Goal: Task Accomplishment & Management: Manage account settings

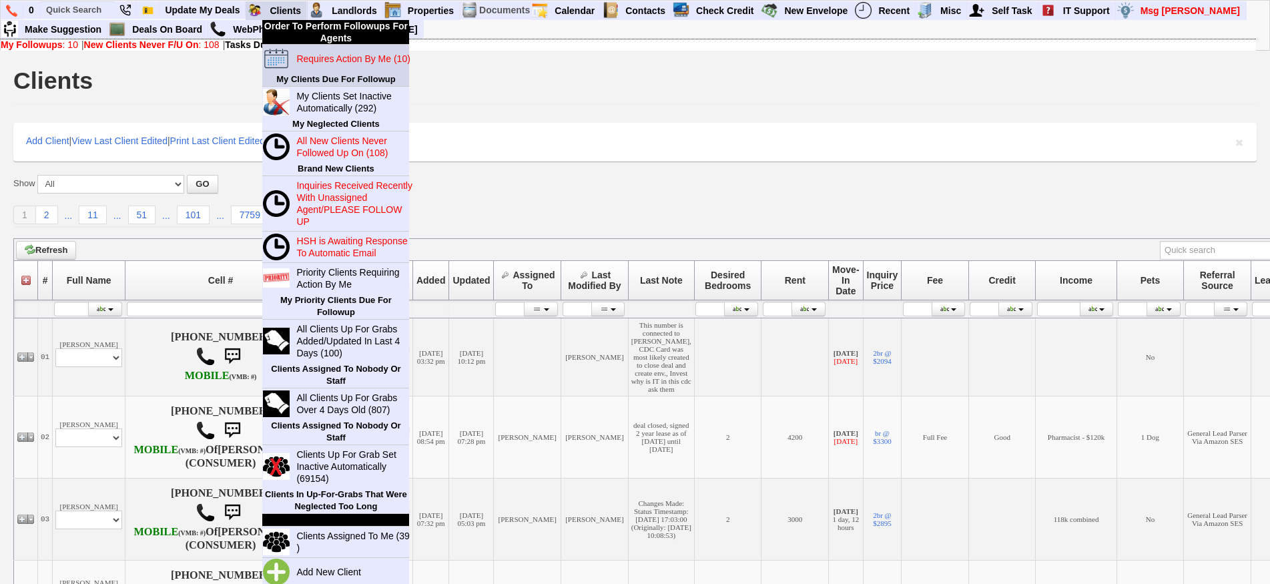
click at [328, 64] on link "Requires Action By Me (10)" at bounding box center [355, 58] width 128 height 17
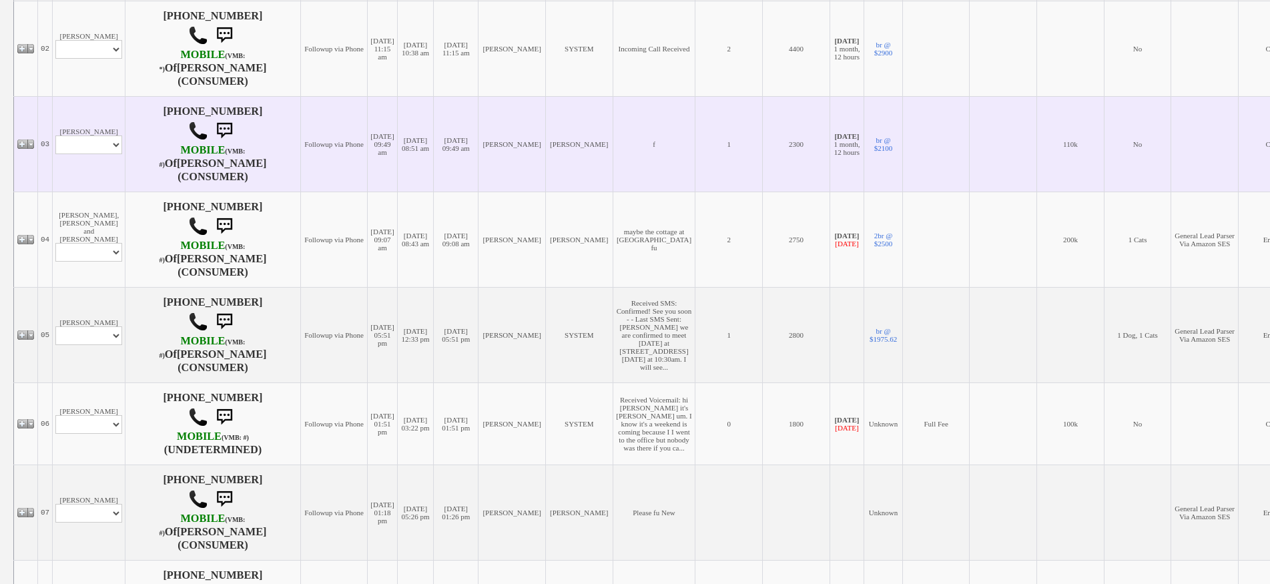
scroll to position [400, 0]
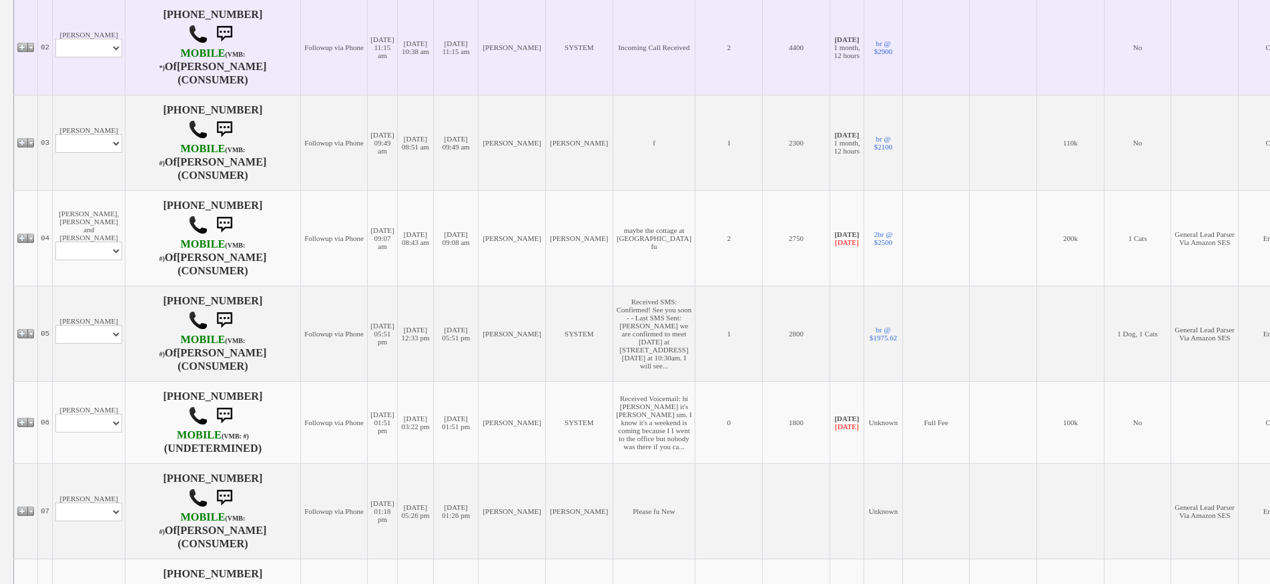
click at [99, 69] on td "[PERSON_NAME] Profile Edit Print Email Externally (Will Not Be Tracked In CRM) …" at bounding box center [89, 46] width 73 height 95
click at [99, 57] on select "Profile Edit Print Email Externally (Will Not Be Tracked In CRM) Closed Deals" at bounding box center [88, 48] width 67 height 19
select select "ChangeURL,/crm/custom/edit_client_form.php?redirect=%2Fcrm%2Fclients.php&id=167…"
click at [55, 50] on select "Profile Edit Print Email Externally (Will Not Be Tracked In CRM) Closed Deals" at bounding box center [88, 48] width 67 height 19
select select
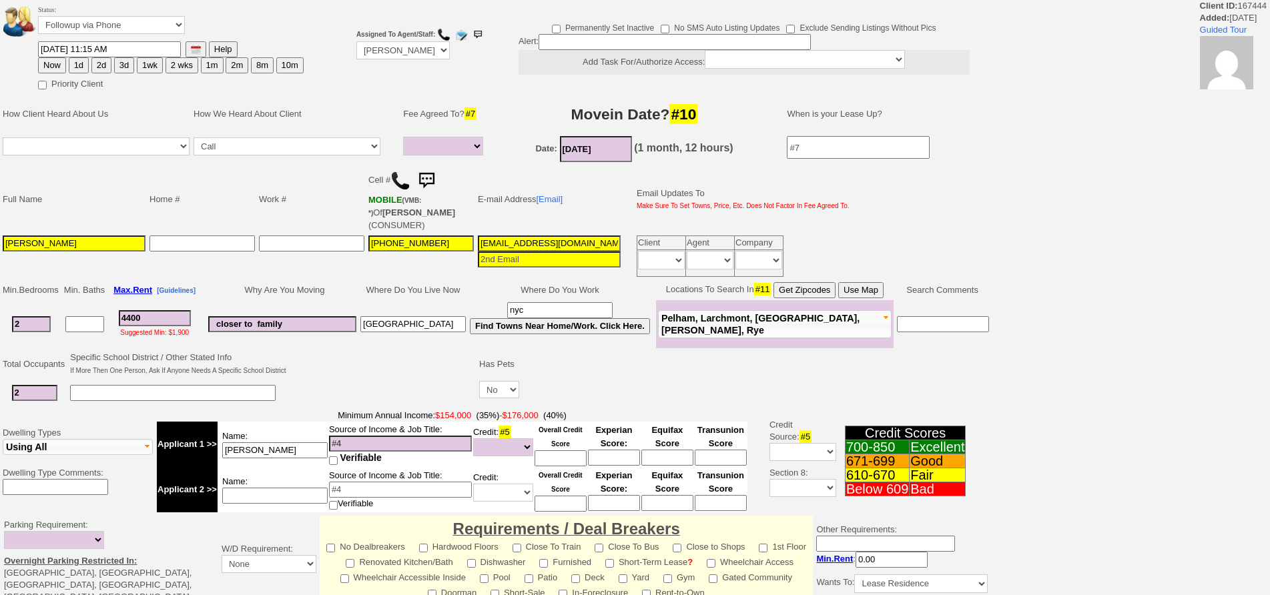
select select
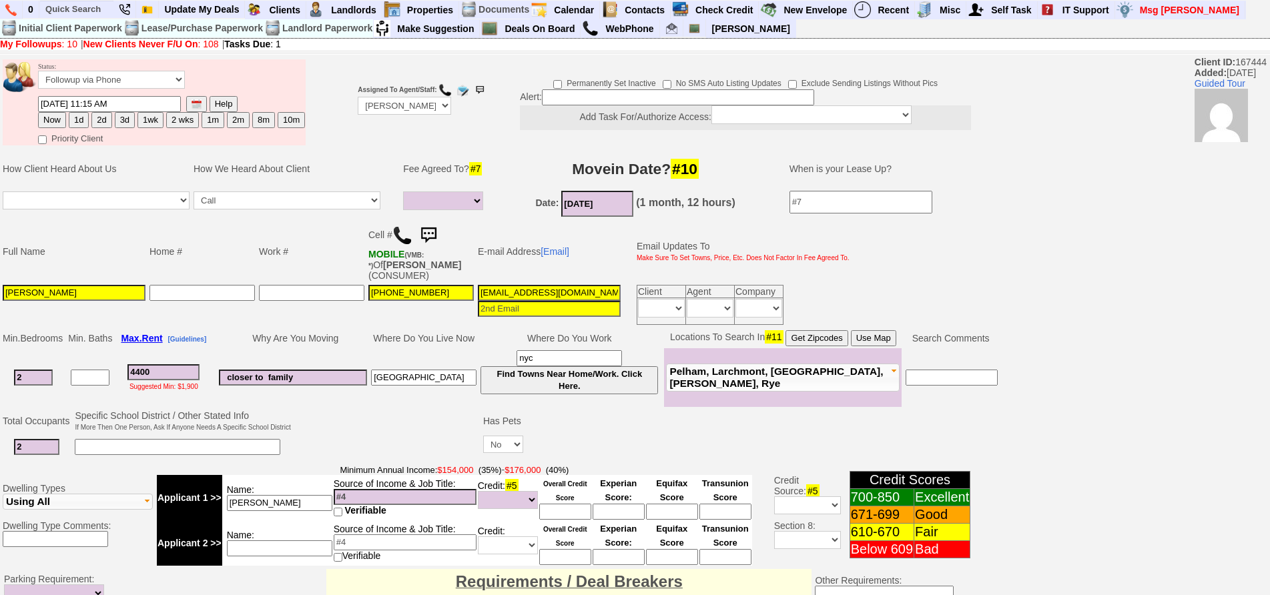
click at [121, 121] on button "3d" at bounding box center [125, 120] width 20 height 16
type input "09/02/2025 11:56 AM"
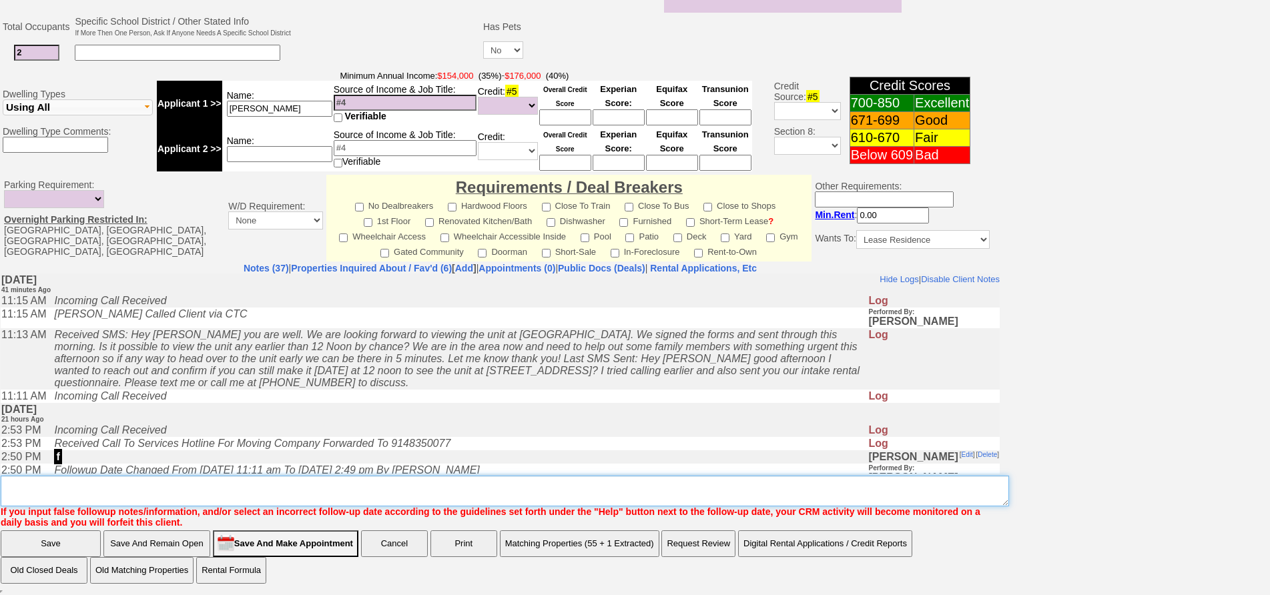
click at [639, 495] on textarea "Insert New Note Here" at bounding box center [505, 491] width 1009 height 31
type textarea "submitted app and viewed 123 mamaroneck ave will get back to me about the unit"
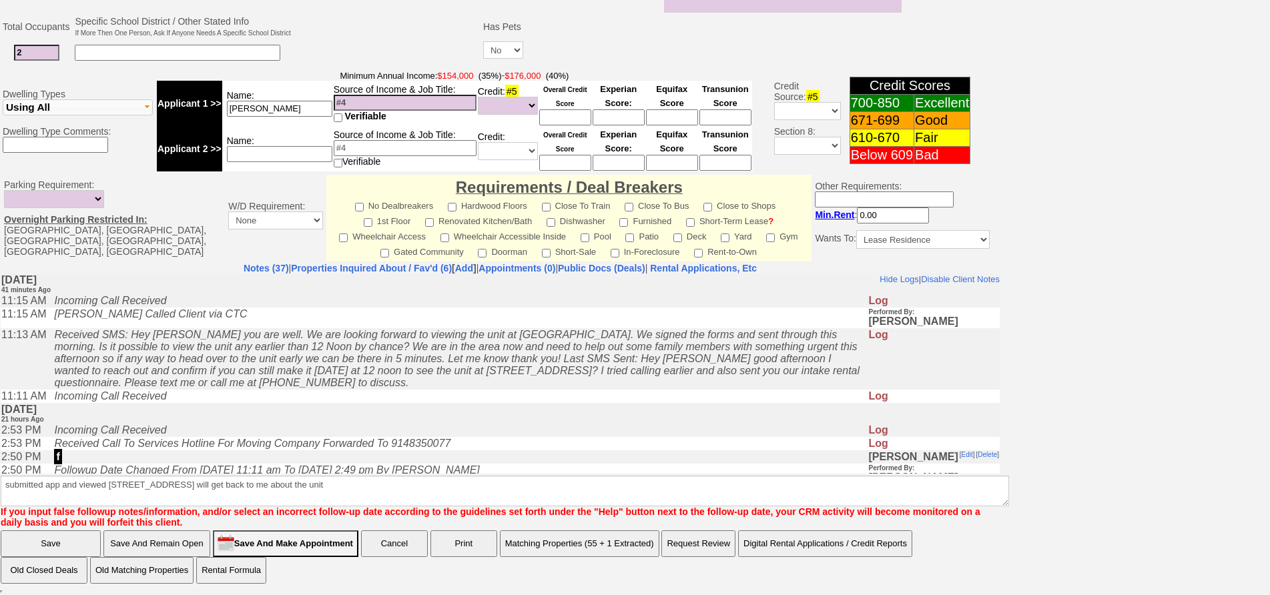
click input "Save" at bounding box center [51, 544] width 100 height 27
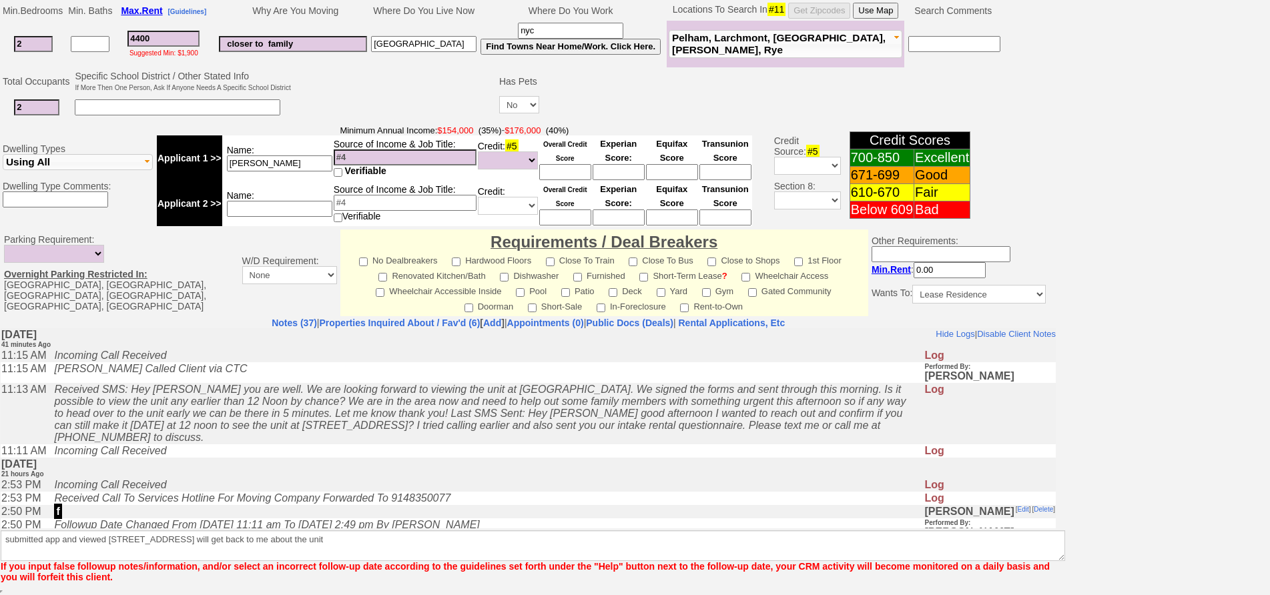
scroll to position [328, 0]
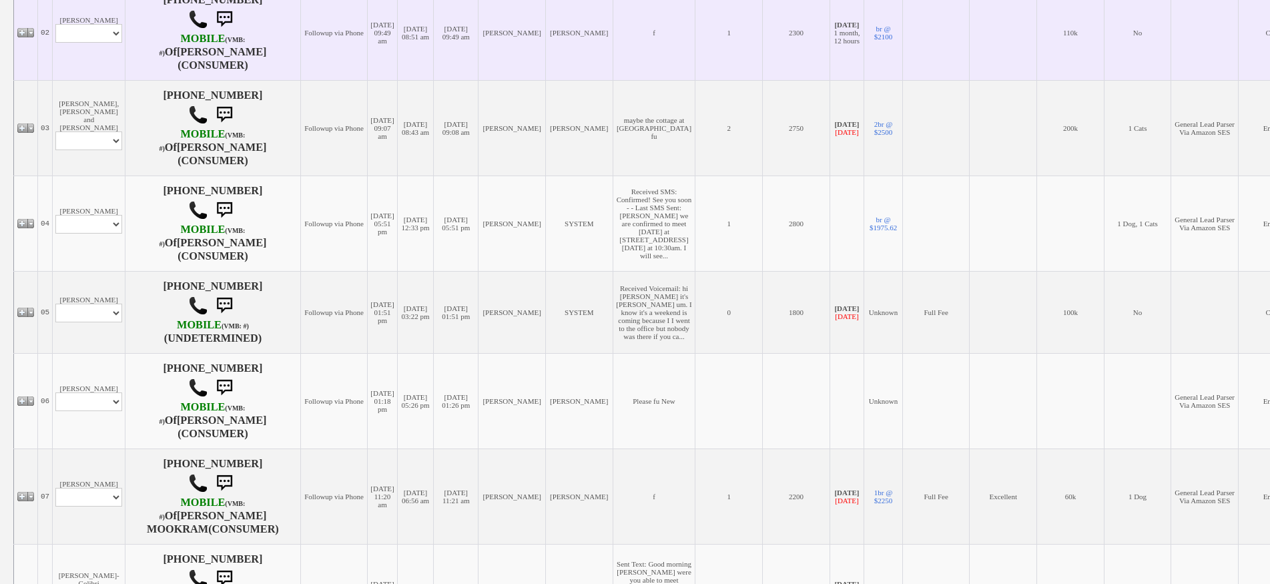
scroll to position [534, 0]
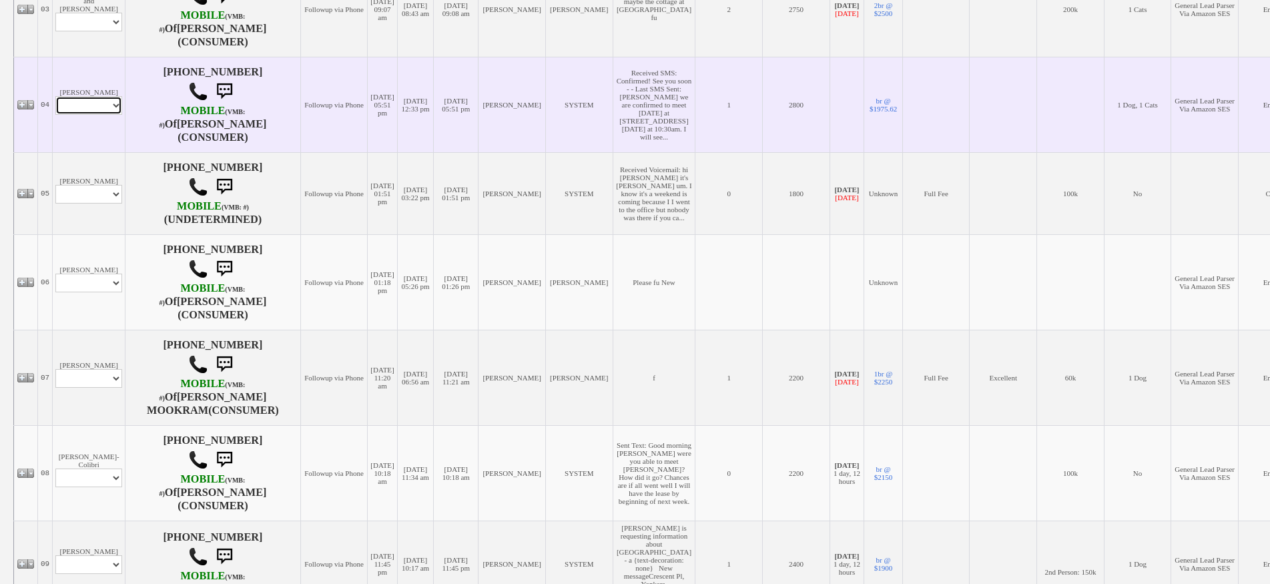
click at [94, 115] on select "Profile Edit Print Email Externally (Will Not Be Tracked In CRM) Closed Deals" at bounding box center [88, 105] width 67 height 19
select select "ChangeURL,/crm/custom/edit_client_form.php?redirect=%2Fcrm%2Fclients.php&id=162…"
click at [55, 115] on select "Profile Edit Print Email Externally (Will Not Be Tracked In CRM) Closed Deals" at bounding box center [88, 105] width 67 height 19
select select
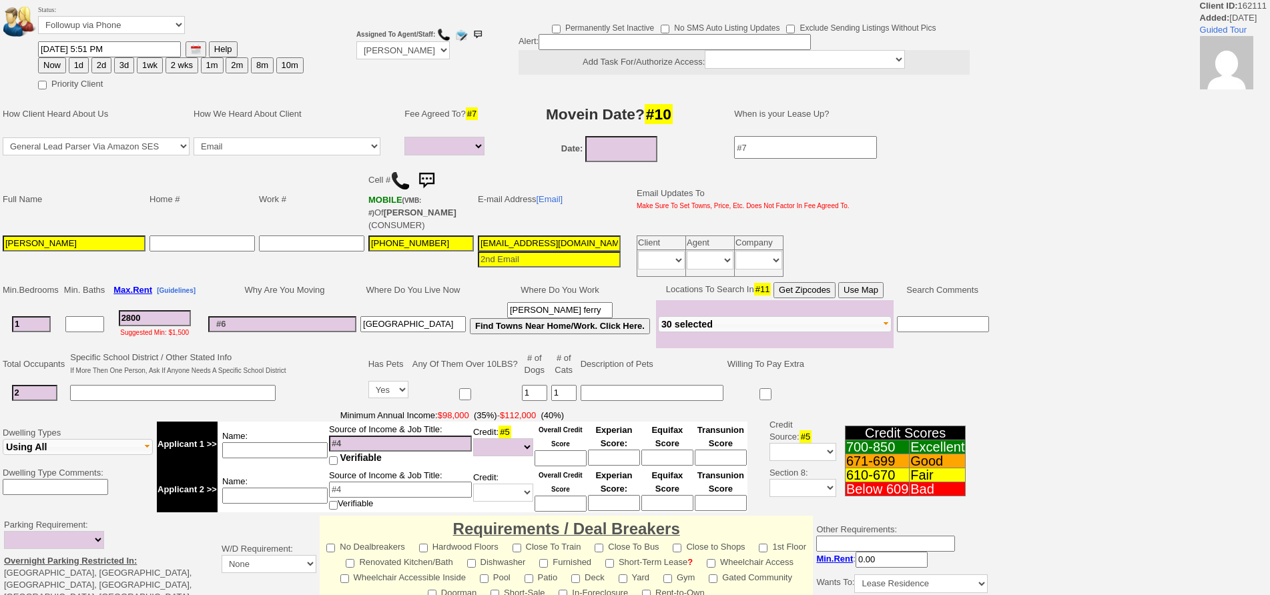
select select
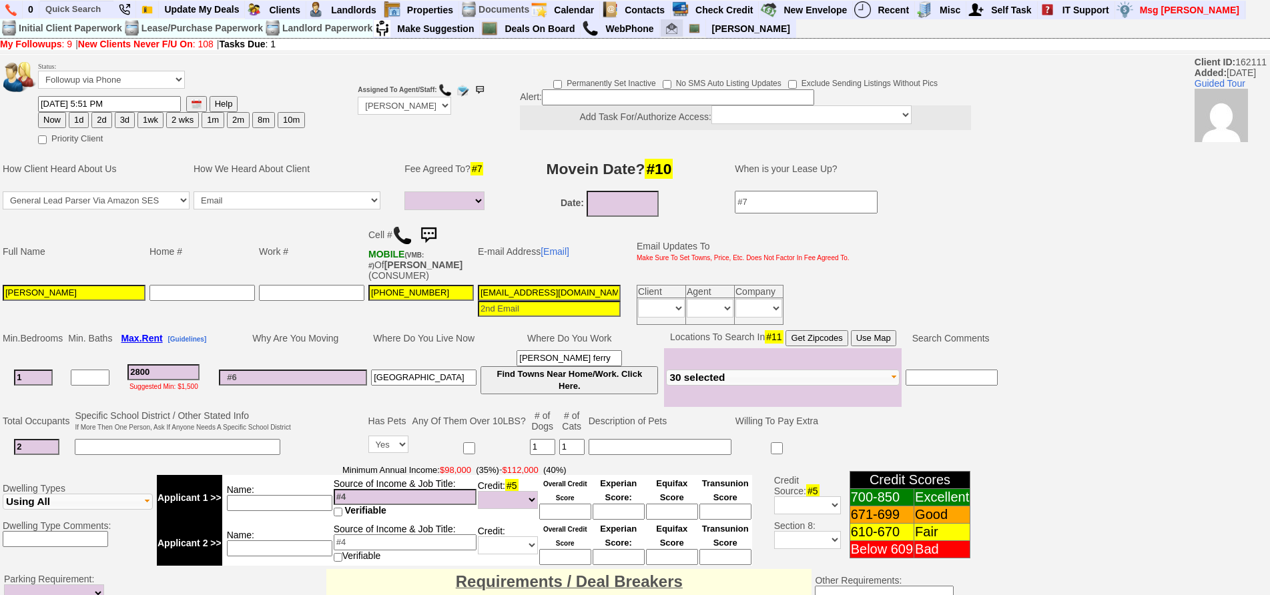
click at [671, 35] on link at bounding box center [672, 28] width 23 height 18
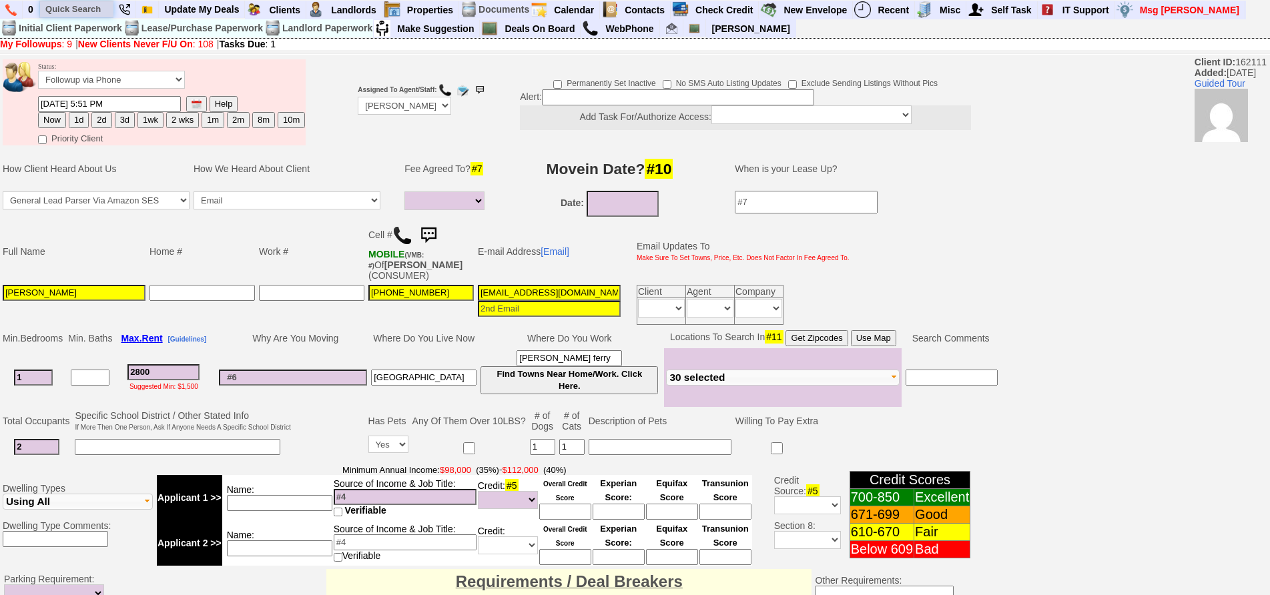
click at [93, 14] on input "text" at bounding box center [76, 9] width 73 height 17
click at [98, 7] on input "5 north" at bounding box center [76, 9] width 73 height 17
click at [99, 10] on input "5 north" at bounding box center [76, 9] width 73 height 17
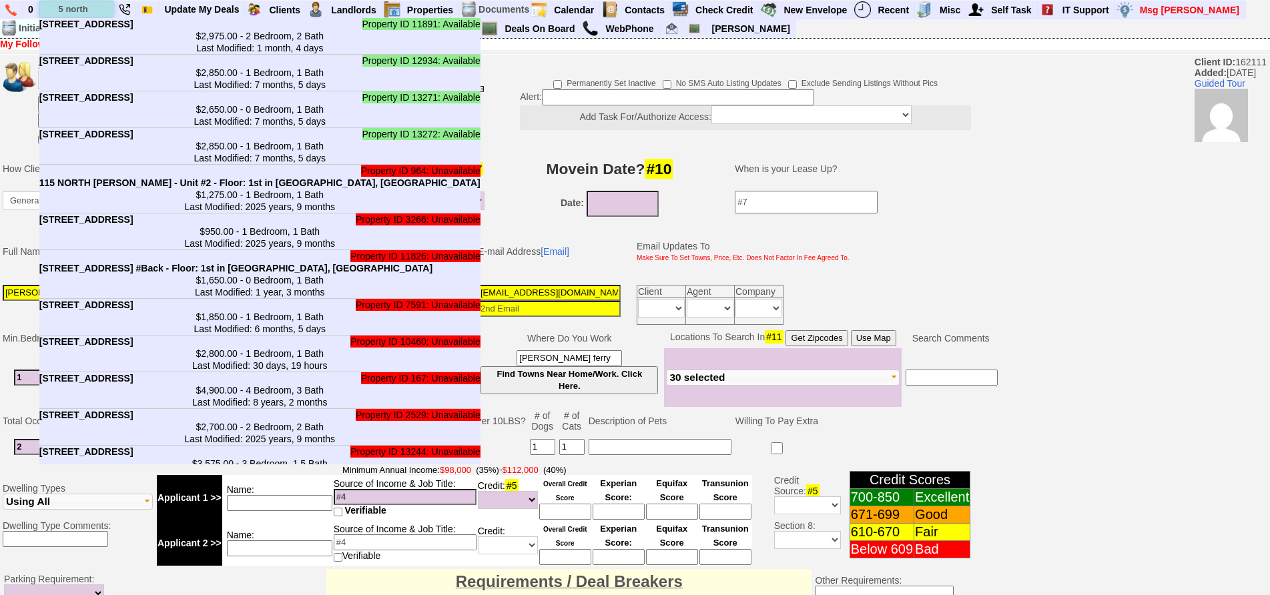
click at [91, 6] on input "5 north" at bounding box center [76, 9] width 73 height 17
click at [91, 7] on input "5 north" at bounding box center [76, 9] width 73 height 17
paste input "914-313-6343"
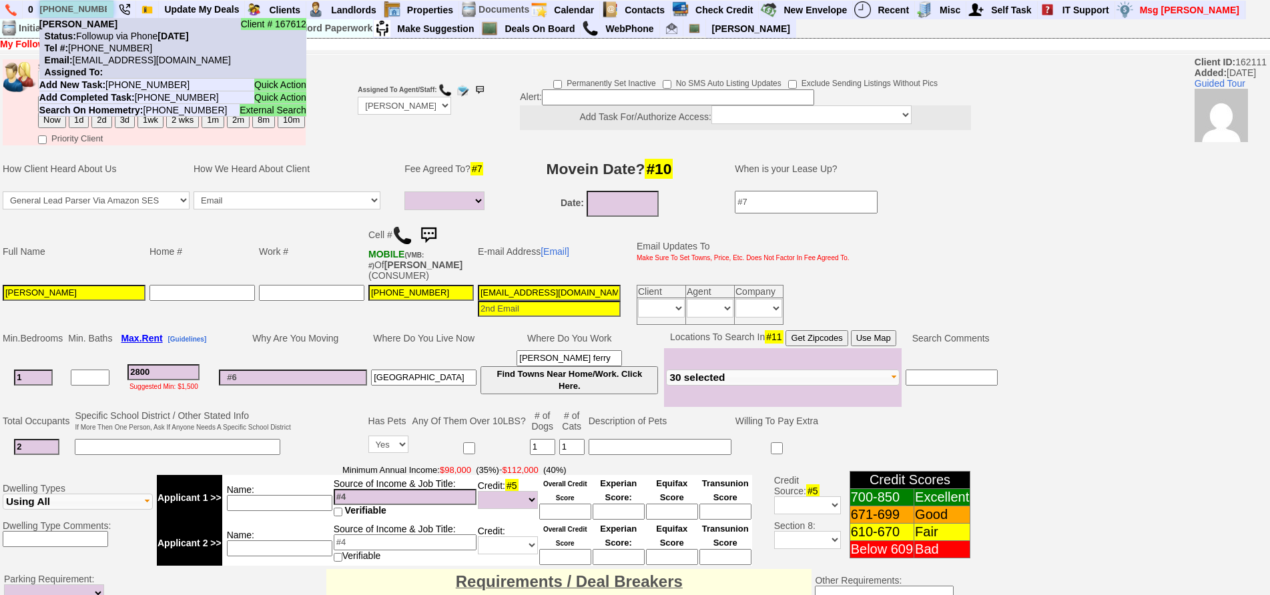
type input "914-313-6343"
click at [110, 23] on li "Client # 167612 Sara Nisbeth Status: Followup via Phone Saturday, August 30th, …" at bounding box center [172, 48] width 267 height 61
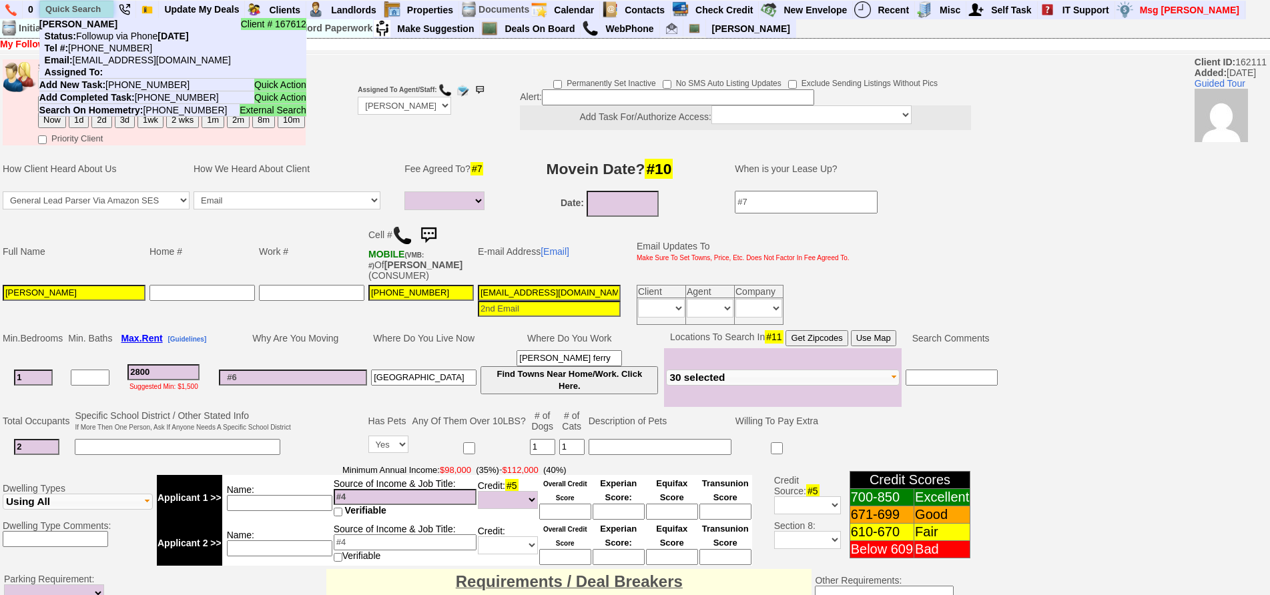
click at [80, 5] on input "text" at bounding box center [76, 9] width 73 height 17
paste input "917-283-8131"
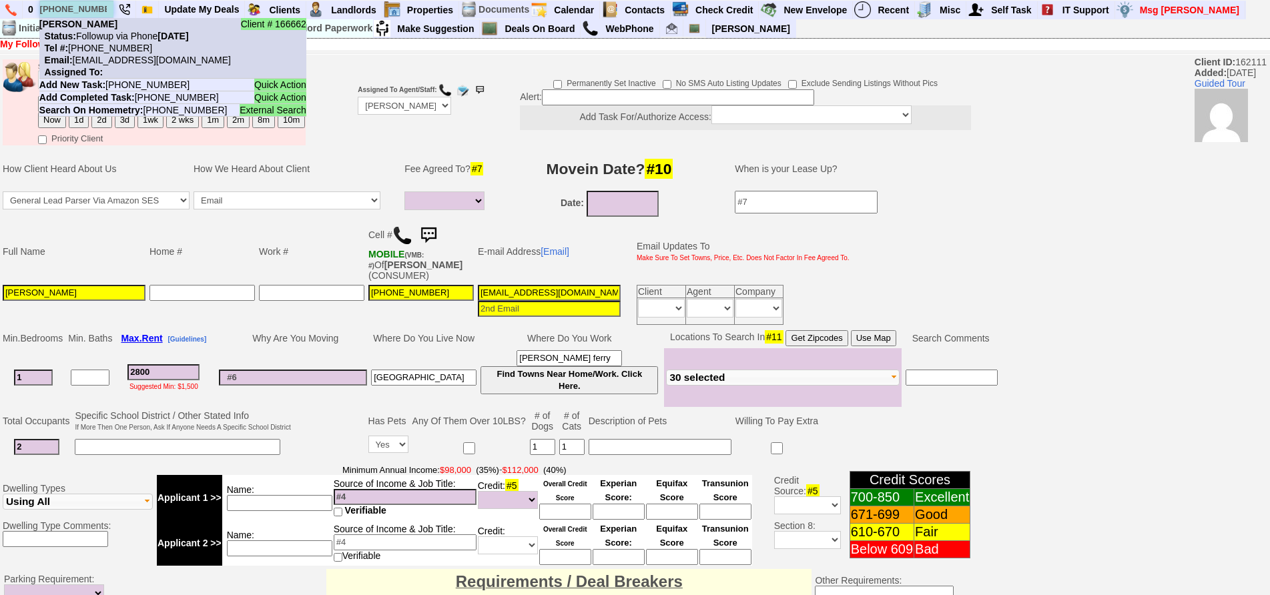
type input "917-283-8131"
click at [109, 43] on nobr "Tel #: 917-283-8131" at bounding box center [95, 48] width 113 height 11
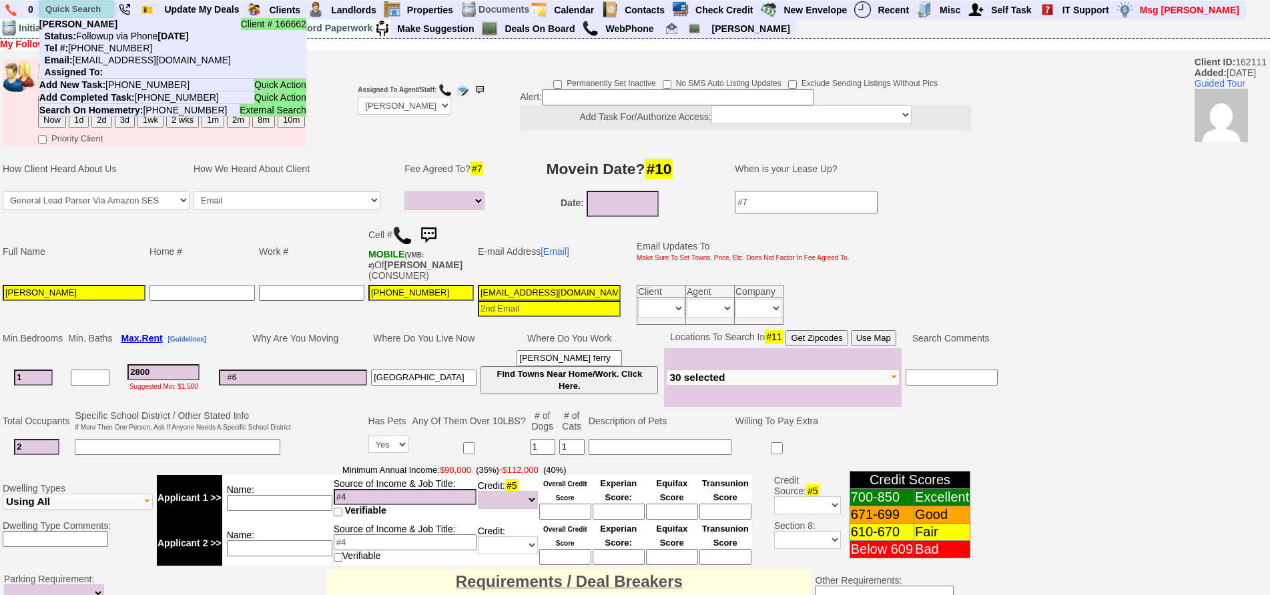
click at [72, 4] on input "text" at bounding box center [76, 9] width 73 height 17
paste input "646-302-9352"
click at [70, 9] on input "646-302-9352" at bounding box center [76, 9] width 73 height 17
paste input "914-242-7429"
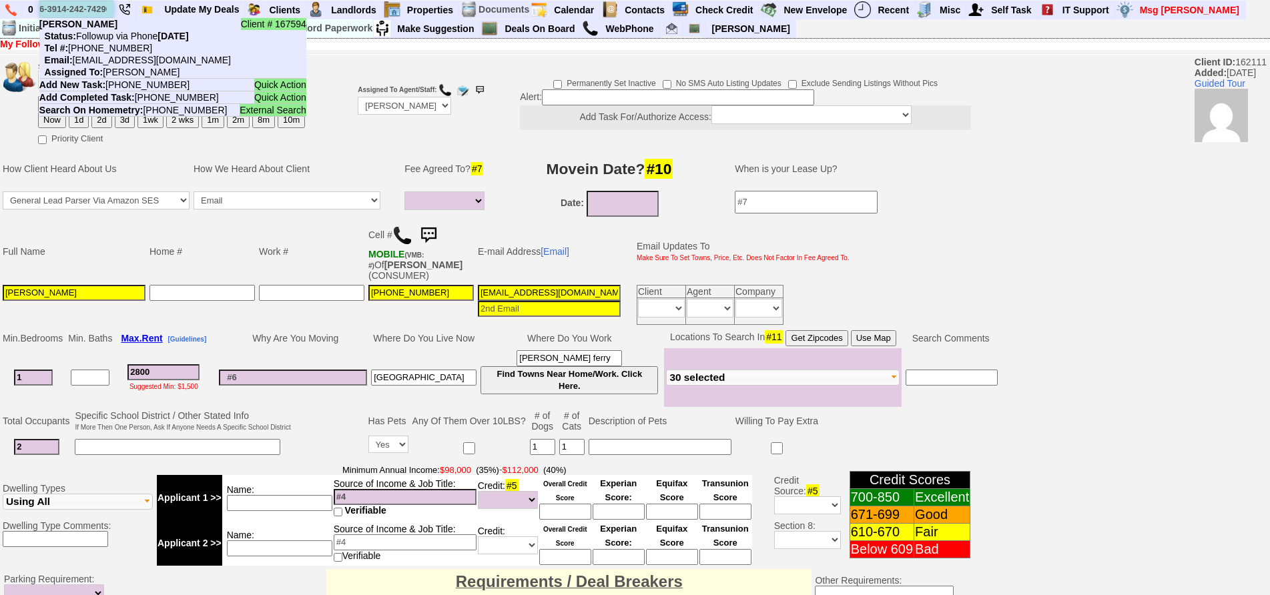
click at [70, 9] on input "646-3914-242-742902-9352" at bounding box center [76, 9] width 73 height 17
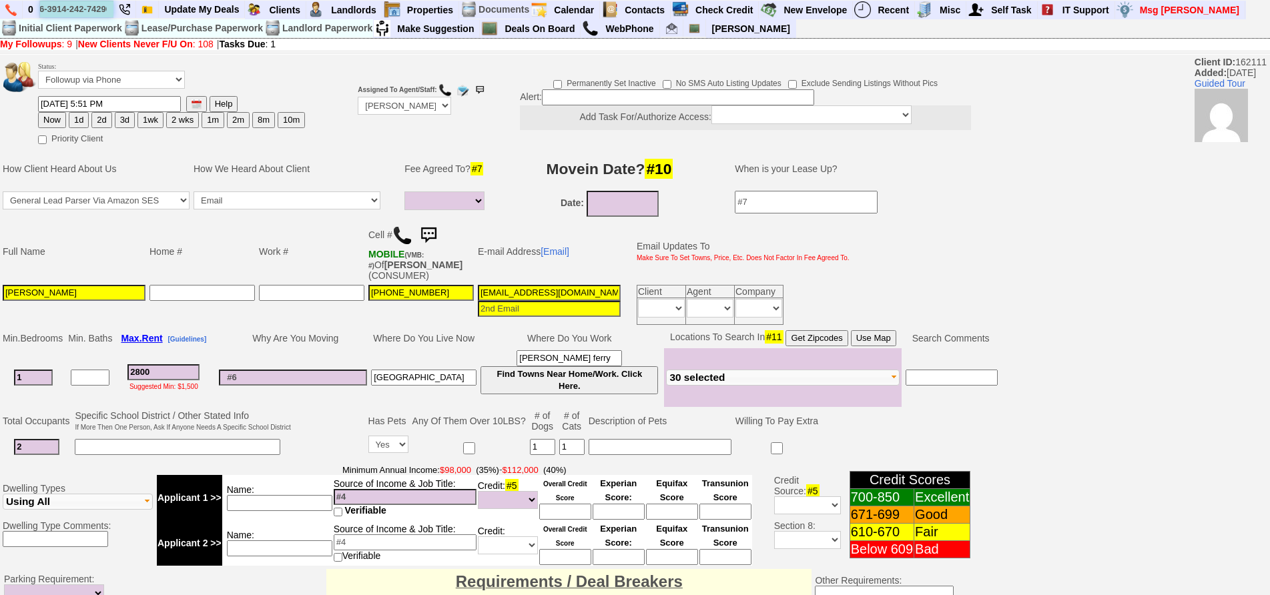
click at [70, 9] on input "646-3914-242-742902-9352" at bounding box center [76, 9] width 73 height 17
paste input "914-242-7429"
click at [101, 10] on input "914-242-7429" at bounding box center [76, 9] width 73 height 17
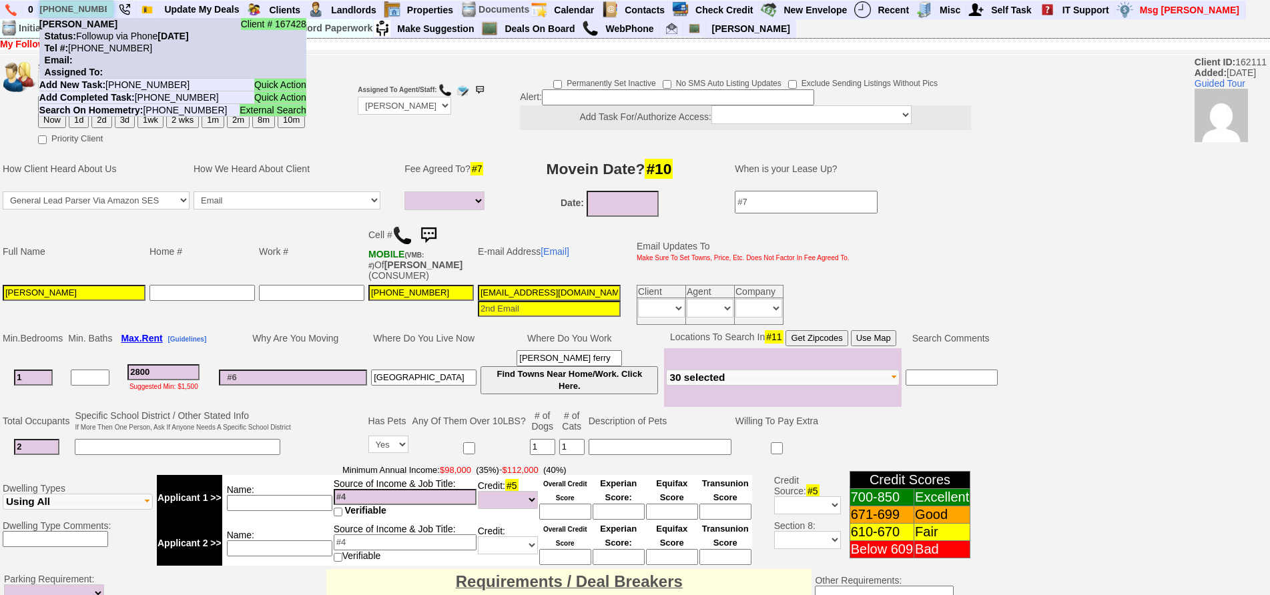
type input "914-242-7429"
click at [117, 36] on nobr "Status: Followup via Phone Friday, August 22nd, 2025" at bounding box center [114, 36] width 150 height 11
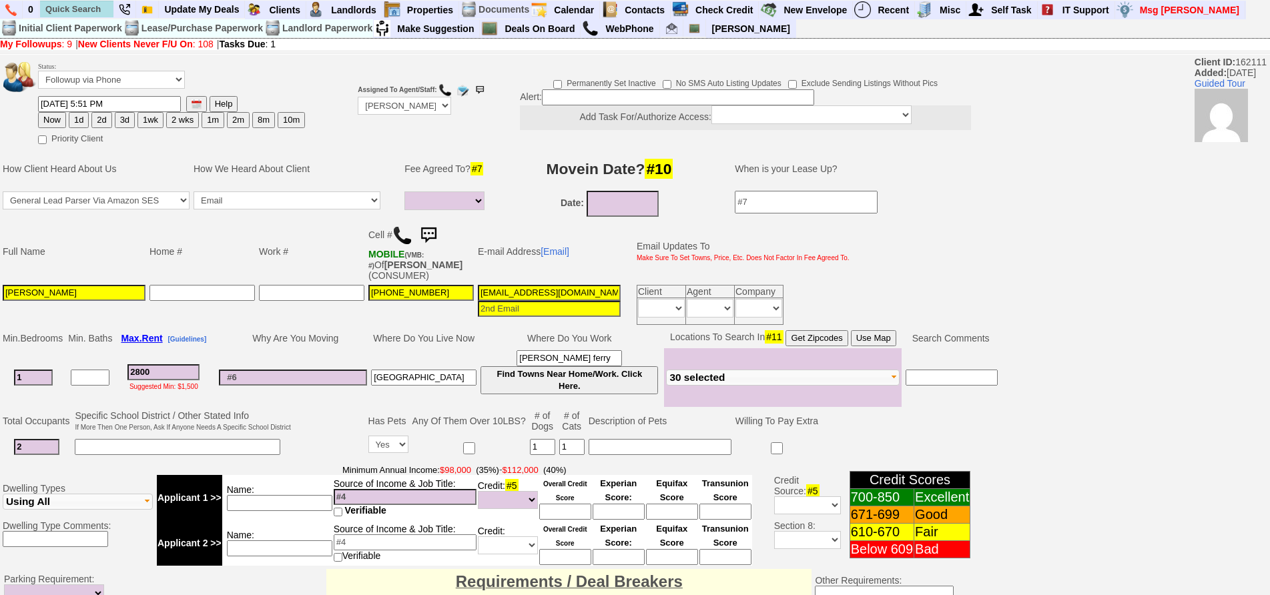
click at [530, 287] on input "acorrales18@gmail.com" at bounding box center [549, 293] width 143 height 16
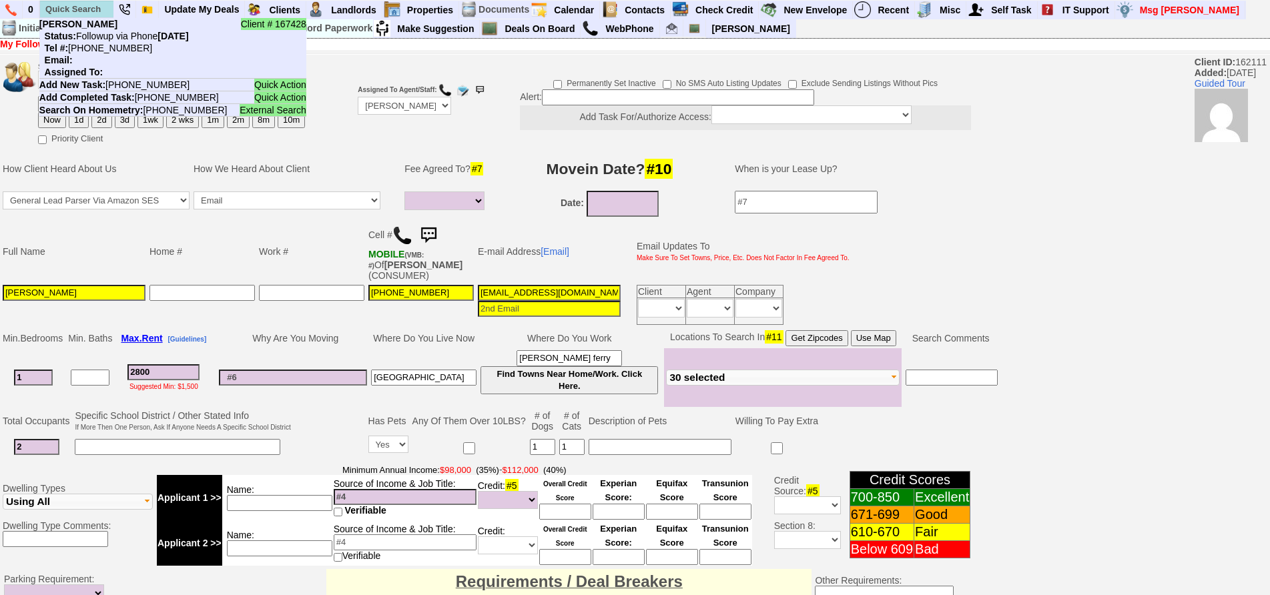
click at [79, 123] on ul "Client # 167428 Kimberly Status: Followup via Phone Friday, August 22nd, 2025 T…" at bounding box center [172, 241] width 267 height 447
click at [80, 125] on ul "Client # 167428 Kimberly Status: Followup via Phone Friday, August 22nd, 2025 T…" at bounding box center [172, 241] width 267 height 447
click at [115, 164] on ul "Client # 167428 Kimberly Status: Followup via Phone Friday, August 22nd, 2025 T…" at bounding box center [172, 241] width 267 height 447
click at [77, 119] on ul "Client # 167428 Kimberly Status: Followup via Phone Friday, August 22nd, 2025 T…" at bounding box center [172, 241] width 267 height 447
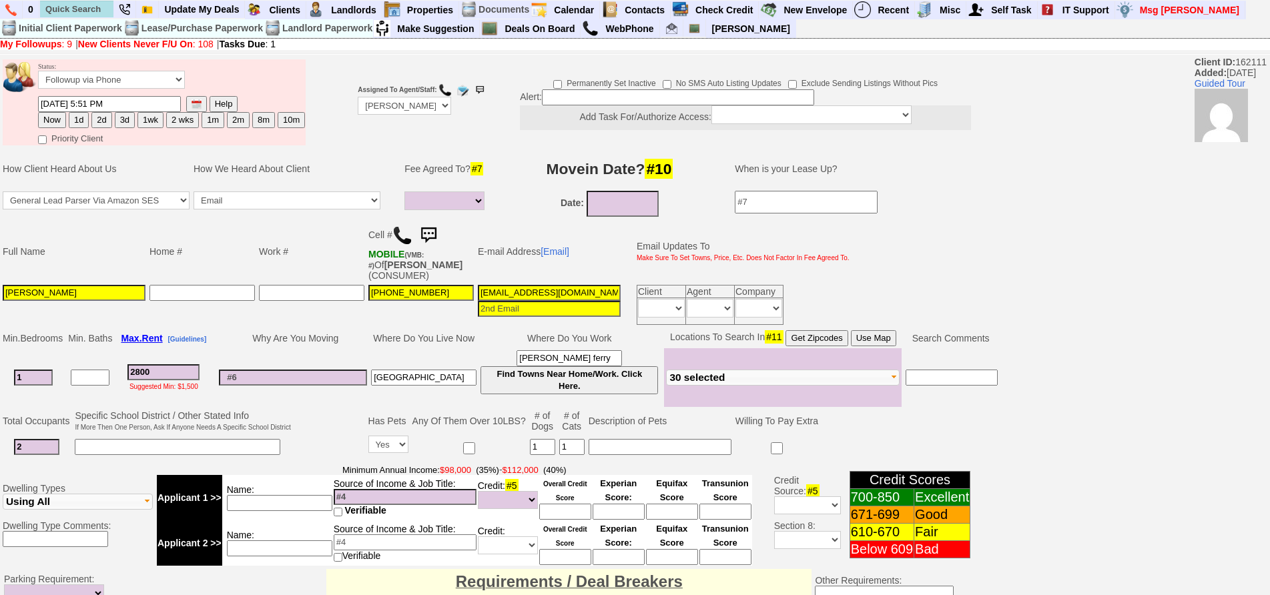
click at [75, 117] on button "1d" at bounding box center [79, 120] width 20 height 16
type input "08/31/2025 11:57 AM"
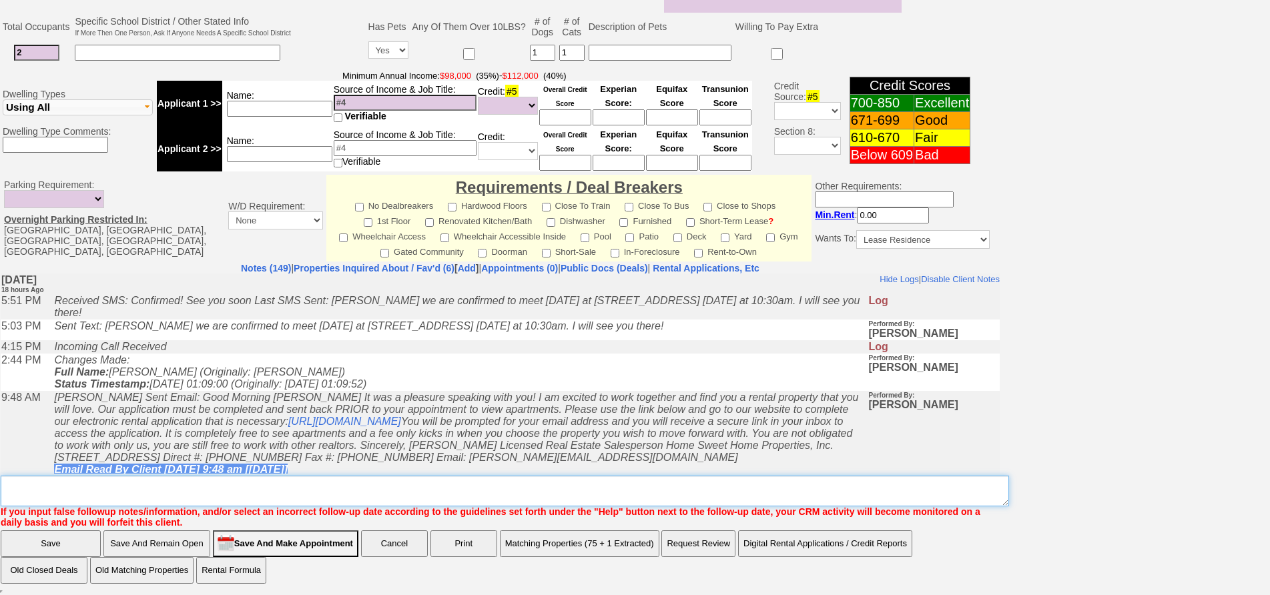
click at [543, 493] on textarea "Insert New Note Here" at bounding box center [505, 491] width 1009 height 31
type textarea "521 manhattan ave fu"
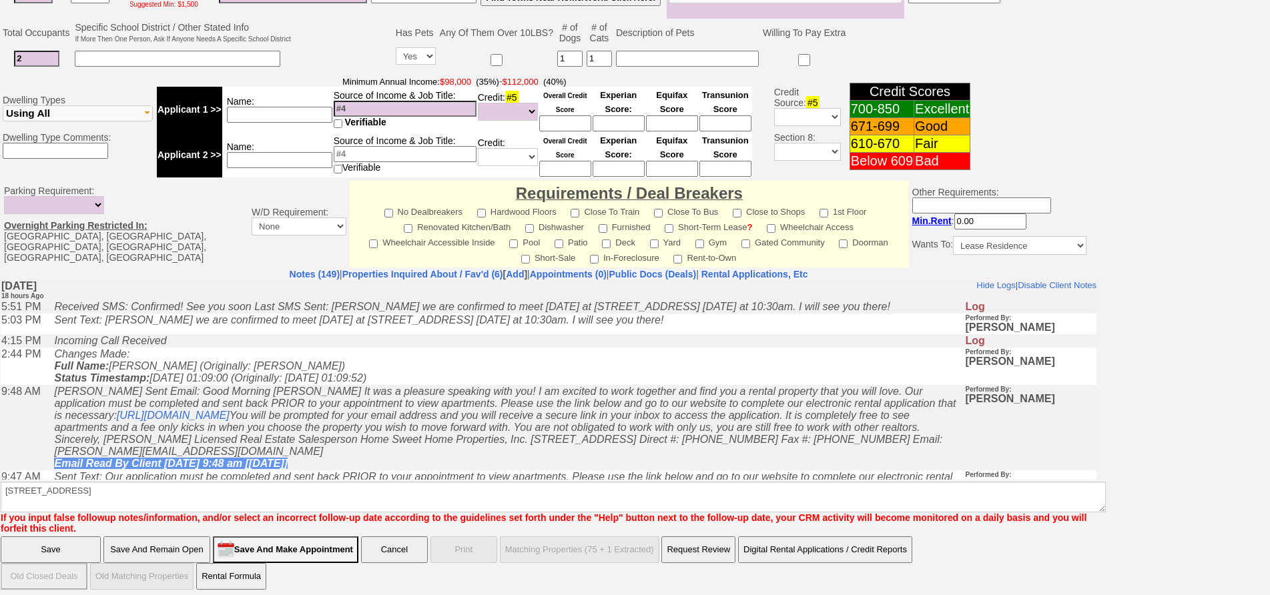
click input "Save And Remain Open" at bounding box center [156, 550] width 107 height 27
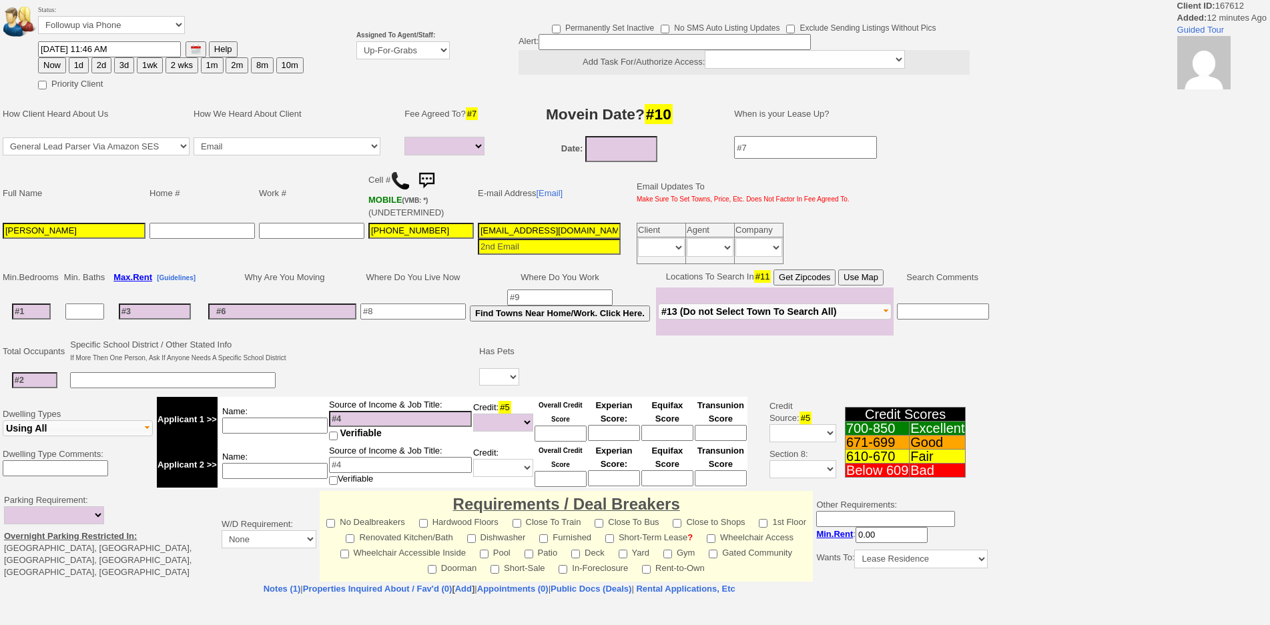
select select
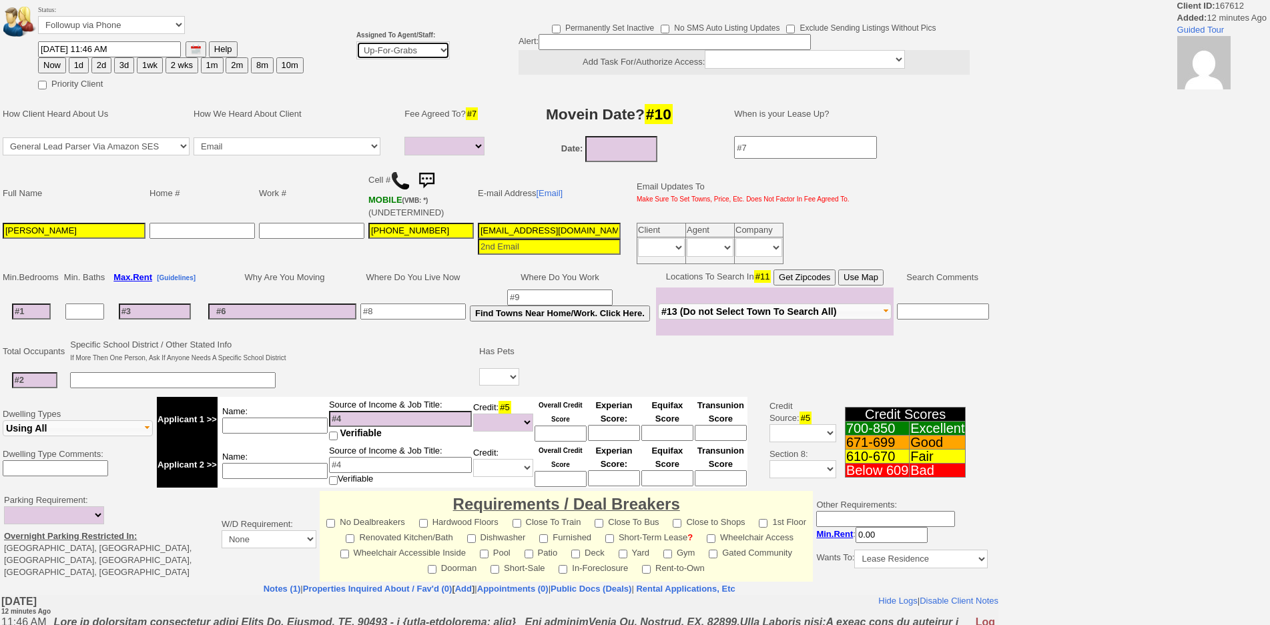
click at [408, 55] on select "Up-For-Grabs ***** STAFF ***** Bob Bruno 914-419-3579 Cristy Liberto 914-486-10…" at bounding box center [402, 50] width 93 height 18
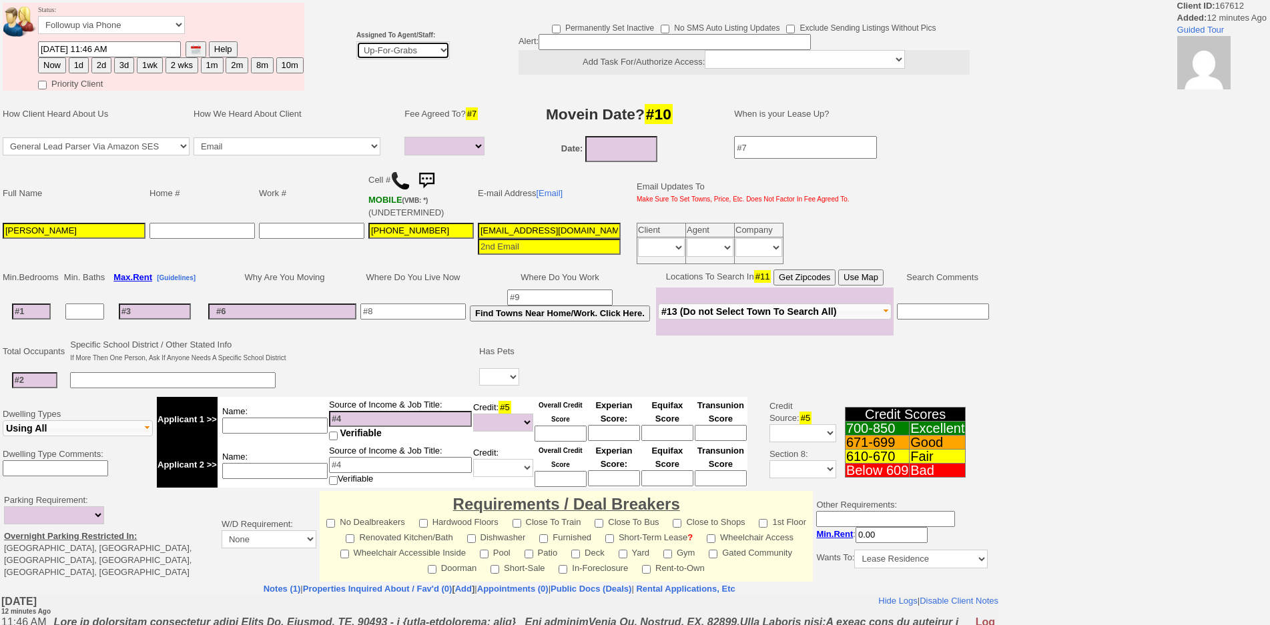
select select "148"
click at [356, 41] on select "Up-For-Grabs ***** STAFF ***** Bob Bruno 914-419-3579 Cristy Liberto 914-486-10…" at bounding box center [402, 50] width 93 height 18
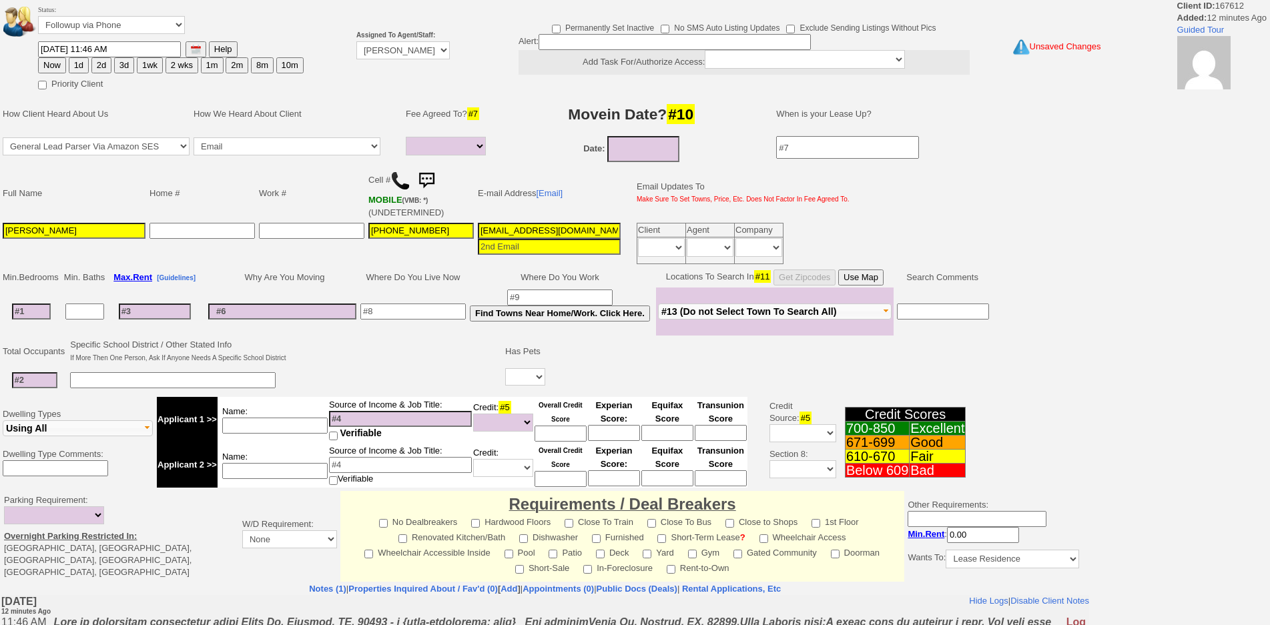
click at [84, 64] on button "1d" at bounding box center [79, 65] width 20 height 16
type input "08/31/2025 11:58 AM"
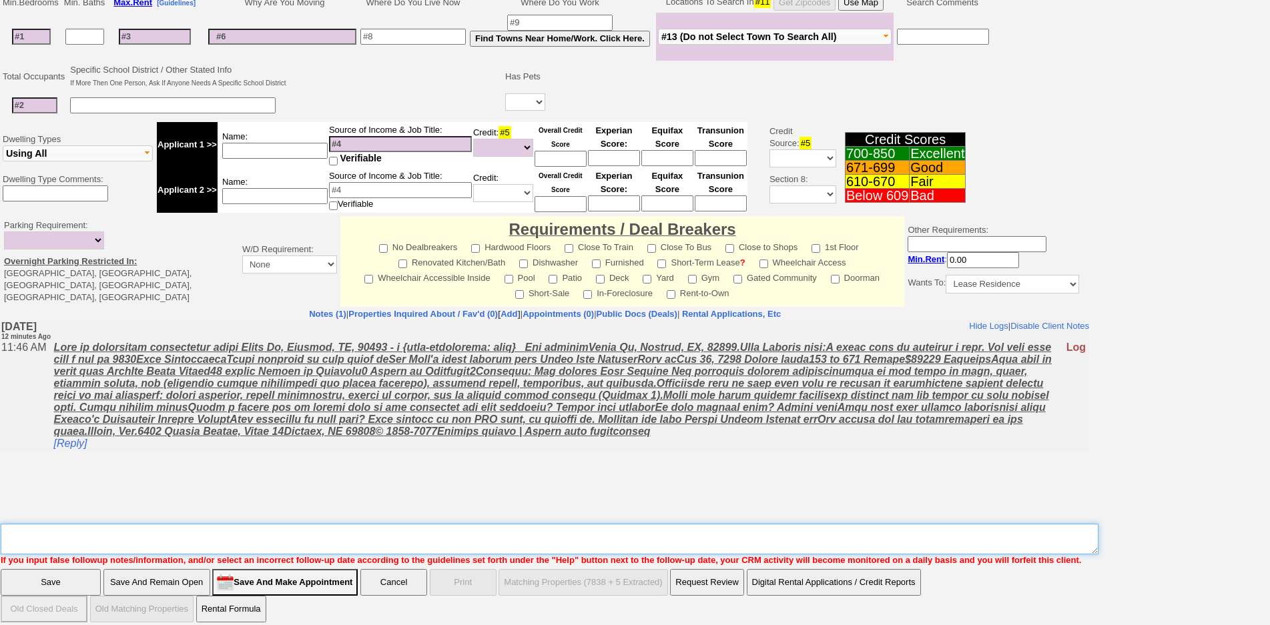
click at [602, 524] on textarea "Insert New Note Here" at bounding box center [550, 539] width 1098 height 31
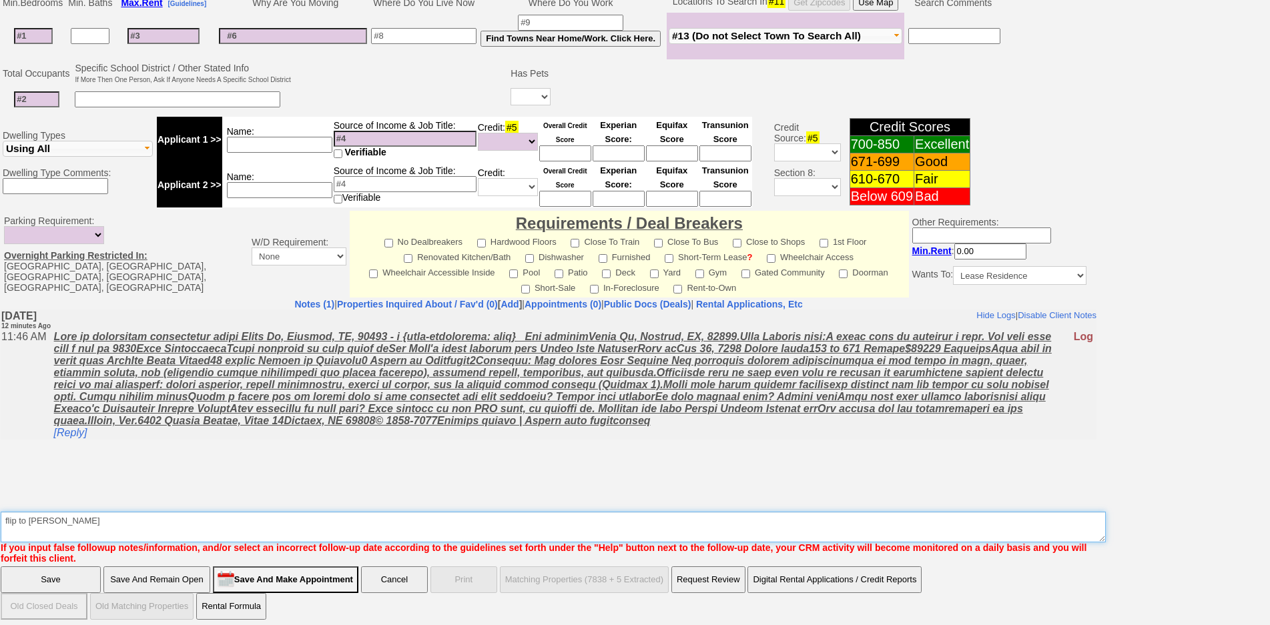
type textarea "flip to custis"
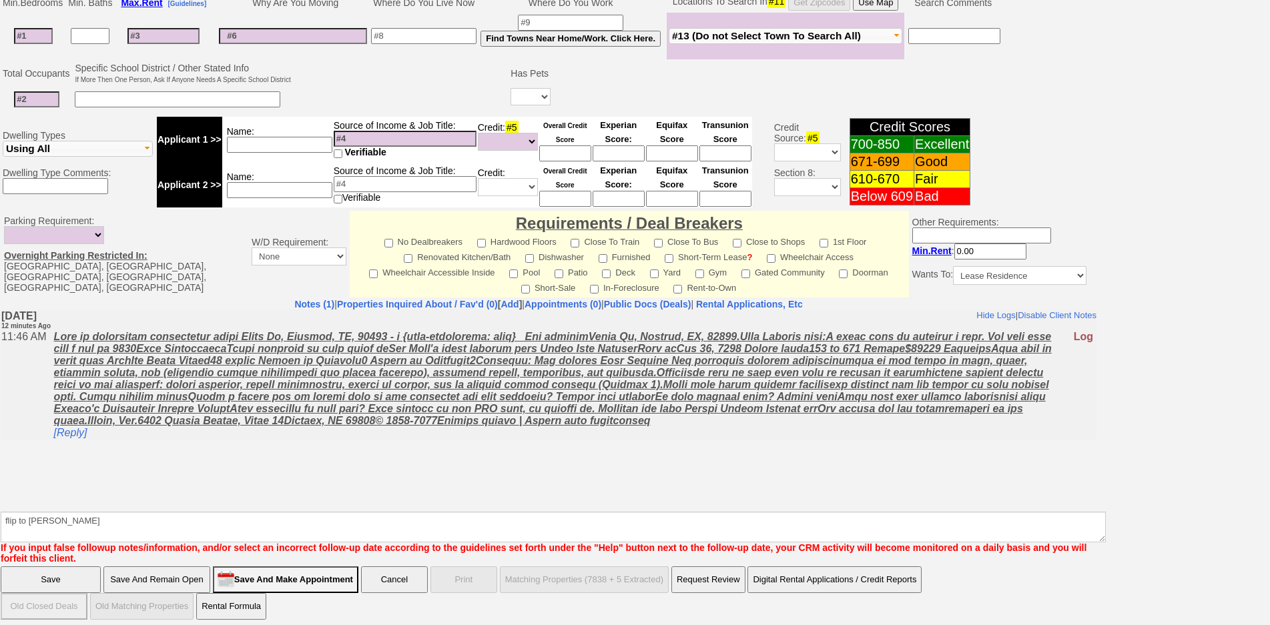
click input "Save" at bounding box center [51, 580] width 100 height 27
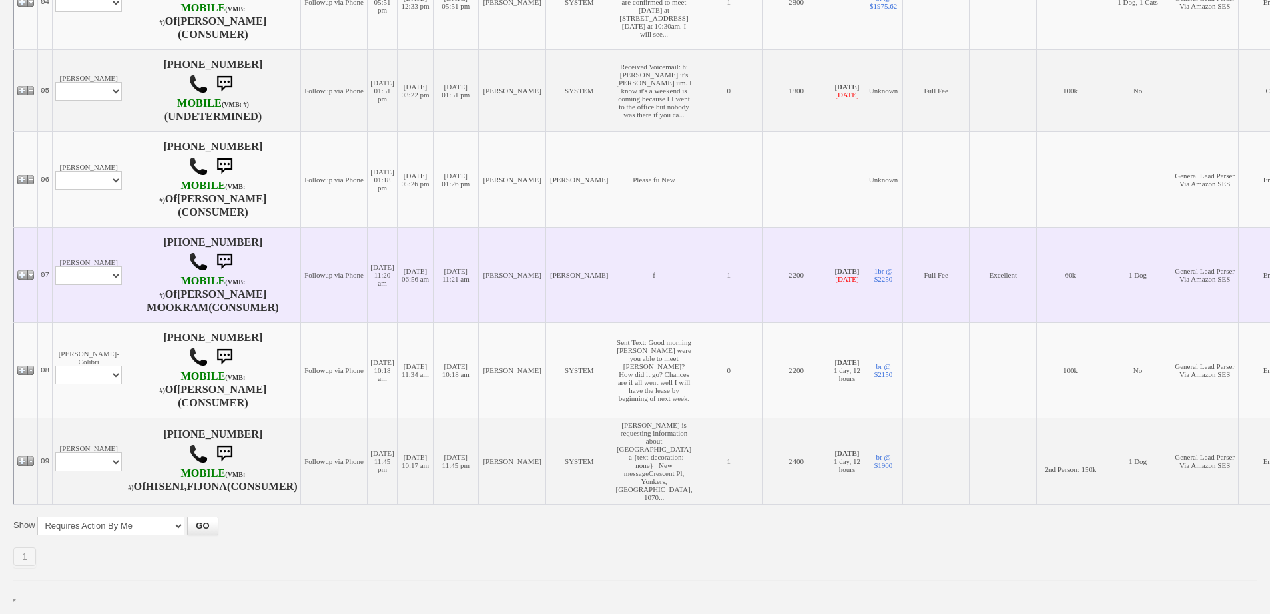
scroll to position [716, 0]
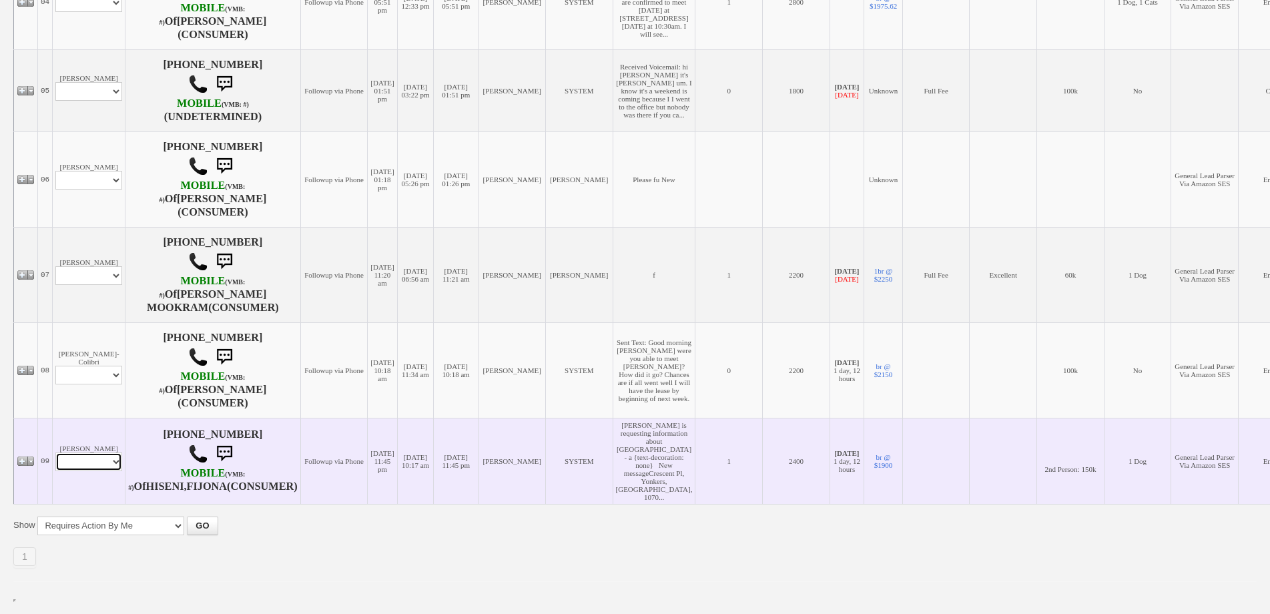
click at [95, 462] on select "Profile Edit Print Email Externally (Will Not Be Tracked In CRM) Closed Deals" at bounding box center [88, 462] width 67 height 19
select select "ChangeURL,/crm/custom/edit_client_form.php?redirect=%2Fcrm%2Fclients.php&id=165…"
click at [55, 453] on select "Profile Edit Print Email Externally (Will Not Be Tracked In CRM) Closed Deals" at bounding box center [88, 462] width 67 height 19
select select
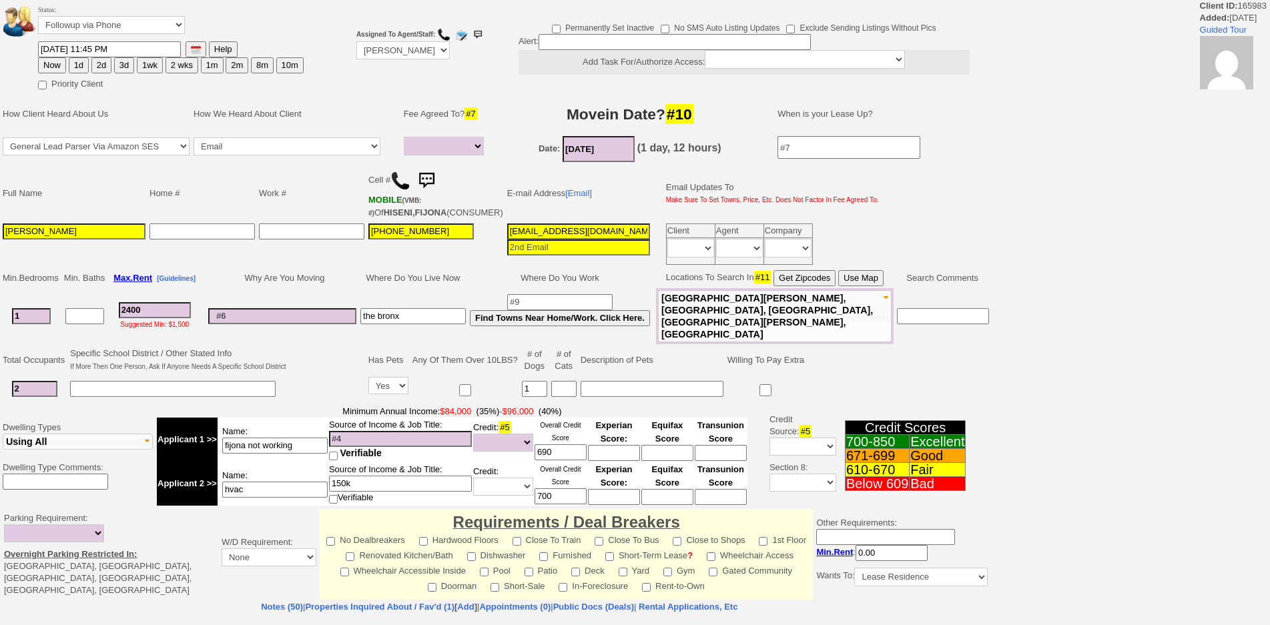
select select
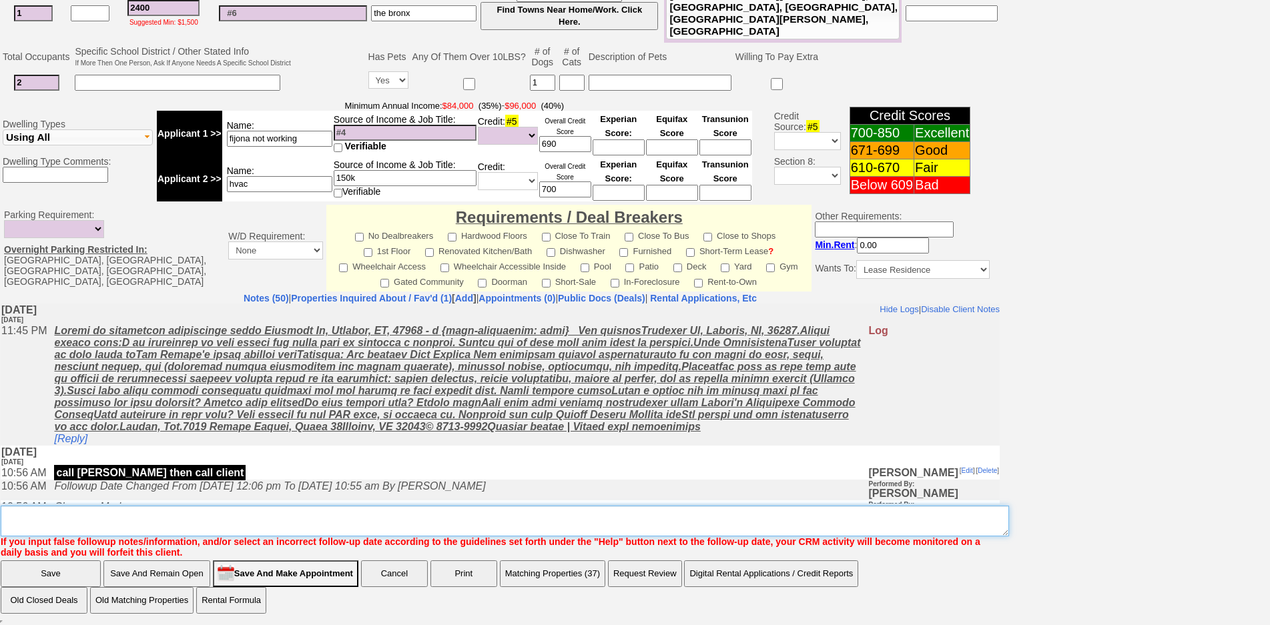
click at [344, 526] on textarea "Insert New Note Here" at bounding box center [505, 521] width 1009 height 31
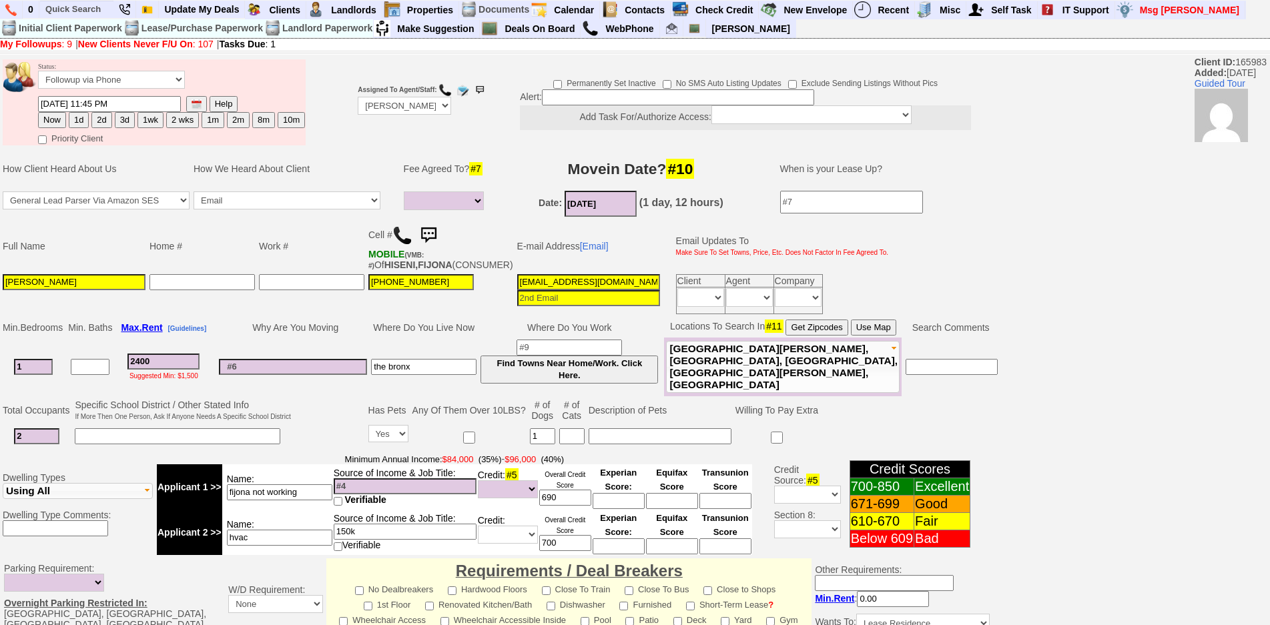
type textarea "jake fu"
click at [121, 117] on button "3d" at bounding box center [125, 120] width 20 height 16
type input "09/02/2025 11:59 AM"
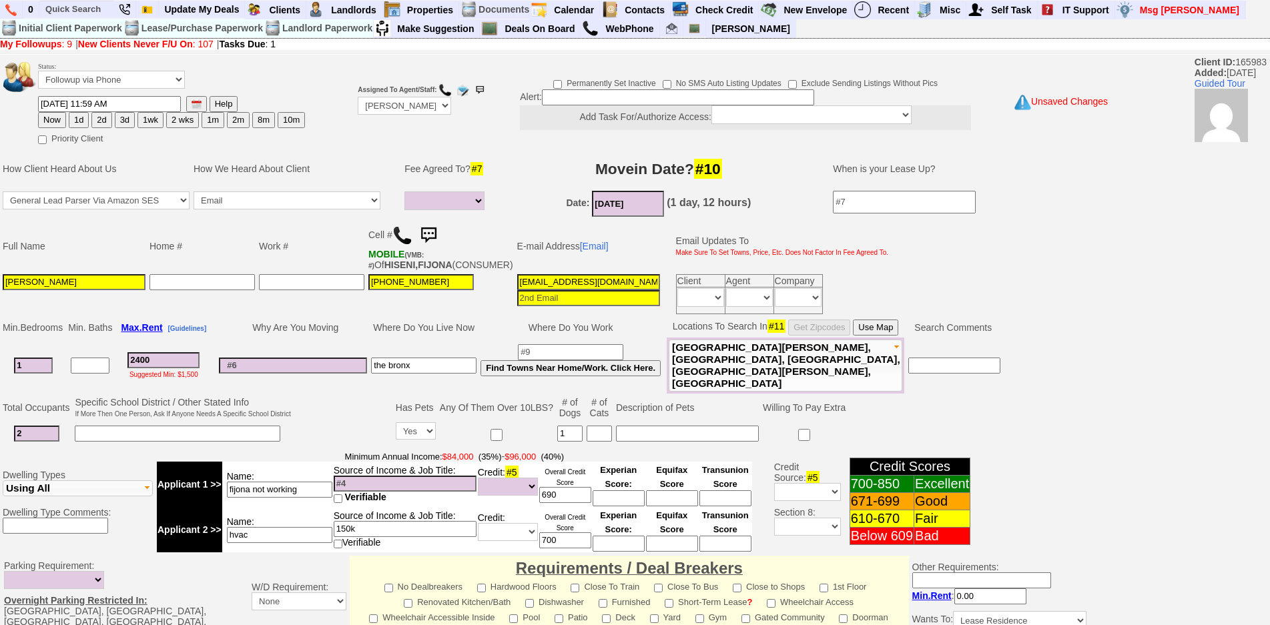
scroll to position [346, 0]
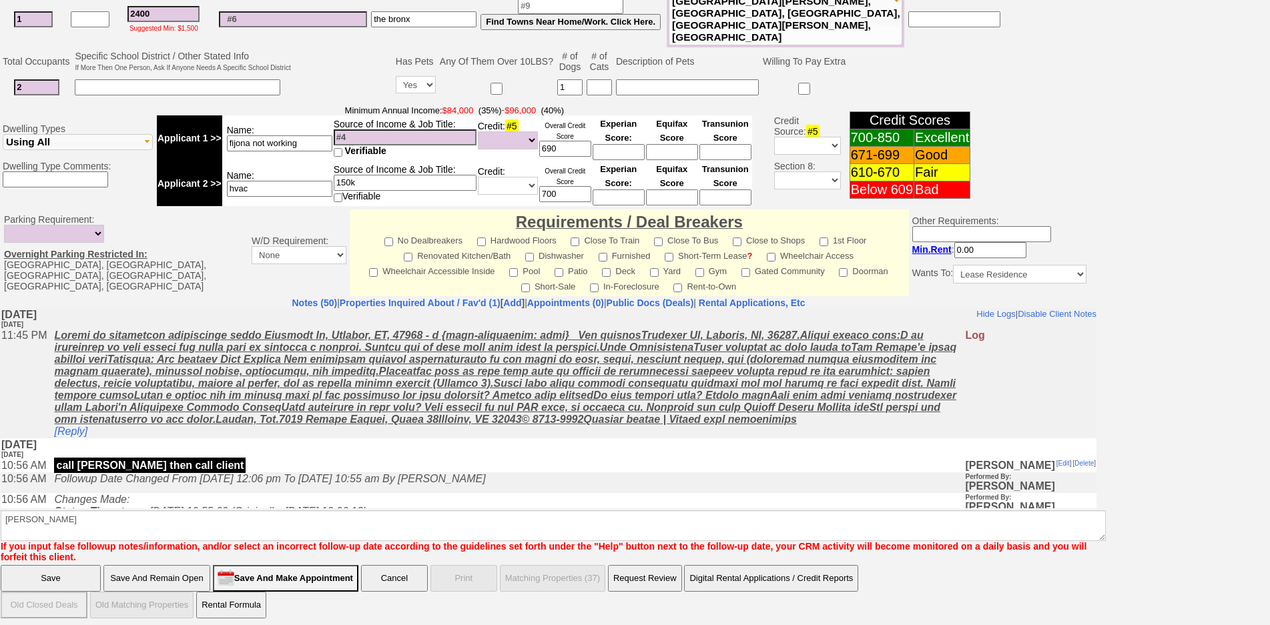
drag, startPoint x: 1281, startPoint y: 249, endPoint x: 451, endPoint y: 153, distance: 835.2
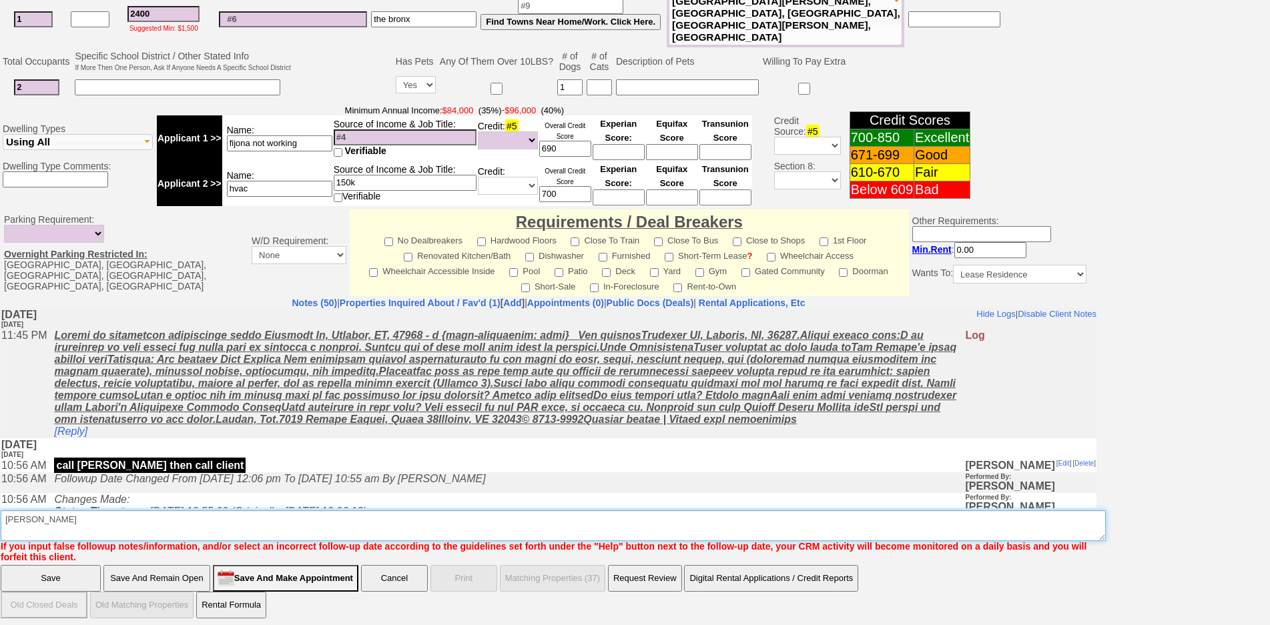
click at [161, 520] on textarea "Insert New Note Here" at bounding box center [553, 526] width 1105 height 31
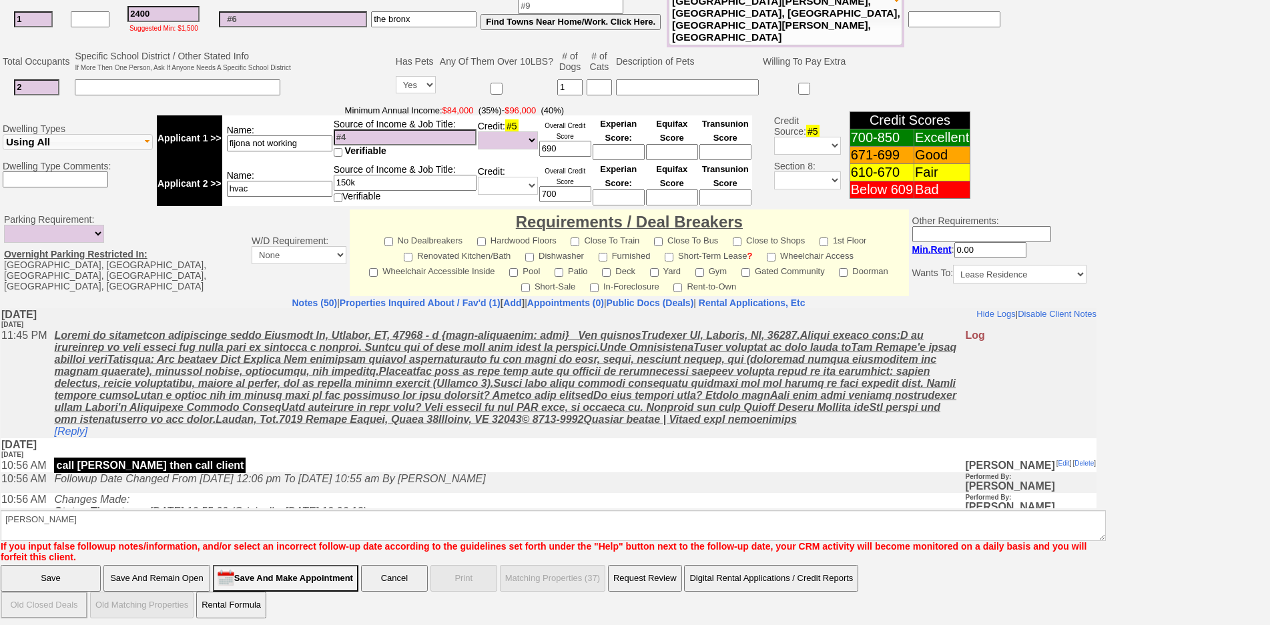
click input "Save" at bounding box center [51, 578] width 100 height 27
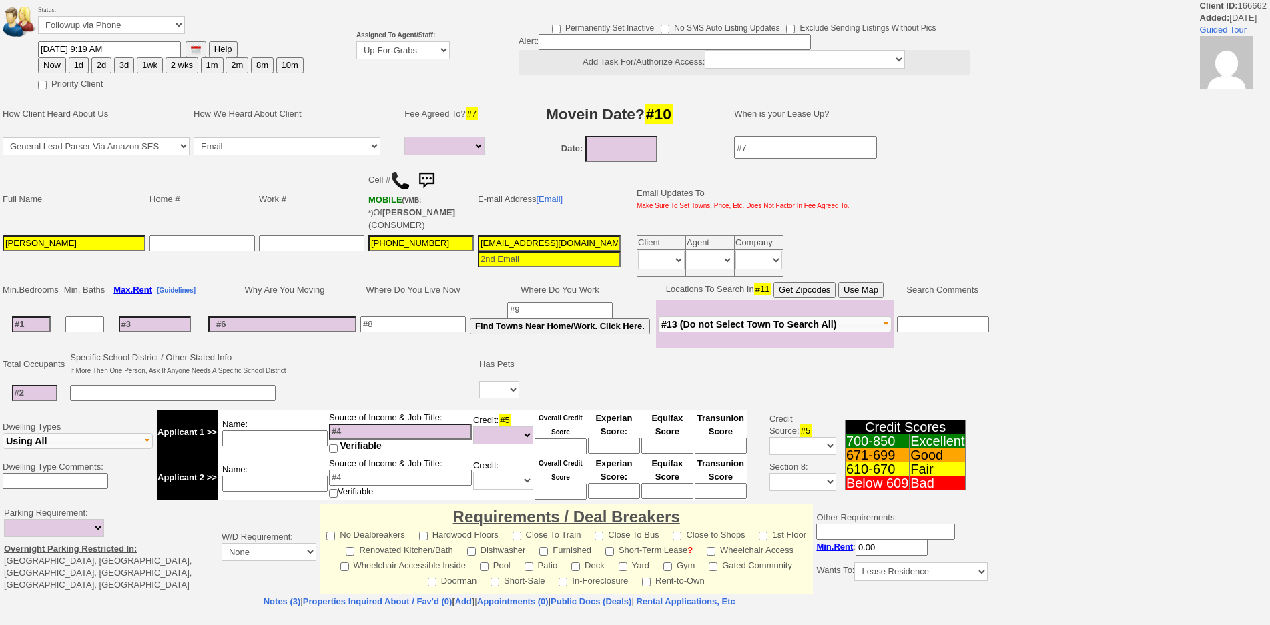
select select
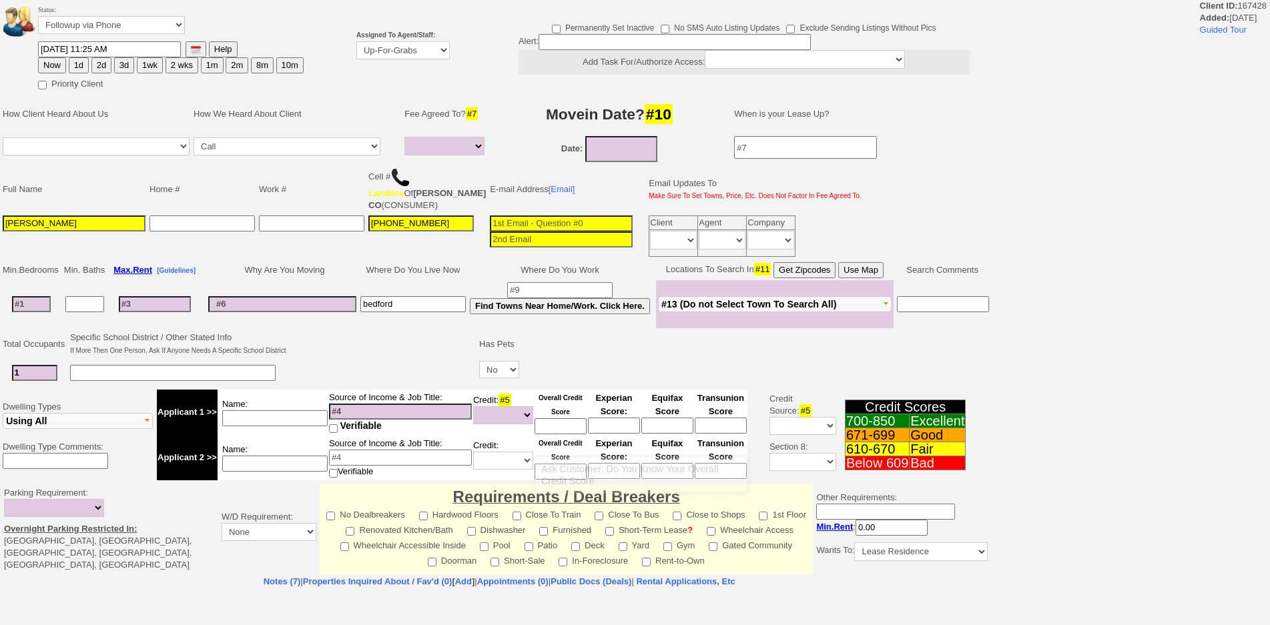
select select
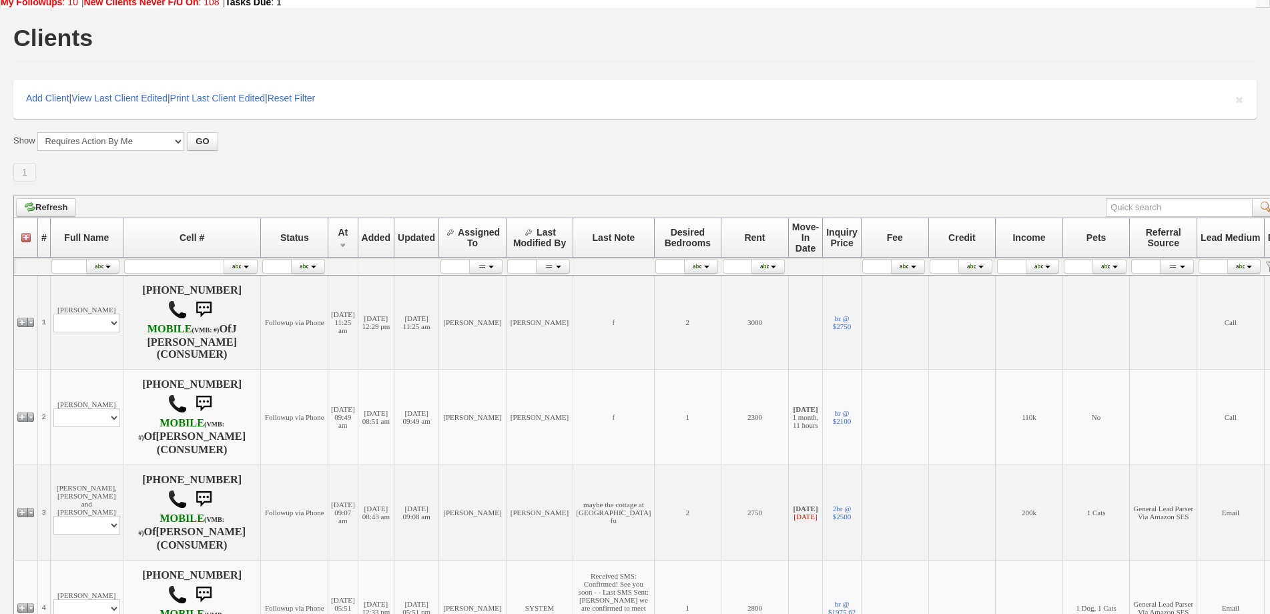
scroll to position [67, 0]
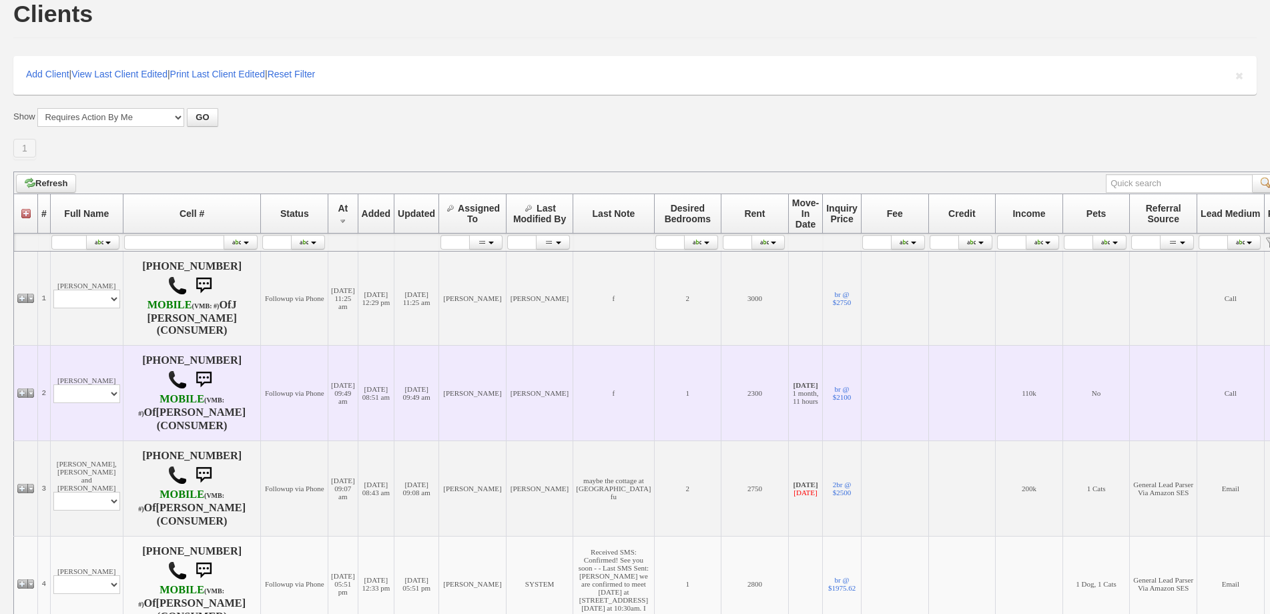
click at [107, 392] on td "[PERSON_NAME] Profile Edit Print Email Externally (Will Not Be Tracked In CRM) …" at bounding box center [86, 392] width 73 height 95
click at [99, 403] on select "Profile Edit Print Email Externally (Will Not Be Tracked In CRM) Closed Deals" at bounding box center [86, 393] width 67 height 19
select select "ChangeURL,/crm/custom/edit_client_form.php?redirect=%2Fcrm%2Fclients.php&id=167…"
click at [53, 394] on select "Profile Edit Print Email Externally (Will Not Be Tracked In CRM) Closed Deals" at bounding box center [86, 393] width 67 height 19
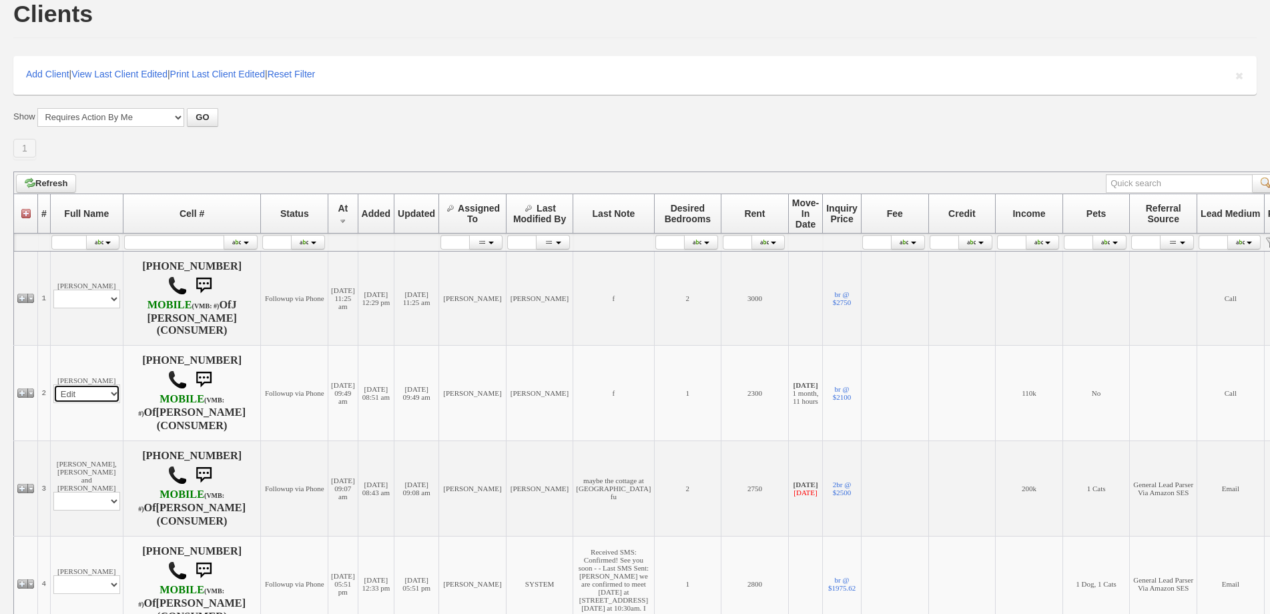
select select
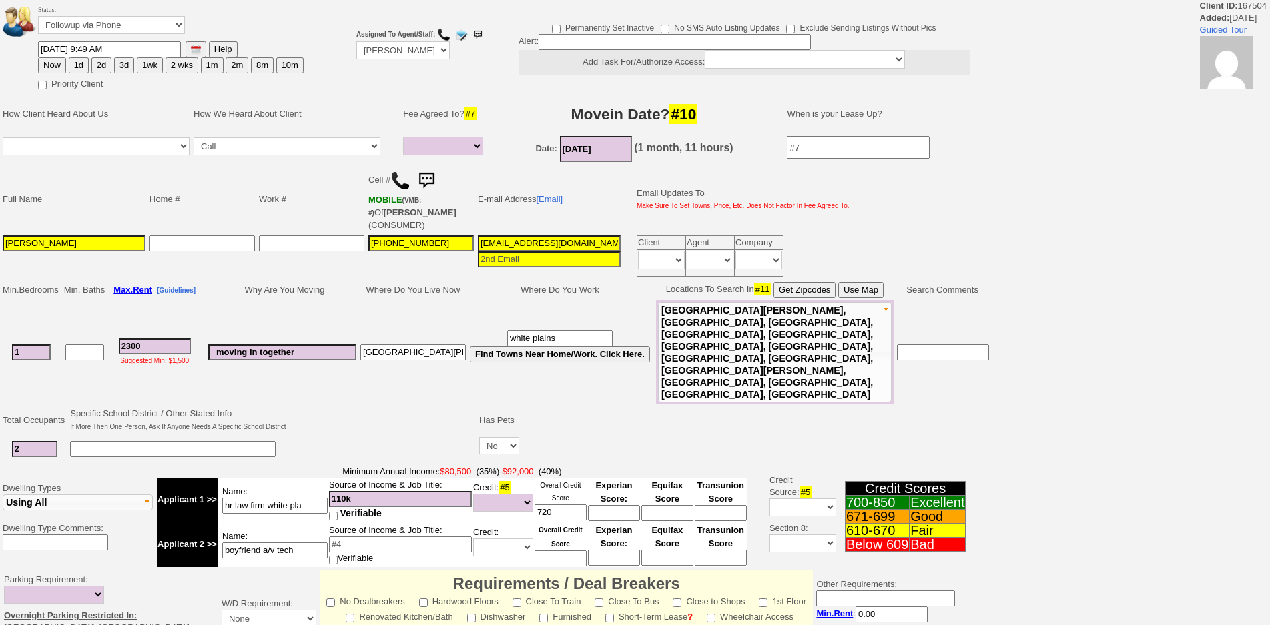
select select
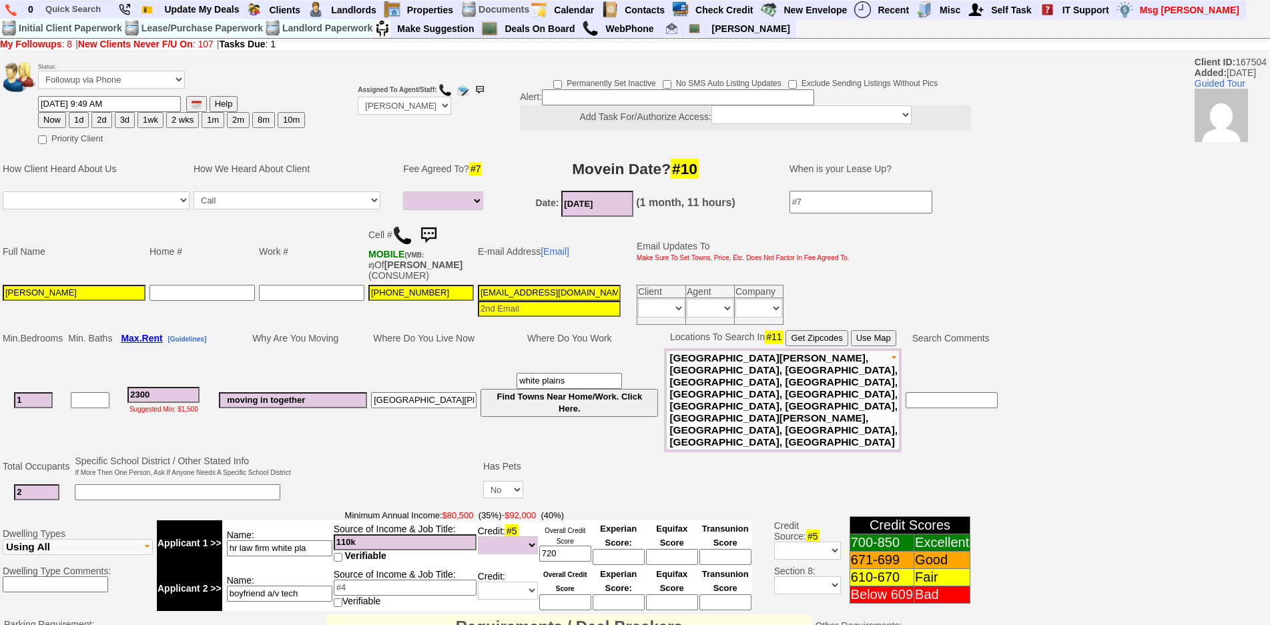
click at [398, 235] on img at bounding box center [402, 236] width 20 height 20
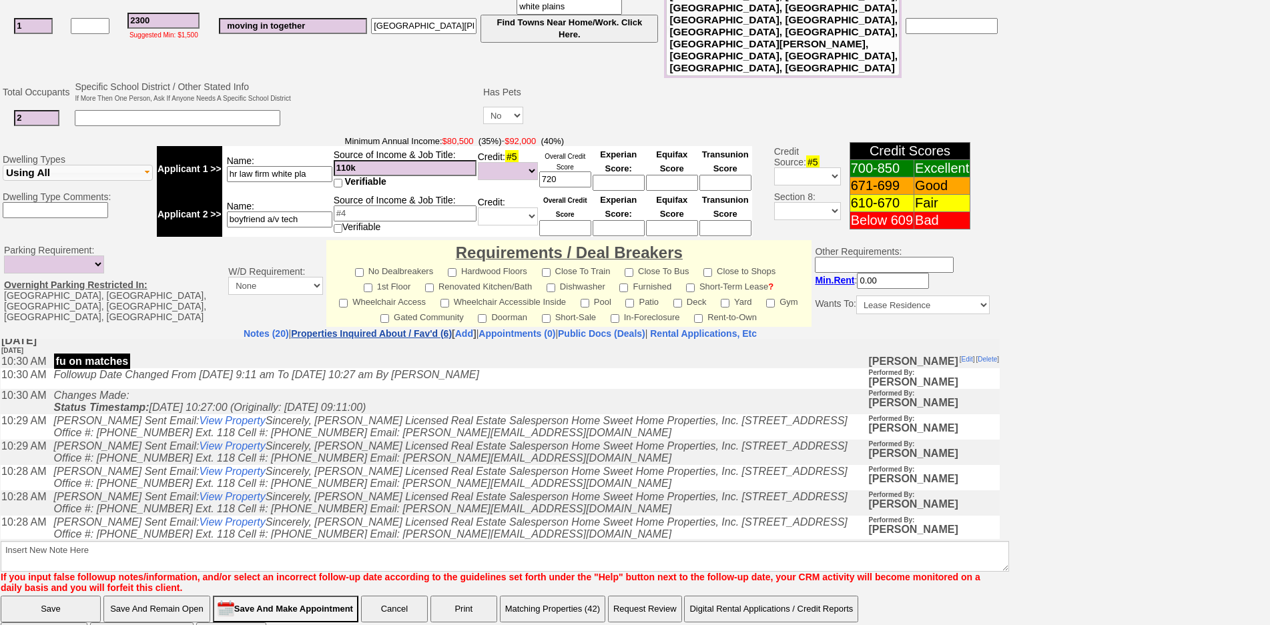
scroll to position [133, 0]
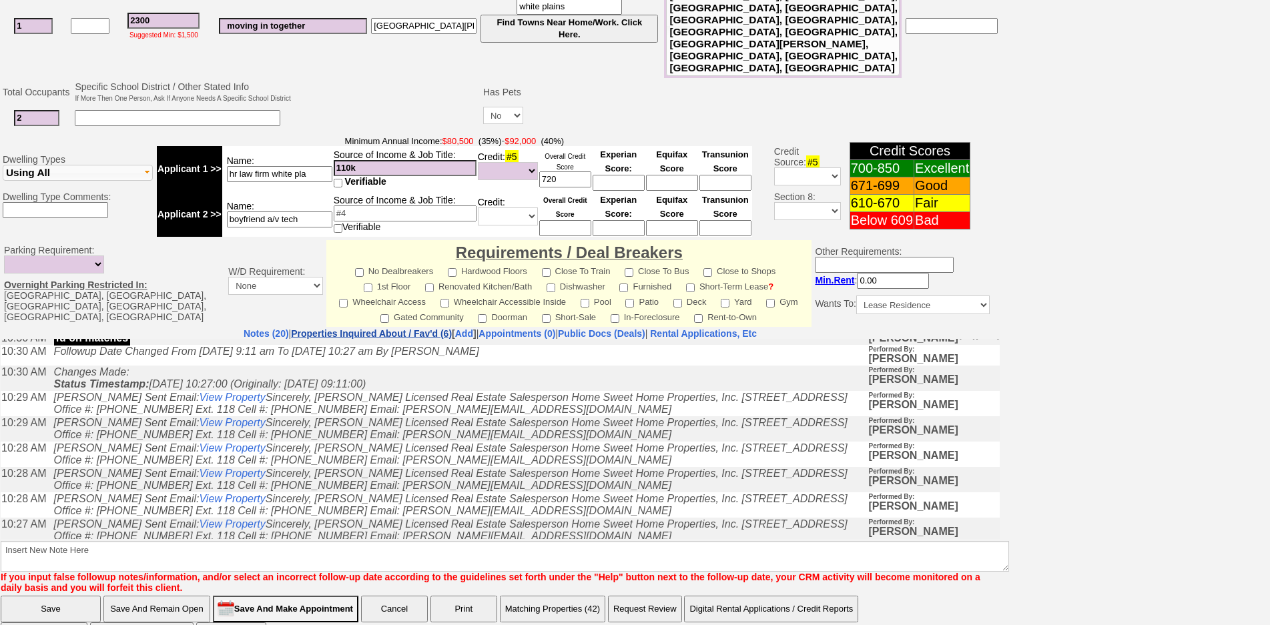
click at [396, 328] on link "Properties Inquired About / Fav'd (6)" at bounding box center [371, 333] width 161 height 11
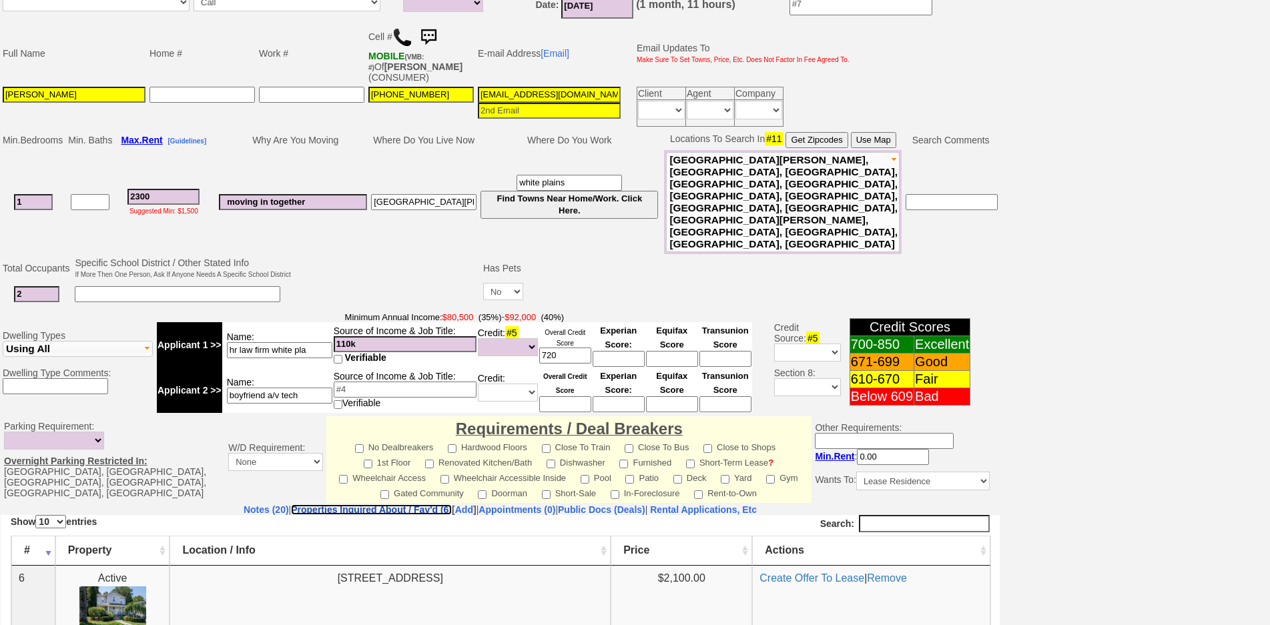
scroll to position [374, 0]
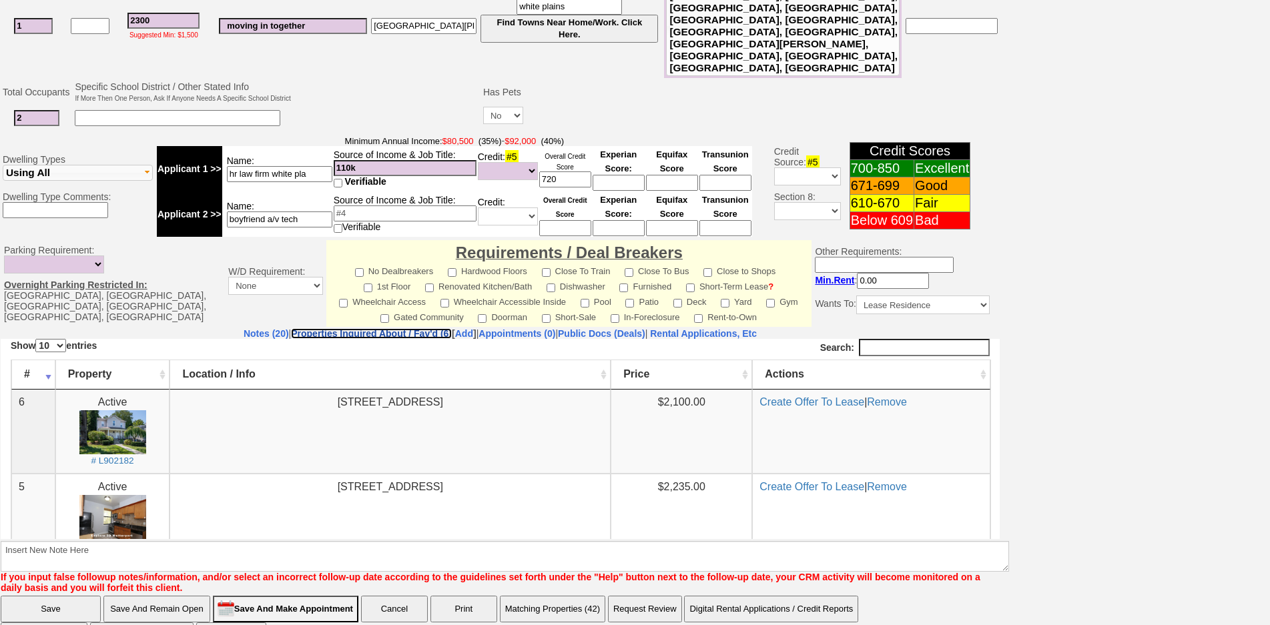
drag, startPoint x: 1281, startPoint y: 439, endPoint x: 772, endPoint y: 186, distance: 568.0
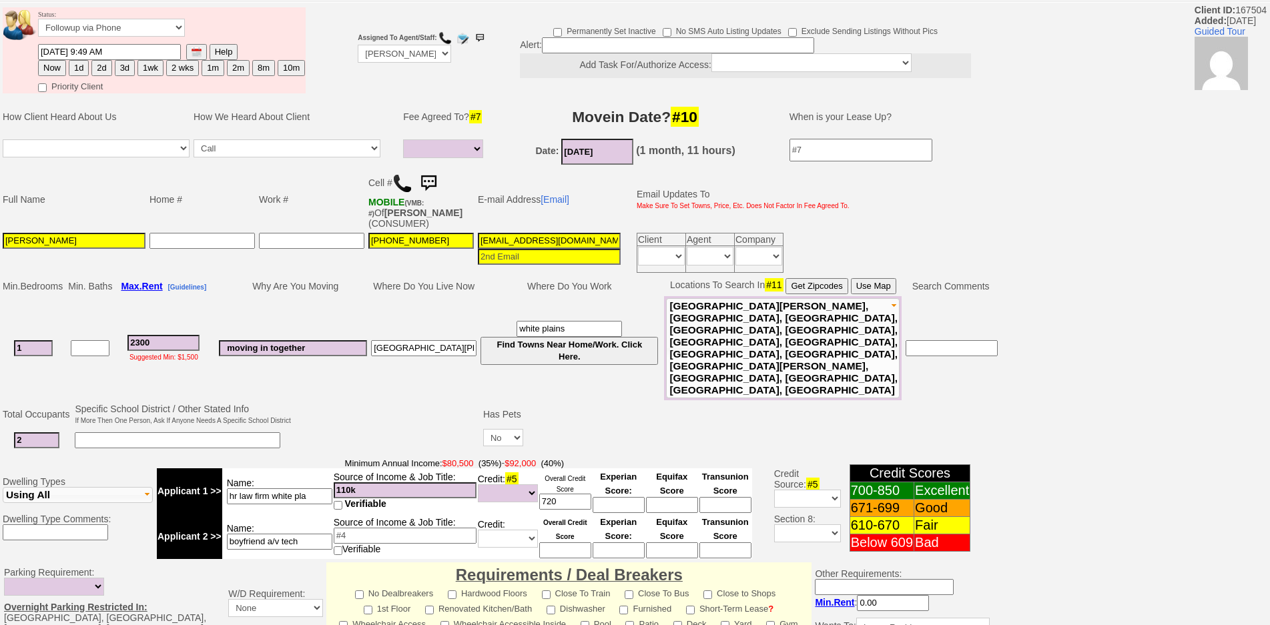
scroll to position [0, 0]
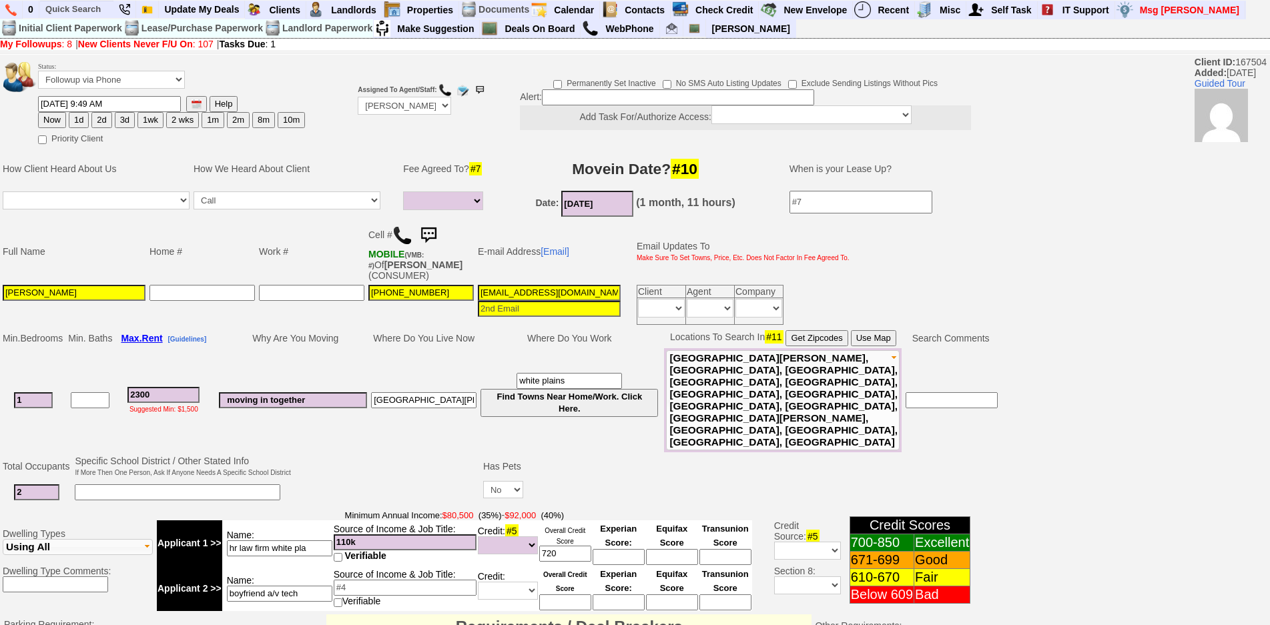
click at [126, 125] on button "3d" at bounding box center [125, 120] width 20 height 16
click at [61, 104] on input "09/02/2025 12:03 PM" at bounding box center [109, 104] width 143 height 16
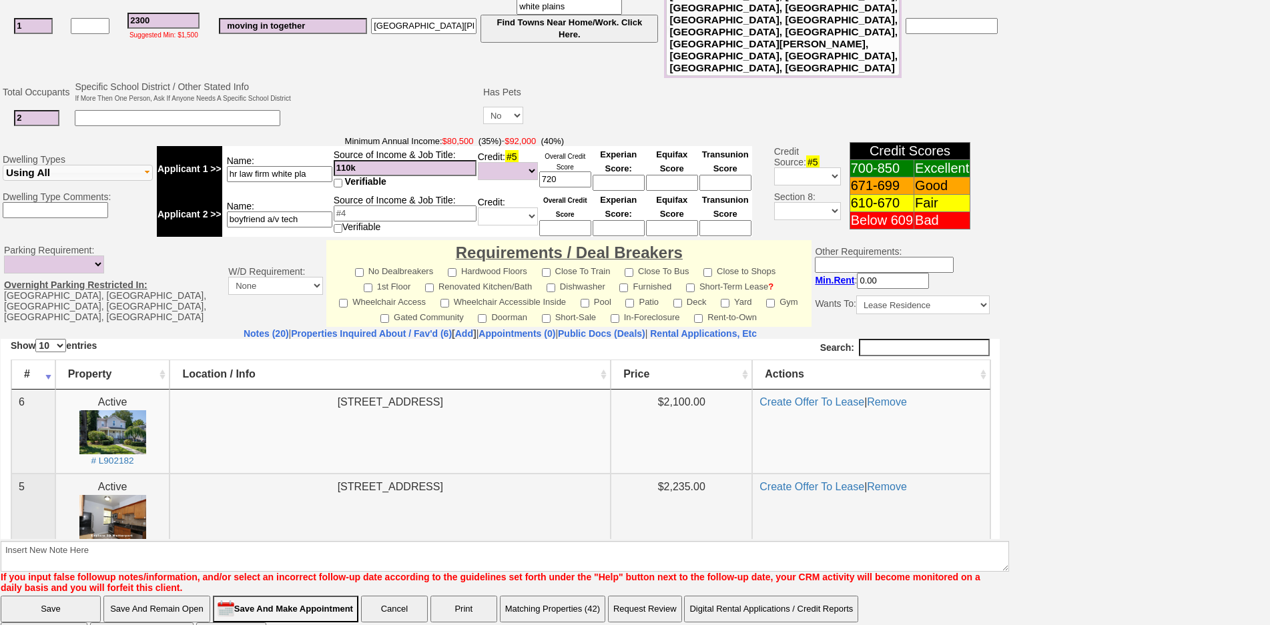
type input "09/04/2025 12:03 PM"
drag, startPoint x: 562, startPoint y: 853, endPoint x: 556, endPoint y: 536, distance: 317.1
click at [556, 536] on td "325B Larchmont Acrest West Mamaroneck, NY 10538" at bounding box center [390, 518] width 441 height 90
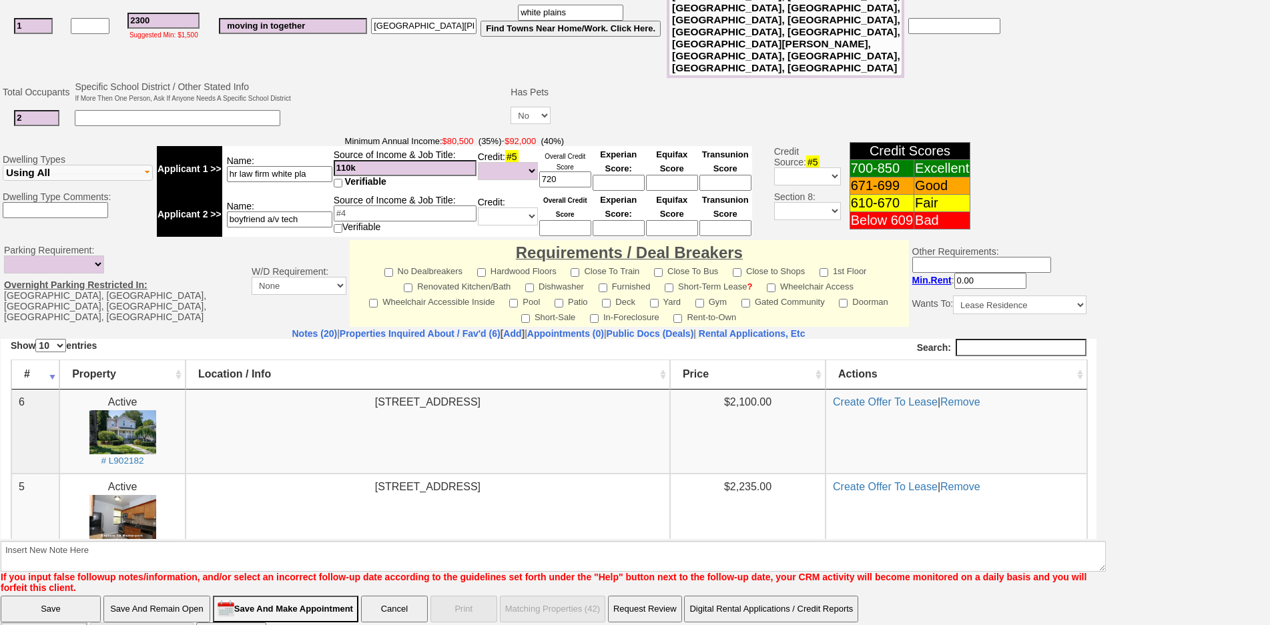
scroll to position [368, 0]
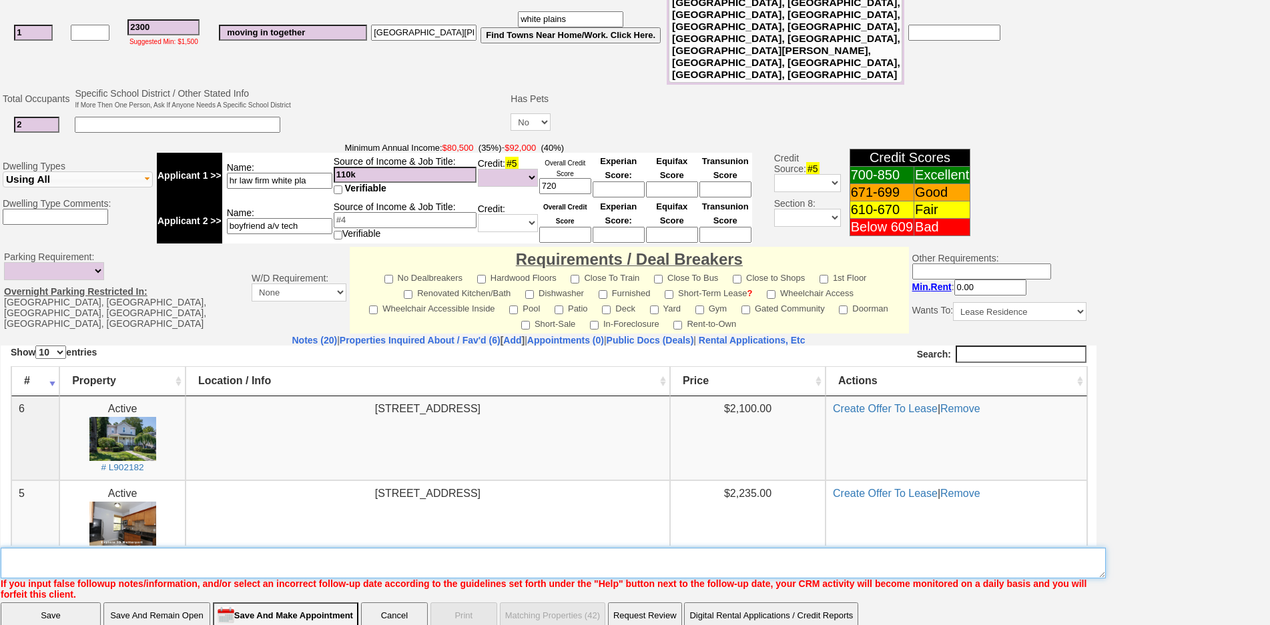
click at [562, 548] on textarea "Insert New Note Here" at bounding box center [553, 563] width 1105 height 31
type textarea "fu"
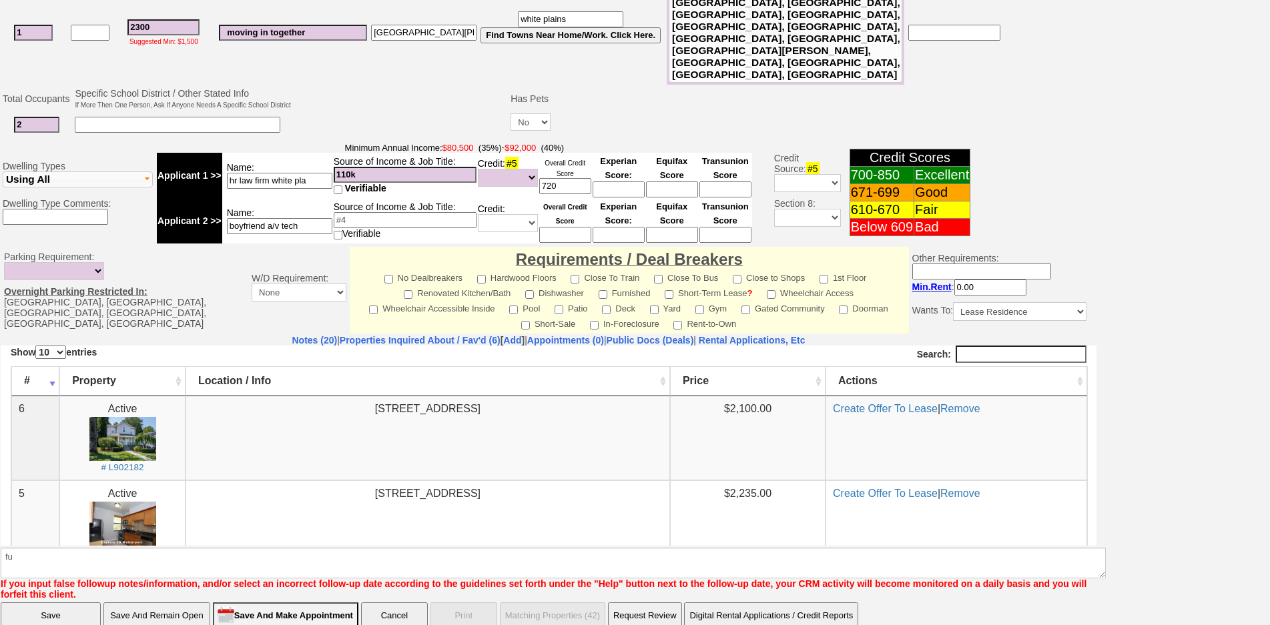
click input "Save" at bounding box center [51, 616] width 100 height 27
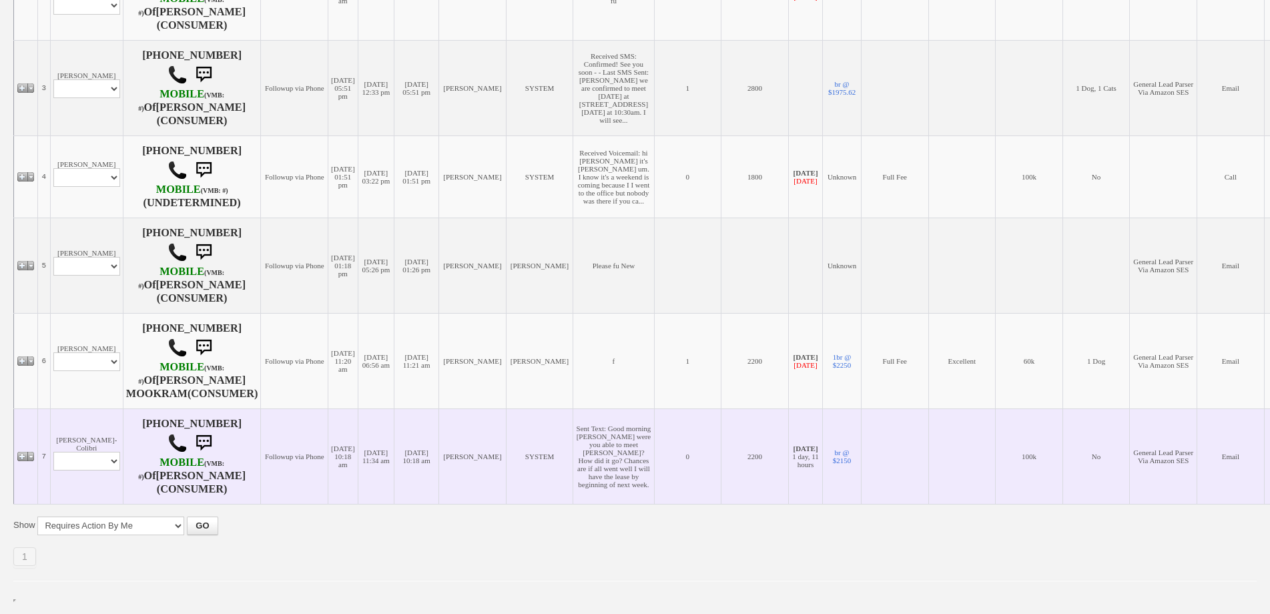
scroll to position [680, 0]
click at [85, 452] on select "Profile Edit Print Email Externally (Will Not Be Tracked In CRM) Closed Deals" at bounding box center [86, 461] width 67 height 19
click at [84, 408] on td "[PERSON_NAME]-Colibri Profile Edit Print Email Externally (Will Not Be Tracked …" at bounding box center [86, 455] width 73 height 95
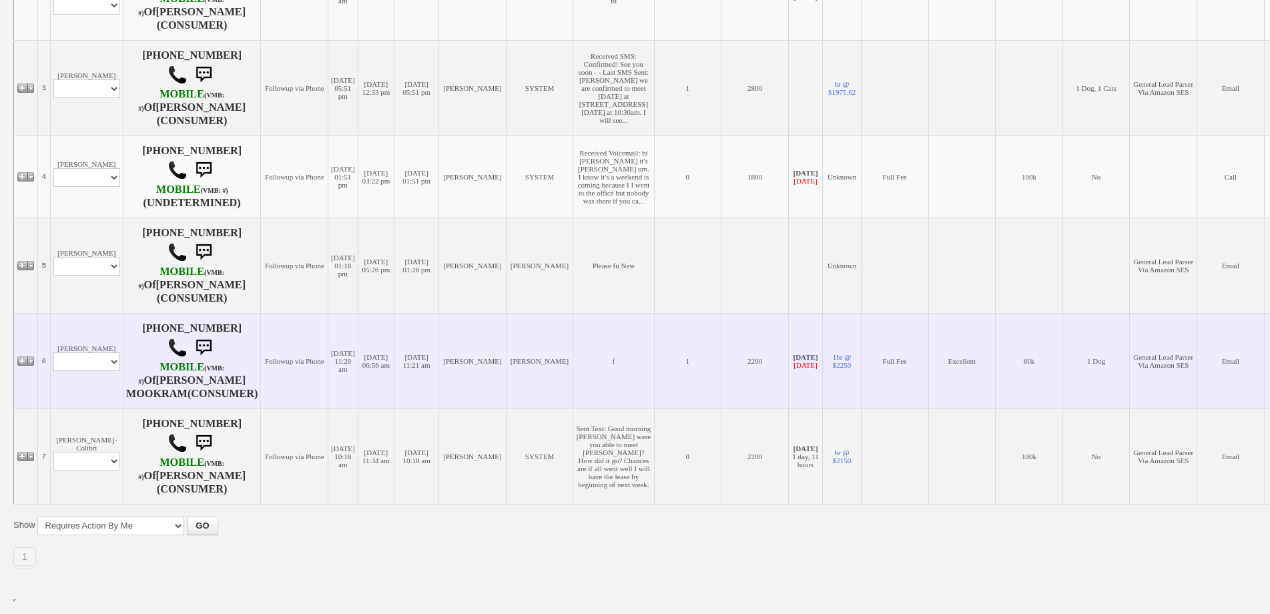
click at [101, 313] on td "Bethanie Mookram Profile Edit Print Email Externally (Will Not Be Tracked In CR…" at bounding box center [86, 360] width 73 height 95
click at [105, 313] on td "Bethanie Mookram Profile Edit Print Email Externally (Will Not Be Tracked In CR…" at bounding box center [86, 360] width 73 height 95
click at [115, 313] on td "Bethanie Mookram Profile Edit Print Email Externally (Will Not Be Tracked In CR…" at bounding box center [86, 360] width 73 height 95
click at [101, 352] on select "Profile Edit Print Email Externally (Will Not Be Tracked In CRM) Closed Deals" at bounding box center [86, 361] width 67 height 19
select select "ChangeURL,/crm/custom/edit_client_form.php?redirect=%2Fcrm%2Fclients.php&id=653…"
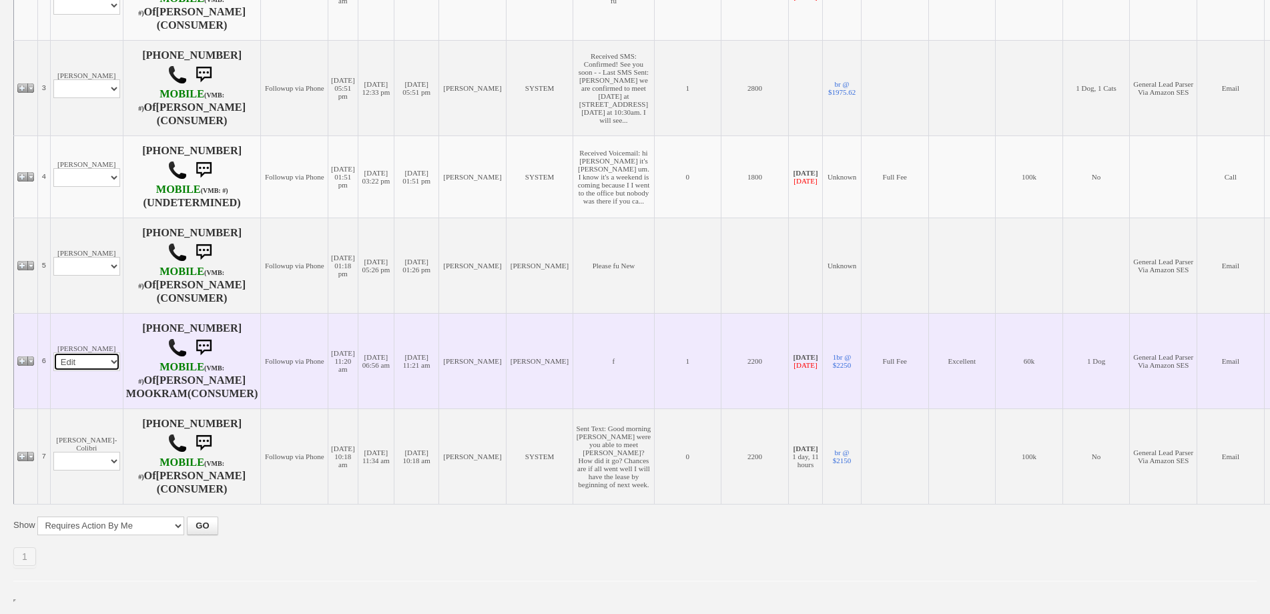
click at [53, 352] on select "Profile Edit Print Email Externally (Will Not Be Tracked In CRM) Closed Deals" at bounding box center [86, 361] width 67 height 19
select select
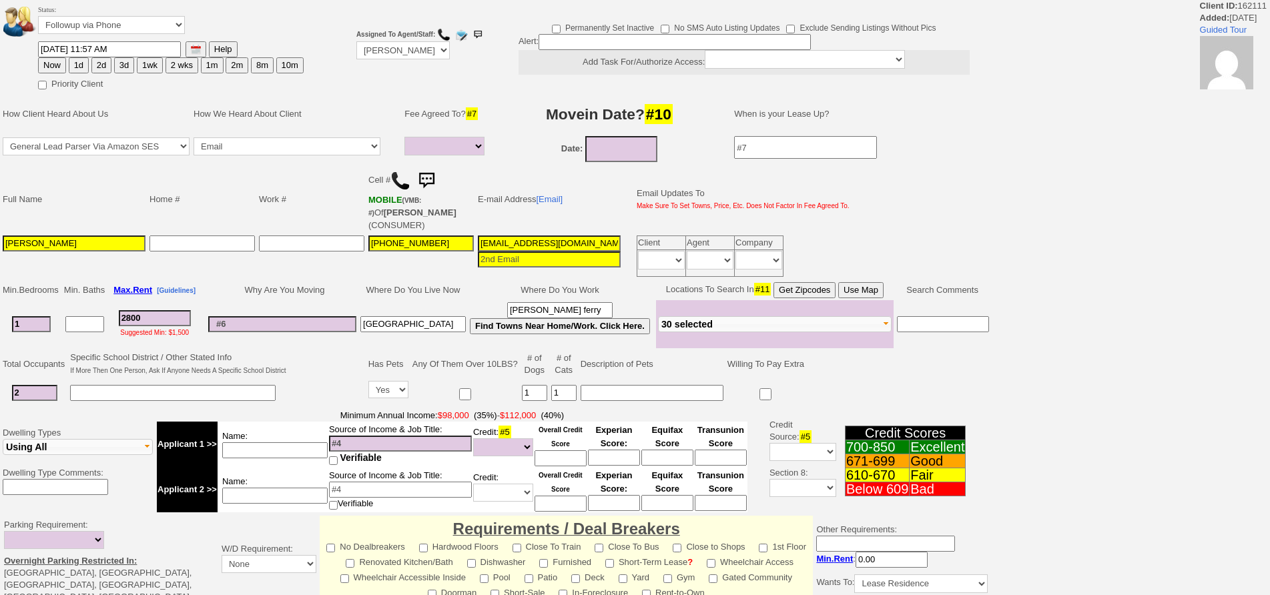
select select
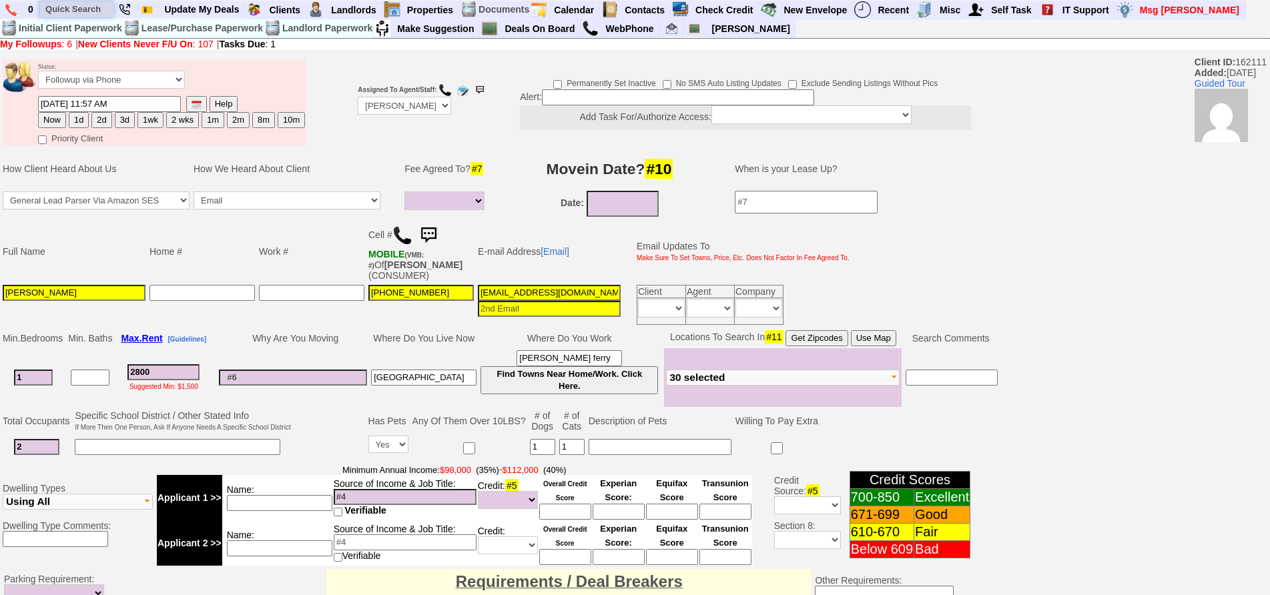
click at [60, 7] on input "text" at bounding box center [76, 9] width 73 height 17
click at [108, 10] on input "armett st" at bounding box center [76, 9] width 73 height 17
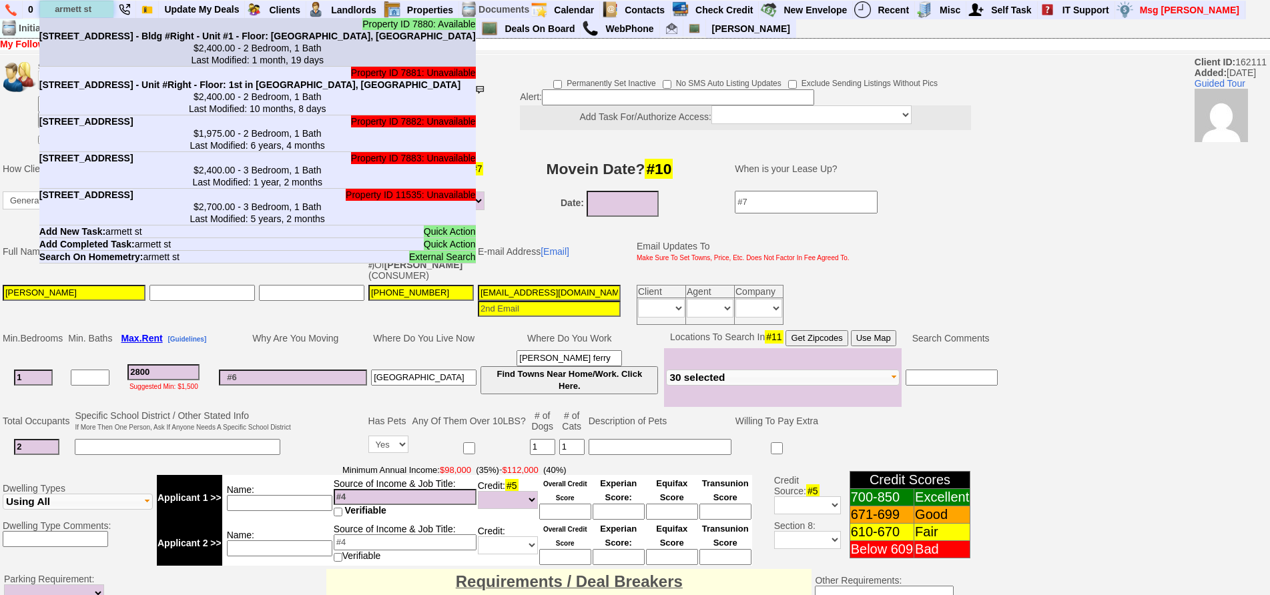
type input "armett st"
click at [117, 31] on b "[STREET_ADDRESS] - Bldg #Right - Unit #1 - Floor: [GEOGRAPHIC_DATA], [GEOGRAPHI…" at bounding box center [257, 36] width 437 height 11
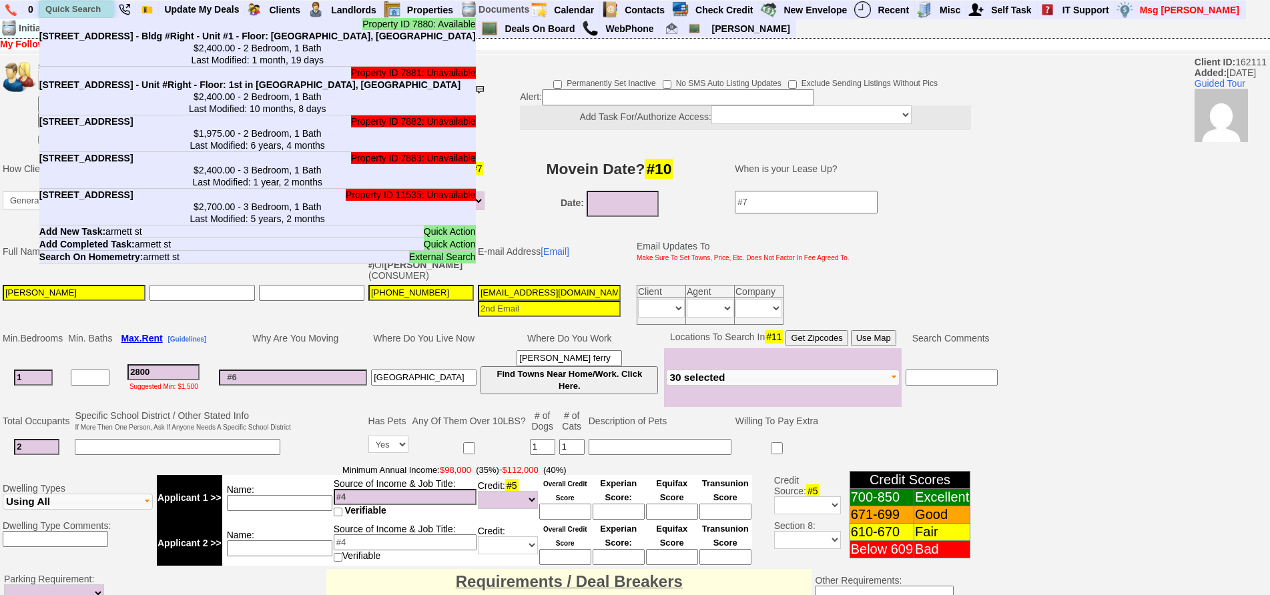
click at [68, 5] on input "text" at bounding box center [76, 9] width 73 height 17
paste input "914-396-6047"
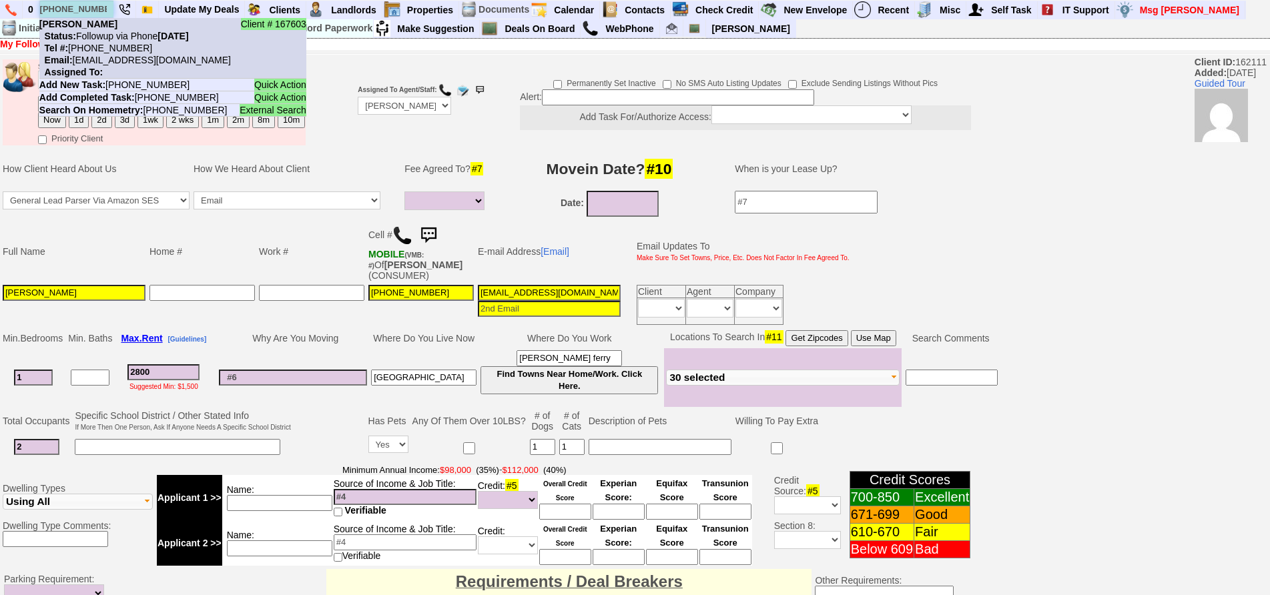
type input "914-396-6047"
click at [119, 41] on nobr "Status: Followup via Phone Friday, August 29th, 2025" at bounding box center [114, 36] width 150 height 11
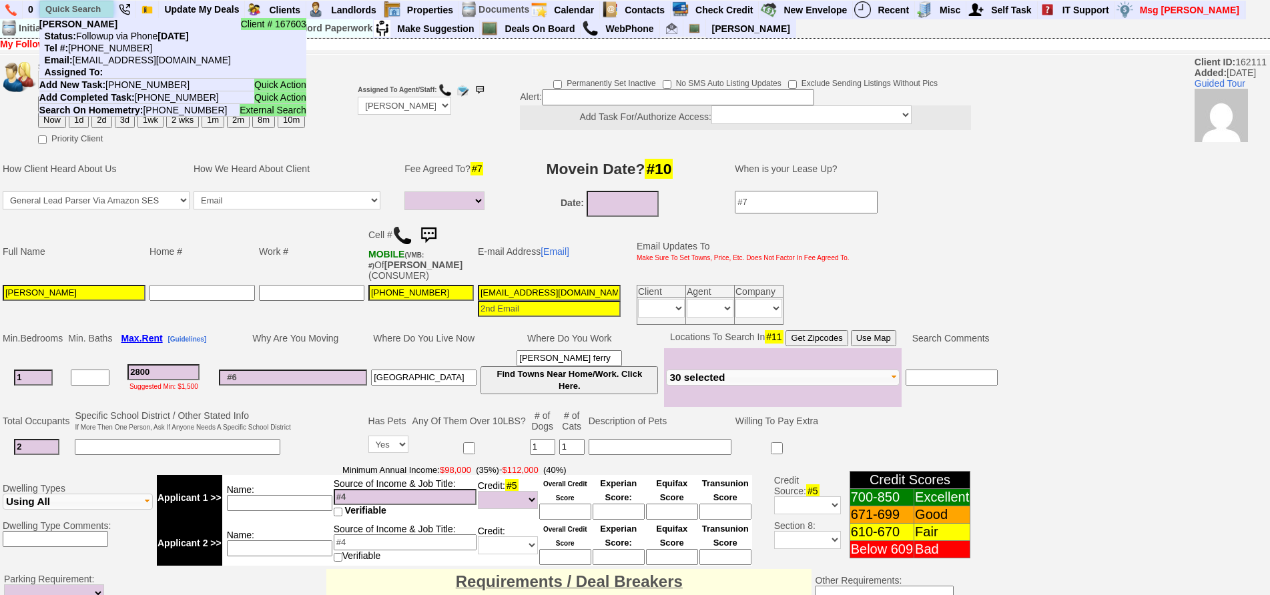
click at [72, 9] on input "text" at bounding box center [76, 9] width 73 height 17
paste input "646-302-9352"
click at [71, 3] on input "646-302-9352" at bounding box center [76, 9] width 73 height 17
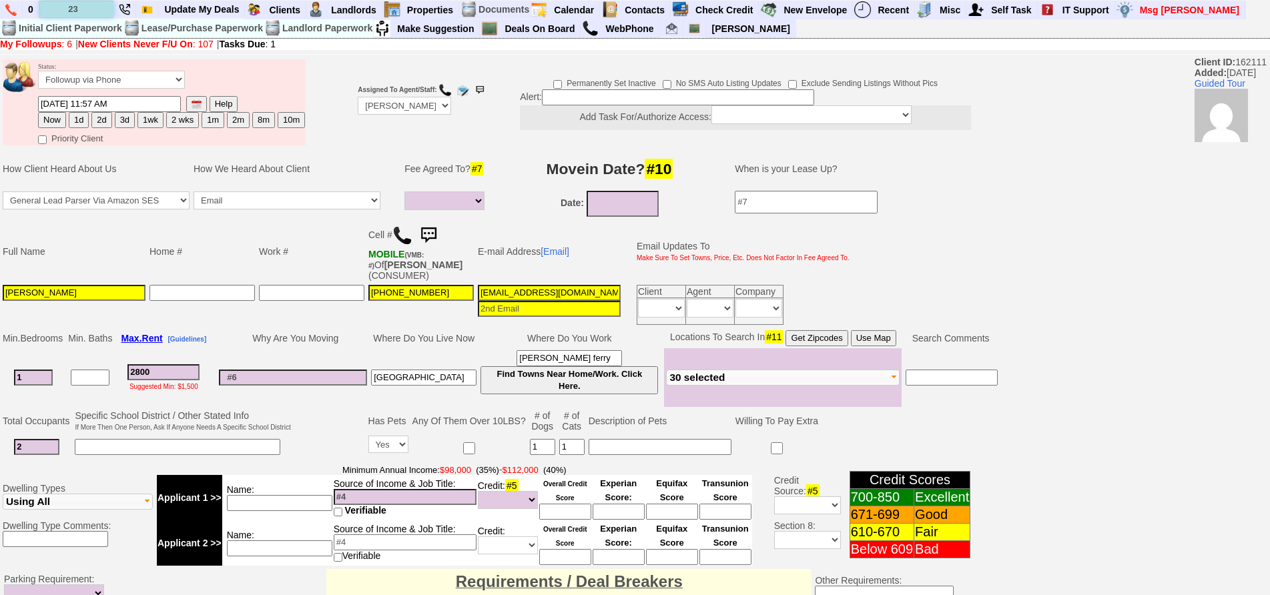
type input "2"
type input "26 coligni"
click at [104, 13] on input "26 coligni" at bounding box center [76, 9] width 73 height 17
click at [104, 9] on input "26 coligni" at bounding box center [76, 9] width 73 height 17
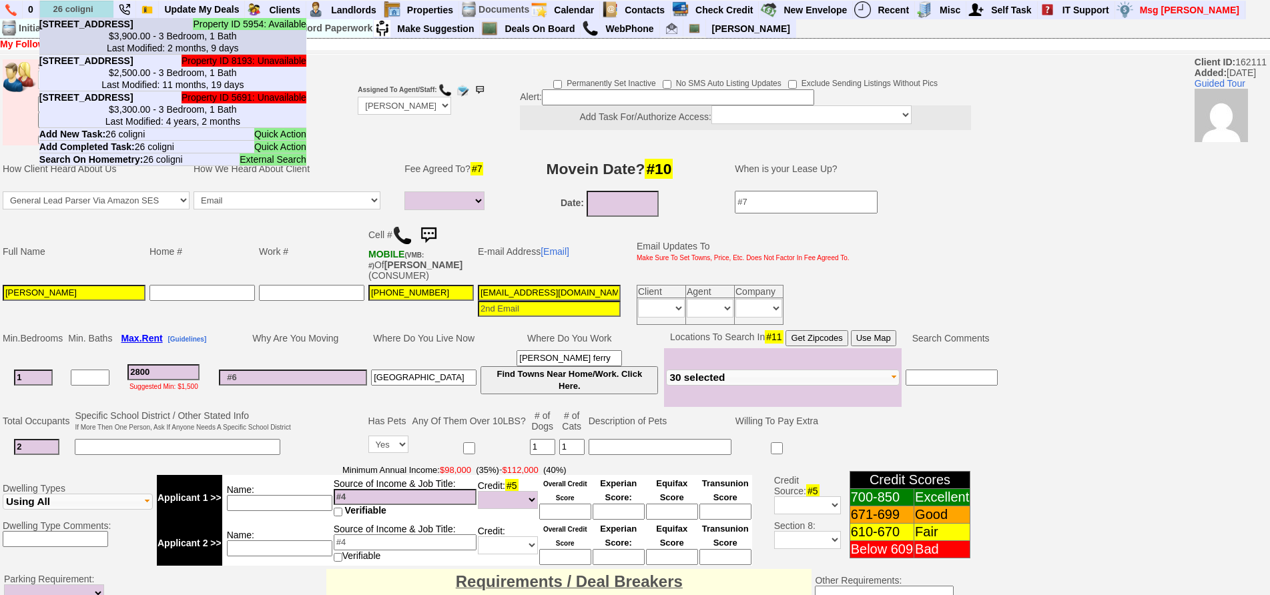
click at [107, 28] on li "Property ID 5954: Available 26 Coligni Ave - Unit #21 - Floor: 2nd in New Roche…" at bounding box center [172, 36] width 267 height 37
click at [74, 3] on input "text" at bounding box center [76, 9] width 73 height 17
paste input "315-842-1453"
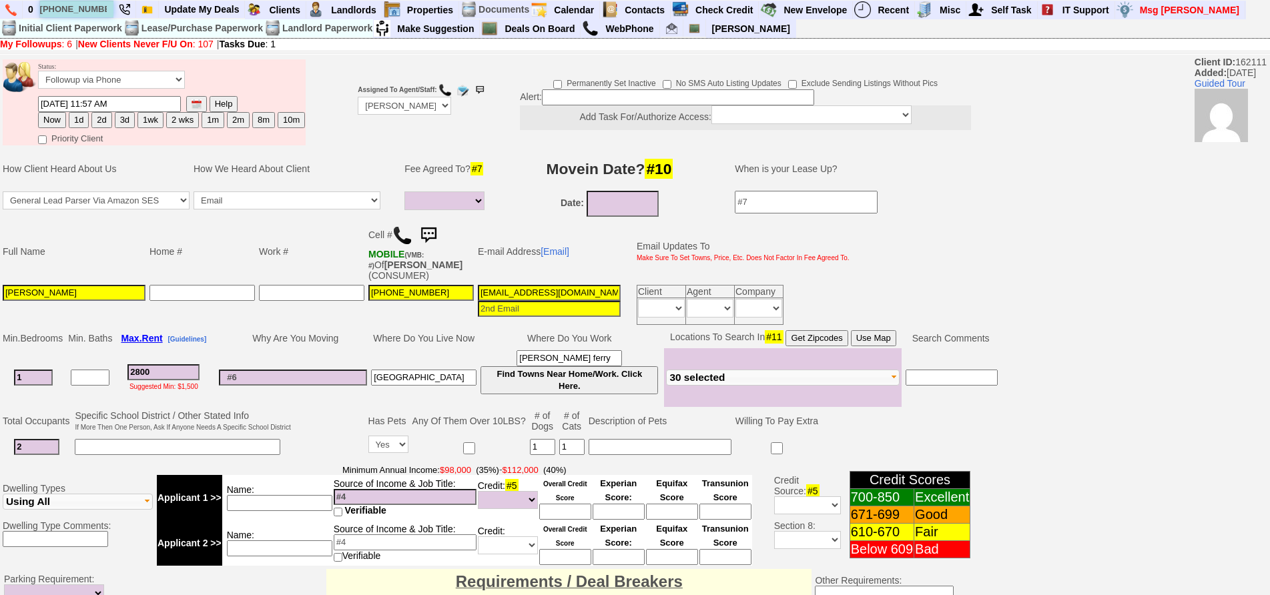
click at [79, 9] on input "315-842-1453" at bounding box center [76, 9] width 73 height 17
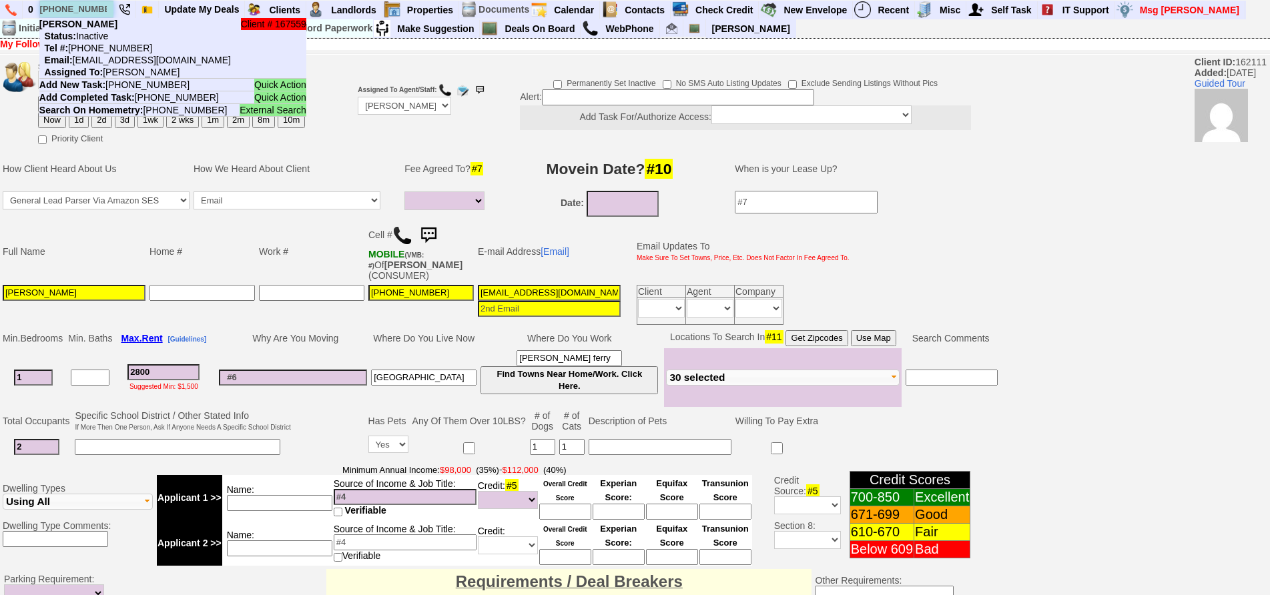
click at [79, 9] on input "315-842-1453" at bounding box center [76, 9] width 73 height 17
click at [80, 9] on input "315-842-1453" at bounding box center [76, 9] width 73 height 17
paste input "914-860-4734"
click at [103, 7] on input "914-860-4734" at bounding box center [76, 9] width 73 height 17
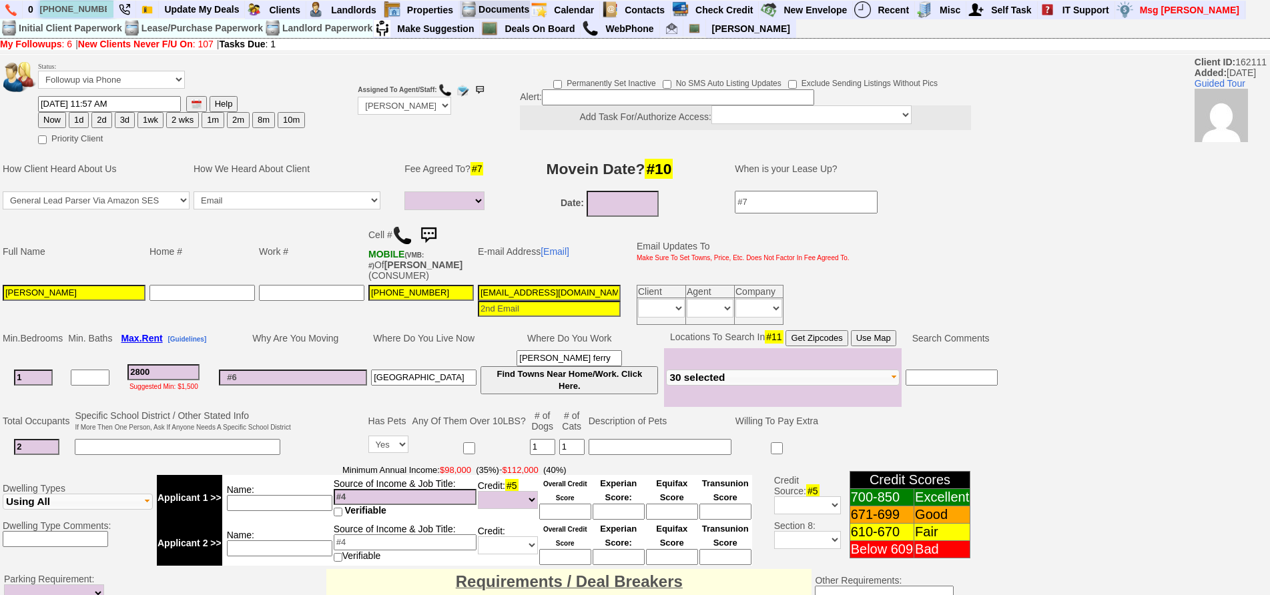
type input "914-860-4734"
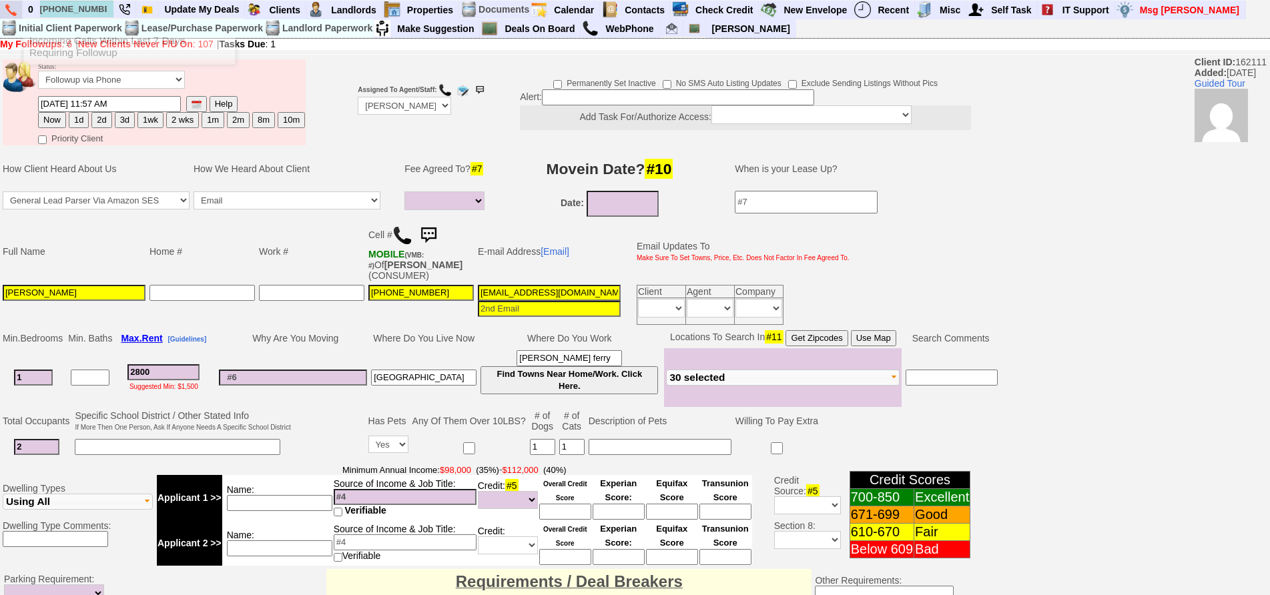
drag, startPoint x: 21, startPoint y: 13, endPoint x: 9, endPoint y: 9, distance: 12.9
click at [425, 237] on img at bounding box center [428, 235] width 27 height 27
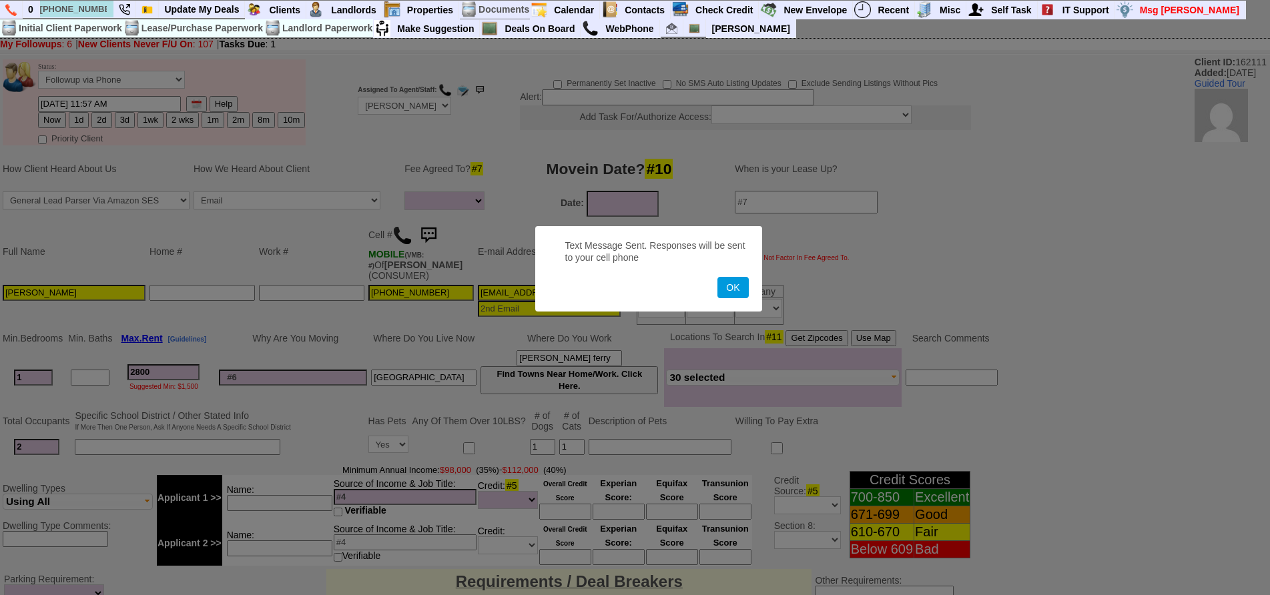
click at [718, 277] on button "OK" at bounding box center [733, 287] width 31 height 21
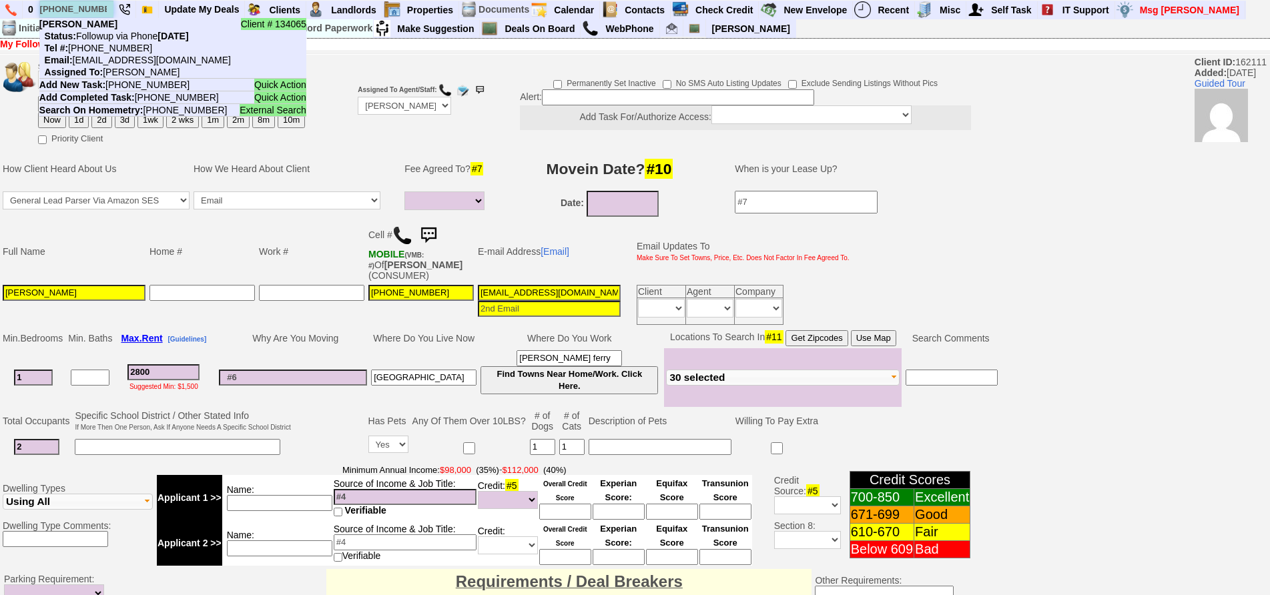
click at [88, 9] on input "914-860-4734" at bounding box center [76, 9] width 73 height 17
paste input "7-283-8131"
click at [103, 9] on input "917-283-8131" at bounding box center [76, 9] width 73 height 17
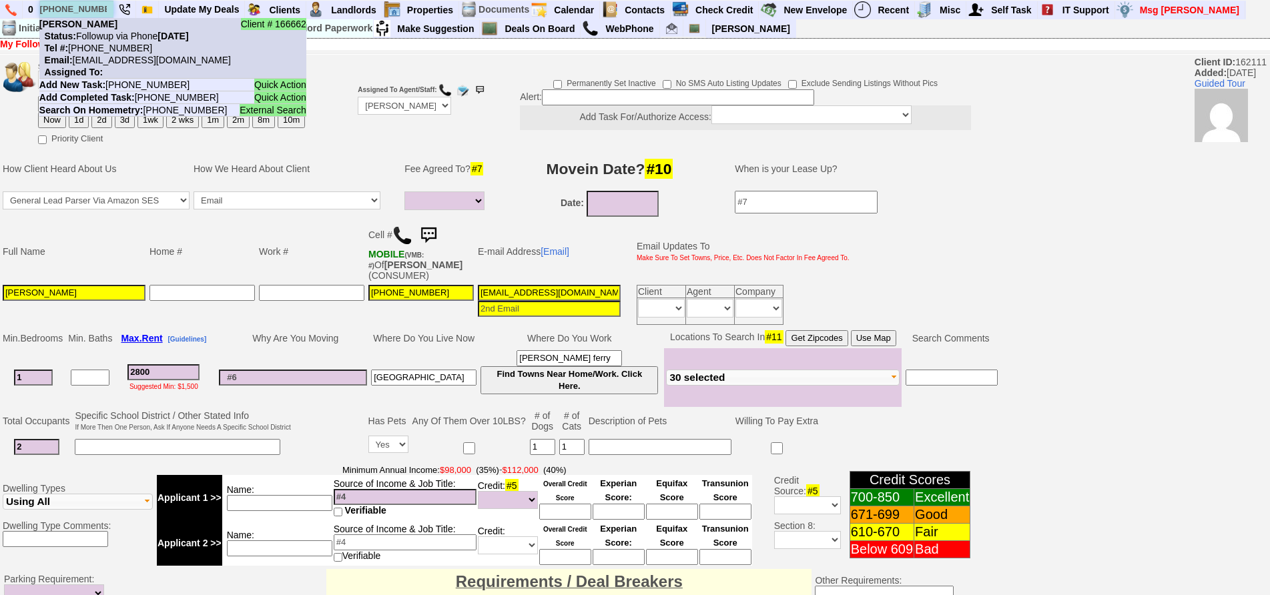
type input "917-283-8131"
click at [114, 32] on nobr "Status: Followup via Phone Saturday, August 30th, 2025" at bounding box center [114, 36] width 150 height 11
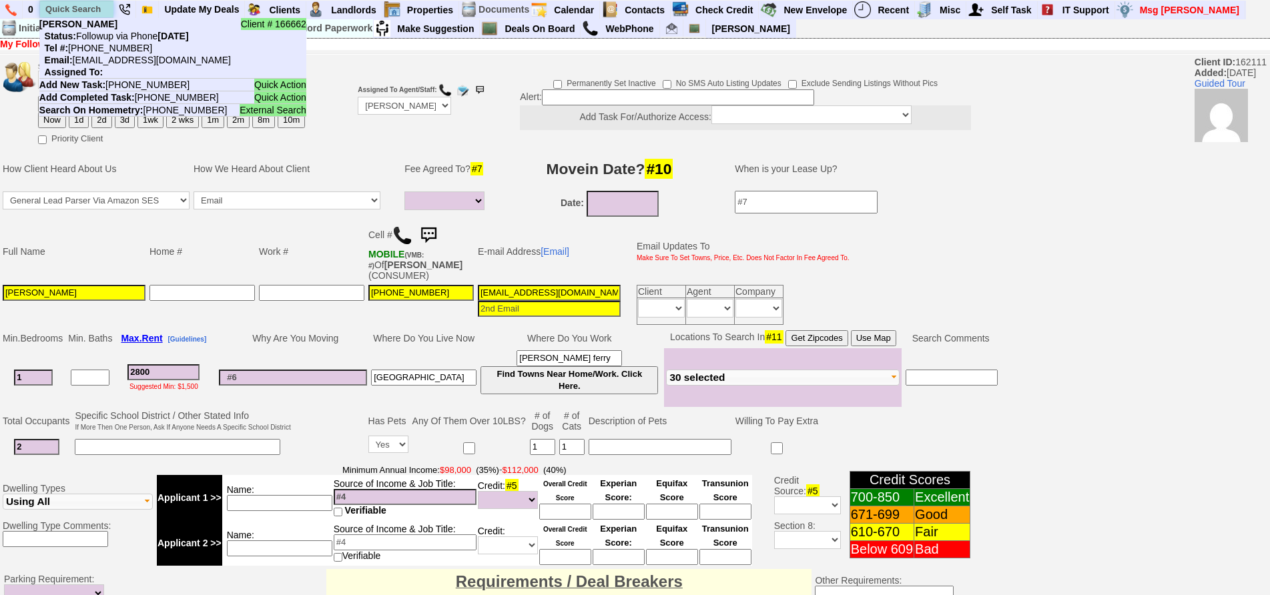
click at [79, 5] on input "text" at bounding box center [76, 9] width 73 height 17
paste input "914-258-5527"
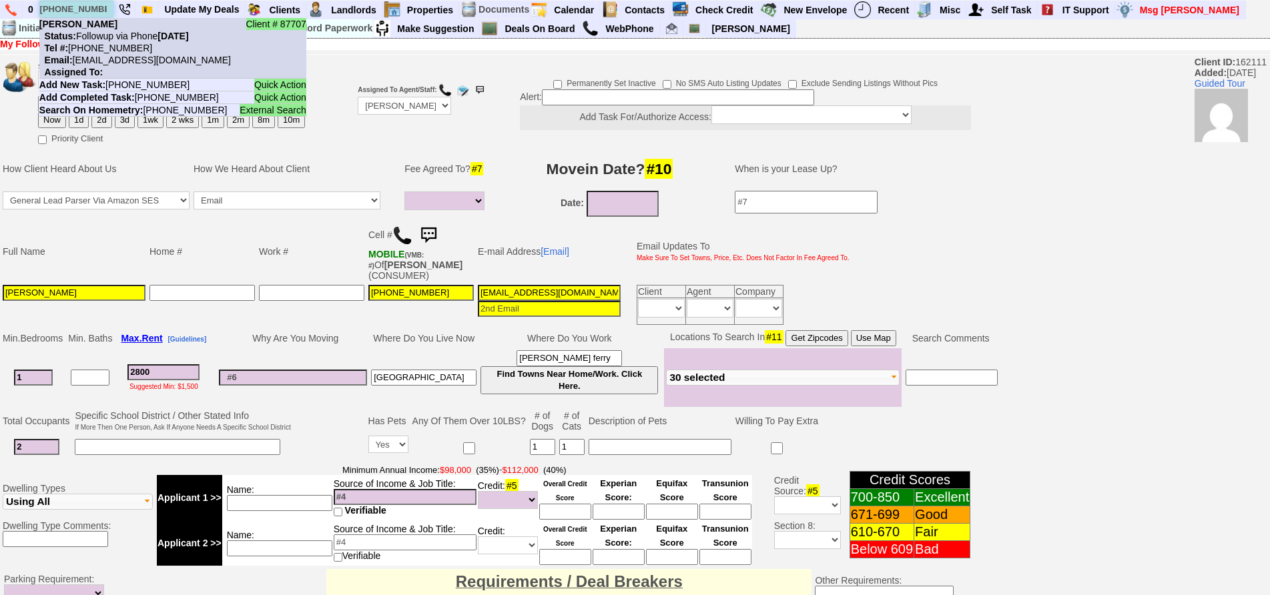
type input "[PHONE_NUMBER]"
click at [117, 37] on nobr "Status: Followup via Phone Thursday, August 28th, 2025" at bounding box center [114, 36] width 150 height 11
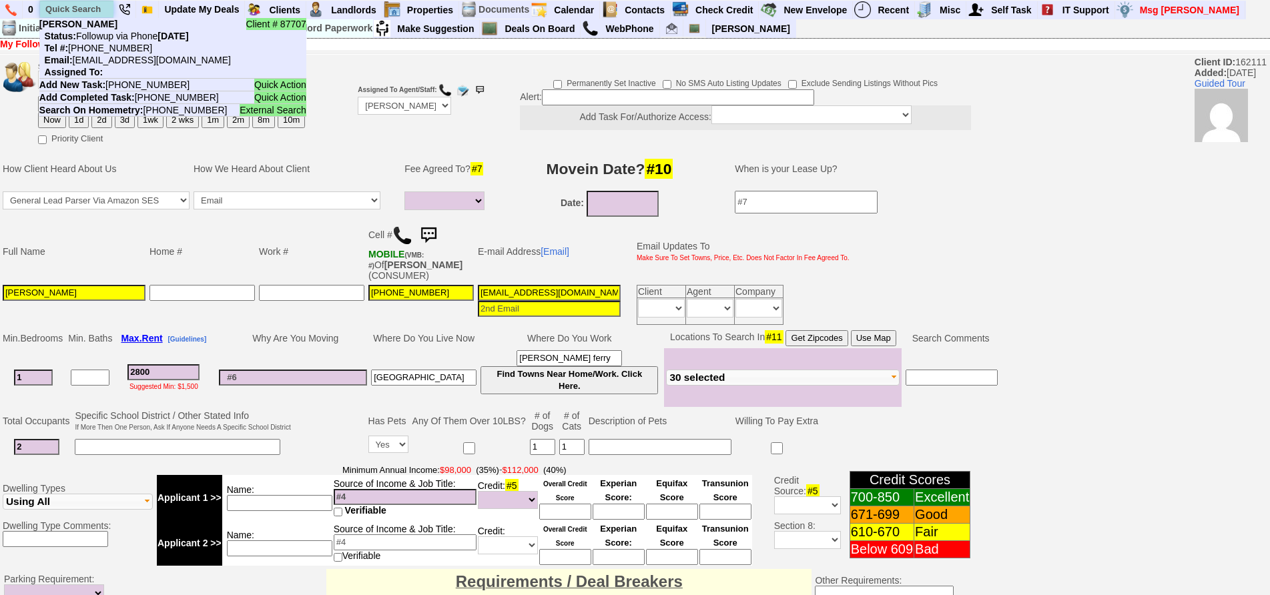
click at [82, 9] on input "text" at bounding box center [76, 9] width 73 height 17
paste input "631-896-0317"
click at [62, 7] on input "631-896-0317" at bounding box center [76, 9] width 73 height 17
click at [63, 7] on input "631-896-0317" at bounding box center [76, 9] width 73 height 17
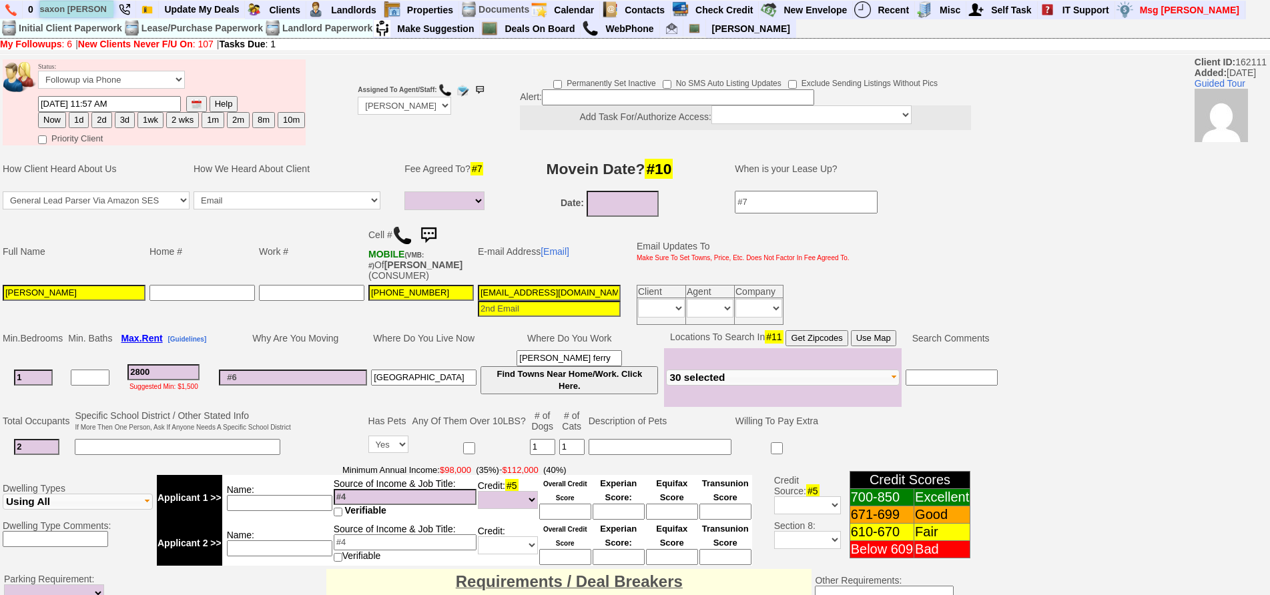
click at [104, 5] on input "saxon [PERSON_NAME]" at bounding box center [76, 9] width 73 height 17
click at [105, 8] on input "saxon [PERSON_NAME]" at bounding box center [76, 9] width 73 height 17
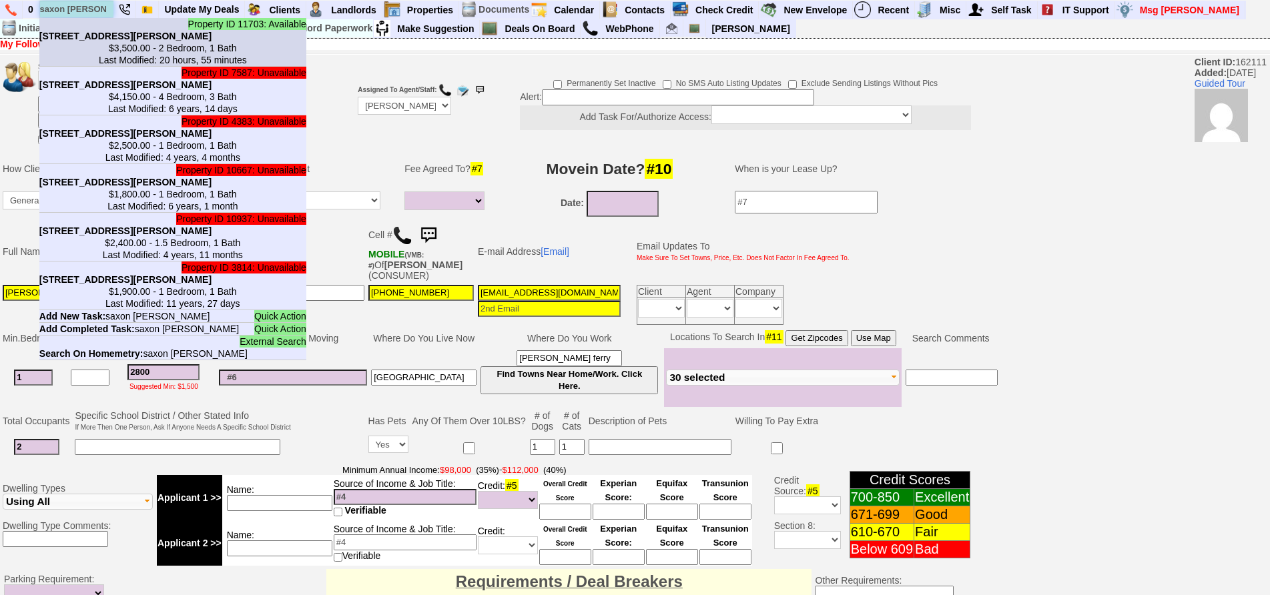
type input "saxon [PERSON_NAME]"
click at [103, 29] on li "Property ID 11703: Available 35 Saxon Woods Rd in White Plains, NY $3,500.00 - …" at bounding box center [172, 42] width 267 height 49
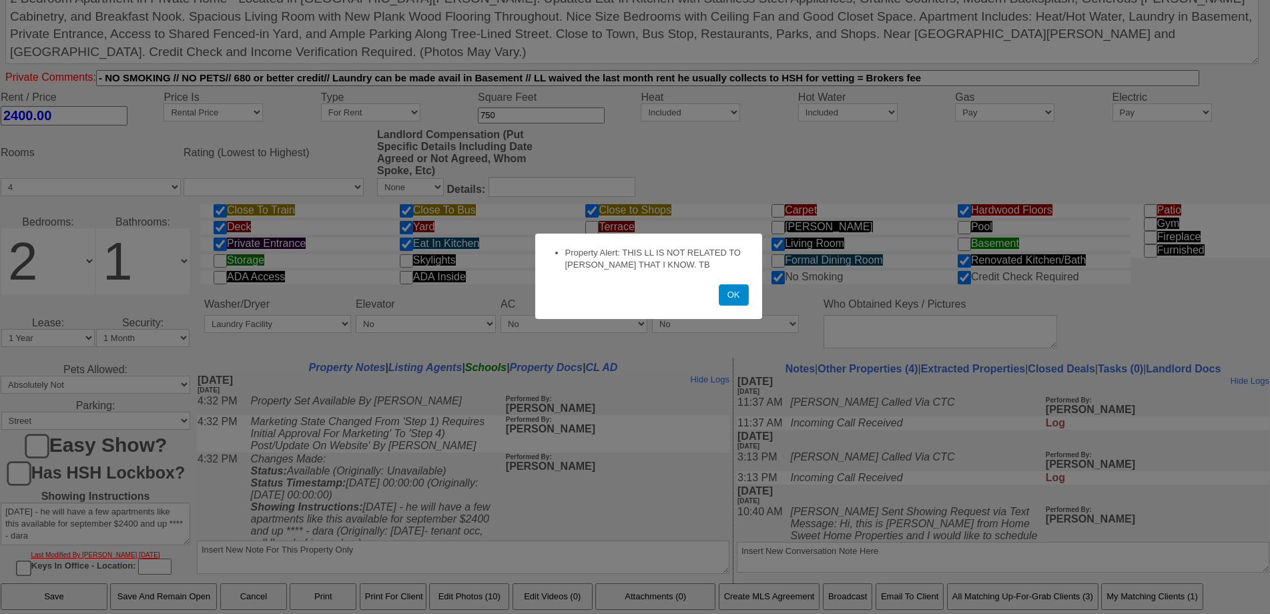
drag, startPoint x: 734, startPoint y: 298, endPoint x: 429, endPoint y: 11, distance: 419.8
click at [734, 298] on button "OK" at bounding box center [734, 294] width 30 height 21
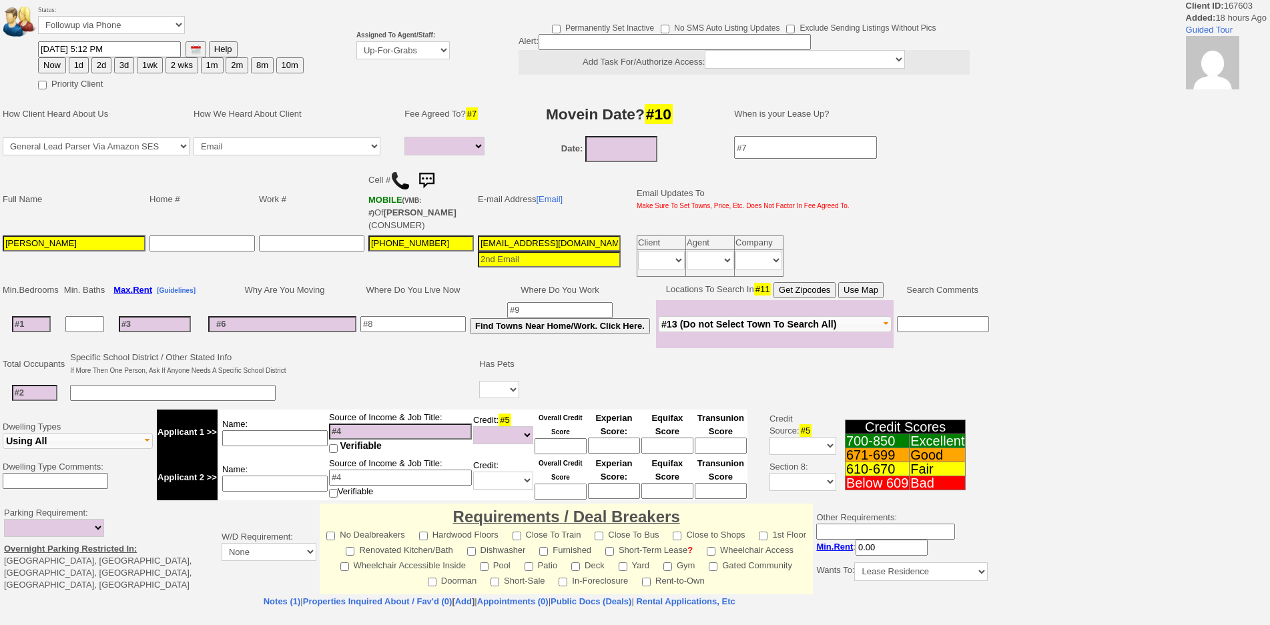
select select
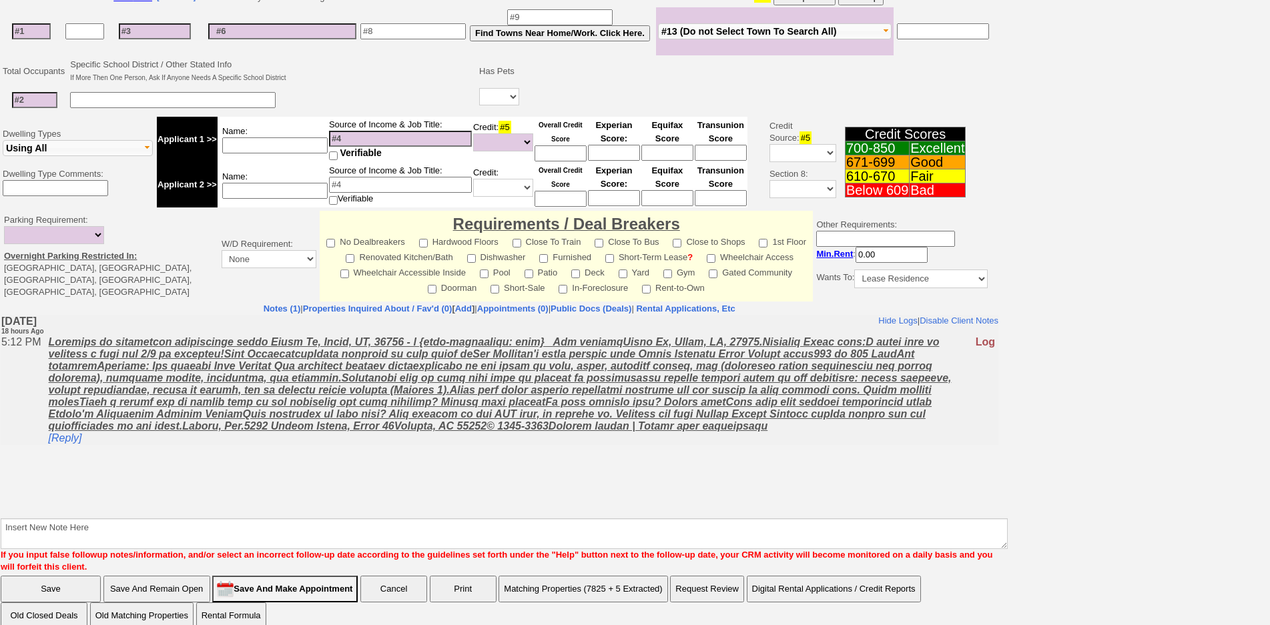
scroll to position [302, 0]
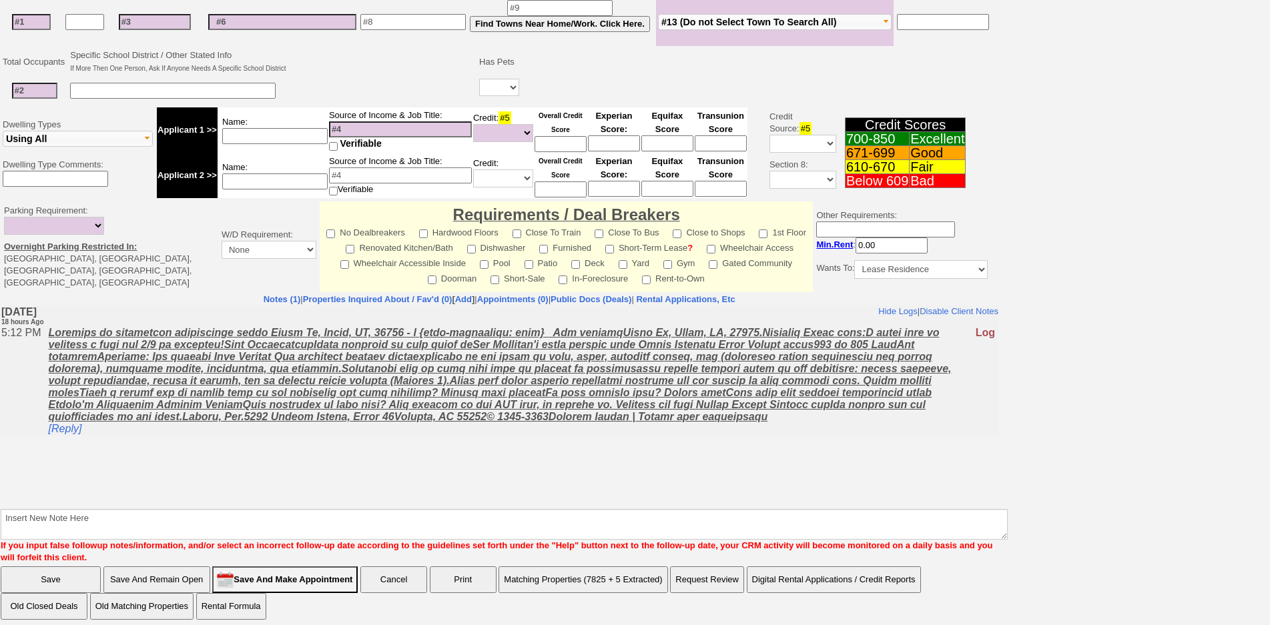
click at [433, 451] on body "Hide Logs | Disable Client Notes Include Logs (1) | Disable Client Notes [DATE]…" at bounding box center [500, 406] width 998 height 200
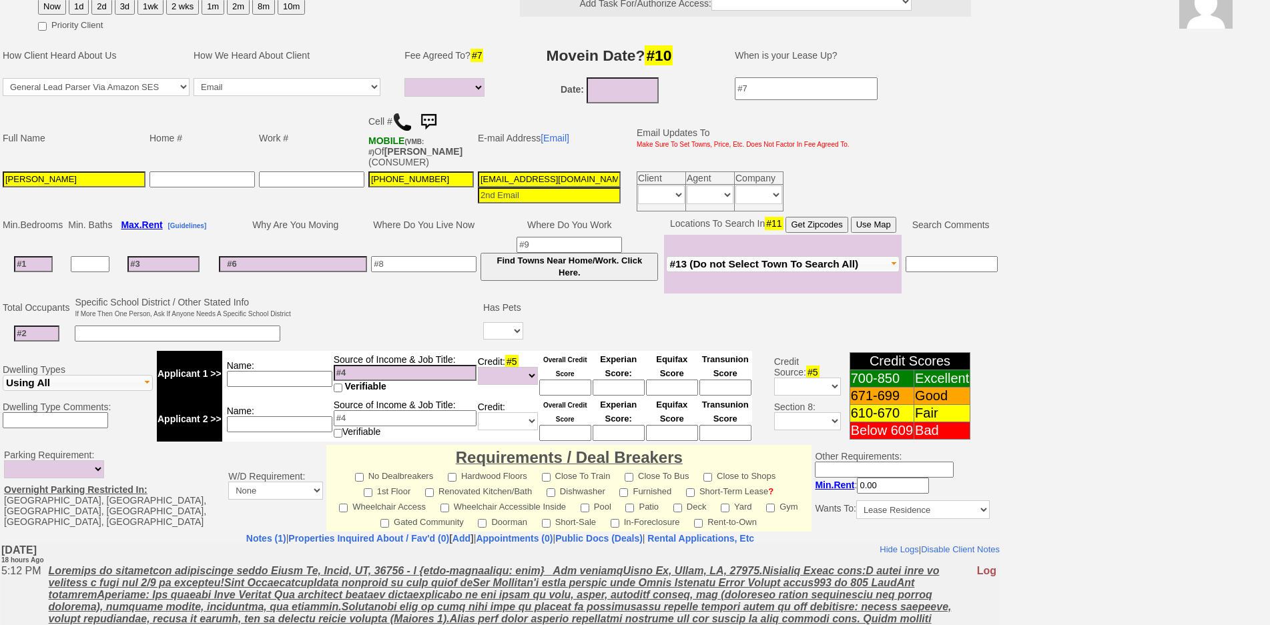
scroll to position [0, 0]
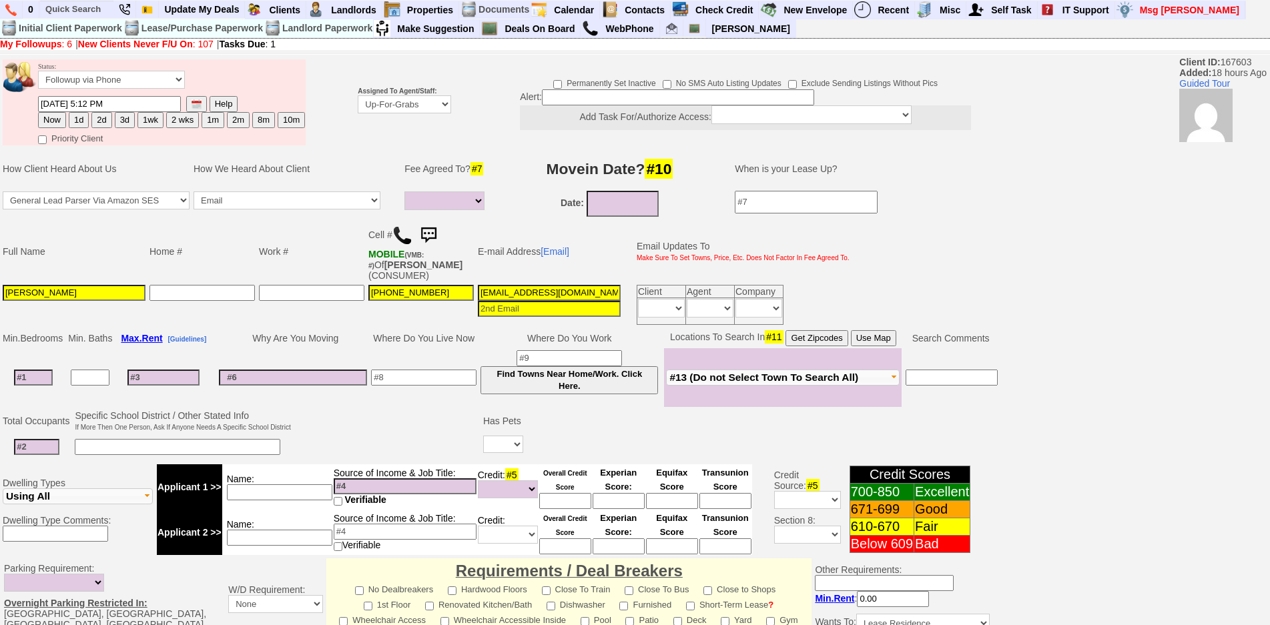
click at [408, 234] on img at bounding box center [402, 236] width 20 height 20
click at [384, 97] on select "Up-For-Grabs ***** STAFF ***** Bob Bruno 914-419-3579 Cristy Liberto 914-486-10…" at bounding box center [404, 104] width 93 height 18
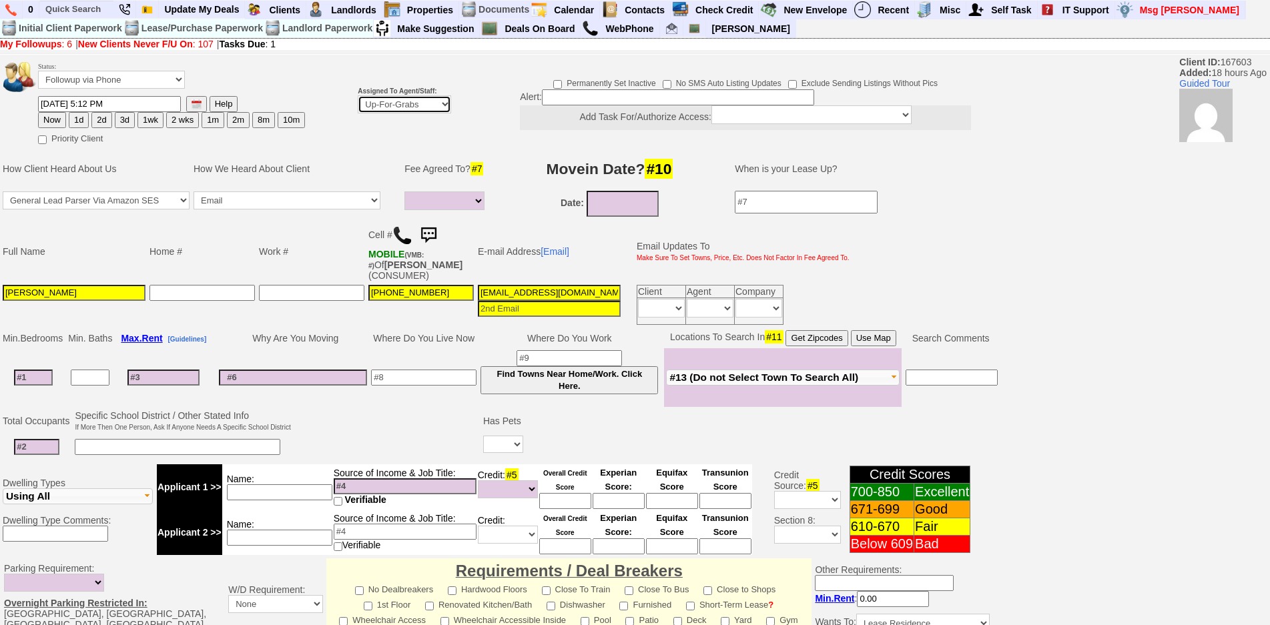
select select "148"
click at [358, 95] on select "Up-For-Grabs ***** STAFF ***** Bob Bruno 914-419-3579 Cristy Liberto 914-486-10…" at bounding box center [404, 104] width 93 height 18
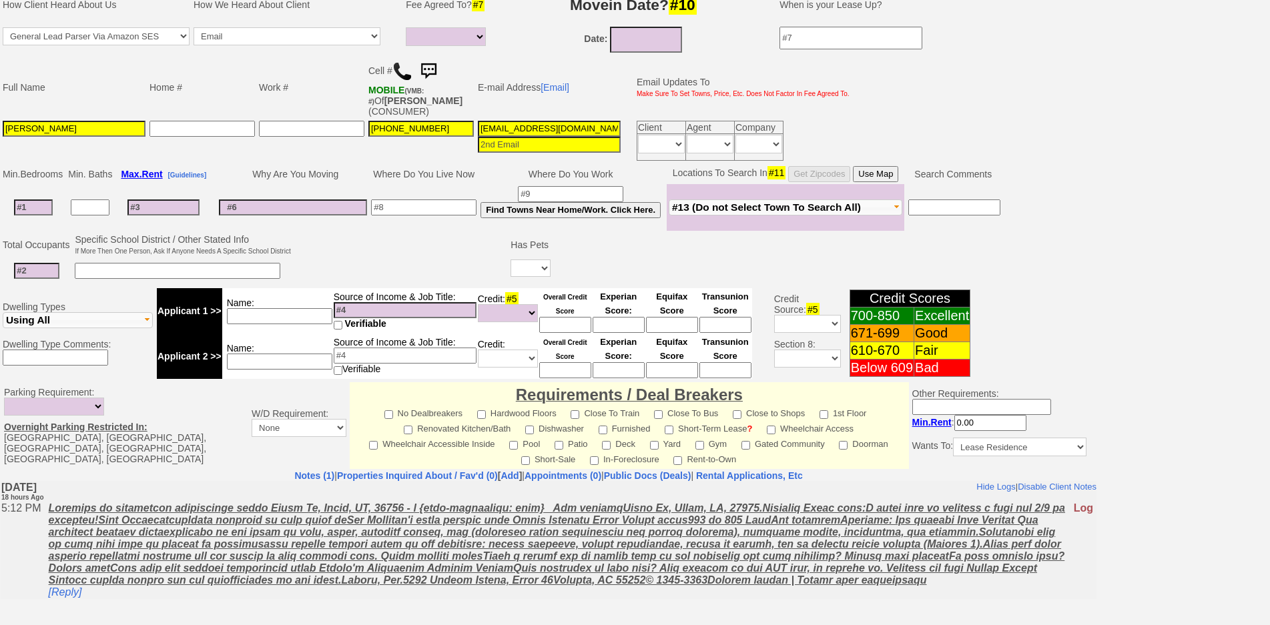
scroll to position [334, 0]
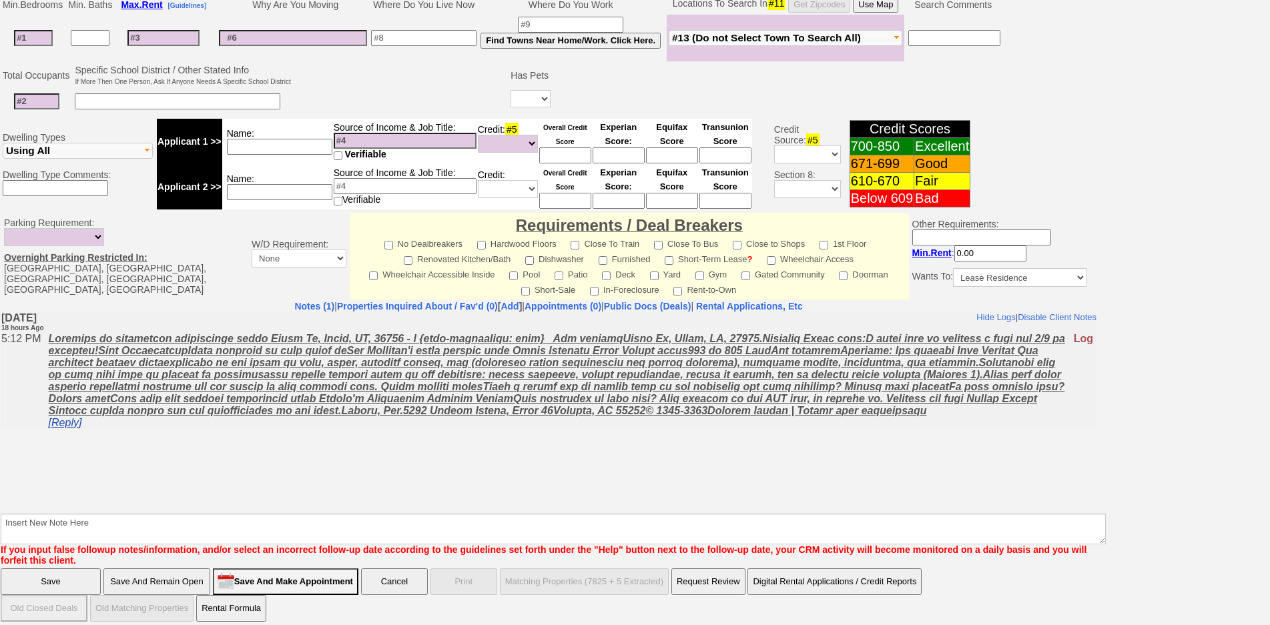
click at [73, 428] on link "[Reply]" at bounding box center [65, 421] width 33 height 11
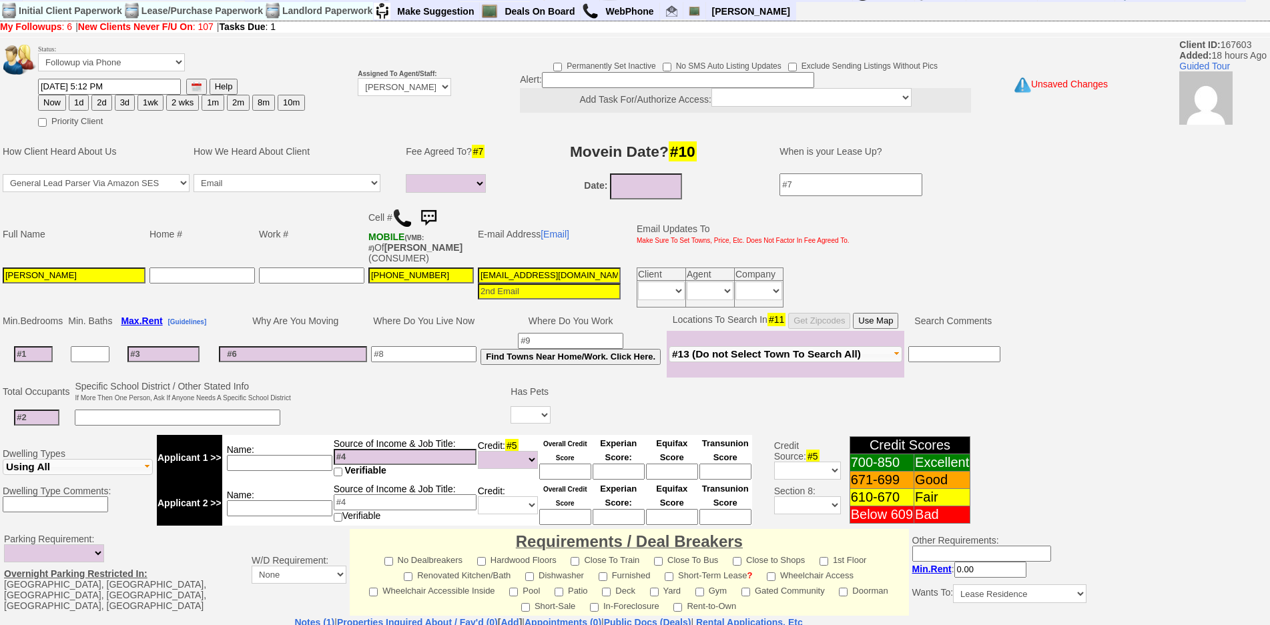
scroll to position [2, 0]
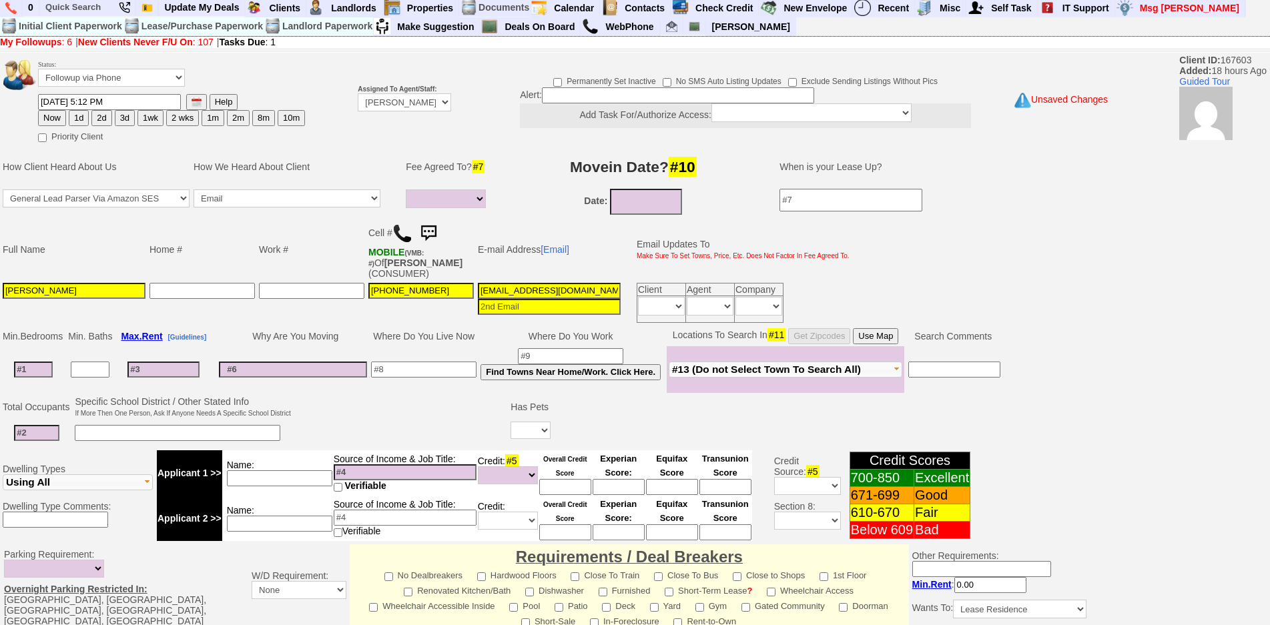
click at [118, 87] on td "Status: Followup via Phone Followup via Email Followup When Section 8 Property …" at bounding box center [171, 75] width 268 height 36
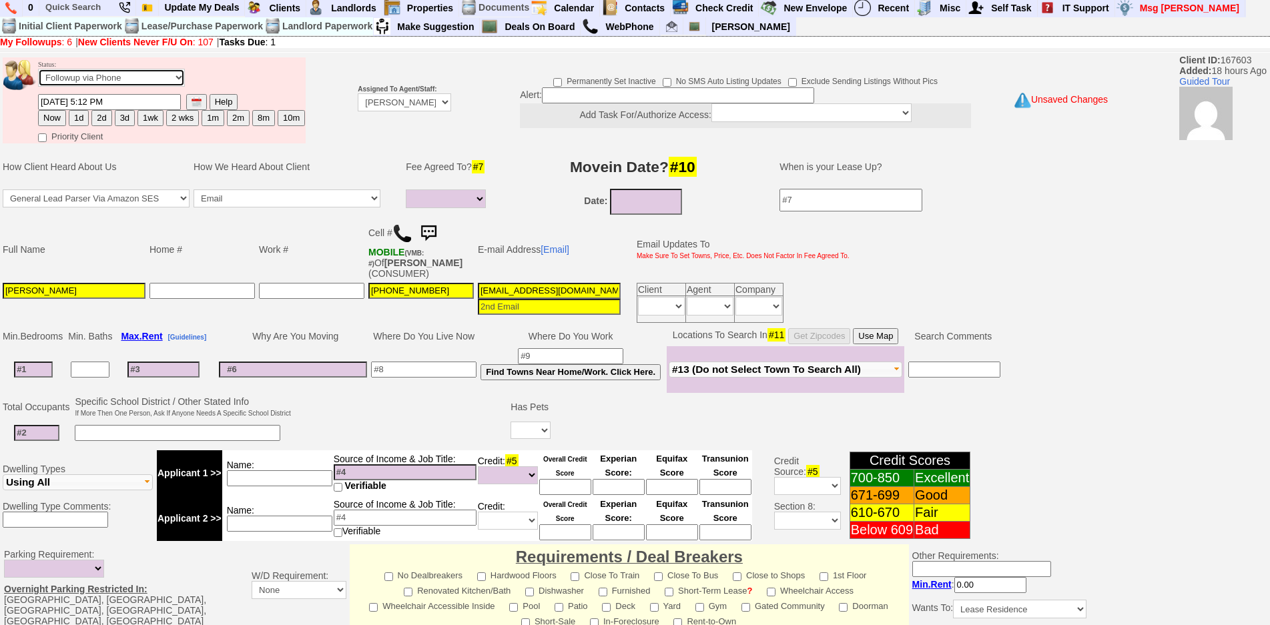
click at [97, 74] on select "Followup via Phone Followup via Email Followup When Section 8 Property Found De…" at bounding box center [111, 78] width 147 height 18
select select "Inactive"
click at [38, 69] on select "Followup via Phone Followup via Email Followup When Section 8 Property Found De…" at bounding box center [111, 78] width 147 height 18
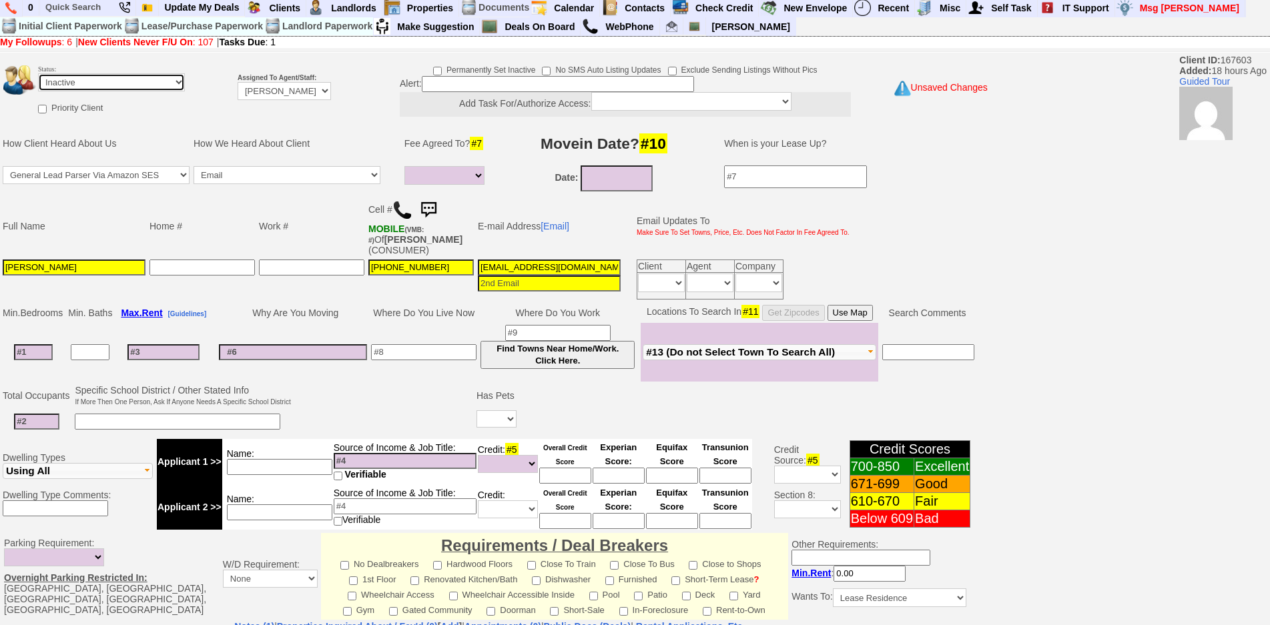
scroll to position [331, 0]
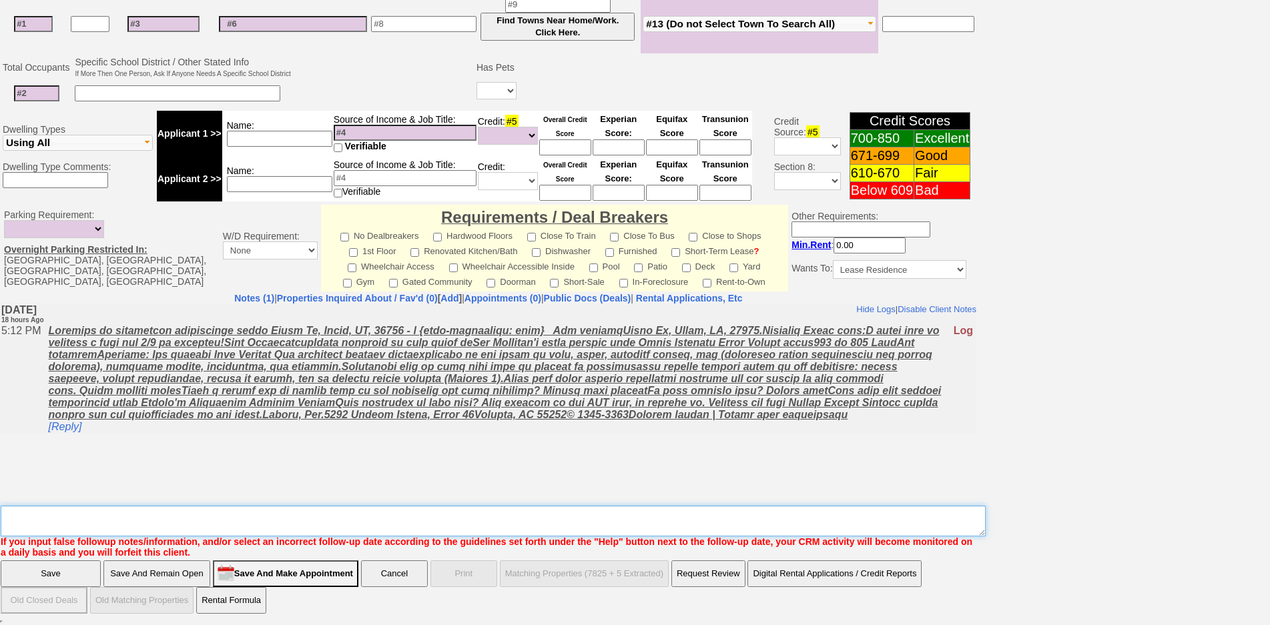
click at [518, 523] on textarea "Insert New Note Here" at bounding box center [493, 521] width 985 height 31
type textarea "called client lm sent txt and email ia until response"
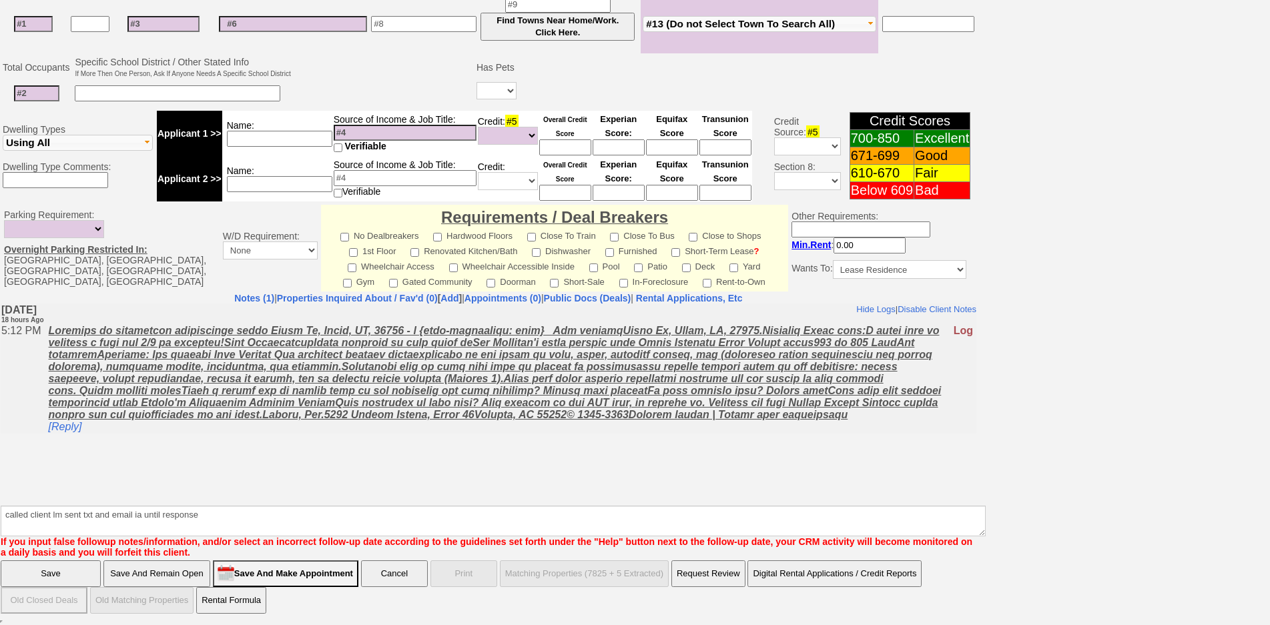
click input "Save And Remain Open" at bounding box center [156, 574] width 107 height 27
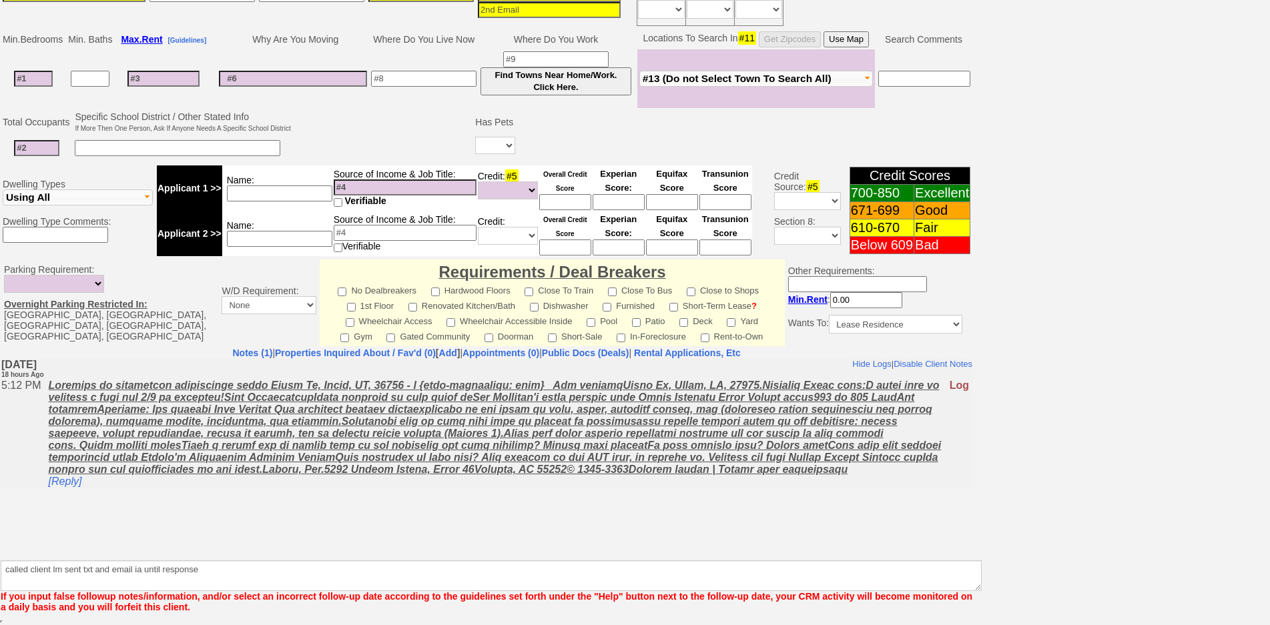
scroll to position [276, 0]
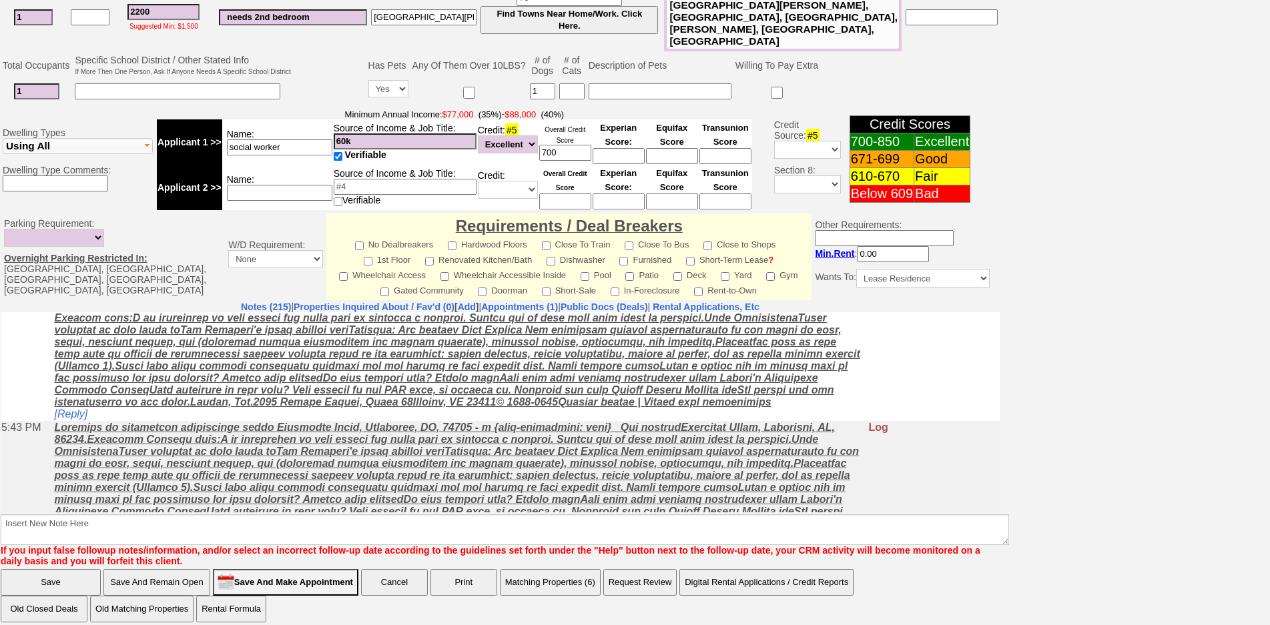
scroll to position [200, 0]
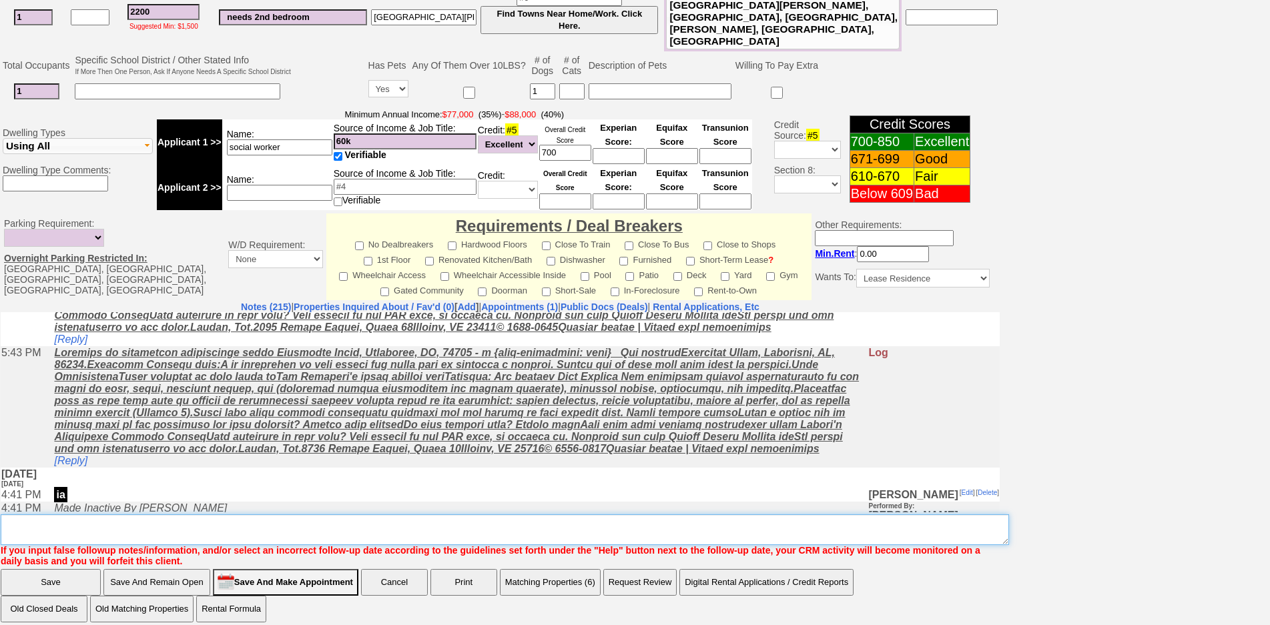
click at [292, 529] on textarea "Insert New Note Here" at bounding box center [505, 530] width 1009 height 31
type textarea "[PERSON_NAME]"
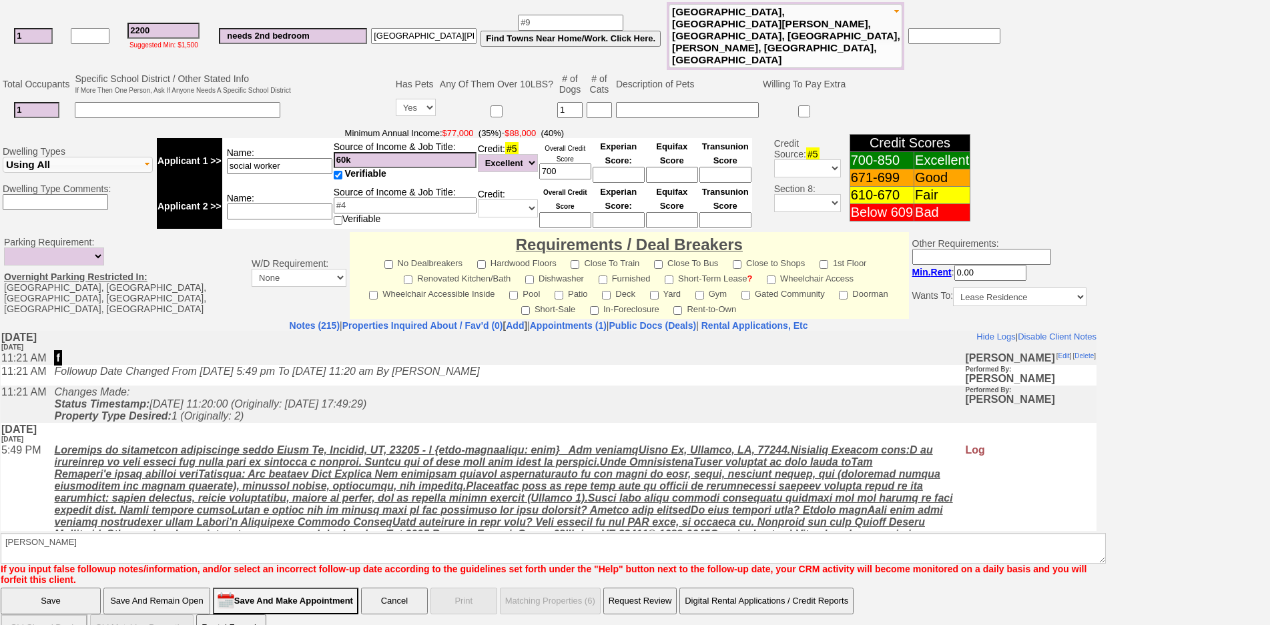
scroll to position [79, 0]
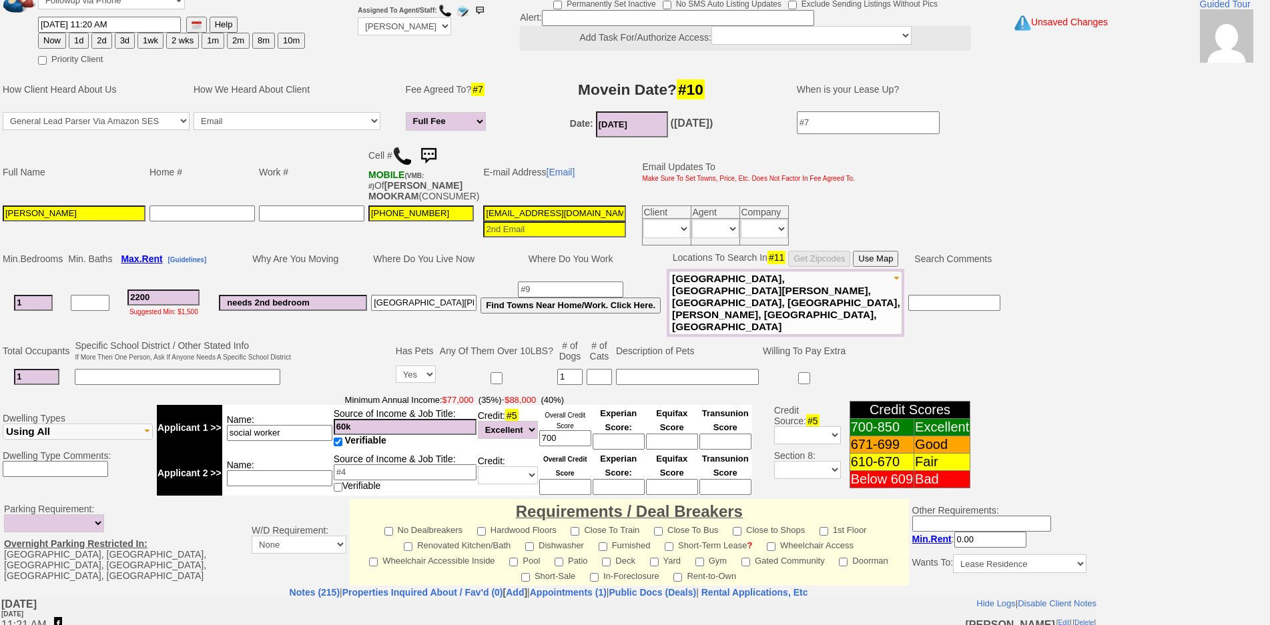
click at [121, 47] on button "3d" at bounding box center [125, 41] width 20 height 16
type input "[DATE] 12:08 PM"
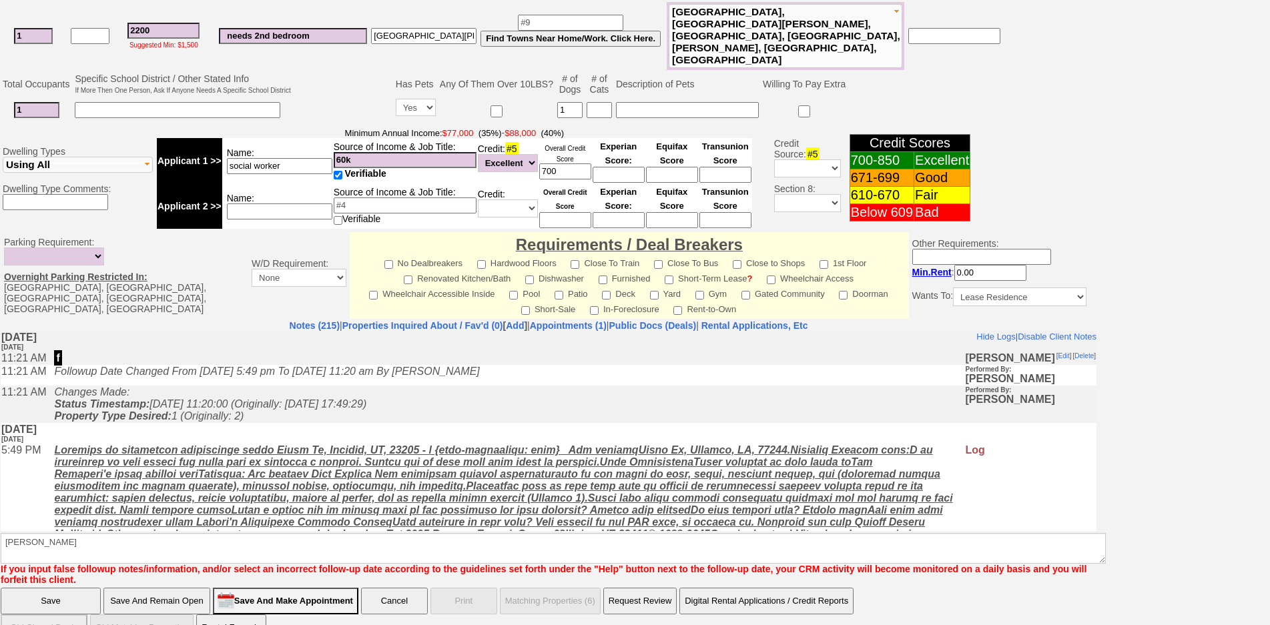
drag, startPoint x: 80, startPoint y: 571, endPoint x: 156, endPoint y: 61, distance: 515.6
click at [80, 588] on input "Save" at bounding box center [51, 601] width 100 height 27
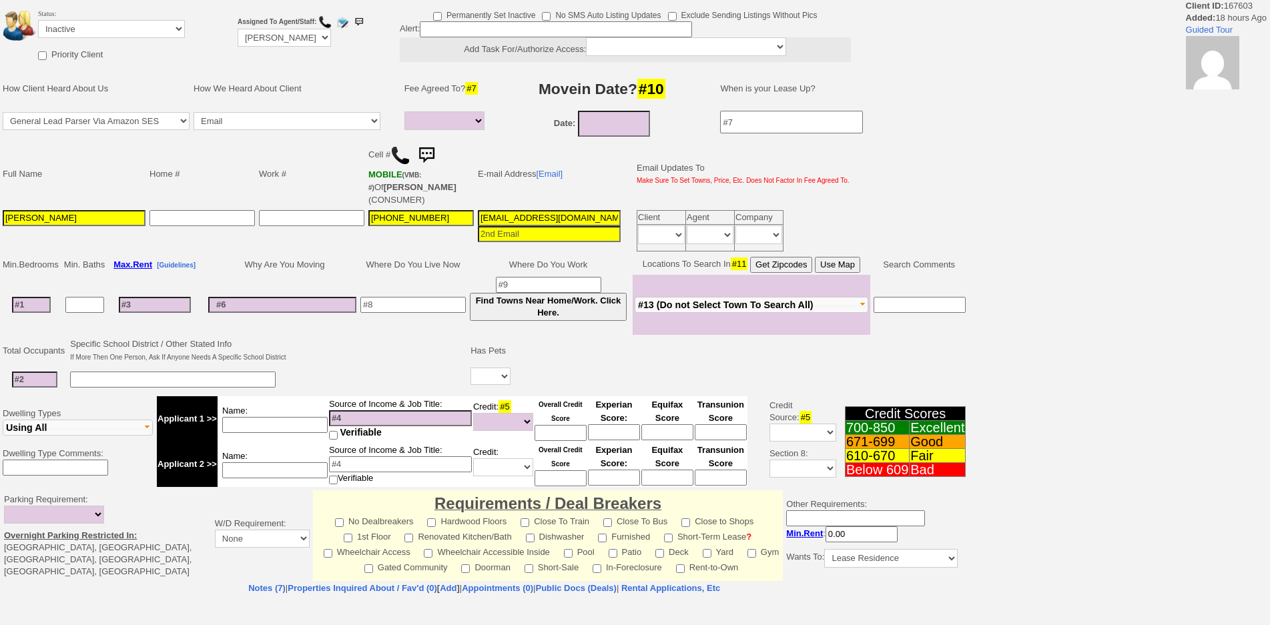
select select
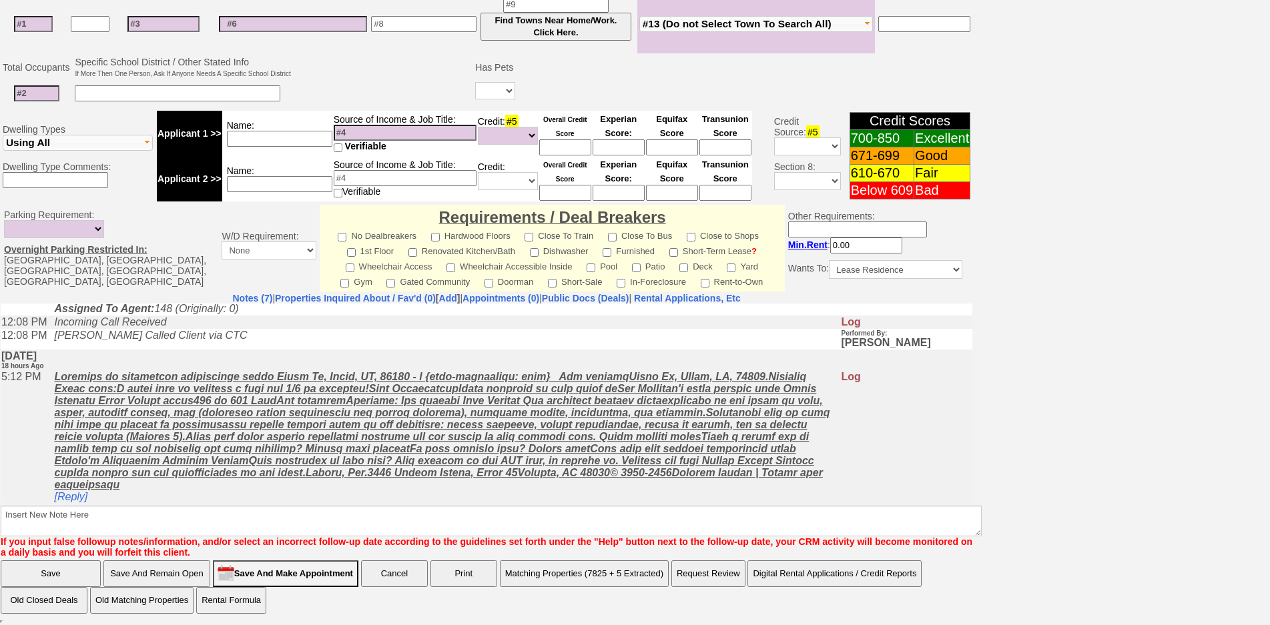
scroll to position [131, 0]
click at [80, 503] on td "[Reply]" at bounding box center [443, 436] width 793 height 133
click at [82, 493] on link "[Reply]" at bounding box center [70, 496] width 33 height 11
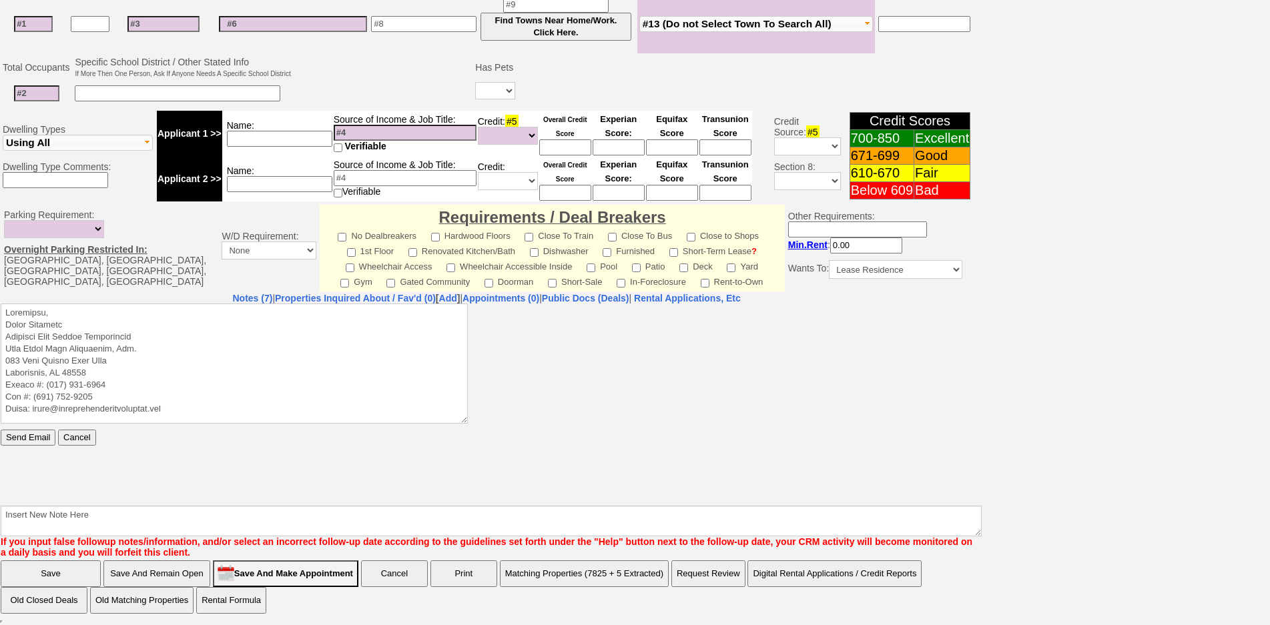
scroll to position [0, 0]
click at [137, 310] on textarea at bounding box center [234, 363] width 467 height 120
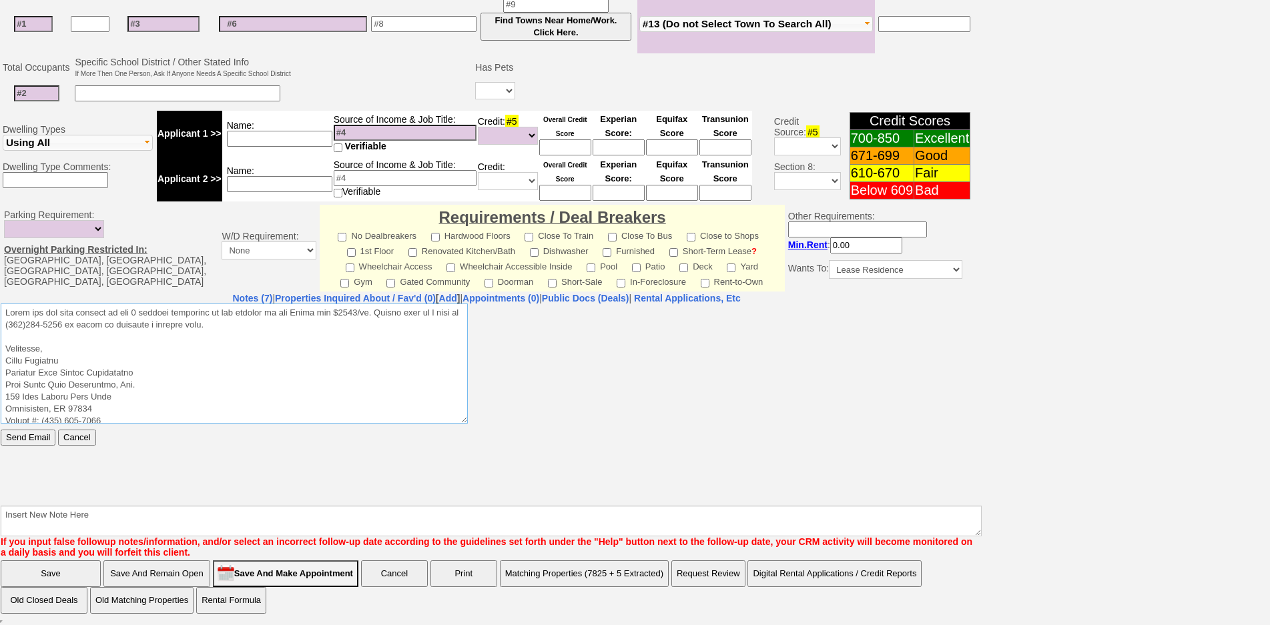
drag, startPoint x: 300, startPoint y: 335, endPoint x: 0, endPoint y: 260, distance: 309.0
click html "Send Email Cancel"
type textarea "Thank you for your request on the 1 bedroom apartment we are hosting in the Bro…"
click at [40, 439] on input "Send Email" at bounding box center [28, 437] width 55 height 16
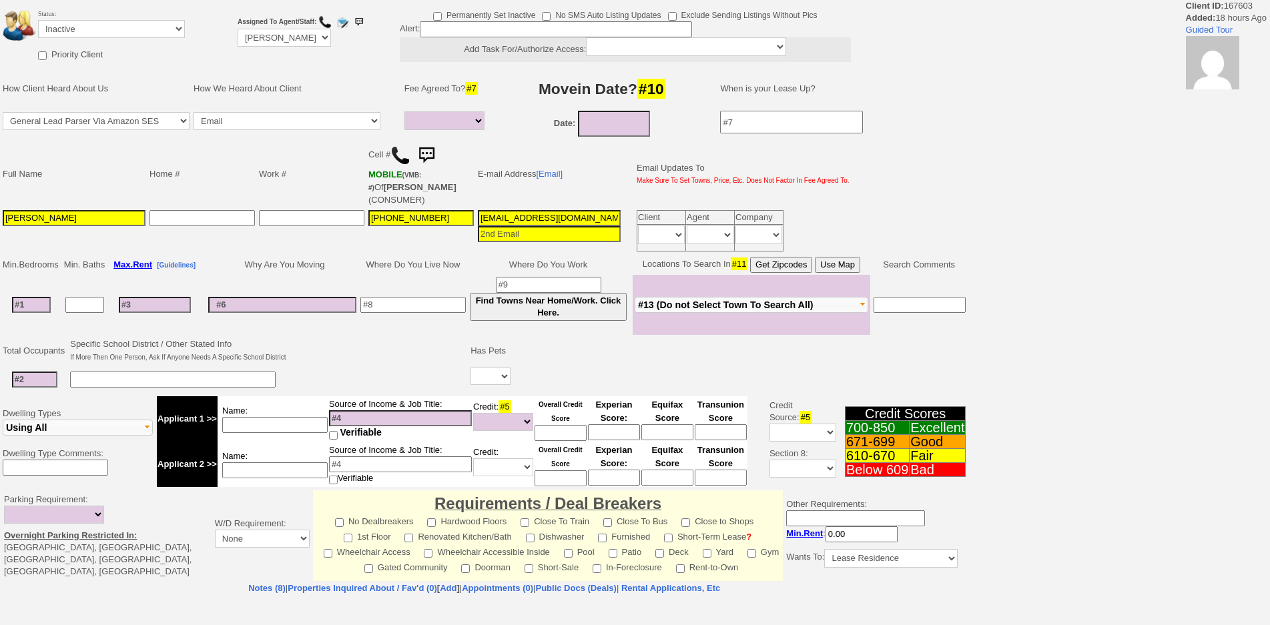
select select
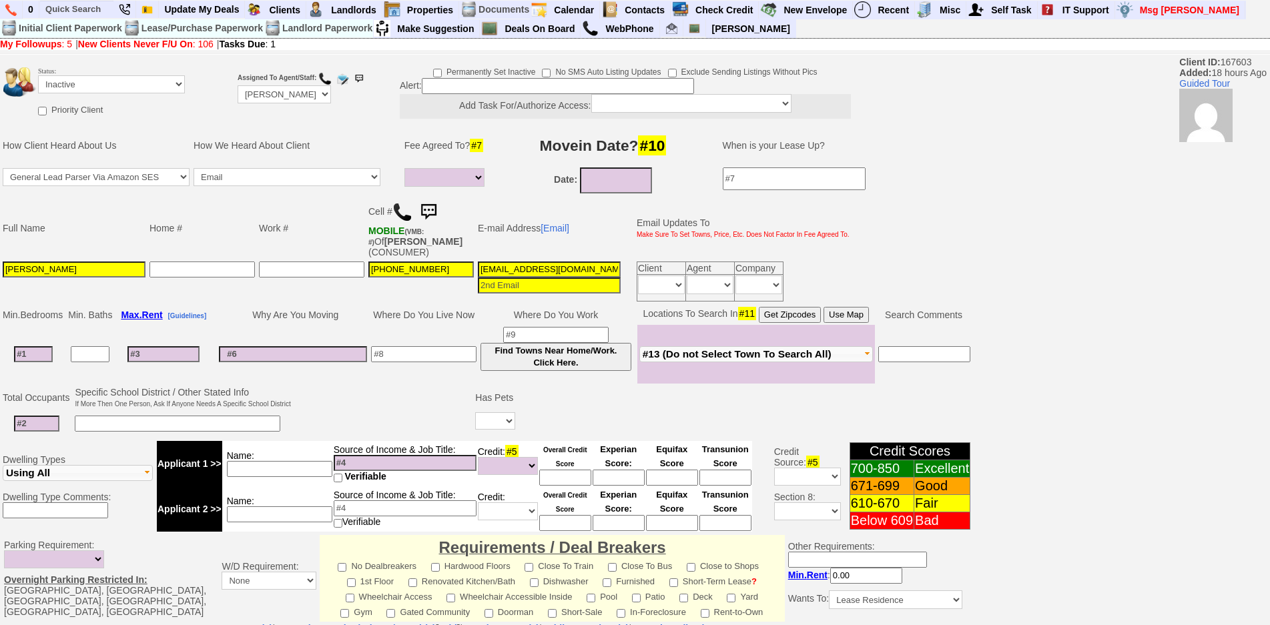
click at [439, 220] on img at bounding box center [428, 212] width 27 height 27
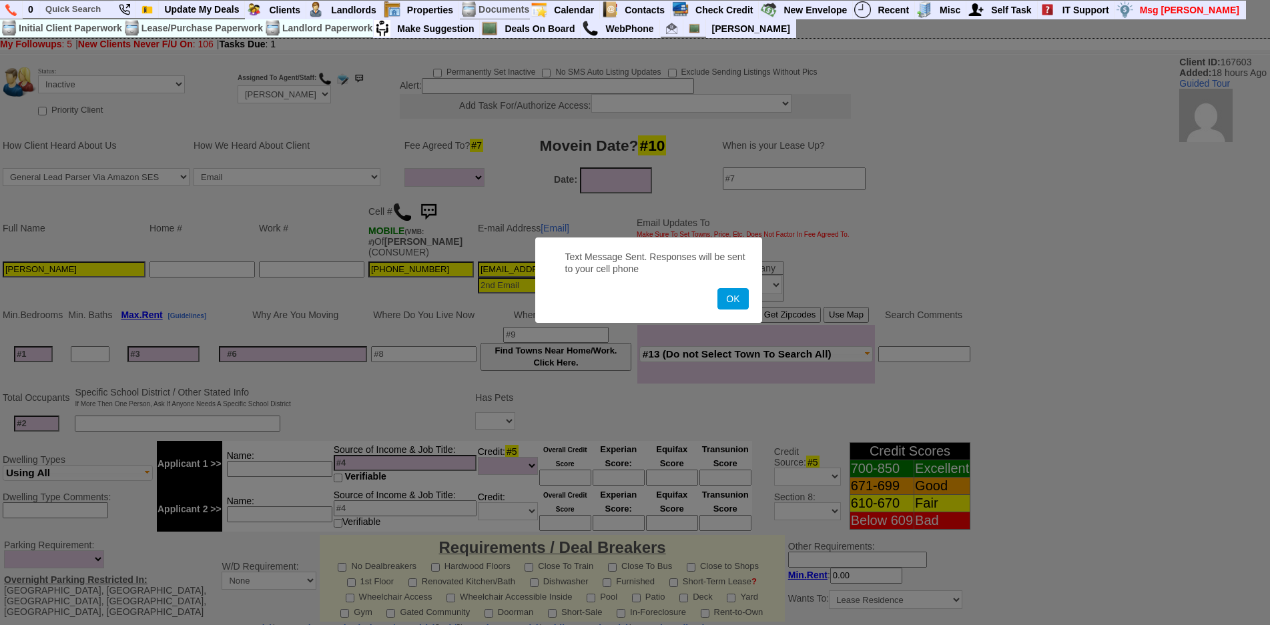
click at [718, 288] on button "OK" at bounding box center [733, 298] width 31 height 21
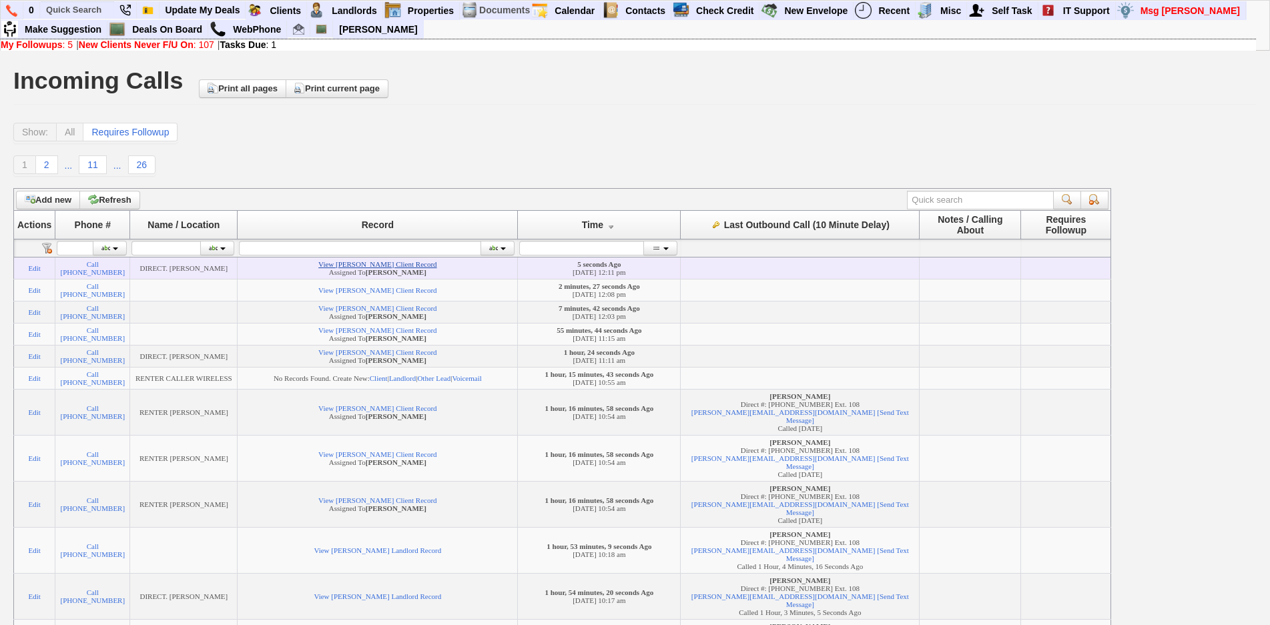
click at [429, 263] on link "View Courtney Saxon's Client Record" at bounding box center [377, 264] width 118 height 8
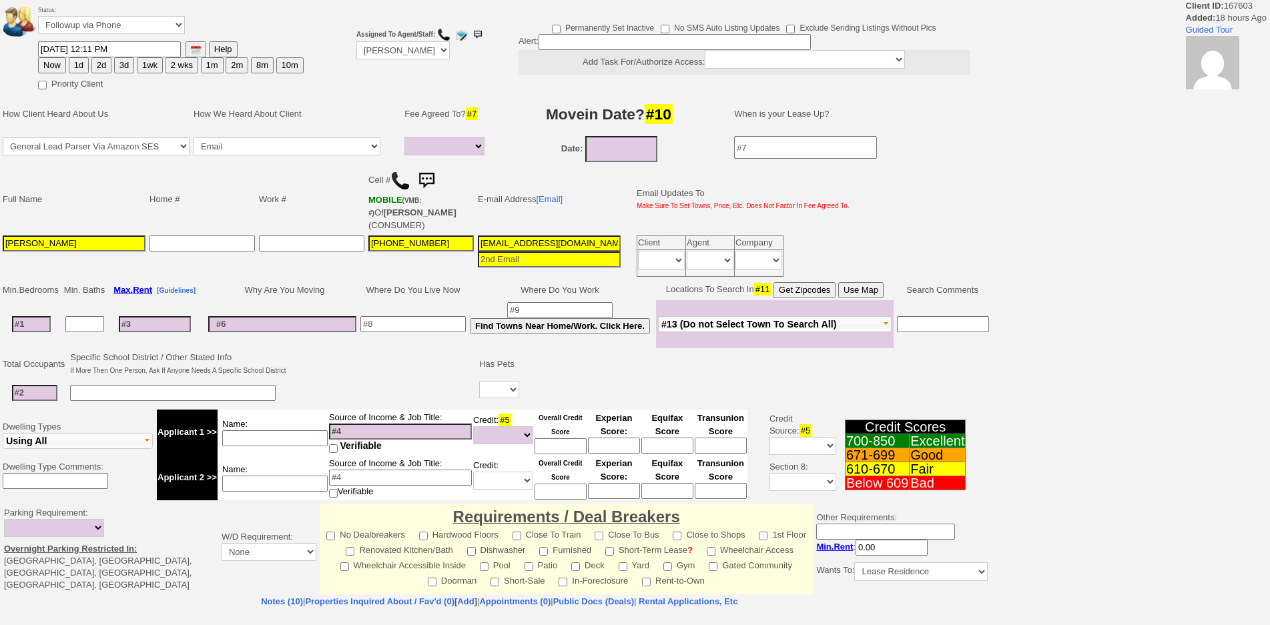
select select
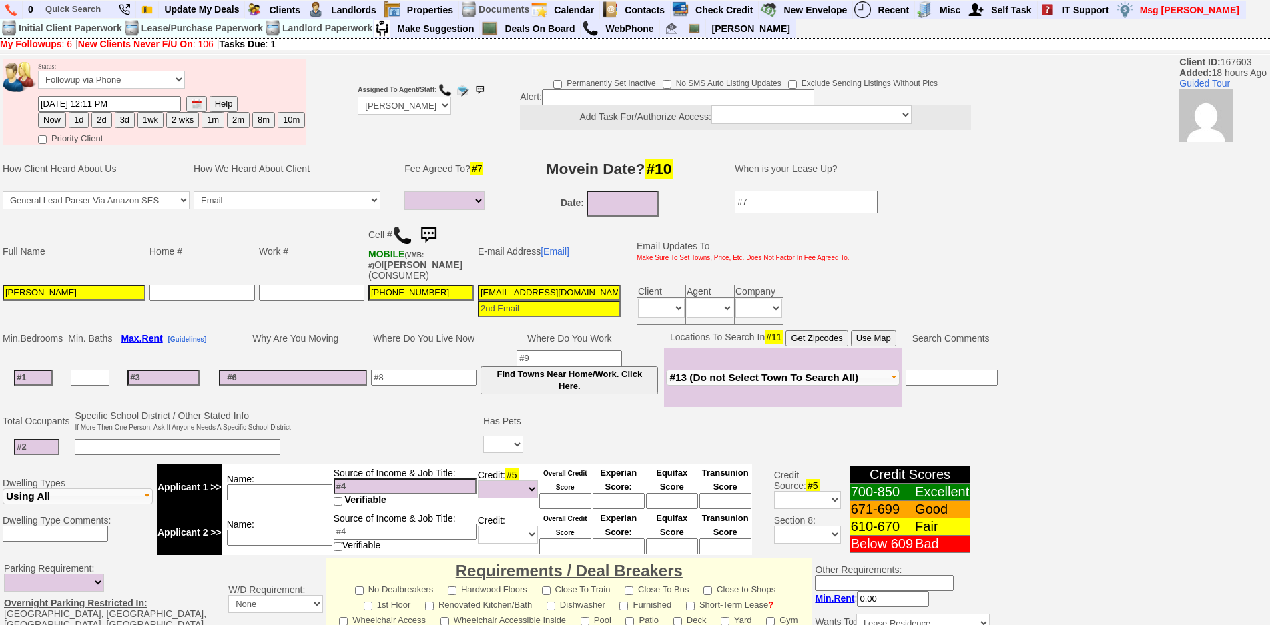
click at [422, 385] on input at bounding box center [423, 378] width 105 height 16
drag, startPoint x: 418, startPoint y: 380, endPoint x: 417, endPoint y: 372, distance: 8.0
click at [418, 376] on input at bounding box center [423, 378] width 105 height 16
type input "bronx"
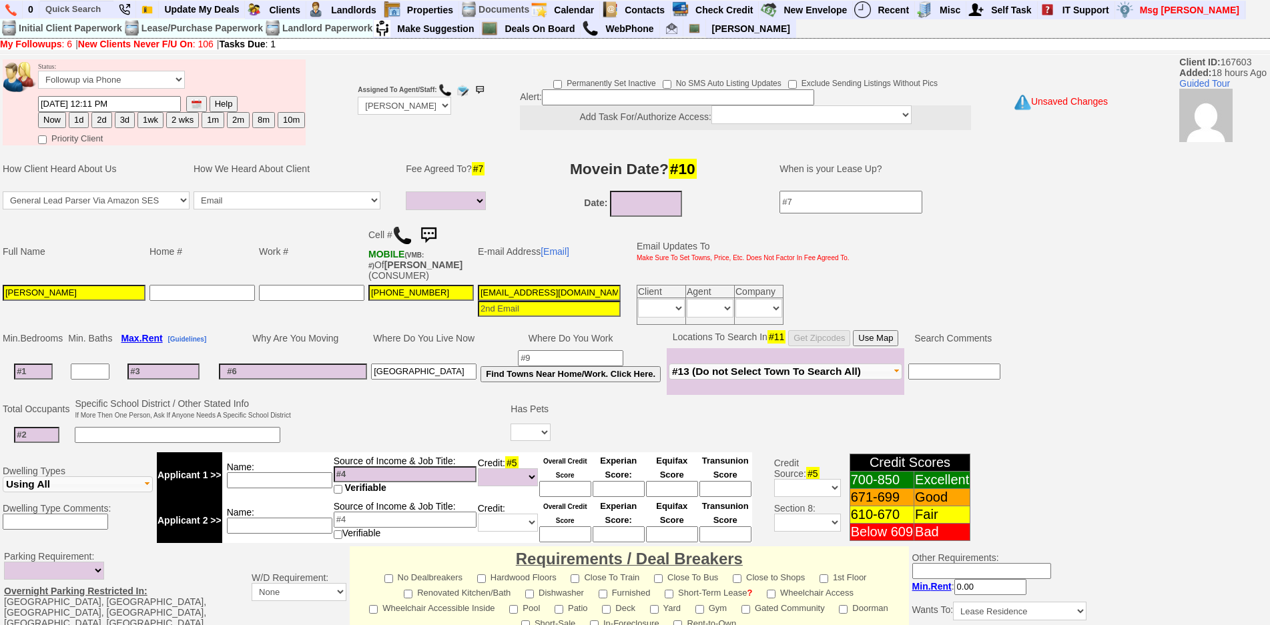
click at [343, 376] on input at bounding box center [293, 372] width 148 height 16
type input "living at home"
click at [26, 354] on td at bounding box center [33, 371] width 65 height 47
click at [36, 364] on input at bounding box center [33, 372] width 39 height 16
type input "1"
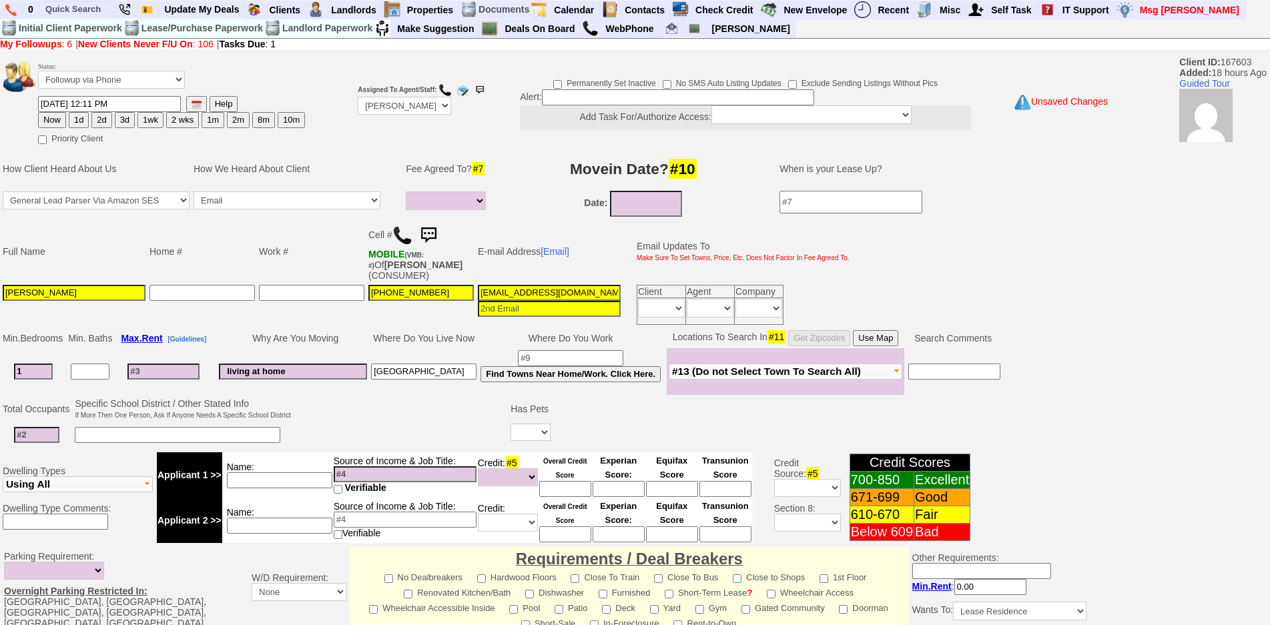
select select
type input "1"
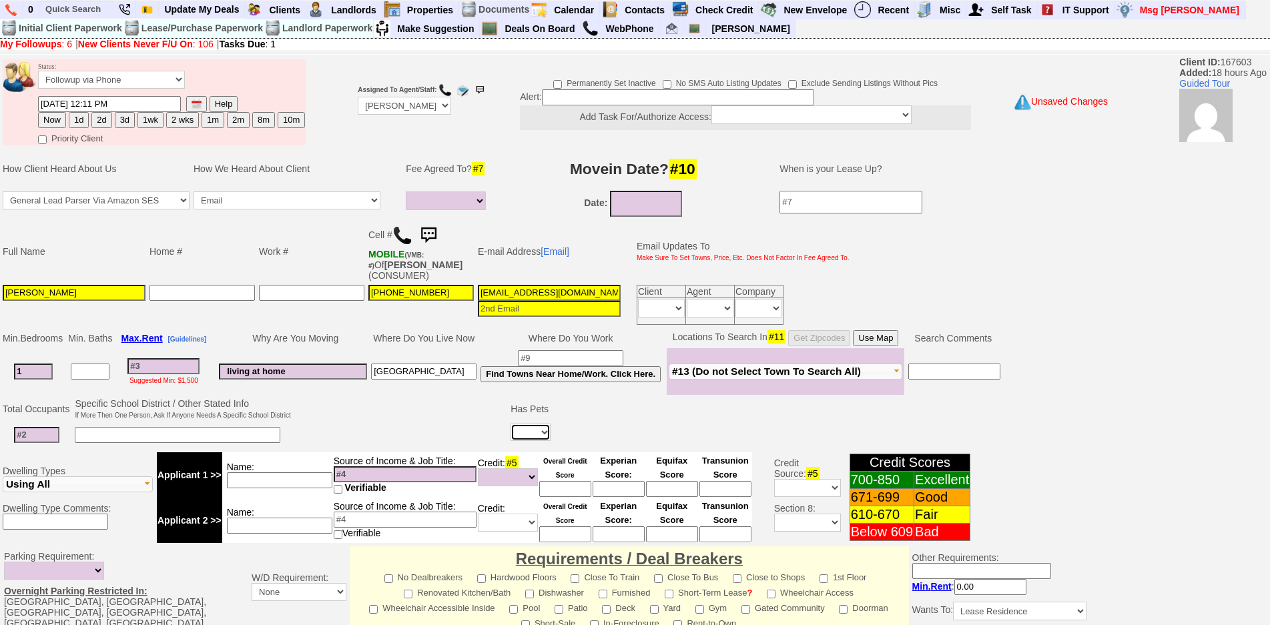
click at [539, 434] on select "Yes No" at bounding box center [531, 432] width 40 height 17
select select
select select "No"
click at [513, 424] on select "Yes No" at bounding box center [531, 432] width 40 height 17
click at [30, 434] on input at bounding box center [36, 435] width 45 height 16
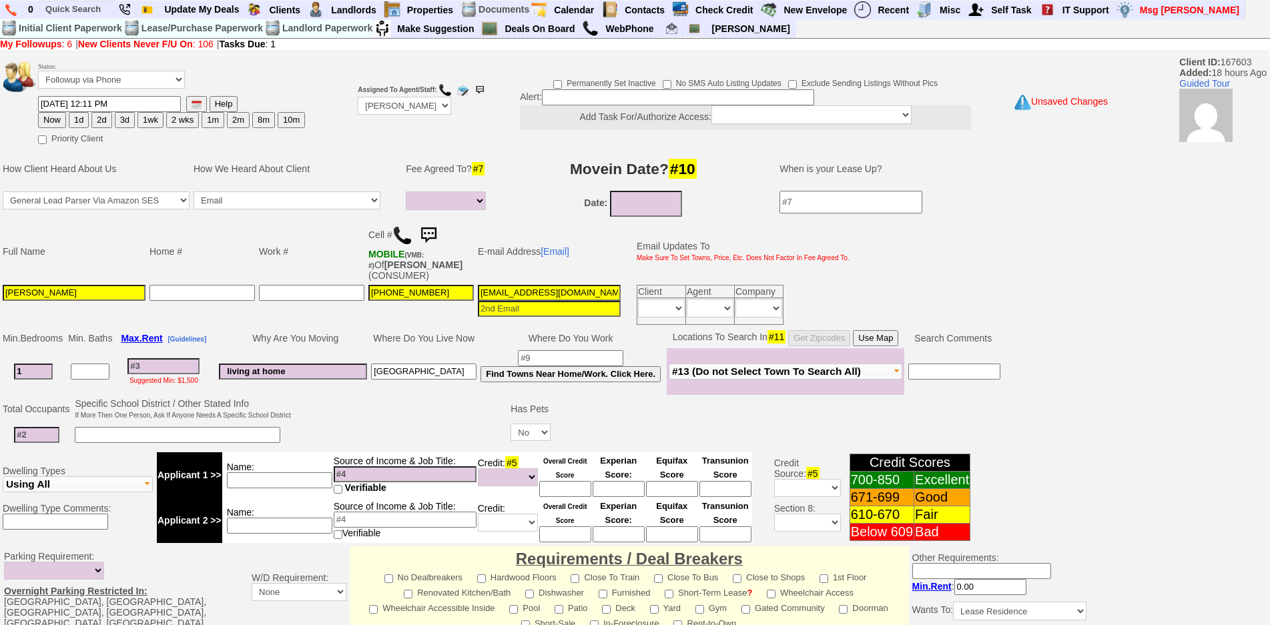
type input "1"
type input "2"
type input "3"
click at [176, 371] on input at bounding box center [163, 366] width 72 height 16
type input "2"
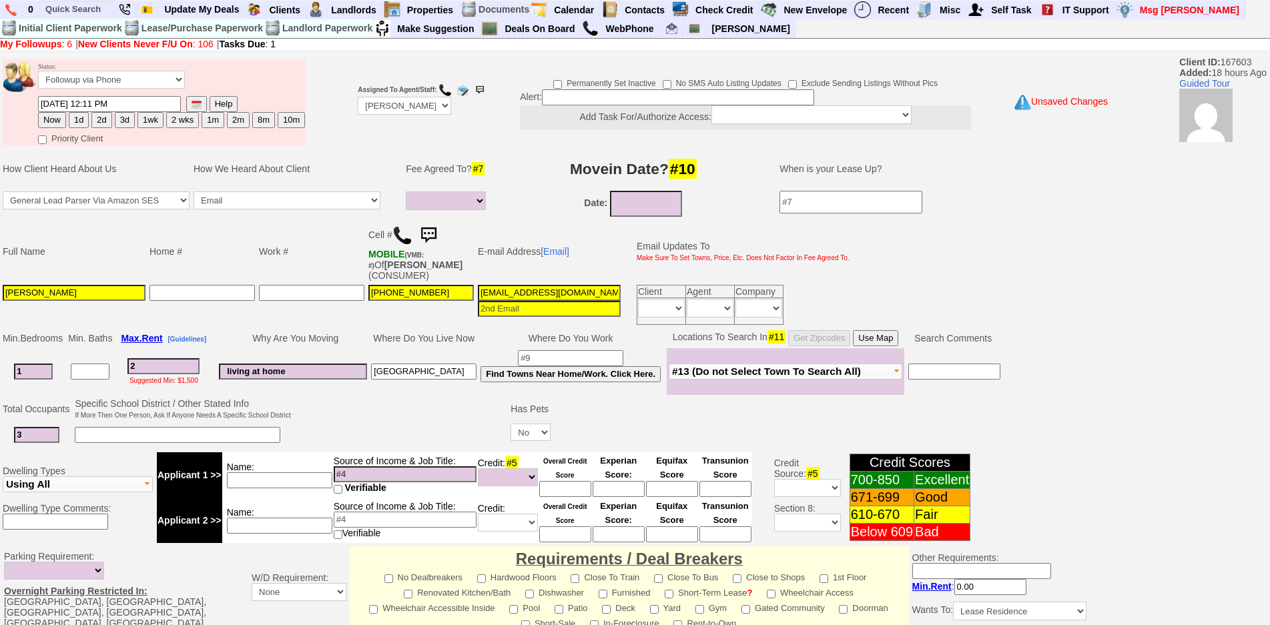
select select
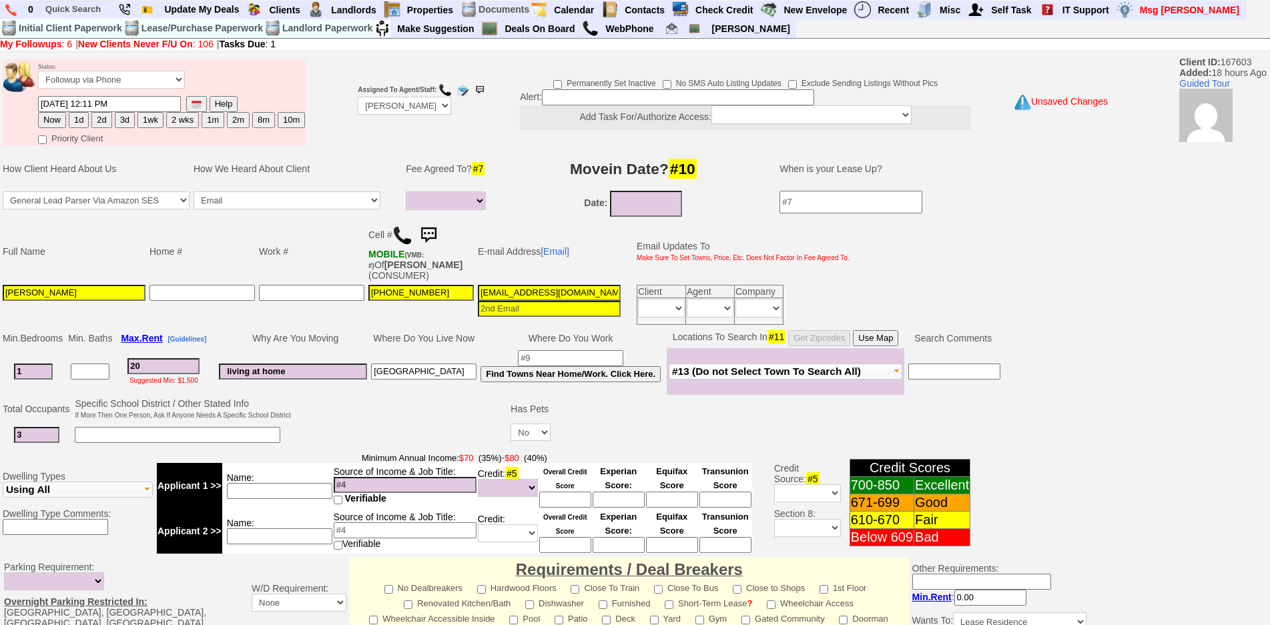
type input "200"
select select
type input "2000"
select select
type input "2000"
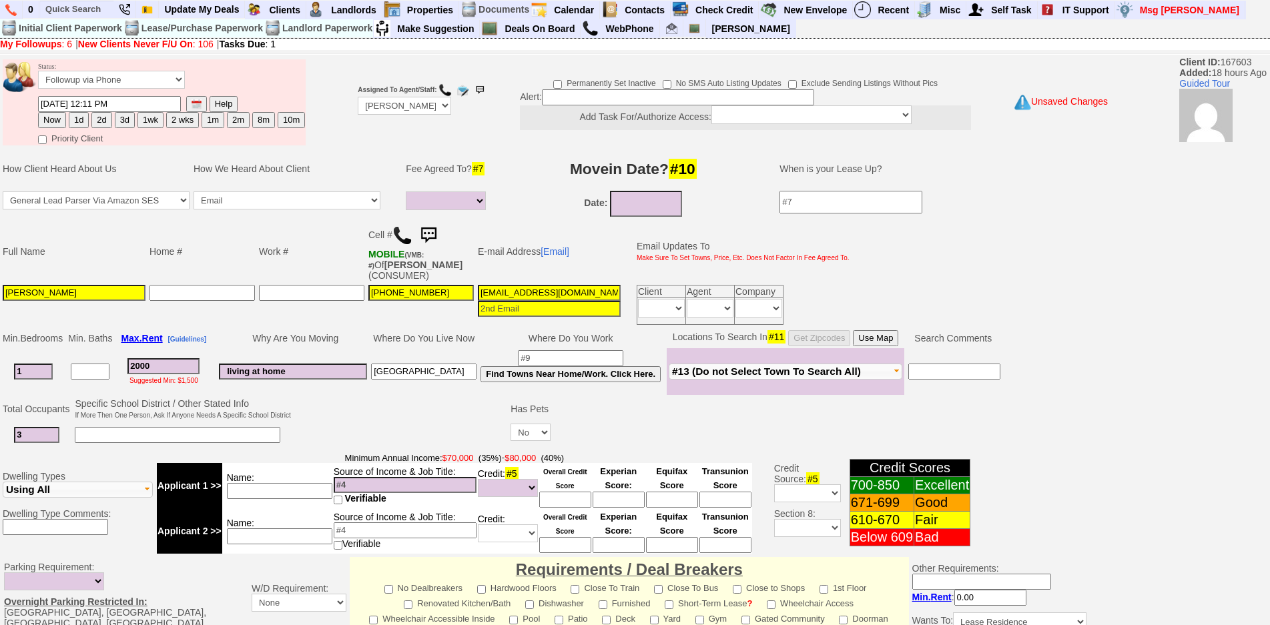
click at [280, 487] on input at bounding box center [279, 491] width 105 height 16
select select
type input "courtney"
click at [188, 429] on input at bounding box center [178, 435] width 206 height 16
click at [192, 431] on input at bounding box center [178, 435] width 206 height 16
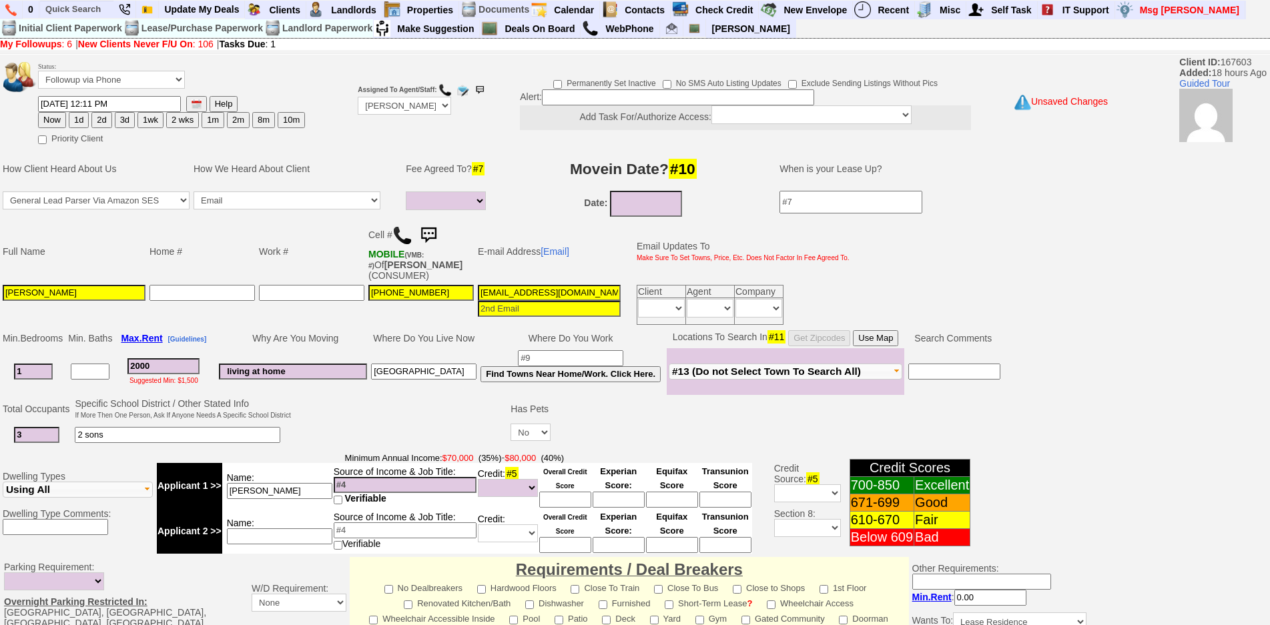
type input "2 sons"
click at [439, 489] on input at bounding box center [405, 485] width 143 height 16
type input "63k"
click at [418, 429] on td at bounding box center [401, 422] width 216 height 53
click at [347, 485] on input "63k" at bounding box center [405, 485] width 143 height 16
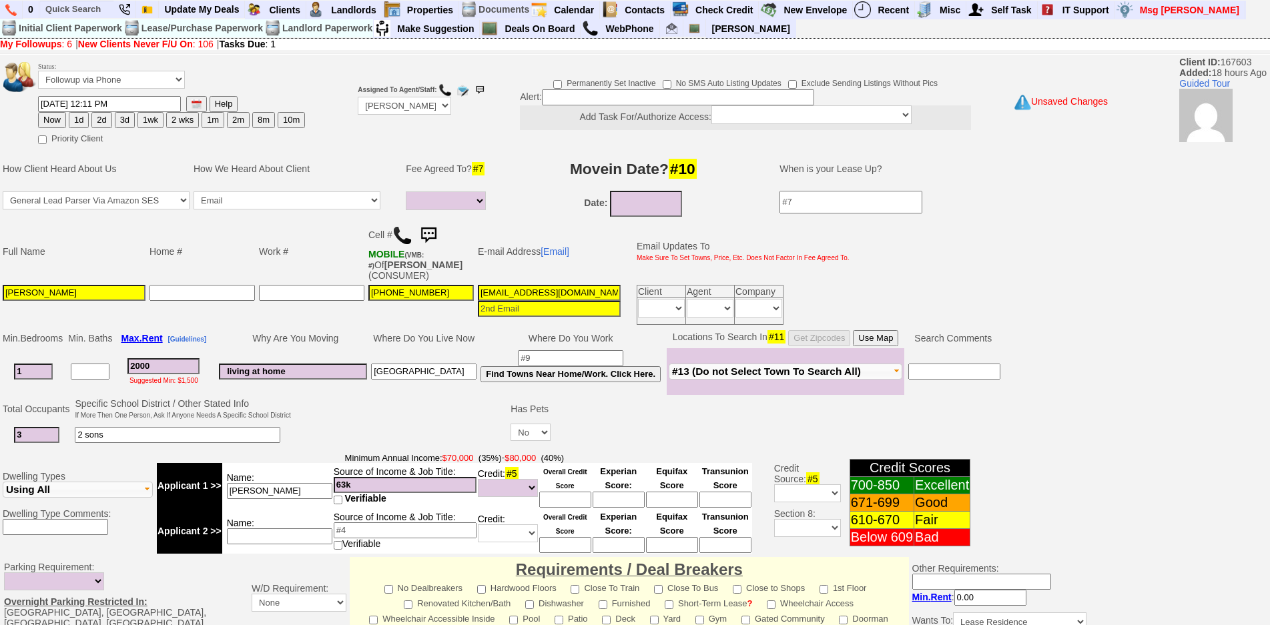
click at [314, 493] on input "courtney" at bounding box center [279, 491] width 105 height 16
click at [359, 484] on input "63k" at bounding box center [405, 485] width 143 height 16
click at [545, 504] on input at bounding box center [565, 500] width 52 height 16
click at [557, 494] on input at bounding box center [565, 500] width 52 height 16
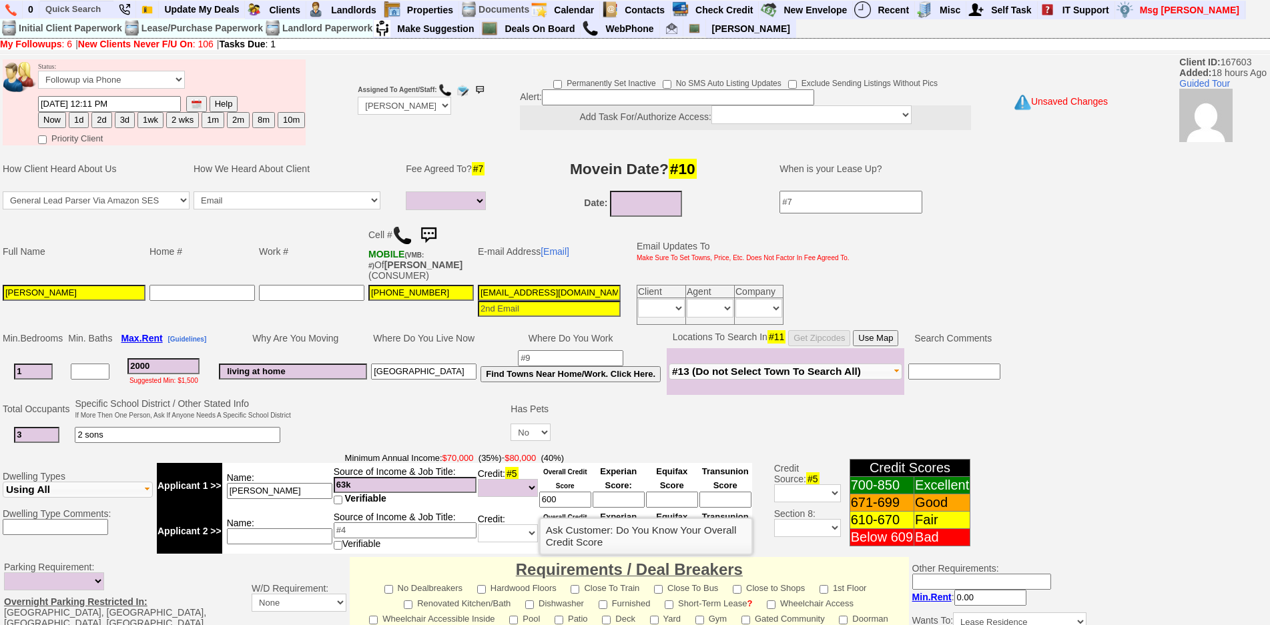
type input "600"
click at [569, 425] on td at bounding box center [823, 435] width 540 height 27
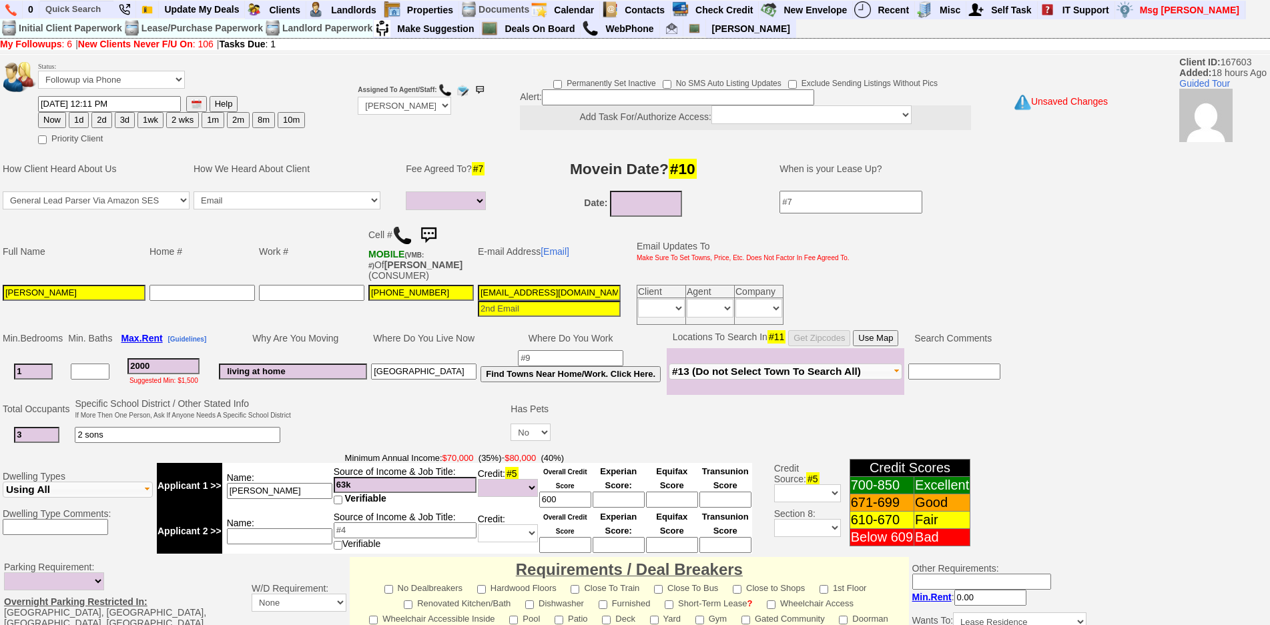
click at [490, 498] on td "Credit: #5 Unknown Bad (Below 609) Fair (610-670) Good (671-699) Excellent (700…" at bounding box center [507, 485] width 61 height 45
click at [496, 494] on select "Unknown Bad (Below 609) Fair (610-670) Good (671-699) Excellent (700-850) None" at bounding box center [508, 488] width 60 height 18
click at [394, 406] on td at bounding box center [401, 422] width 216 height 53
click at [410, 332] on td "Where Do You Live Now" at bounding box center [423, 338] width 109 height 20
click at [298, 477] on td "Name: courtney" at bounding box center [277, 485] width 111 height 45
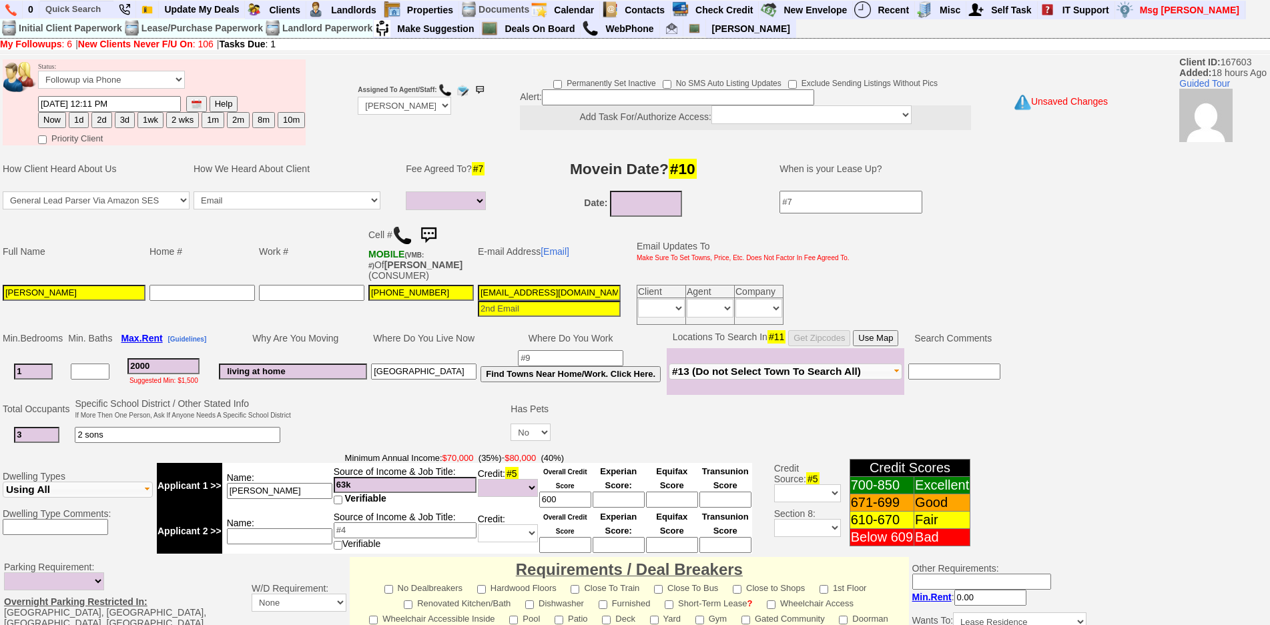
drag, startPoint x: 312, startPoint y: 483, endPoint x: 321, endPoint y: 486, distance: 9.7
click at [312, 484] on input "courtney" at bounding box center [279, 491] width 105 height 16
click at [369, 485] on input "63k" at bounding box center [405, 485] width 143 height 16
click at [343, 479] on input "63k" at bounding box center [405, 485] width 143 height 16
click at [347, 481] on input "63k" at bounding box center [405, 485] width 143 height 16
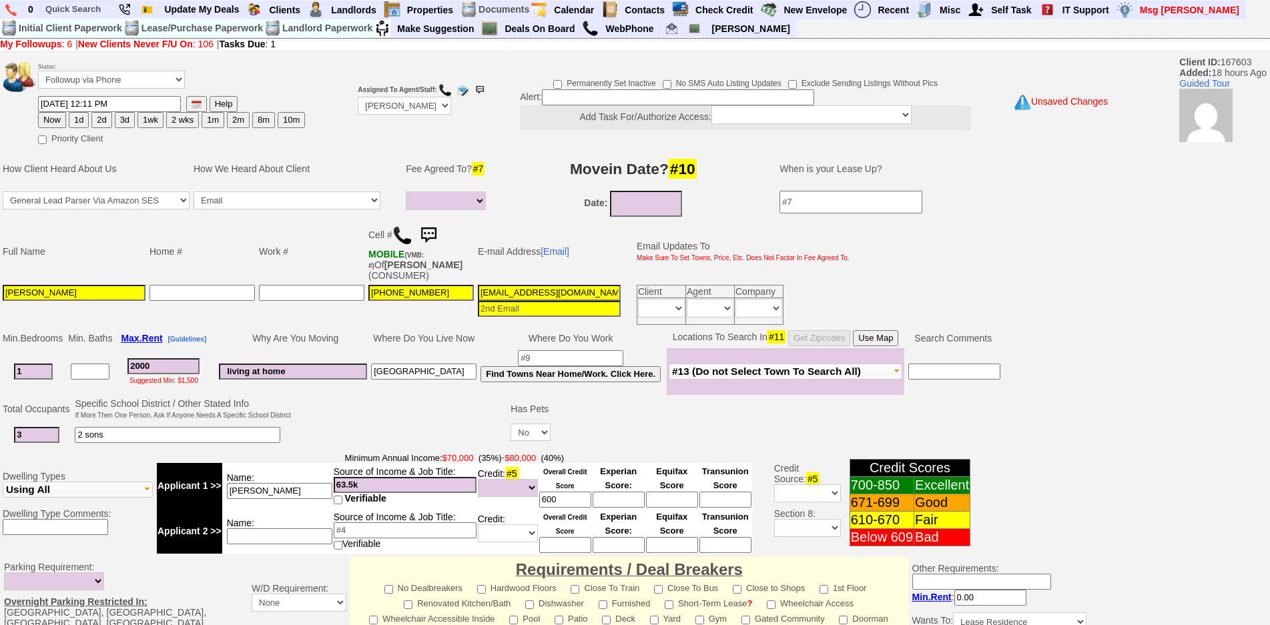
type input "63.5k"
click at [398, 435] on td at bounding box center [401, 422] width 216 height 53
click at [413, 371] on input "bronx" at bounding box center [423, 372] width 105 height 16
type input "bronx - zerega ave"
click at [407, 338] on td "Where Do You Live Now" at bounding box center [423, 338] width 109 height 20
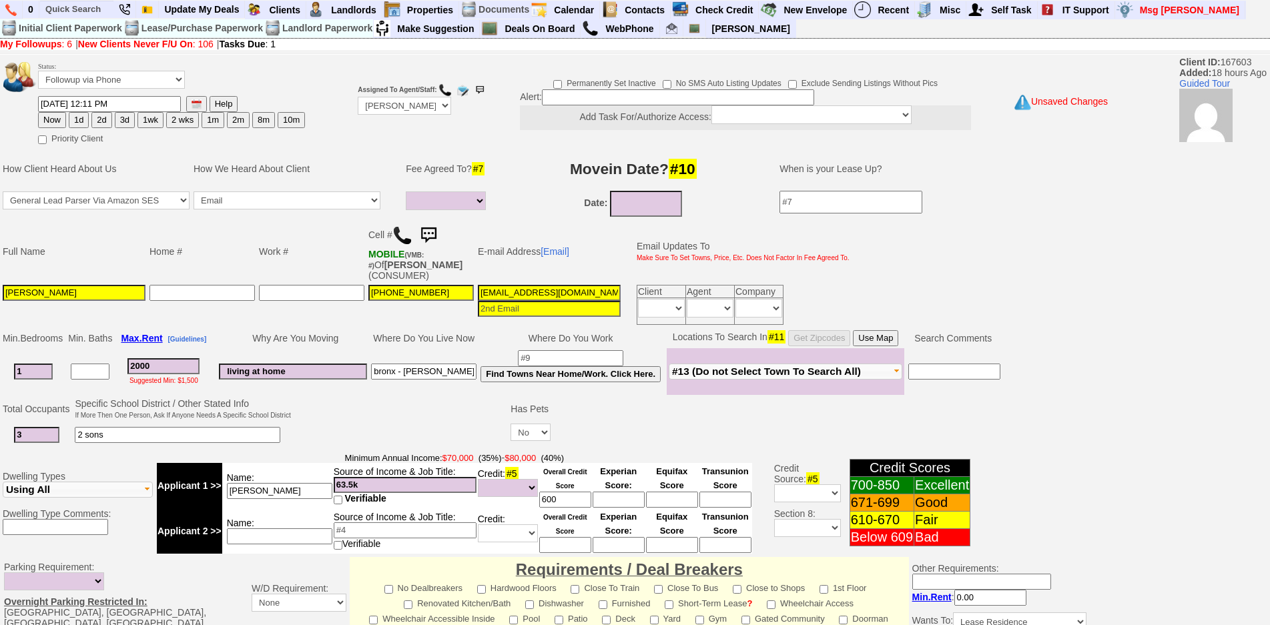
click at [508, 291] on input "2a46mkqsn8dtti32djm6k481hyp@convo.zillow.com" at bounding box center [549, 293] width 143 height 16
type input "saxon.courtney.cs@gmail.com"
click at [509, 211] on td "Date:" at bounding box center [633, 204] width 266 height 30
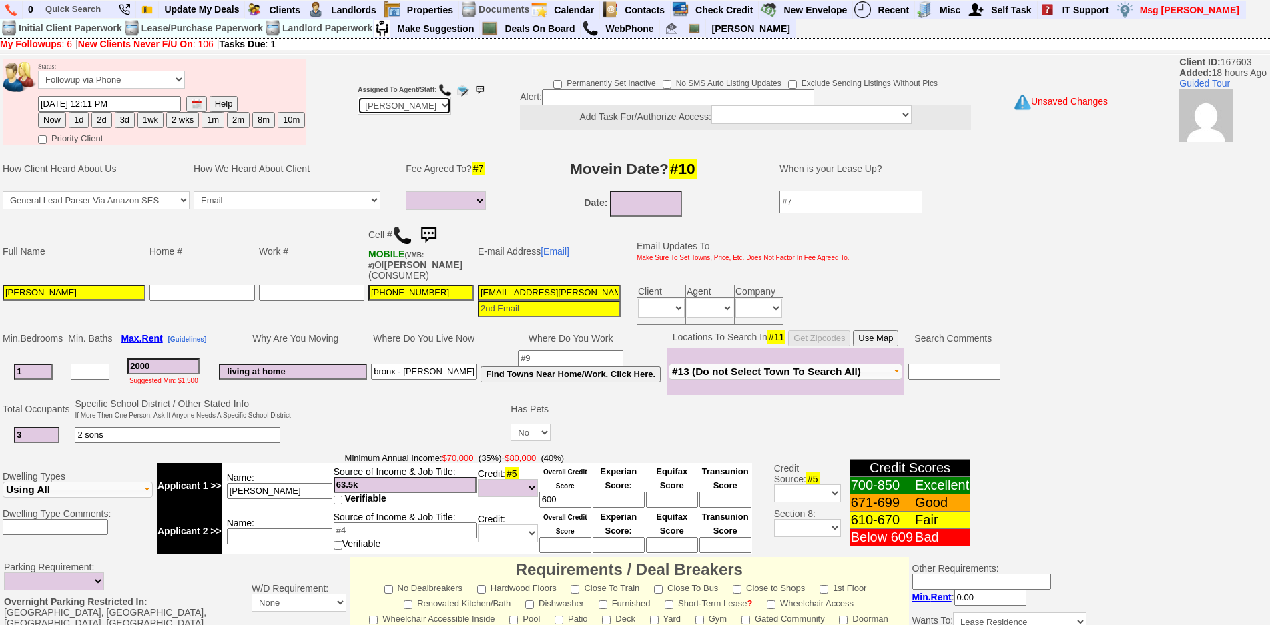
click at [396, 110] on select "Up-For-Grabs ***** STAFF ***** Bob Bruno 914-419-3579 Cristy Liberto 914-486-10…" at bounding box center [404, 106] width 93 height 18
select select "Up-For-Grabs"
click at [358, 97] on select "Up-For-Grabs ***** STAFF ***** Bob Bruno 914-419-3579 Cristy Liberto 914-486-10…" at bounding box center [404, 106] width 93 height 18
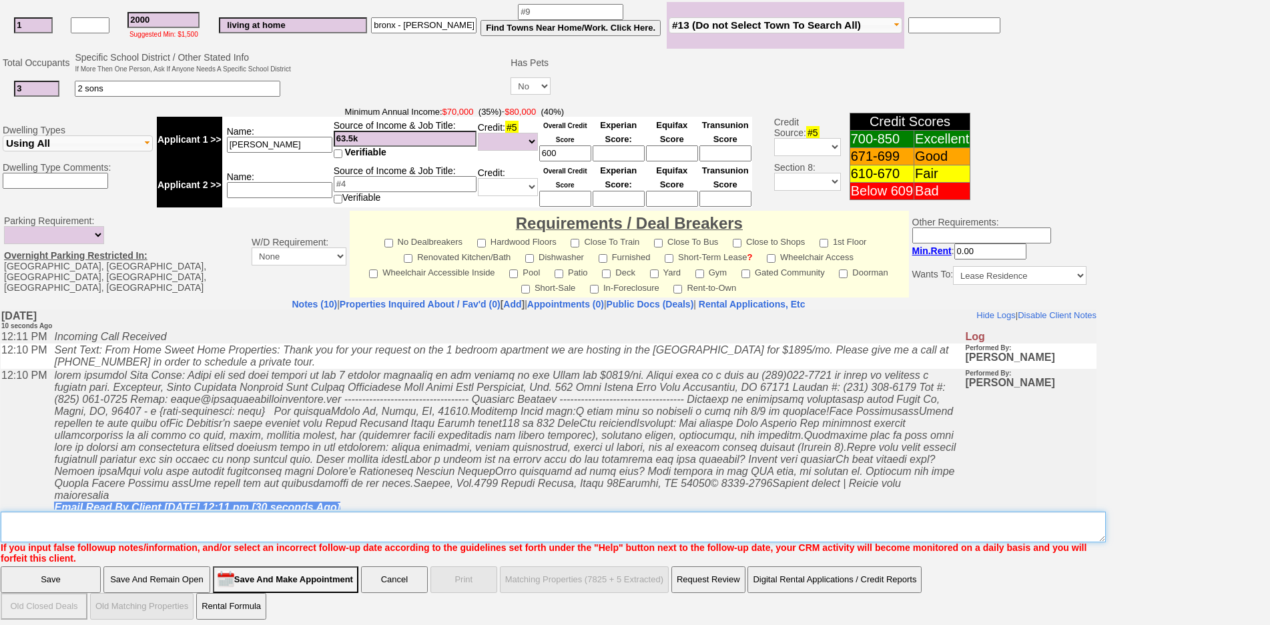
click at [515, 524] on textarea "Insert New Note Here" at bounding box center [553, 527] width 1105 height 31
type textarea "c"
type textarea "not viable 2 kids not going to work at paine st ufg"
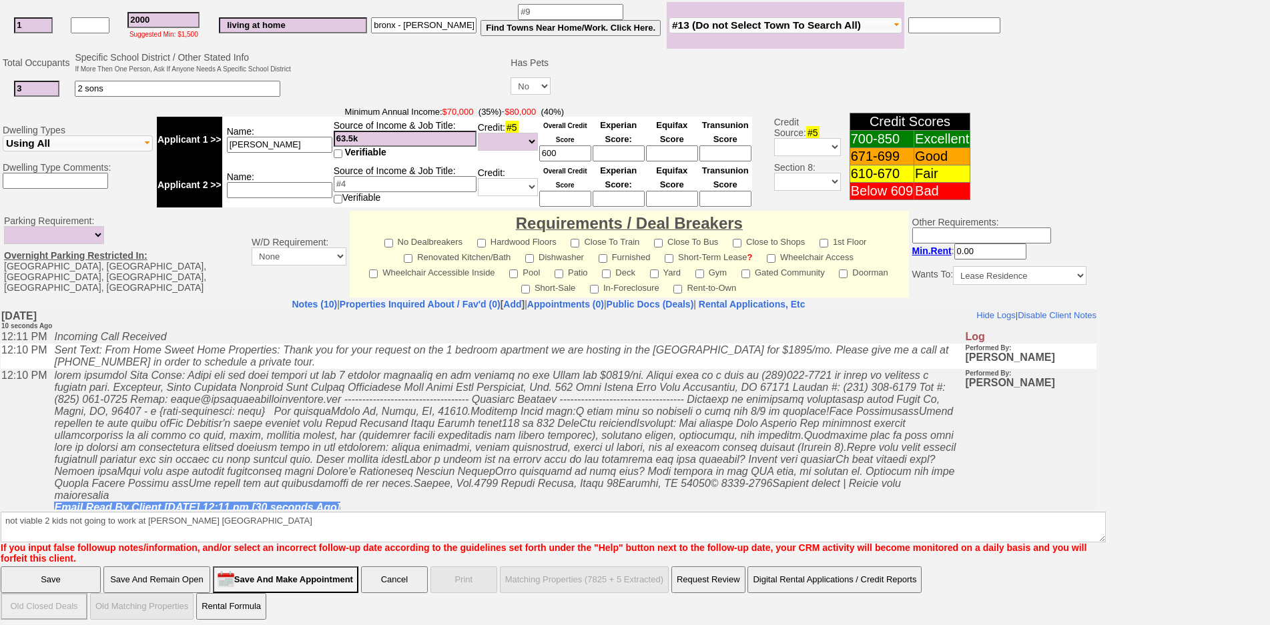
click input "Save" at bounding box center [51, 580] width 100 height 27
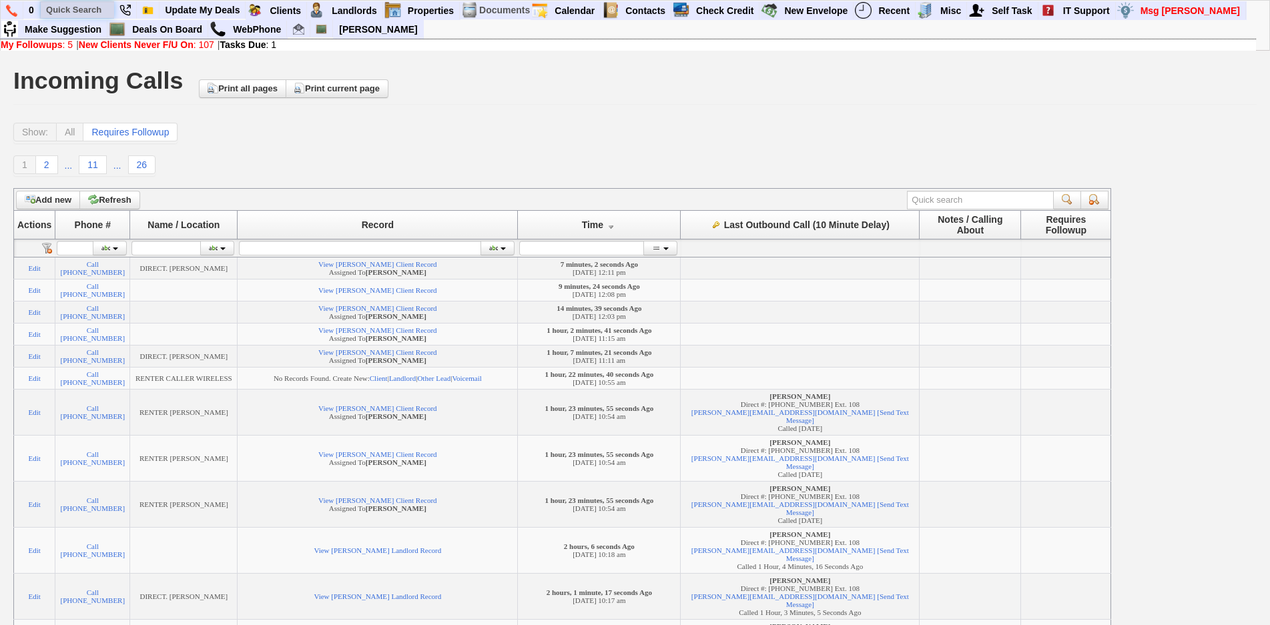
click at [85, 12] on input "text" at bounding box center [77, 9] width 73 height 17
click at [103, 11] on input "9142612014" at bounding box center [77, 9] width 73 height 17
type input "9142612014"
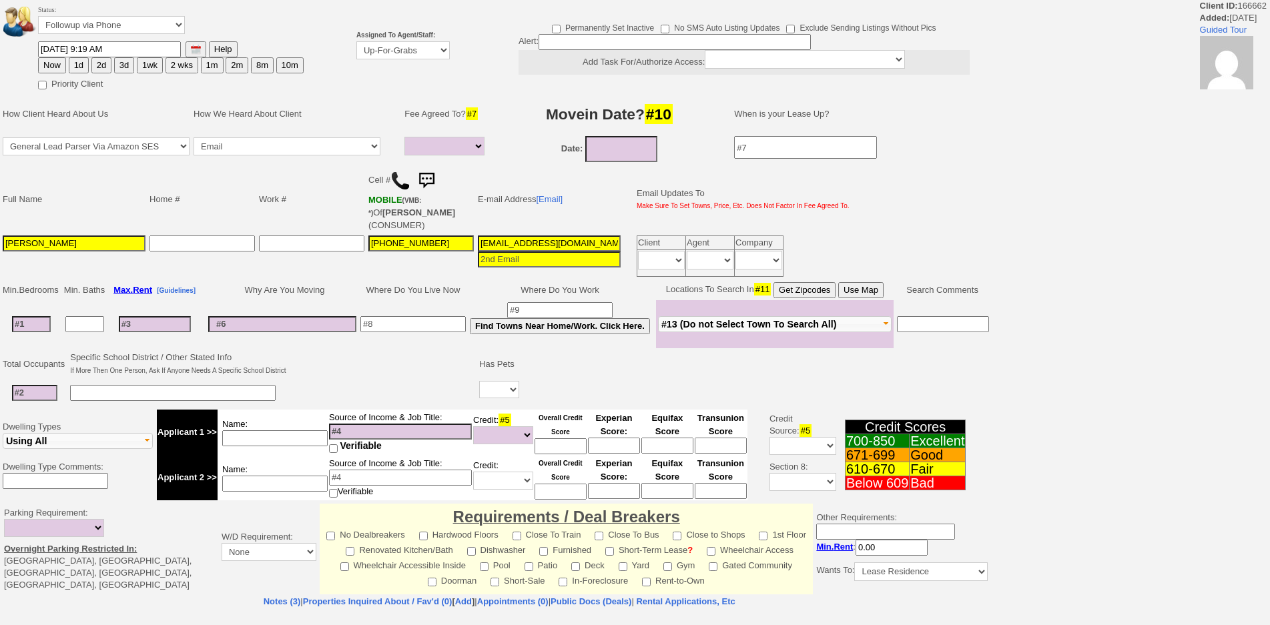
select select
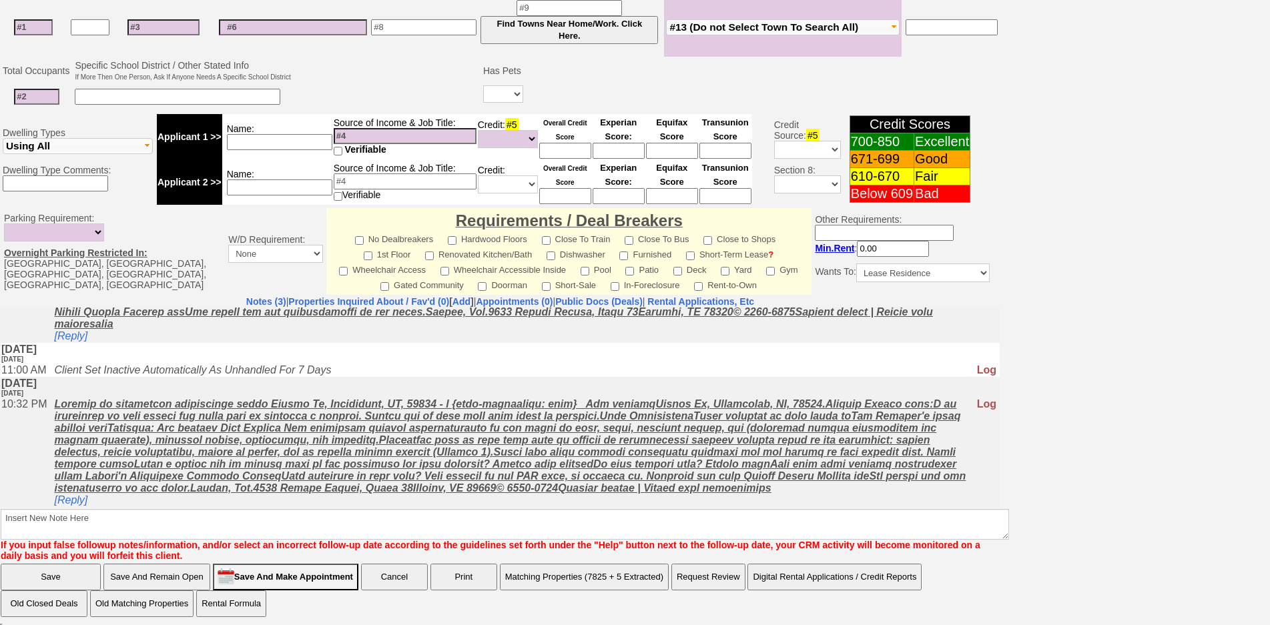
scroll to position [149, 0]
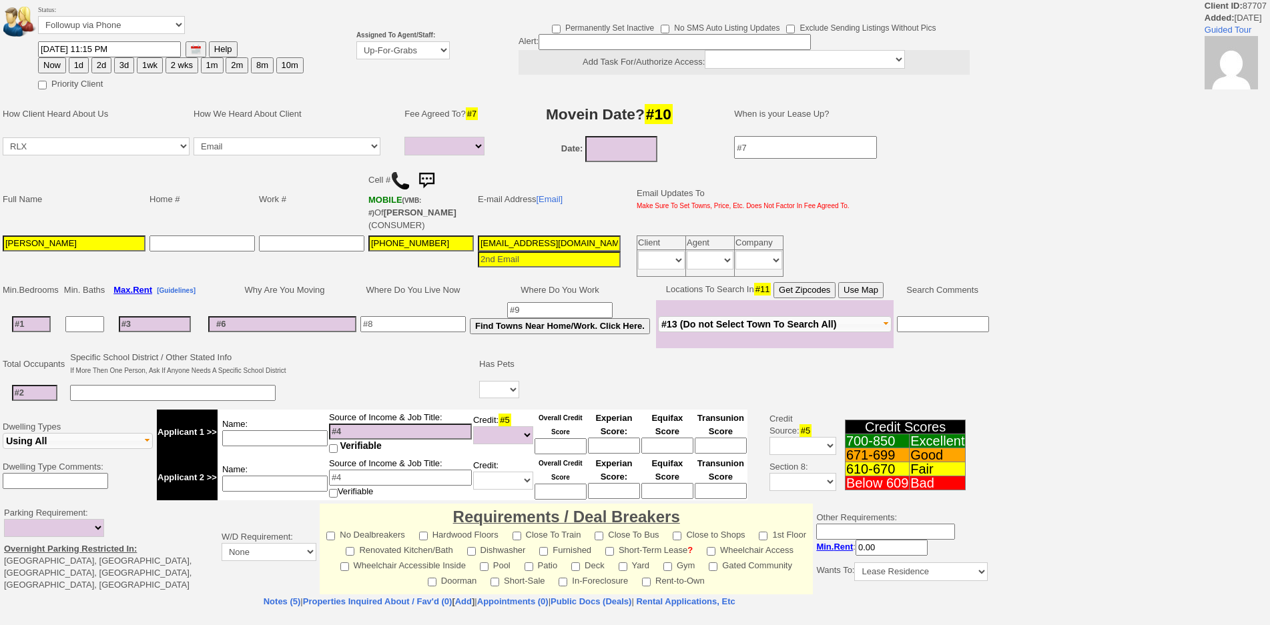
select select
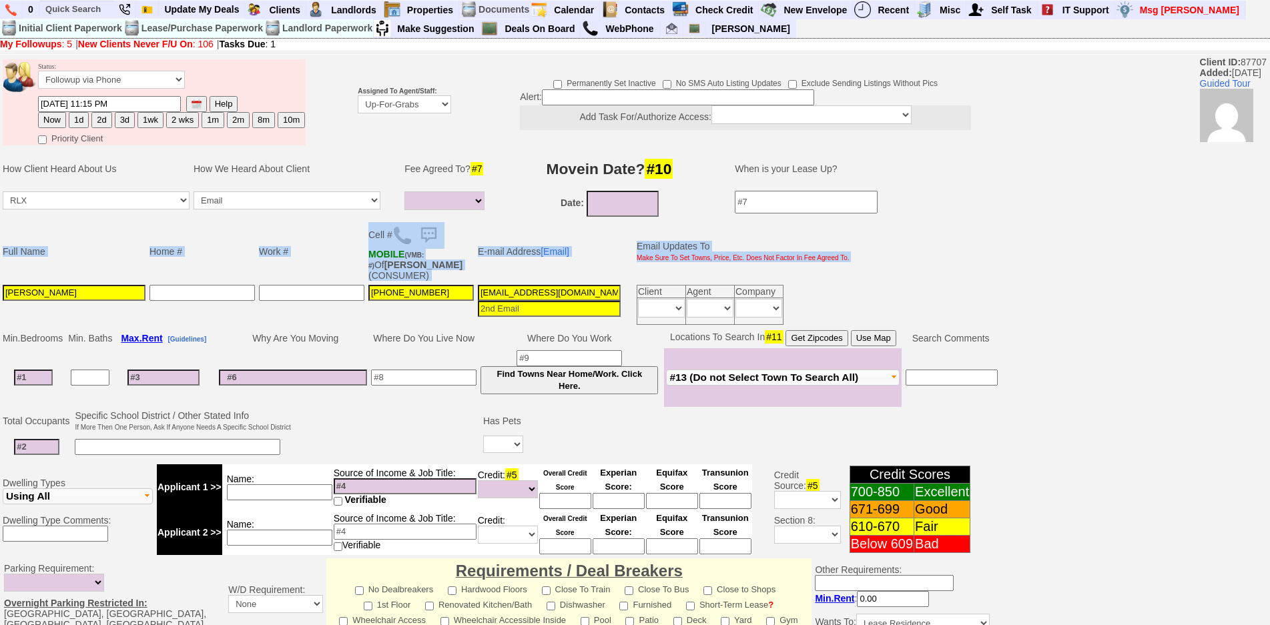
drag, startPoint x: 79, startPoint y: 302, endPoint x: 25, endPoint y: 291, distance: 55.1
click at [1, 296] on td "[PERSON_NAME]" at bounding box center [74, 305] width 147 height 44
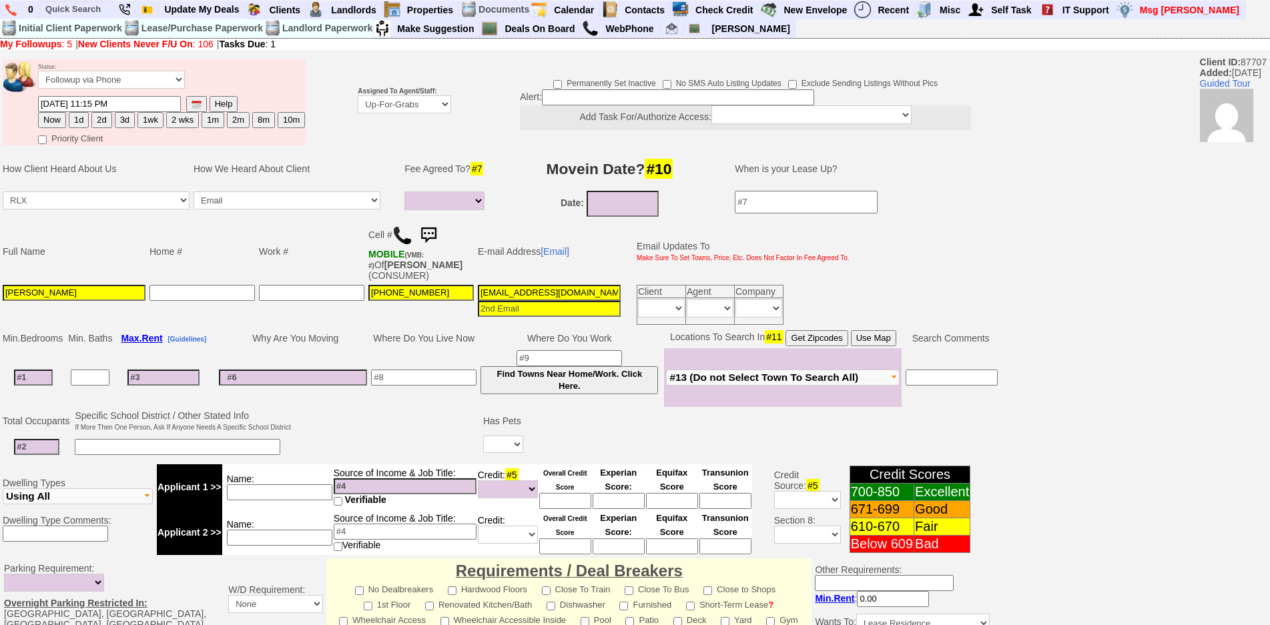
click at [53, 298] on input "[PERSON_NAME]" at bounding box center [74, 293] width 143 height 16
drag, startPoint x: 79, startPoint y: 290, endPoint x: 5, endPoint y: 266, distance: 77.9
click at [5, 266] on tbody "Full Name Home # Work # Cell # MOBILE (VMB: #) Of [PERSON_NAME] (CONSUMER) E-ma…" at bounding box center [426, 273] width 851 height 107
type input "[PERSON_NAME]"
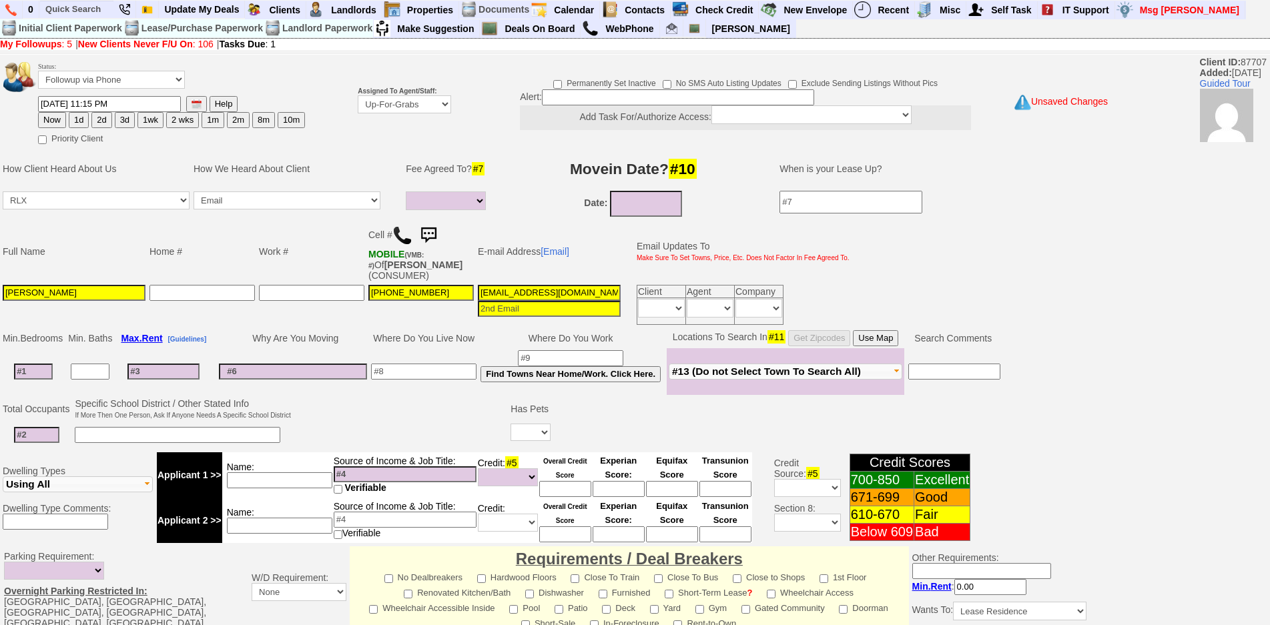
click at [356, 105] on td "Assigned To Agent/Staff: Up-For-Grabs ***** STAFF ***** [PERSON_NAME] [PHONE_NU…" at bounding box center [404, 102] width 97 height 90
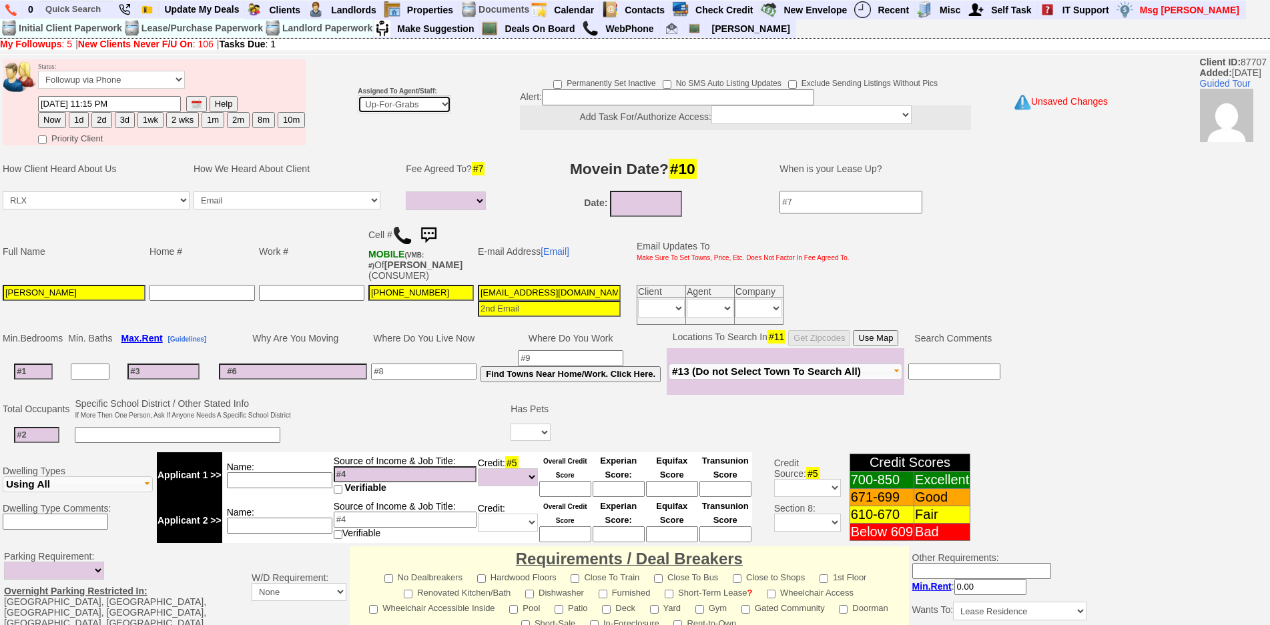
click at [372, 113] on select "Up-For-Grabs ***** STAFF ***** [PERSON_NAME] [PHONE_NUMBER] [PERSON_NAME] [PHON…" at bounding box center [404, 104] width 93 height 18
select select "148"
click at [358, 95] on select "Up-For-Grabs ***** STAFF ***** [PERSON_NAME] [PHONE_NUMBER] [PERSON_NAME] [PHON…" at bounding box center [404, 104] width 93 height 18
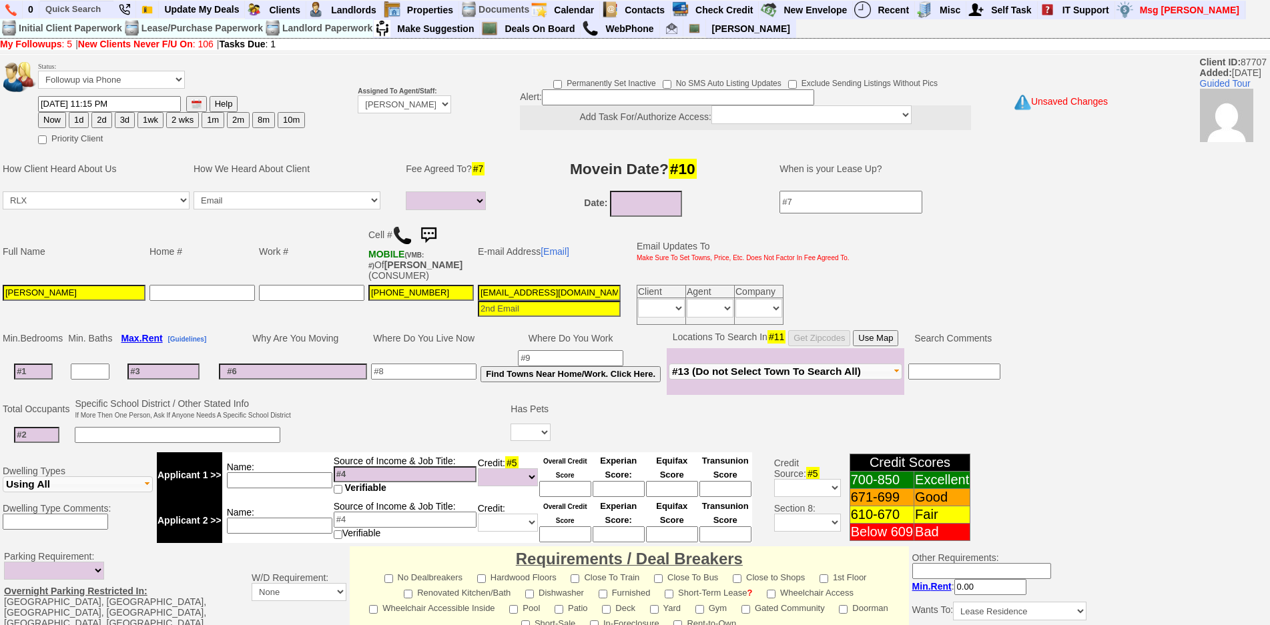
click at [398, 239] on img at bounding box center [402, 236] width 20 height 20
click at [467, 415] on td at bounding box center [401, 422] width 216 height 53
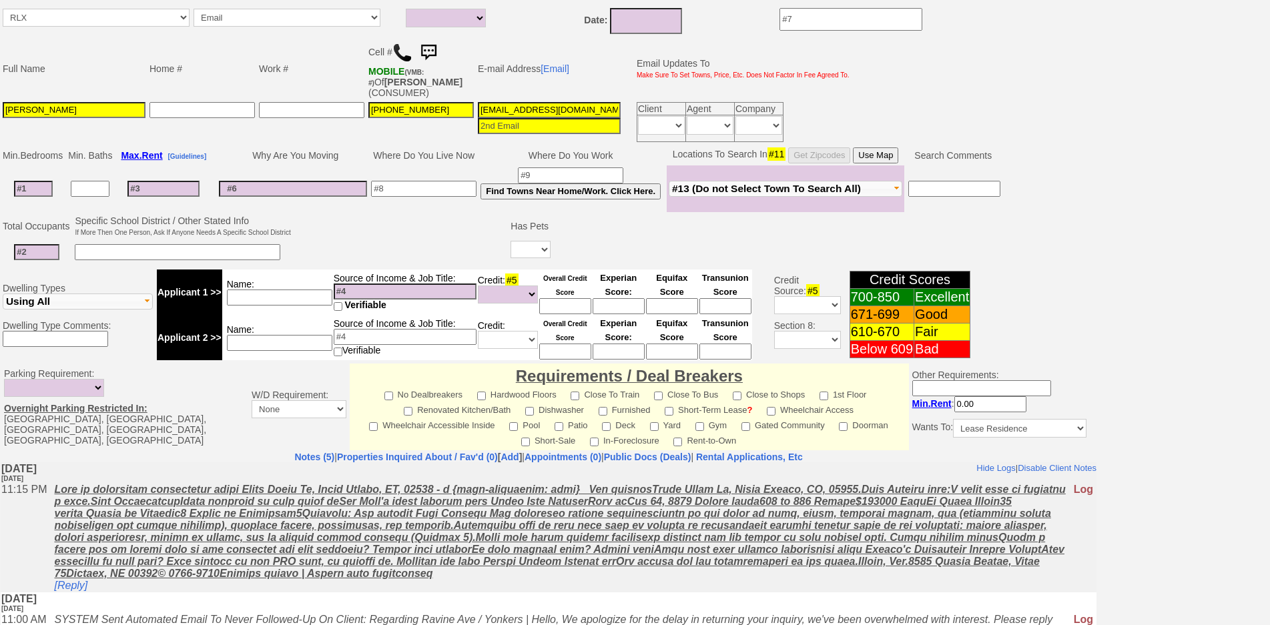
scroll to position [336, 0]
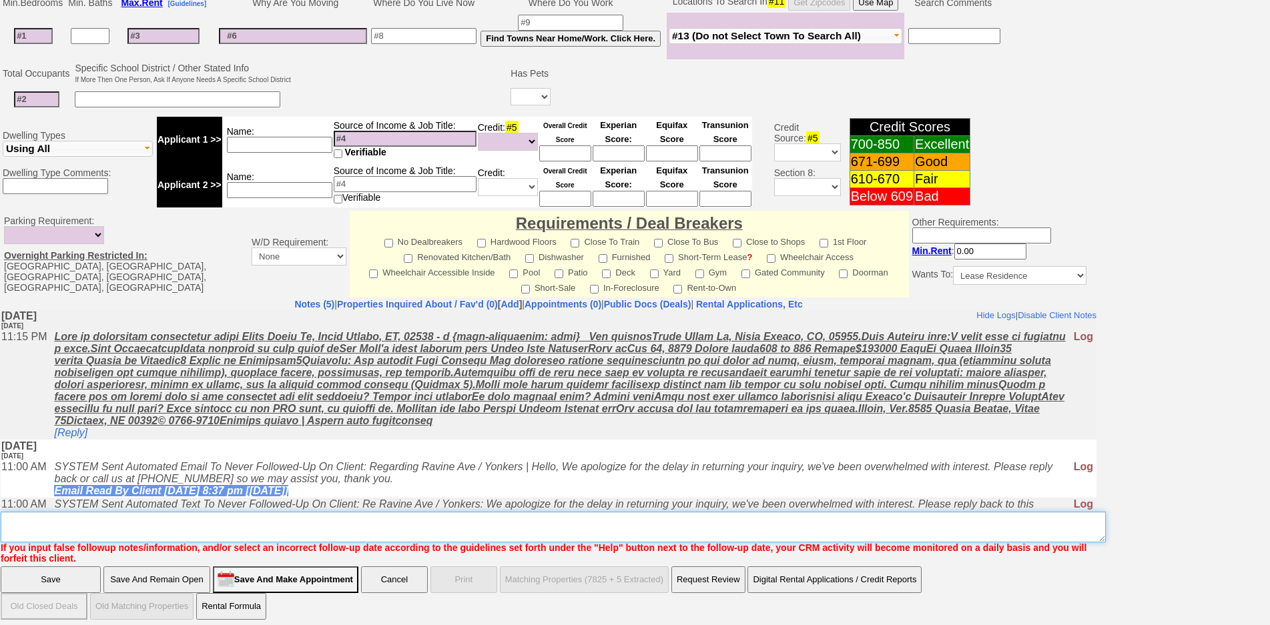
click at [324, 517] on textarea "Insert New Note Here" at bounding box center [553, 527] width 1105 height 31
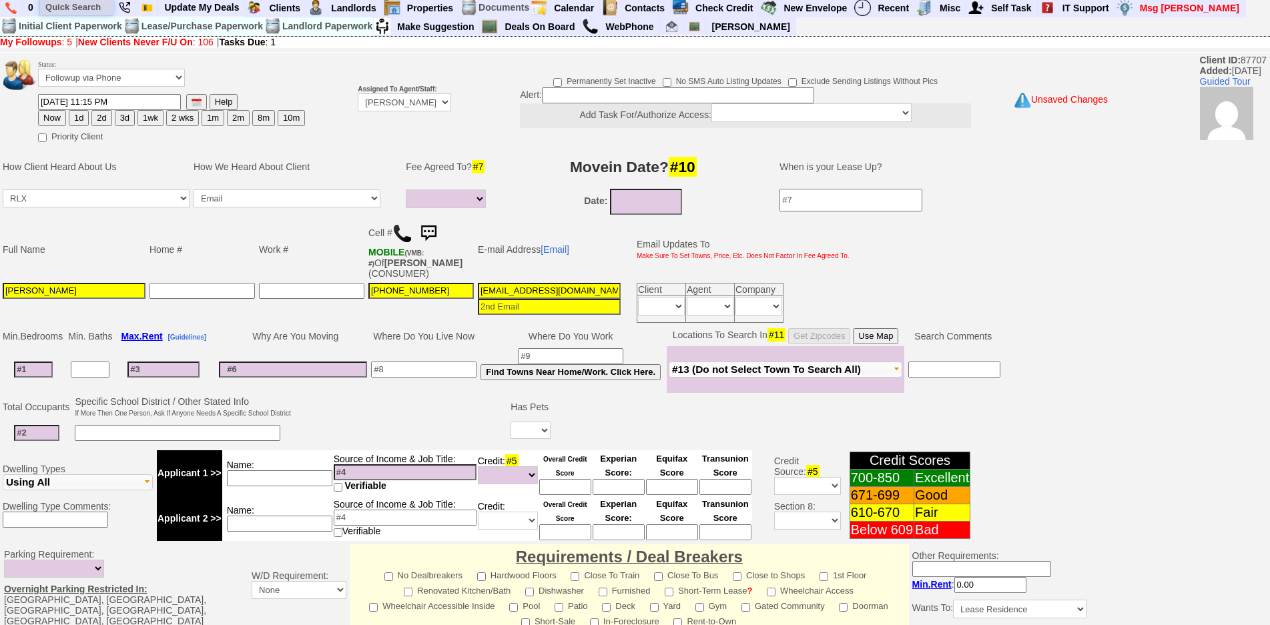
click at [82, 3] on input "text" at bounding box center [76, 7] width 73 height 17
click at [105, 10] on input "saxon woods" at bounding box center [76, 7] width 73 height 17
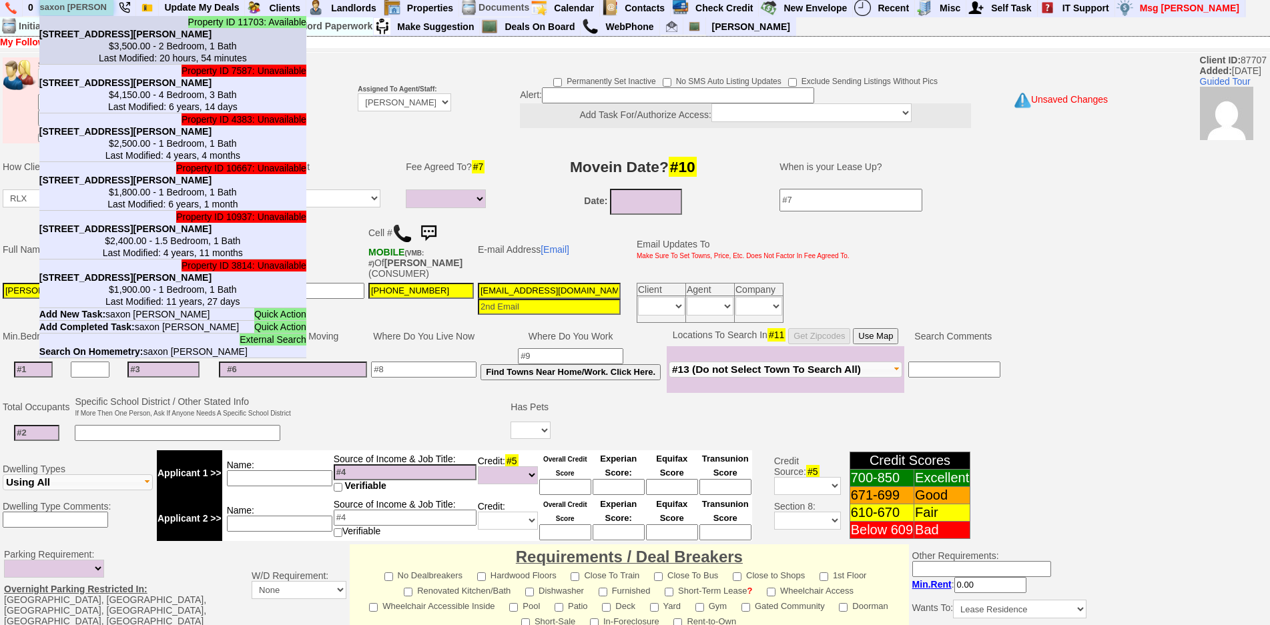
type input "saxon woods"
click at [108, 31] on b "35 Saxon Woods Rd in White Plains, NY" at bounding box center [125, 34] width 172 height 11
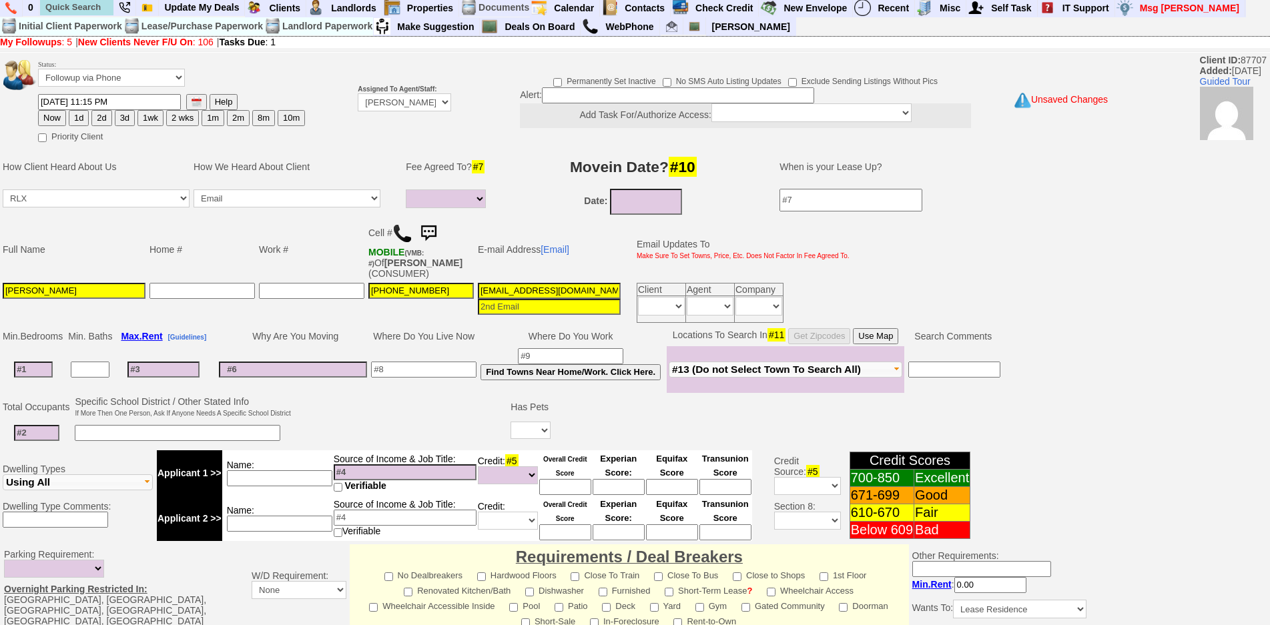
click at [53, 433] on input at bounding box center [36, 433] width 45 height 16
type input "."
type input "3"
click at [40, 365] on input at bounding box center [33, 370] width 39 height 16
type input "1"
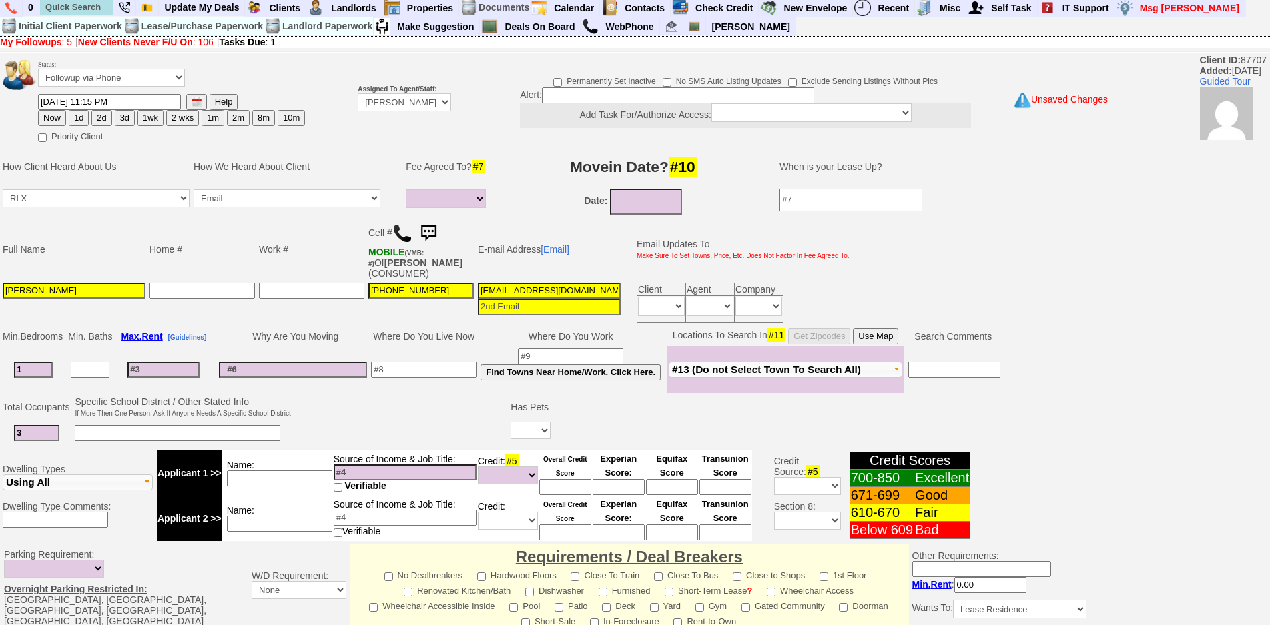
select select
type input "2"
select select
type input "2"
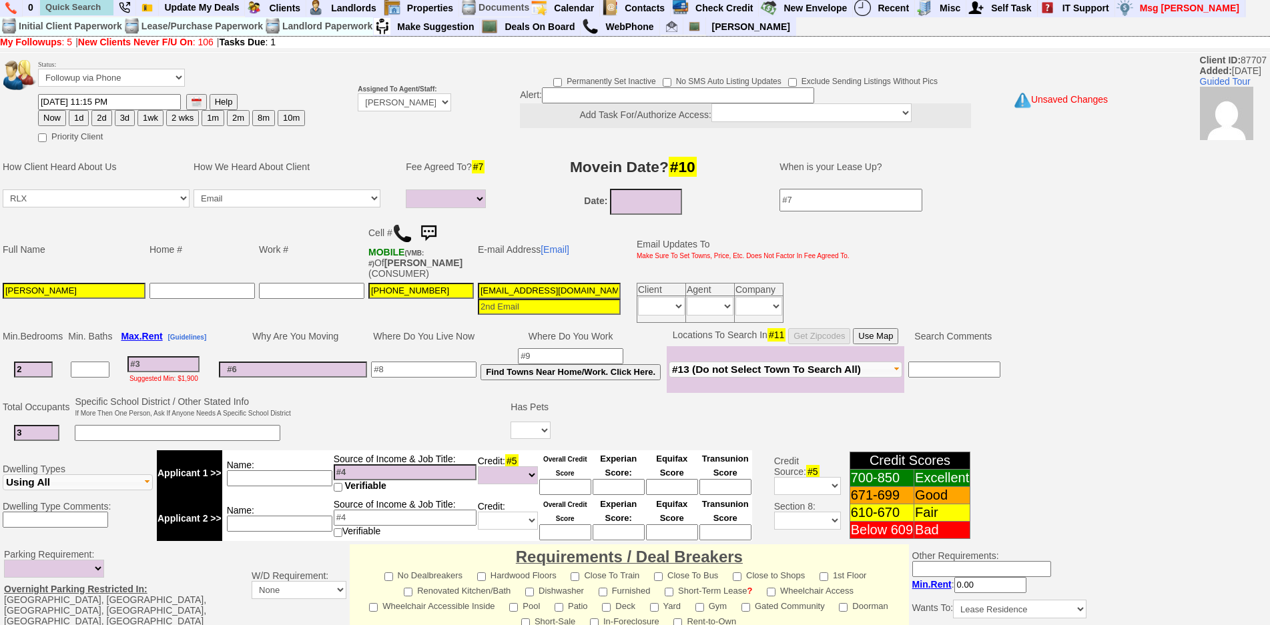
select select
click at [180, 433] on input at bounding box center [178, 433] width 206 height 16
type input "mother and your brother"
click at [547, 428] on select "Yes No" at bounding box center [531, 430] width 40 height 17
select select "No"
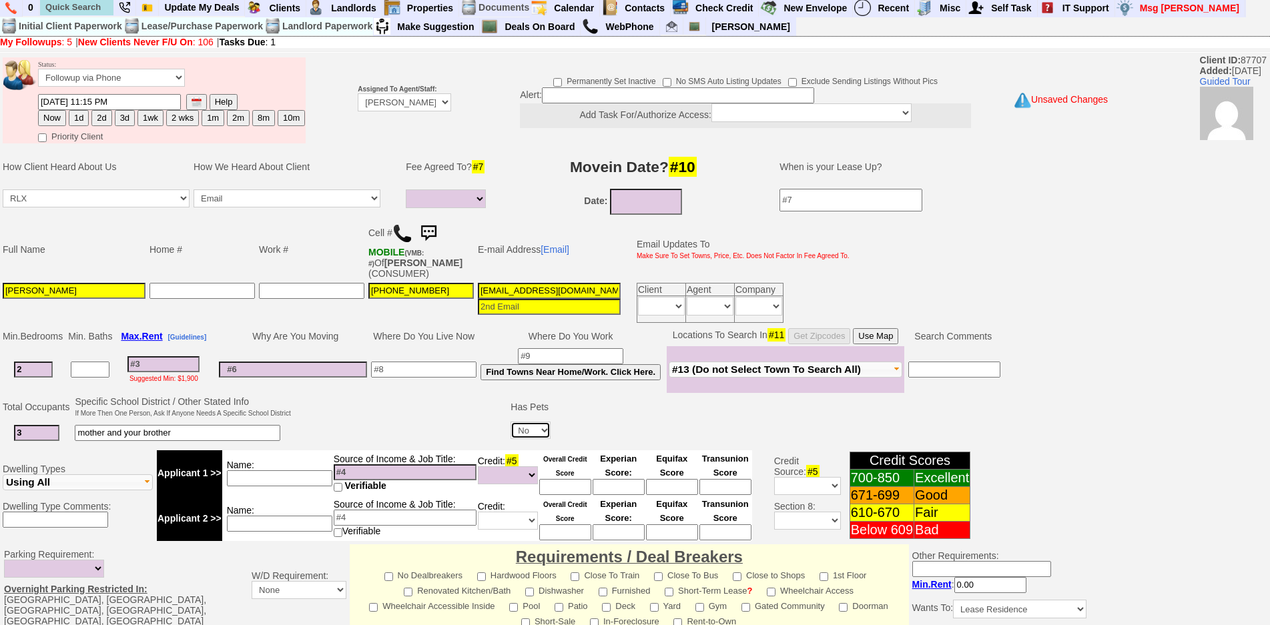
click at [513, 422] on select "Yes No" at bounding box center [531, 430] width 40 height 17
drag, startPoint x: 399, startPoint y: 410, endPoint x: 402, endPoint y: 381, distance: 29.6
click at [398, 410] on td at bounding box center [401, 420] width 216 height 53
click at [404, 378] on td at bounding box center [423, 369] width 109 height 47
click at [406, 374] on input at bounding box center [423, 370] width 105 height 16
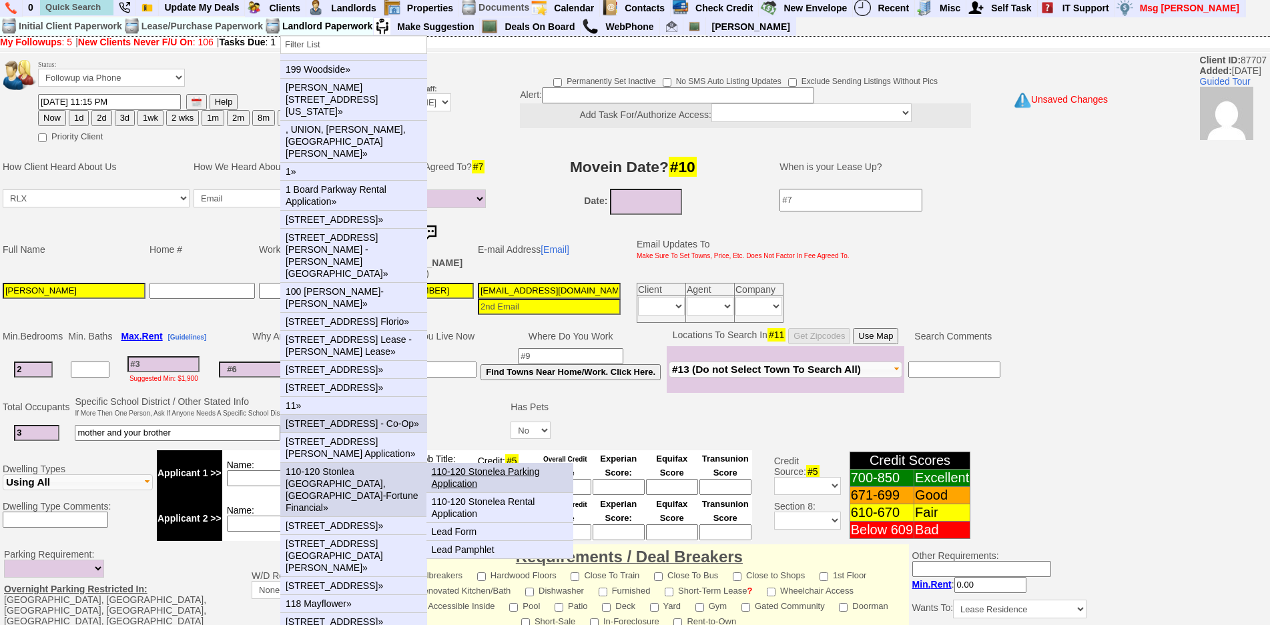
scroll to position [69, 0]
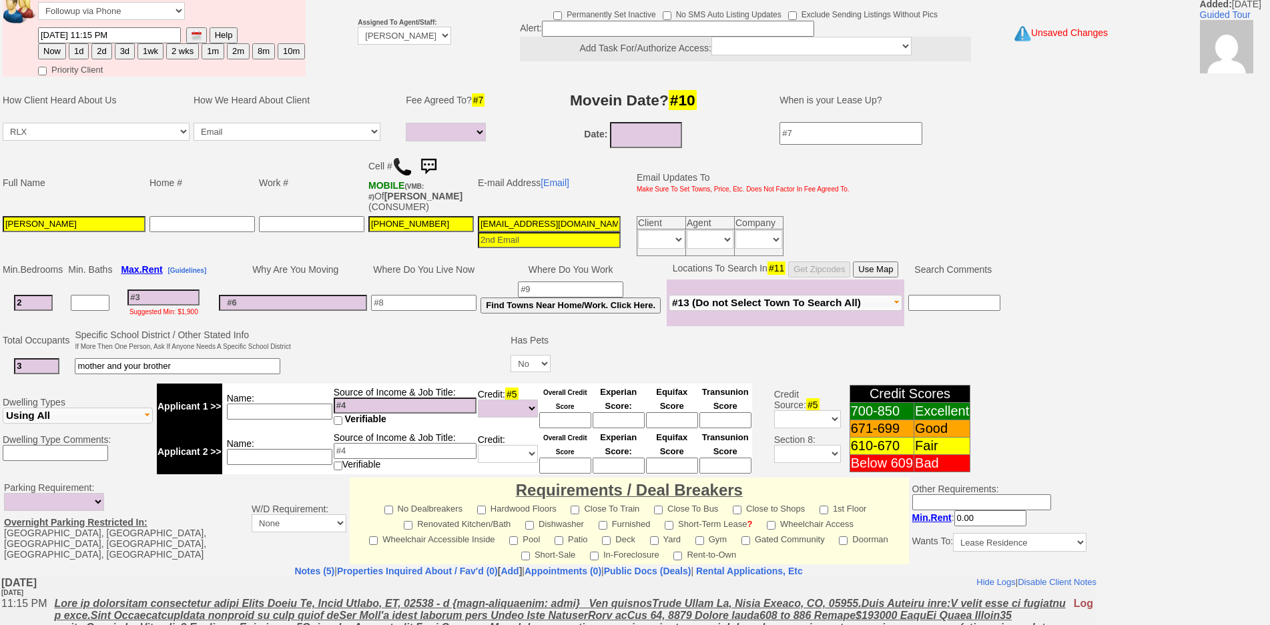
drag, startPoint x: 196, startPoint y: 248, endPoint x: 408, endPoint y: 280, distance: 214.7
click at [199, 250] on td at bounding box center [202, 236] width 109 height 44
click at [423, 297] on input at bounding box center [423, 303] width 105 height 16
type input "white plains 210 martine"
click at [186, 291] on input at bounding box center [163, 298] width 72 height 16
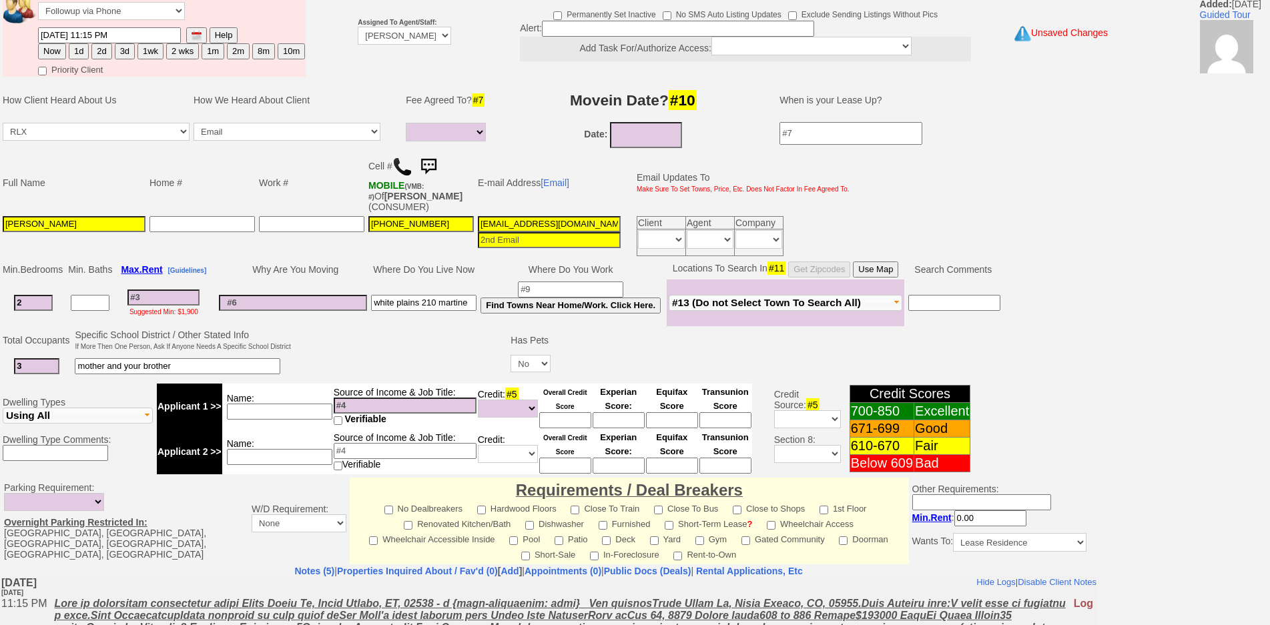
click at [262, 407] on input at bounding box center [279, 412] width 105 height 16
type input "e"
type input "restaurant server"
click at [186, 292] on input at bounding box center [163, 298] width 72 height 16
click at [350, 406] on input at bounding box center [405, 406] width 143 height 16
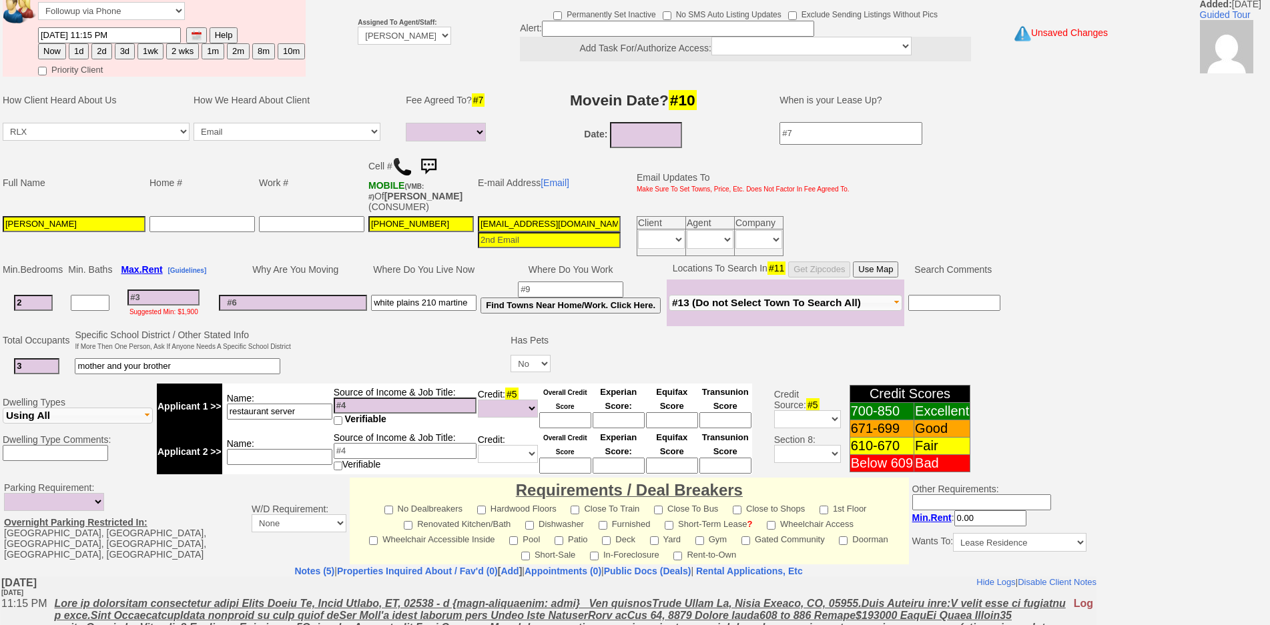
click at [188, 300] on input at bounding box center [163, 298] width 72 height 16
click at [418, 402] on input at bounding box center [405, 406] width 143 height 16
type input "70k"
click at [283, 464] on input at bounding box center [279, 457] width 105 height 16
type input "brother barber"
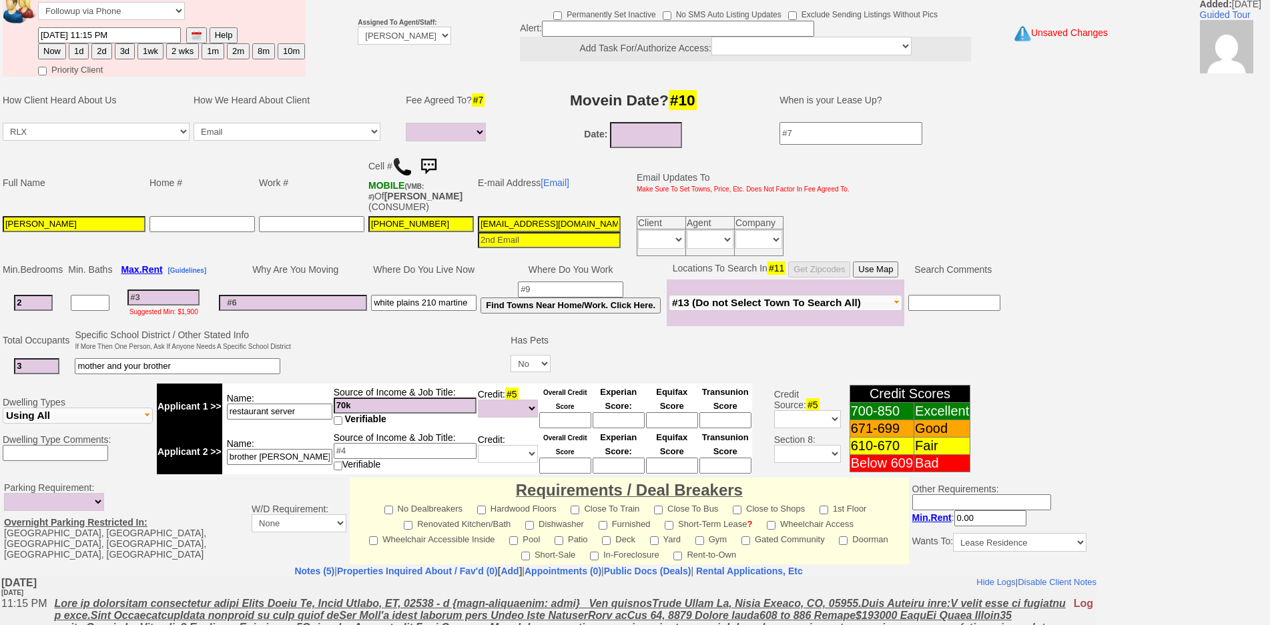
click at [342, 457] on input at bounding box center [405, 451] width 143 height 16
click at [360, 450] on input at bounding box center [405, 451] width 143 height 16
click at [330, 451] on input "brother barber" at bounding box center [279, 457] width 105 height 16
click at [358, 451] on input at bounding box center [405, 451] width 143 height 16
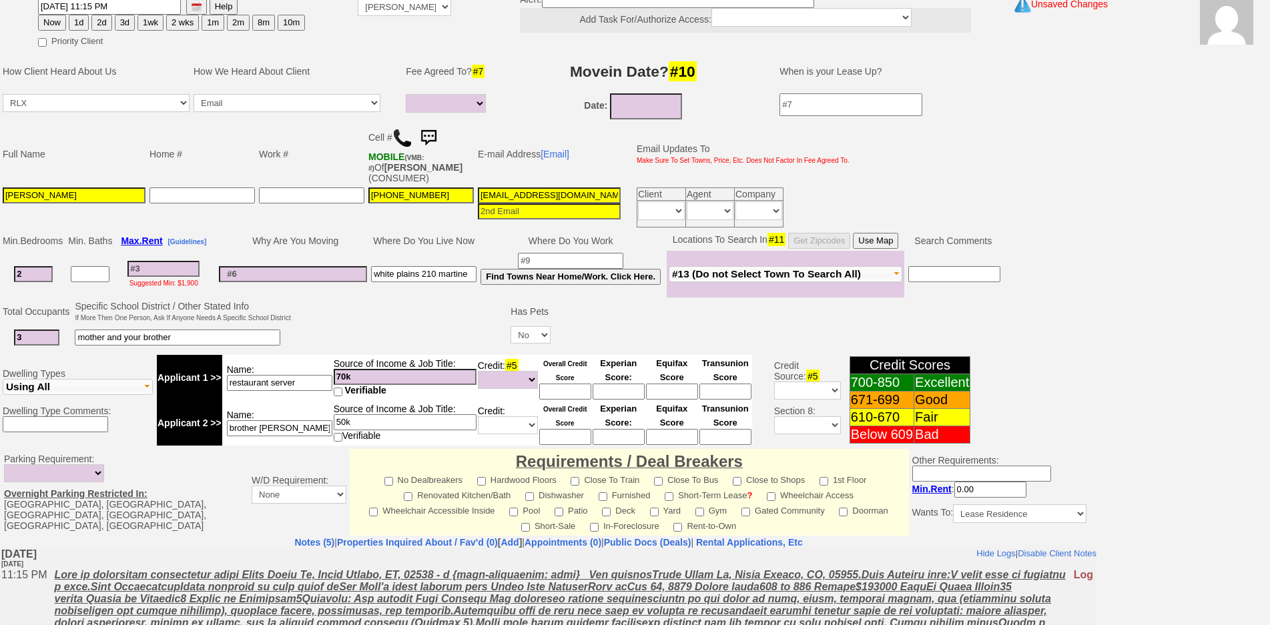
scroll to position [336, 0]
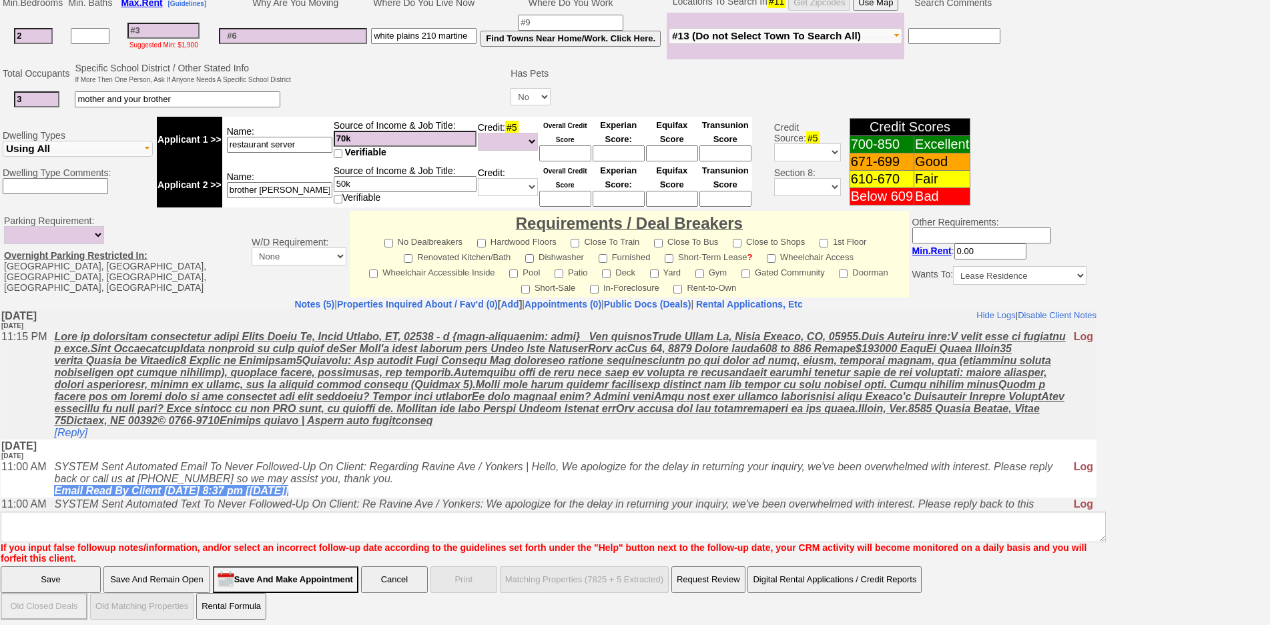
type input "50k"
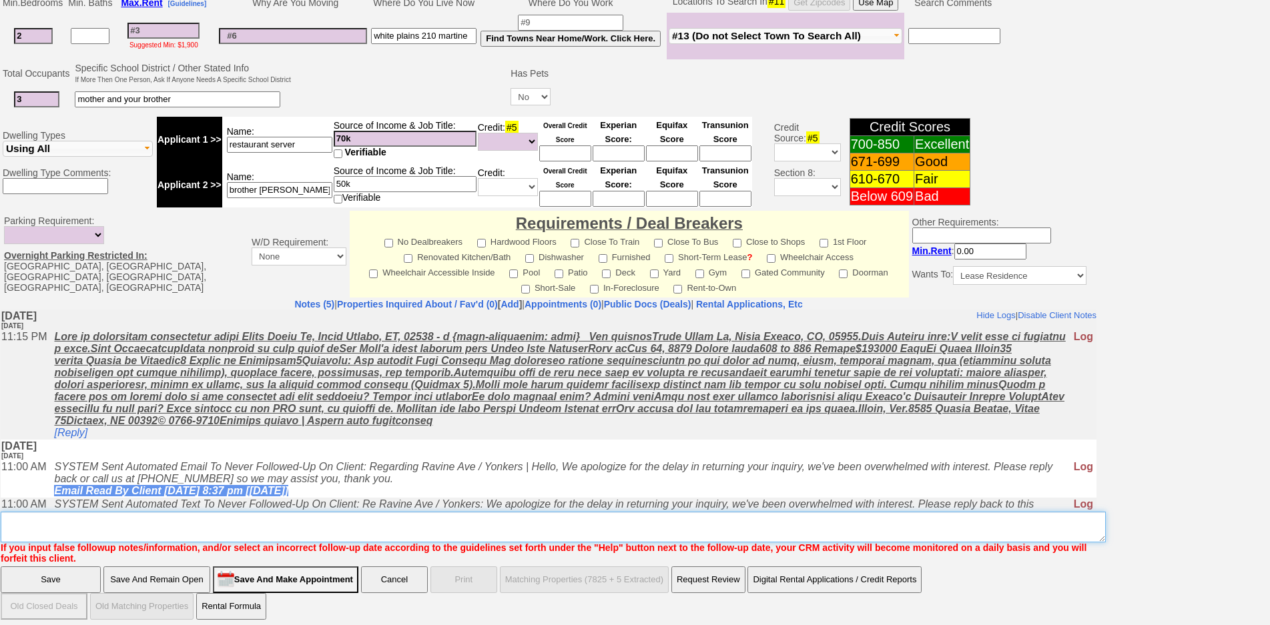
click at [339, 512] on textarea "Insert New Note Here" at bounding box center [553, 527] width 1105 height 31
type textarea "m"
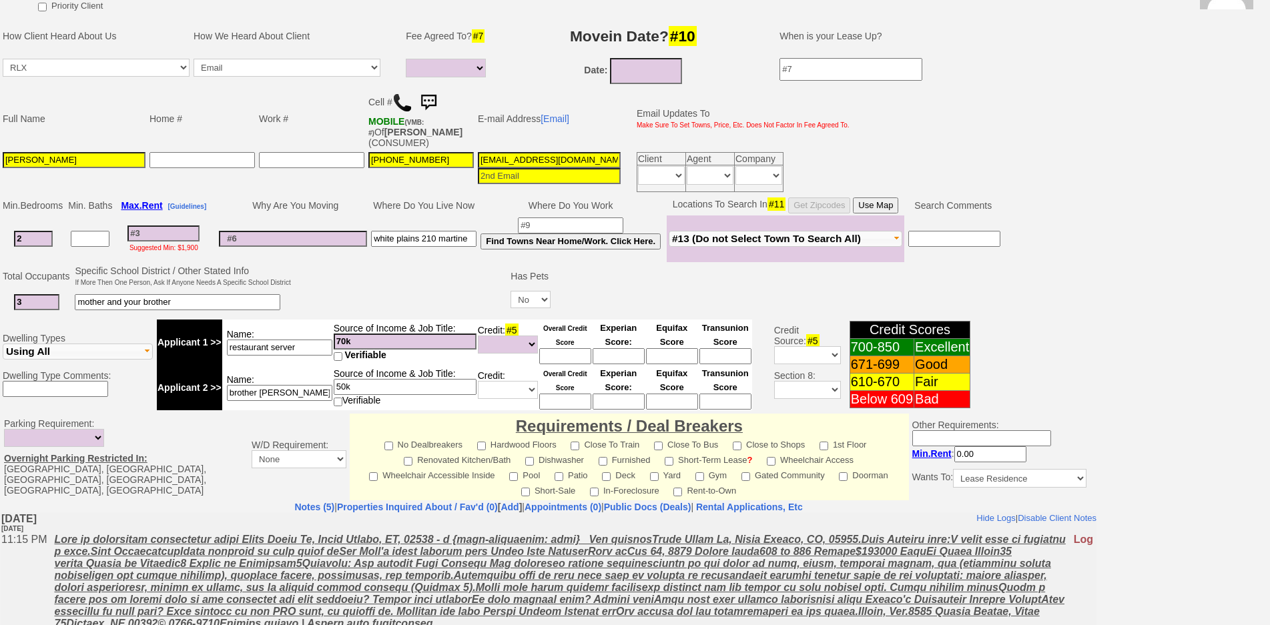
scroll to position [0, 0]
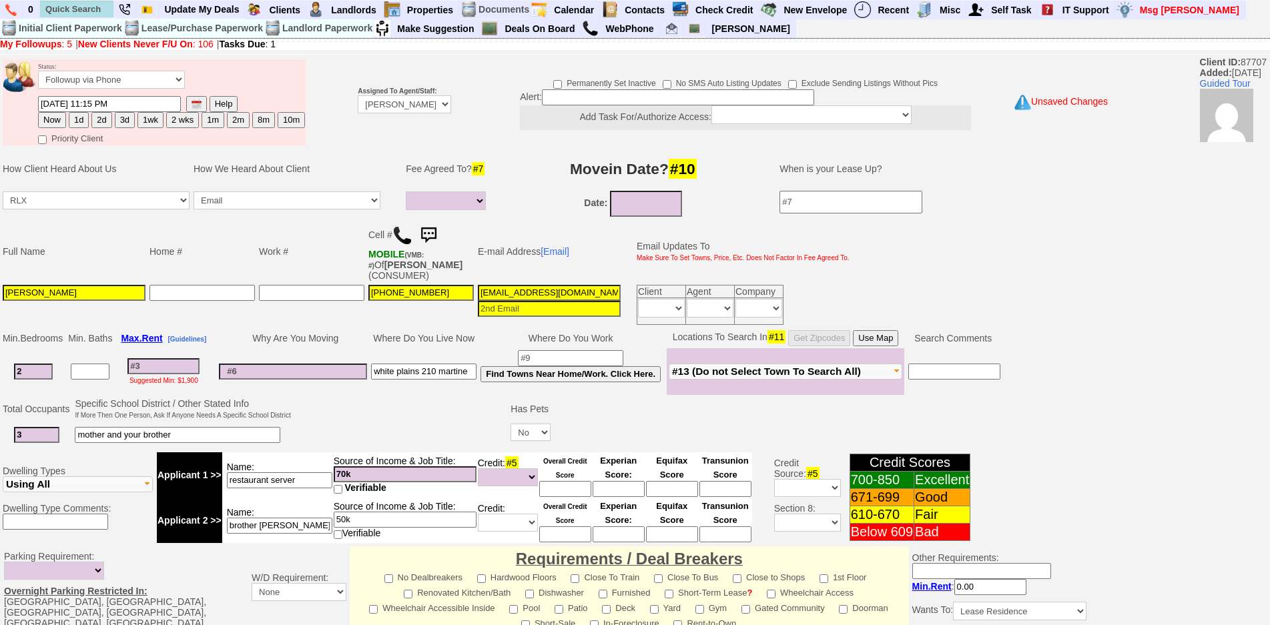
type textarea "mother works for juan - also has part time cleaning"
click at [181, 374] on div "Suggested Min: $1,900" at bounding box center [163, 379] width 95 height 11
click at [181, 367] on input at bounding box center [163, 366] width 72 height 16
click at [185, 371] on input at bounding box center [163, 366] width 72 height 16
type input "3"
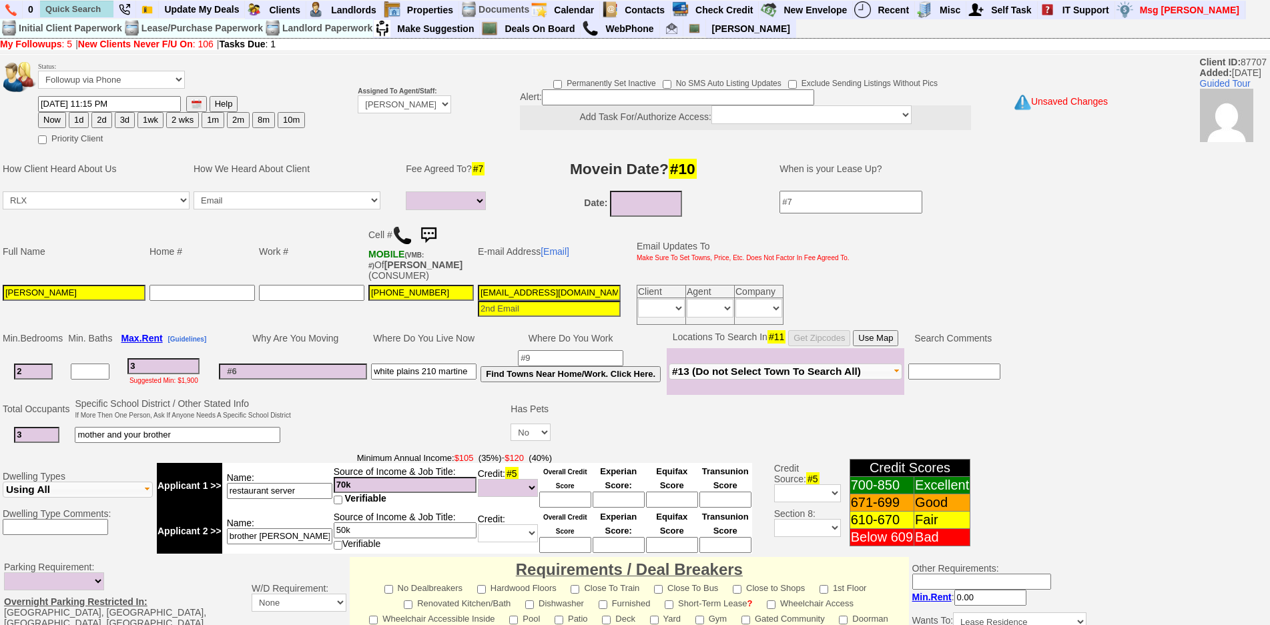
select select
type input "360"
select select
type input "3600"
select select
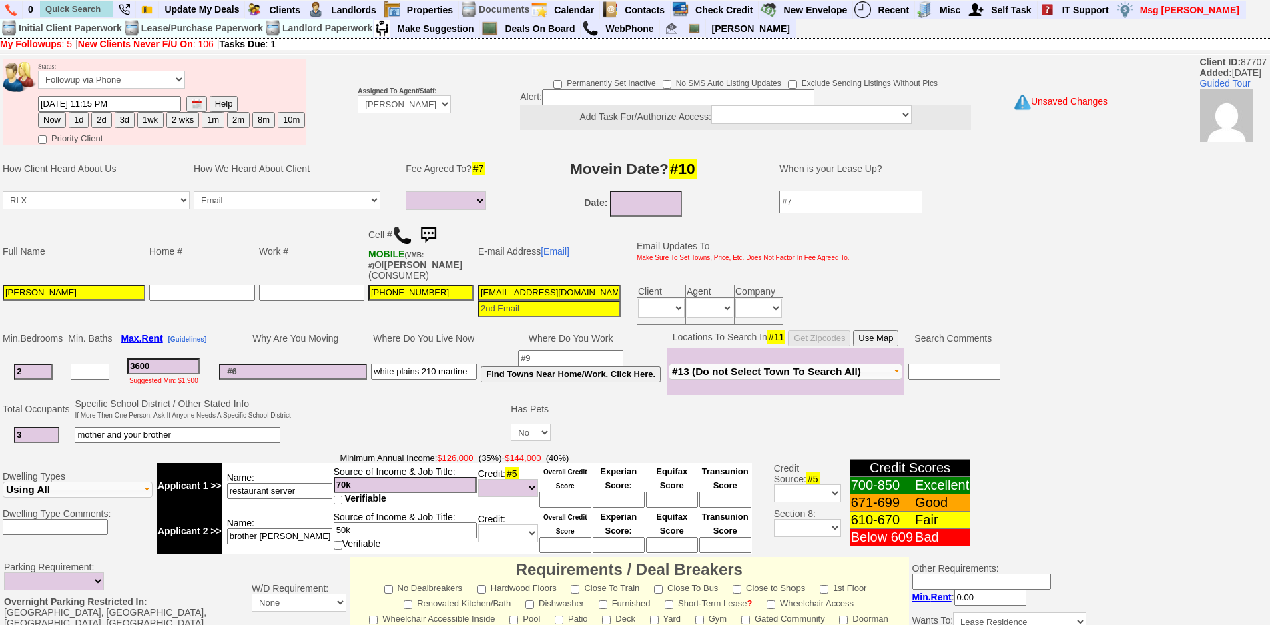
type input "3600"
select select
click at [276, 403] on td "Specific School District / Other Stated Info If More Then One Person, Ask If An…" at bounding box center [183, 408] width 220 height 25
click at [305, 356] on td at bounding box center [293, 371] width 152 height 47
click at [310, 380] on td at bounding box center [293, 371] width 152 height 47
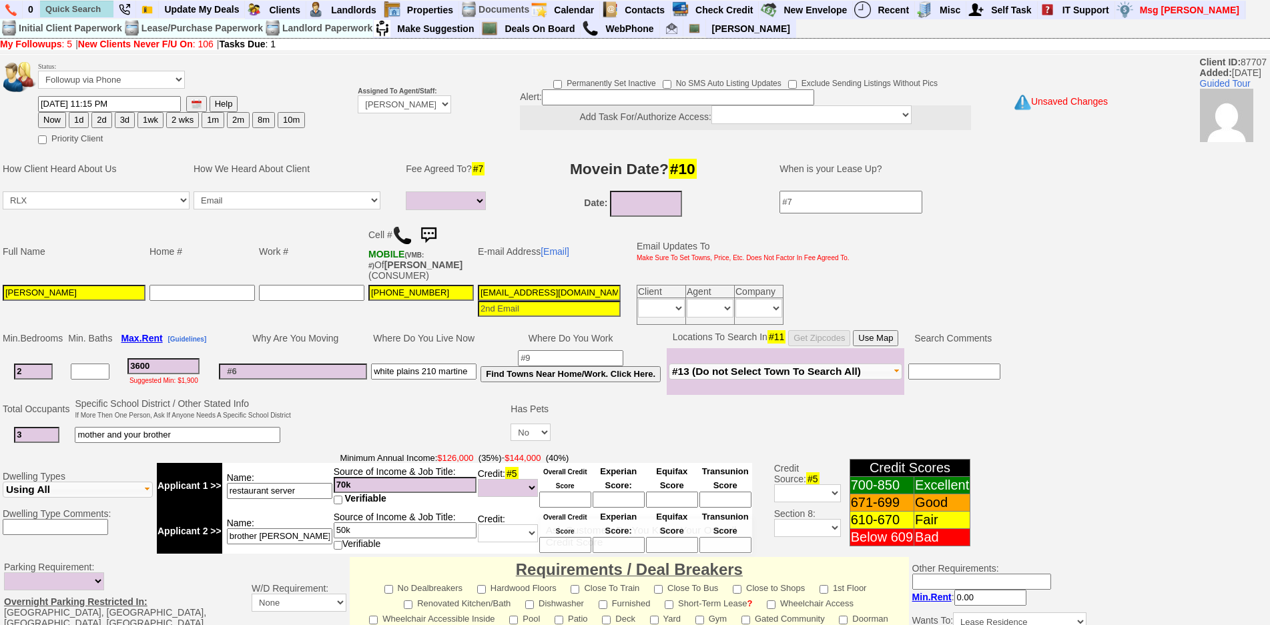
click at [564, 491] on span "Overall Credit Score" at bounding box center [565, 477] width 44 height 27
drag, startPoint x: 569, startPoint y: 501, endPoint x: 569, endPoint y: 489, distance: 12.7
click at [569, 501] on input at bounding box center [565, 500] width 52 height 16
type input "671"
click at [461, 426] on td at bounding box center [401, 422] width 216 height 53
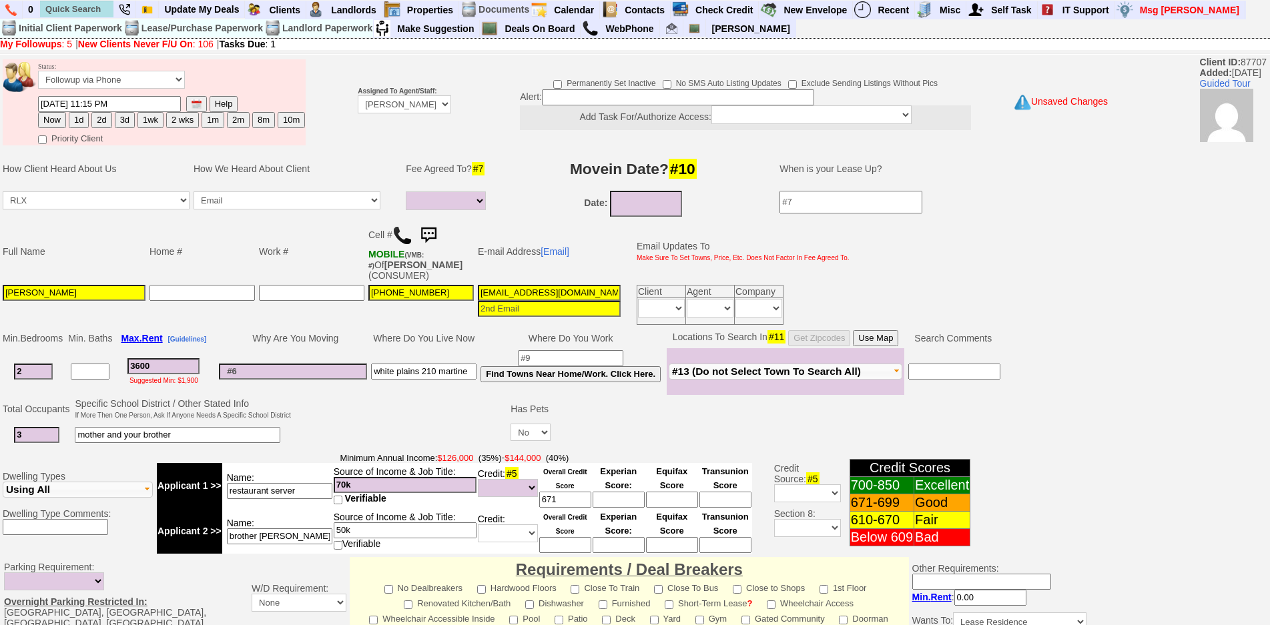
click at [89, 298] on input "Juan Giraldo" at bounding box center [74, 293] width 143 height 16
drag, startPoint x: 370, startPoint y: 93, endPoint x: 379, endPoint y: 102, distance: 12.3
click at [375, 99] on font "Assigned To Agent/Staff: Up-For-Grabs ***** STAFF ***** Bob Bruno 914-419-3579 …" at bounding box center [404, 98] width 93 height 23
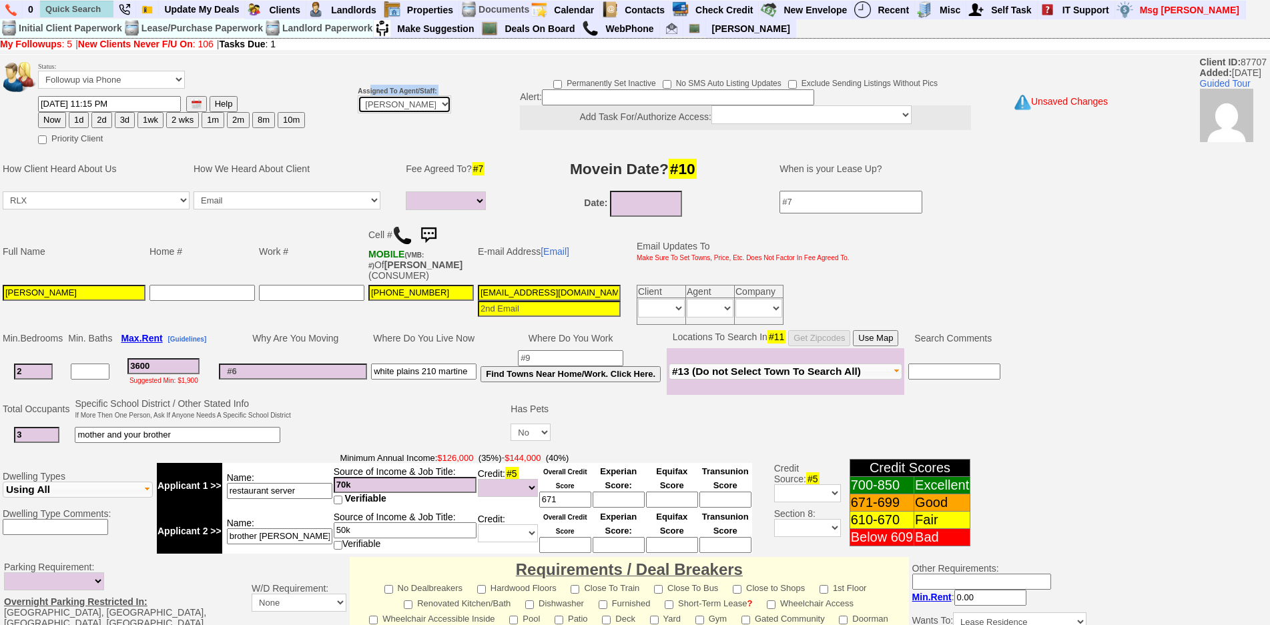
click at [379, 102] on select "Up-For-Grabs ***** STAFF ***** Bob Bruno 914-419-3579 Cristy Liberto 914-486-10…" at bounding box center [404, 104] width 93 height 18
select select "Up-For-Grabs"
click at [358, 95] on select "Up-For-Grabs ***** STAFF ***** Bob Bruno 914-419-3579 Cristy Liberto 914-486-10…" at bounding box center [404, 104] width 93 height 18
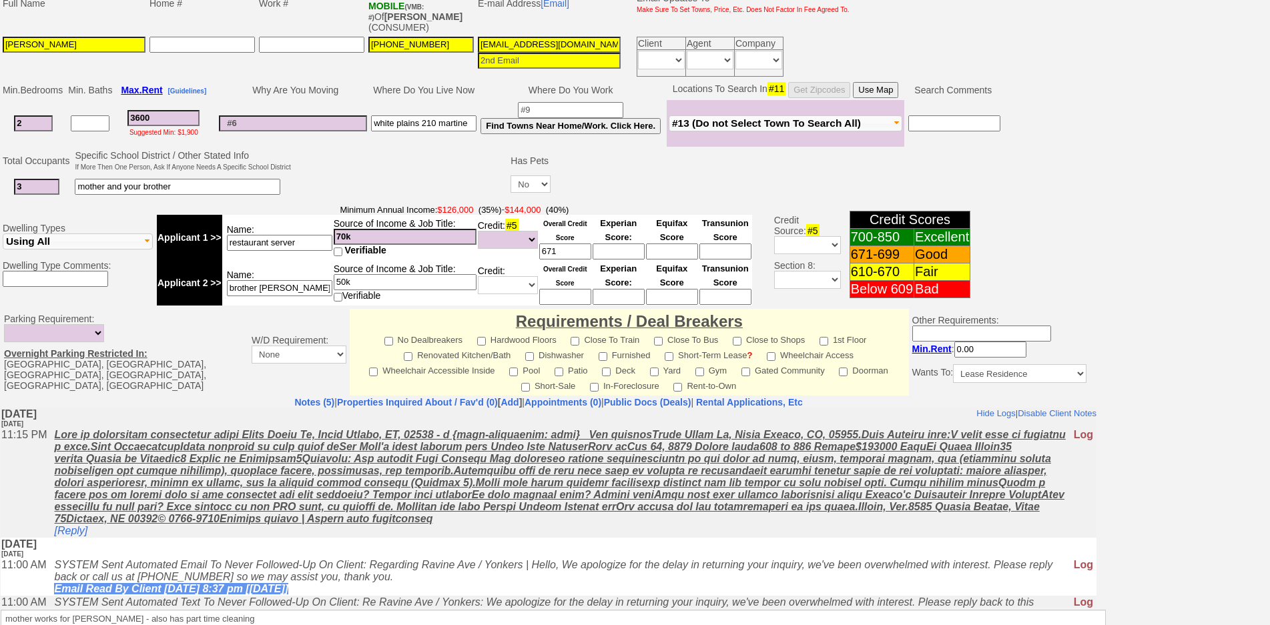
scroll to position [346, 0]
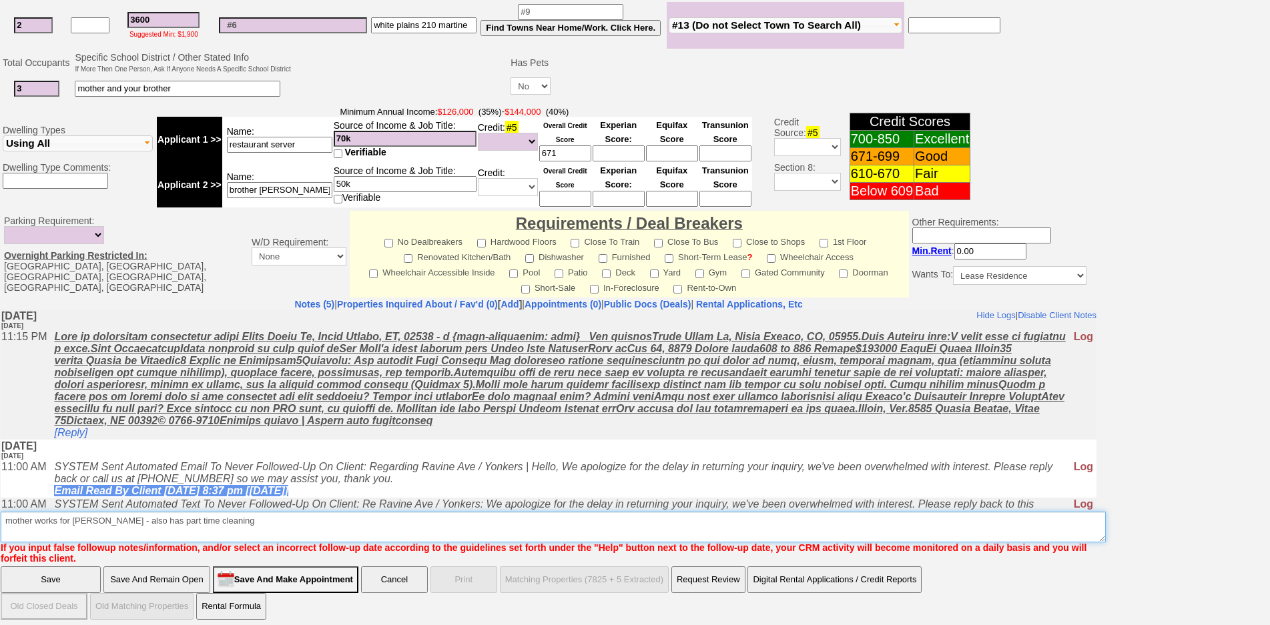
click at [584, 525] on textarea "Insert New Note Here" at bounding box center [553, 527] width 1105 height 31
click at [574, 516] on textarea "Insert New Note Here" at bounding box center [553, 527] width 1105 height 31
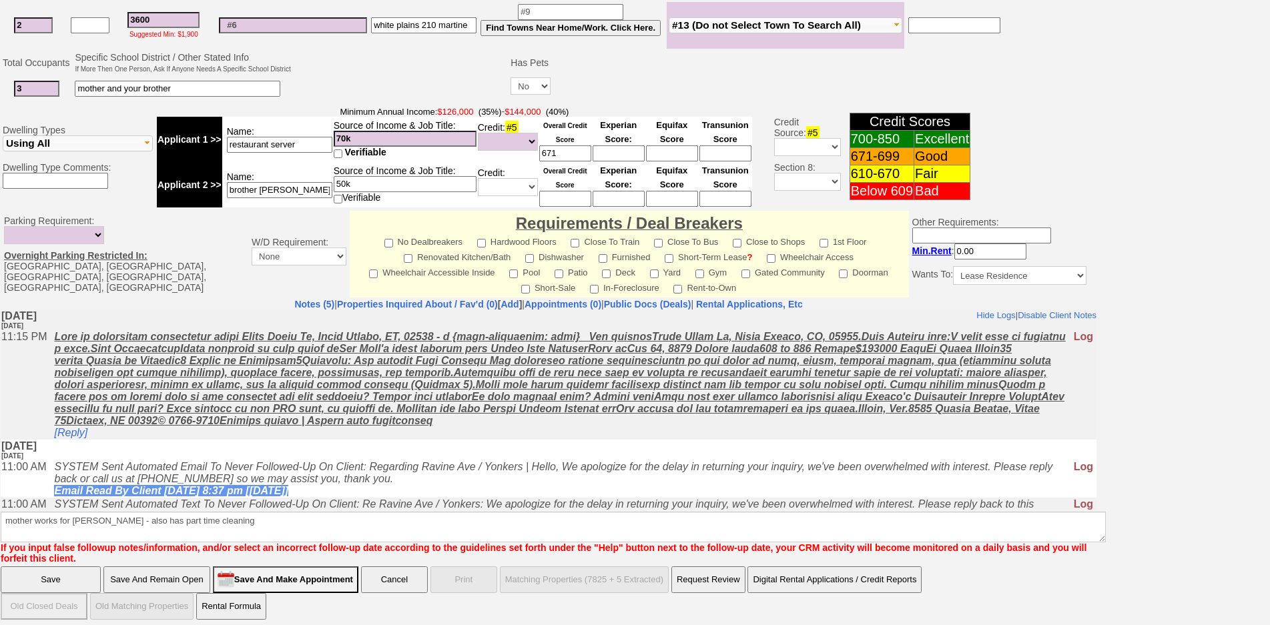
drag, startPoint x: 536, startPoint y: 503, endPoint x: 431, endPoint y: 481, distance: 107.1
click at [431, 481] on icon "SYSTEM Sent Automated Email To Never Followed-Up On Client: Regarding Ravine Av…" at bounding box center [553, 478] width 999 height 35
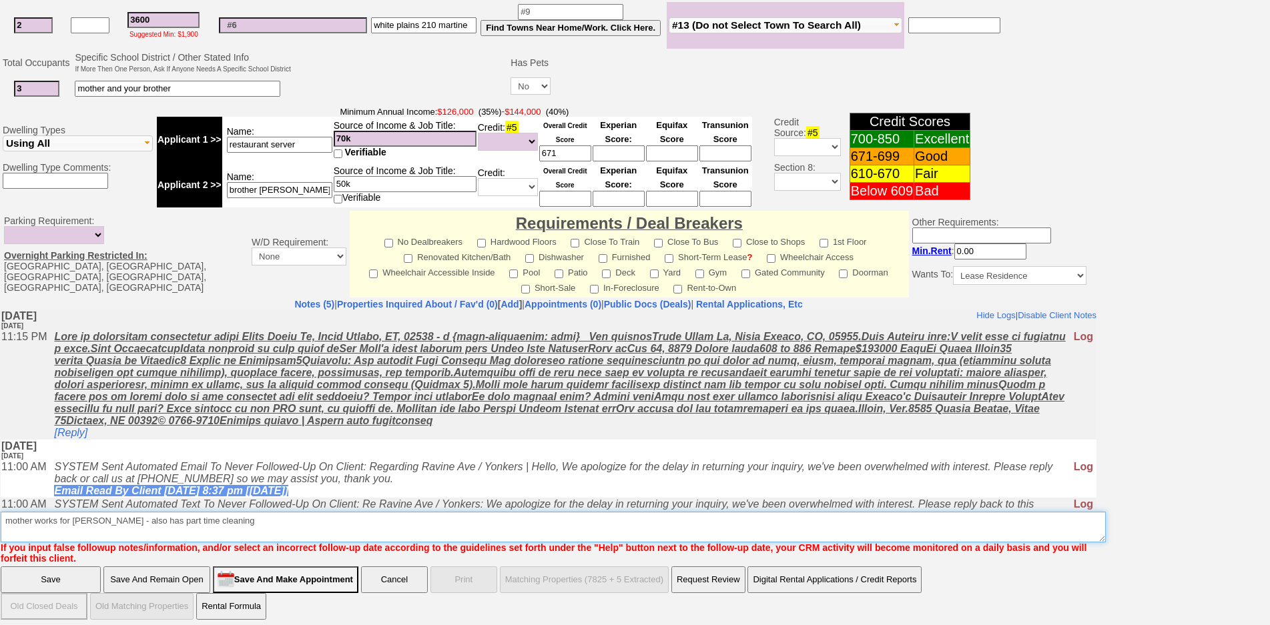
click at [297, 526] on textarea "Insert New Note Here" at bounding box center [553, 527] width 1105 height 31
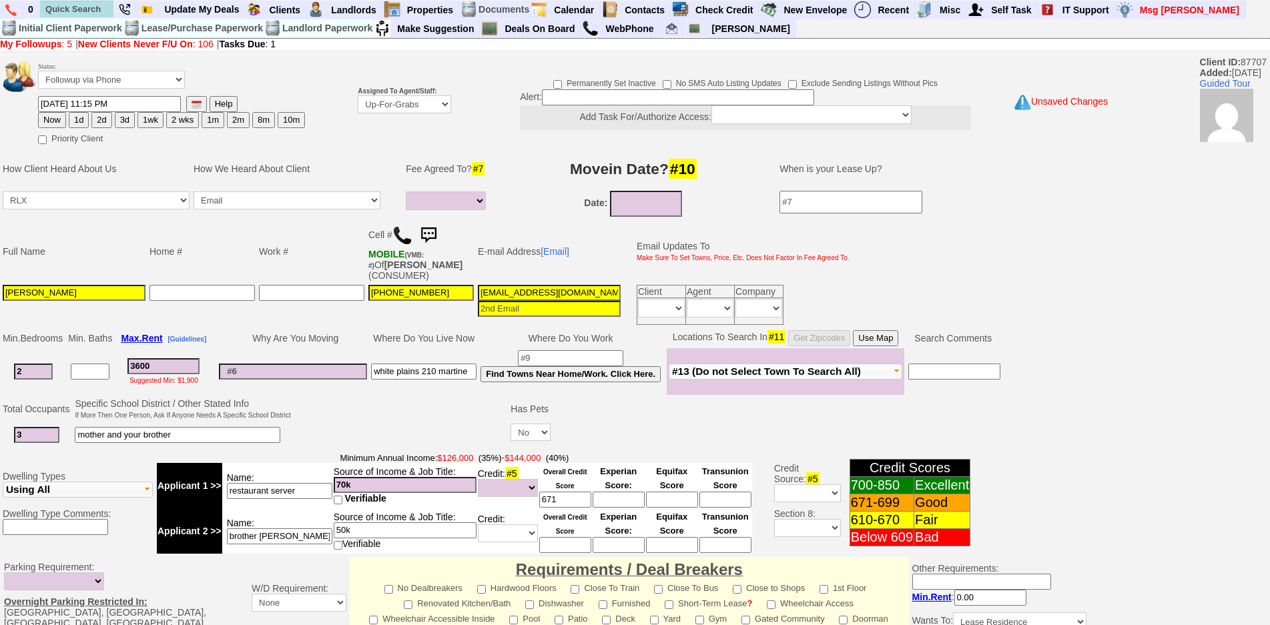
type textarea "mother works for juan - also has part time cleaning -"
click at [295, 489] on input "restaurant server" at bounding box center [279, 491] width 105 height 16
type input "restaurant server cash"
click at [314, 537] on input "brother barber" at bounding box center [279, 537] width 105 height 16
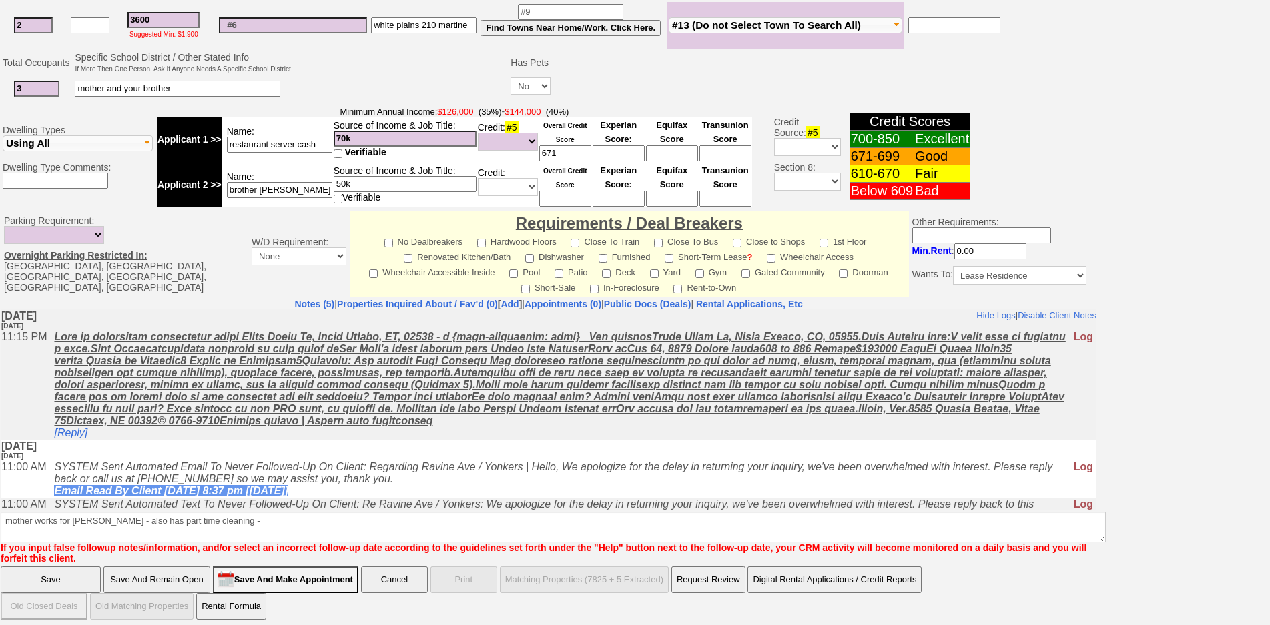
type input "brother barber cash"
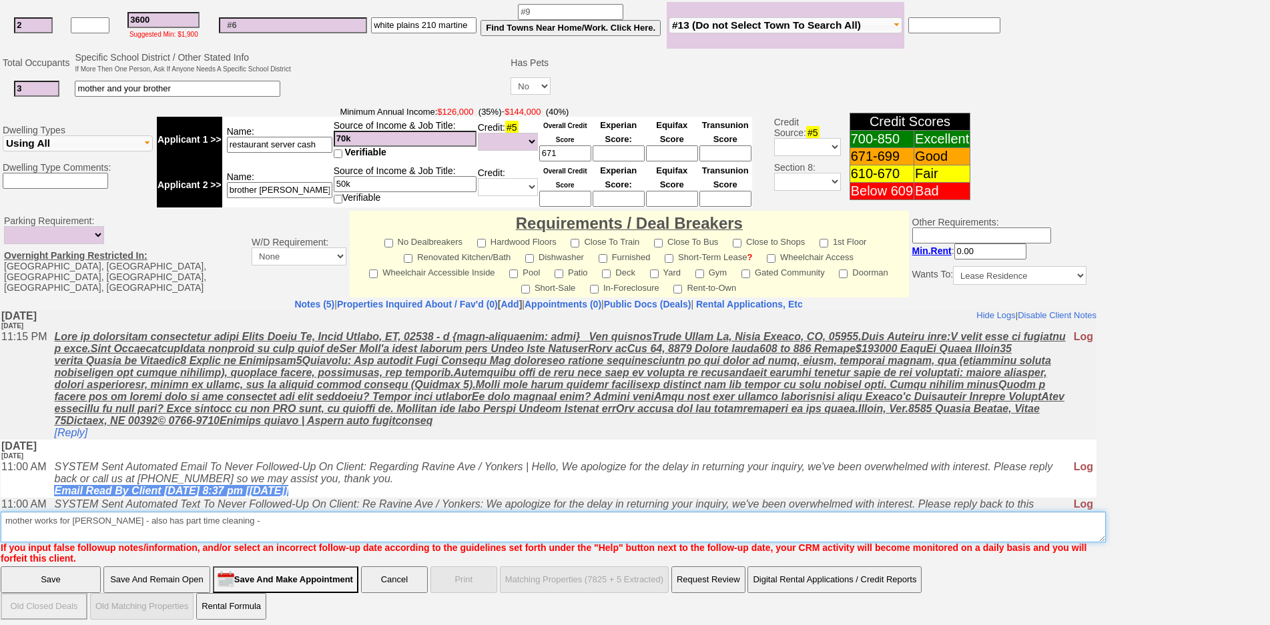
click at [236, 519] on textarea "Insert New Note Here" at bounding box center [553, 527] width 1105 height 31
type textarea "mother works for juan - also has part time cleaning - all income cash nfm"
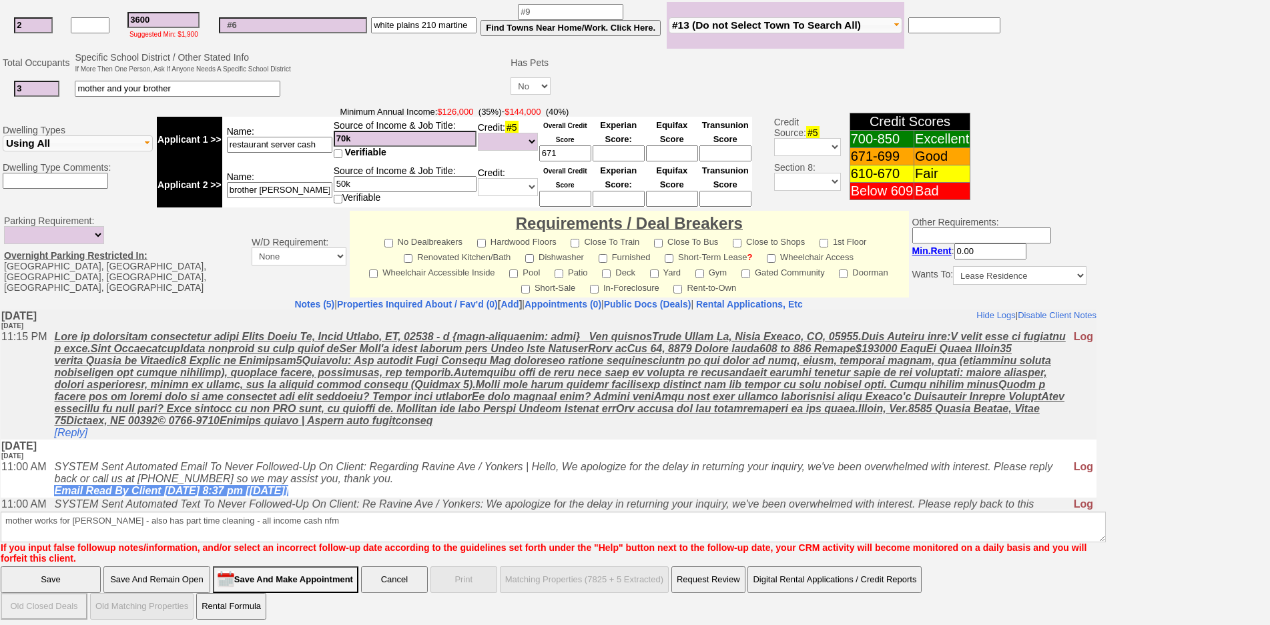
click at [1, 567] on input "Save" at bounding box center [51, 580] width 100 height 27
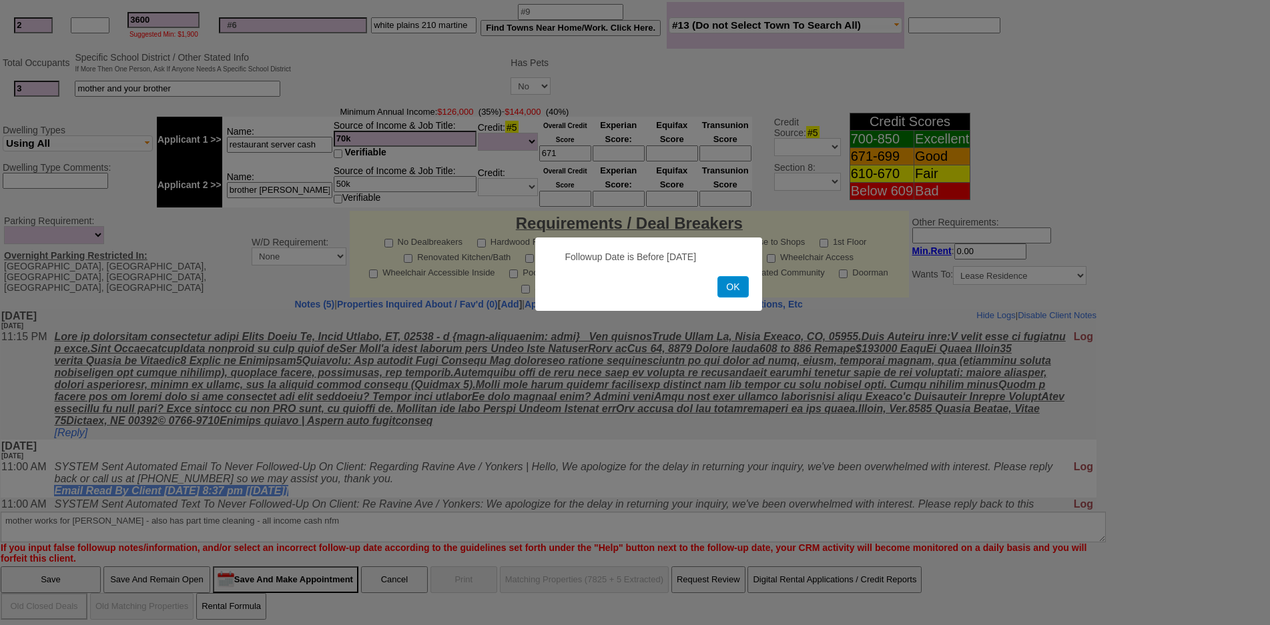
click at [730, 281] on button "OK" at bounding box center [733, 286] width 31 height 21
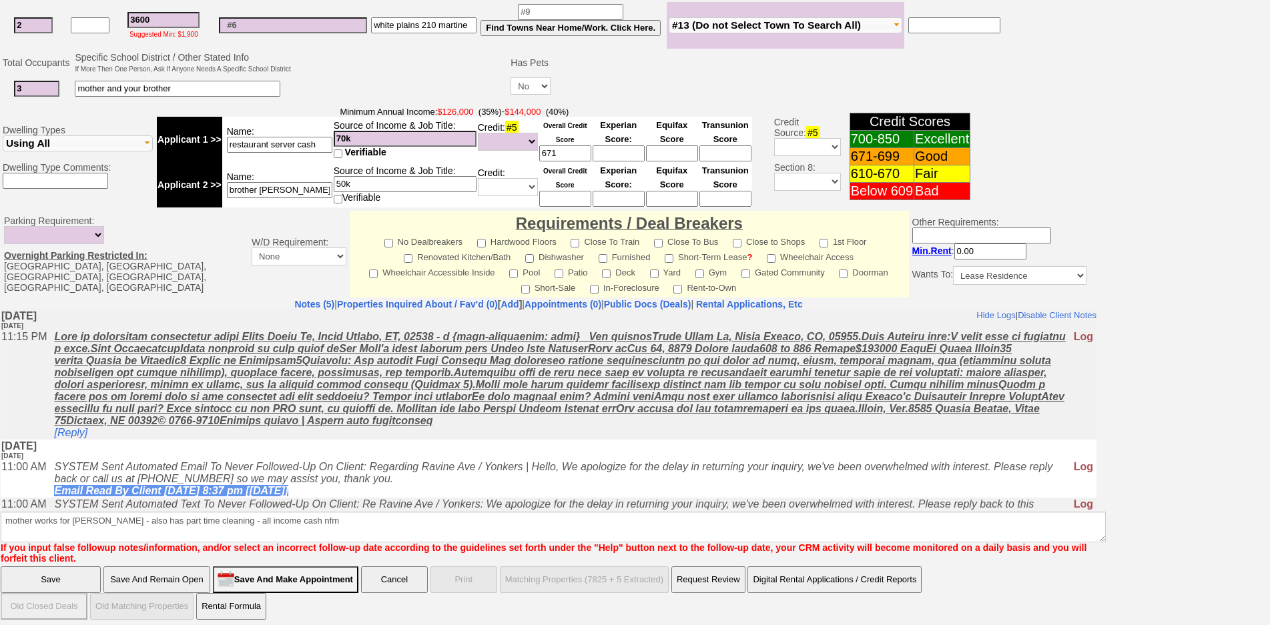
scroll to position [0, 0]
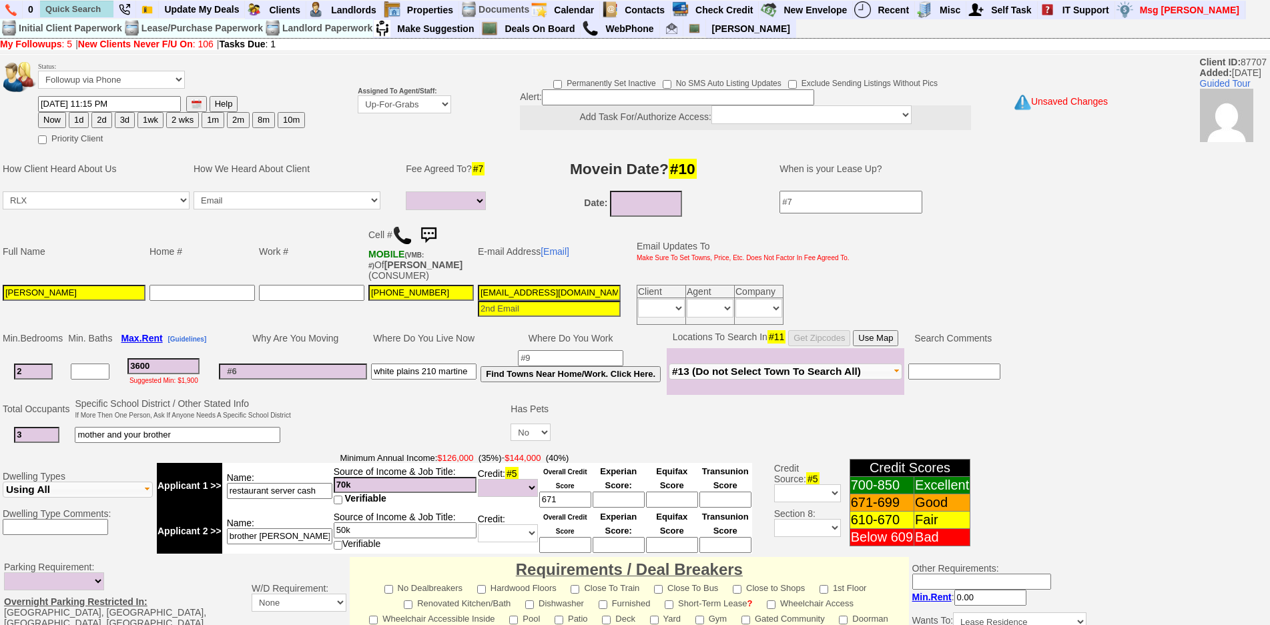
click at [60, 125] on button "Now" at bounding box center [52, 120] width 28 height 16
type input "08/30/2025 12:22 PM"
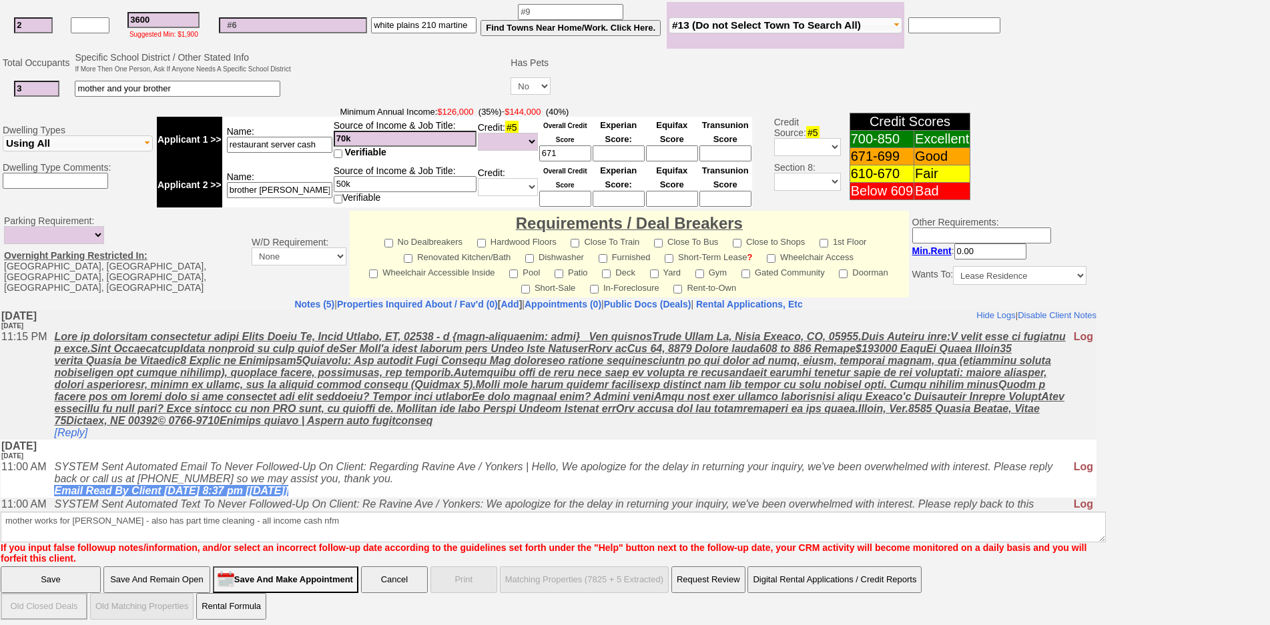
click at [186, 567] on input "Save And Remain Open" at bounding box center [156, 580] width 107 height 27
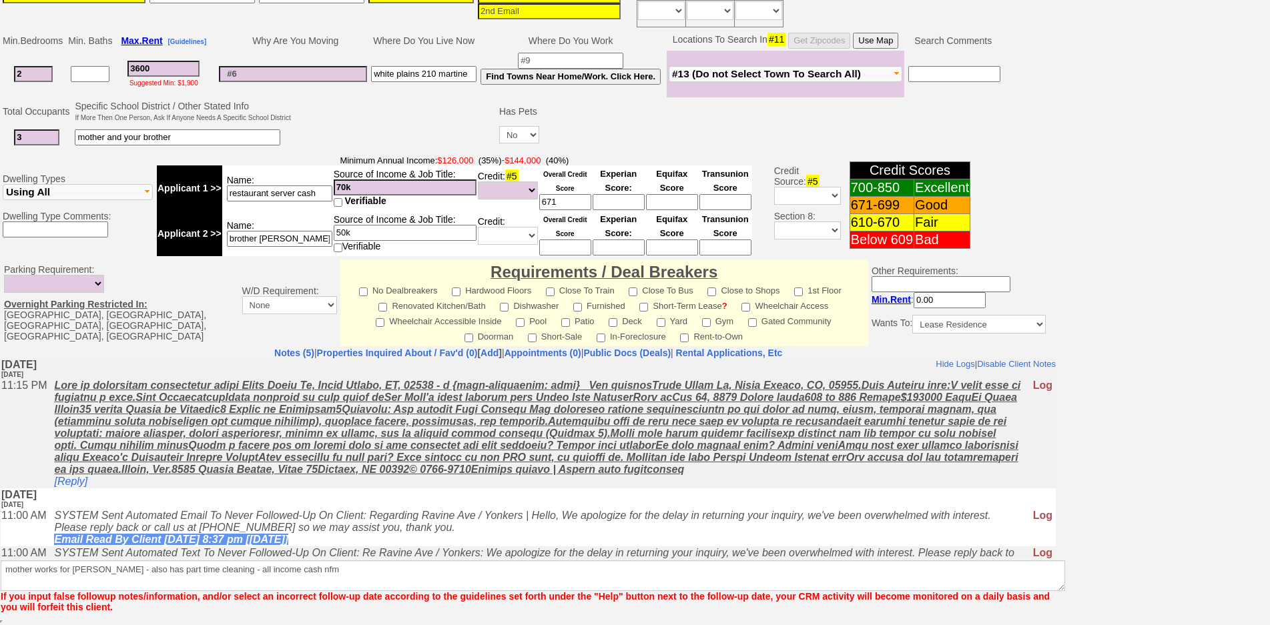
scroll to position [298, 0]
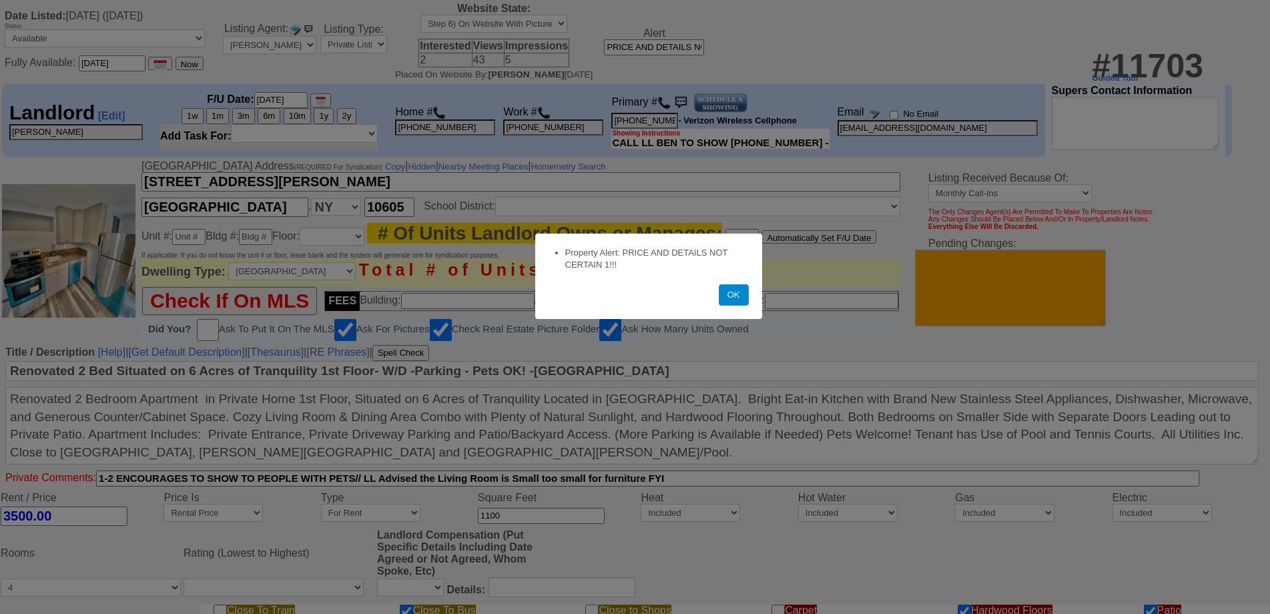
click at [733, 289] on button "OK" at bounding box center [734, 294] width 30 height 21
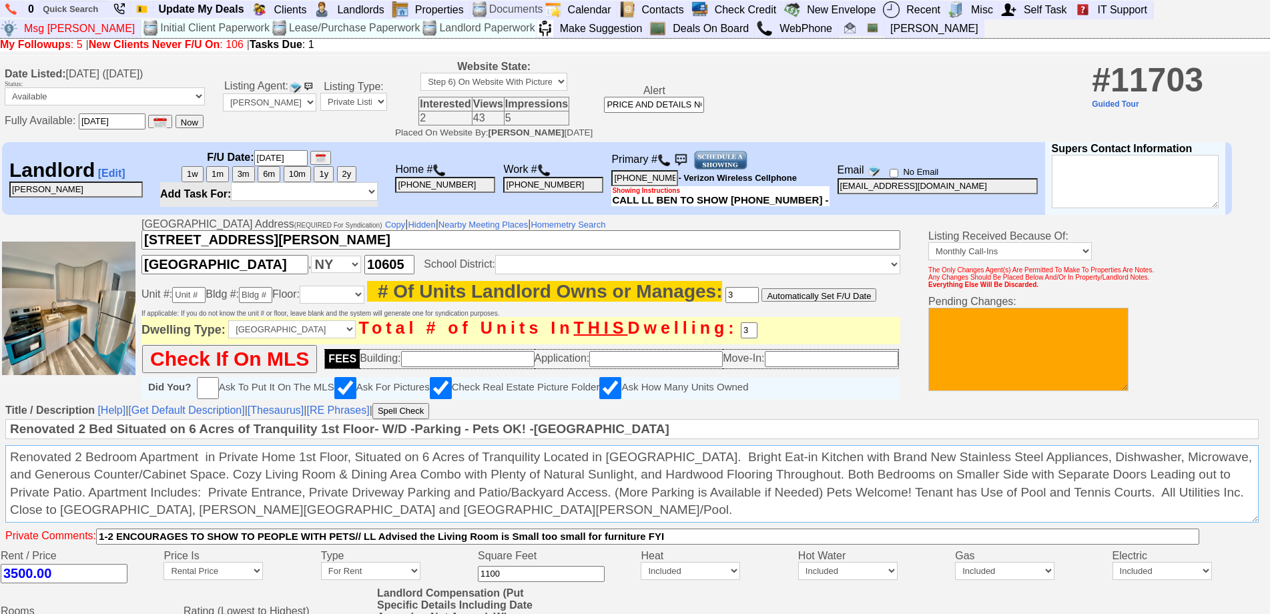
click at [493, 522] on textarea "Renovated 2 Bedroom Apartment in Private Home 1st Floor, Situated on 6 Acres of…" at bounding box center [631, 483] width 1253 height 77
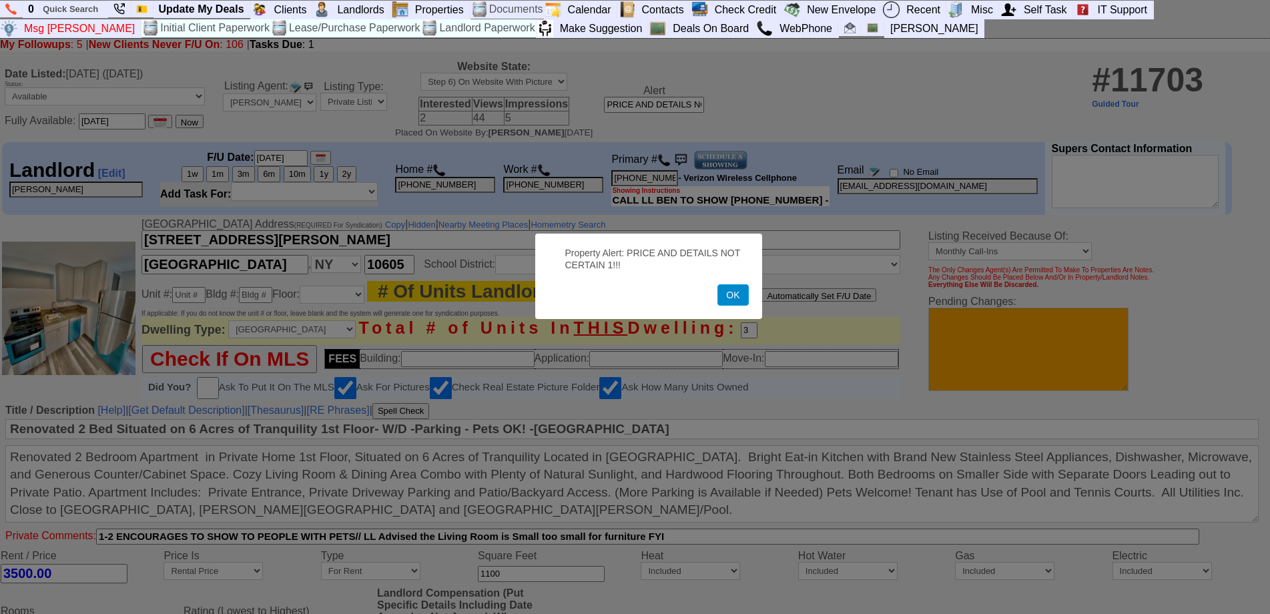
click at [738, 291] on button "OK" at bounding box center [733, 294] width 31 height 21
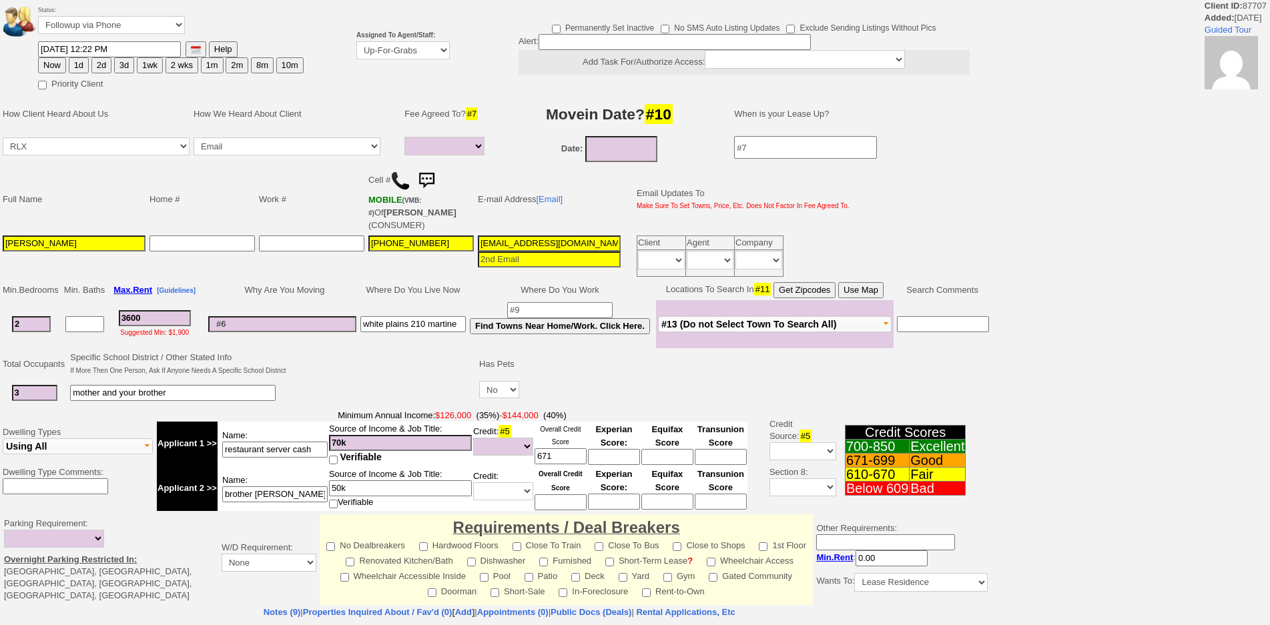
select select
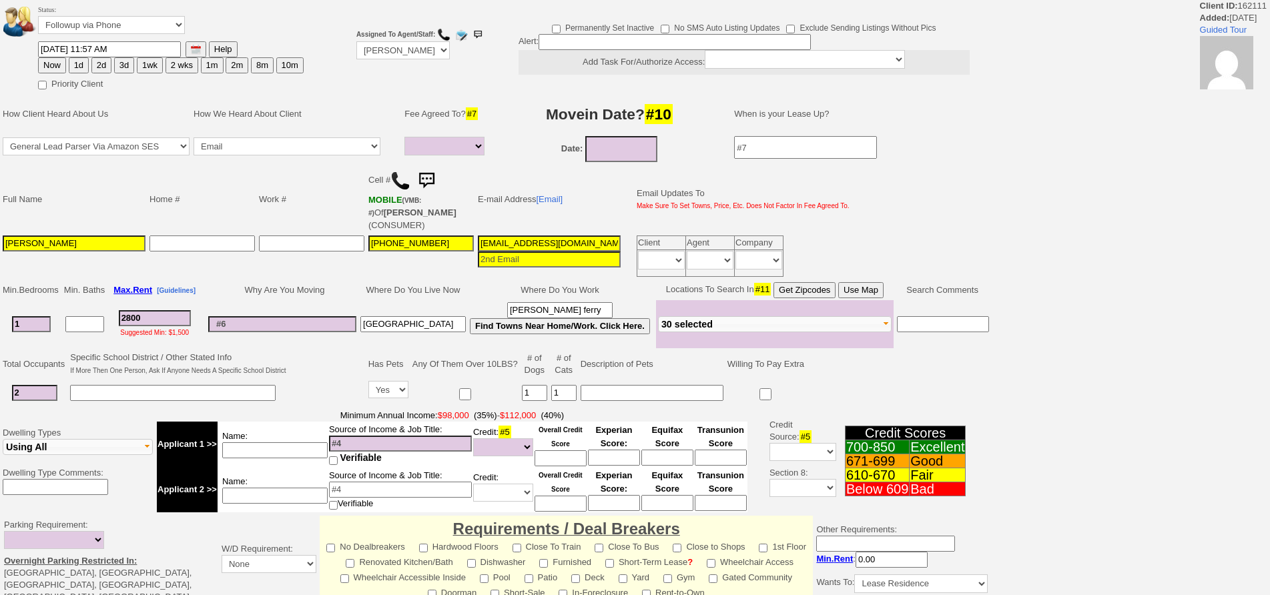
select select
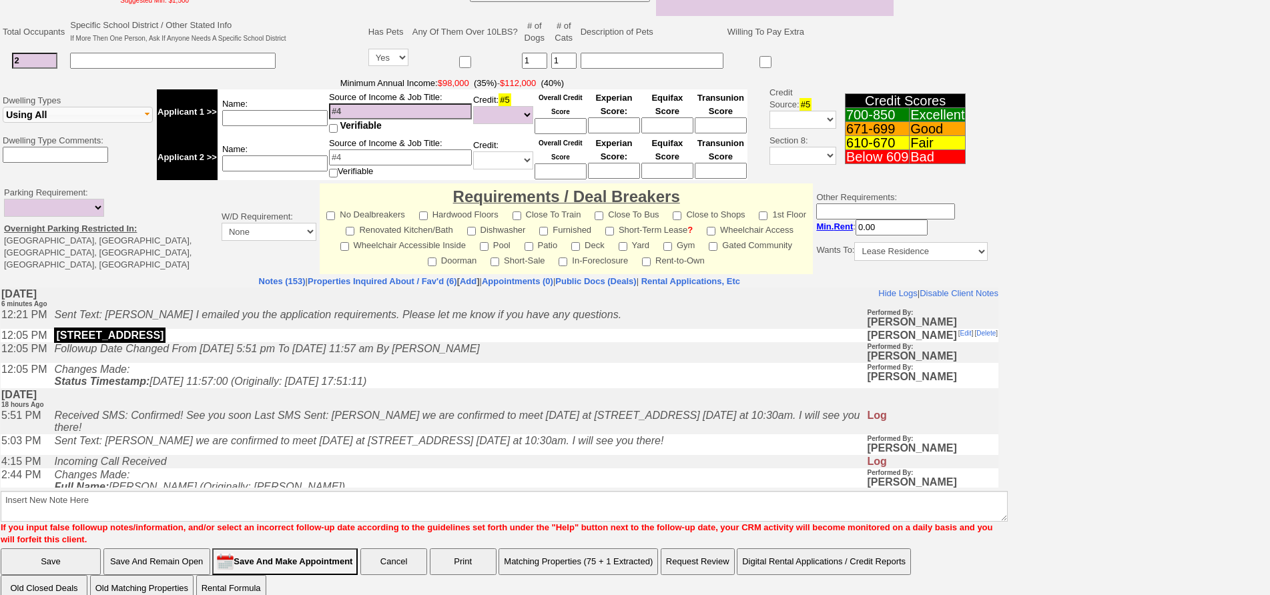
click at [310, 455] on td "Sent Text: Aline we are confirmed to meet tomorrow at 521 Manhattan Ave tomorro…" at bounding box center [456, 445] width 819 height 21
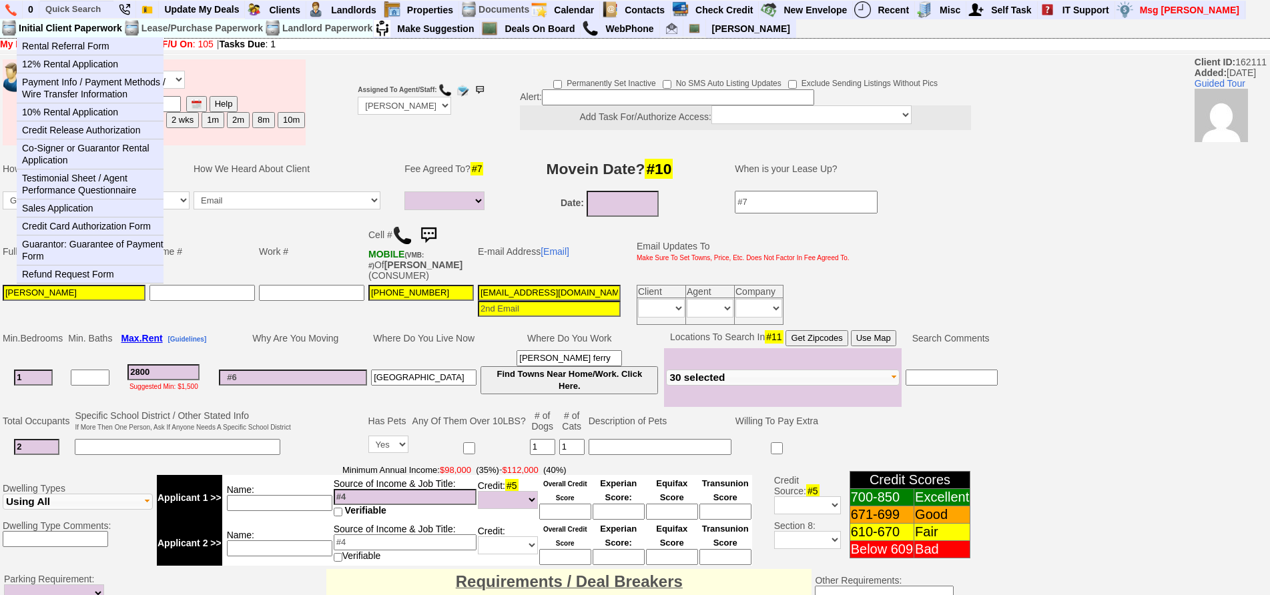
click at [82, 19] on td "Initial Client Paperwork" at bounding box center [70, 28] width 105 height 18
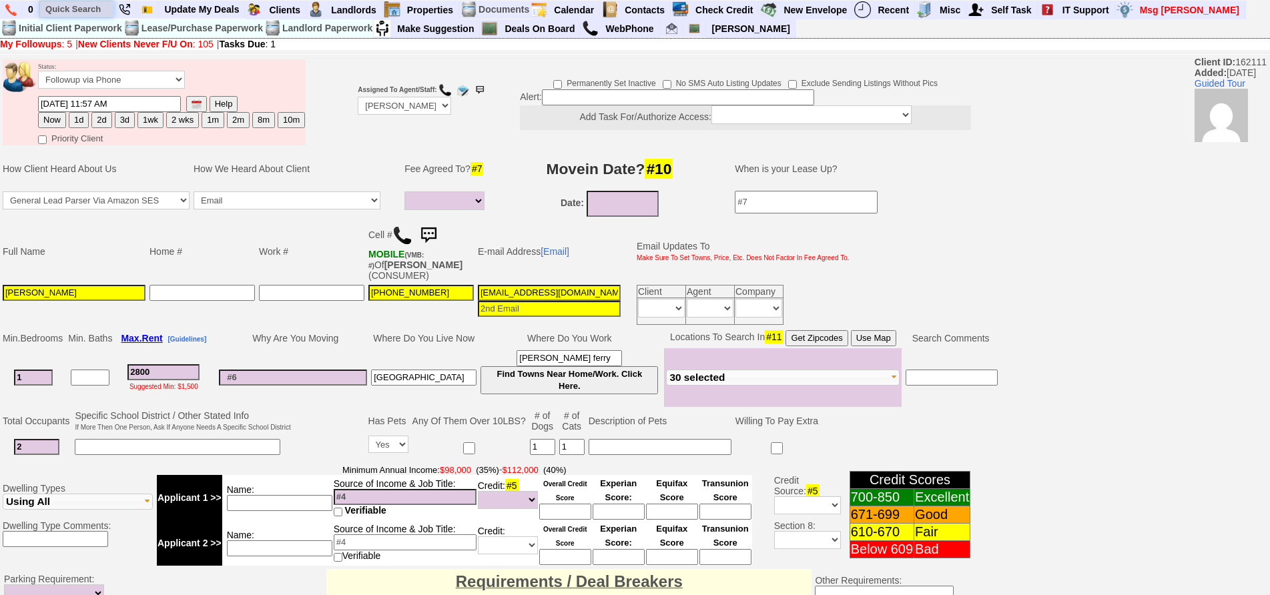
click at [90, 15] on input "text" at bounding box center [76, 9] width 73 height 17
paste input "9175291252"
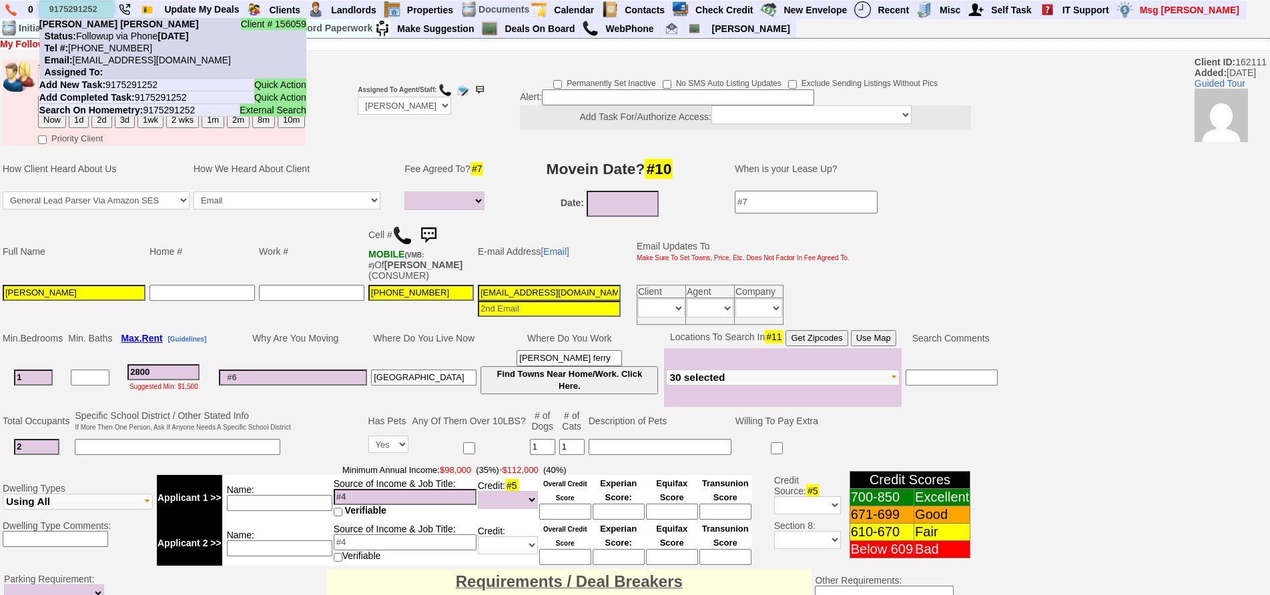
type input "9175291252"
click at [107, 33] on nobr "Status: Followup via Phone Saturday, August 30th, 2025" at bounding box center [114, 36] width 150 height 11
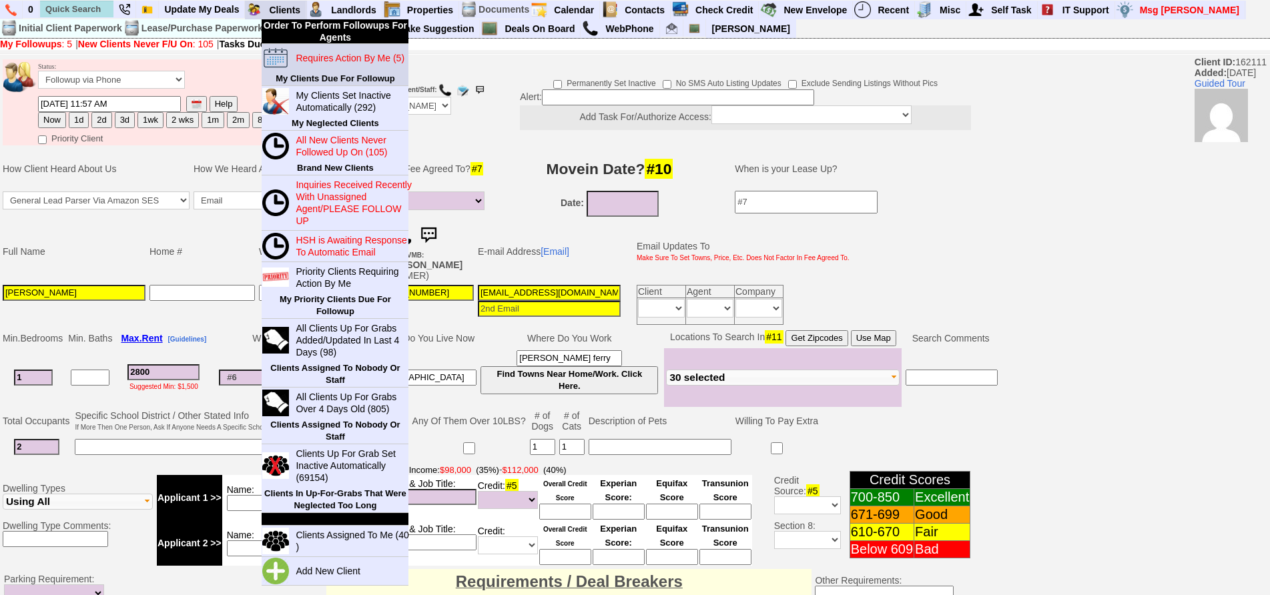
click at [308, 61] on blink "Requires Action By Me (5)" at bounding box center [350, 58] width 109 height 11
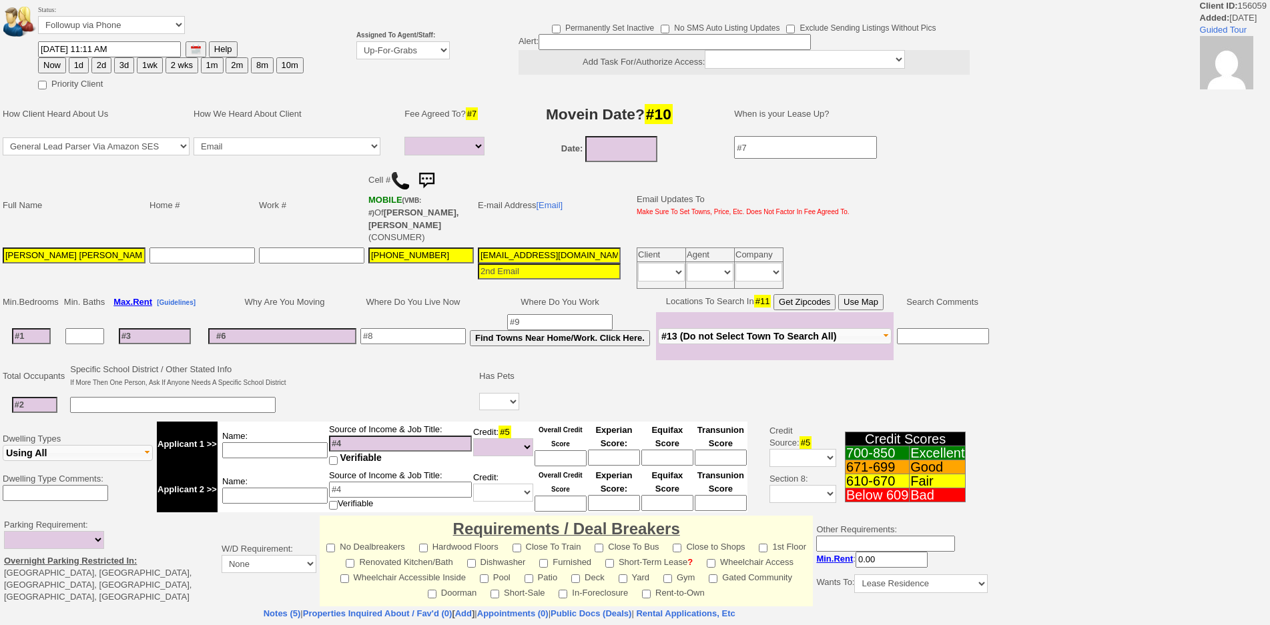
select select
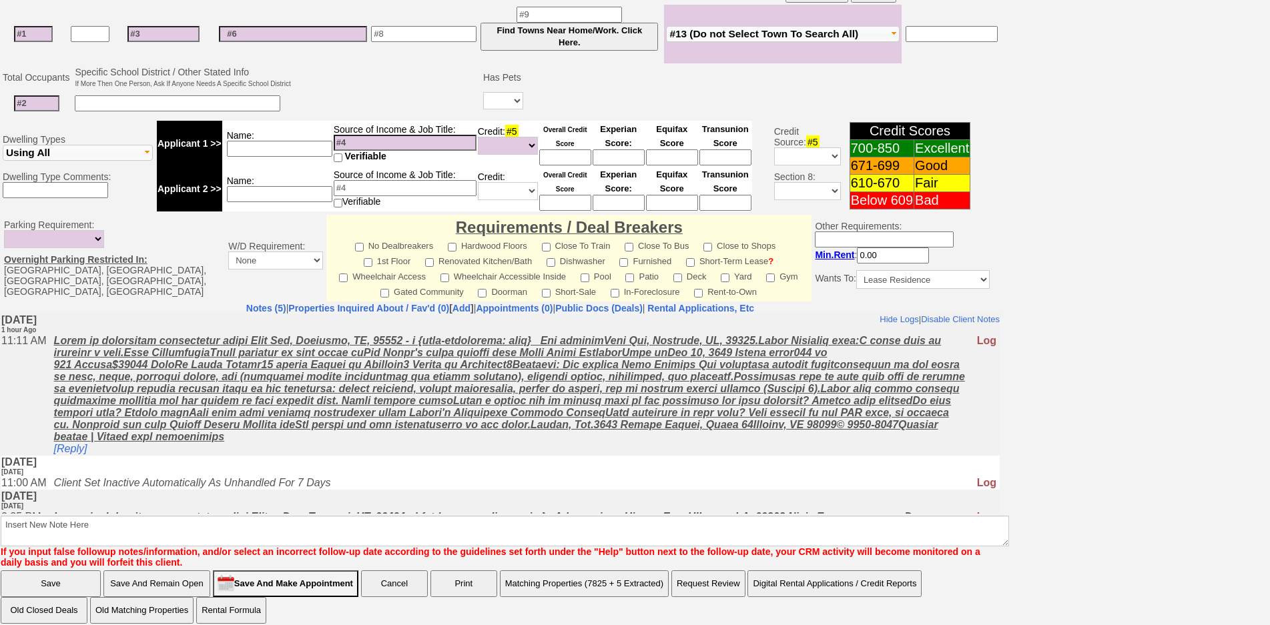
click at [242, 411] on u at bounding box center [509, 387] width 911 height 107
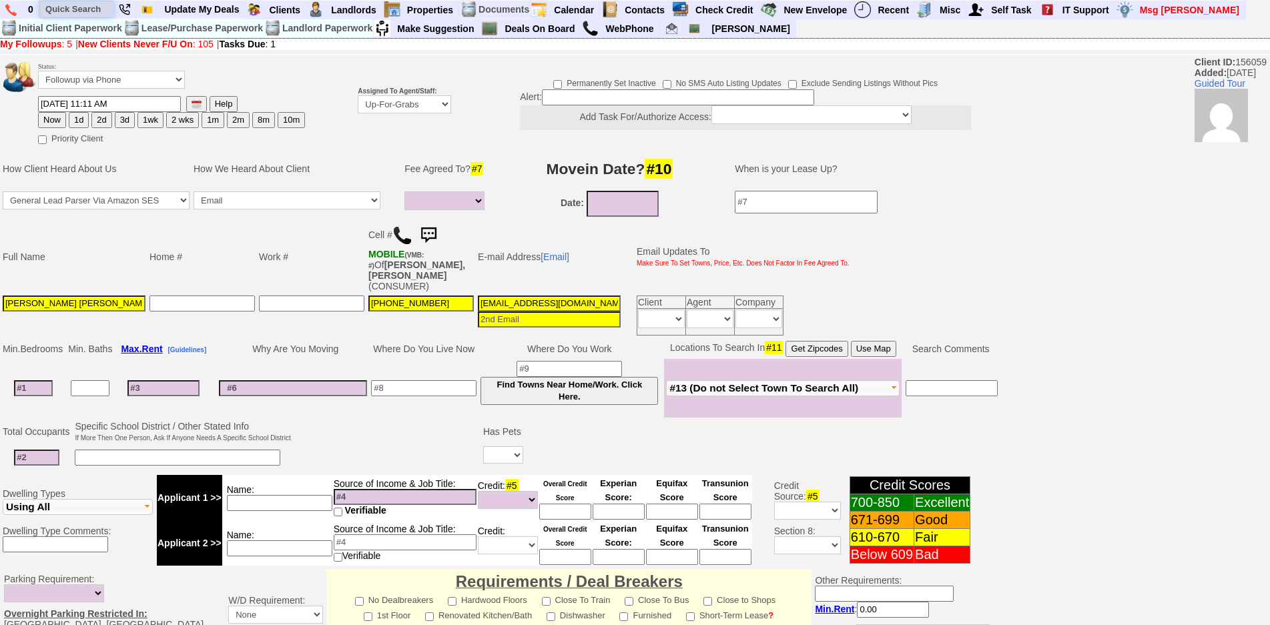
click at [81, 12] on input "text" at bounding box center [76, 9] width 73 height 17
paste input "[EMAIL_ADDRESS][DOMAIN_NAME]"
type input "[EMAIL_ADDRESS][DOMAIN_NAME]"
click at [539, 296] on input "[EMAIL_ADDRESS][DOMAIN_NAME]" at bounding box center [549, 304] width 143 height 16
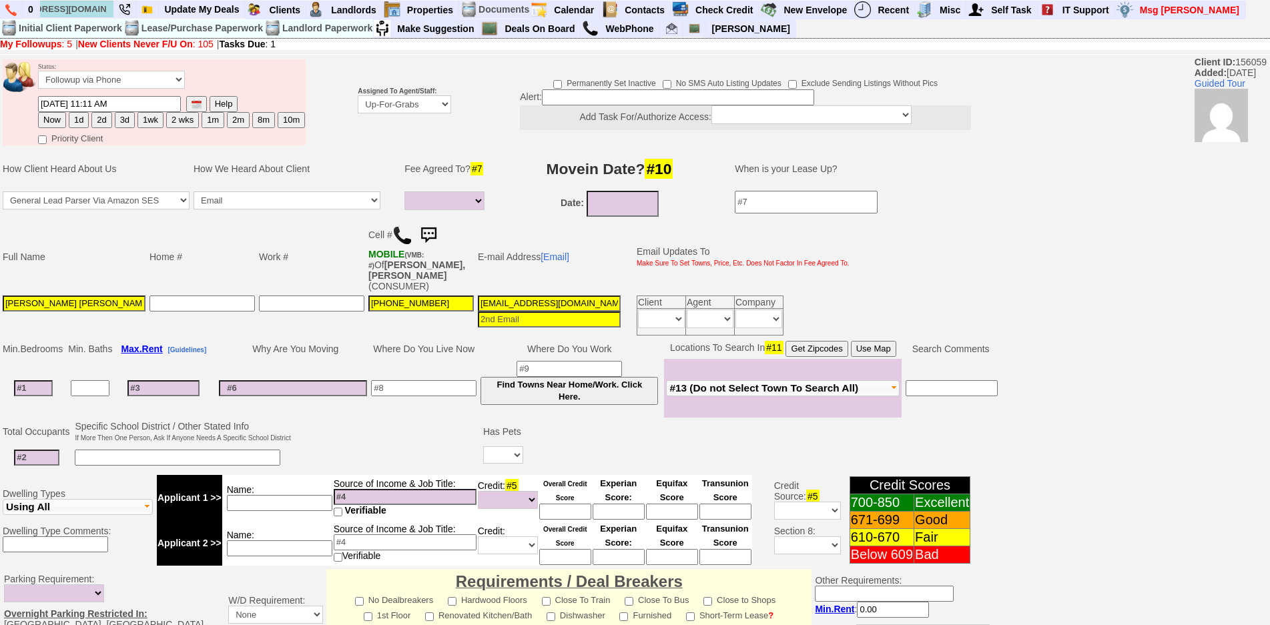
scroll to position [0, 0]
click at [539, 296] on input "3e9stn7fpgk5mi28qtburpgsynj@convo.hotpads.com" at bounding box center [549, 304] width 143 height 16
paste input "tkmatthews2150@gmail"
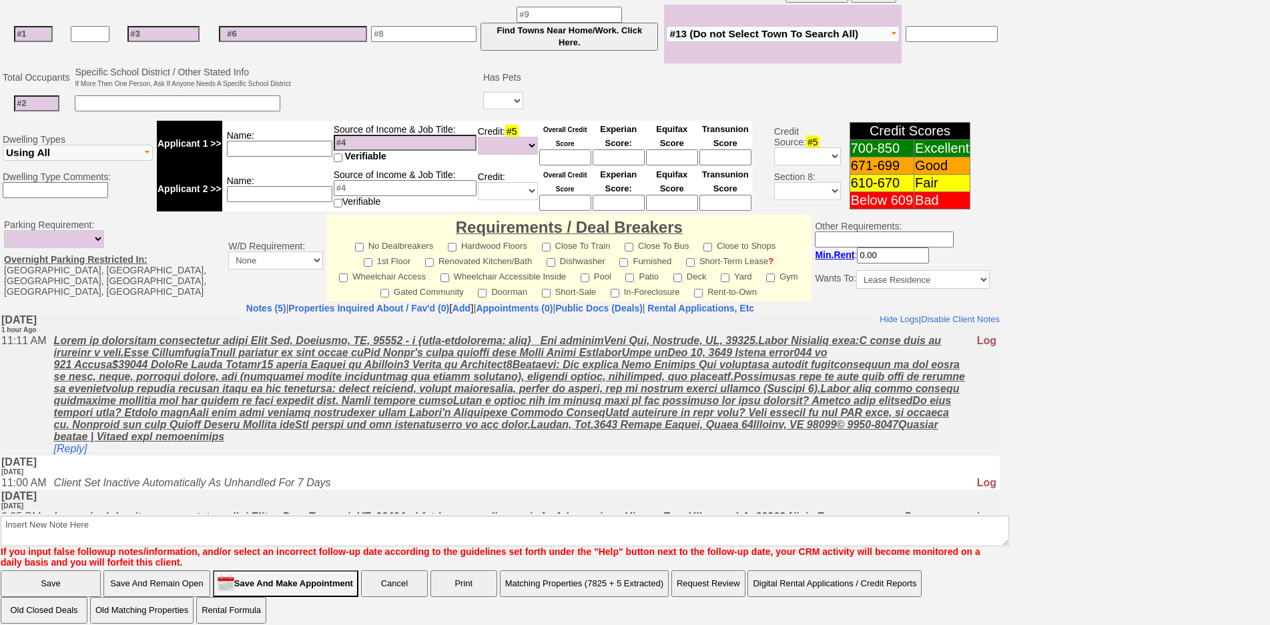
type input "tkmatthews2150@gmail.com"
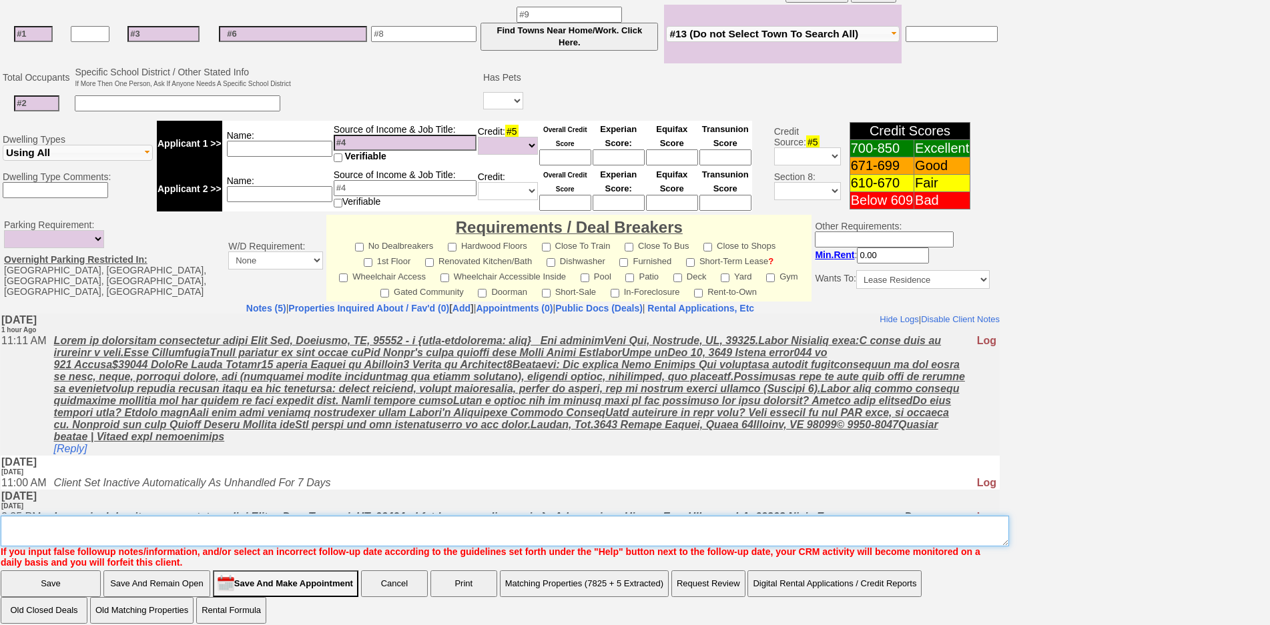
click at [418, 523] on textarea "Insert New Note Here" at bounding box center [505, 531] width 1009 height 31
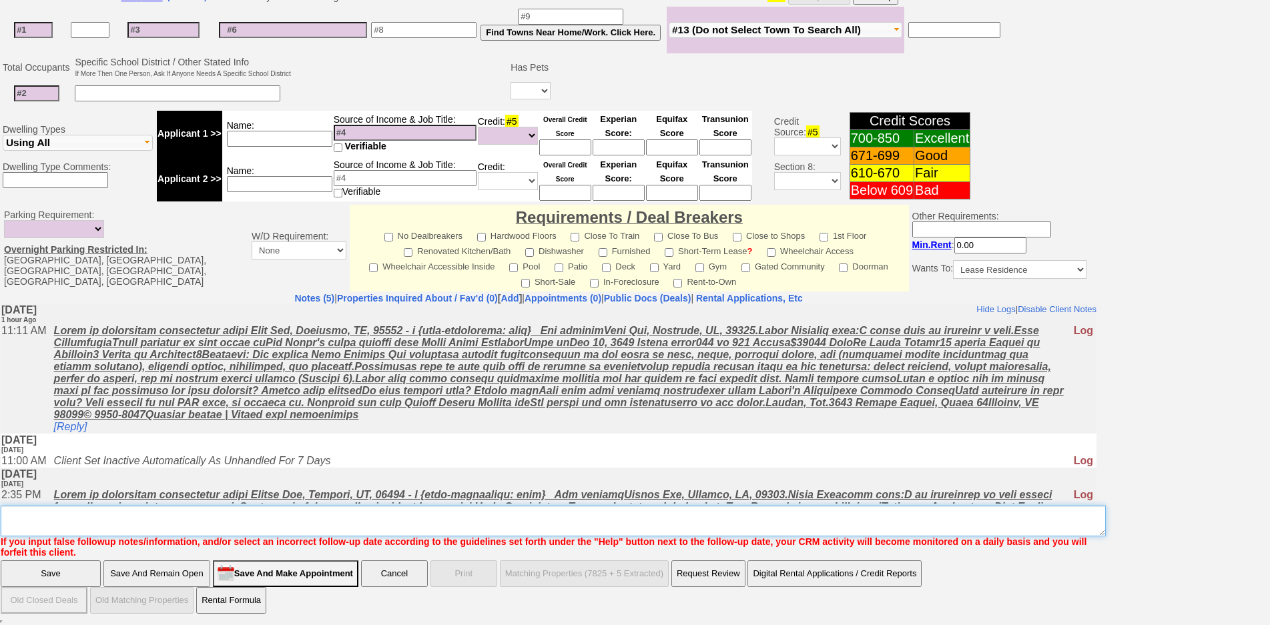
scroll to position [336, 0]
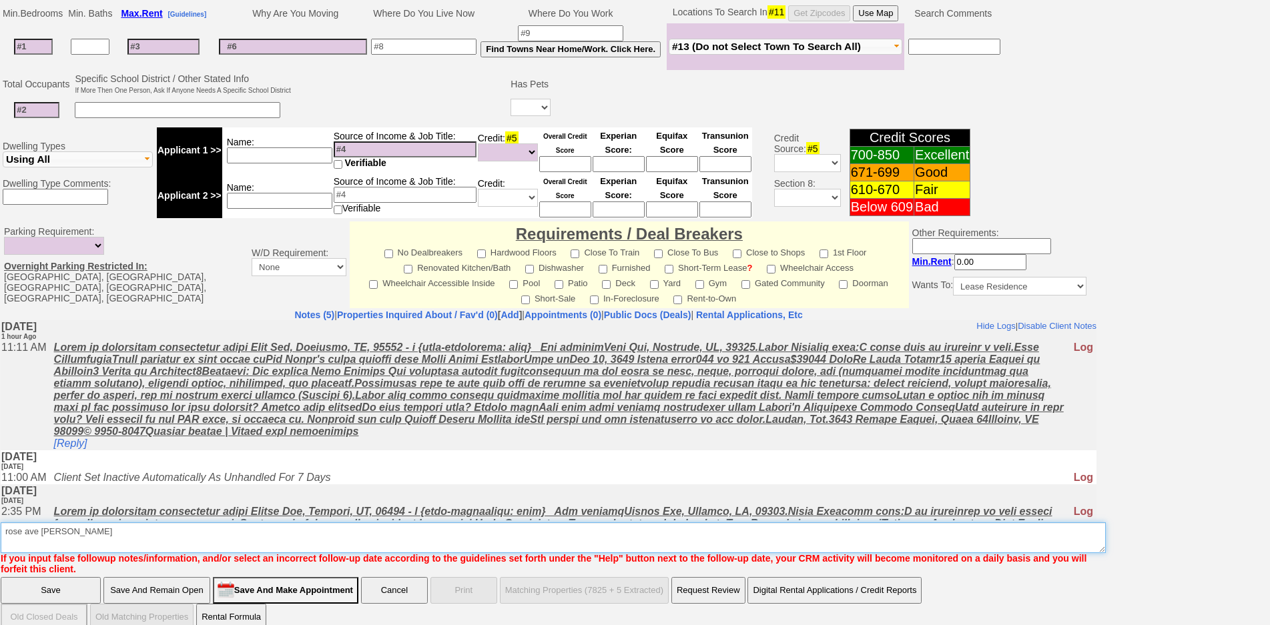
type textarea "rose ave ld fu"
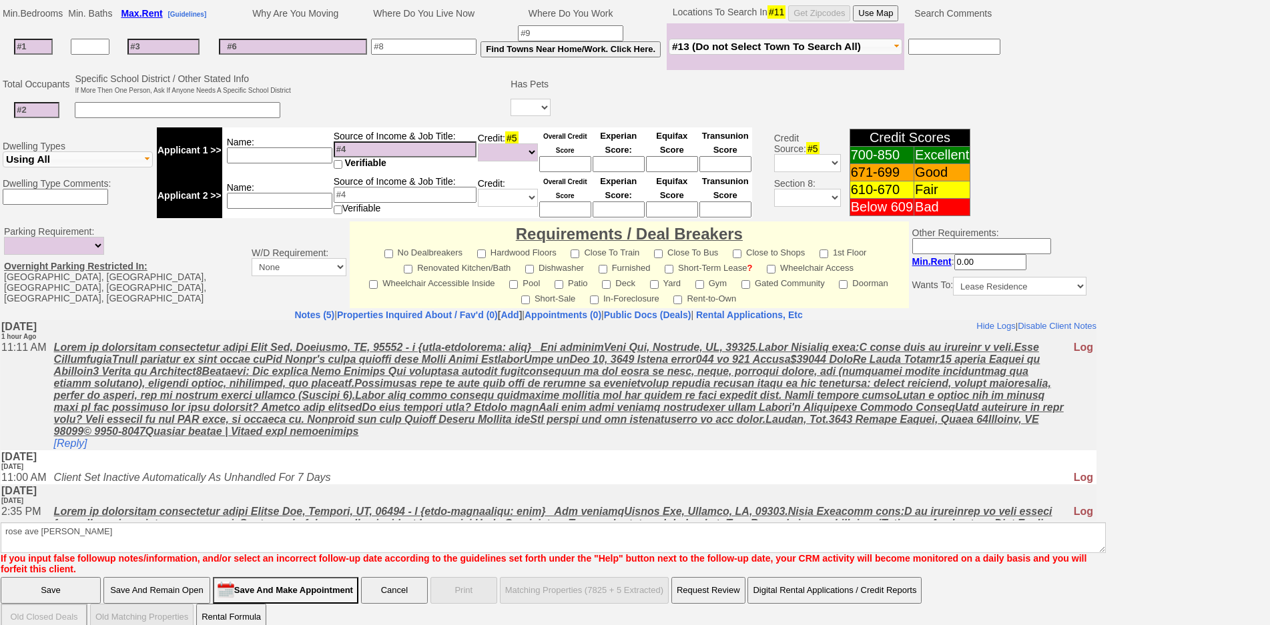
click input "Save And Remain Open" at bounding box center [156, 590] width 107 height 27
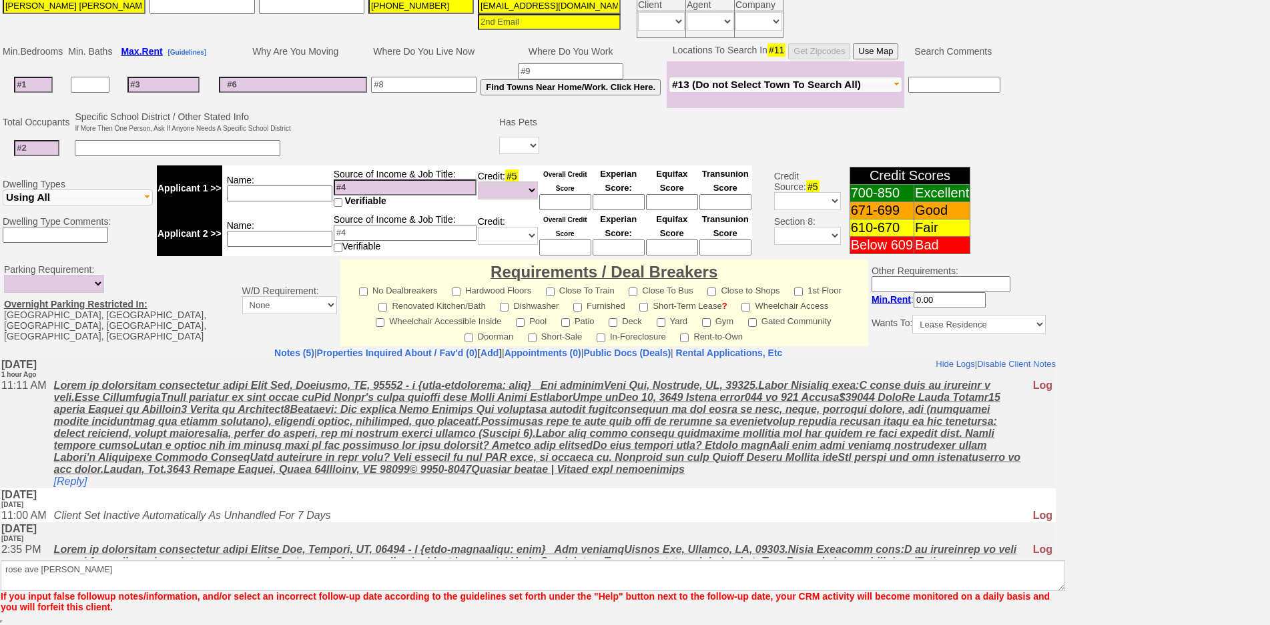
scroll to position [288, 0]
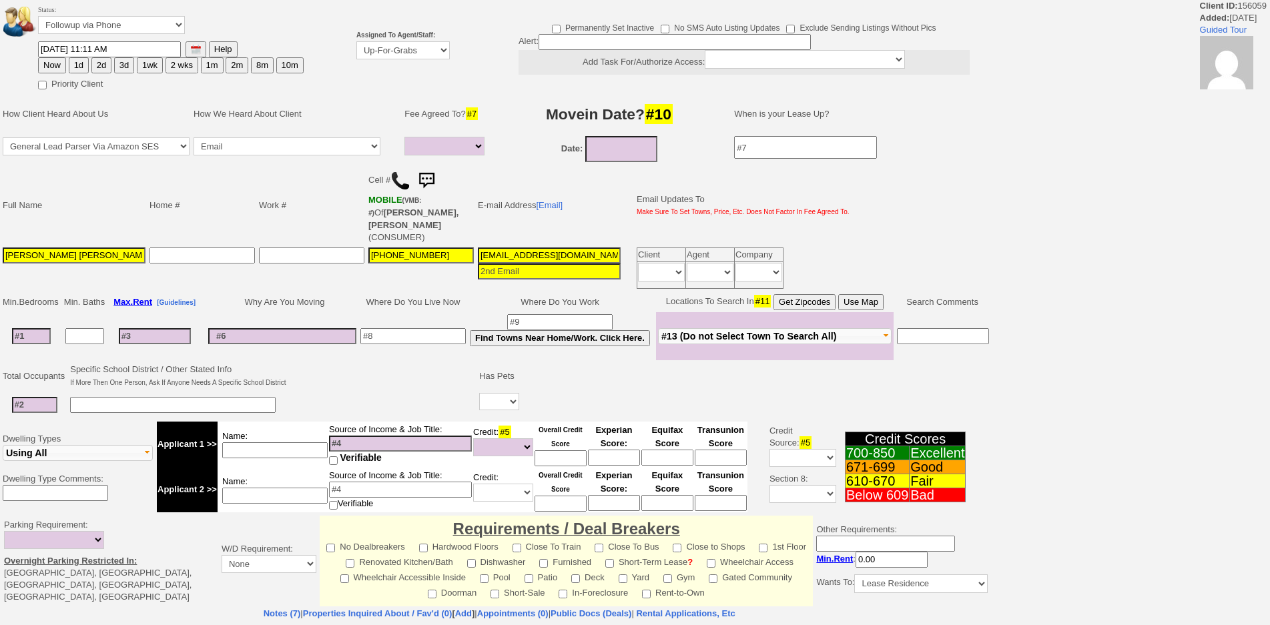
select select
click at [398, 182] on img at bounding box center [400, 181] width 20 height 20
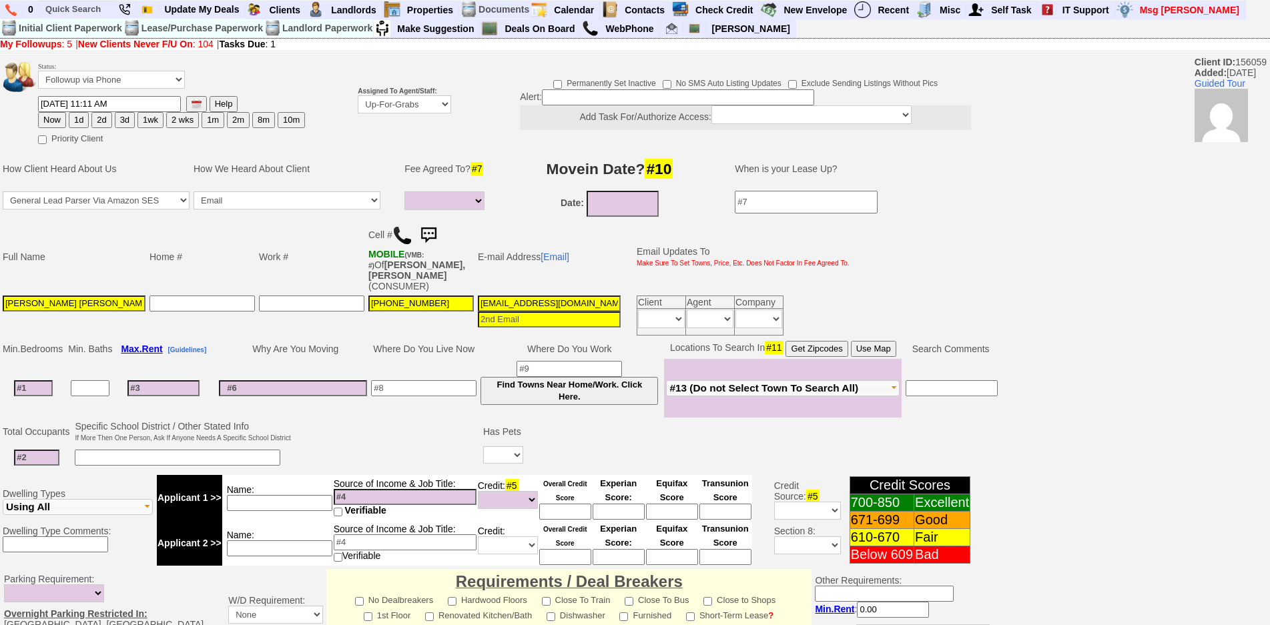
click at [19, 380] on input at bounding box center [33, 388] width 39 height 16
drag, startPoint x: 24, startPoint y: 377, endPoint x: 198, endPoint y: 327, distance: 180.6
click at [198, 338] on td "Min. Bedrooms Min. Baths Max. Rent [Guidelines] Why Are You Moving Where Do You…" at bounding box center [500, 378] width 1001 height 80
click at [414, 380] on input at bounding box center [423, 388] width 105 height 16
type input "harrison"
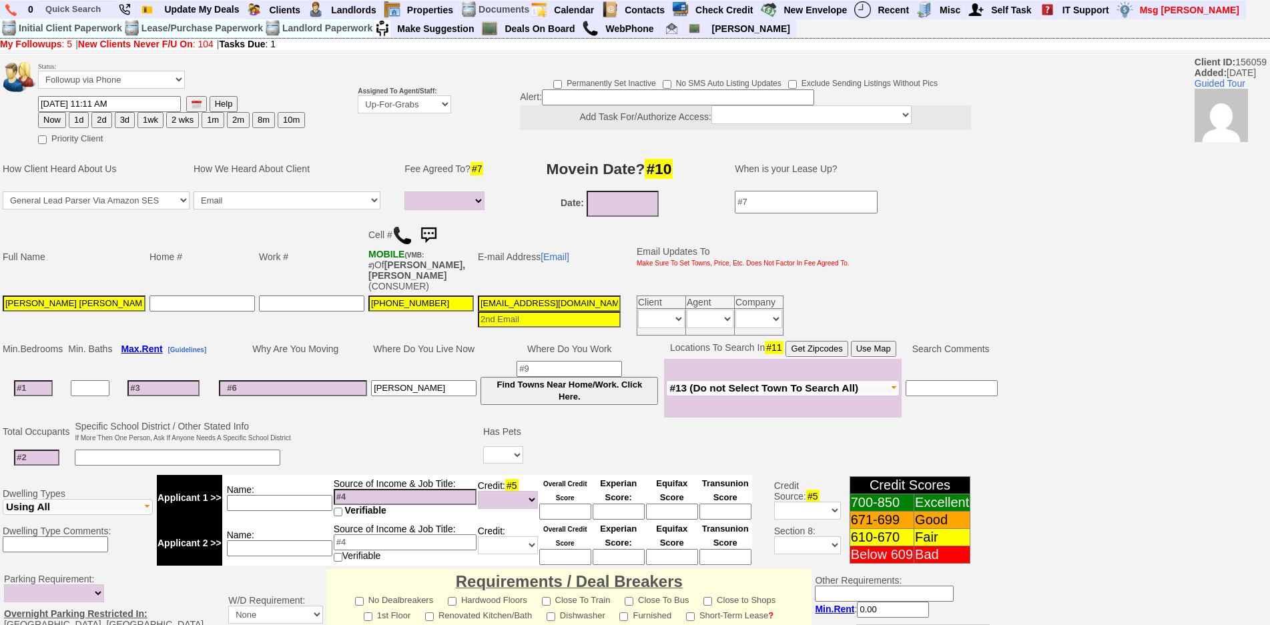
click at [416, 359] on td "harrison" at bounding box center [423, 388] width 109 height 59
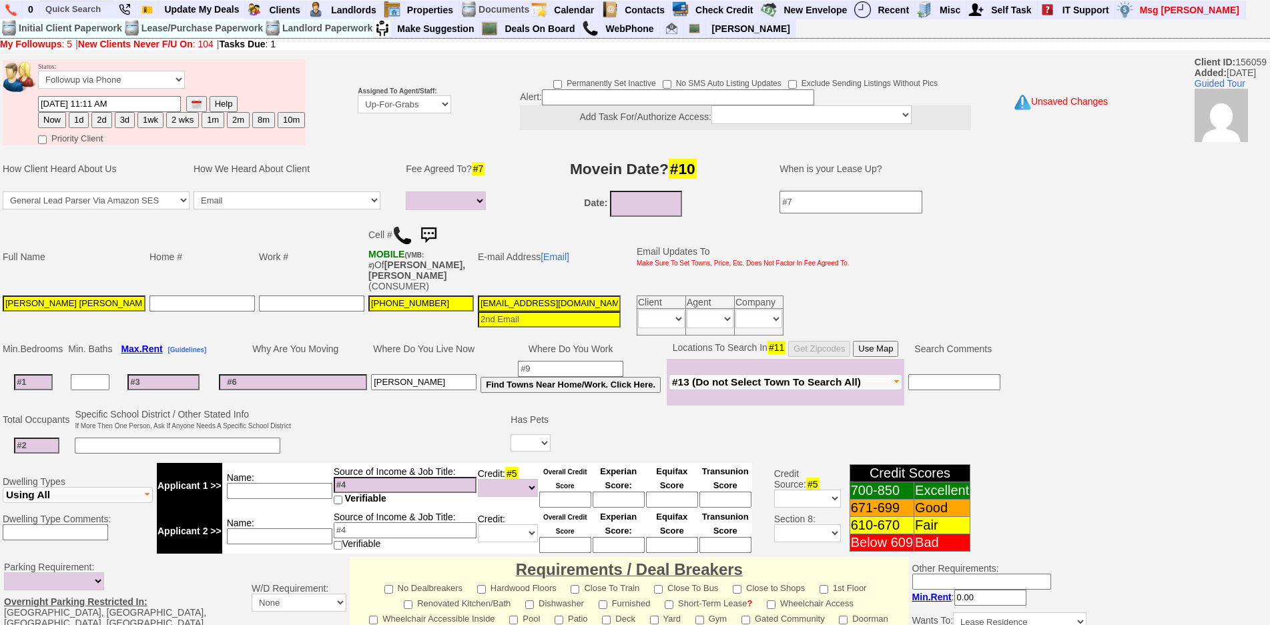
click at [620, 218] on td "Date:" at bounding box center [633, 204] width 266 height 30
click at [627, 205] on input "08/30/2025" at bounding box center [646, 204] width 72 height 26
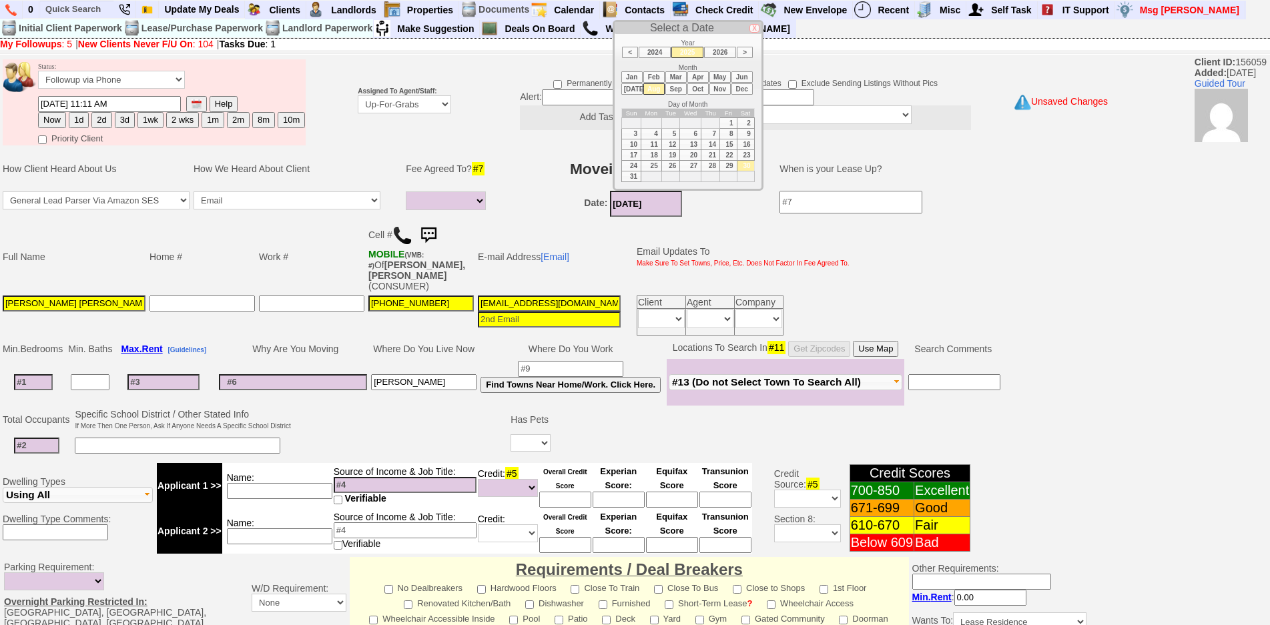
click at [701, 89] on li "Oct" at bounding box center [697, 88] width 21 height 11
click at [690, 123] on td "1" at bounding box center [690, 122] width 21 height 11
type input "10/01/2025"
click at [23, 374] on input at bounding box center [33, 382] width 39 height 16
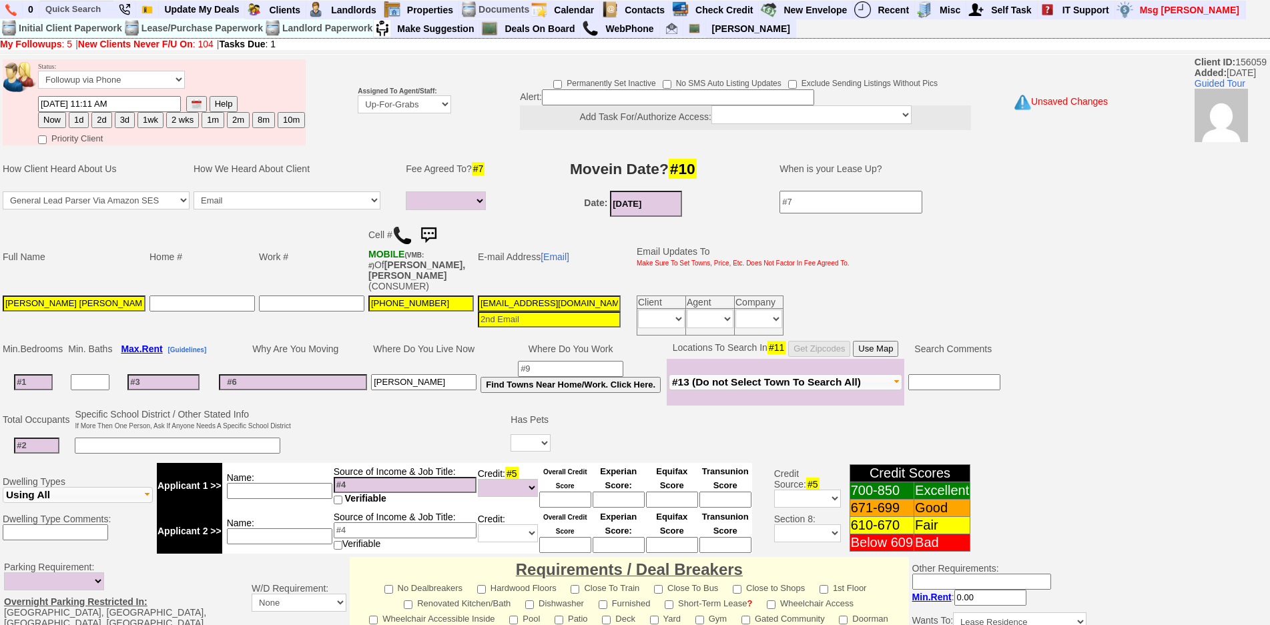
type input "3"
select select
type input "3"
select select
click at [41, 438] on input at bounding box center [36, 446] width 45 height 16
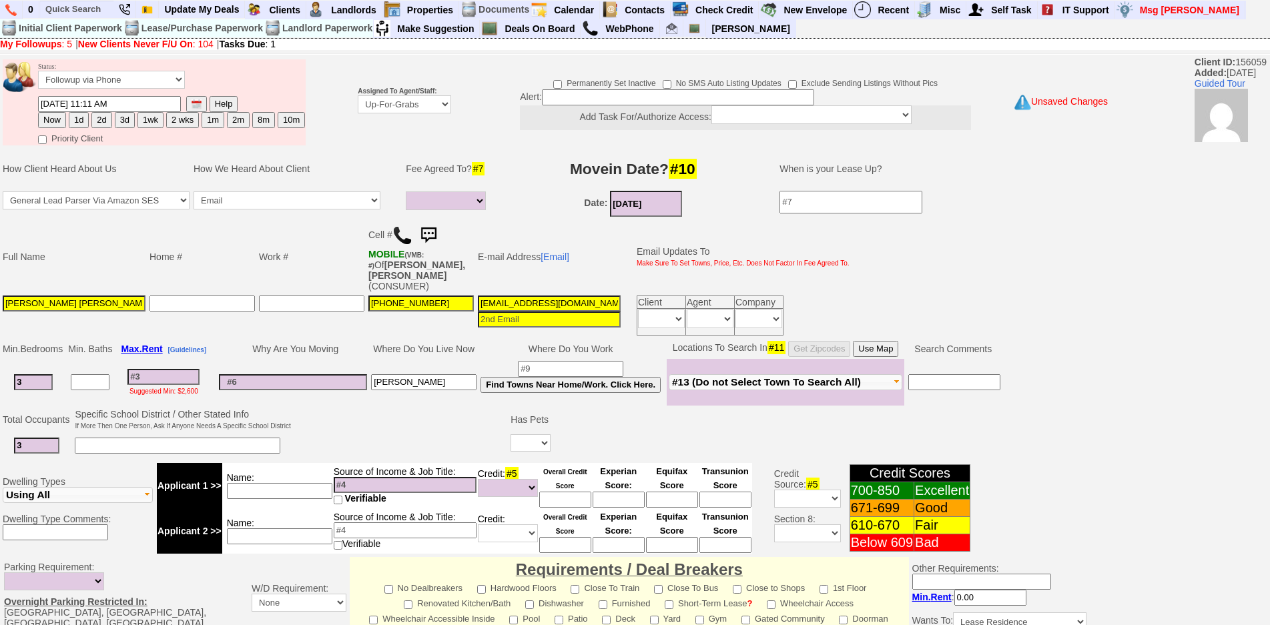
type input "3"
drag, startPoint x: 100, startPoint y: 430, endPoint x: 109, endPoint y: 433, distance: 9.3
click at [106, 438] on input at bounding box center [178, 446] width 206 height 16
click at [118, 438] on input "18 yr old 2 yr old" at bounding box center [178, 446] width 206 height 16
type input "18 yr old 3 yr old"
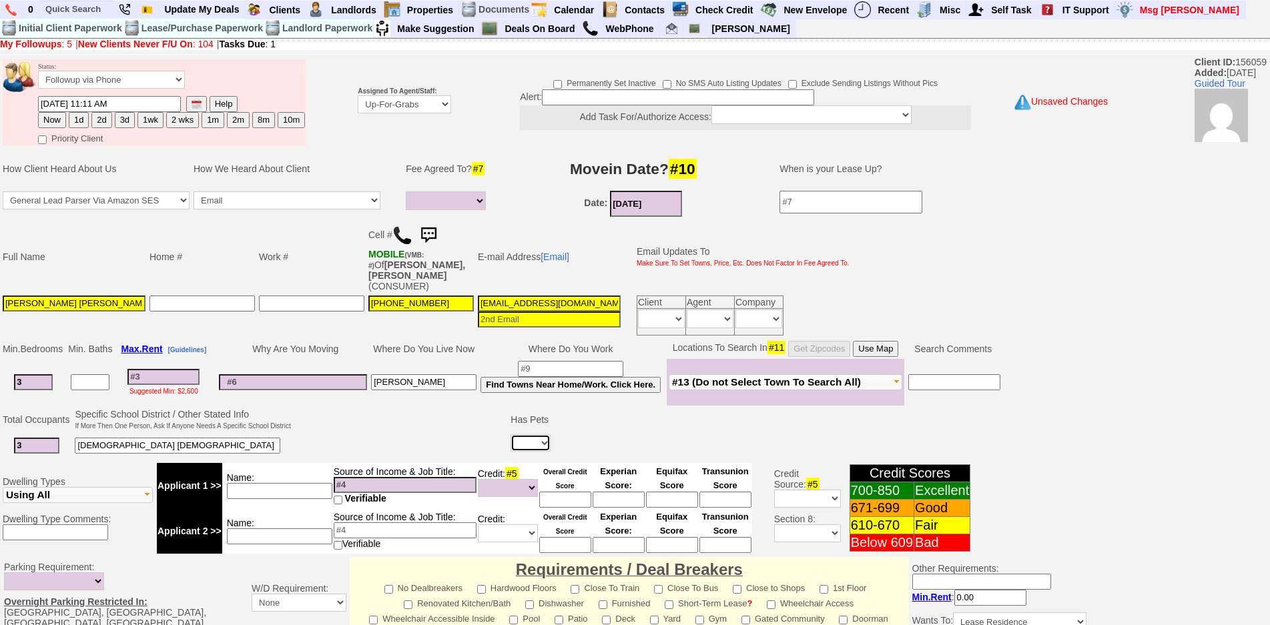
drag, startPoint x: 545, startPoint y: 423, endPoint x: 537, endPoint y: 430, distance: 10.4
click at [537, 435] on select "Yes No" at bounding box center [531, 443] width 40 height 17
select select "No"
click at [513, 435] on select "Yes No" at bounding box center [531, 443] width 40 height 17
click at [294, 483] on input at bounding box center [279, 491] width 105 height 16
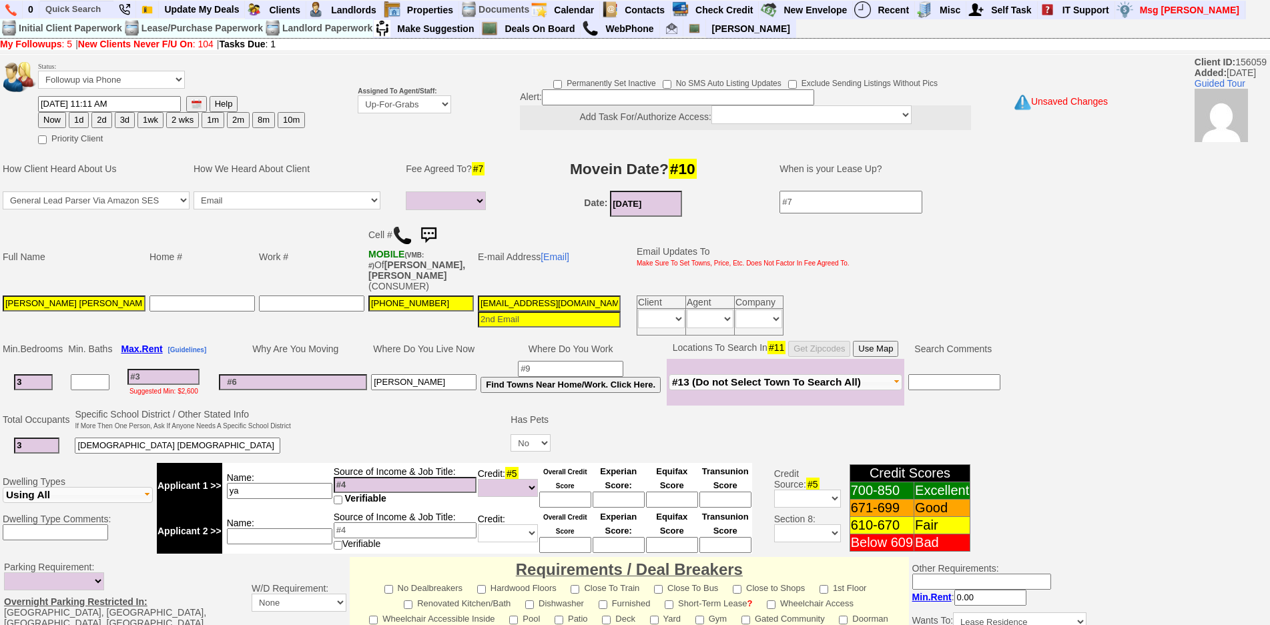
type input "y"
type input "takay"
click at [388, 480] on input at bounding box center [405, 485] width 143 height 16
type input "48k"
click at [378, 435] on td at bounding box center [401, 433] width 216 height 53
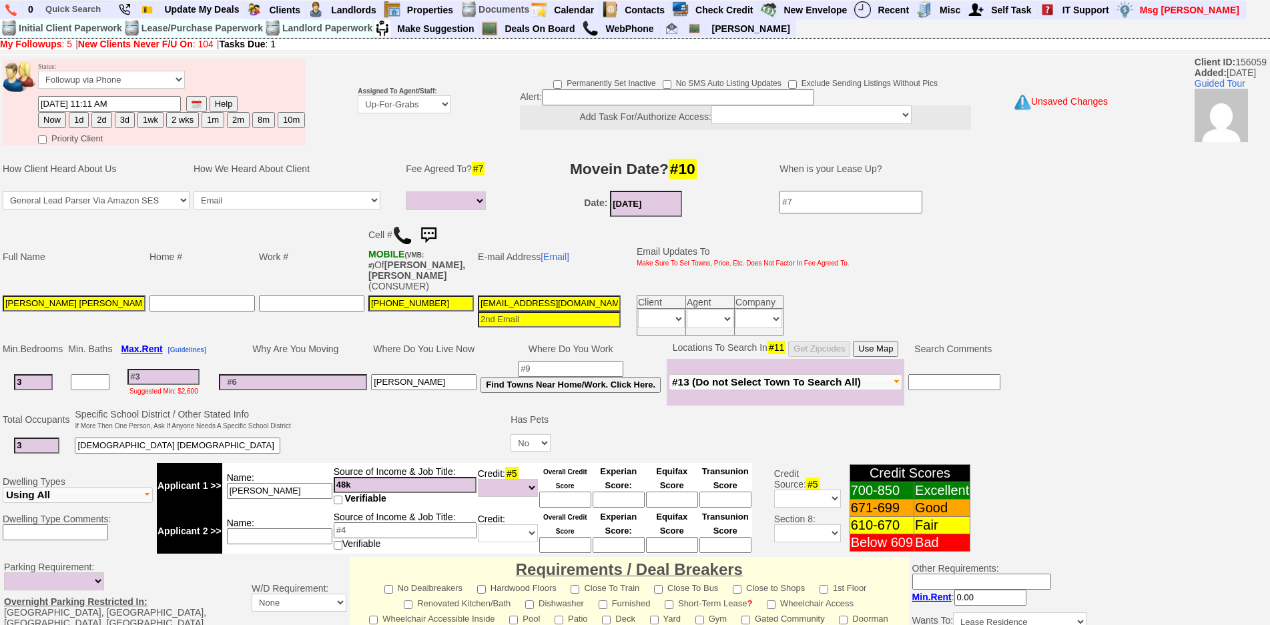
click at [275, 376] on input at bounding box center [293, 382] width 148 height 16
click at [190, 372] on input at bounding box center [163, 377] width 72 height 16
drag, startPoint x: 595, startPoint y: 113, endPoint x: 591, endPoint y: 97, distance: 15.9
click at [593, 109] on center "Add Task For/Authorize Access: *** SELF *** Bob Bruno Cristy Liberto Dara Golds…" at bounding box center [745, 117] width 451 height 25
click at [591, 97] on input at bounding box center [678, 97] width 272 height 16
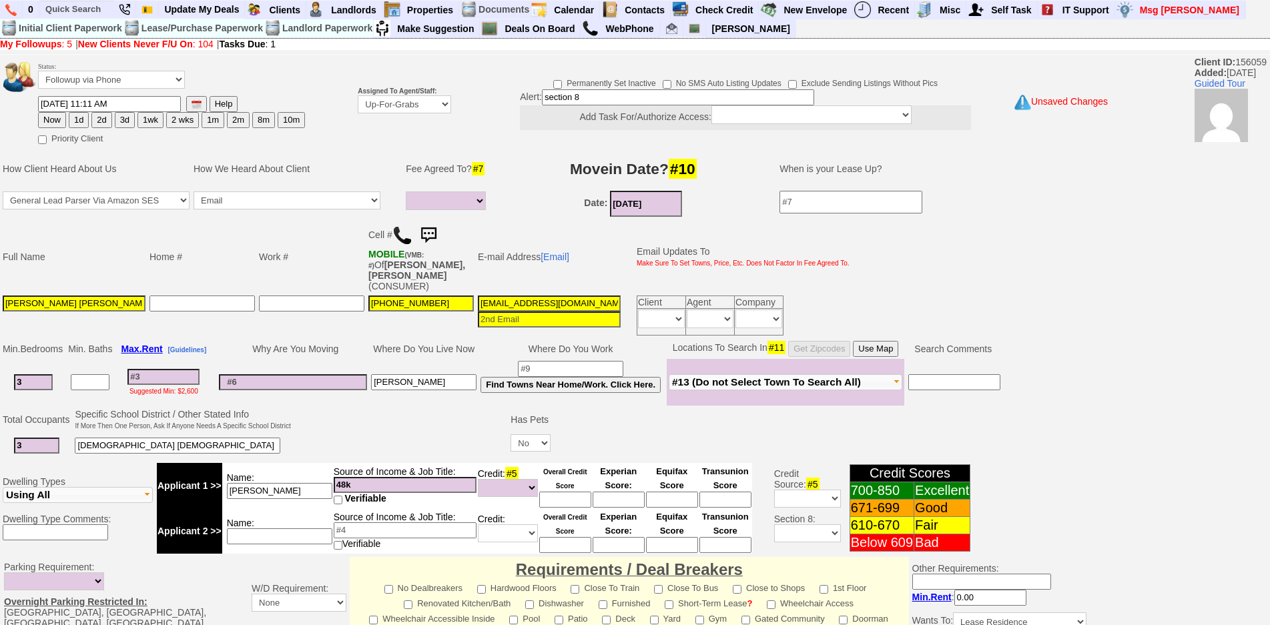
drag, startPoint x: 594, startPoint y: 98, endPoint x: 424, endPoint y: 101, distance: 170.2
click at [424, 101] on tr "Status: Followup via Phone Followup via Email Followup When Section 8 Property …" at bounding box center [549, 102] width 1096 height 90
click at [579, 102] on input "fu when available" at bounding box center [678, 97] width 272 height 16
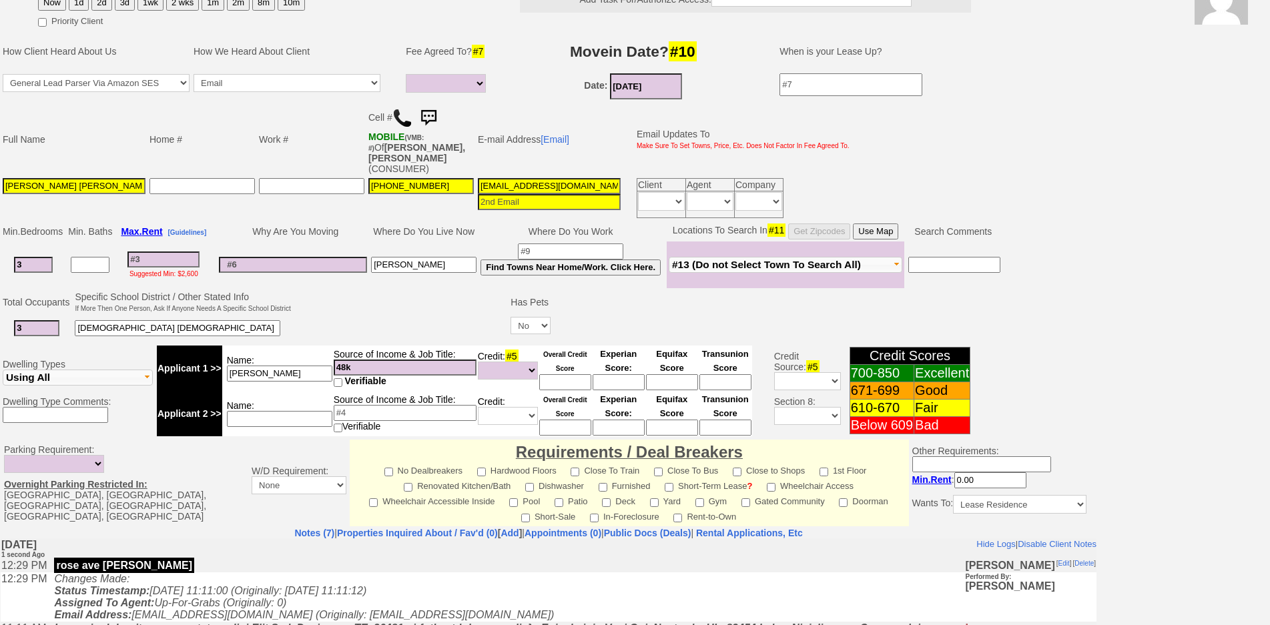
scroll to position [336, 0]
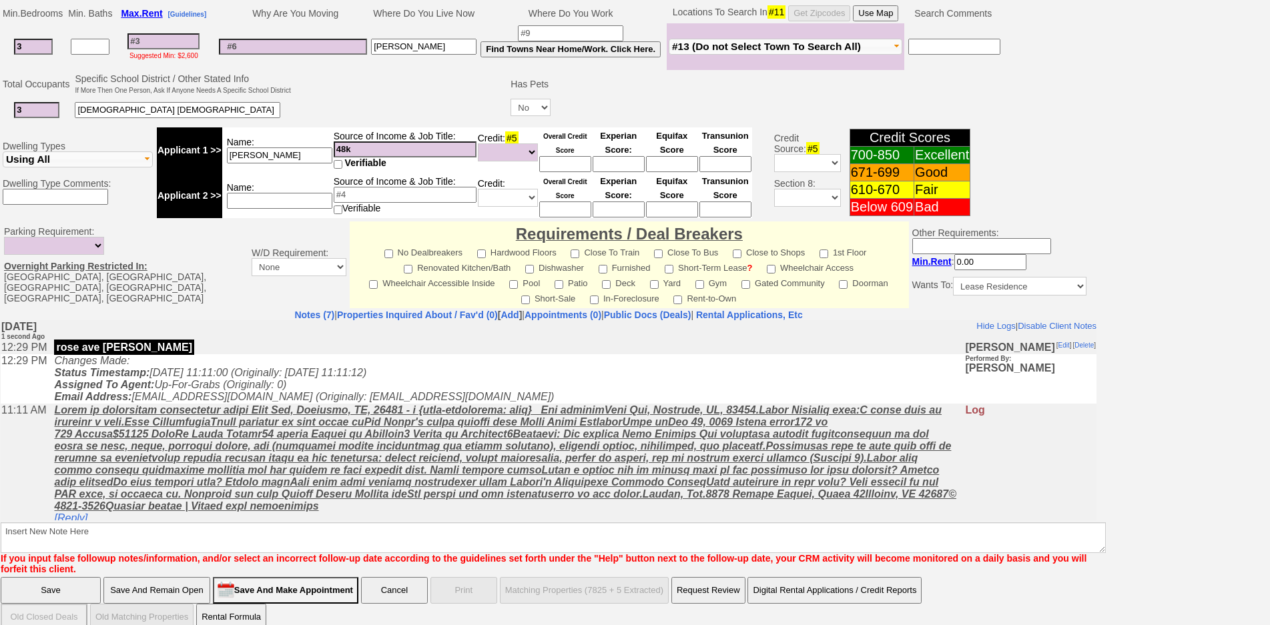
type input "fu when available"
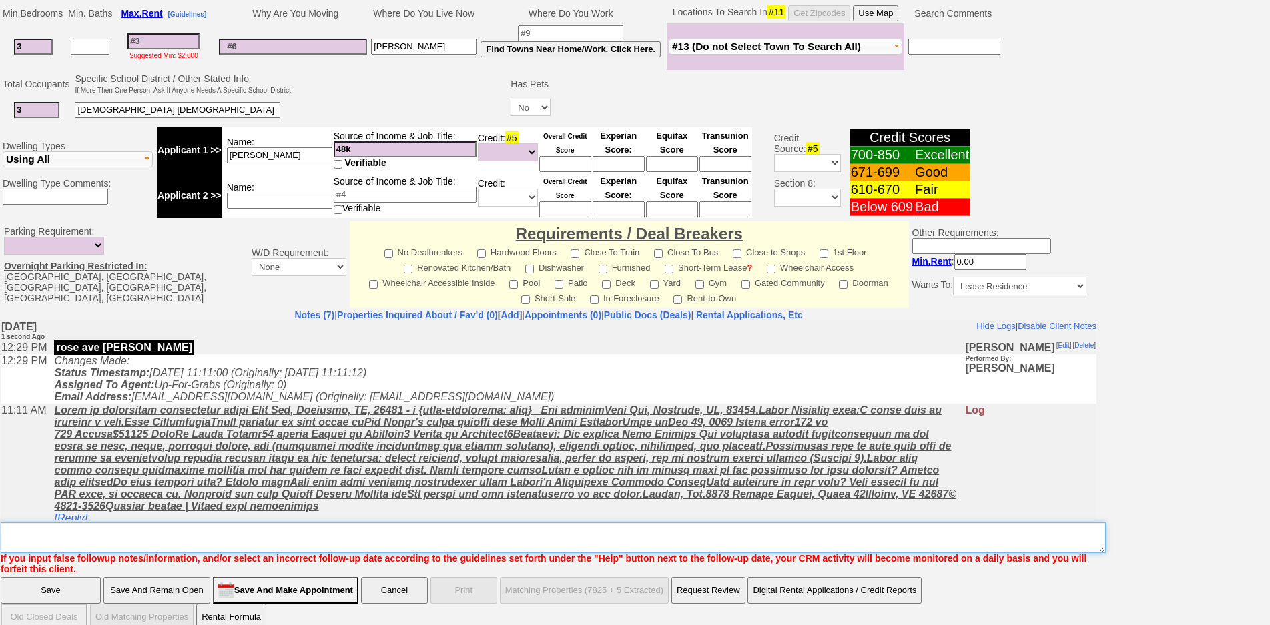
click at [451, 529] on textarea "Insert New Note Here" at bounding box center [553, 538] width 1105 height 31
paste textarea "fu when available"
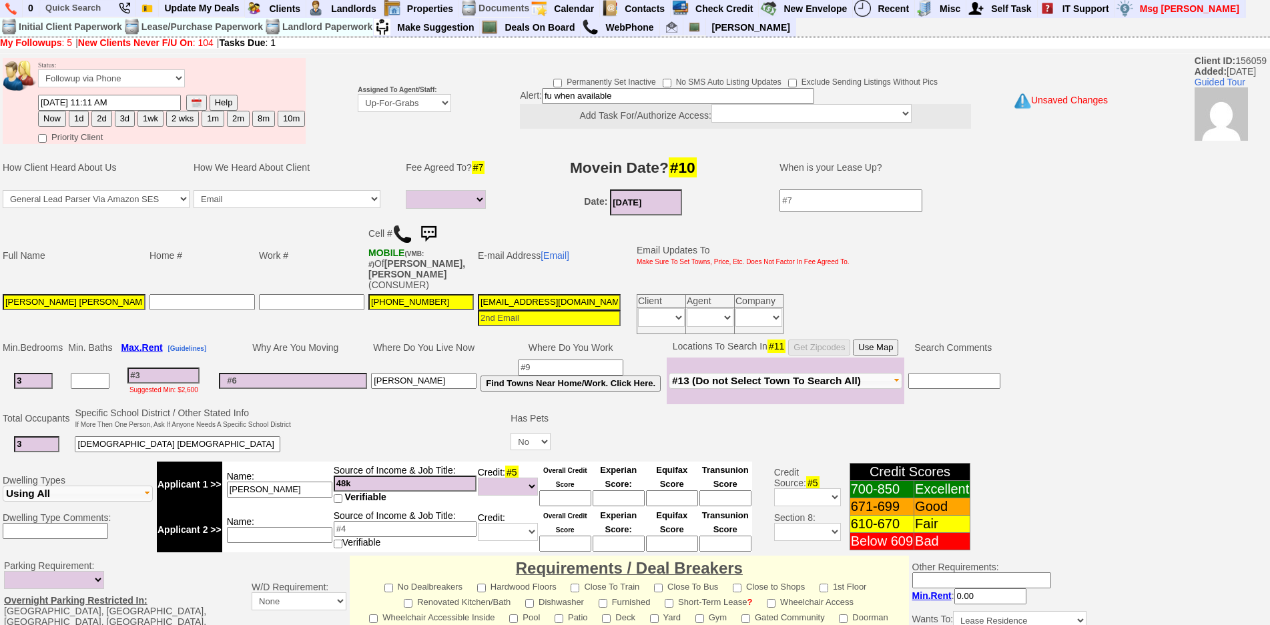
scroll to position [0, 0]
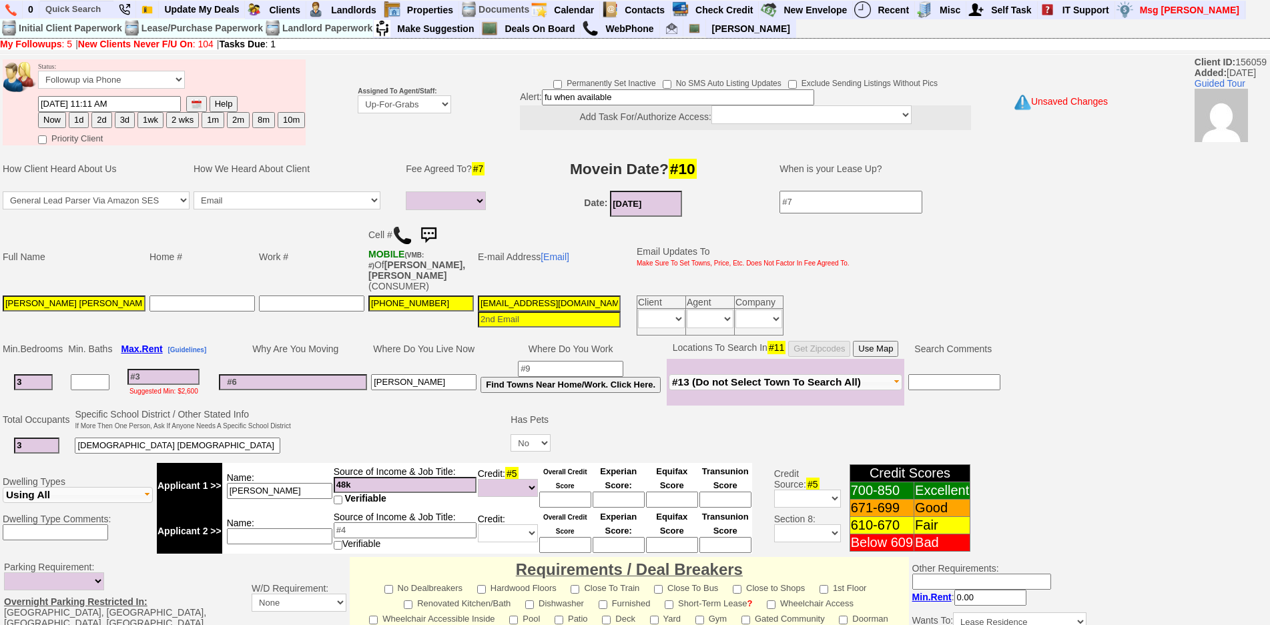
type textarea "fu when available"
click at [169, 372] on input at bounding box center [163, 377] width 72 height 16
type input "4"
select select
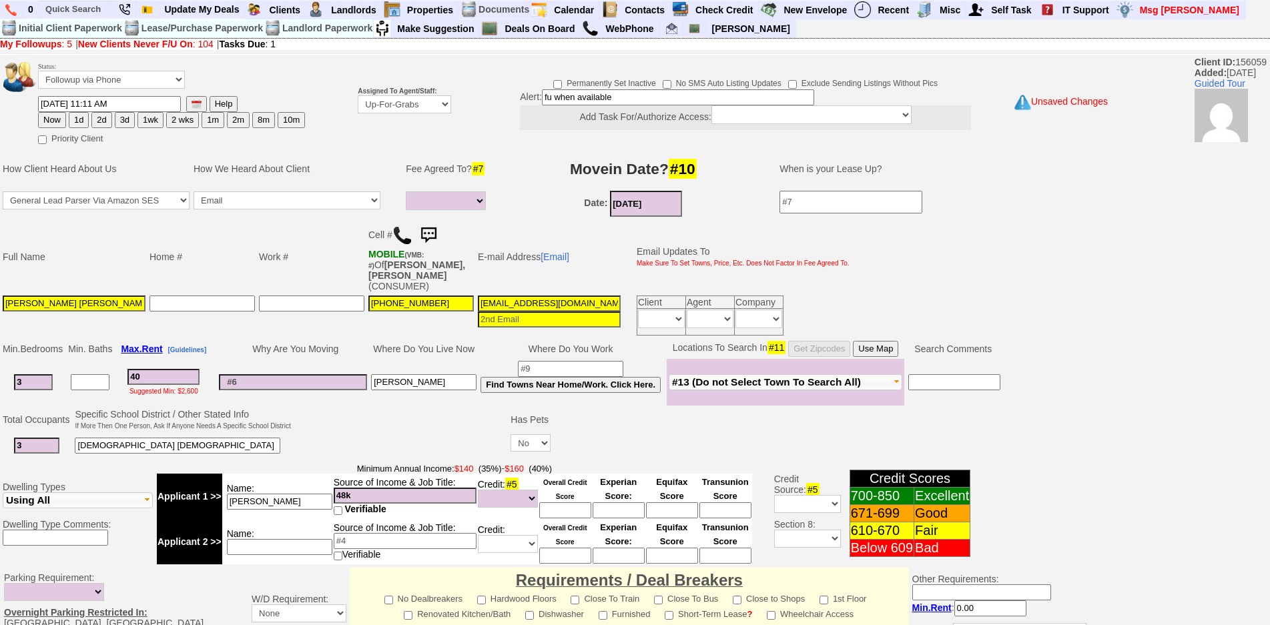
type input "400"
select select
type input "4000"
select select
type input "4000"
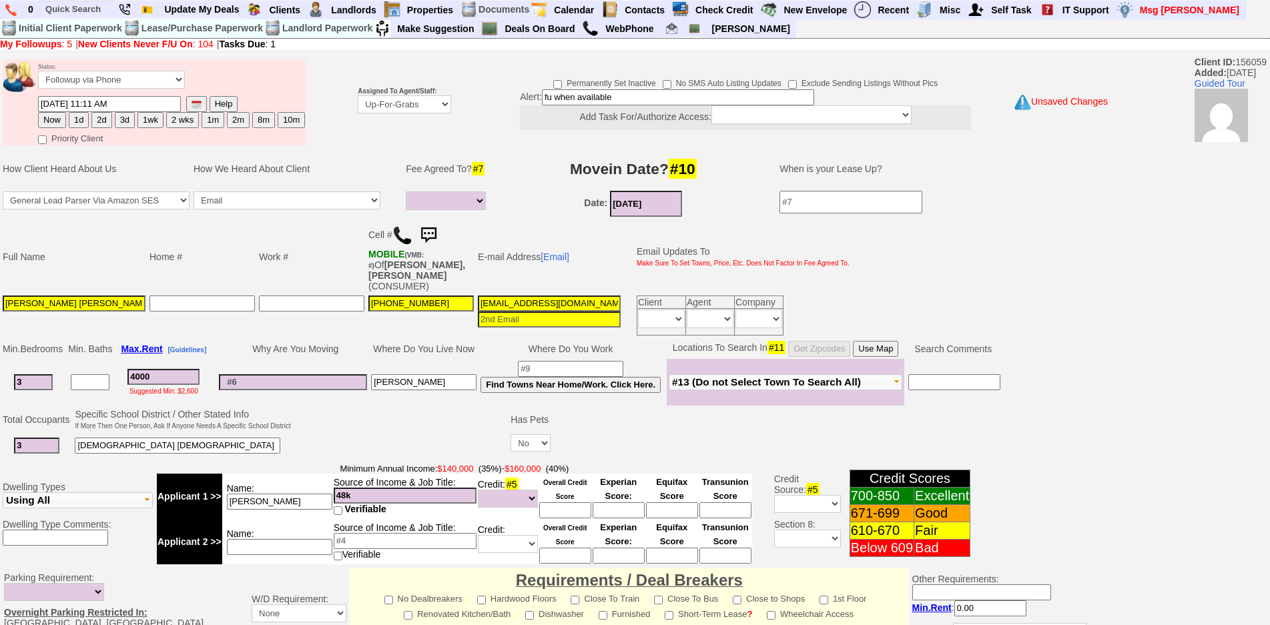
click at [289, 339] on td "Why Are You Moving" at bounding box center [293, 349] width 152 height 20
select select
click at [314, 374] on input at bounding box center [293, 382] width 148 height 16
click at [131, 359] on td "4000 Suggested Min: $2,600" at bounding box center [163, 382] width 99 height 47
click at [149, 369] on input "4000" at bounding box center [163, 377] width 72 height 16
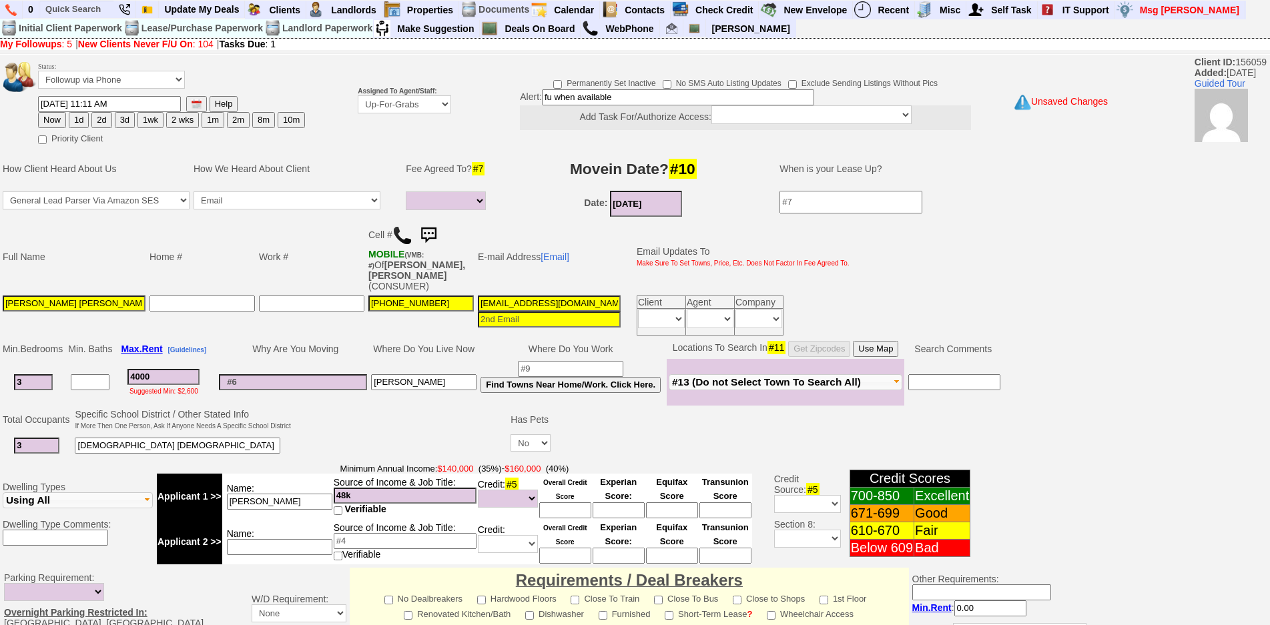
click at [162, 369] on input "4000" at bounding box center [163, 377] width 72 height 16
drag, startPoint x: 165, startPoint y: 363, endPoint x: 48, endPoint y: 368, distance: 116.9
click at [48, 368] on tr "3 4000 Suggested Min: $2,600 harrison Find Towns Near Home/Work. Click Here." at bounding box center [502, 382] width 1002 height 47
type input "4"
select select
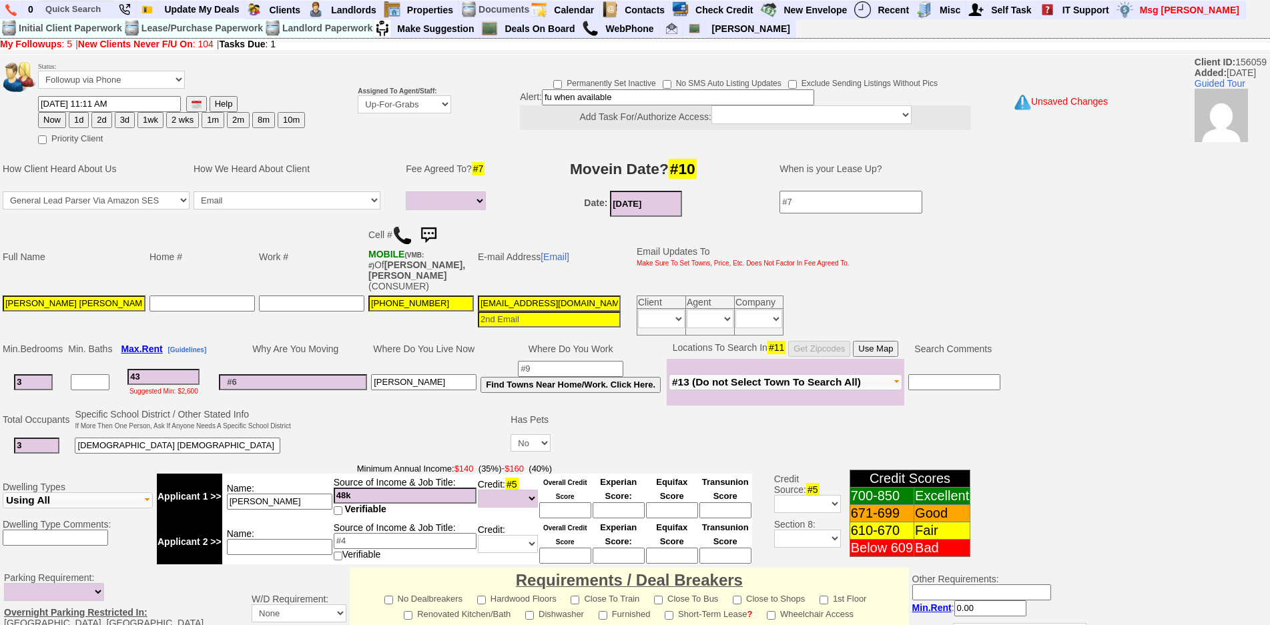
type input "430"
select select
type input "4300"
select select
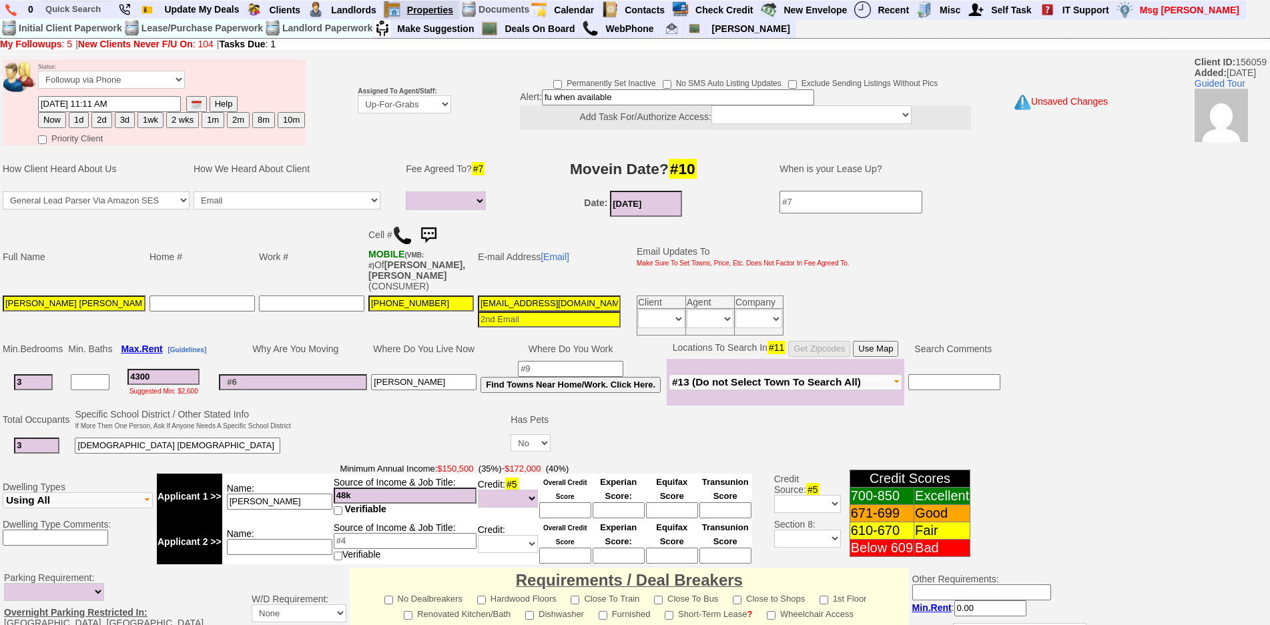
type input "4300"
select select
click at [183, 369] on input "4300" at bounding box center [163, 377] width 72 height 16
type input "430"
select select
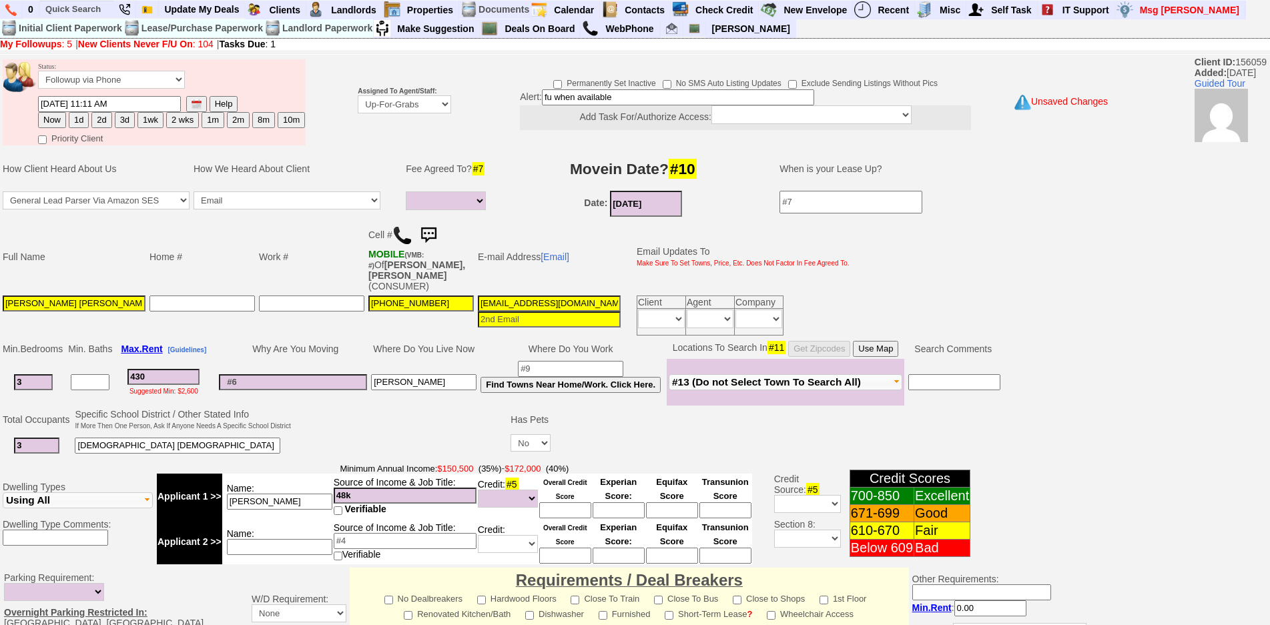
type input "43"
select select
type input "4"
select select
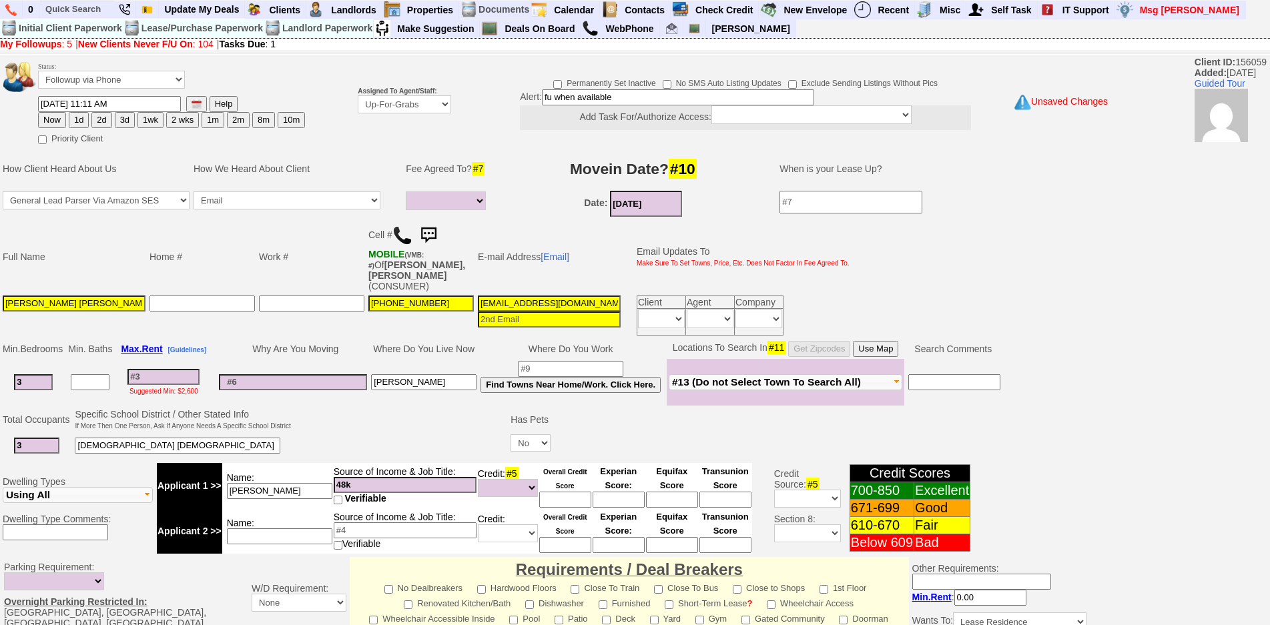
type input "4"
select select
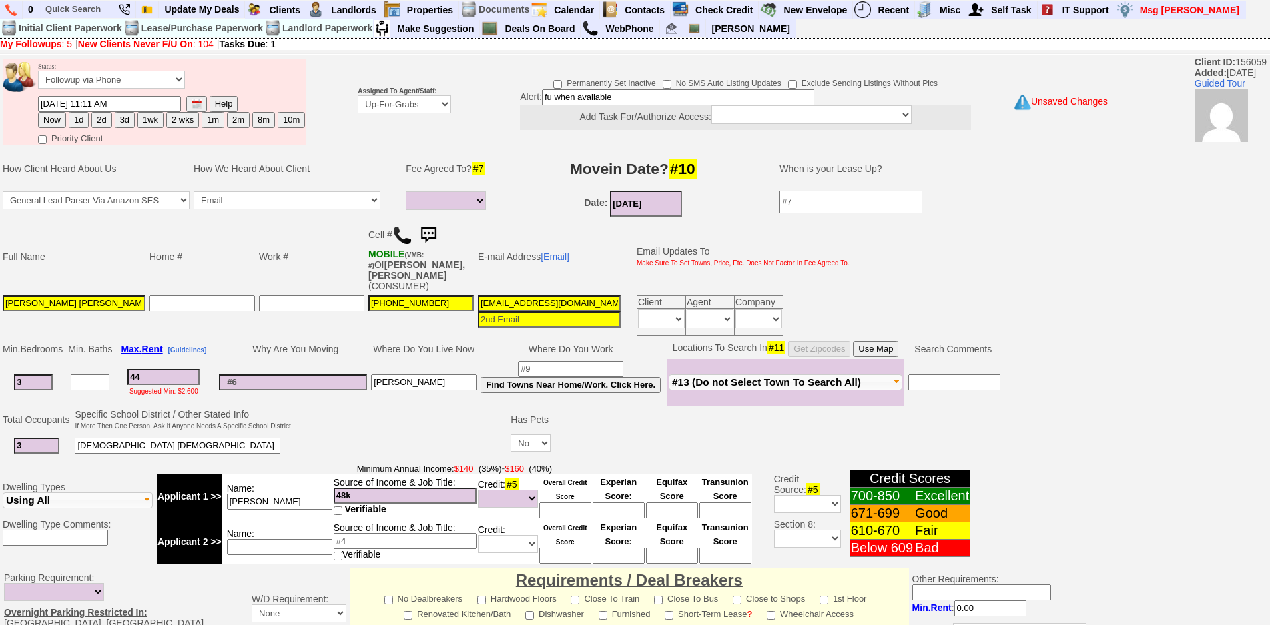
type input "440"
select select
type input "4400"
select select
type input "4400"
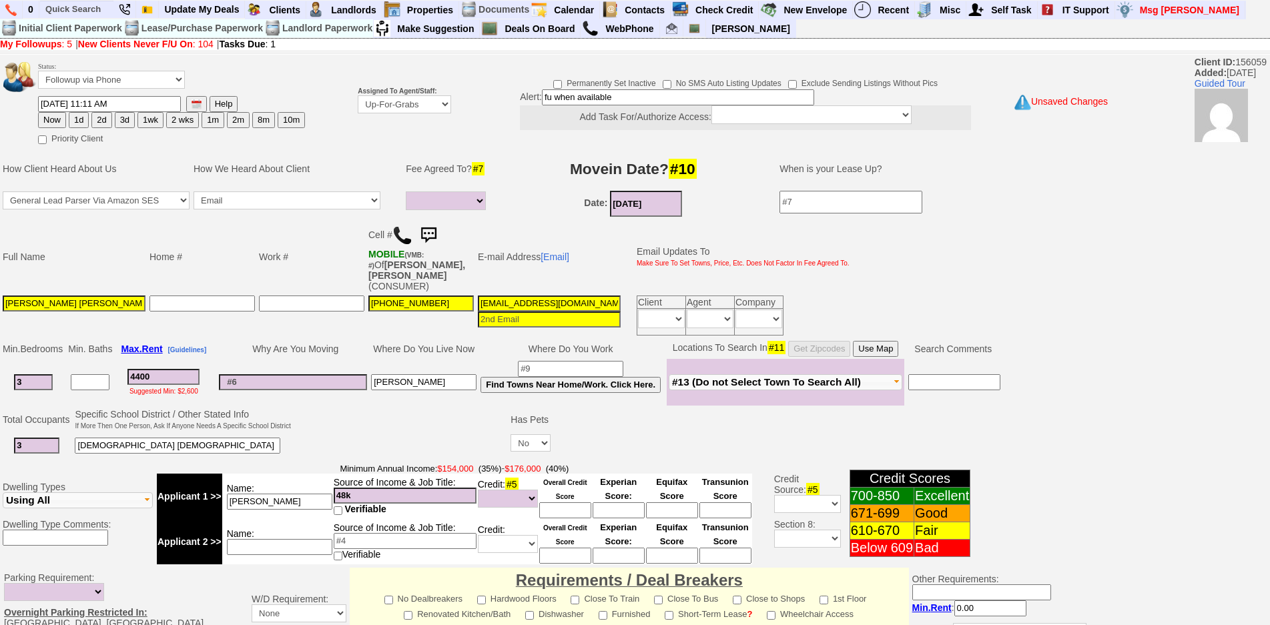
click at [260, 339] on td "Why Are You Moving" at bounding box center [293, 349] width 152 height 20
select select
type input "___-___-____"
click at [238, 296] on input "___-___-____" at bounding box center [202, 304] width 105 height 16
type input "___-___-____"
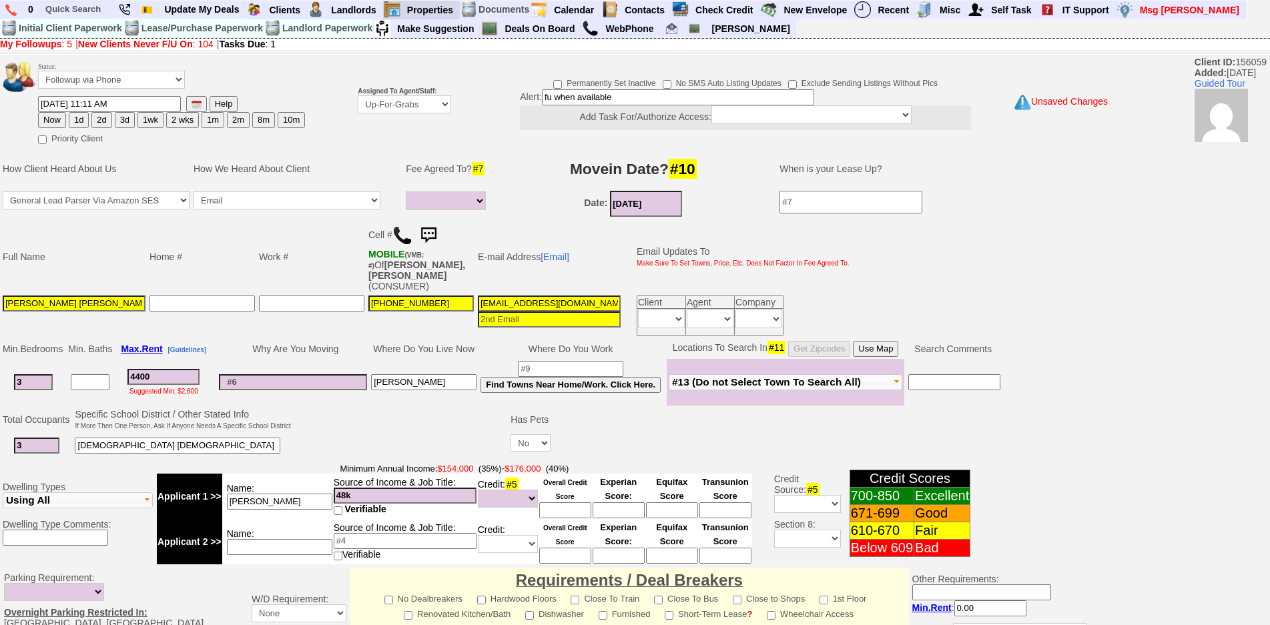
type input "___-___-____"
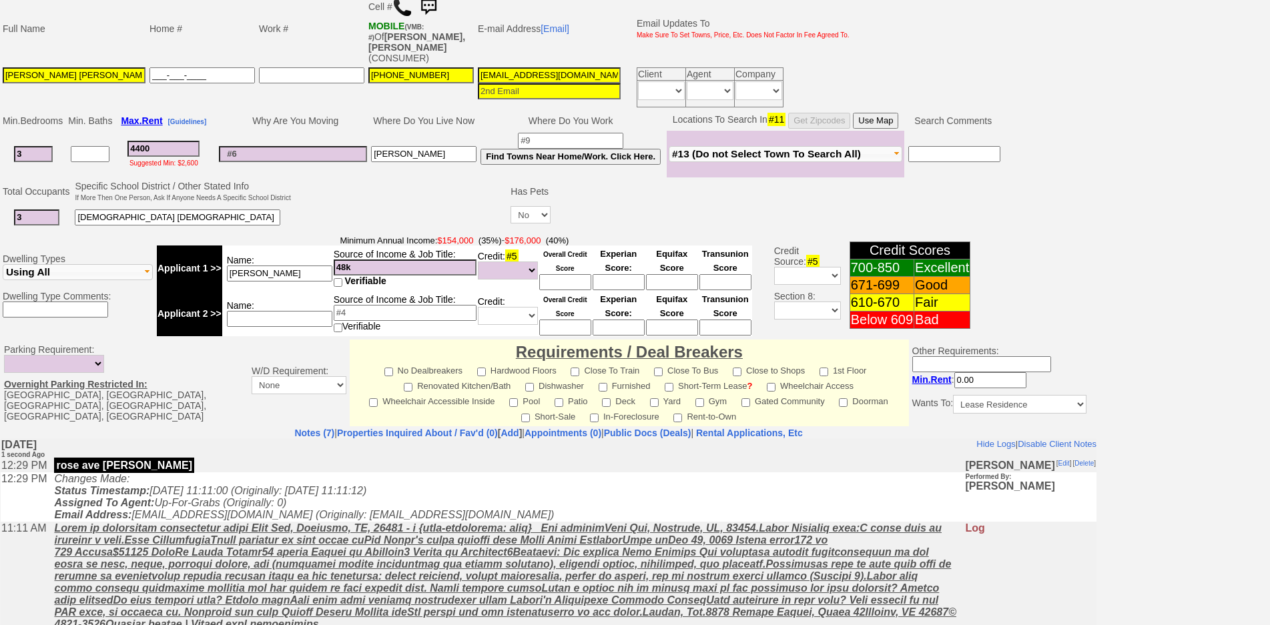
scroll to position [346, 0]
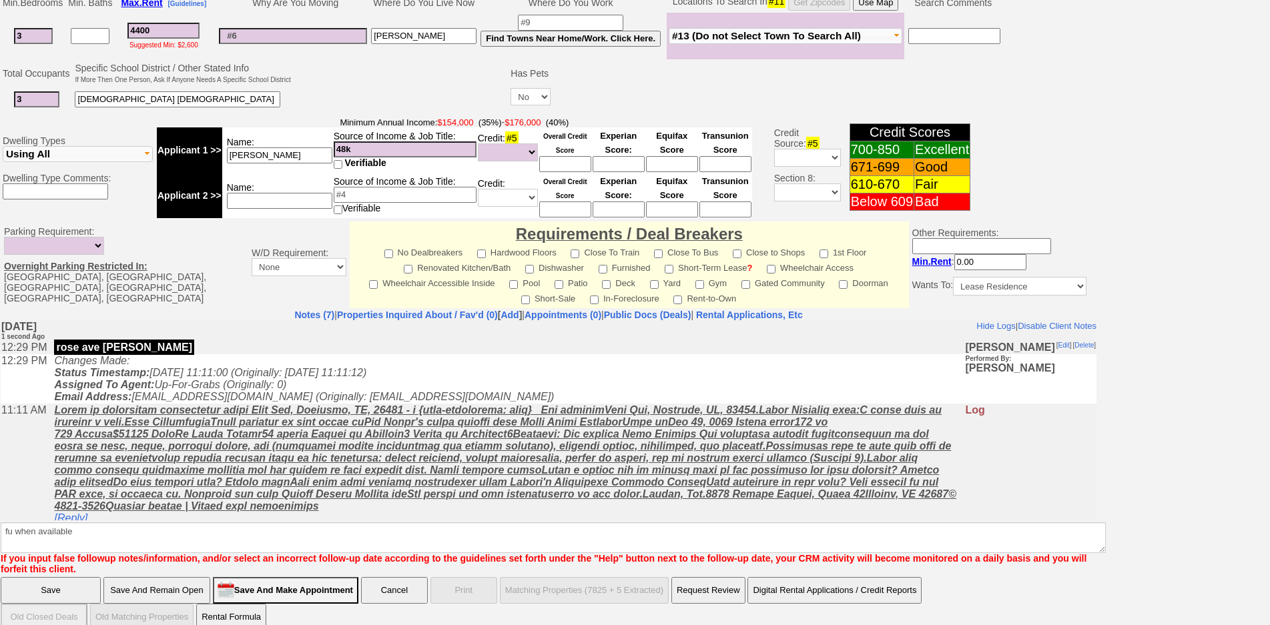
click at [124, 577] on input "Save And Remain Open" at bounding box center [156, 590] width 107 height 27
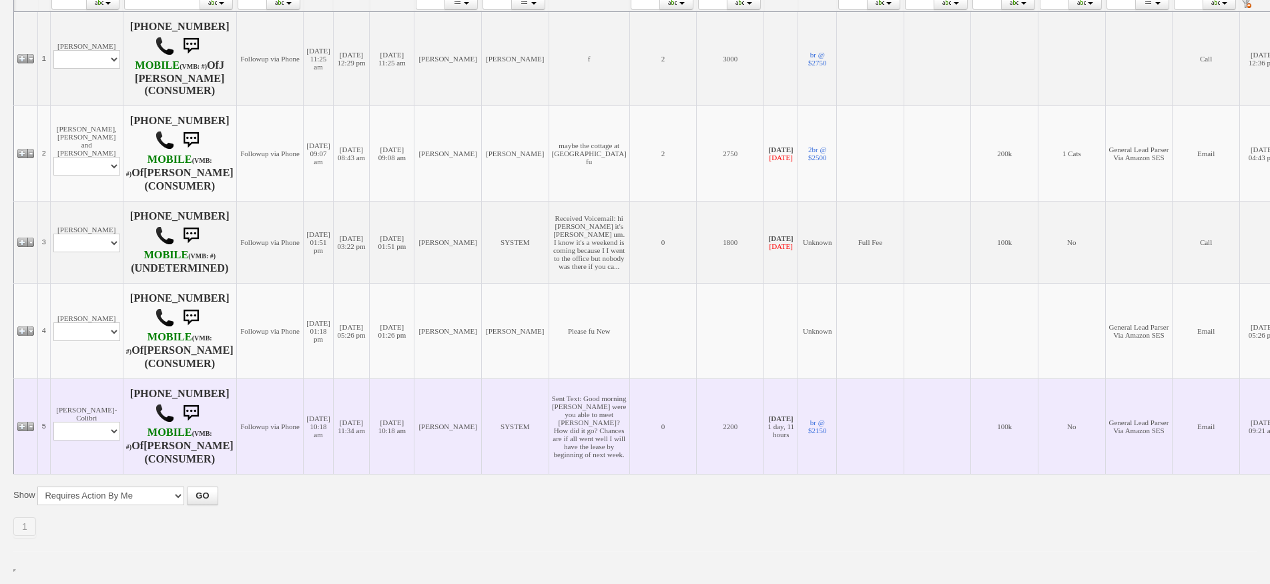
scroll to position [459, 0]
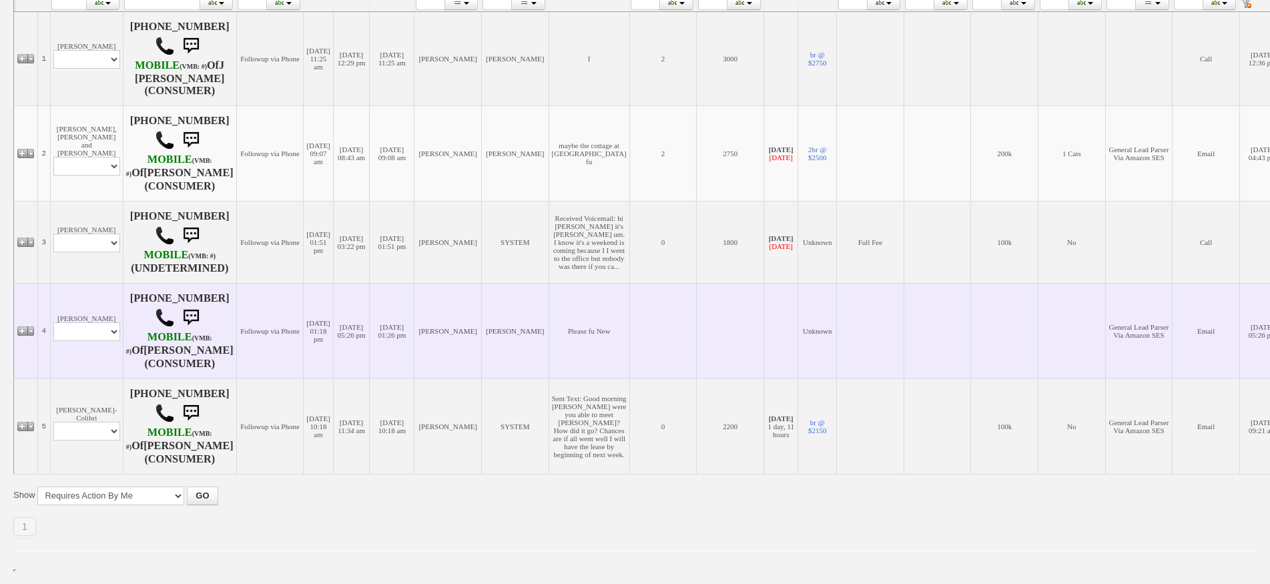
click at [99, 283] on td "[PERSON_NAME] Profile Edit Print Email Externally (Will Not Be Tracked In CRM) …" at bounding box center [86, 330] width 73 height 95
click at [101, 322] on select "Profile Edit Print Email Externally (Will Not Be Tracked In CRM) Closed Deals" at bounding box center [86, 331] width 67 height 19
select select "ChangeURL,/crm/custom/edit_client_form.php?redirect=%2Fcrm%2Fclients.php&id=167…"
click at [53, 322] on select "Profile Edit Print Email Externally (Will Not Be Tracked In CRM) Closed Deals" at bounding box center [86, 331] width 67 height 19
select select
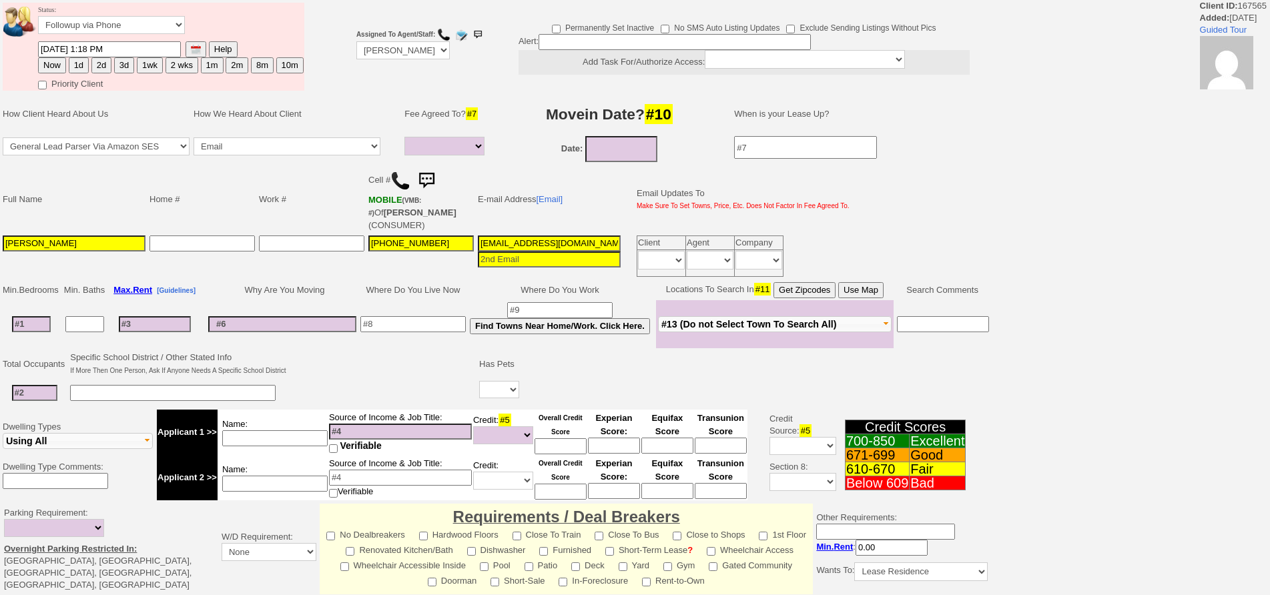
select select
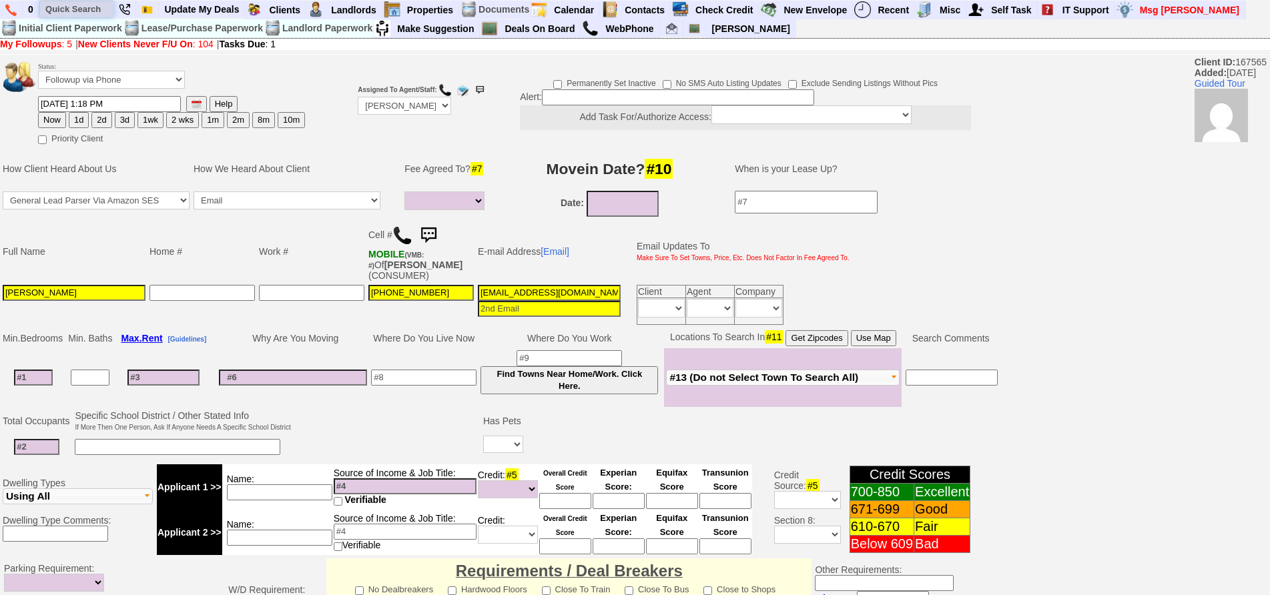
click at [82, 14] on input "text" at bounding box center [76, 9] width 73 height 17
paste input "[PHONE_NUMBER]"
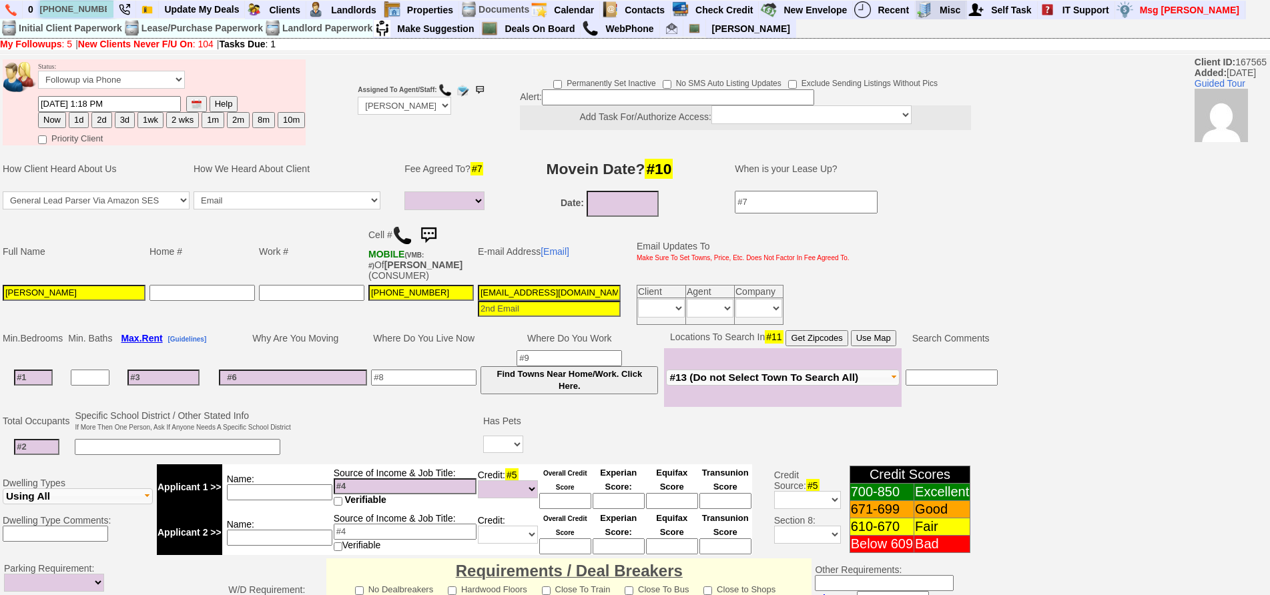
type input "[PHONE_NUMBER]"
click at [403, 233] on img at bounding box center [402, 236] width 20 height 20
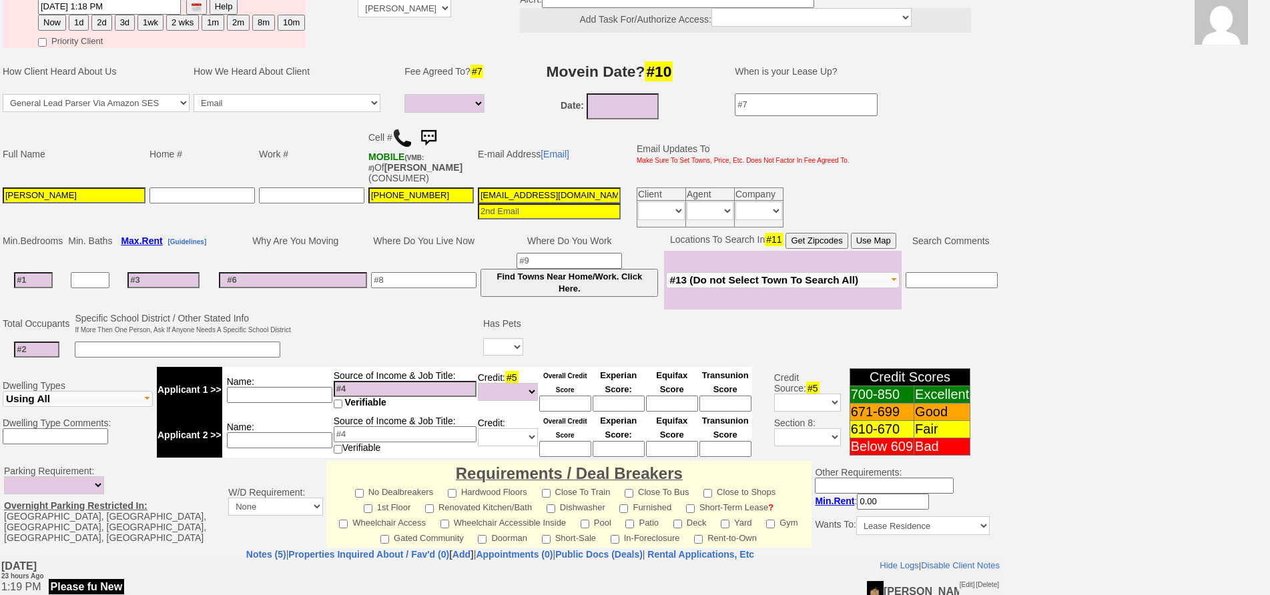
scroll to position [51, 0]
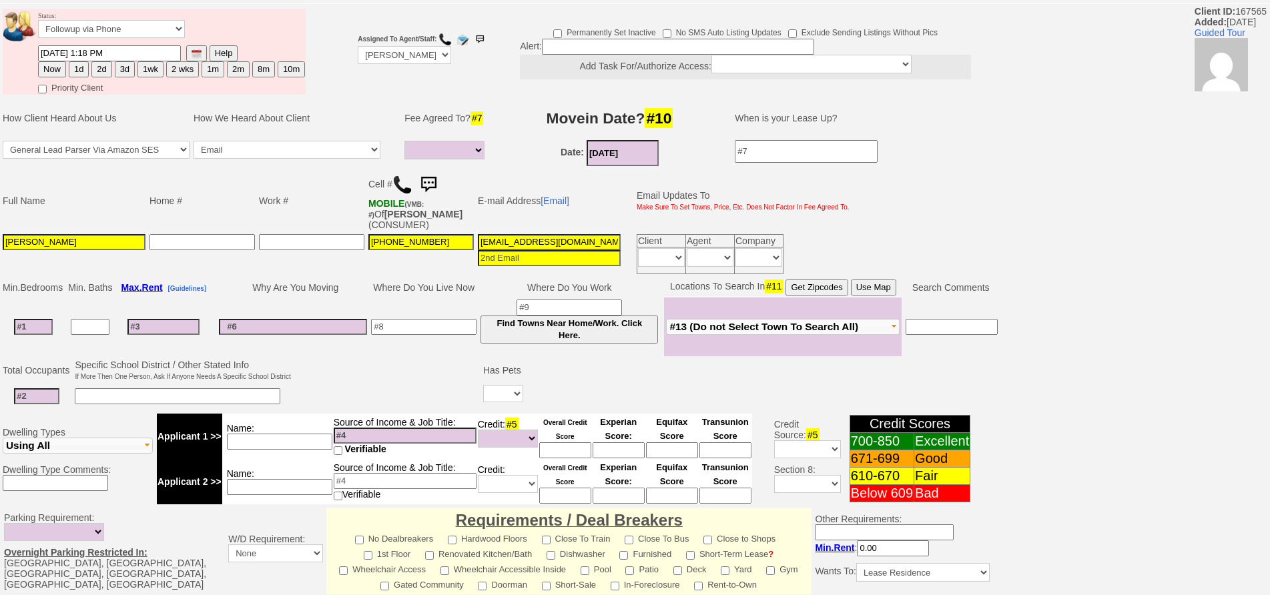
click at [613, 155] on input "08/30/2025" at bounding box center [623, 153] width 72 height 26
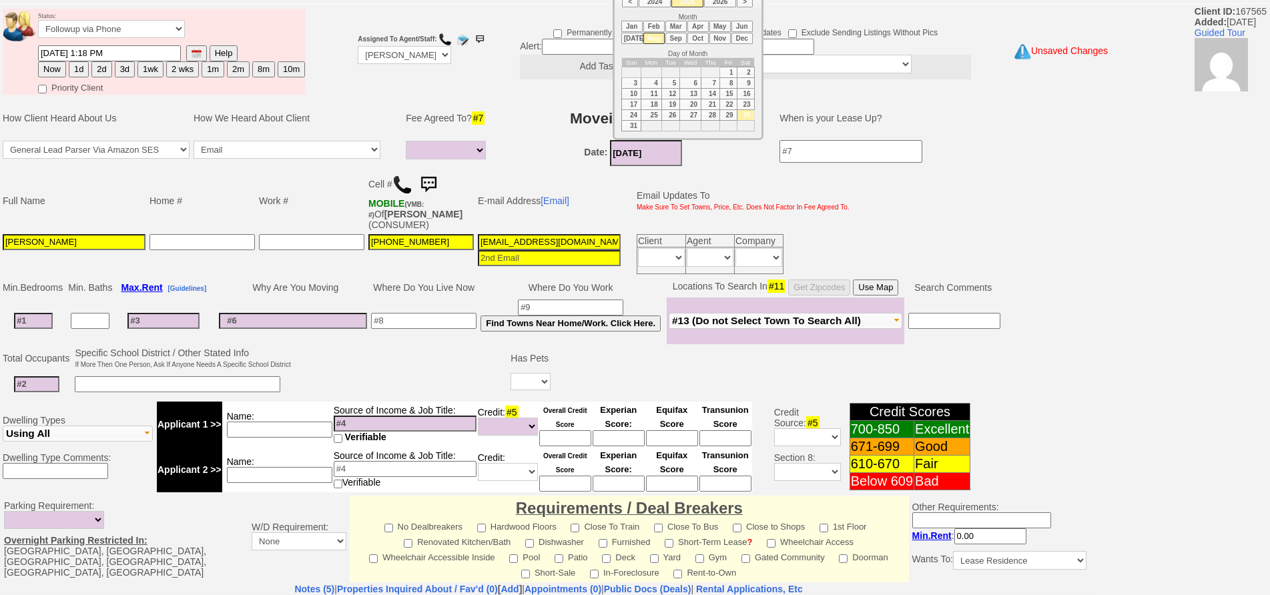
click at [671, 42] on li "Sep" at bounding box center [675, 38] width 21 height 11
click at [652, 97] on td "15" at bounding box center [651, 93] width 21 height 11
type input "09/15/2025"
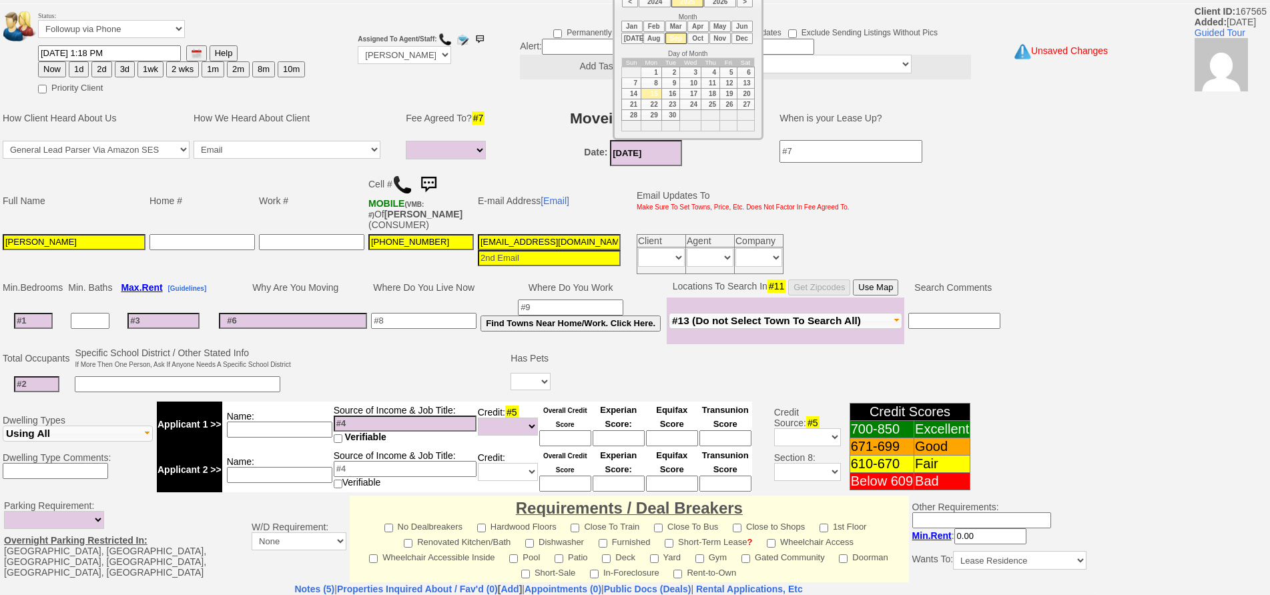
click at [43, 326] on input at bounding box center [33, 321] width 39 height 16
type input "2"
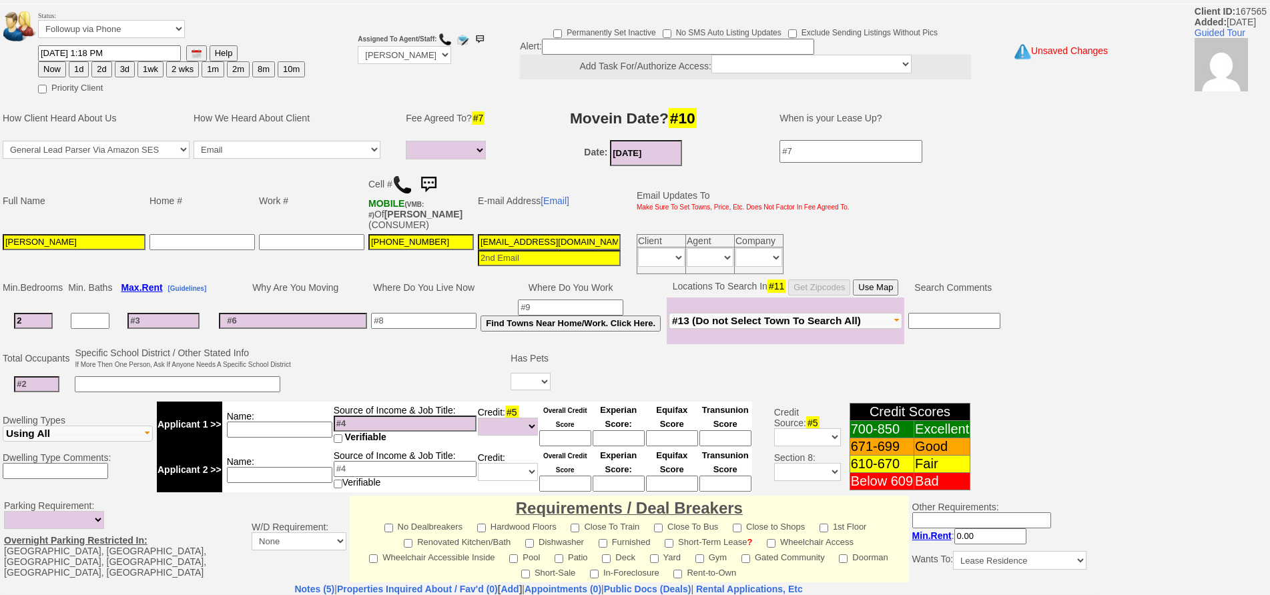
select select
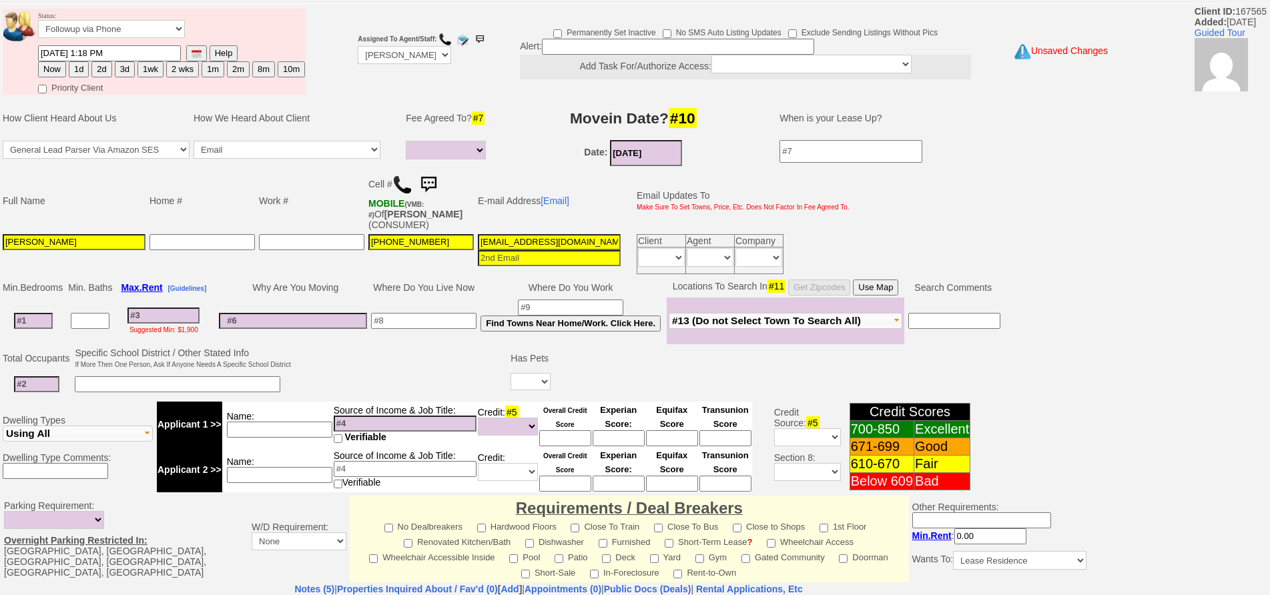
select select
type input "0"
select select
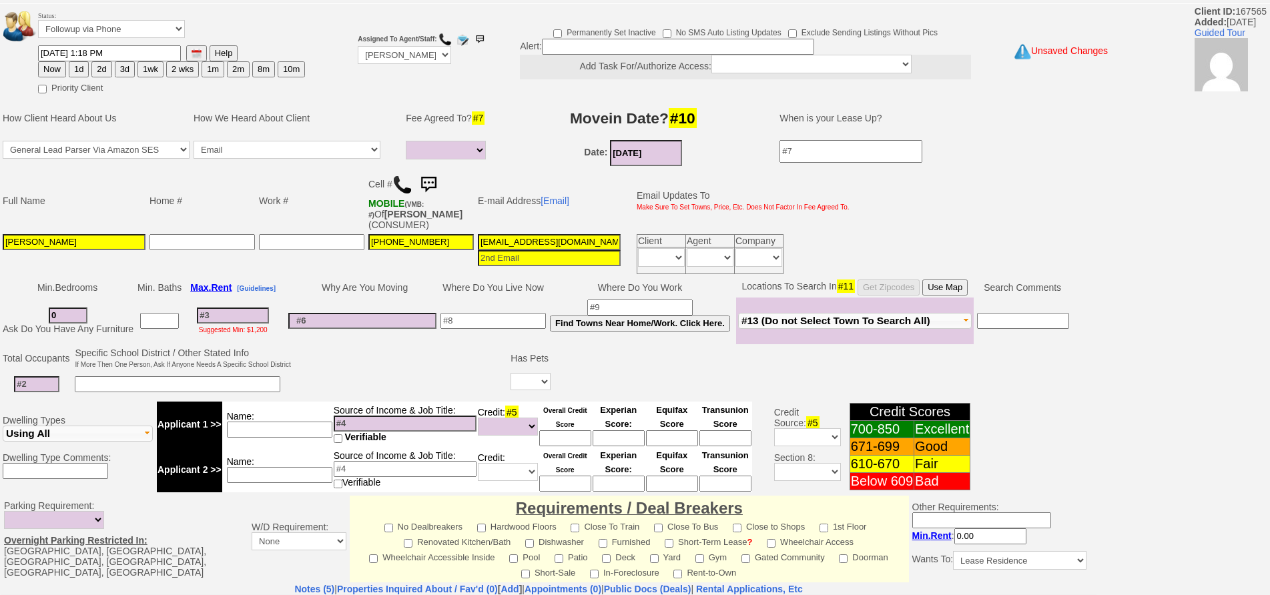
type input "0"
select select
click at [262, 311] on input at bounding box center [233, 316] width 72 height 16
type input "20"
select select
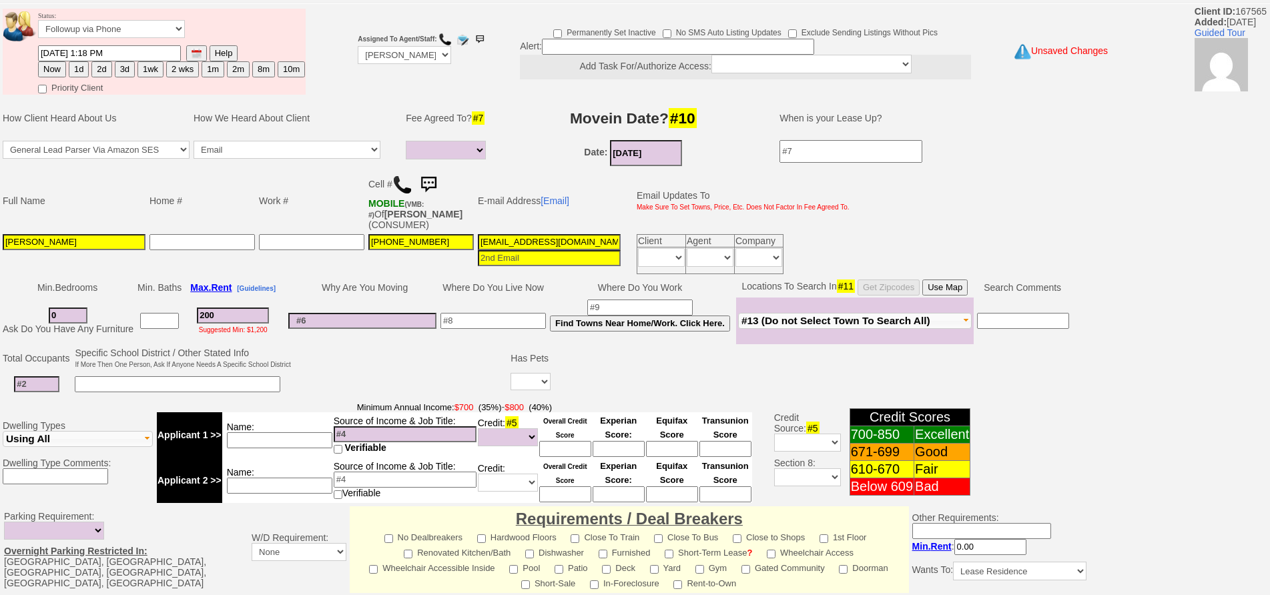
type input "2000"
select select
type input "2000"
click at [37, 392] on input at bounding box center [36, 384] width 45 height 16
type input "2"
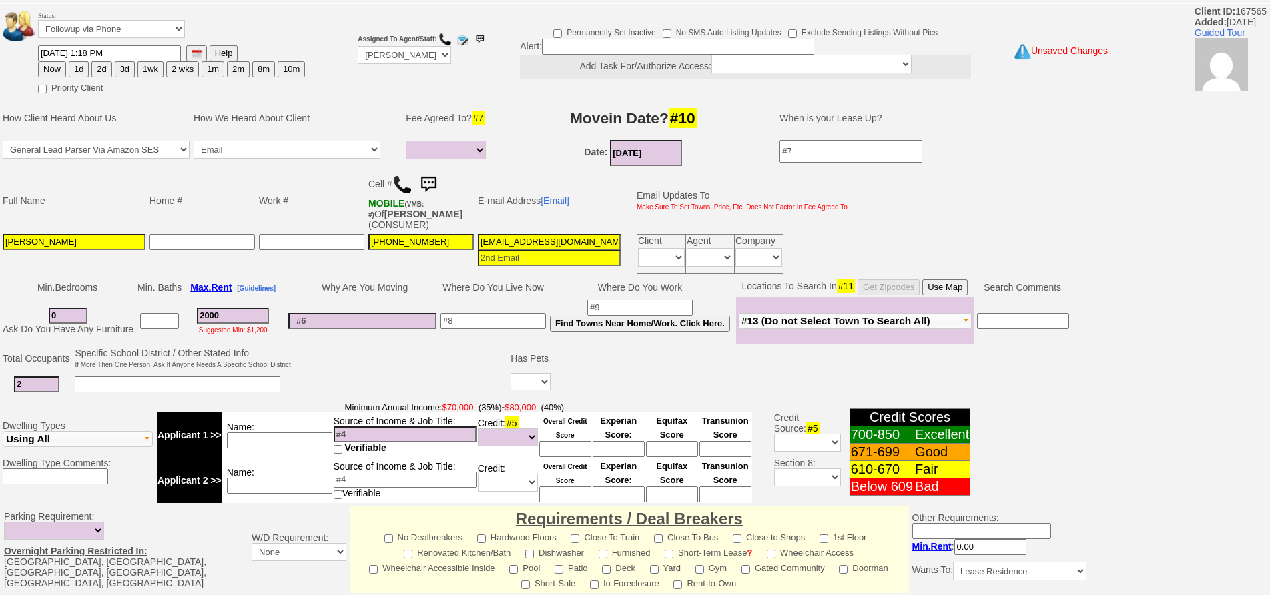
select select
type input "2"
click at [543, 388] on select "Yes No" at bounding box center [531, 381] width 40 height 17
select select "Yes"
click at [513, 373] on select "Yes No" at bounding box center [531, 381] width 40 height 17
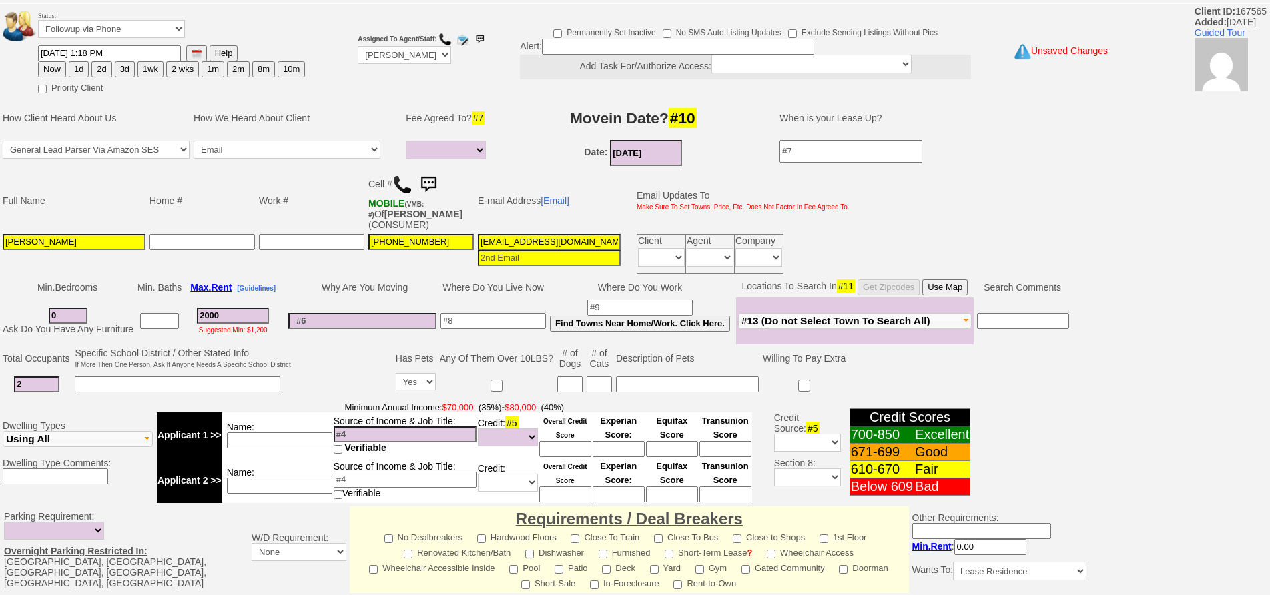
click at [573, 388] on input at bounding box center [569, 384] width 25 height 16
type input "1"
click at [509, 316] on input at bounding box center [493, 321] width 105 height 16
click at [463, 290] on td "Where Do You Live Now" at bounding box center [493, 288] width 109 height 20
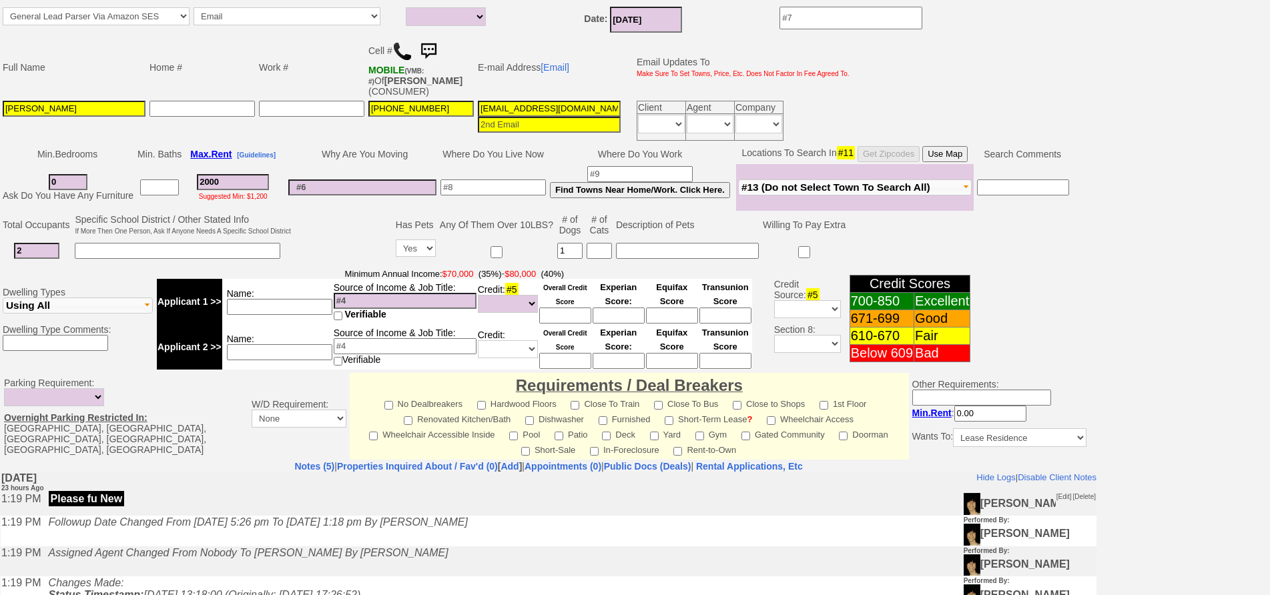
click at [262, 305] on input at bounding box center [279, 307] width 105 height 16
type input "josiah teacher"
click at [362, 300] on input at bounding box center [405, 301] width 143 height 16
type input "40k"
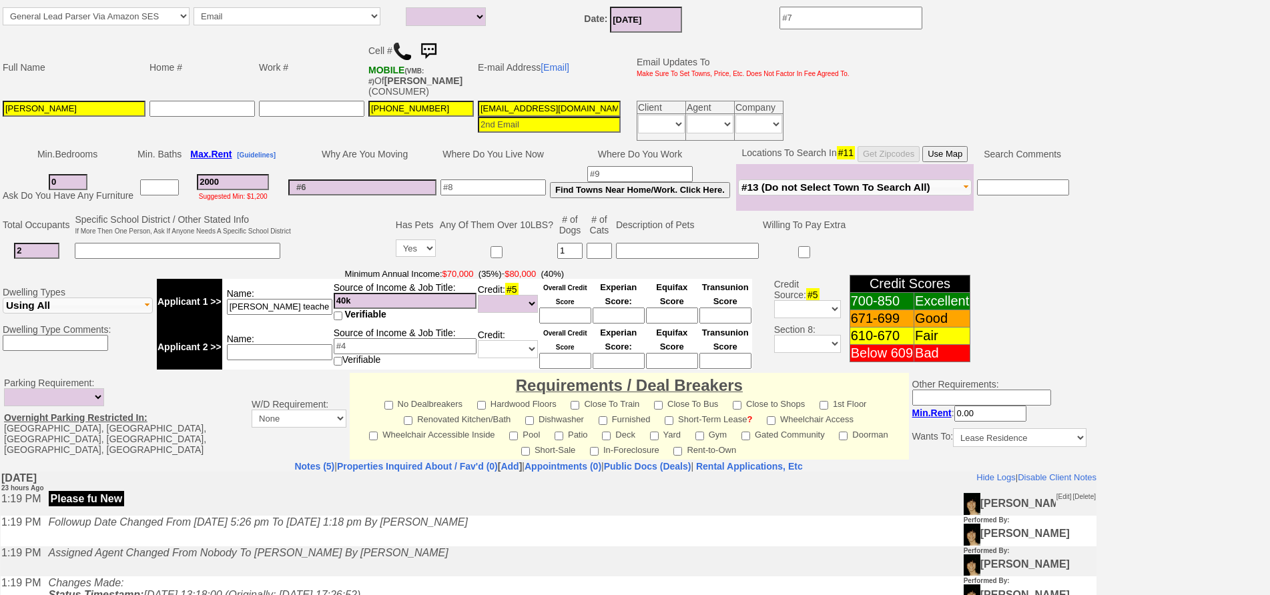
click at [310, 350] on input at bounding box center [279, 352] width 105 height 16
type input "gf al"
click at [394, 352] on input at bounding box center [405, 346] width 143 height 16
type input "35k"
click at [260, 350] on input "gf al" at bounding box center [279, 352] width 105 height 16
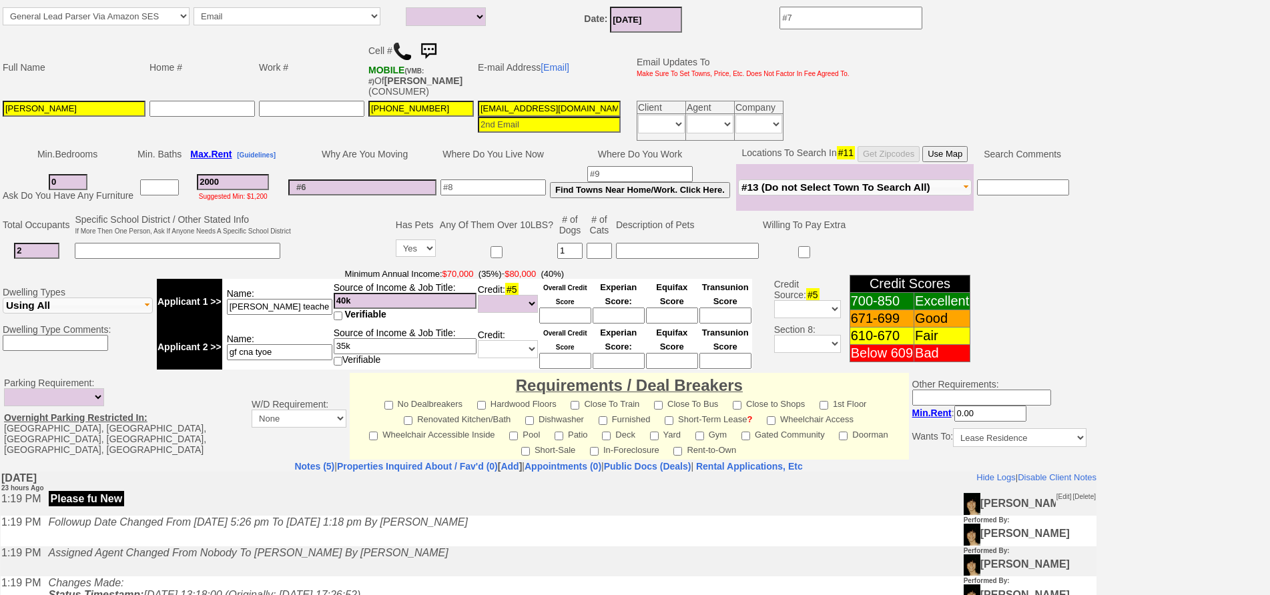
type input "gf cna tyoe"
click at [336, 229] on td at bounding box center [343, 238] width 101 height 53
click at [567, 360] on input at bounding box center [565, 361] width 52 height 16
type input "500"
click at [578, 316] on input at bounding box center [565, 316] width 52 height 16
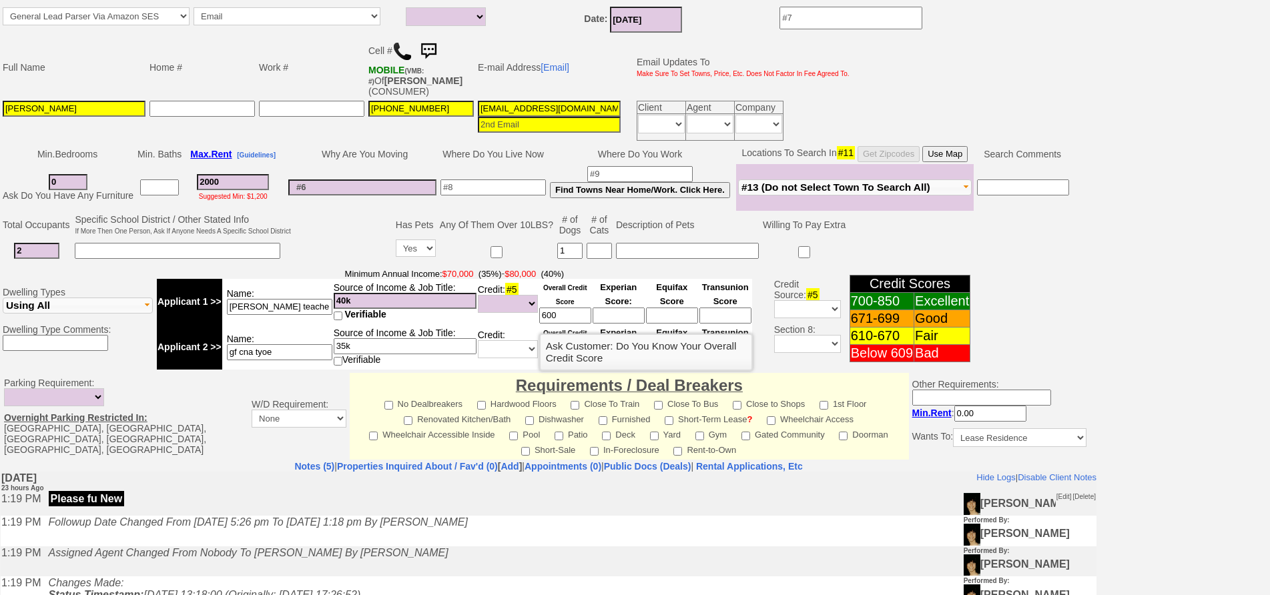
scroll to position [0, 0]
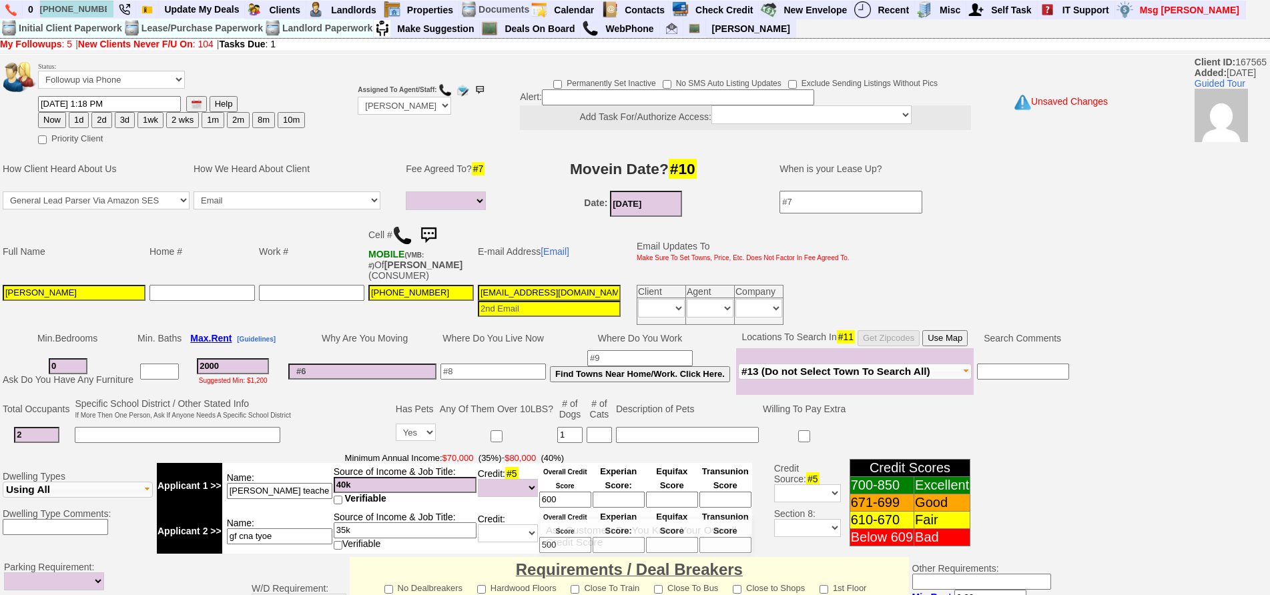
type input "600"
click at [473, 354] on td at bounding box center [493, 371] width 109 height 47
click at [388, 334] on td "Why Are You Moving" at bounding box center [362, 338] width 152 height 20
click at [463, 378] on input at bounding box center [493, 372] width 105 height 16
click at [476, 366] on input at bounding box center [493, 372] width 105 height 16
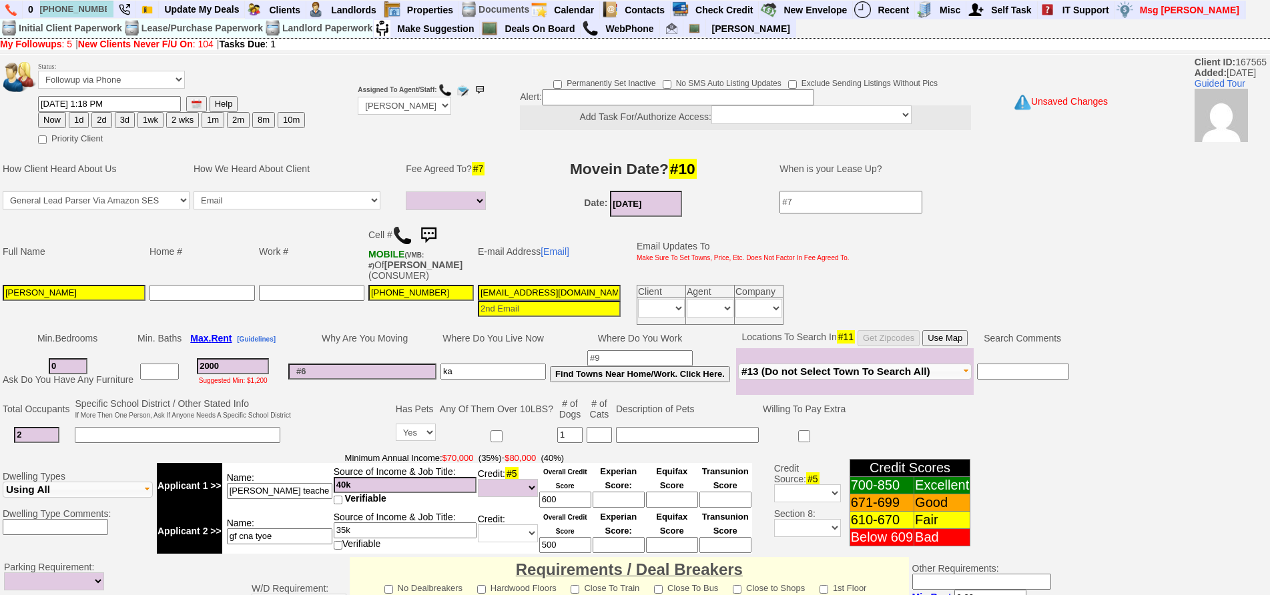
type input "k"
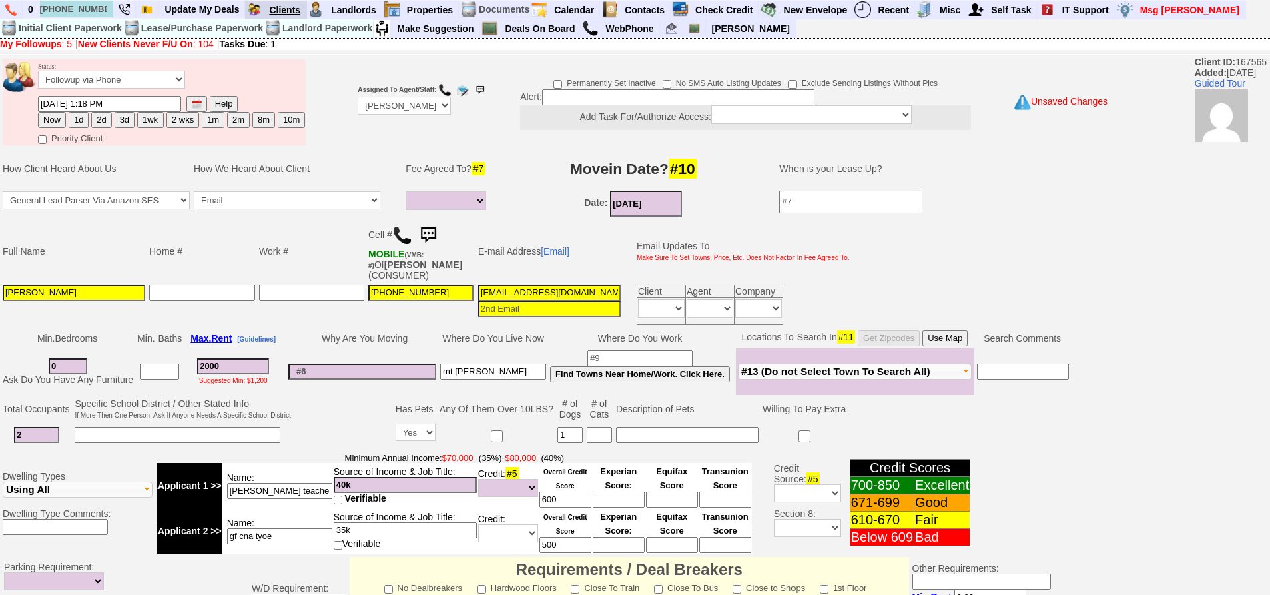
type input "mt vernon"
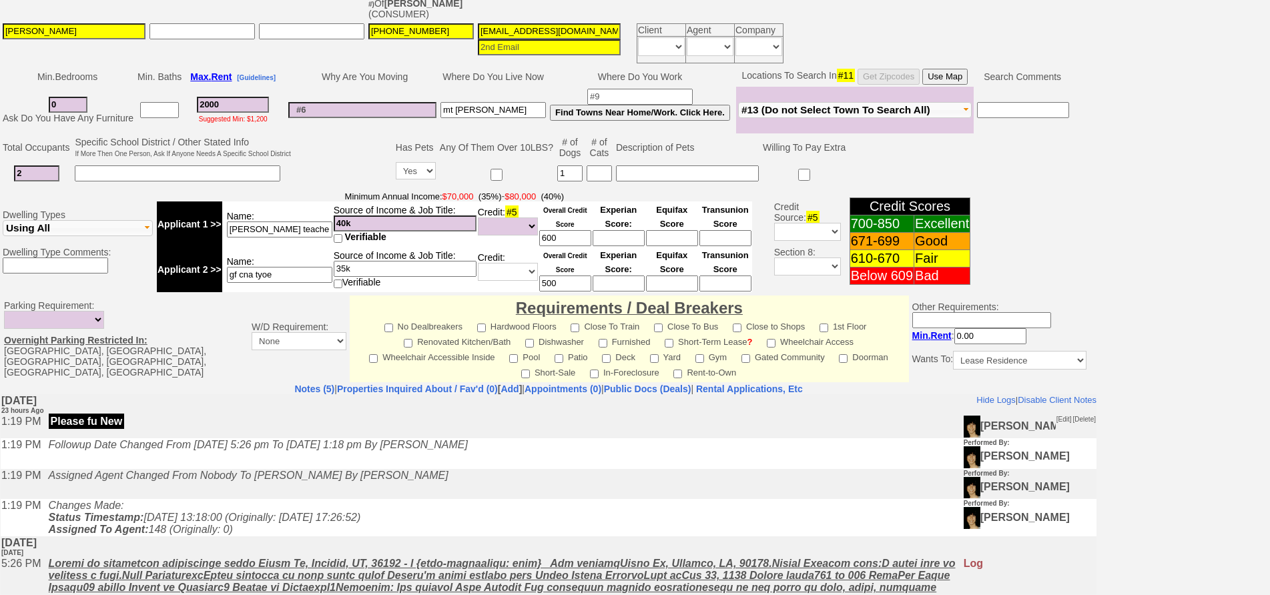
scroll to position [267, 0]
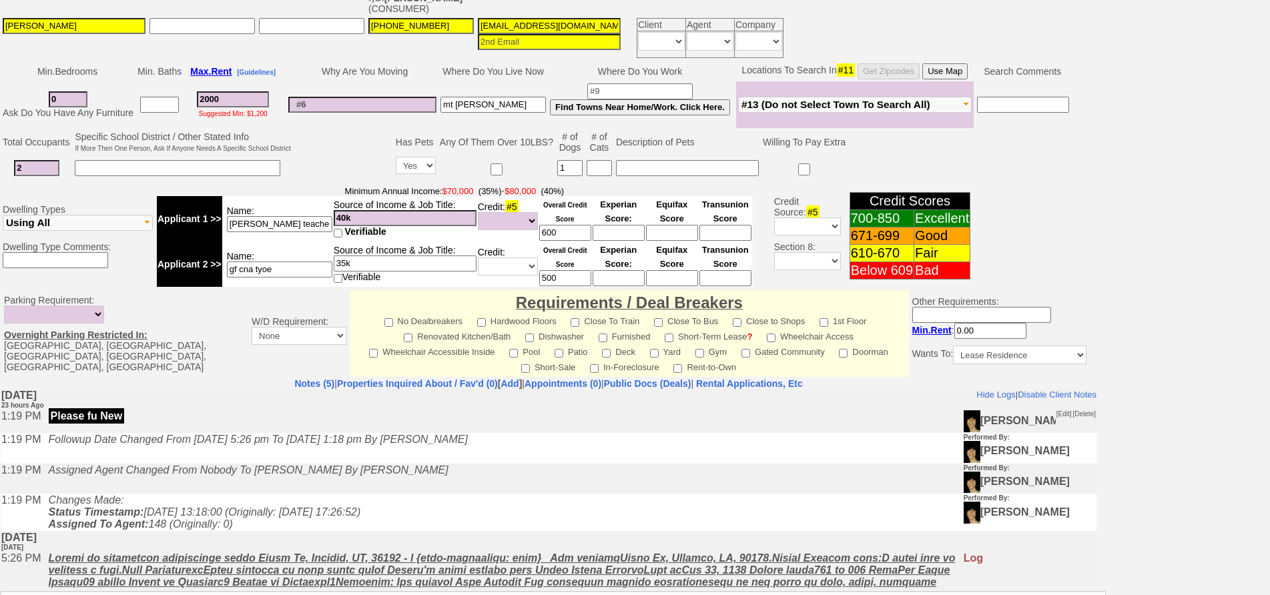
click at [264, 269] on input "gf cna tyoe" at bounding box center [279, 270] width 105 height 16
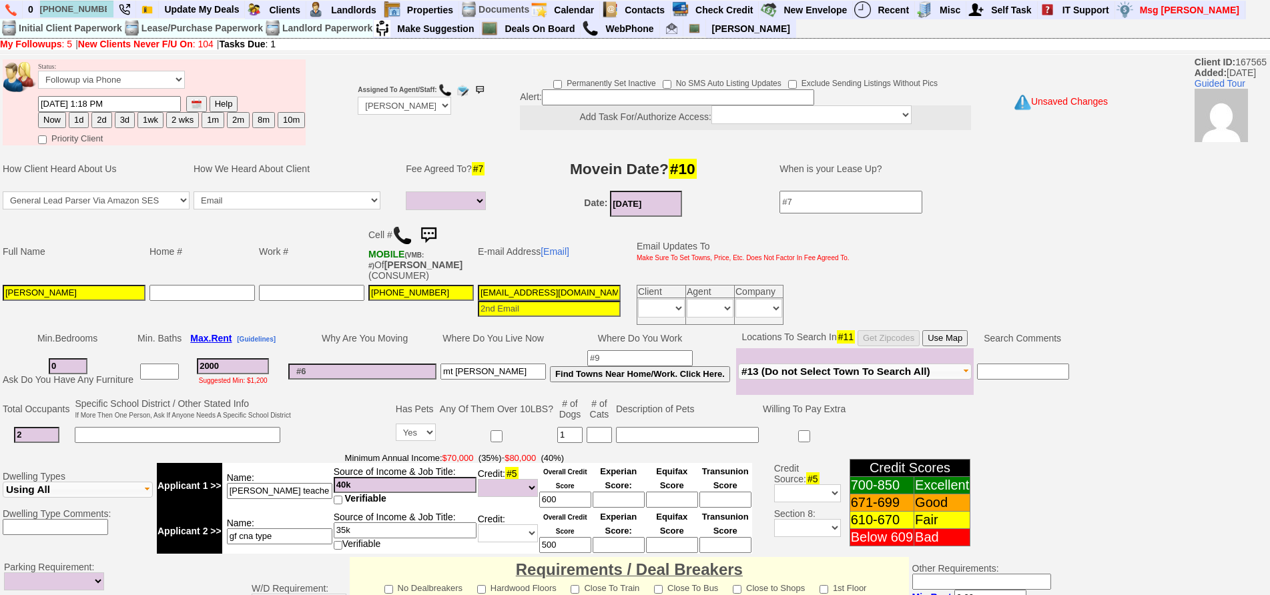
type input "gf cna type"
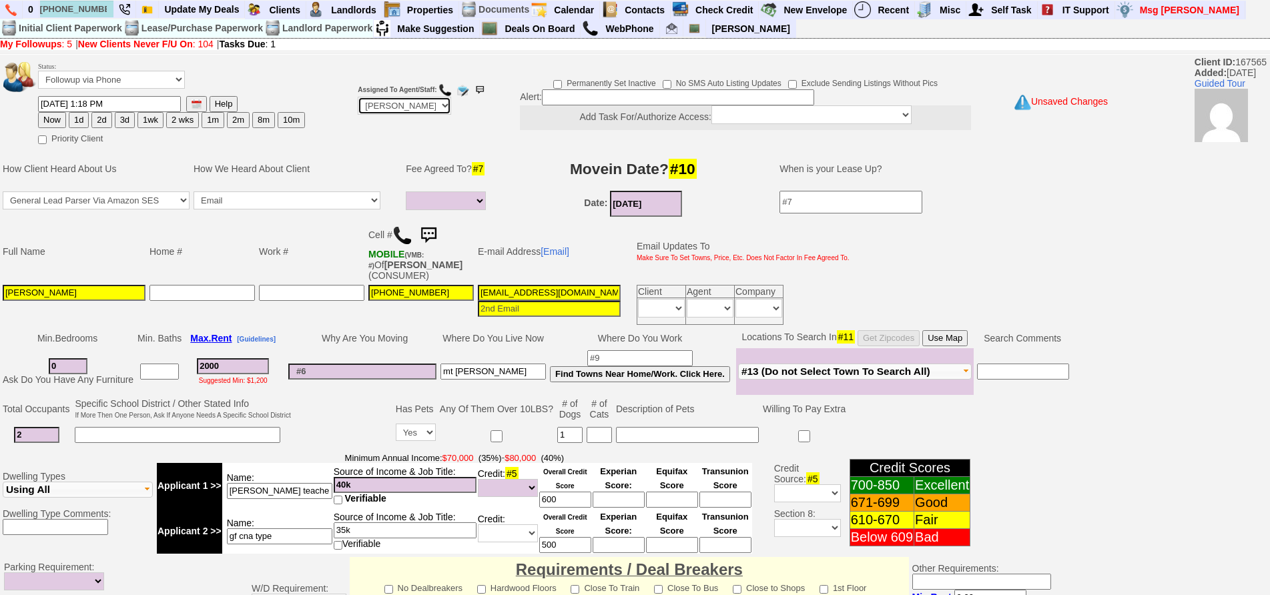
click at [389, 106] on select "Up-For-Grabs ***** STAFF ***** Bob Bruno 914-419-3579 Cristy Liberto 914-486-10…" at bounding box center [404, 106] width 93 height 18
select select "Up-For-Grabs"
click at [358, 97] on select "Up-For-Grabs ***** STAFF ***** Bob Bruno 914-419-3579 Cristy Liberto 914-486-10…" at bounding box center [404, 106] width 93 height 18
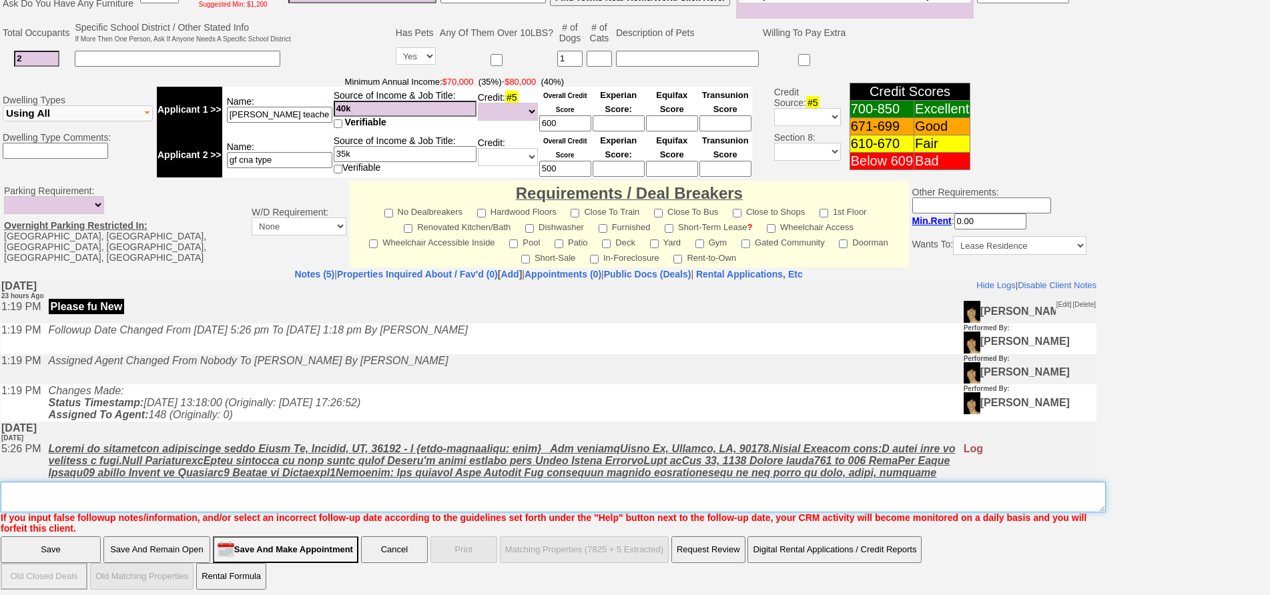
drag, startPoint x: 385, startPoint y: 497, endPoint x: 385, endPoint y: 490, distance: 7.3
click at [385, 491] on textarea "Insert New Note Here" at bounding box center [553, 497] width 1105 height 31
click at [209, 501] on textarea "Insert New Note Here" at bounding box center [553, 497] width 1105 height 31
click at [215, 487] on textarea "Insert New Note Here" at bounding box center [553, 497] width 1105 height 31
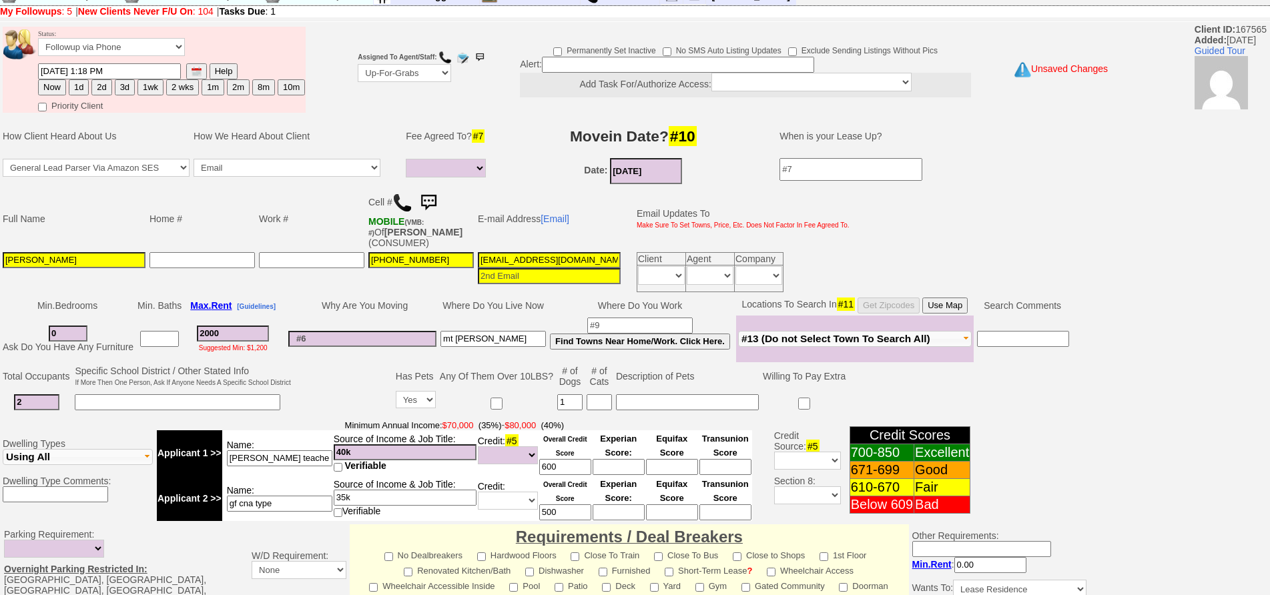
scroll to position [0, 0]
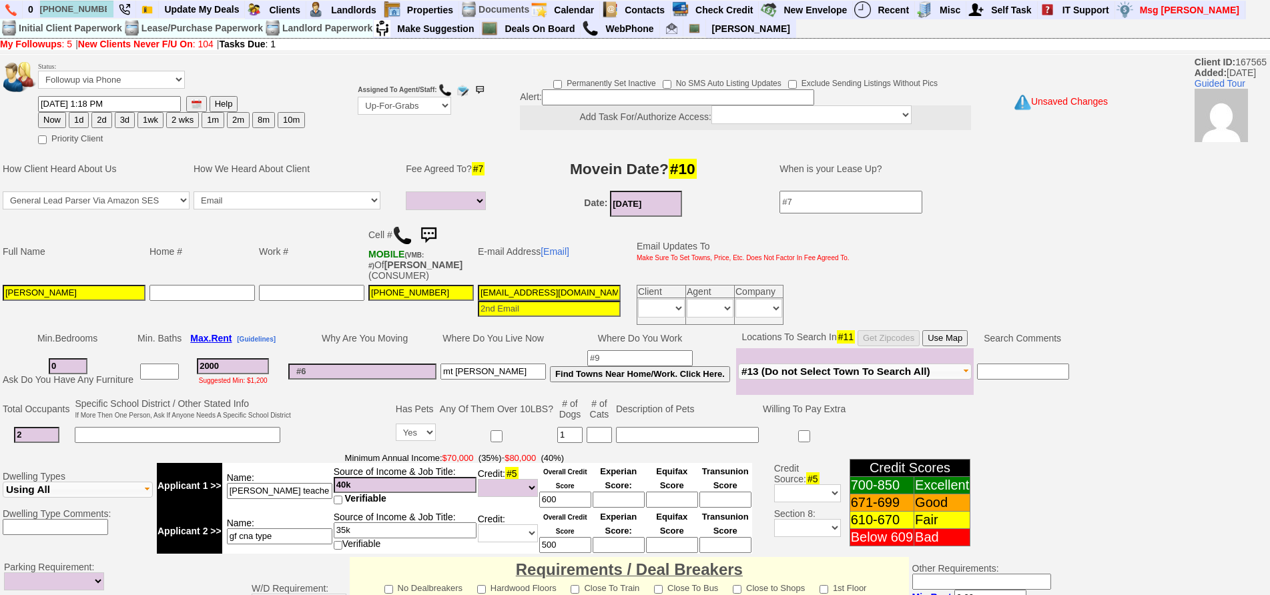
type textarea "credit shot"
click at [521, 283] on td "4kuez8scexme3i5auv55r6pxwnc@convo.zillow.com" at bounding box center [549, 305] width 147 height 44
click at [525, 288] on input "4kuez8scexme3i5auv55r6pxwnc@convo.zillow.com" at bounding box center [549, 293] width 143 height 16
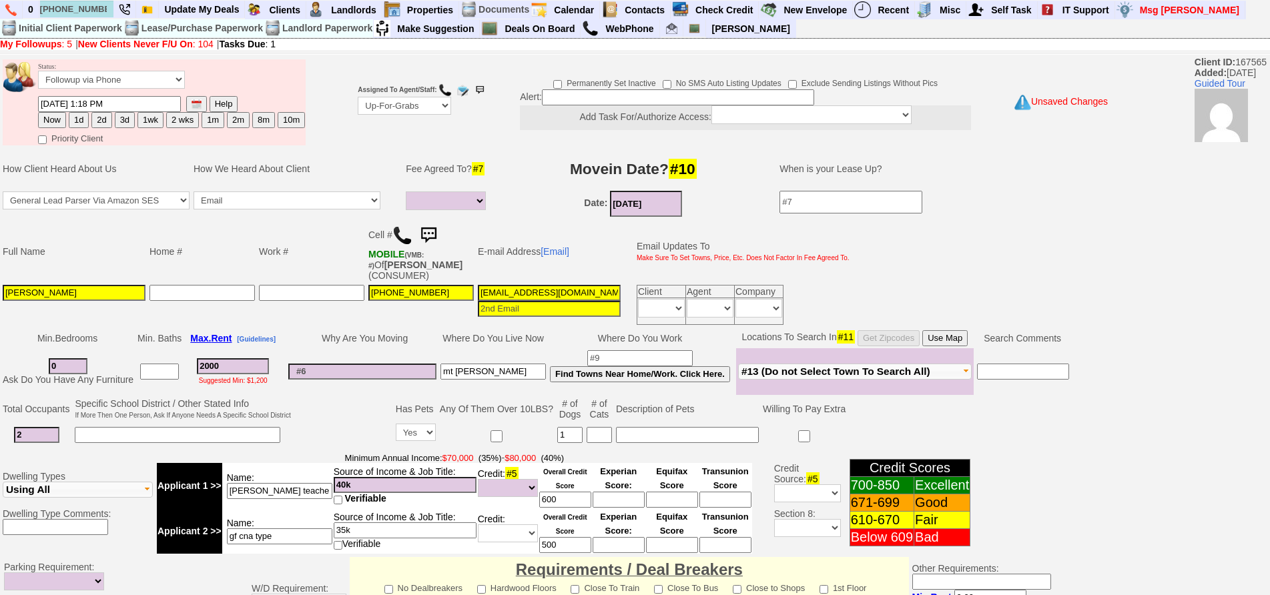
type input "chefjojo1024@gmail.com"
click at [539, 200] on td "Date: 09/15/2025" at bounding box center [633, 204] width 266 height 30
click at [425, 433] on select "Yes No" at bounding box center [416, 432] width 40 height 17
select select
click at [397, 424] on select "Yes No" at bounding box center [416, 432] width 40 height 17
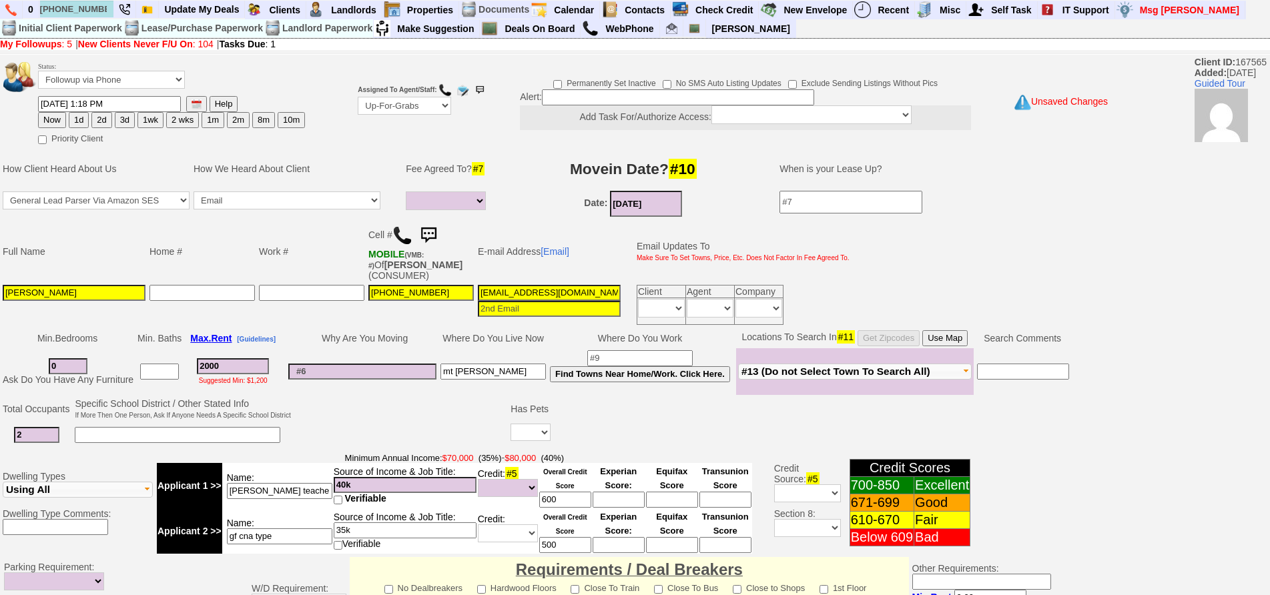
click at [956, 337] on button "Use Map" at bounding box center [944, 338] width 45 height 16
drag, startPoint x: 242, startPoint y: 369, endPoint x: 119, endPoint y: 350, distance: 124.3
click at [119, 350] on tr "0 Ask Do You Have Any Furniture 2000 Suggested Min: $1,200 mt vernon Find Towns…" at bounding box center [536, 371] width 1071 height 47
type input "1"
select select
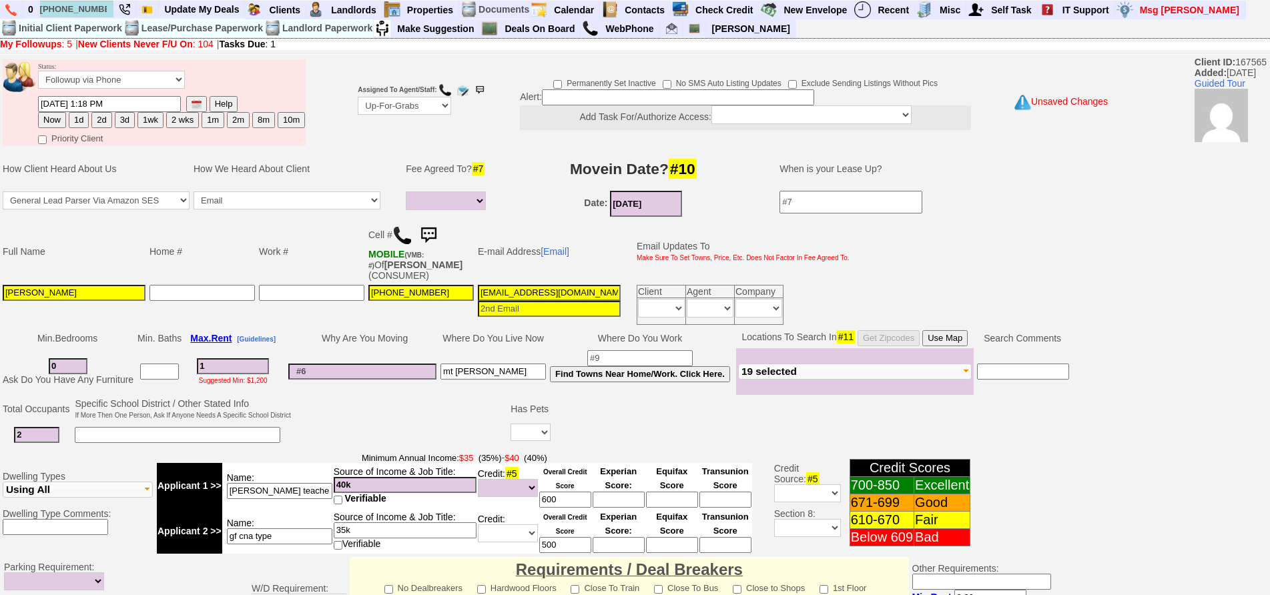
type input "19"
select select
type input "1900"
select select
type input "1900"
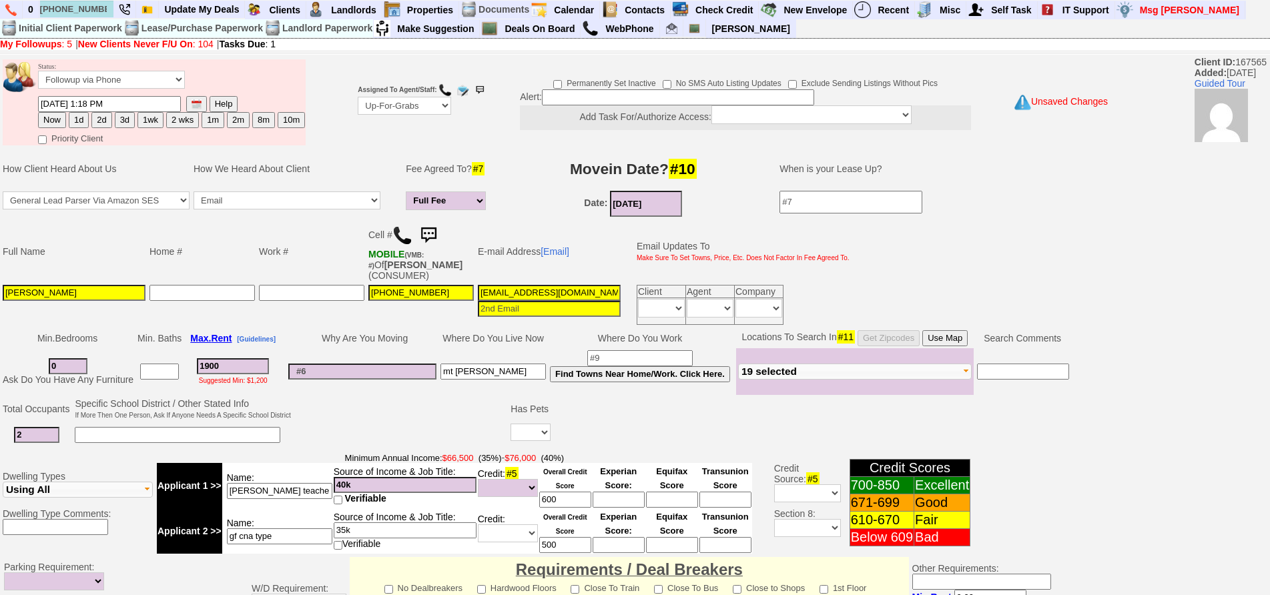
select select
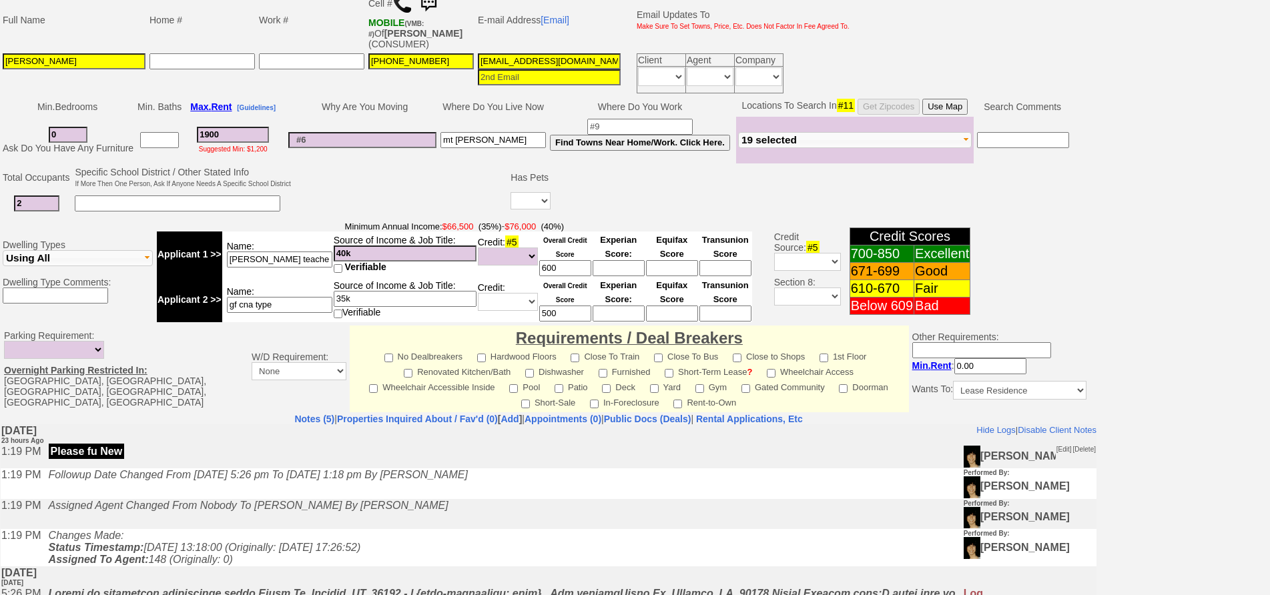
scroll to position [376, 0]
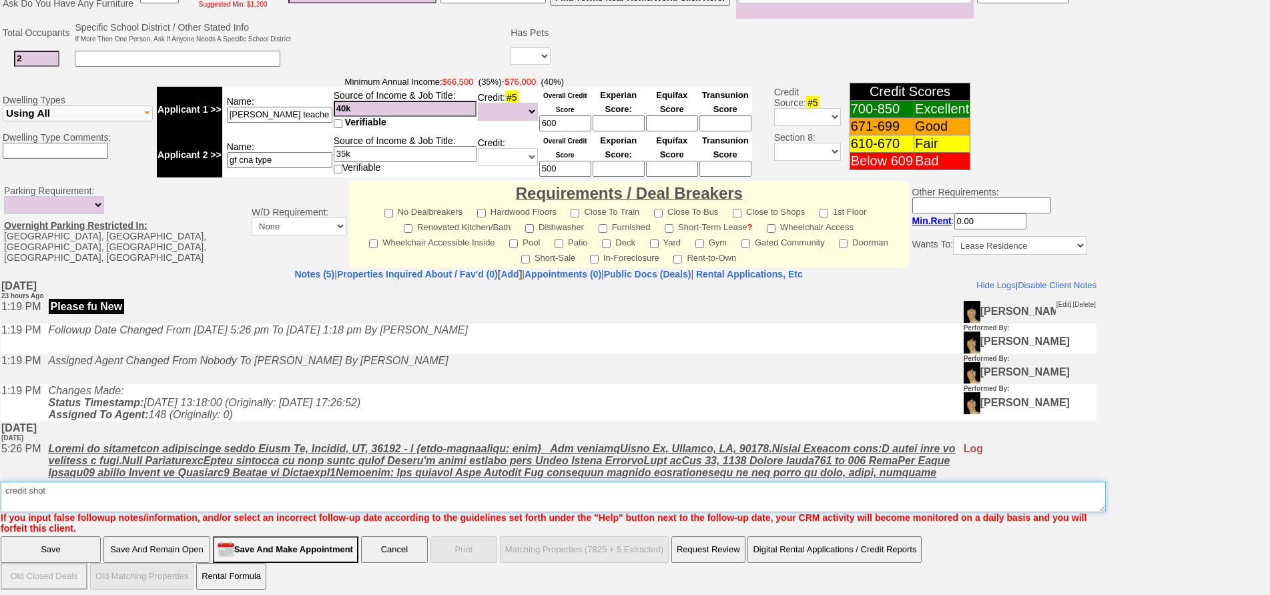
click at [374, 489] on textarea "Insert New Note Here" at bounding box center [553, 497] width 1105 height 31
type textarea "credit shot low budget nfm"
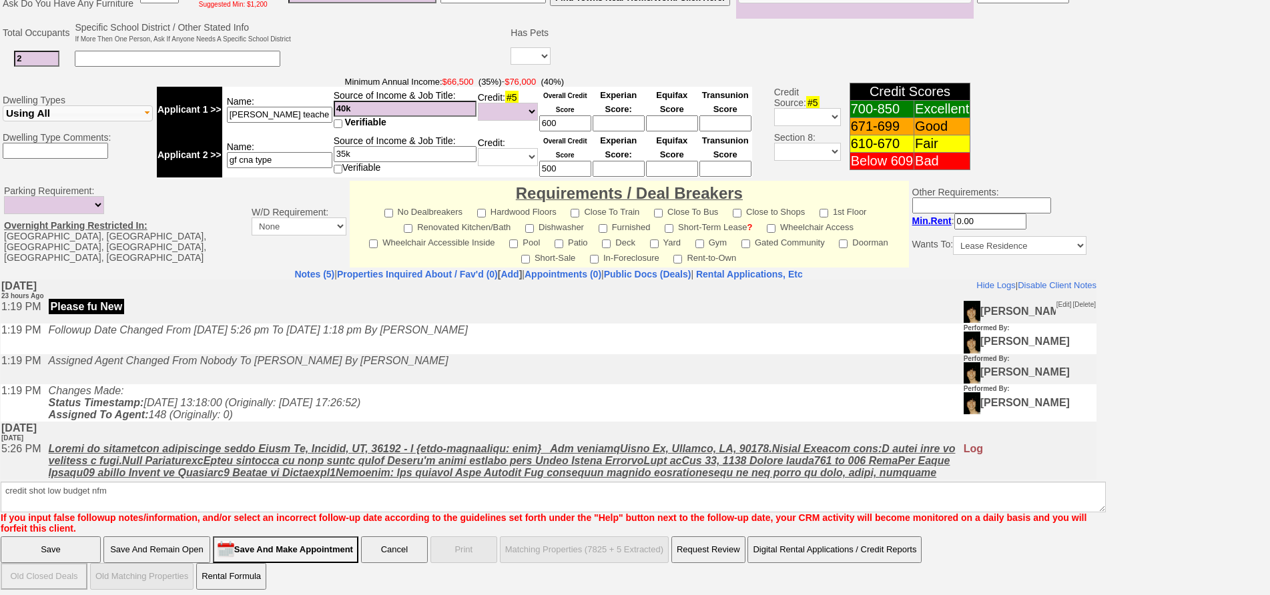
click at [1, 537] on input "Save" at bounding box center [51, 550] width 100 height 27
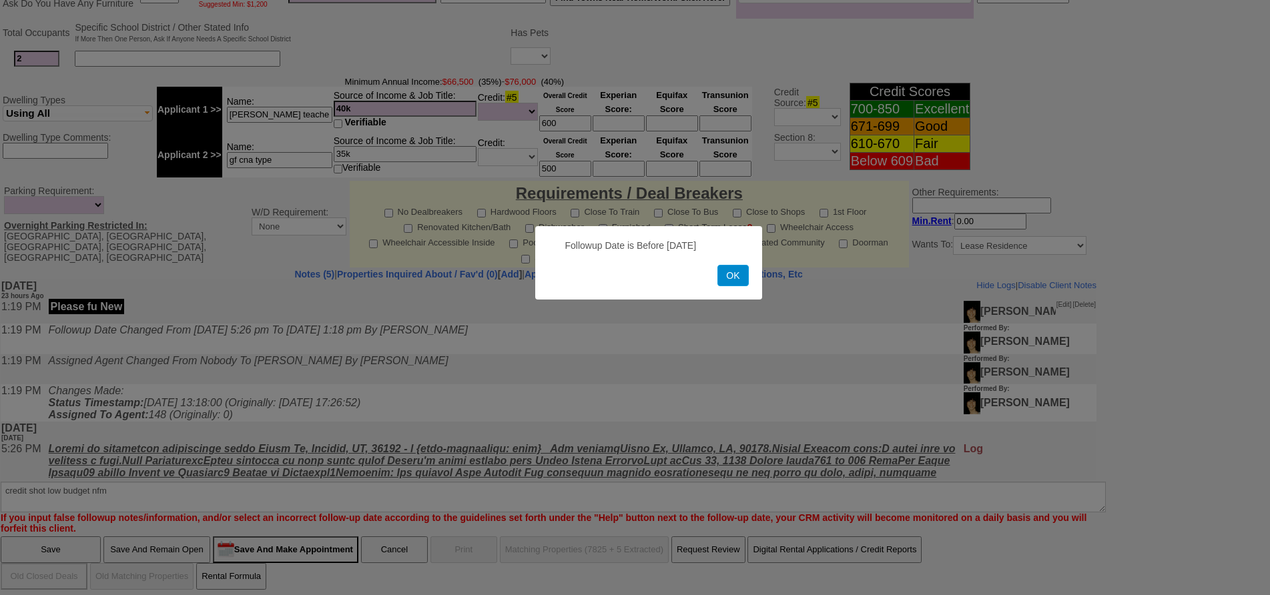
click at [747, 270] on button "OK" at bounding box center [733, 275] width 31 height 21
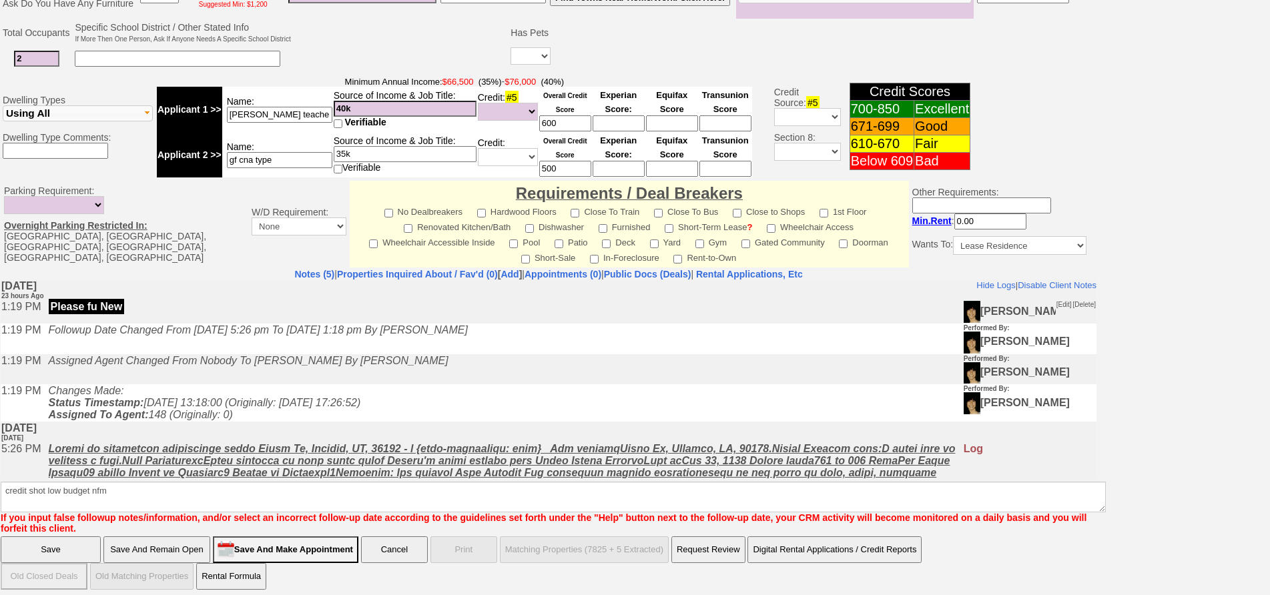
scroll to position [0, 0]
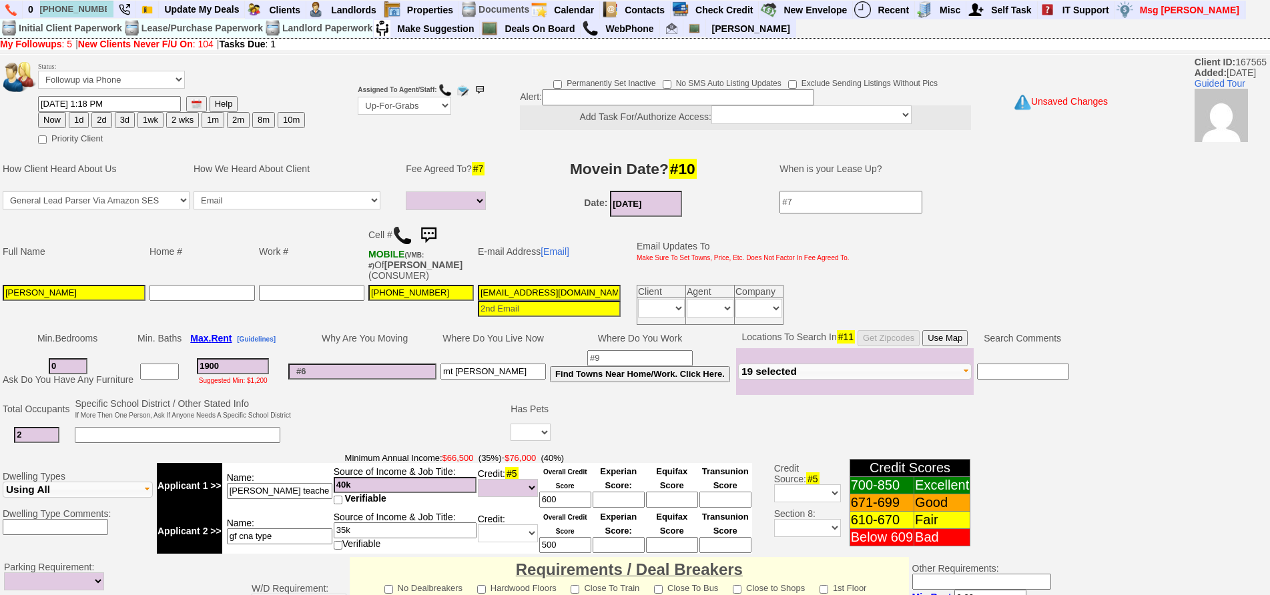
click at [54, 117] on button "Now" at bounding box center [52, 120] width 28 height 16
type input "08/30/2025 12:31 PM"
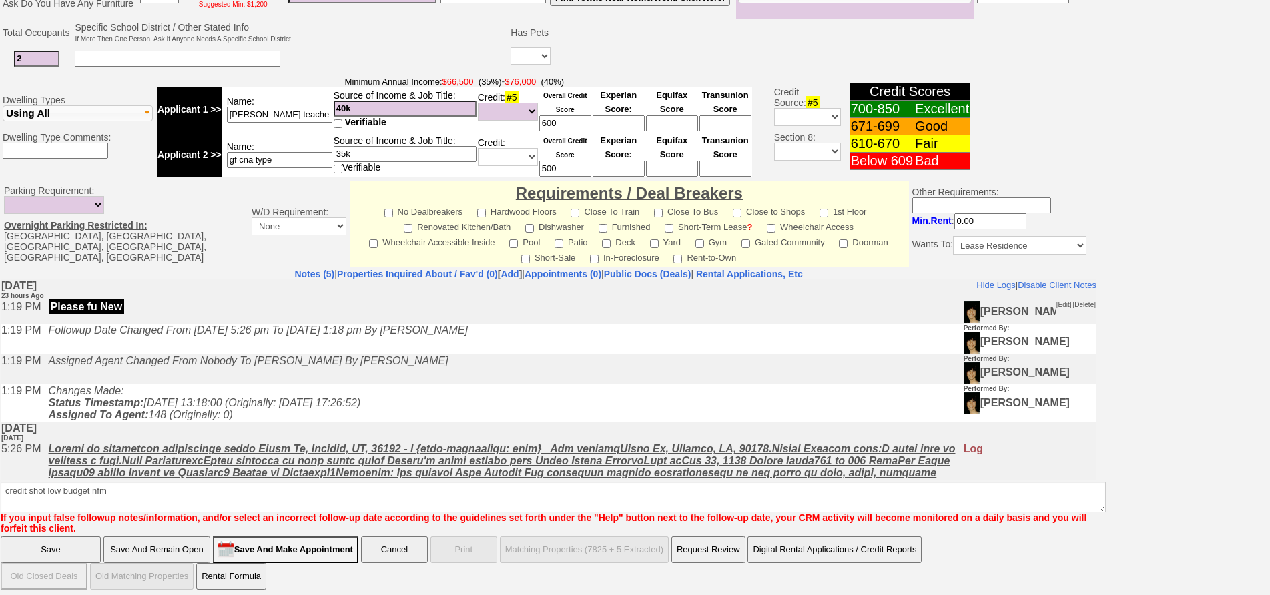
click at [61, 529] on span "If you input false followup notes/information, and/or select an incorrect follo…" at bounding box center [544, 524] width 1086 height 23
click at [64, 537] on input "Save" at bounding box center [51, 550] width 100 height 27
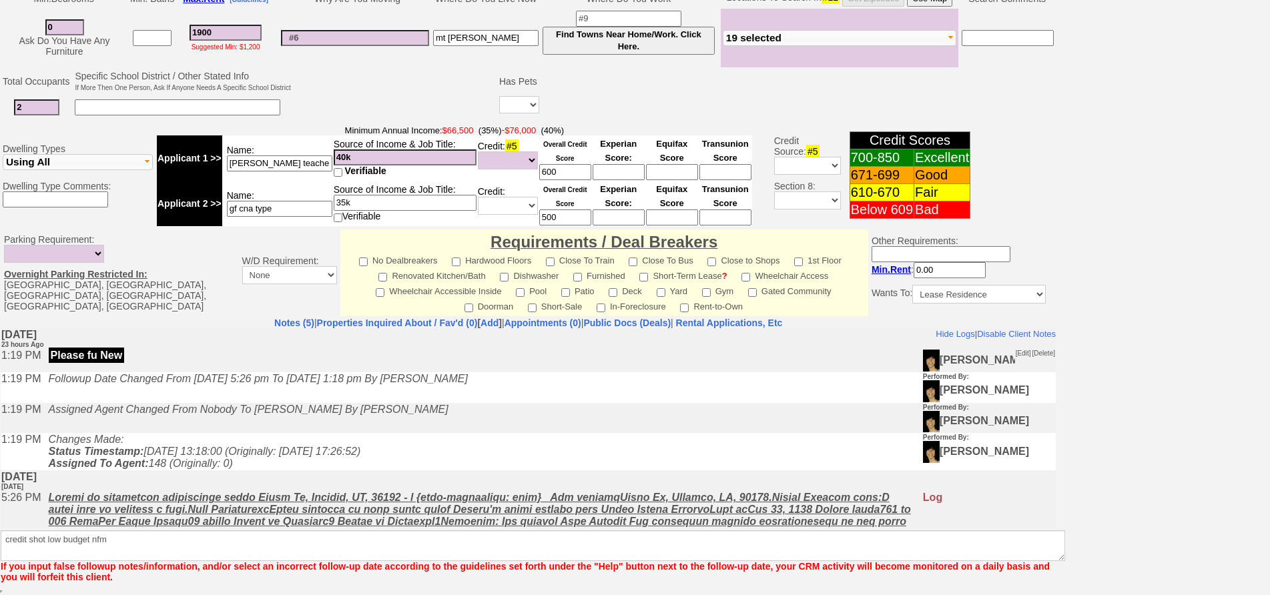
scroll to position [340, 0]
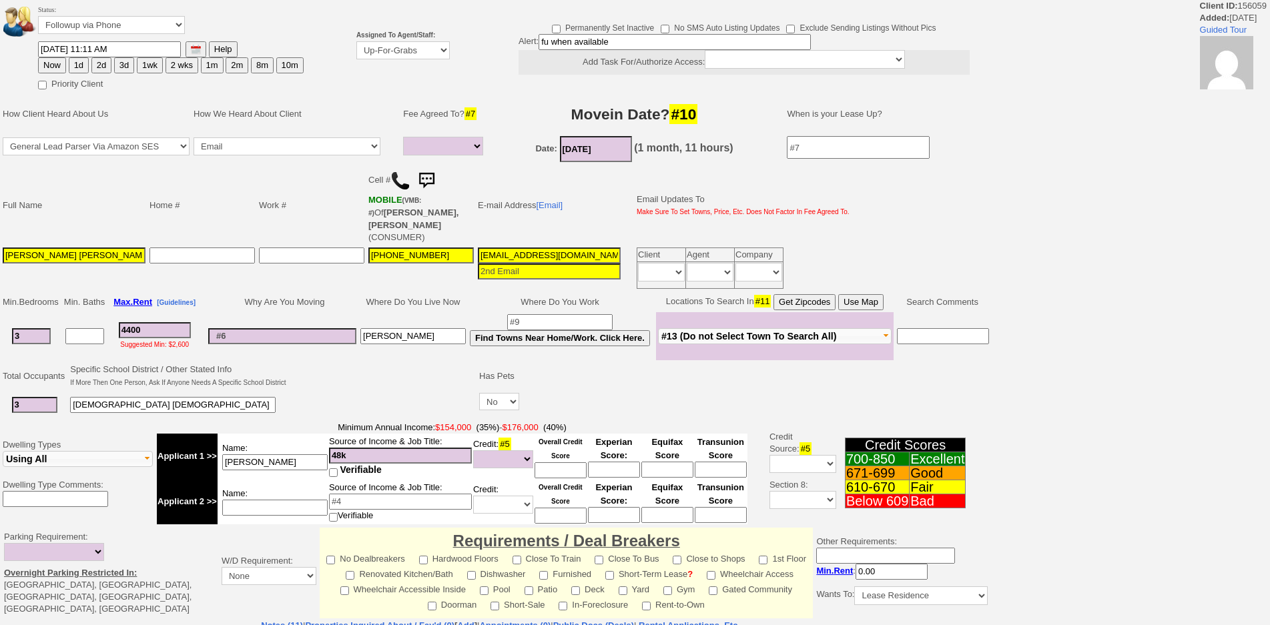
select select
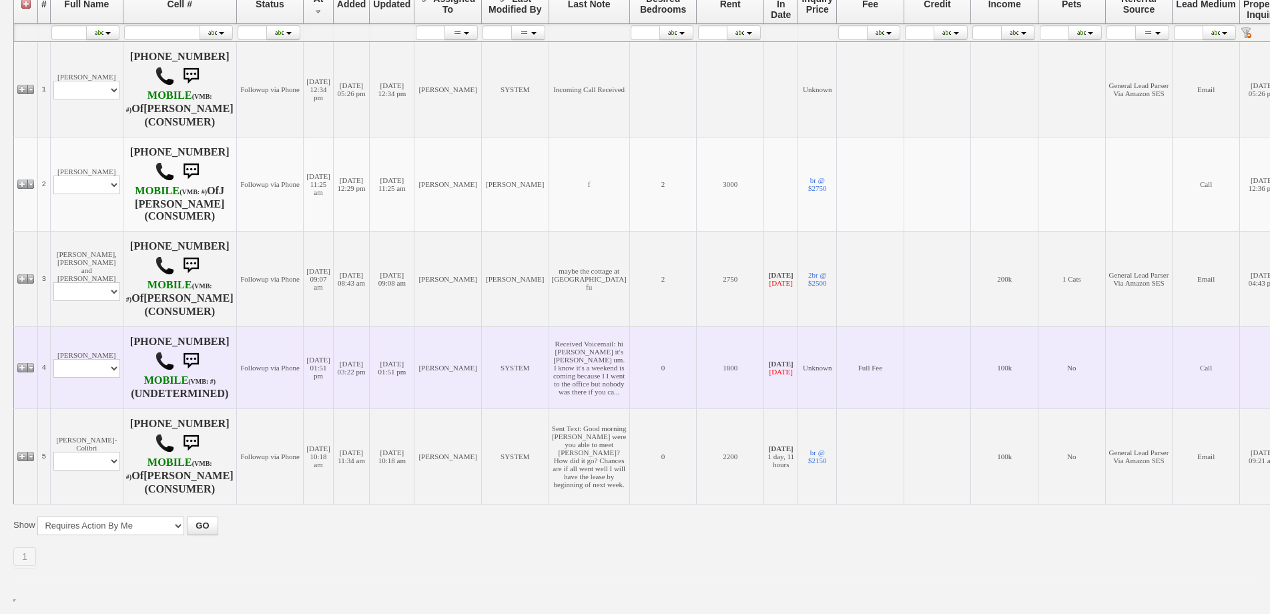
scroll to position [400, 0]
click at [106, 359] on select "Profile Edit Print Email Externally (Will Not Be Tracked In CRM) Closed Deals" at bounding box center [86, 368] width 67 height 19
select select "ChangeURL,/crm/custom/edit_client_form.php?redirect=%2Fcrm%2Fclients.php&id=118…"
click at [53, 359] on select "Profile Edit Print Email Externally (Will Not Be Tracked In CRM) Closed Deals" at bounding box center [86, 368] width 67 height 19
select select
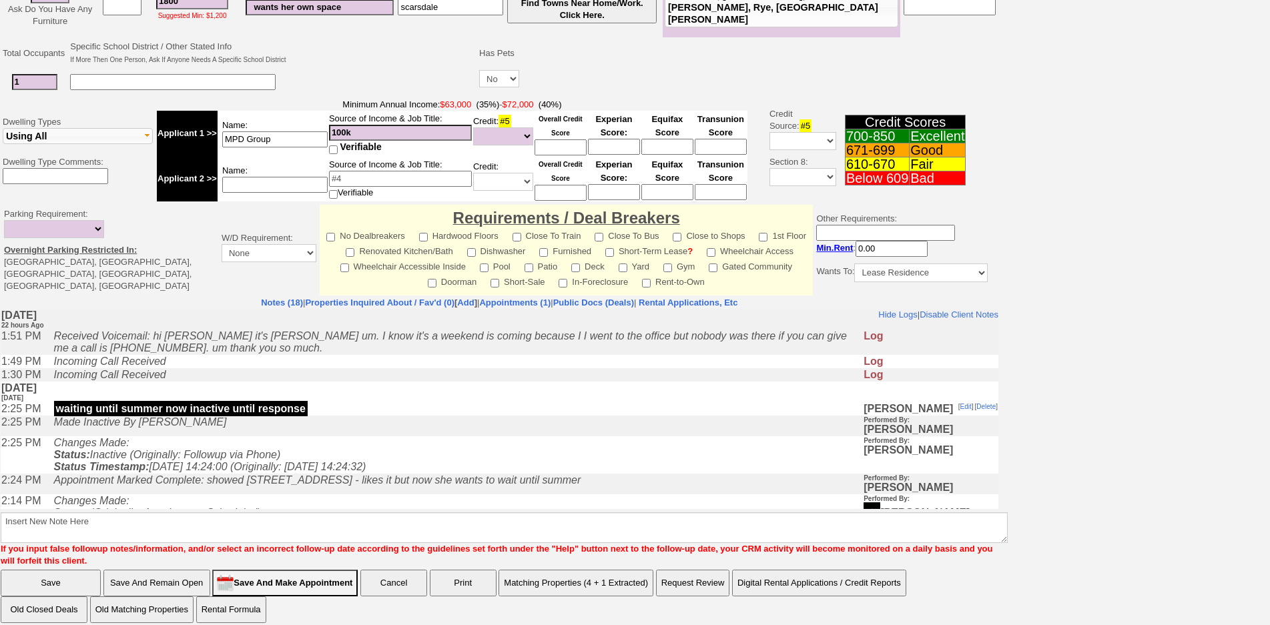
scroll to position [314, 0]
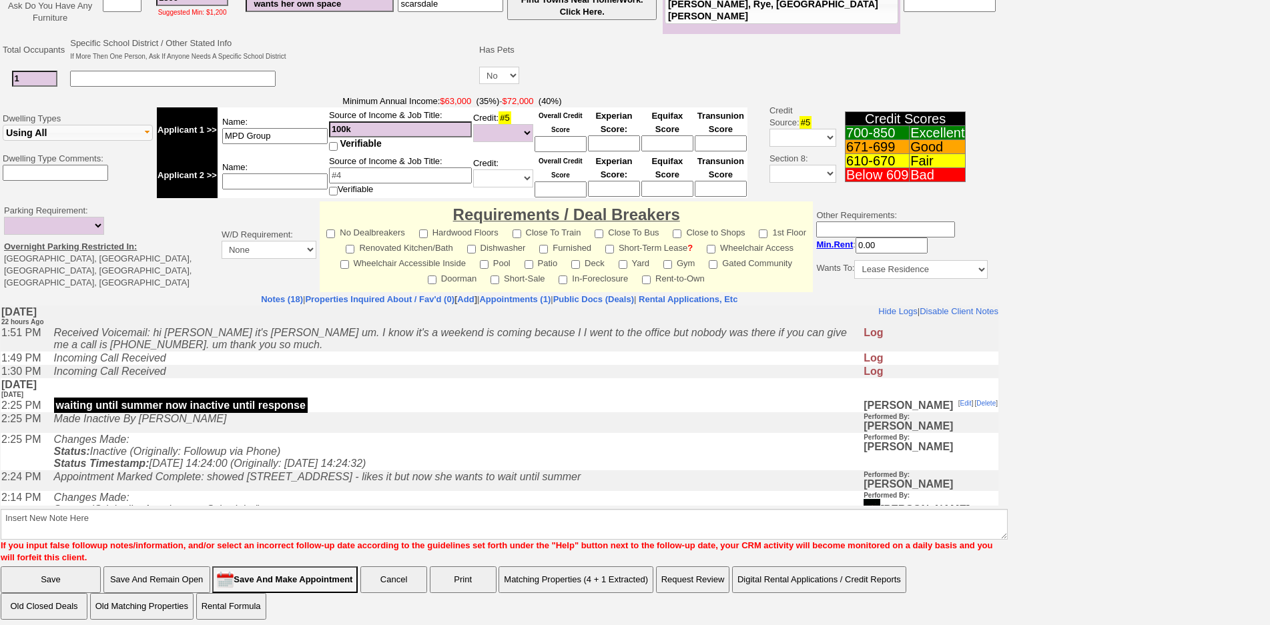
click at [395, 425] on td "Made Inactive By [PERSON_NAME]" at bounding box center [455, 422] width 816 height 21
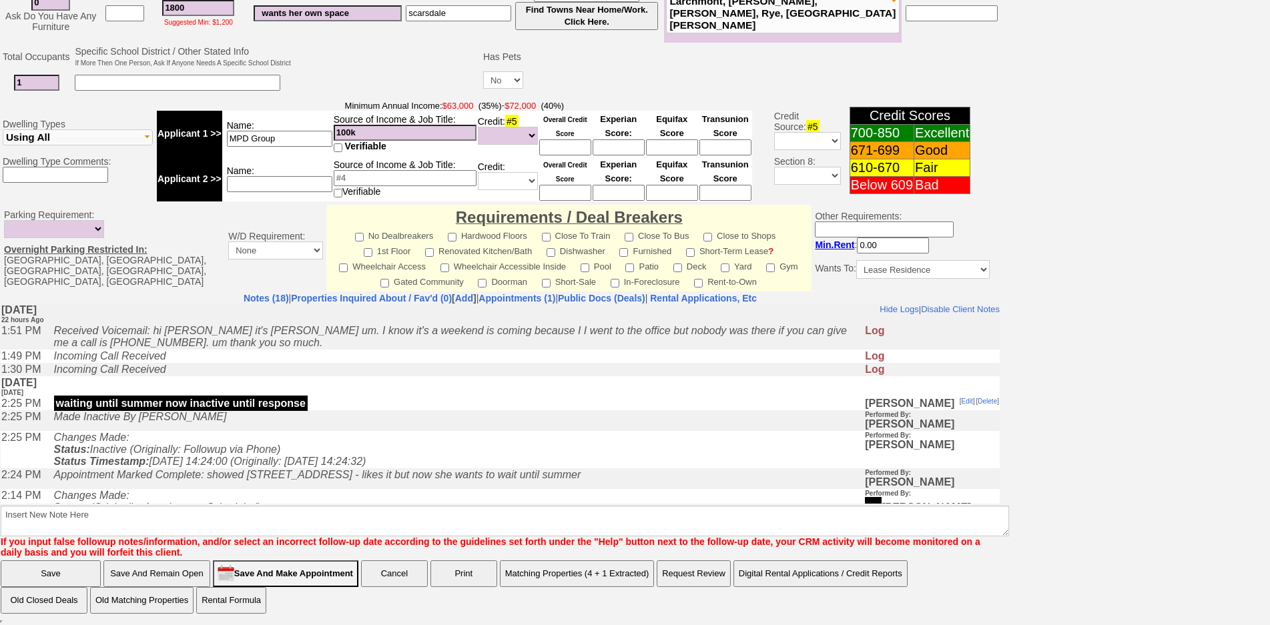
scroll to position [0, 0]
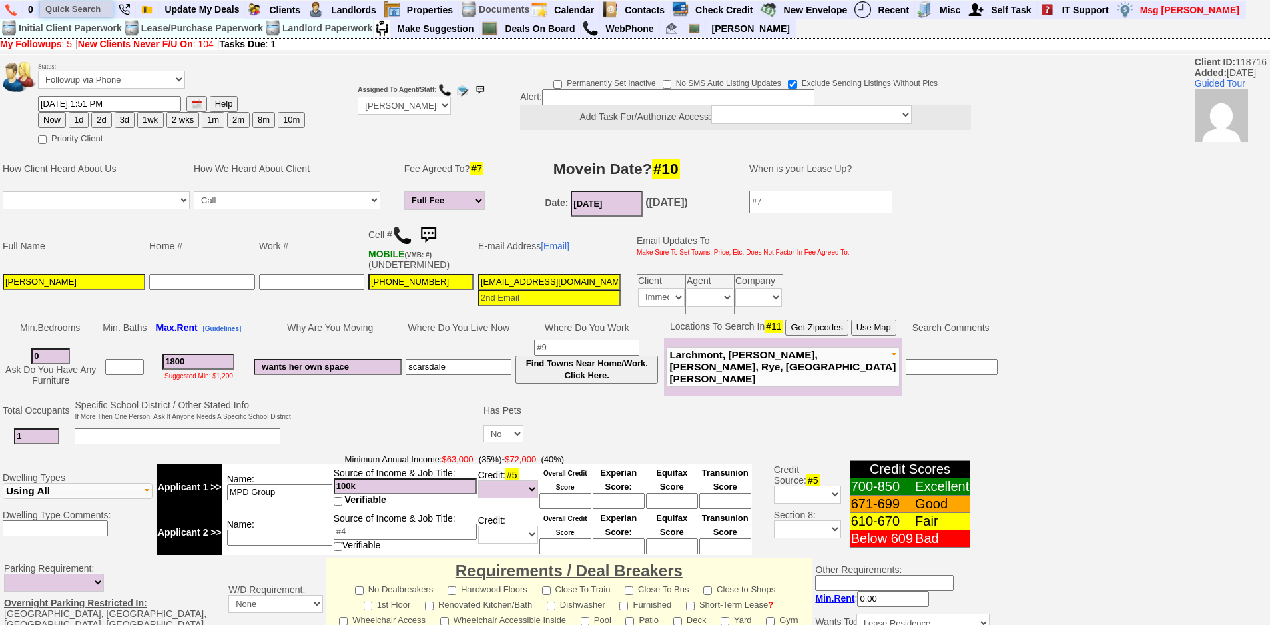
click at [91, 13] on input "text" at bounding box center [76, 9] width 73 height 17
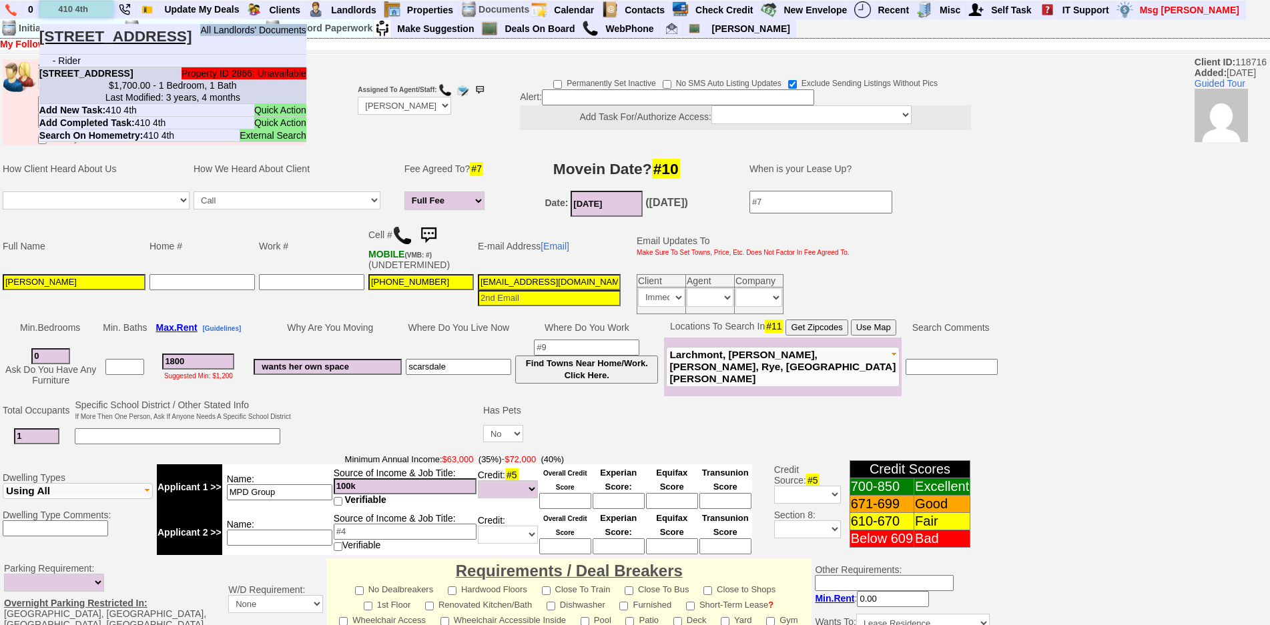
type input "410 4th"
click at [140, 96] on center "$1,700.00 - 1 Bedroom, 1 Bath Last Modified: 3 years, 4 months" at bounding box center [172, 91] width 267 height 24
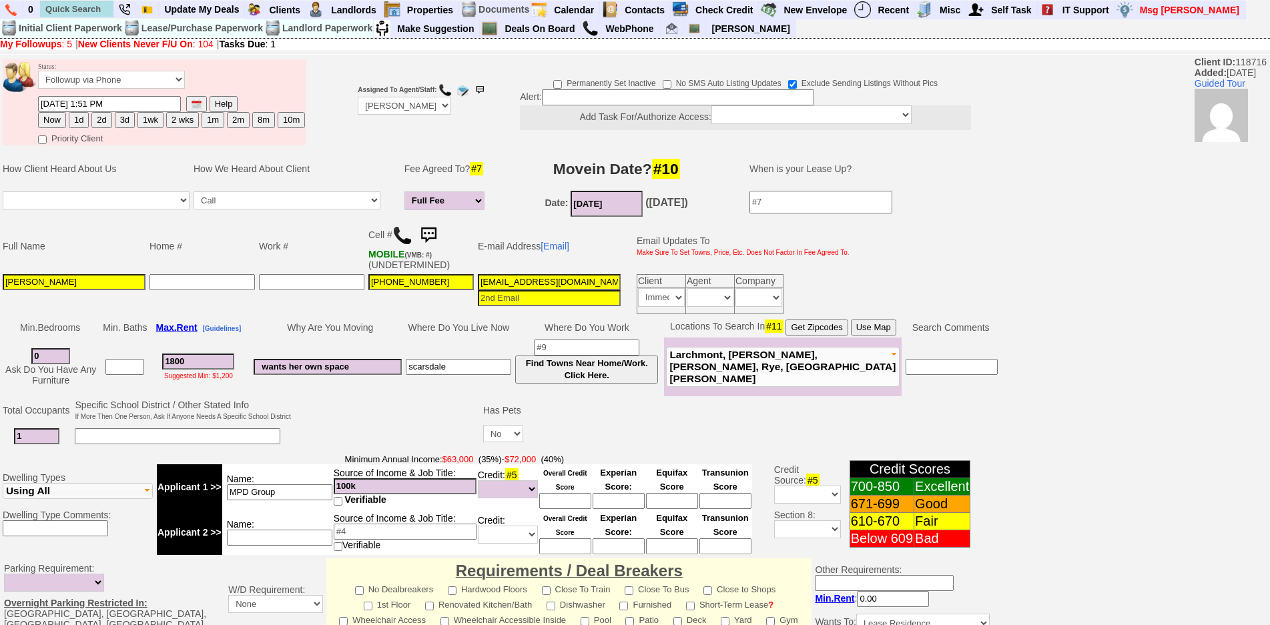
click at [392, 244] on td "Cell # MOBILE (VMB: #) (UNDETERMINED)" at bounding box center [420, 246] width 109 height 52
click at [398, 239] on img at bounding box center [402, 236] width 20 height 20
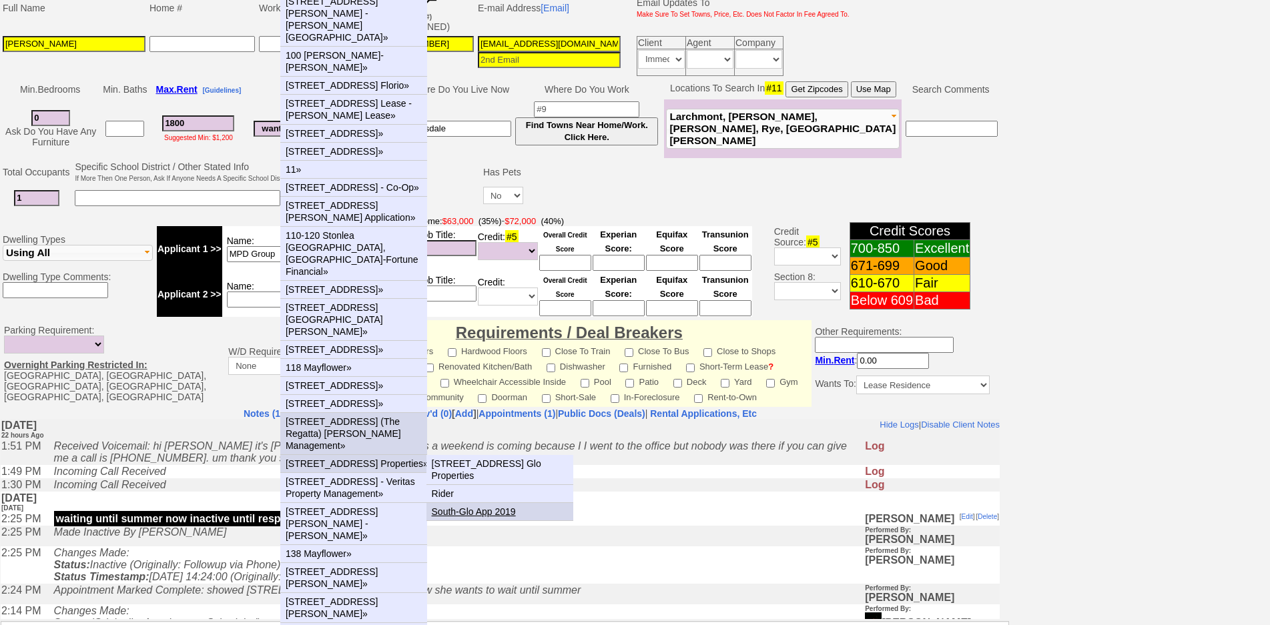
scroll to position [267, 0]
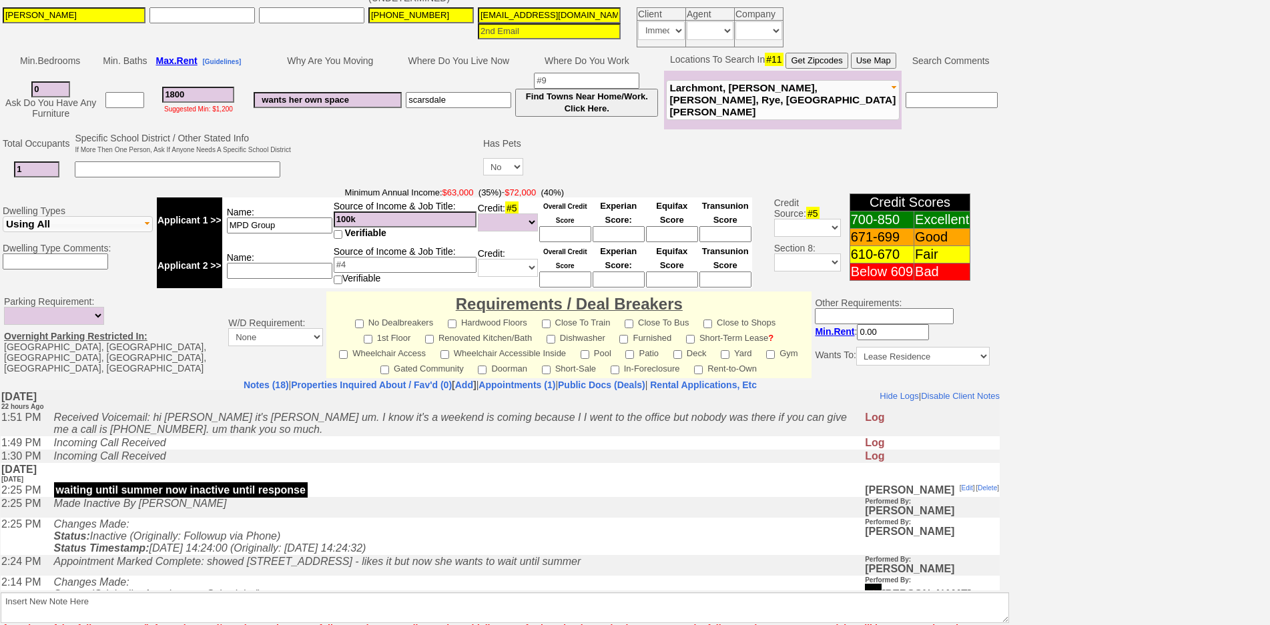
click at [719, 491] on td "waiting until summer now inactive until response" at bounding box center [456, 489] width 818 height 13
click at [372, 468] on td "[DATE] [DATE]" at bounding box center [500, 473] width 999 height 21
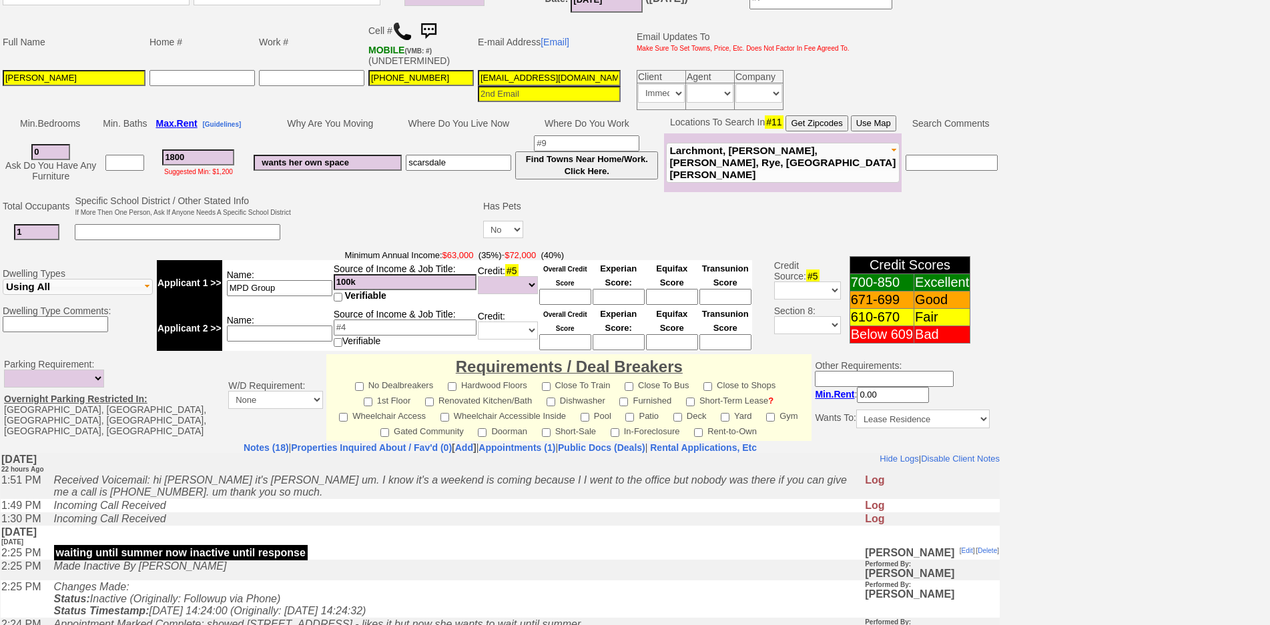
scroll to position [0, 0]
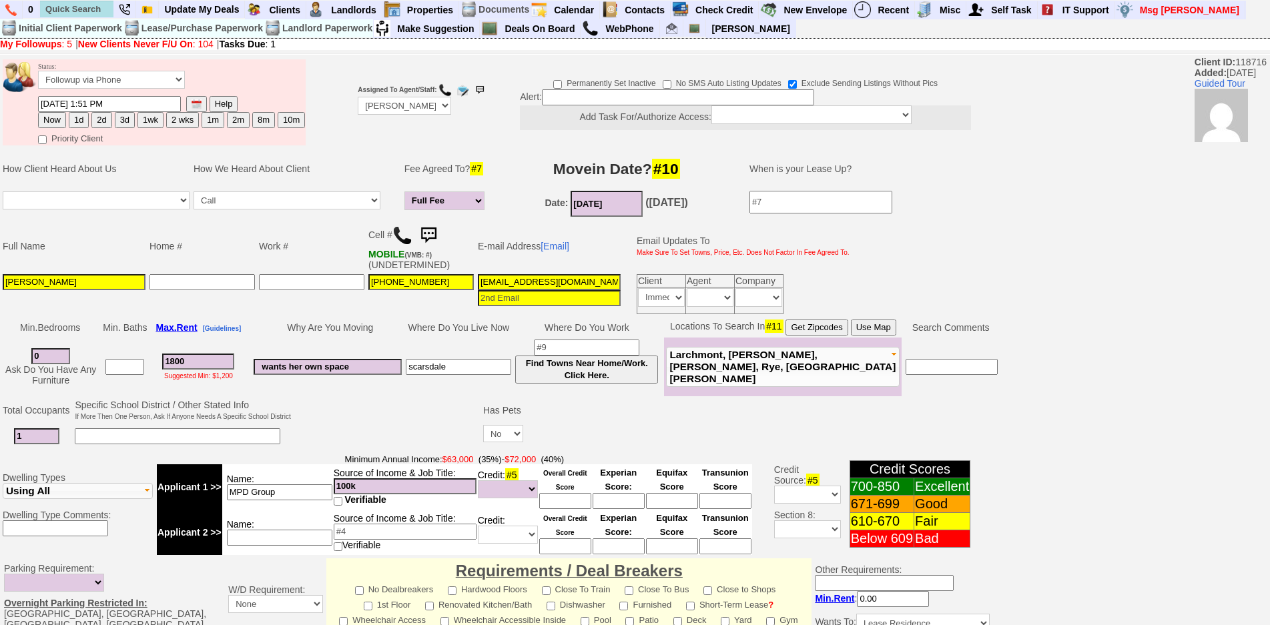
click at [340, 413] on td at bounding box center [387, 424] width 188 height 53
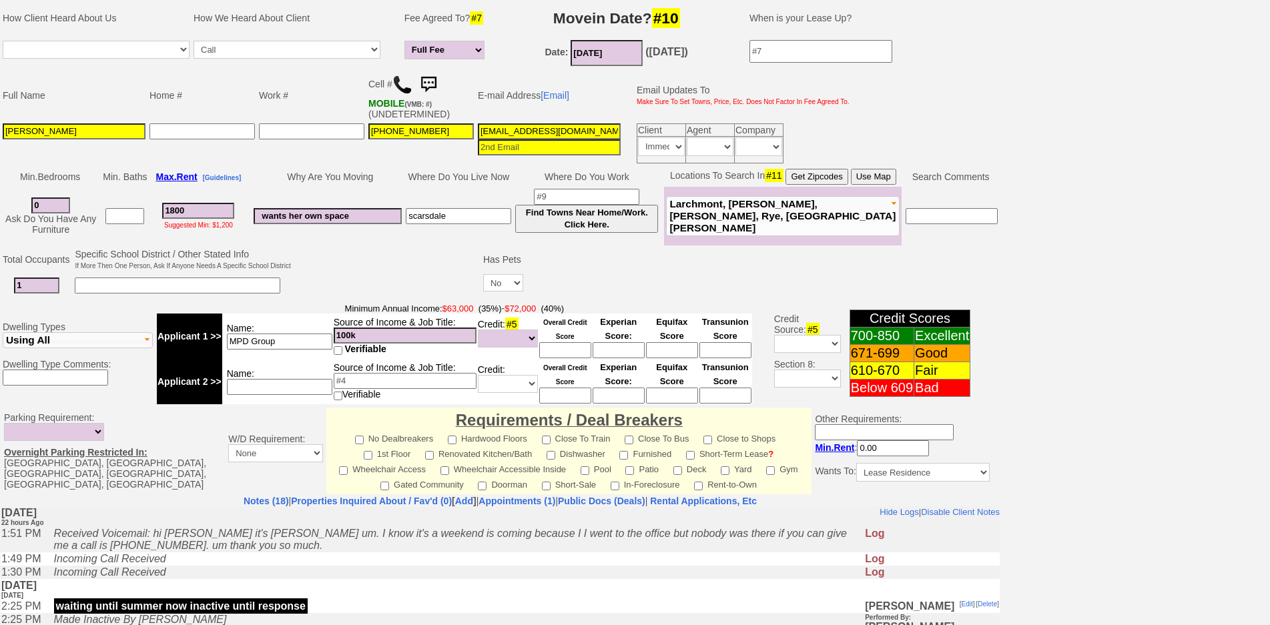
scroll to position [354, 0]
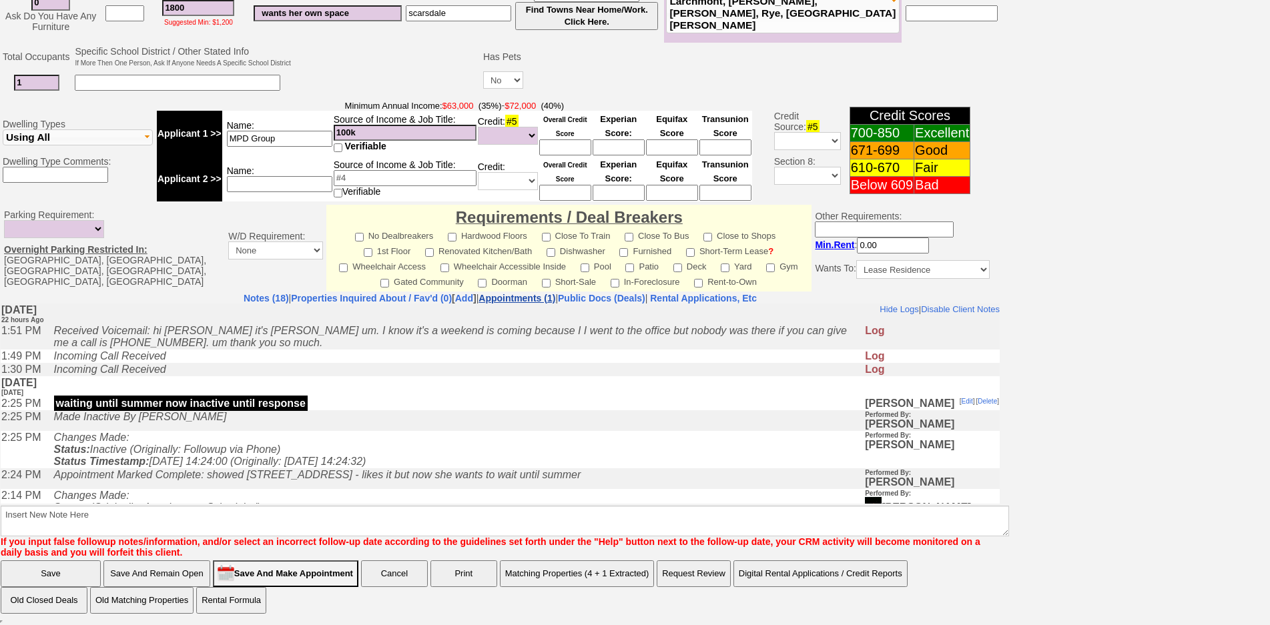
click at [492, 297] on link "Appointments (1)" at bounding box center [517, 298] width 77 height 11
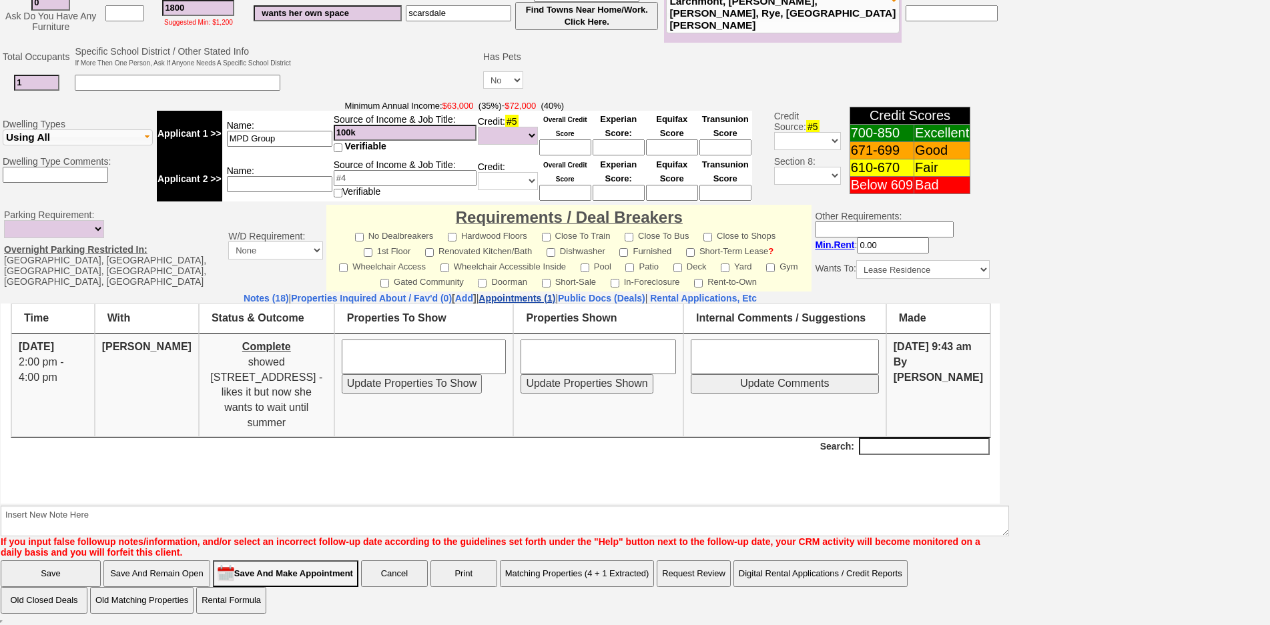
scroll to position [0, 0]
click at [721, 300] on nobr "Rental Applications, Etc" at bounding box center [703, 298] width 107 height 11
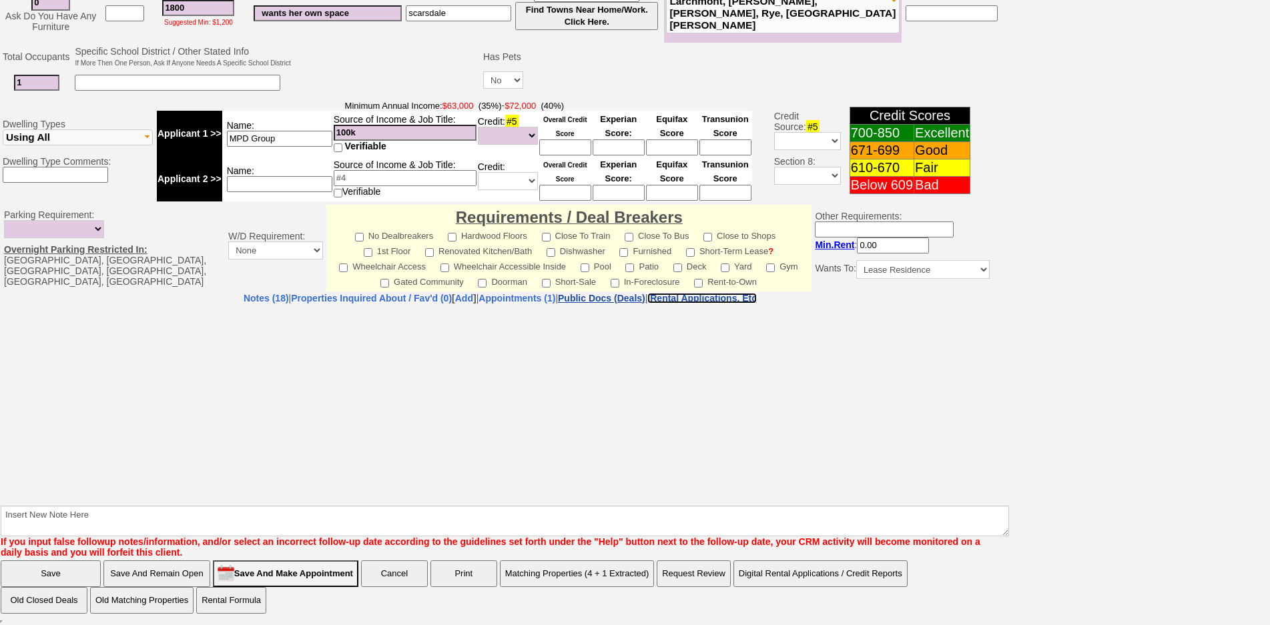
select select "100"
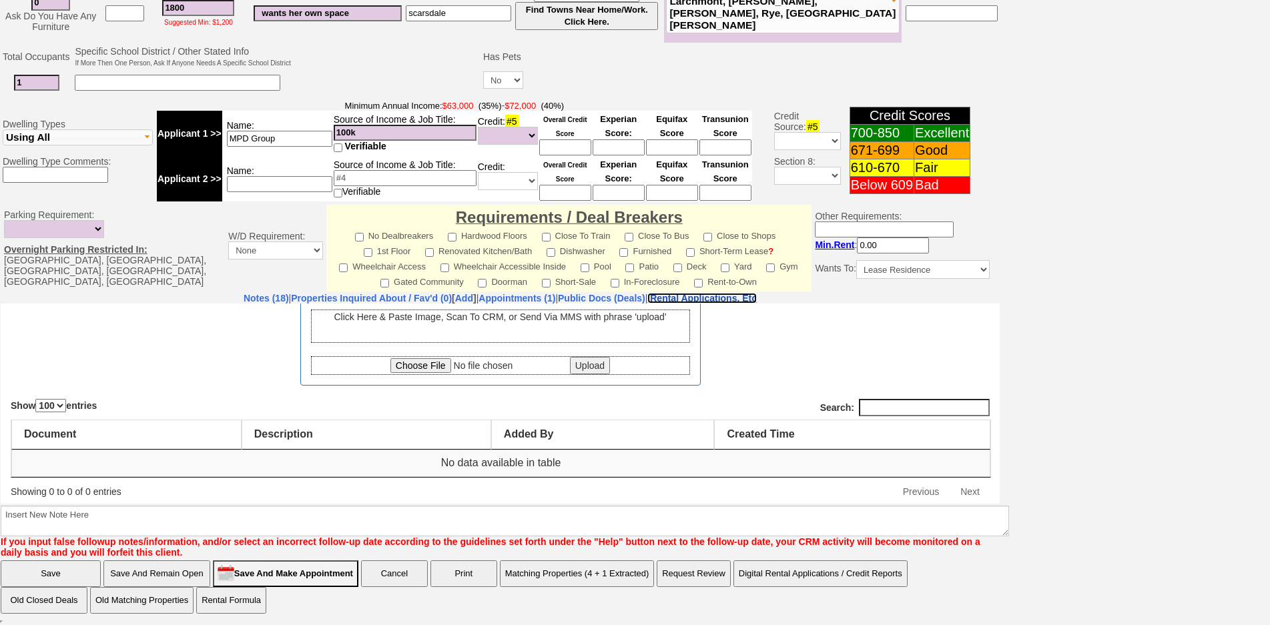
scroll to position [45, 0]
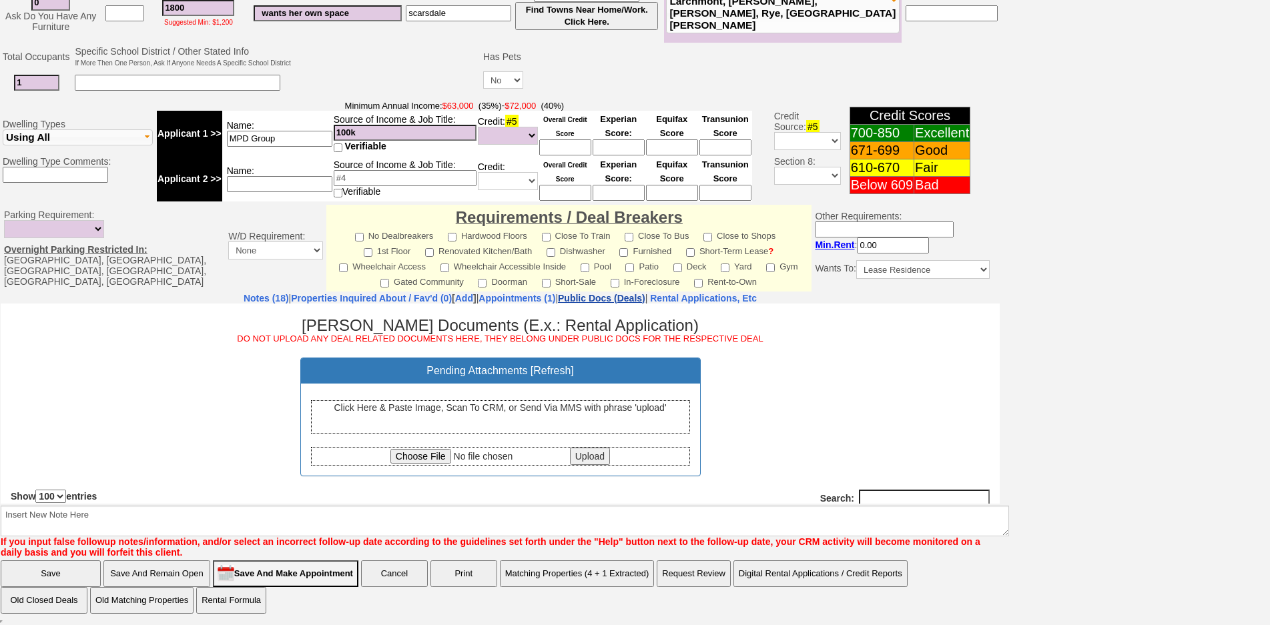
click at [645, 298] on link "Public Docs (Deals)" at bounding box center [601, 298] width 87 height 11
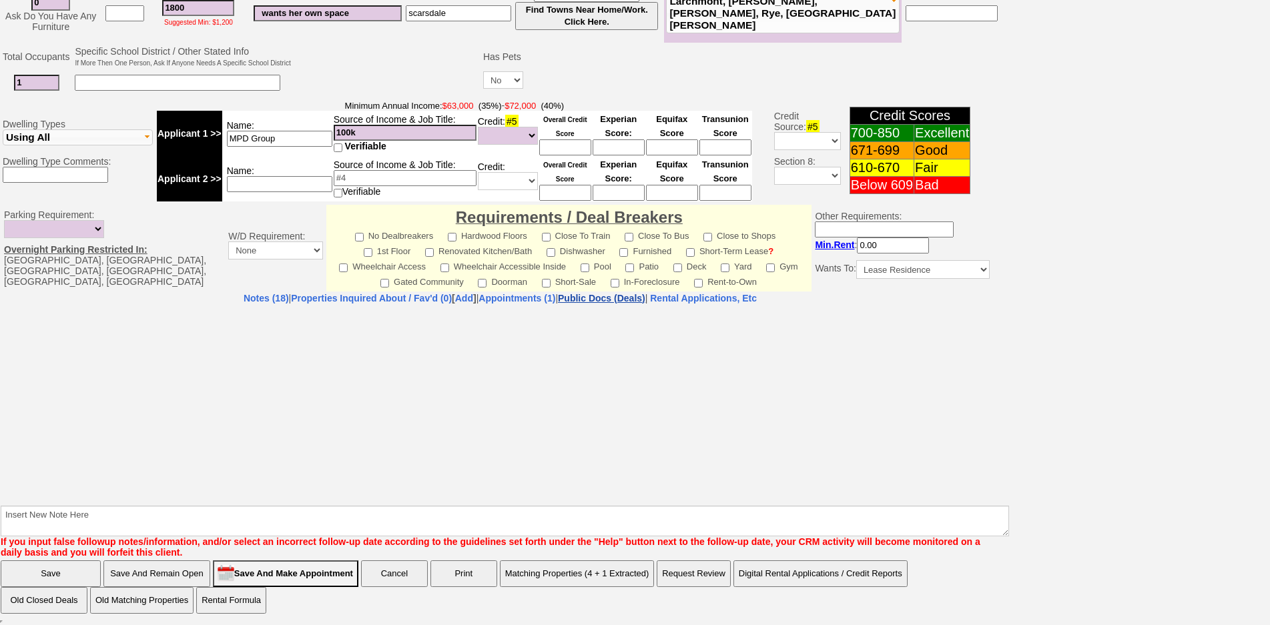
select select "50"
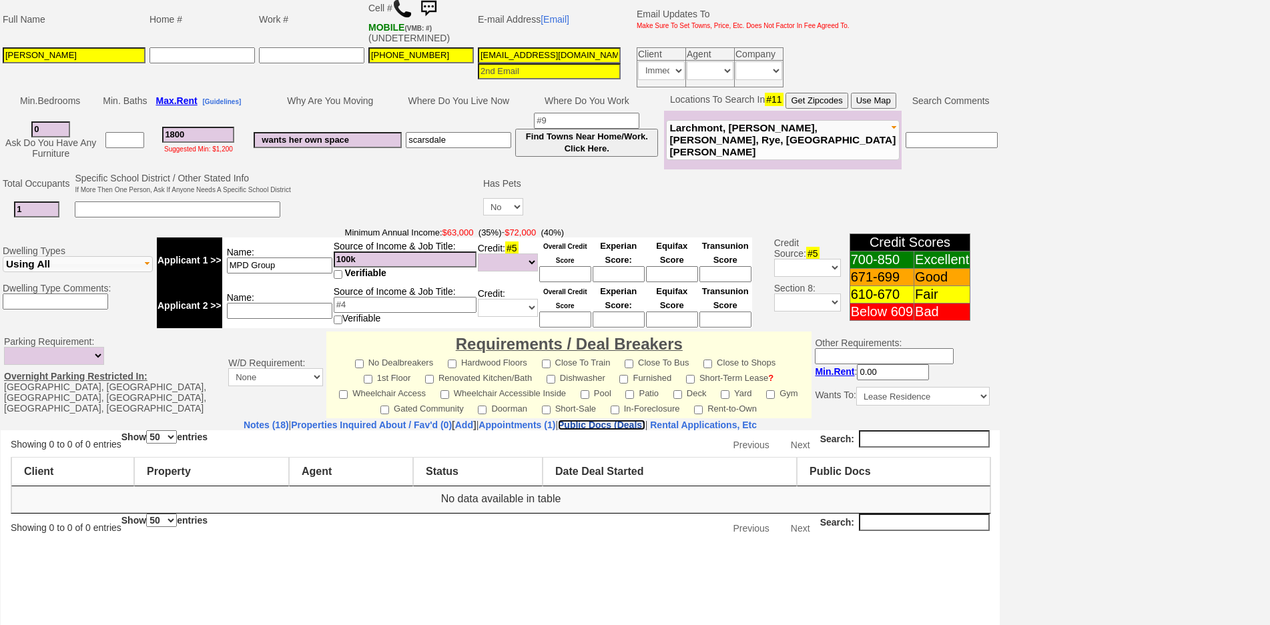
scroll to position [354, 0]
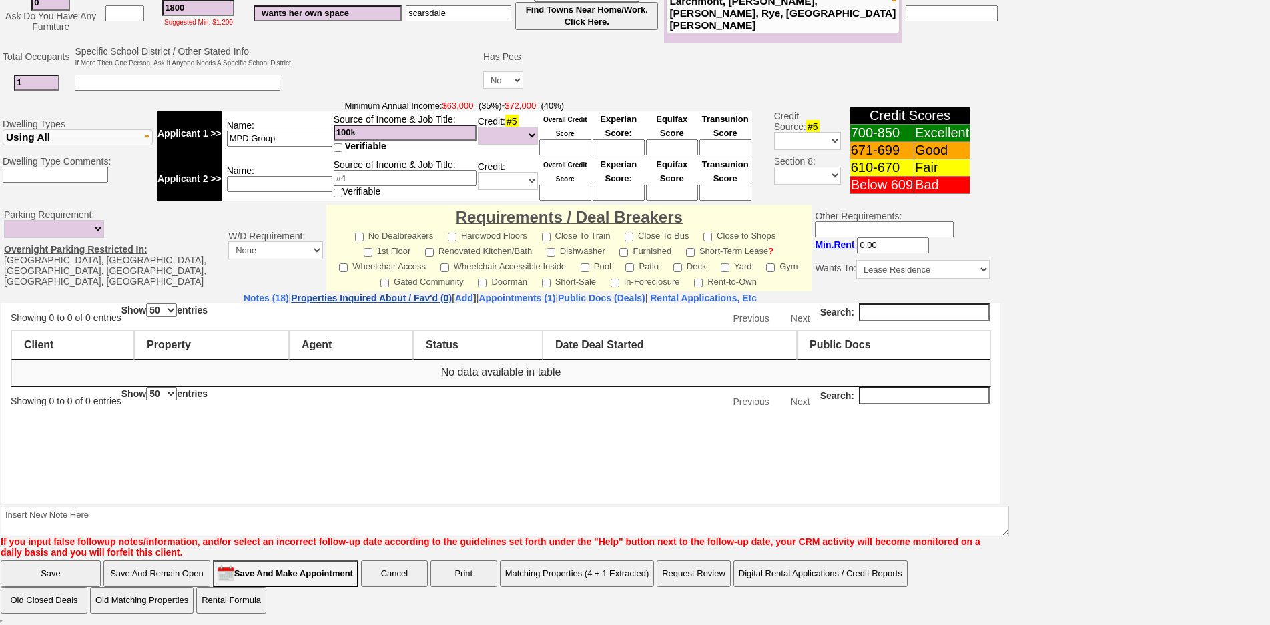
click at [369, 298] on link "Properties Inquired About / Fav'd (0)" at bounding box center [371, 298] width 161 height 11
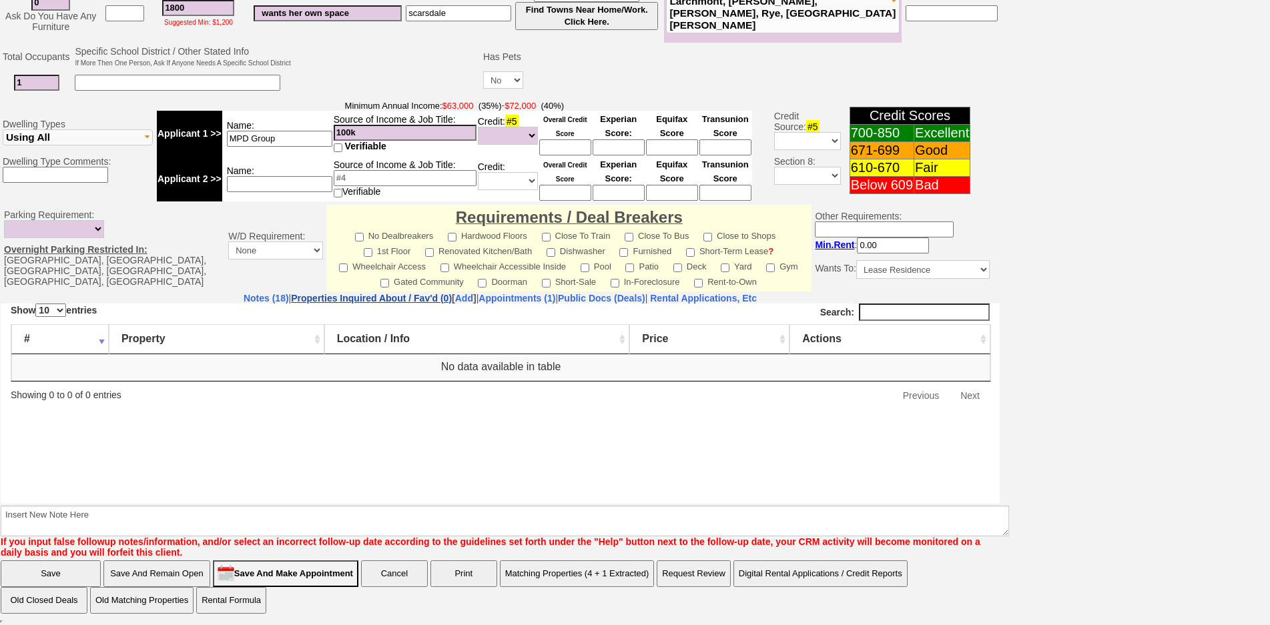
scroll to position [0, 0]
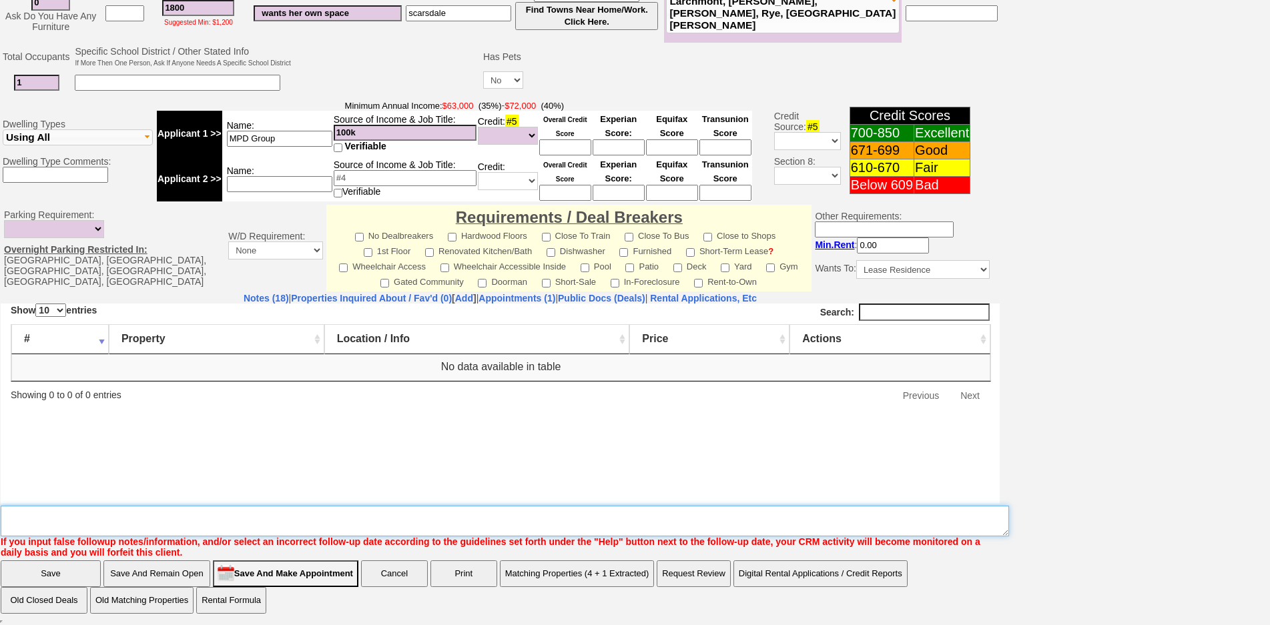
click at [337, 518] on textarea "Insert New Note Here" at bounding box center [505, 521] width 1009 height 31
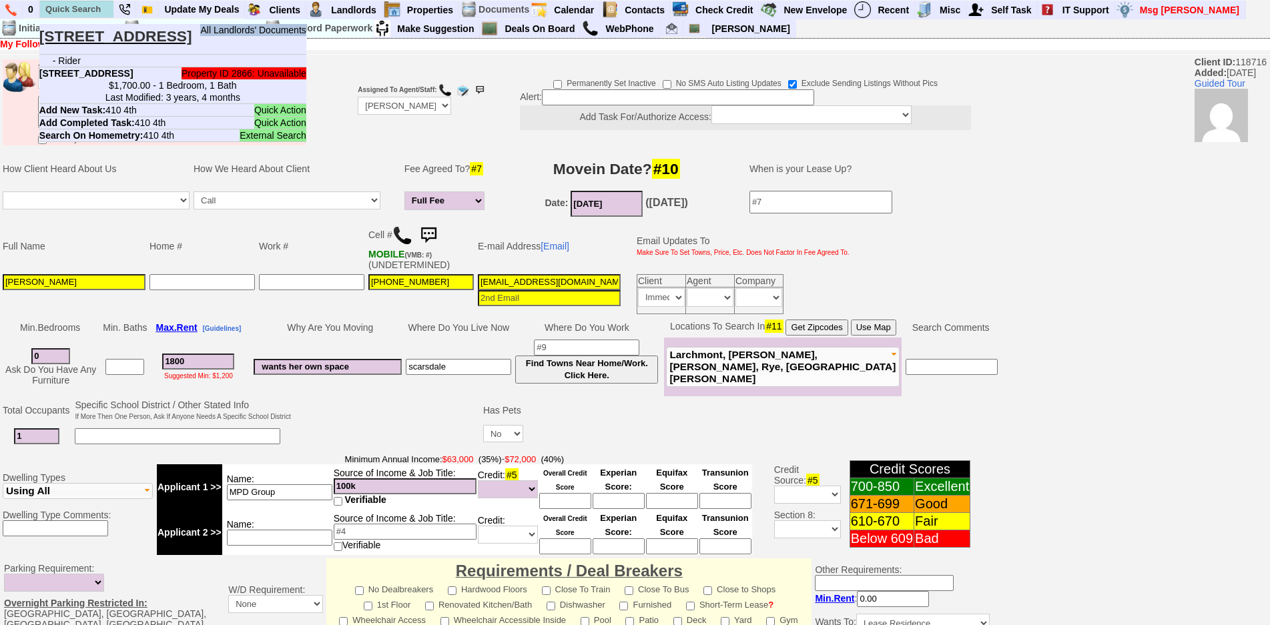
type textarea "[DATE]"
click at [75, 5] on input "text" at bounding box center [76, 9] width 73 height 17
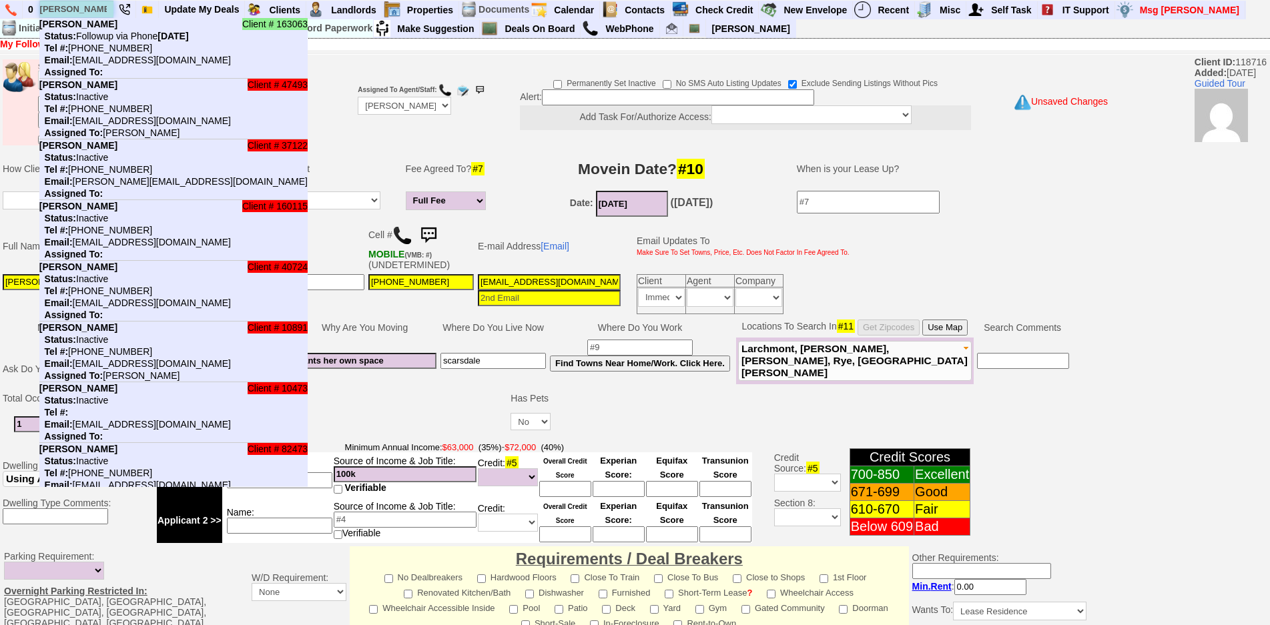
click at [93, 7] on input "[PERSON_NAME]" at bounding box center [76, 9] width 73 height 17
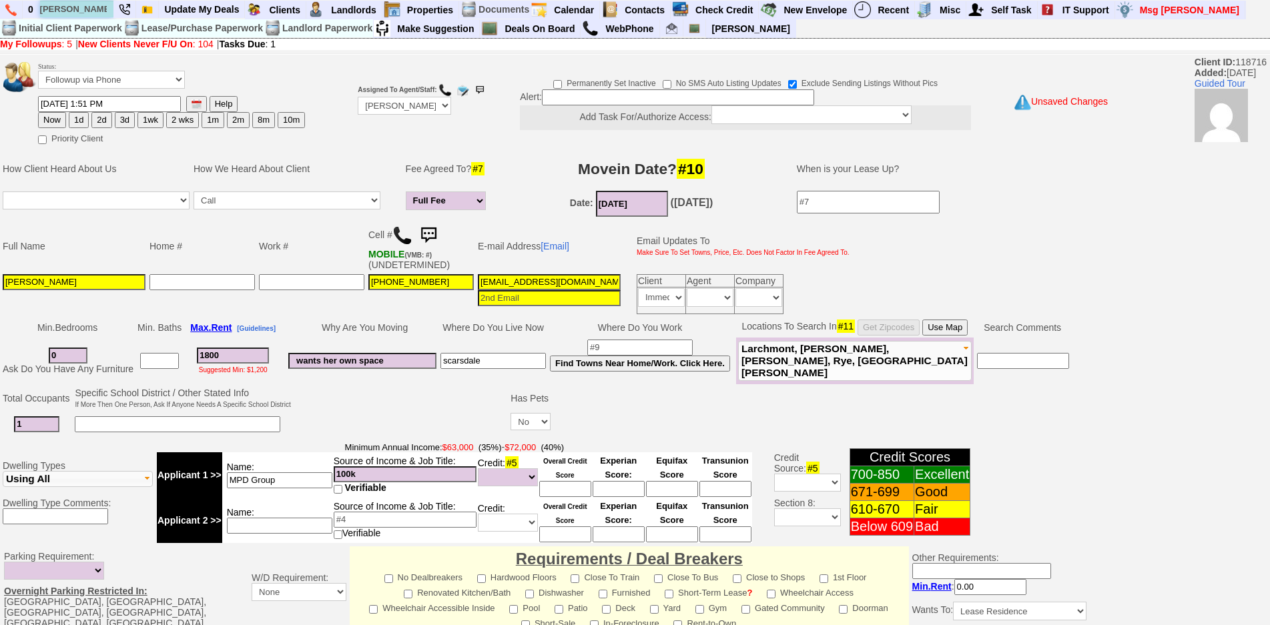
type input "[PERSON_NAME]"
click at [356, 162] on td "How We Heard About Client" at bounding box center [294, 169] width 204 height 40
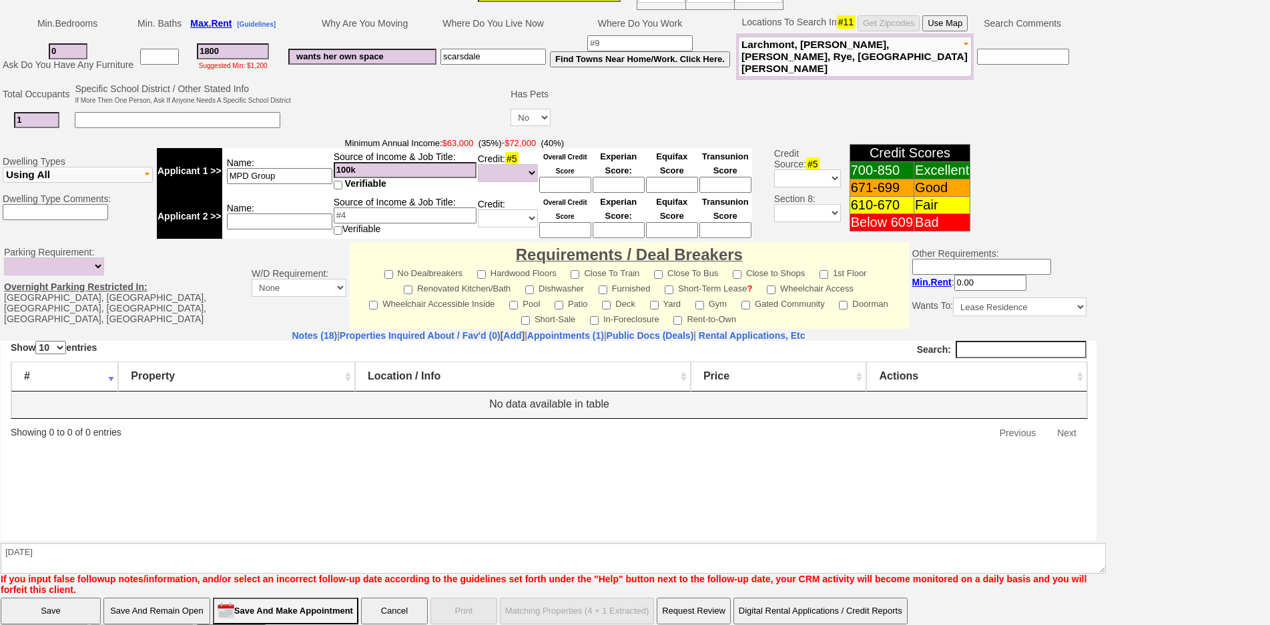
scroll to position [336, 0]
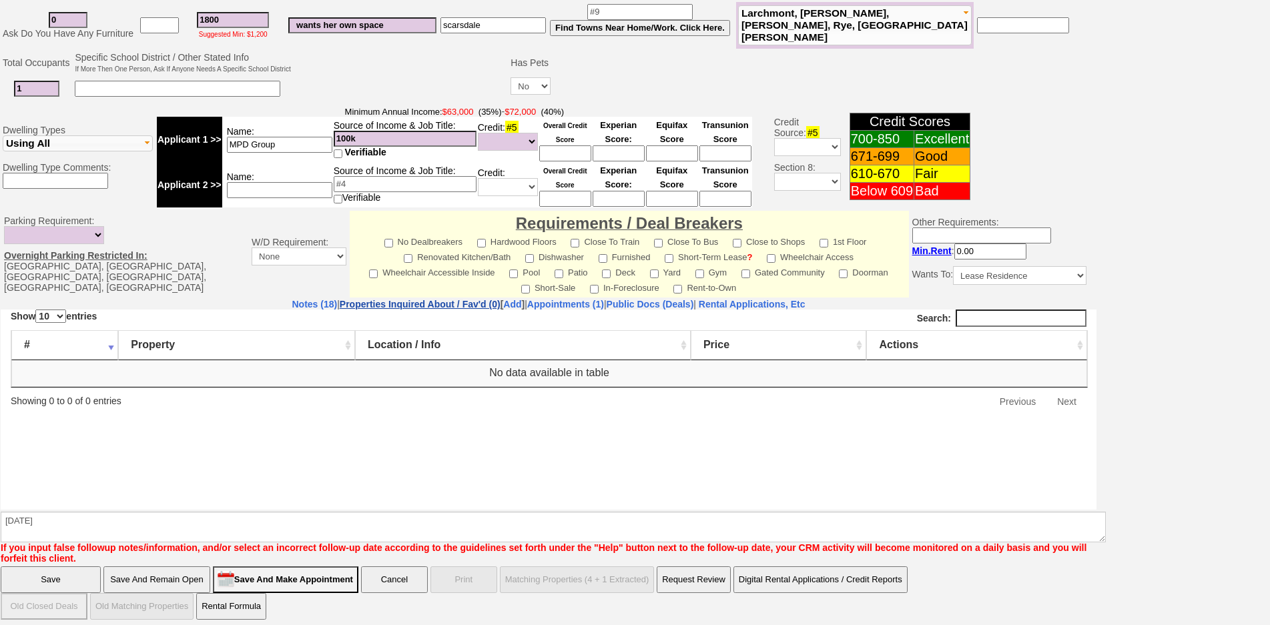
click at [395, 300] on link "Properties Inquired About / Fav'd (0)" at bounding box center [420, 304] width 161 height 11
click at [292, 299] on link "Notes (18)" at bounding box center [314, 304] width 45 height 11
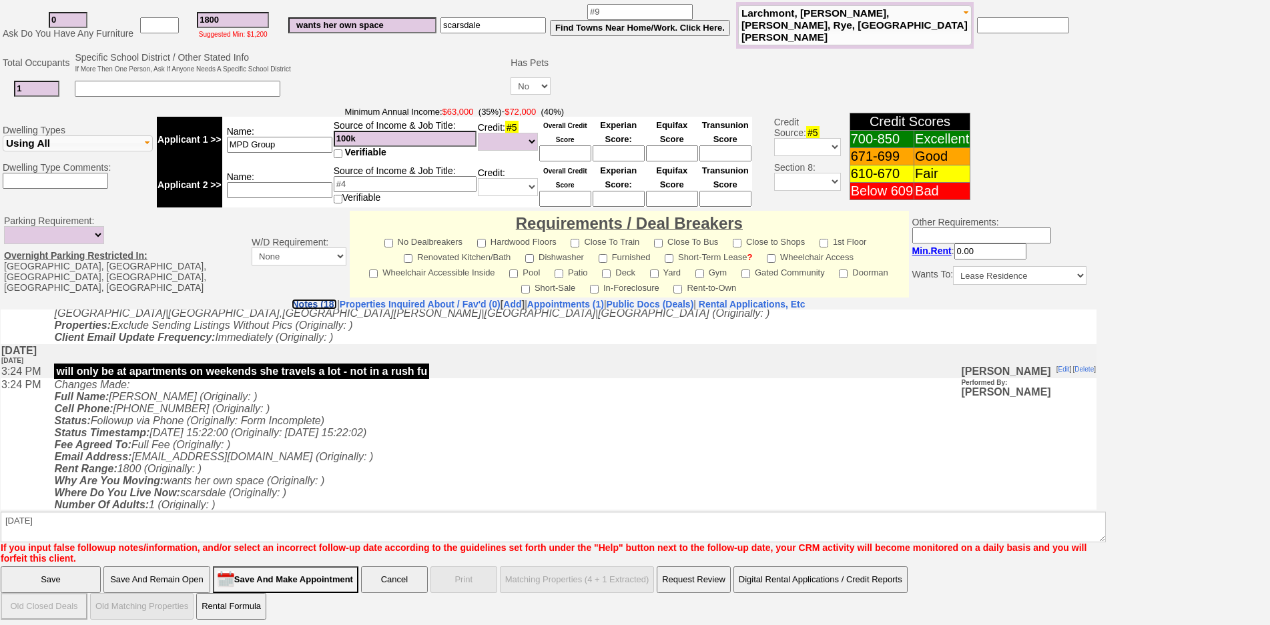
scroll to position [577, 0]
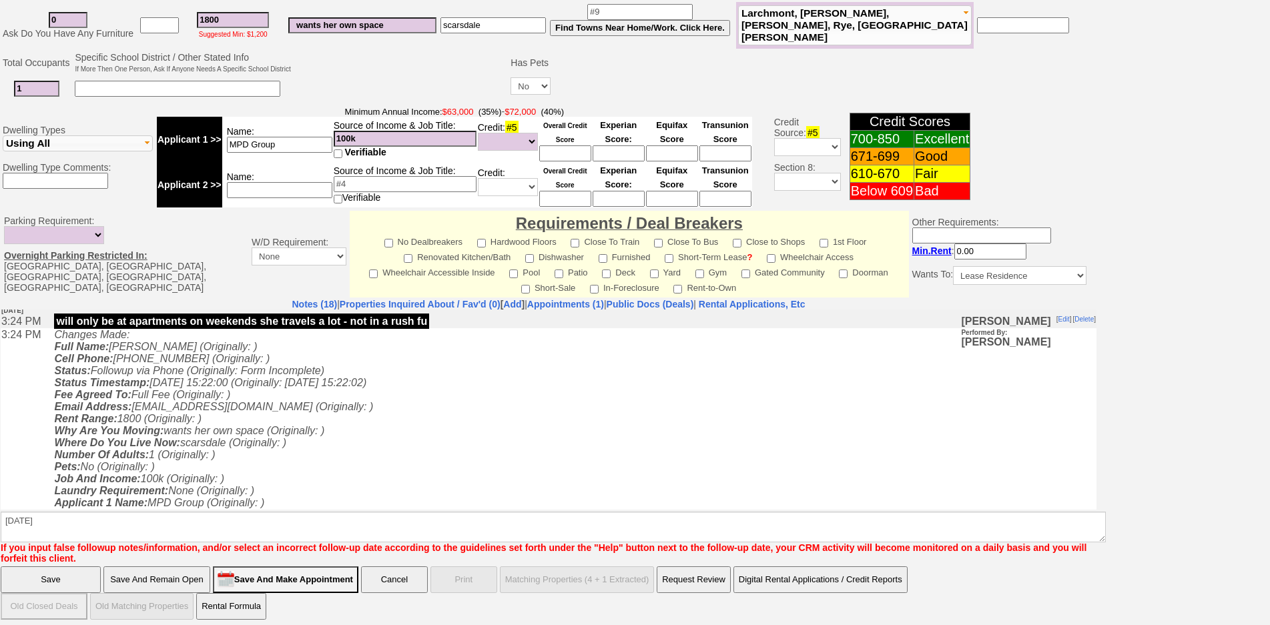
click at [688, 314] on td "will only be at apartments on weekends she travels a lot - not in a rush fu" at bounding box center [503, 320] width 913 height 13
click at [693, 302] on link "Public Docs (Deals)" at bounding box center [650, 304] width 87 height 11
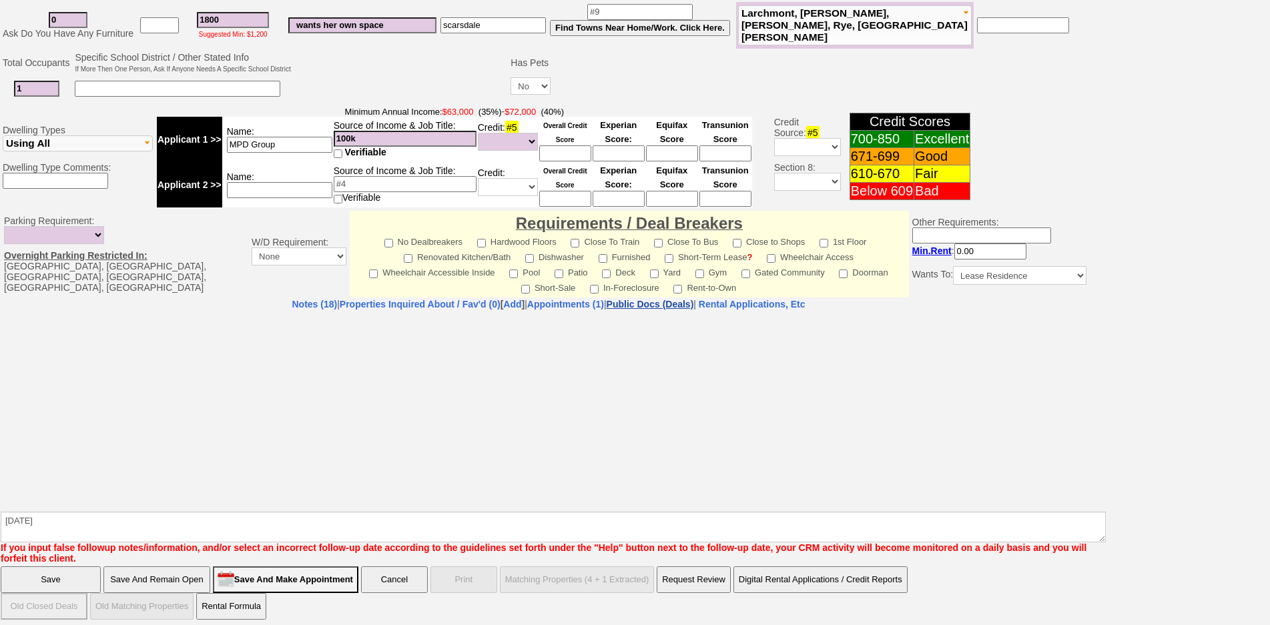
select select "50"
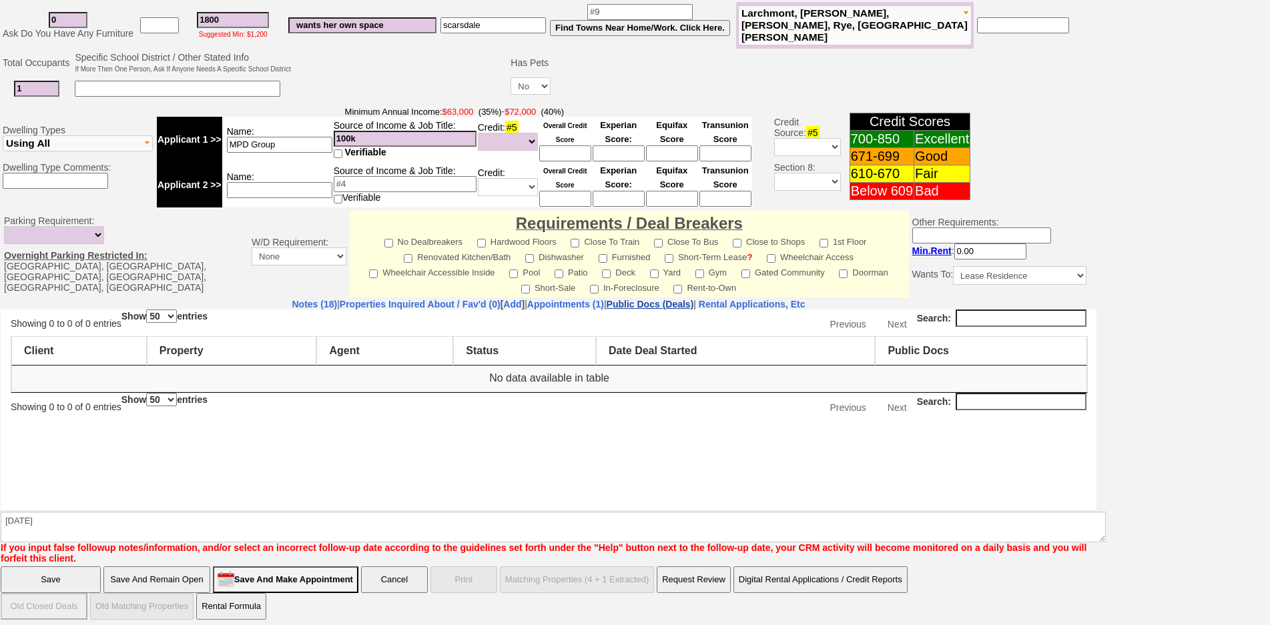
scroll to position [0, 0]
click at [802, 301] on nobr "Rental Applications, Etc" at bounding box center [752, 304] width 107 height 11
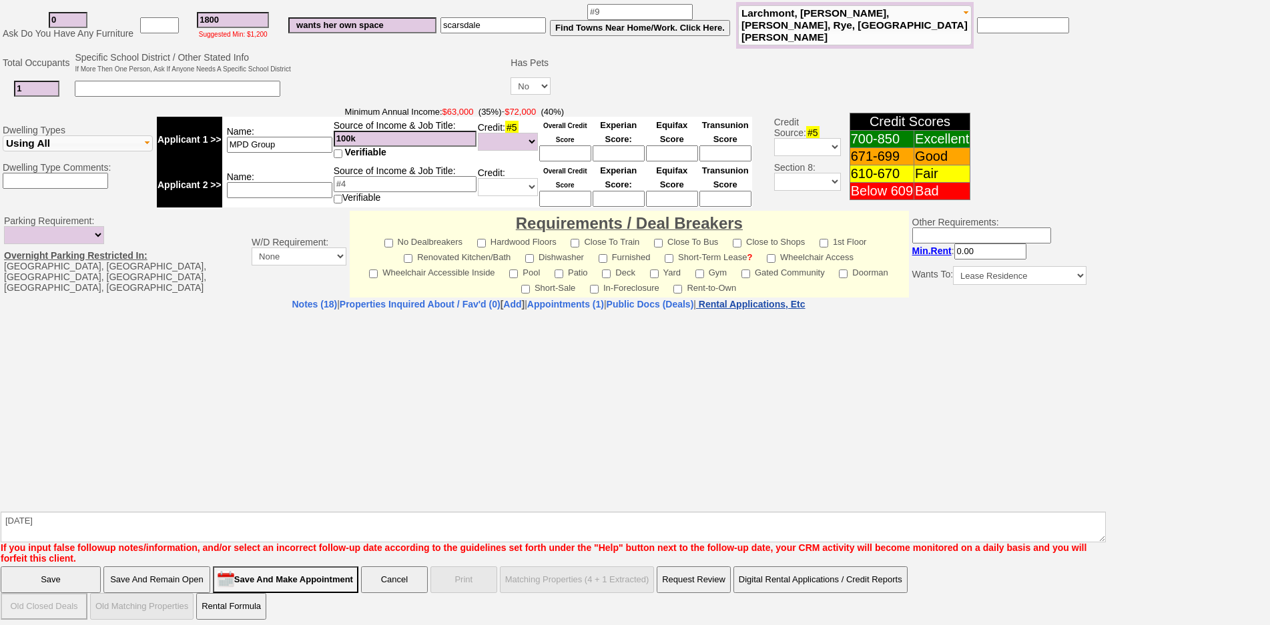
select select "100"
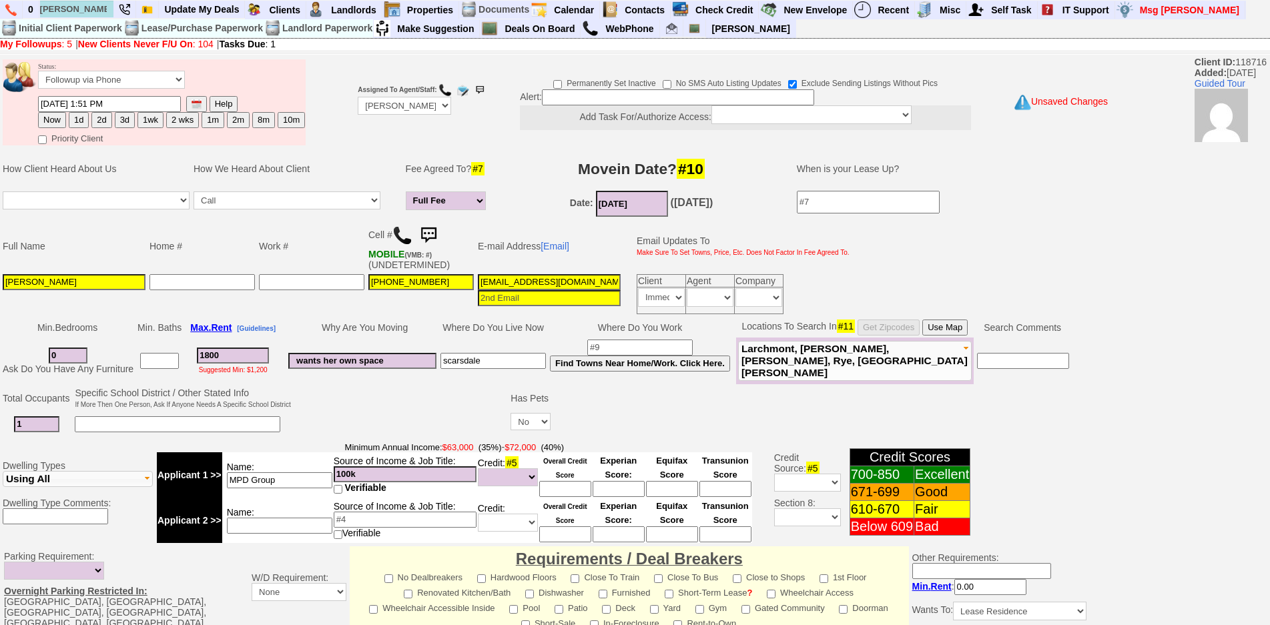
drag, startPoint x: 242, startPoint y: 357, endPoint x: 188, endPoint y: 356, distance: 54.1
click at [188, 356] on td "1800 Suggested Min: $1,200" at bounding box center [233, 361] width 99 height 47
type input "2100"
click at [349, 306] on td at bounding box center [311, 294] width 109 height 44
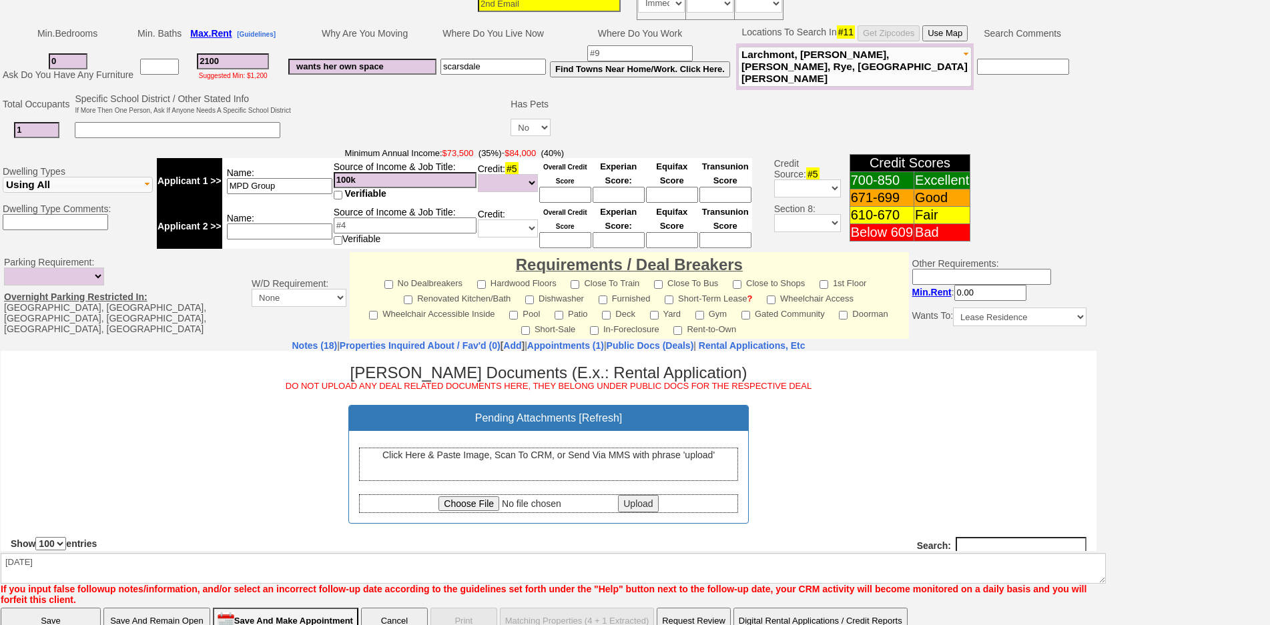
scroll to position [336, 0]
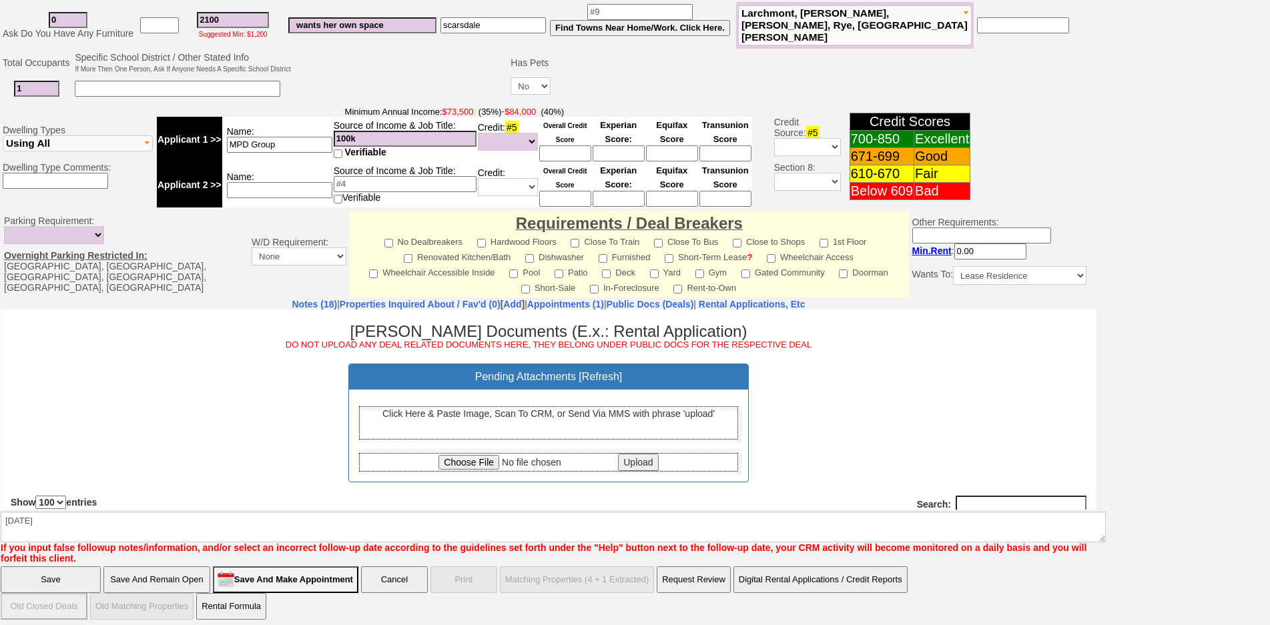
click at [266, 312] on div "Margaret Cielsielski Documents (E.x.: Rental Application) DO NOT UPLOAD ANY DEA…" at bounding box center [549, 454] width 1096 height 291
click at [292, 301] on link "Notes (18)" at bounding box center [314, 304] width 45 height 11
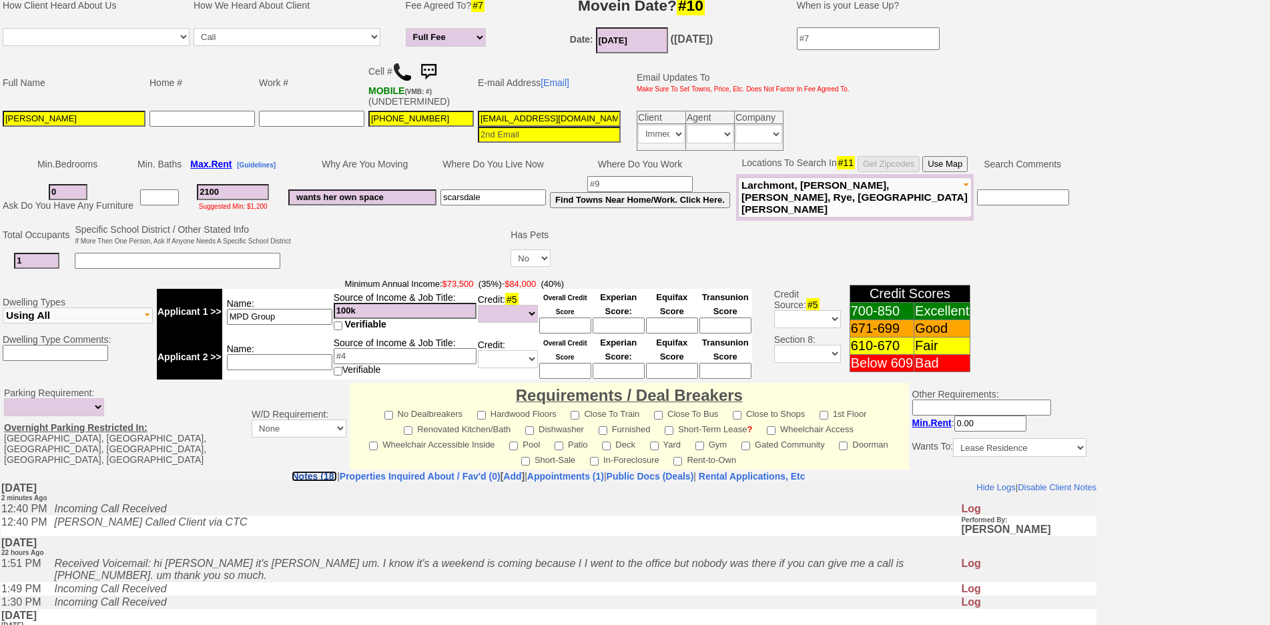
scroll to position [2, 0]
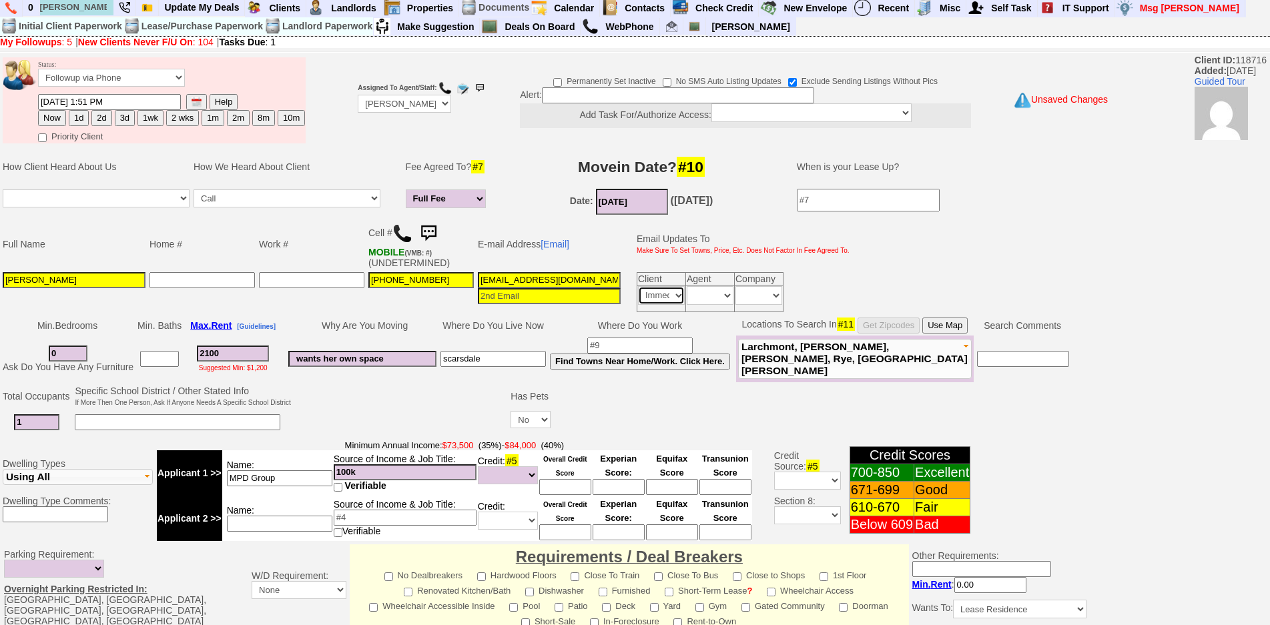
click at [663, 304] on select "Immediately Daily" at bounding box center [661, 295] width 47 height 19
select select
click at [638, 286] on select "Immediately Daily" at bounding box center [661, 295] width 47 height 19
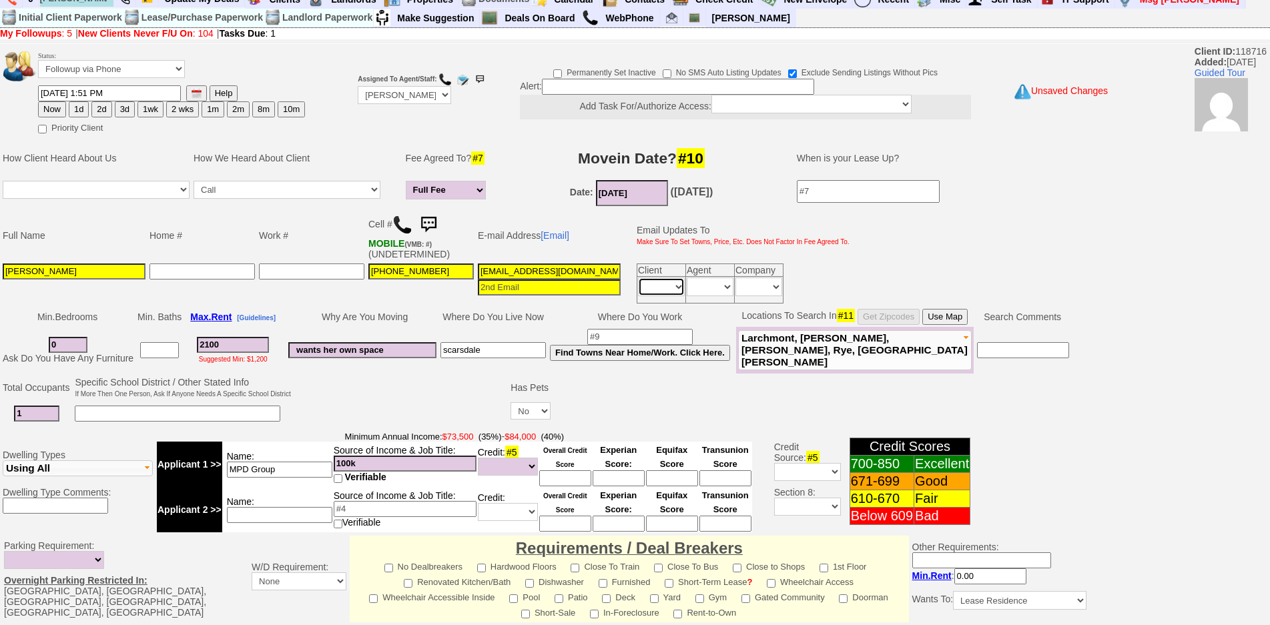
scroll to position [336, 0]
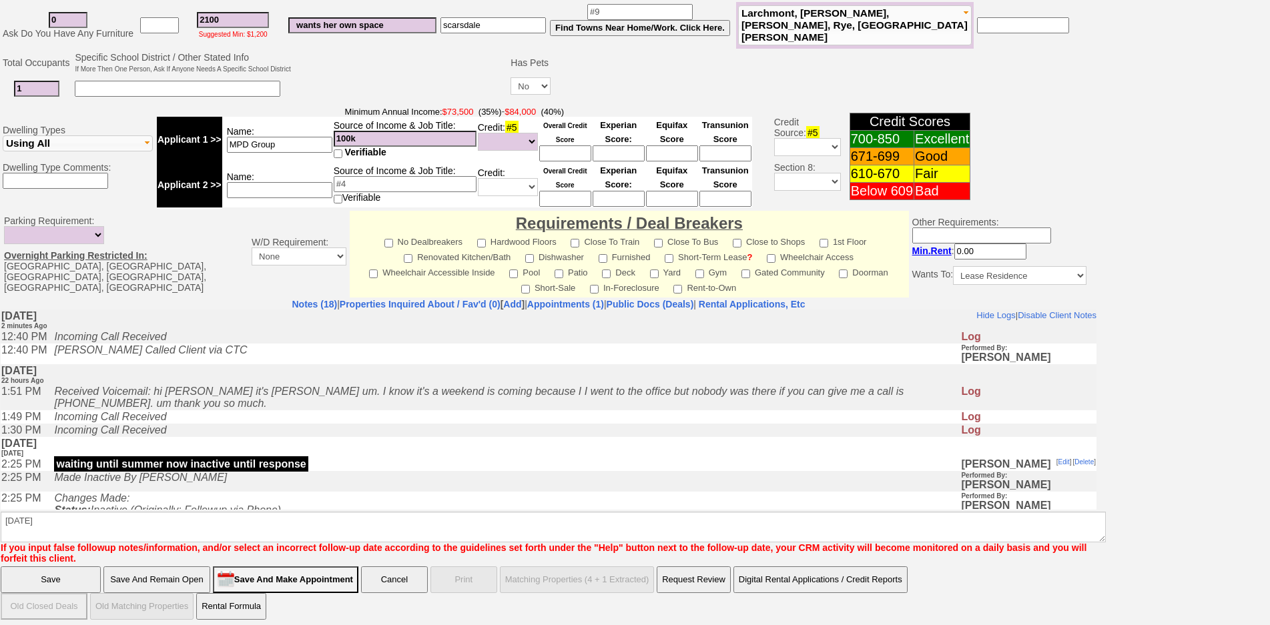
click at [155, 567] on input "Save And Remain Open" at bounding box center [156, 580] width 107 height 27
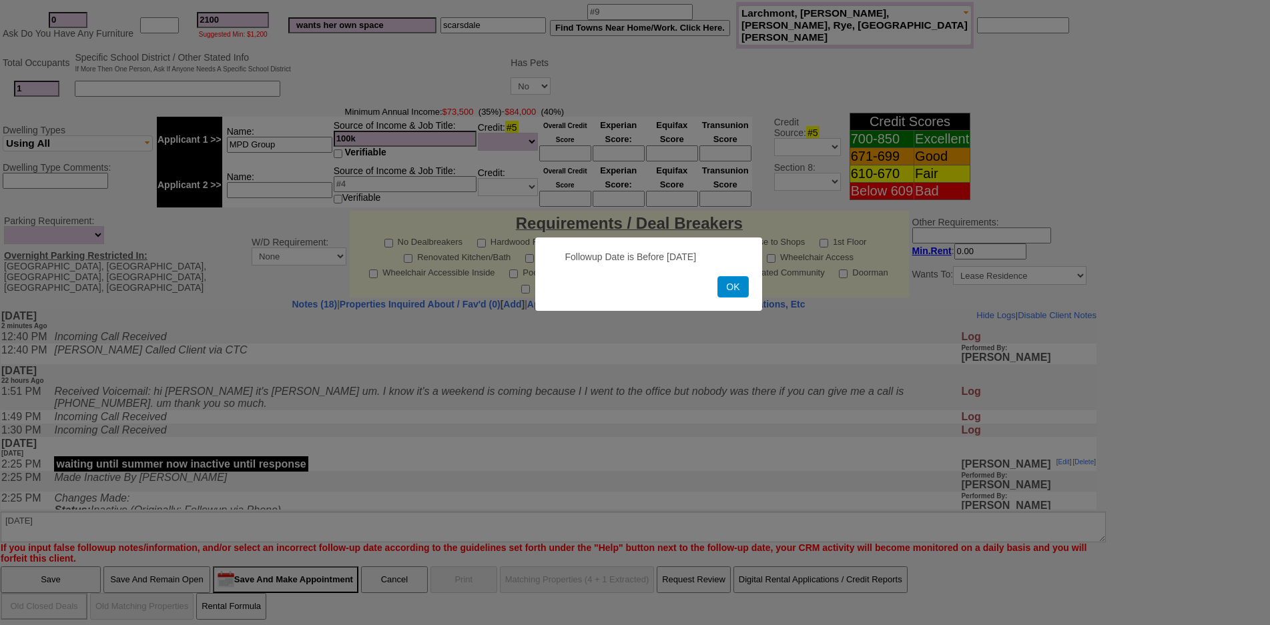
click at [728, 288] on button "OK" at bounding box center [733, 286] width 31 height 21
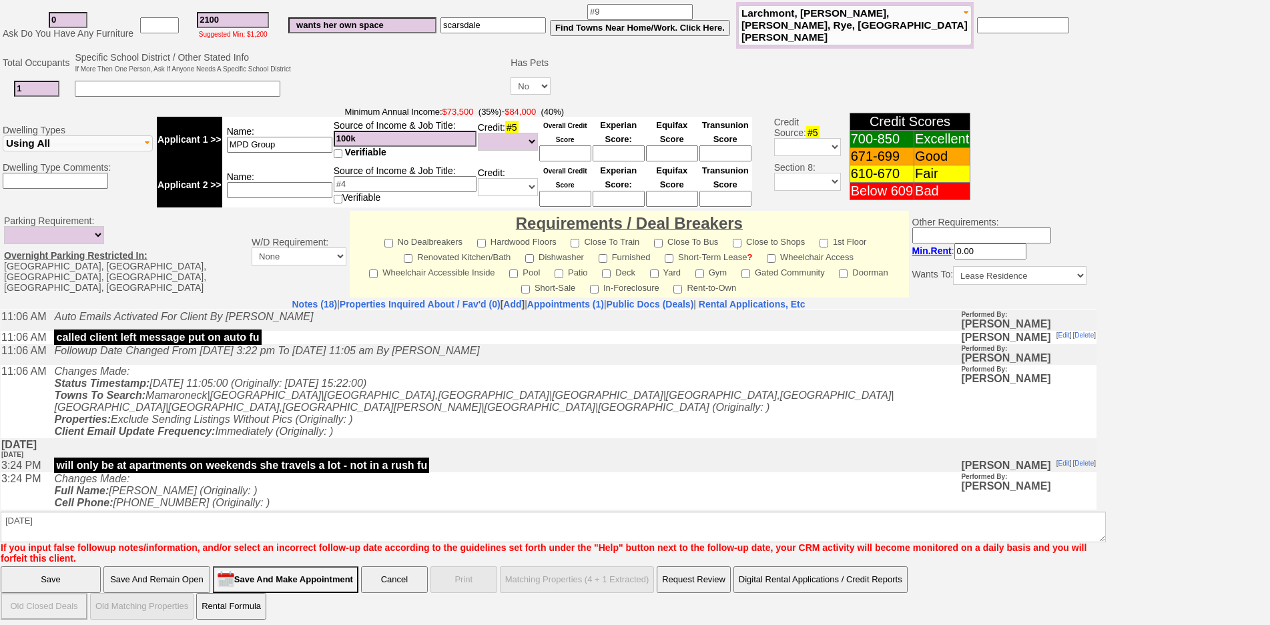
scroll to position [534, 0]
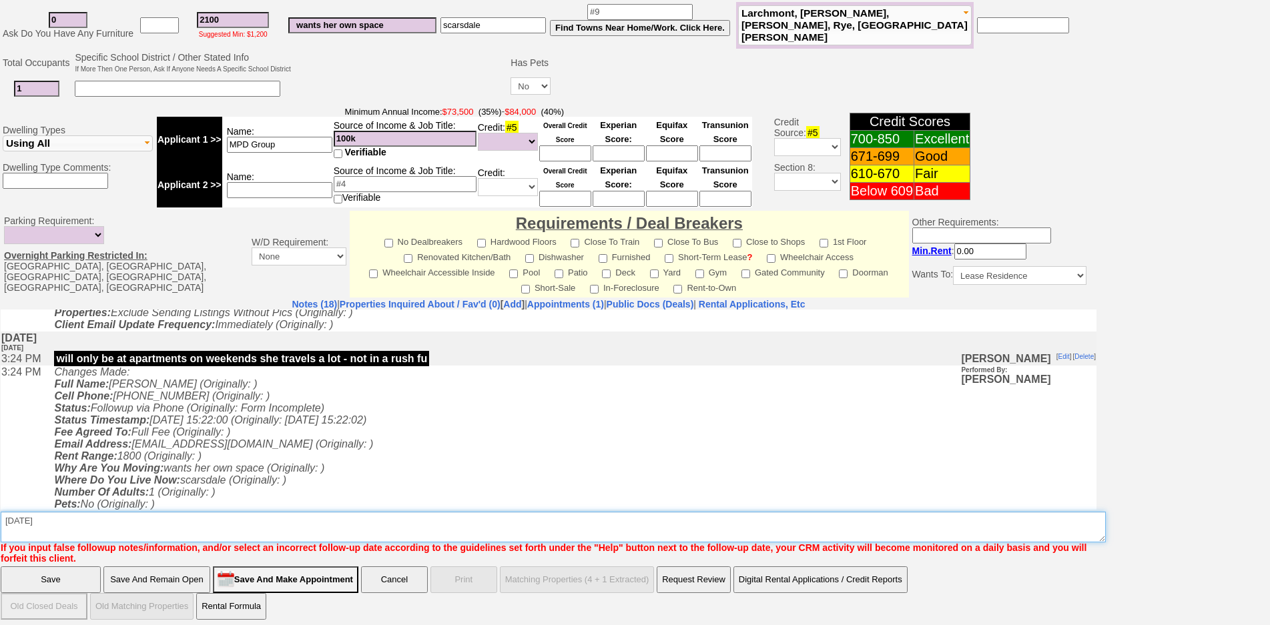
click at [141, 521] on textarea "Insert New Note Here" at bounding box center [553, 527] width 1105 height 31
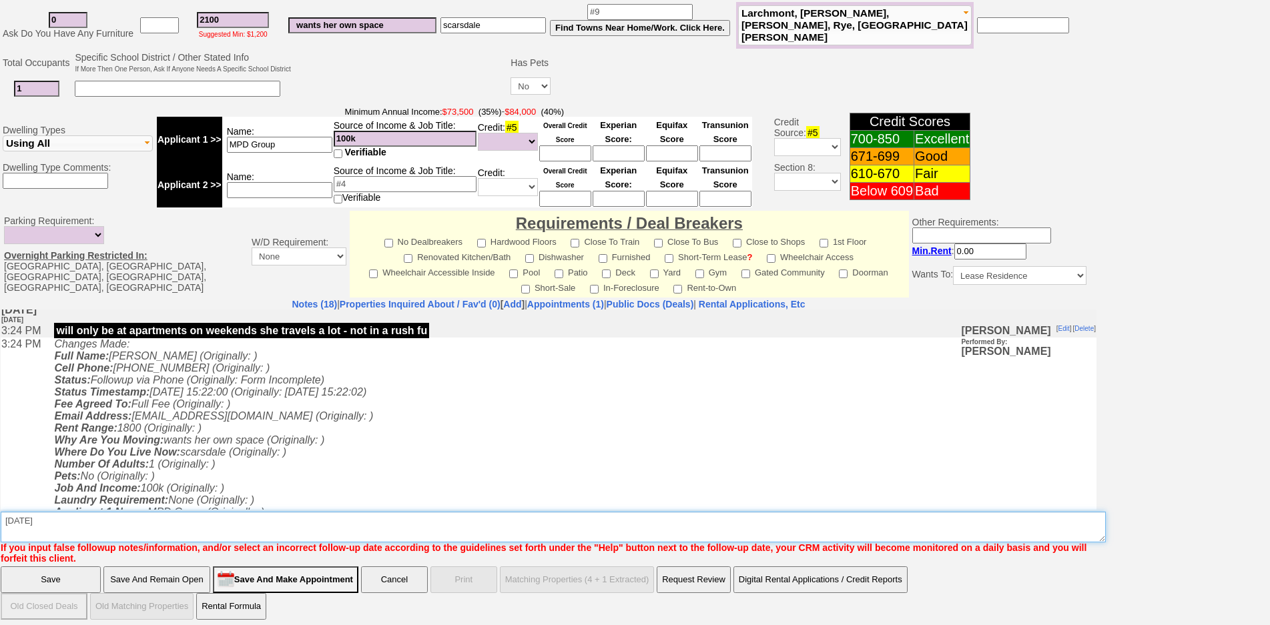
scroll to position [577, 0]
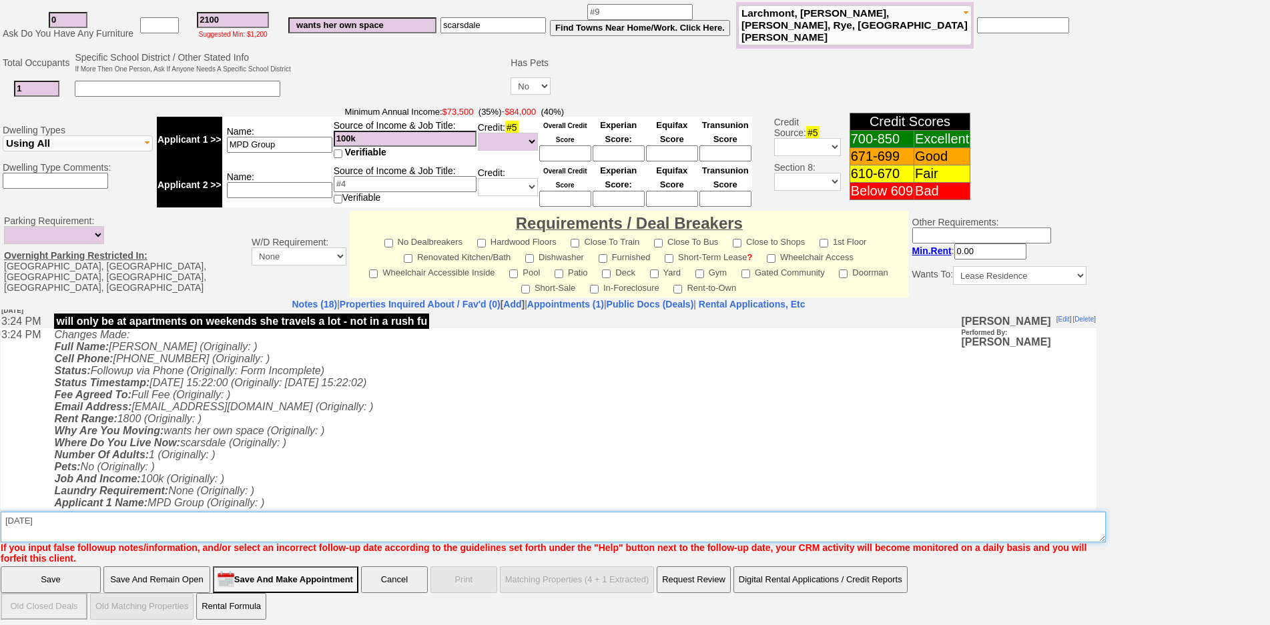
click at [187, 513] on textarea "Insert New Note Here" at bounding box center [553, 527] width 1105 height 31
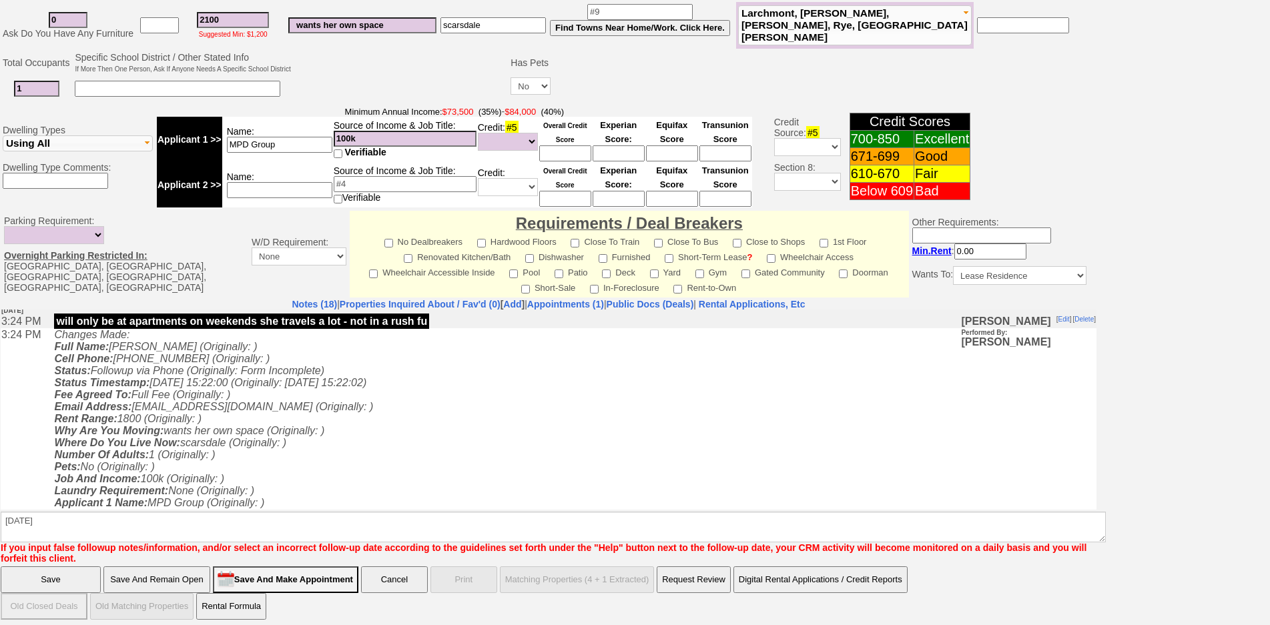
click at [222, 396] on icon "Changes Made: Full Name: Margaret Cielsielski (Originally: ) Cell Phone: 914-88…" at bounding box center [213, 418] width 319 height 180
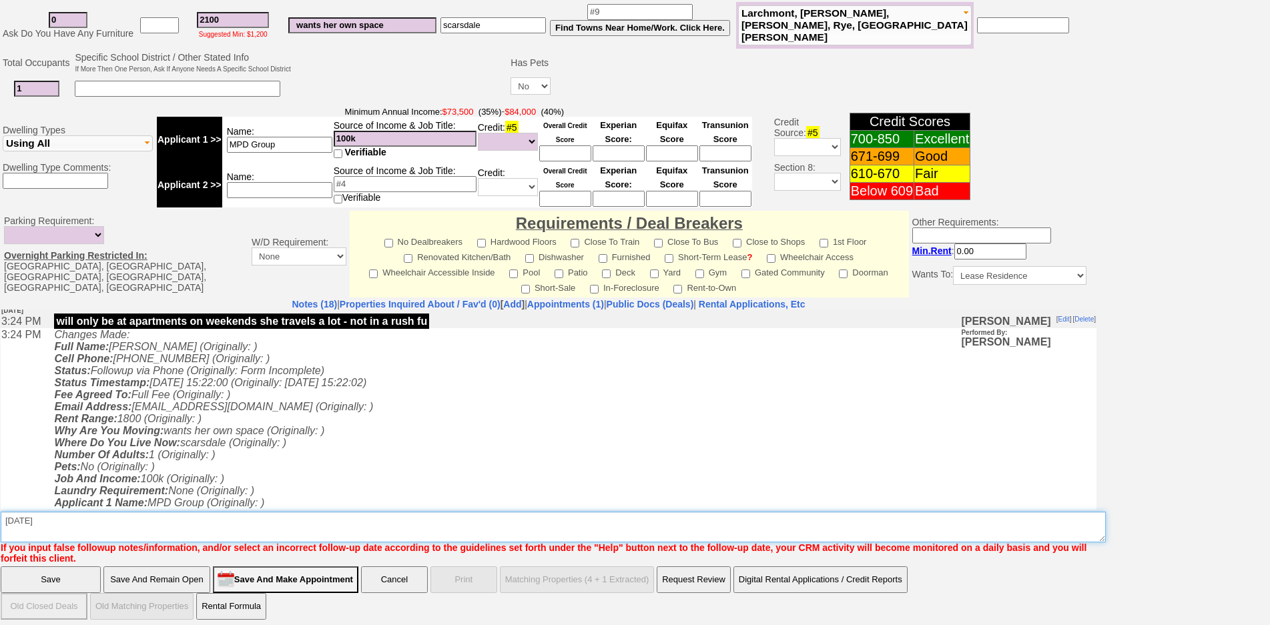
click at [183, 524] on textarea "Insert New Note Here" at bounding box center [553, 527] width 1105 height 31
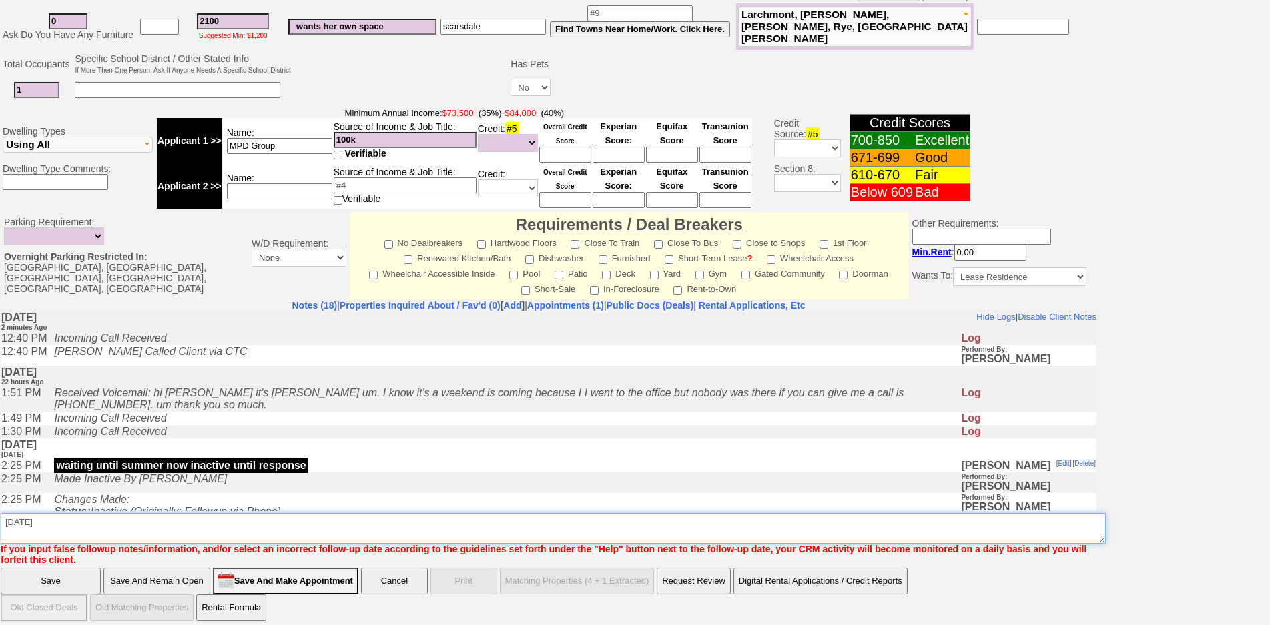
scroll to position [336, 0]
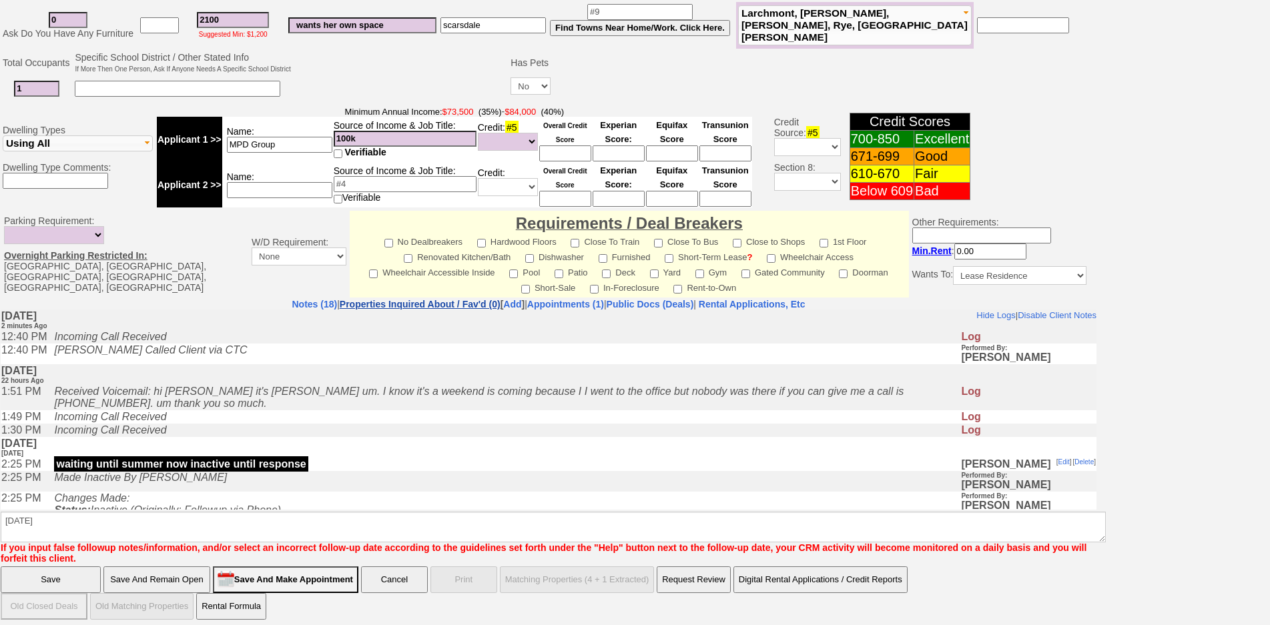
drag, startPoint x: 423, startPoint y: 1, endPoint x: 430, endPoint y: 302, distance: 300.4
click at [430, 302] on link "Properties Inquired About / Fav'd (0)" at bounding box center [420, 304] width 161 height 11
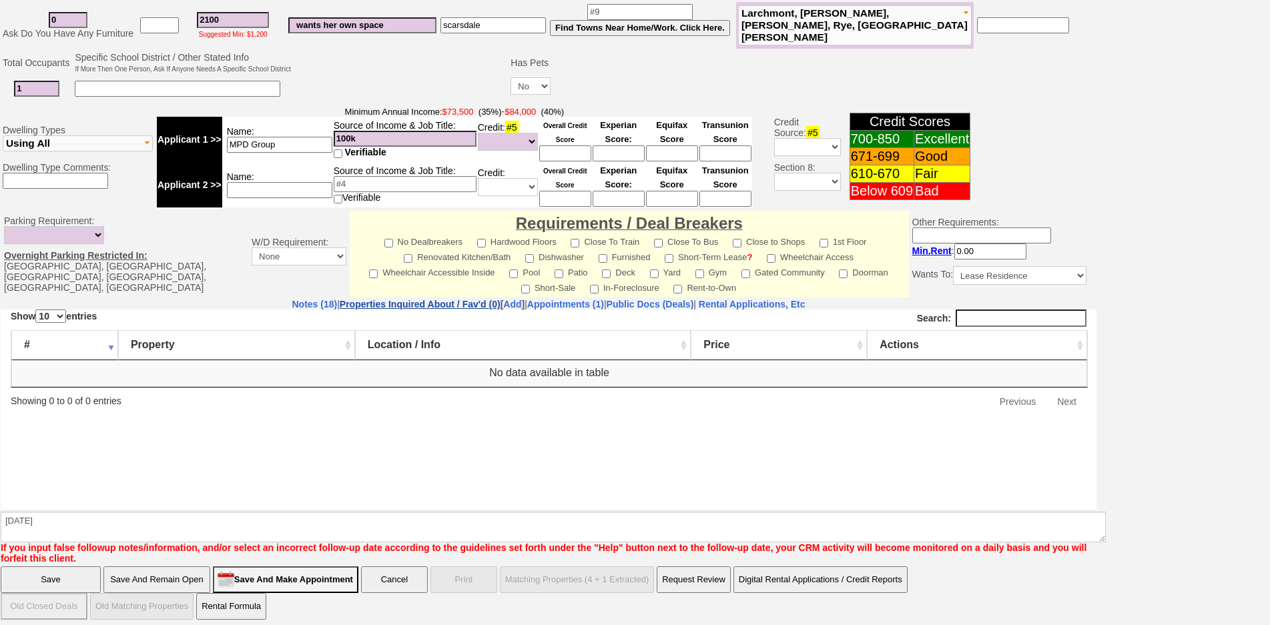
scroll to position [0, 0]
click at [264, 310] on iframe at bounding box center [549, 410] width 1096 height 200
click at [292, 302] on link "Notes (18)" at bounding box center [314, 304] width 45 height 11
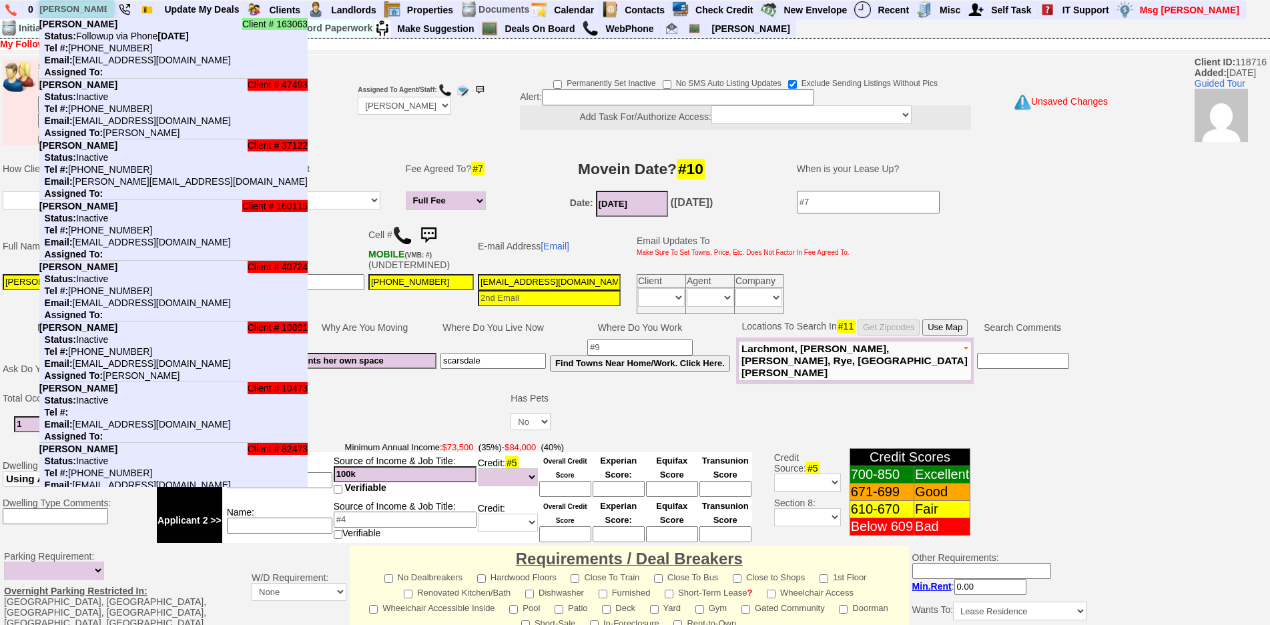
drag, startPoint x: 93, startPoint y: 2, endPoint x: 45, endPoint y: 6, distance: 48.2
click at [45, 6] on input "lazar" at bounding box center [76, 9] width 73 height 17
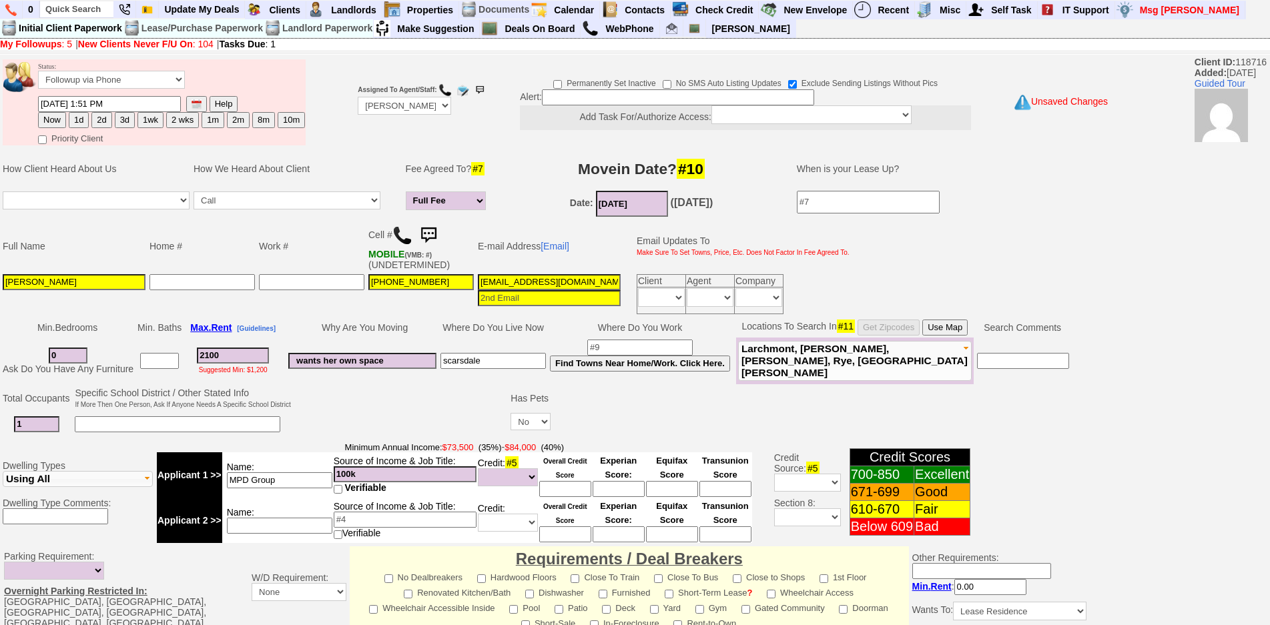
drag, startPoint x: 75, startPoint y: 24, endPoint x: 85, endPoint y: 13, distance: 15.1
click at [77, 22] on td "Initial Client Paperwork" at bounding box center [70, 28] width 105 height 18
click at [85, 9] on input "text" at bounding box center [76, 9] width 73 height 17
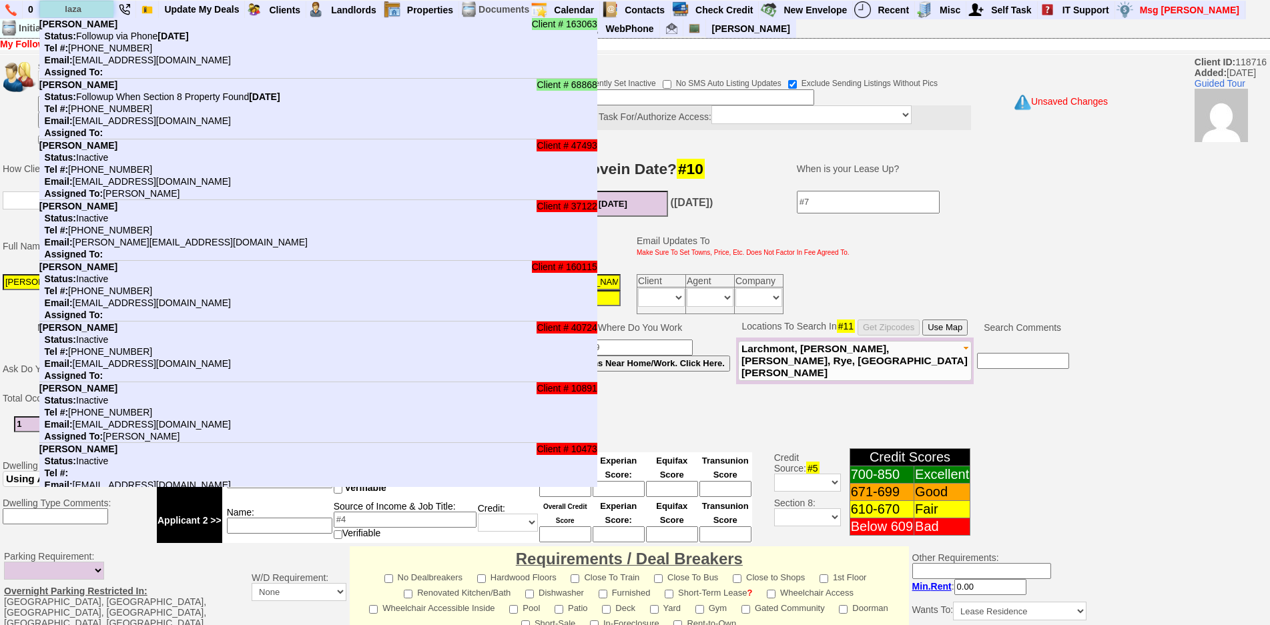
click at [86, 11] on input "laza" at bounding box center [76, 9] width 73 height 17
drag, startPoint x: 93, startPoint y: 7, endPoint x: 25, endPoint y: 7, distance: 68.7
click at [1246, 1] on ul "0 laza Client # 163063 Lina Salazar Status: Followup via Phone Thursday, July 3…" at bounding box center [1246, 1] width 0 height 0
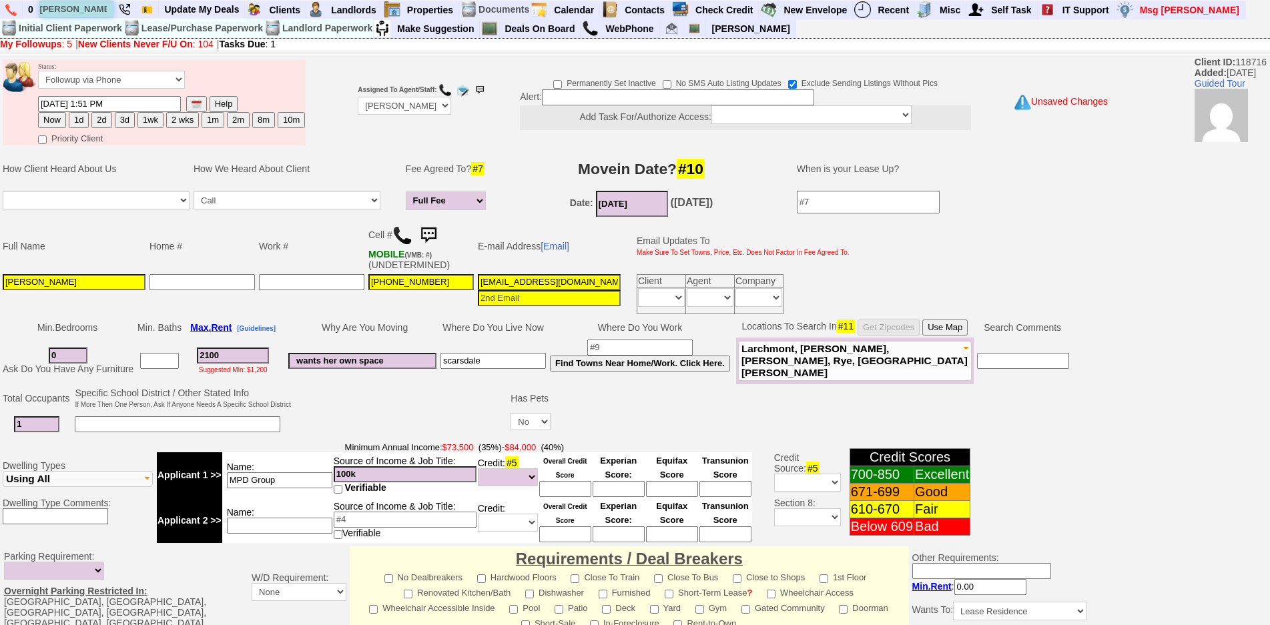
click at [97, 11] on input "abdul" at bounding box center [76, 9] width 73 height 17
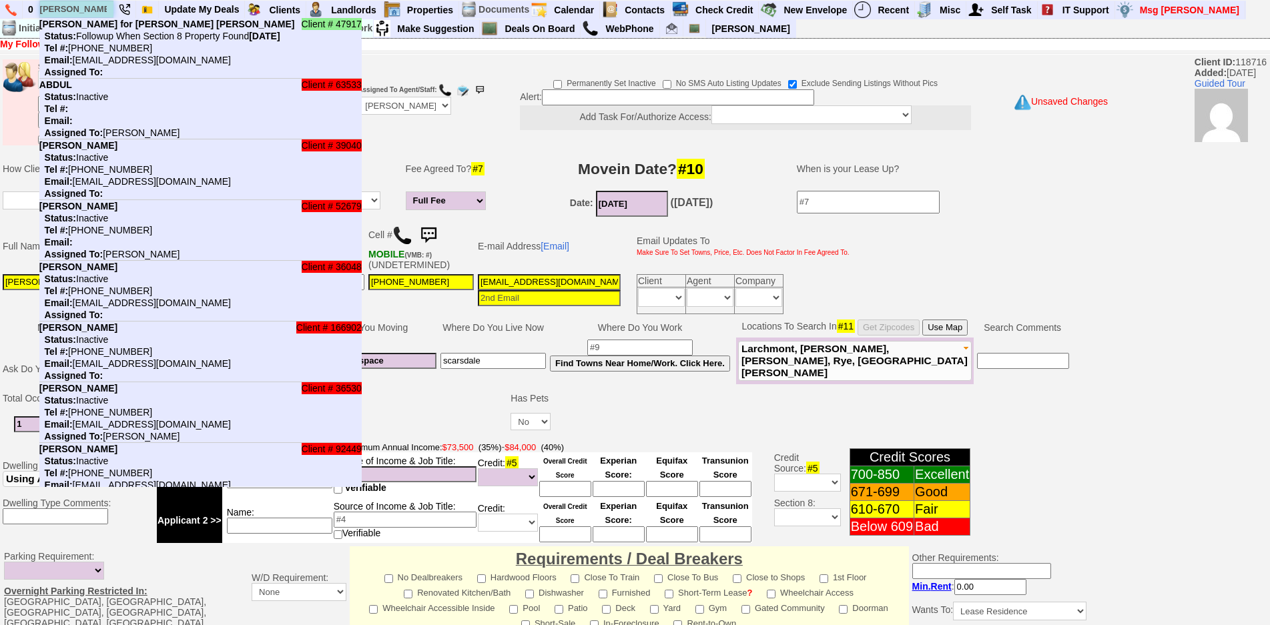
click at [93, 11] on input "abdul" at bounding box center [76, 9] width 73 height 17
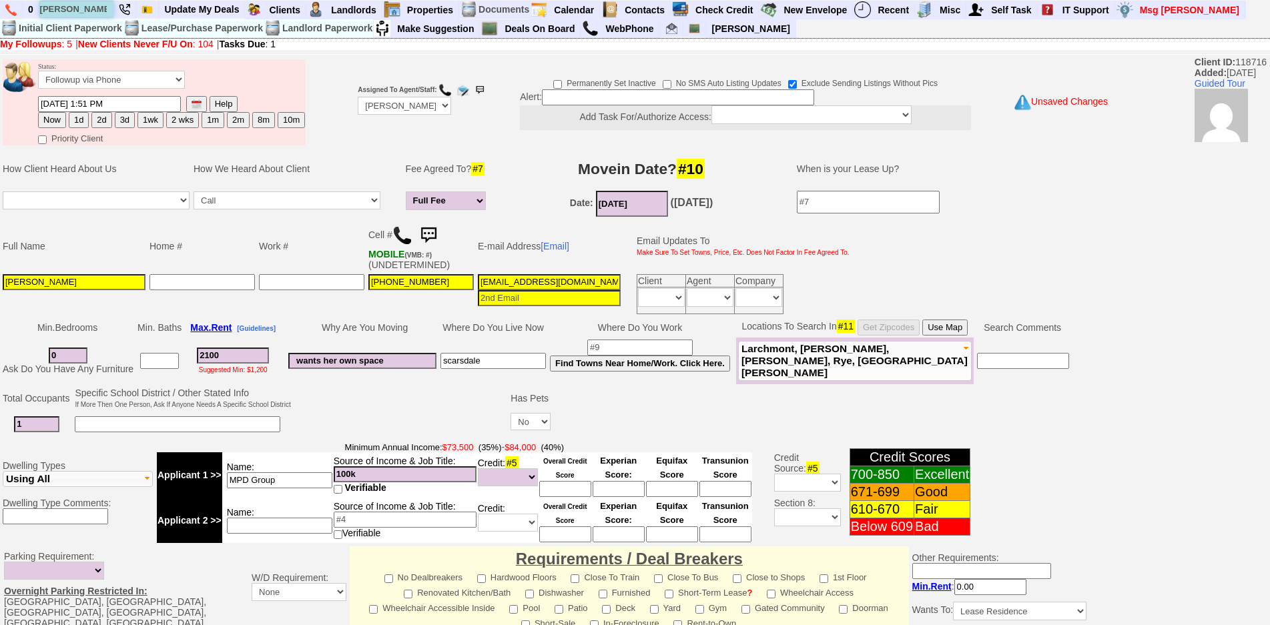
type input "abdul l"
click at [206, 254] on td "Home #" at bounding box center [202, 246] width 109 height 52
click at [231, 250] on td "Home #" at bounding box center [202, 246] width 109 height 52
click at [320, 299] on td at bounding box center [311, 294] width 109 height 44
click at [509, 281] on input "cimargaret21@gmail.com" at bounding box center [549, 282] width 143 height 16
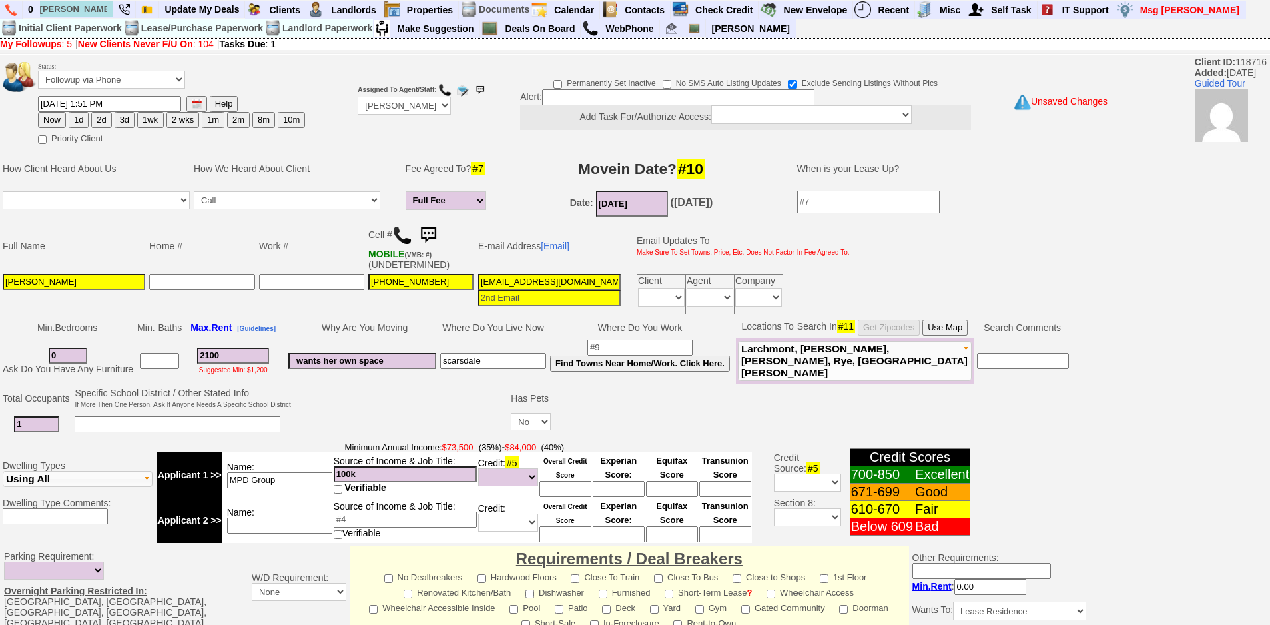
click at [557, 274] on input "cimargaret21@gmail.com" at bounding box center [549, 282] width 143 height 16
click at [562, 286] on input "cimargaret21@gmail.com" at bounding box center [549, 282] width 143 height 16
click at [523, 298] on input at bounding box center [549, 298] width 143 height 16
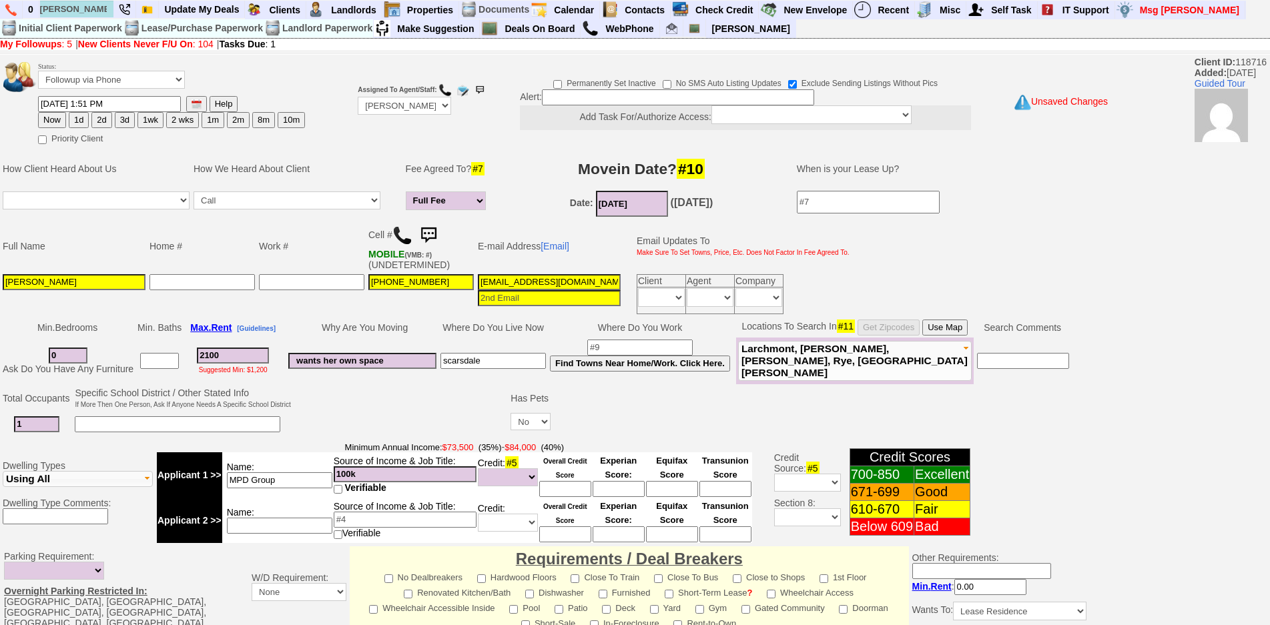
drag, startPoint x: 526, startPoint y: 284, endPoint x: 1143, endPoint y: 445, distance: 637.8
click at [527, 284] on input "cimargaret21@gmail.com" at bounding box center [549, 282] width 143 height 16
click at [318, 312] on td at bounding box center [311, 294] width 109 height 44
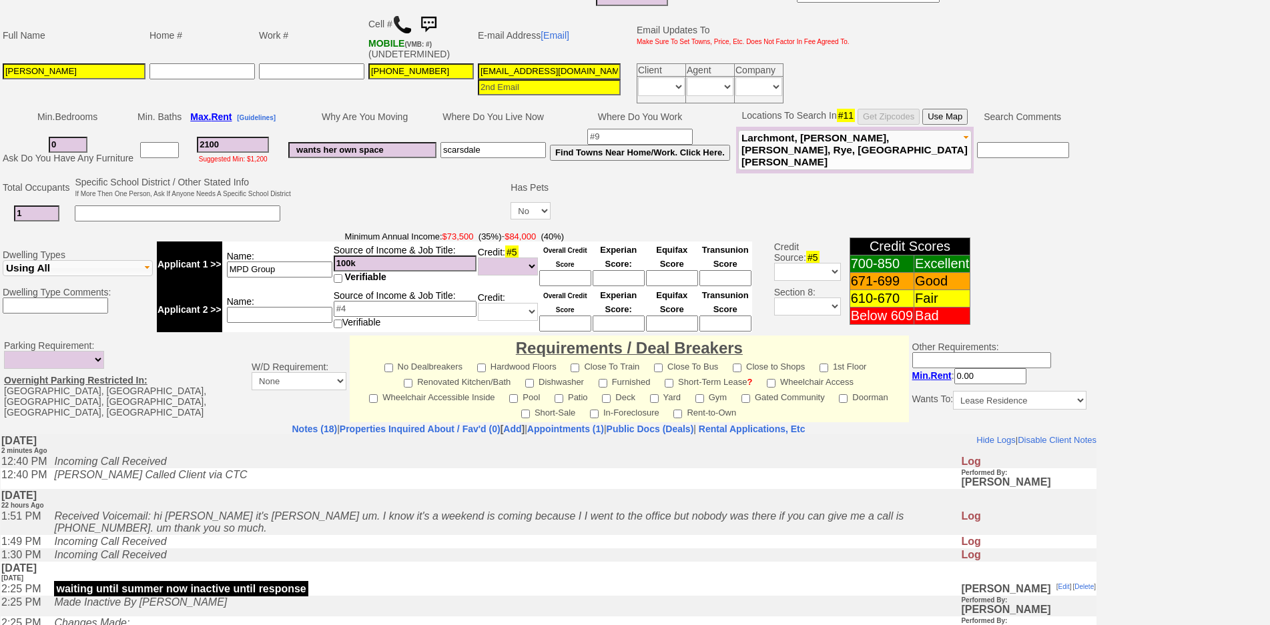
scroll to position [336, 0]
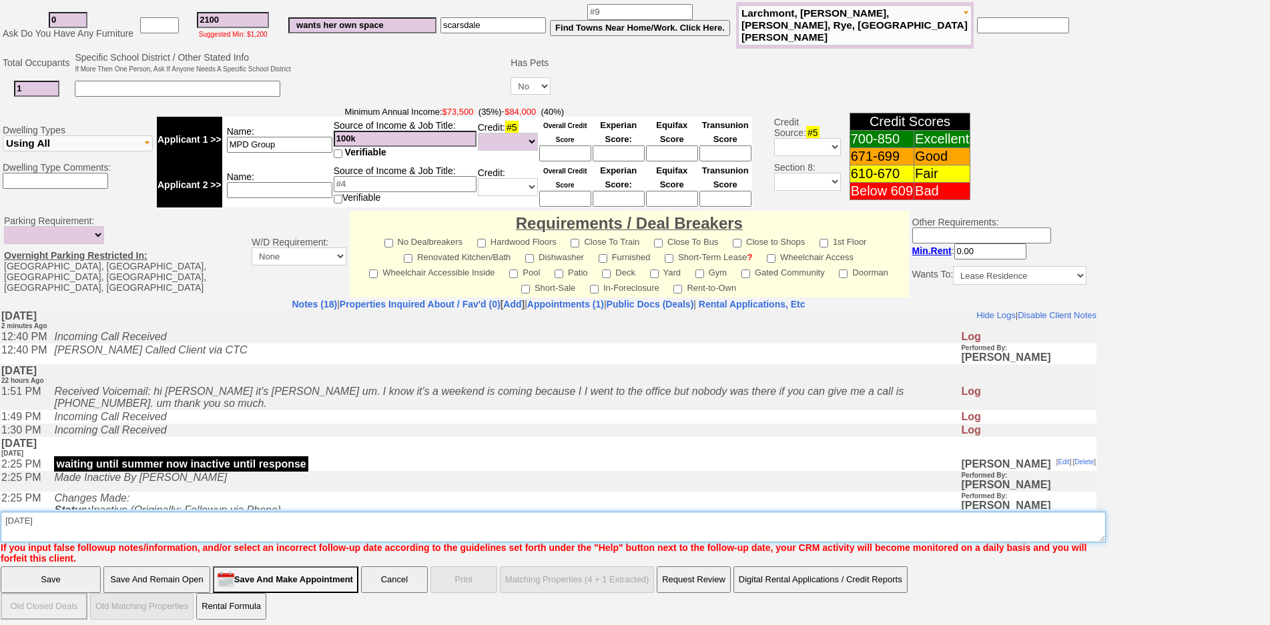
click at [304, 512] on textarea "Insert New Note Here" at bounding box center [553, 527] width 1105 height 31
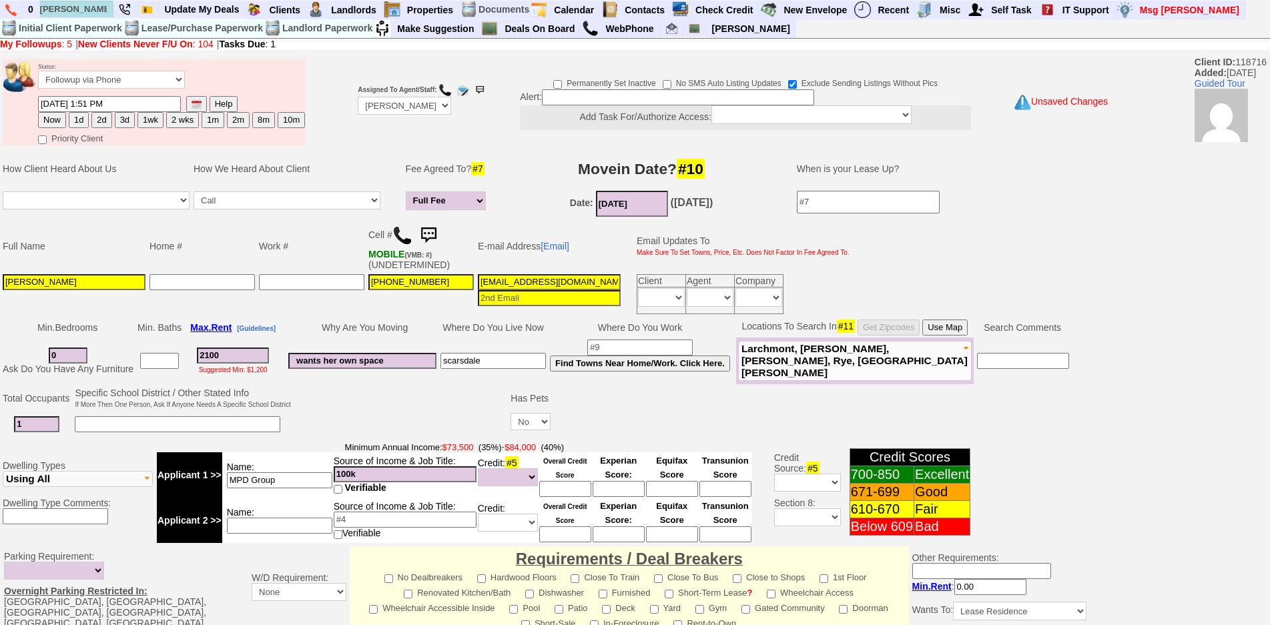
click at [172, 118] on button "2 wks" at bounding box center [182, 120] width 33 height 16
type input "09/13/2025 12:34 PM"
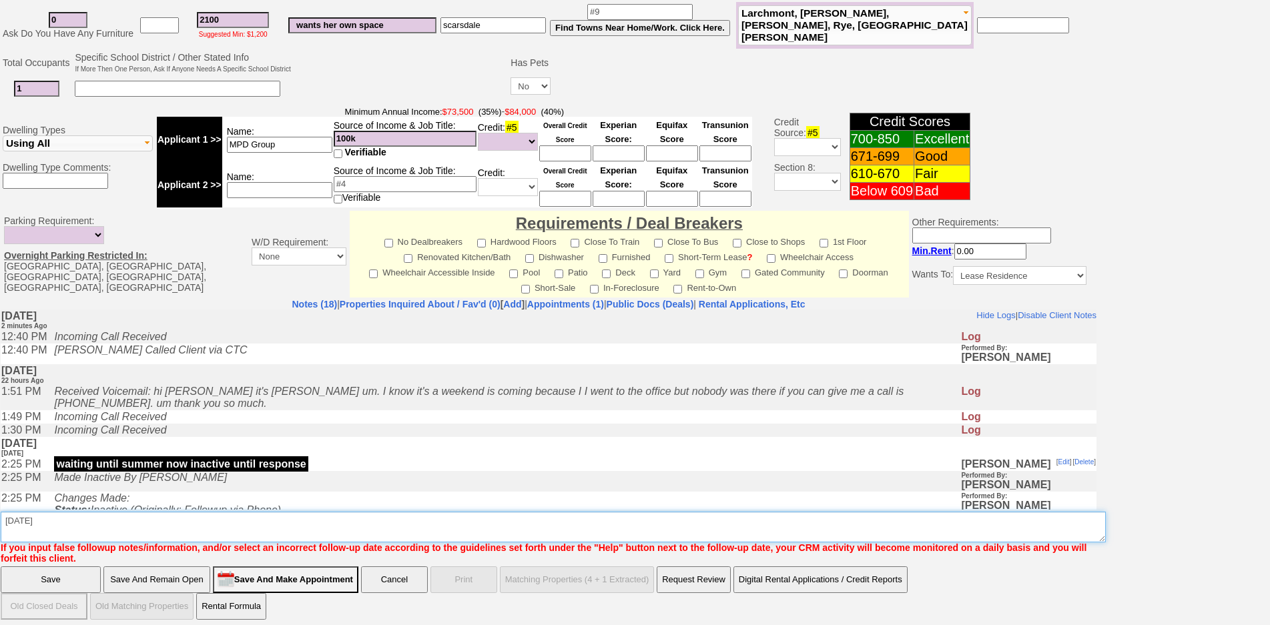
click at [198, 515] on textarea "Insert New Note Here" at bounding box center [553, 527] width 1105 height 31
type textarea "september 25 - fu"
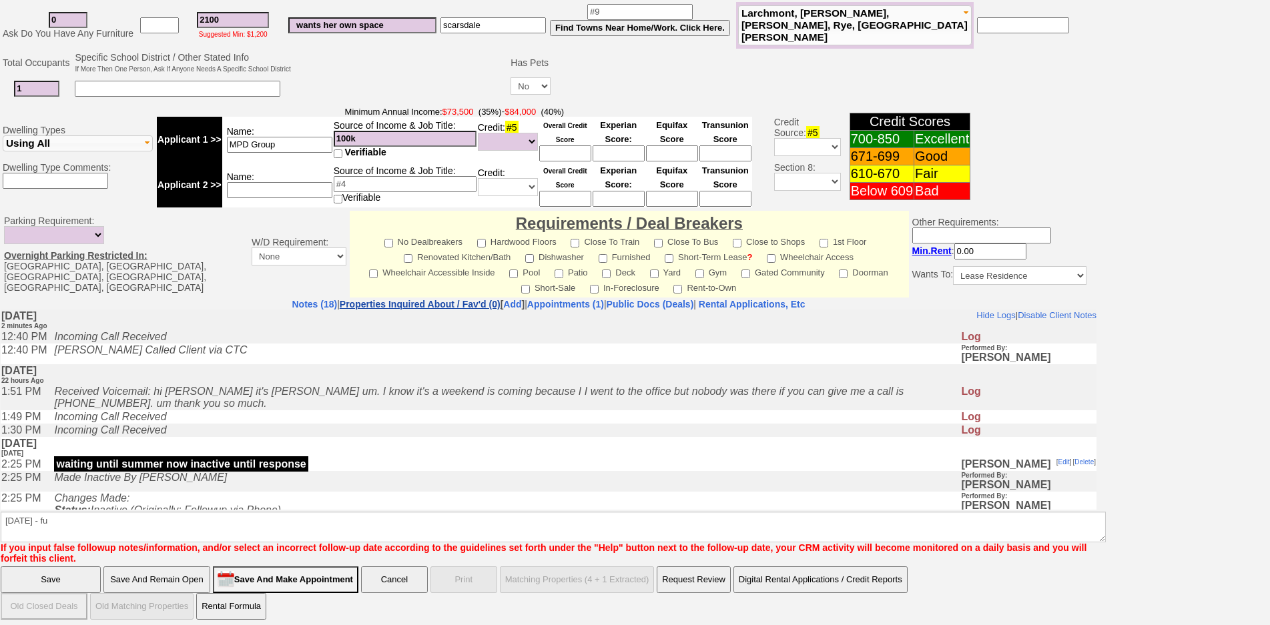
click at [378, 299] on link "Properties Inquired About / Fav'd (0)" at bounding box center [420, 304] width 161 height 11
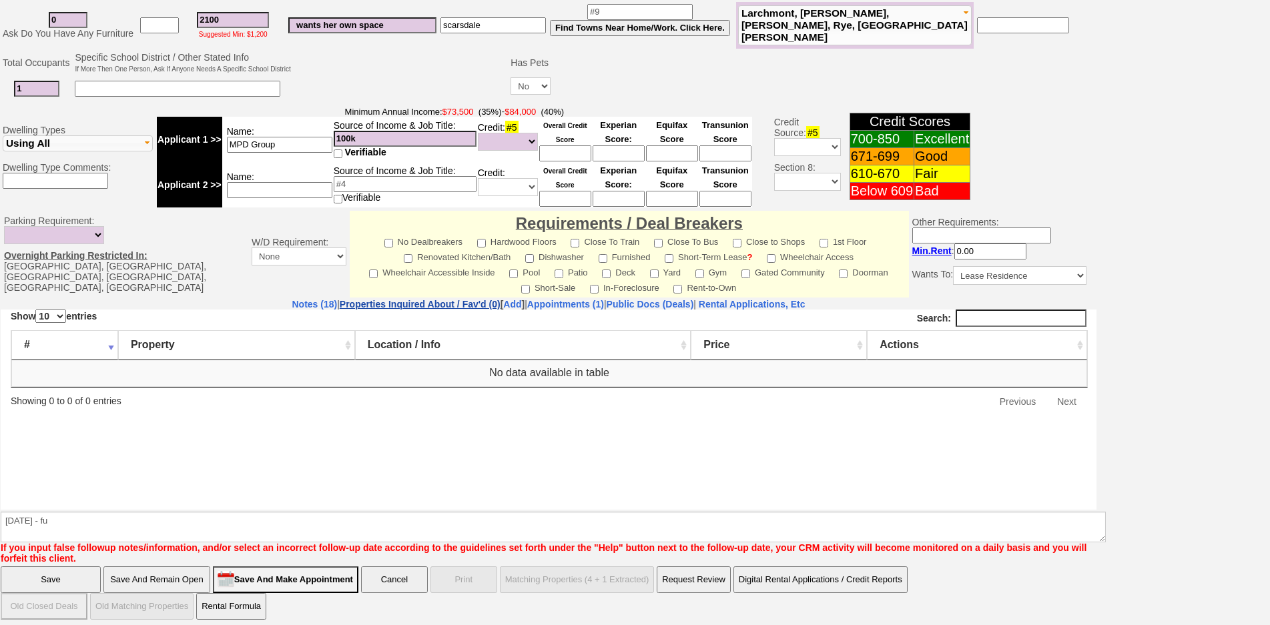
scroll to position [0, 0]
click at [644, 299] on link "Public Docs (Deals)" at bounding box center [650, 304] width 87 height 11
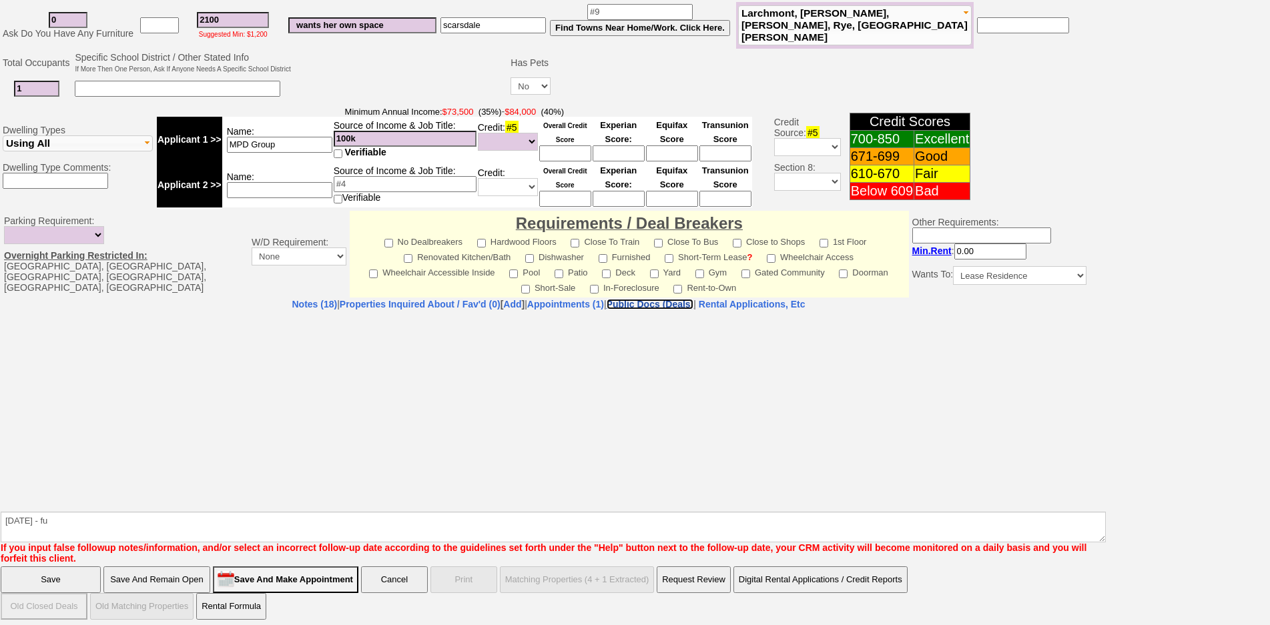
select select "50"
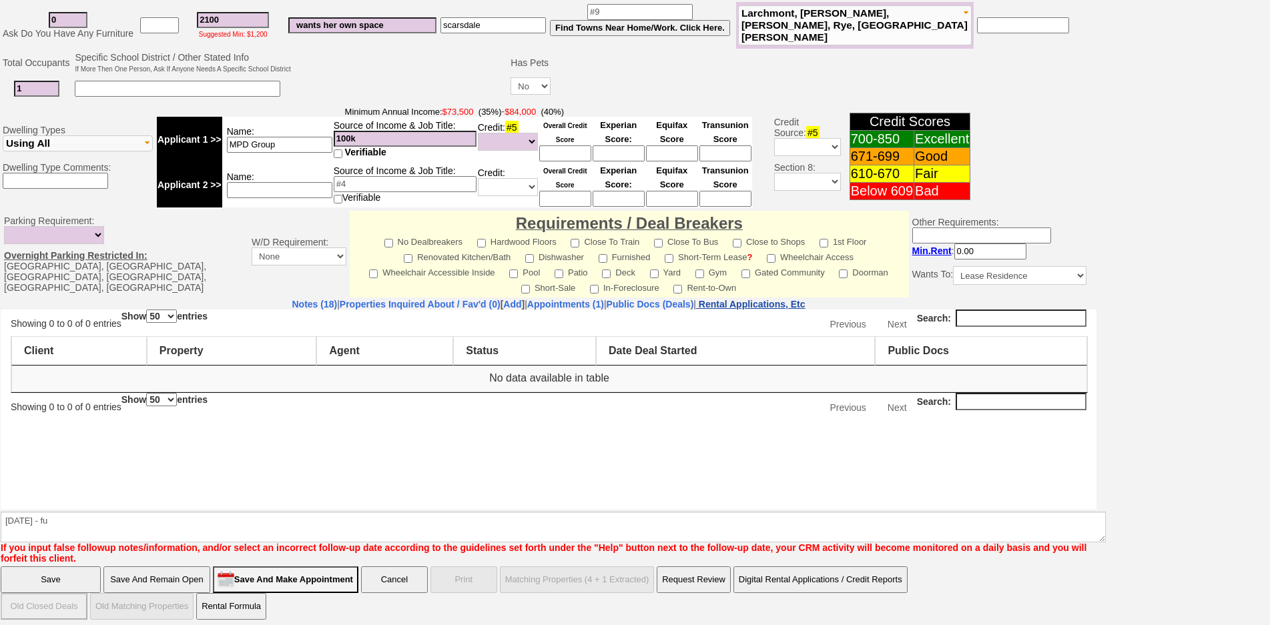
click at [803, 299] on nobr "Rental Applications, Etc" at bounding box center [752, 304] width 107 height 11
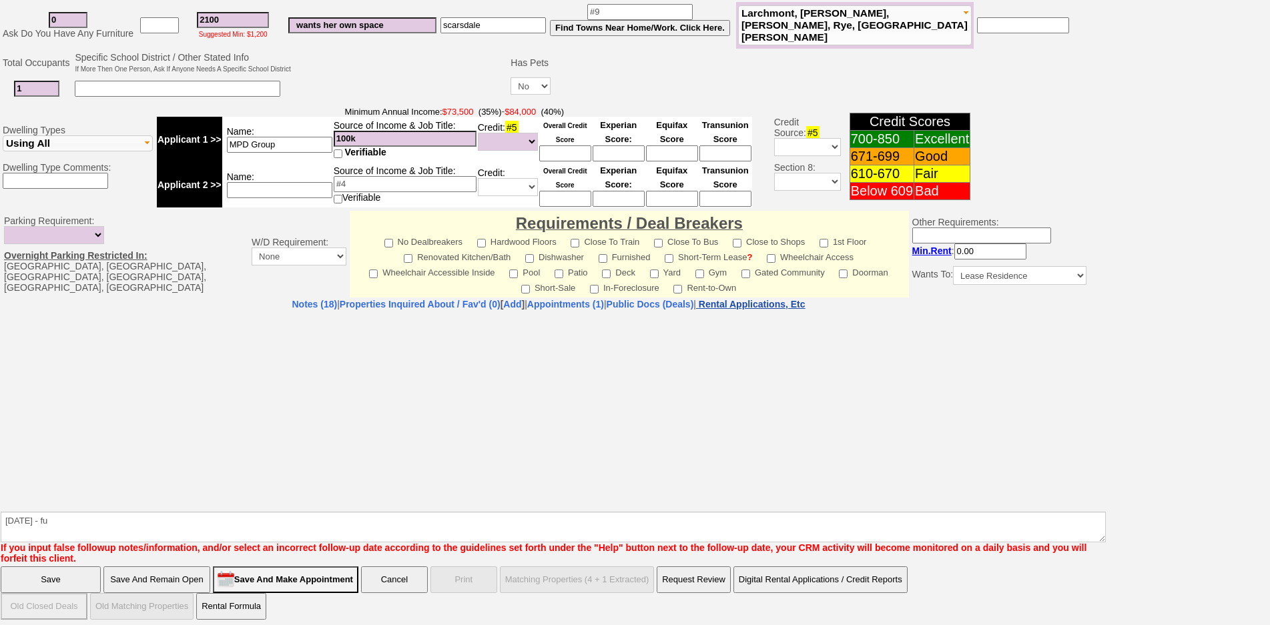
select select "100"
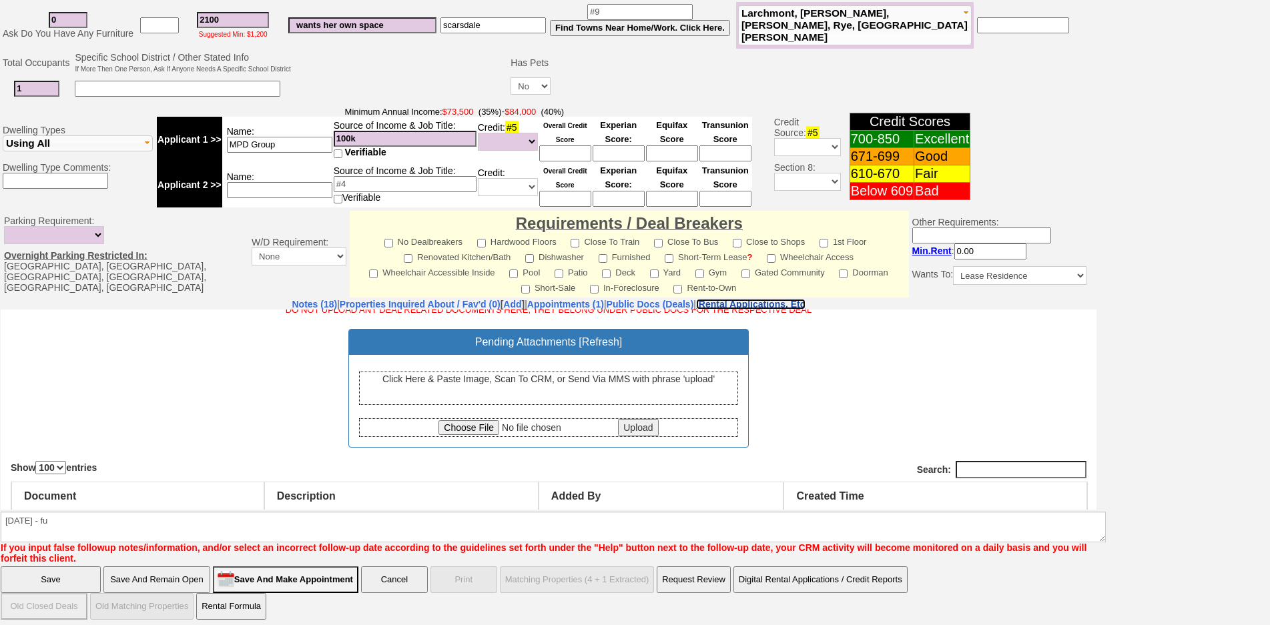
scroll to position [91, 0]
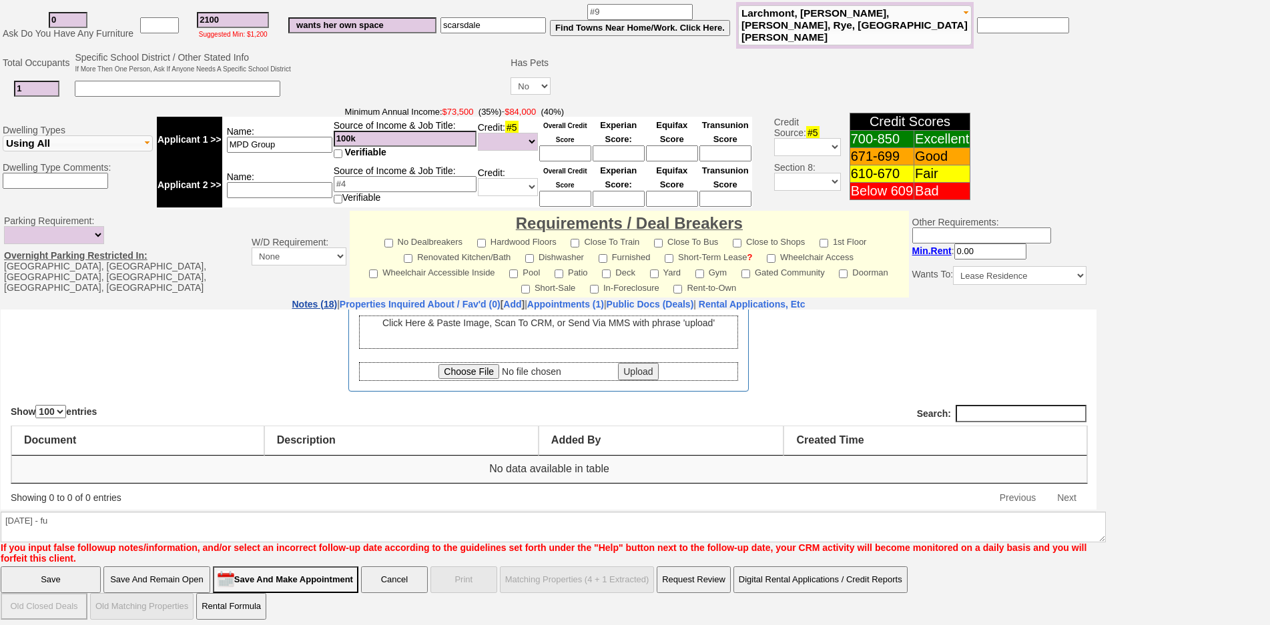
click at [292, 299] on link "Notes (18)" at bounding box center [314, 304] width 45 height 11
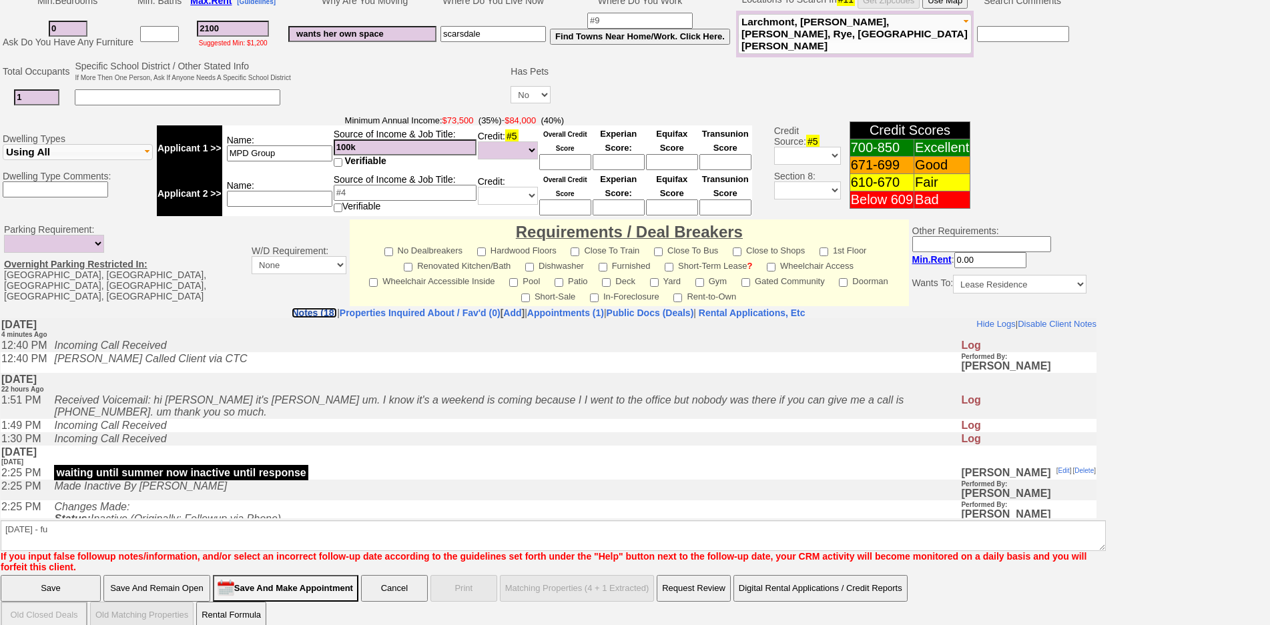
scroll to position [336, 0]
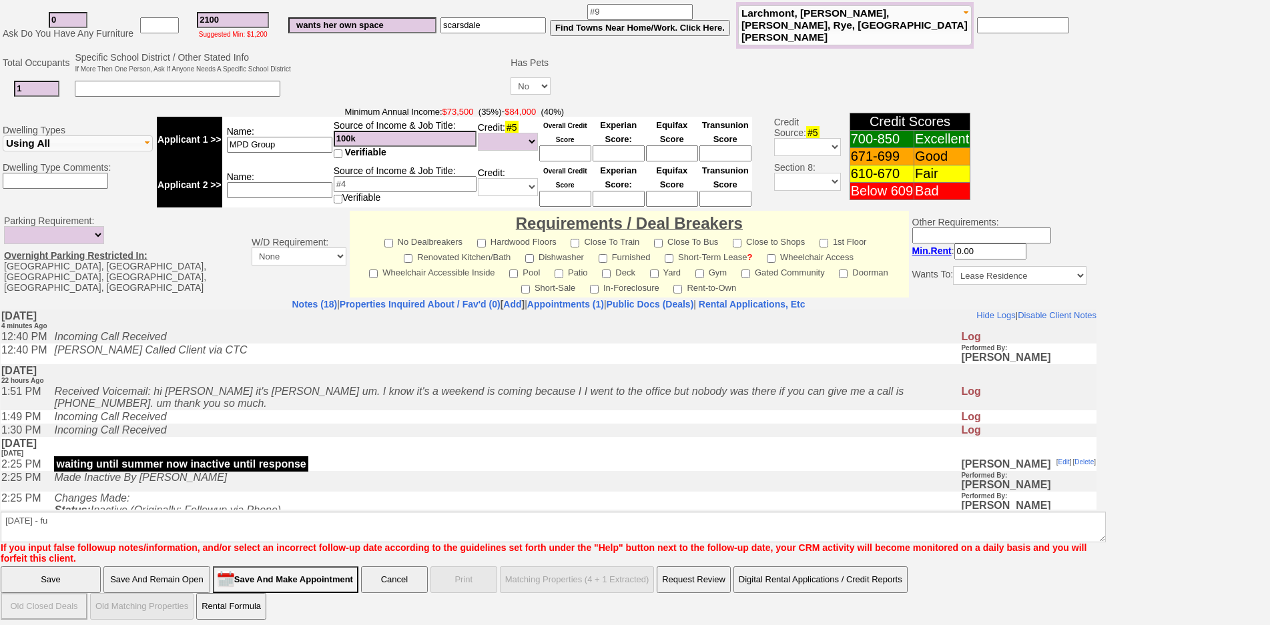
click at [243, 437] on td "Incoming Call Received" at bounding box center [503, 429] width 913 height 13
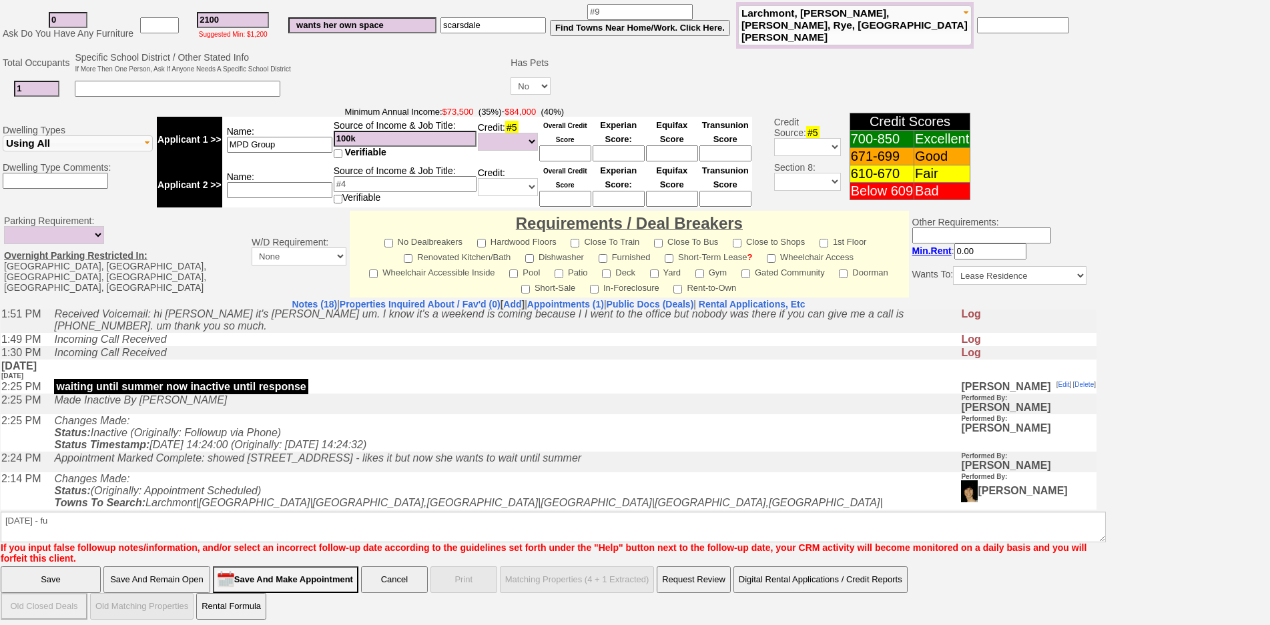
scroll to position [110, 0]
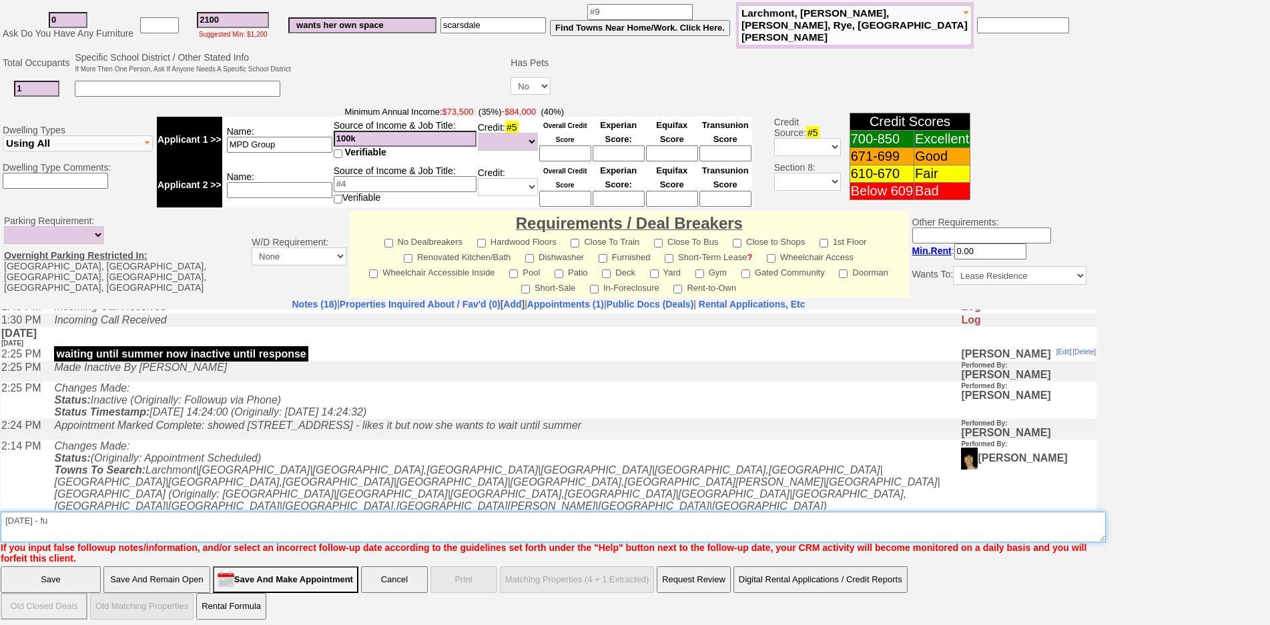
click at [156, 512] on textarea "Insert New Note Here" at bounding box center [553, 527] width 1105 height 31
type textarea "september 25 friend looking for studio - fu"
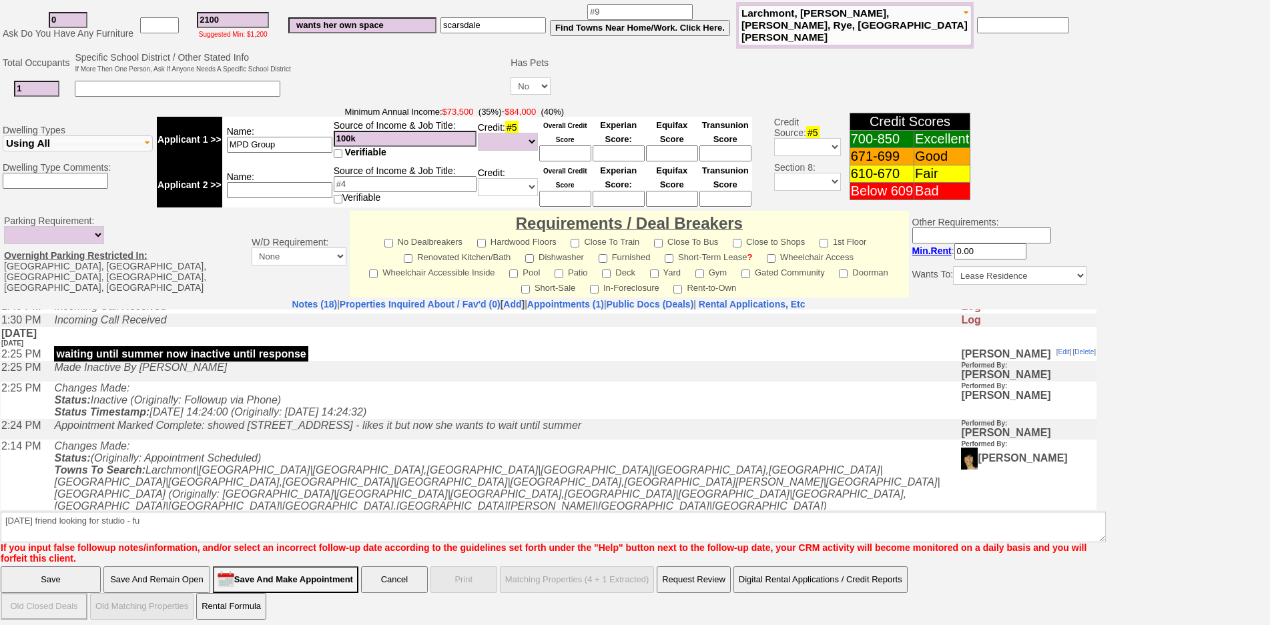
click input "Save" at bounding box center [51, 580] width 100 height 27
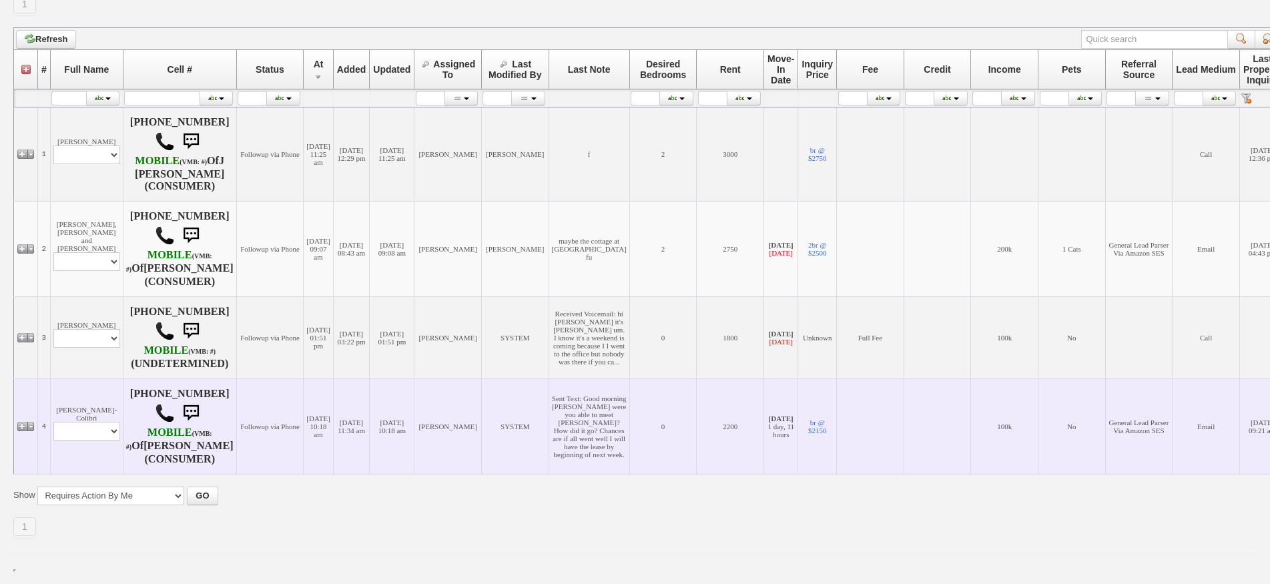
scroll to position [365, 0]
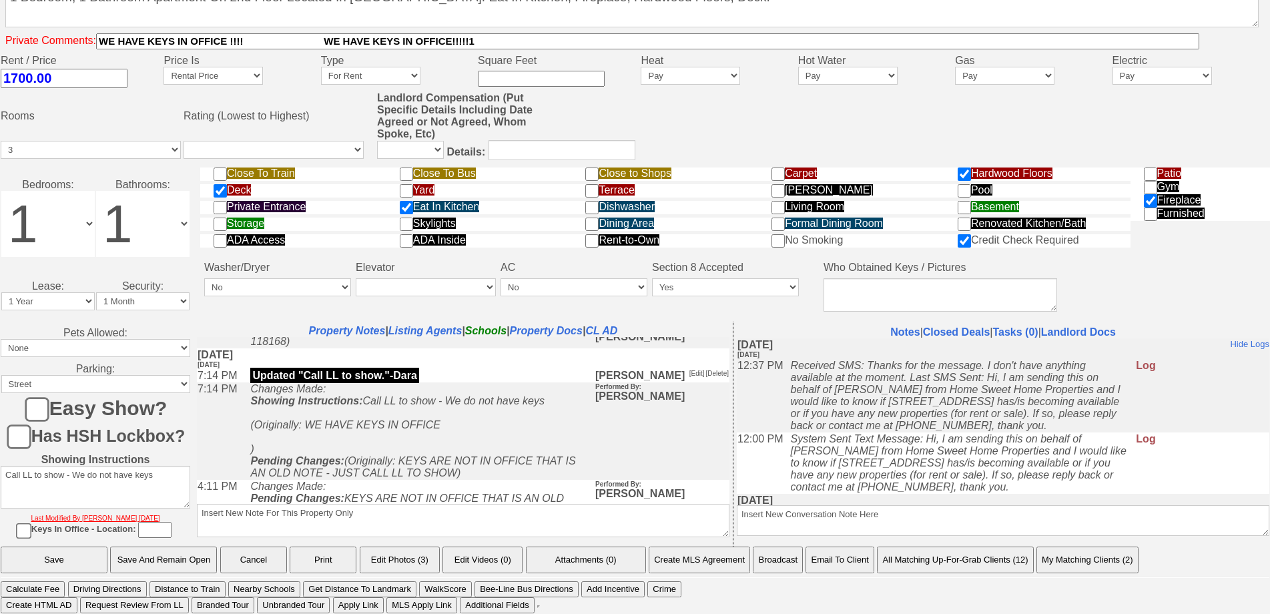
scroll to position [67, 0]
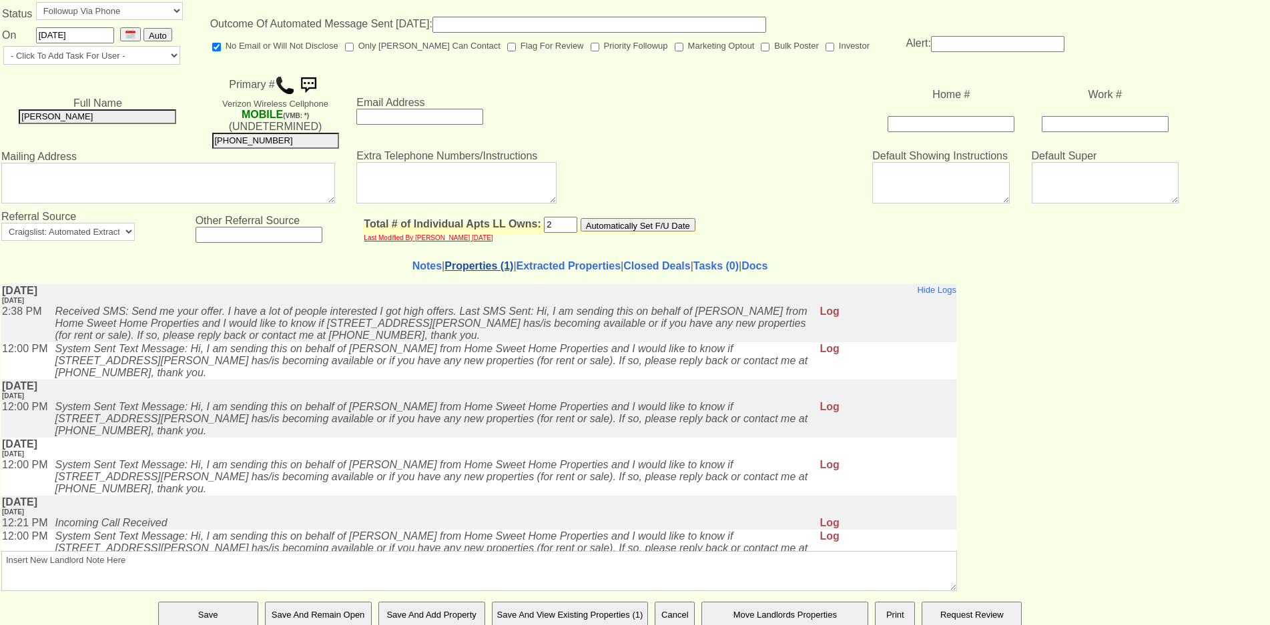
click at [467, 272] on link "Properties (1)" at bounding box center [479, 265] width 69 height 11
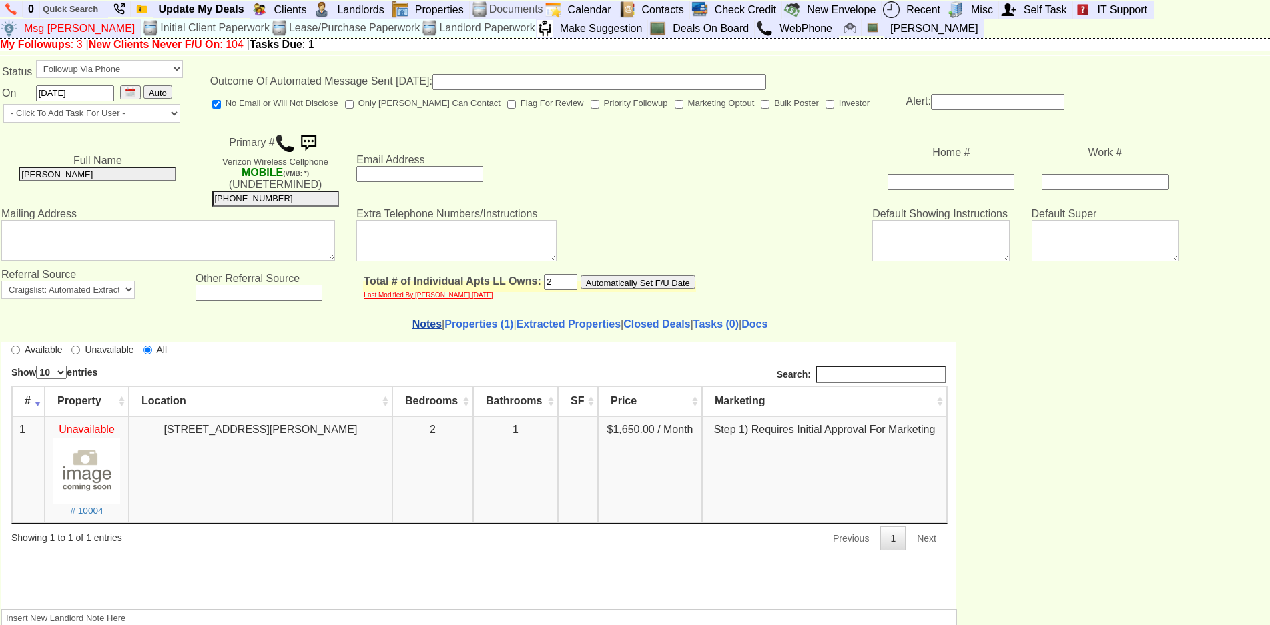
click at [412, 330] on link "Notes" at bounding box center [426, 323] width 29 height 11
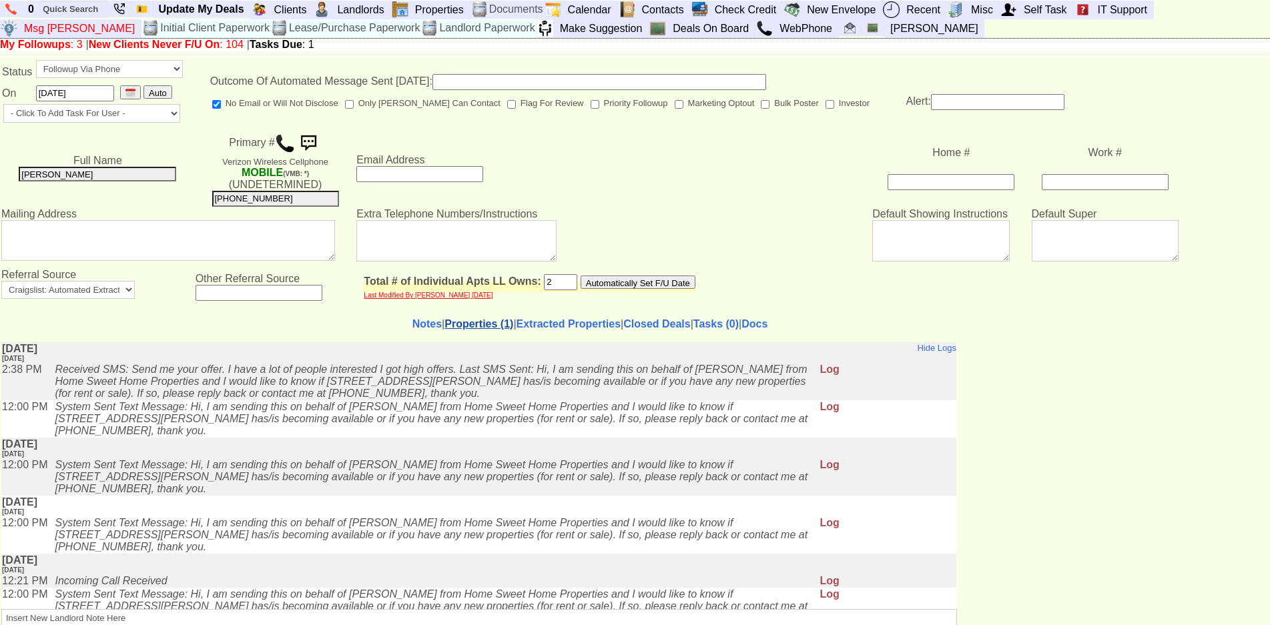
click at [466, 330] on link "Properties (1)" at bounding box center [479, 323] width 69 height 11
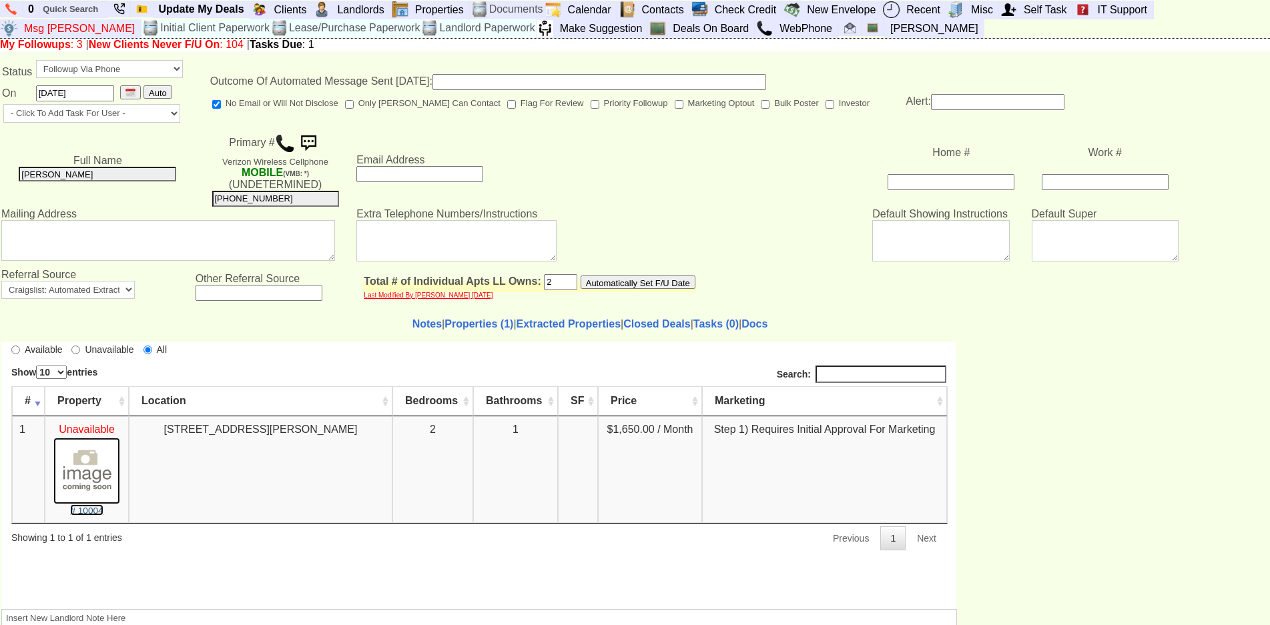
click at [86, 472] on img at bounding box center [86, 470] width 67 height 67
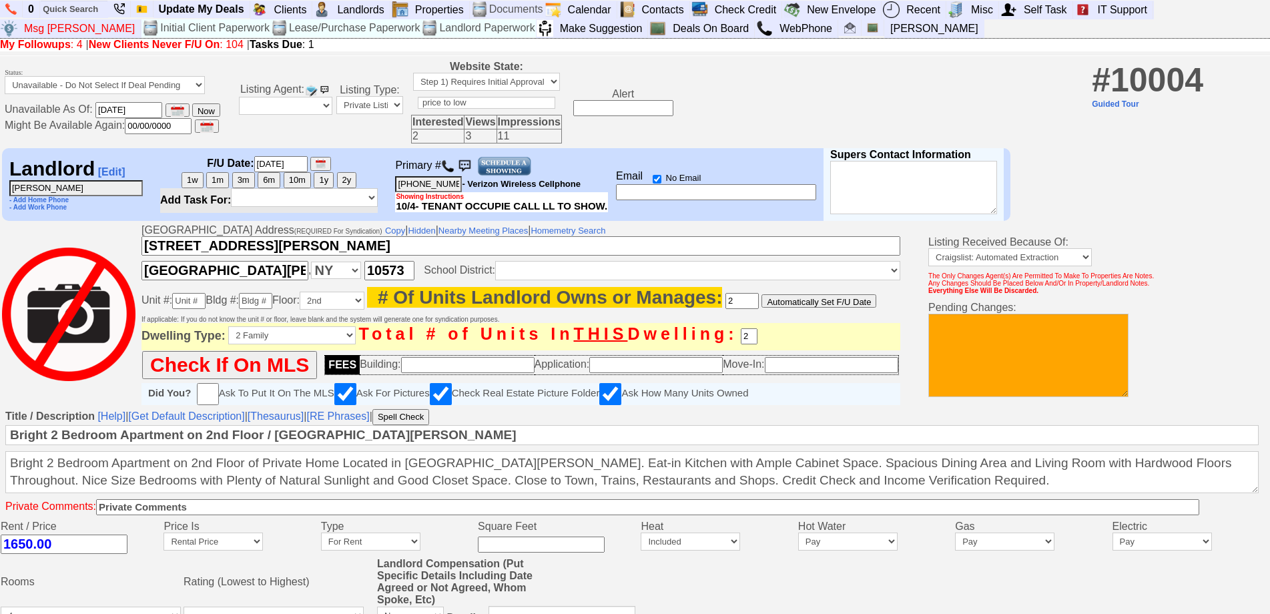
click at [455, 168] on img at bounding box center [447, 166] width 13 height 13
click at [503, 166] on img at bounding box center [504, 166] width 55 height 20
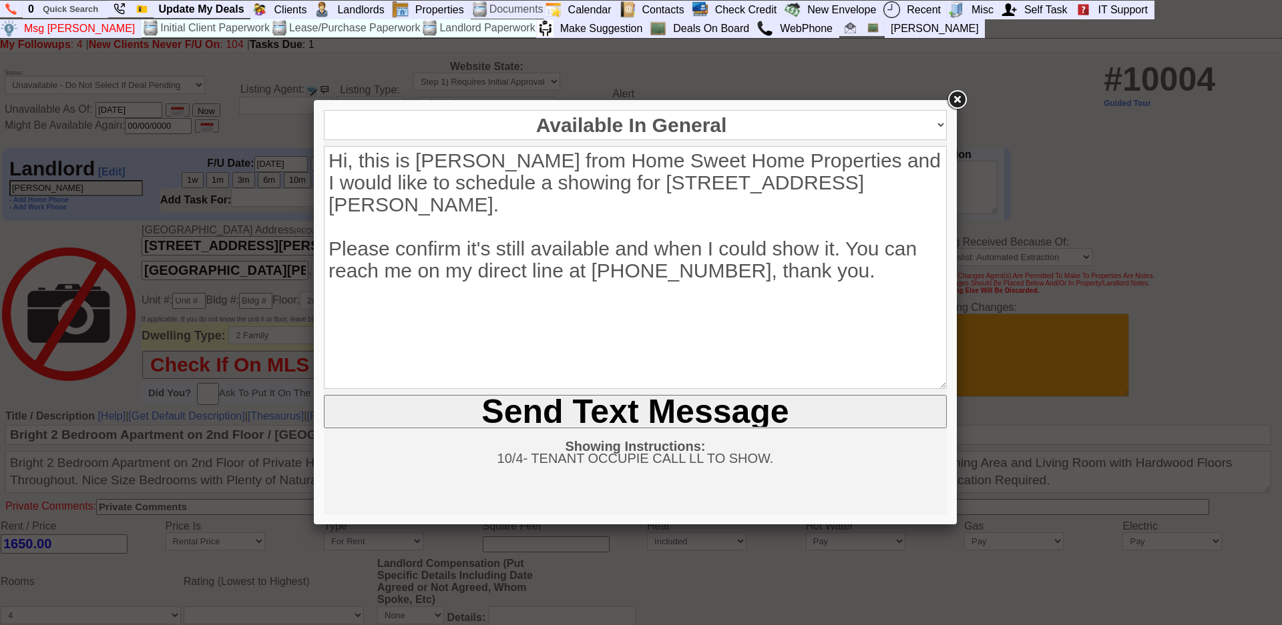
click at [586, 403] on input "Send Text Message" at bounding box center [635, 411] width 623 height 33
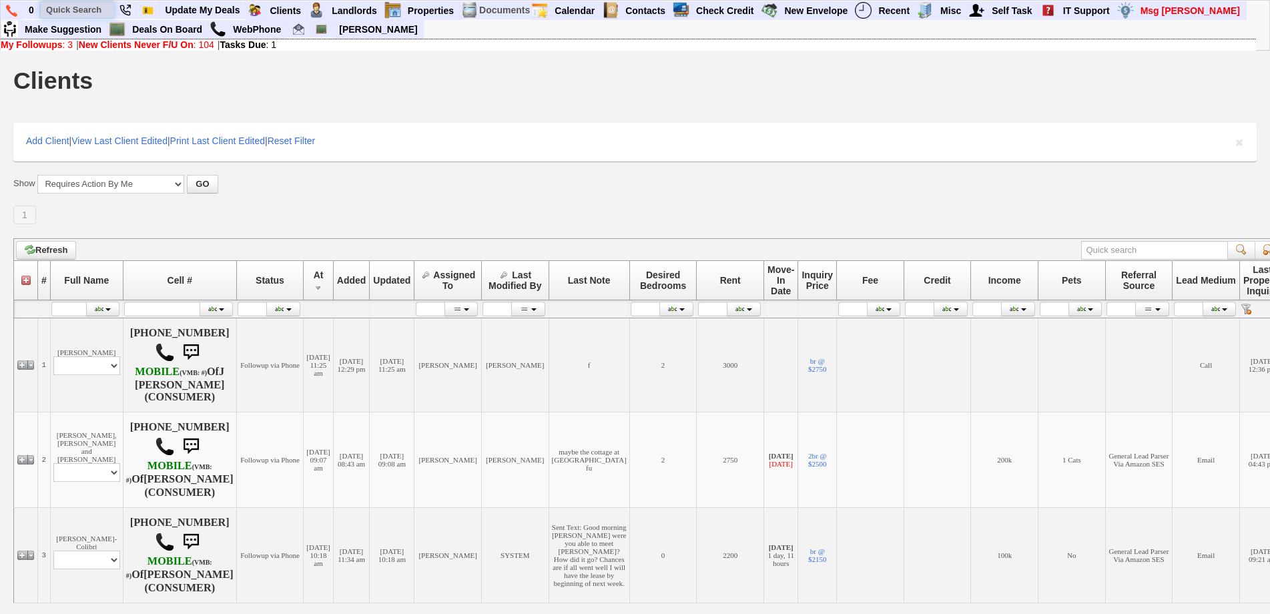
click at [97, 10] on input "text" at bounding box center [77, 9] width 73 height 17
type input "28 smith"
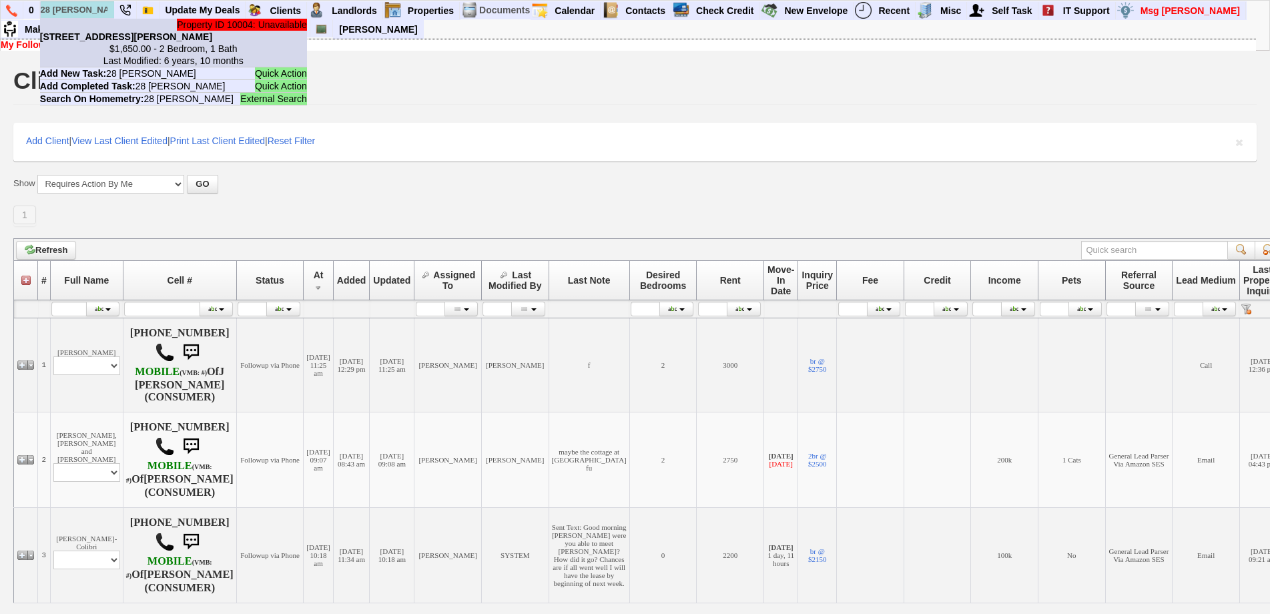
click at [103, 36] on b "28 Smith St - Floor: 2nd in Port Chester, NY" at bounding box center [126, 36] width 172 height 11
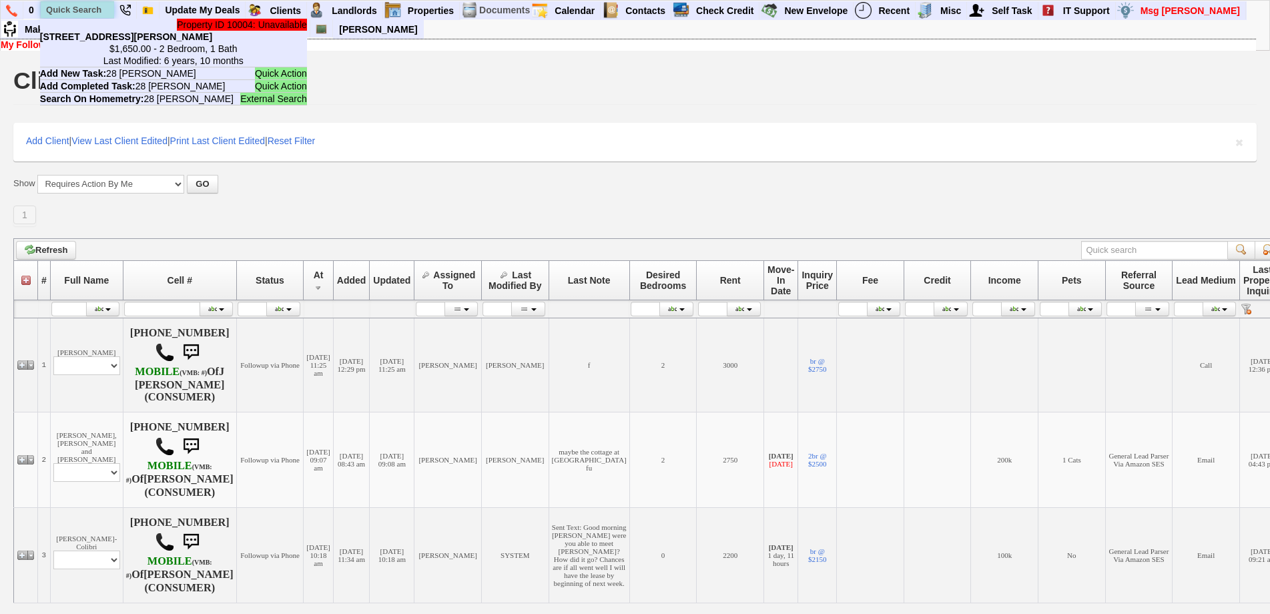
click at [88, 13] on input "text" at bounding box center [77, 9] width 73 height 17
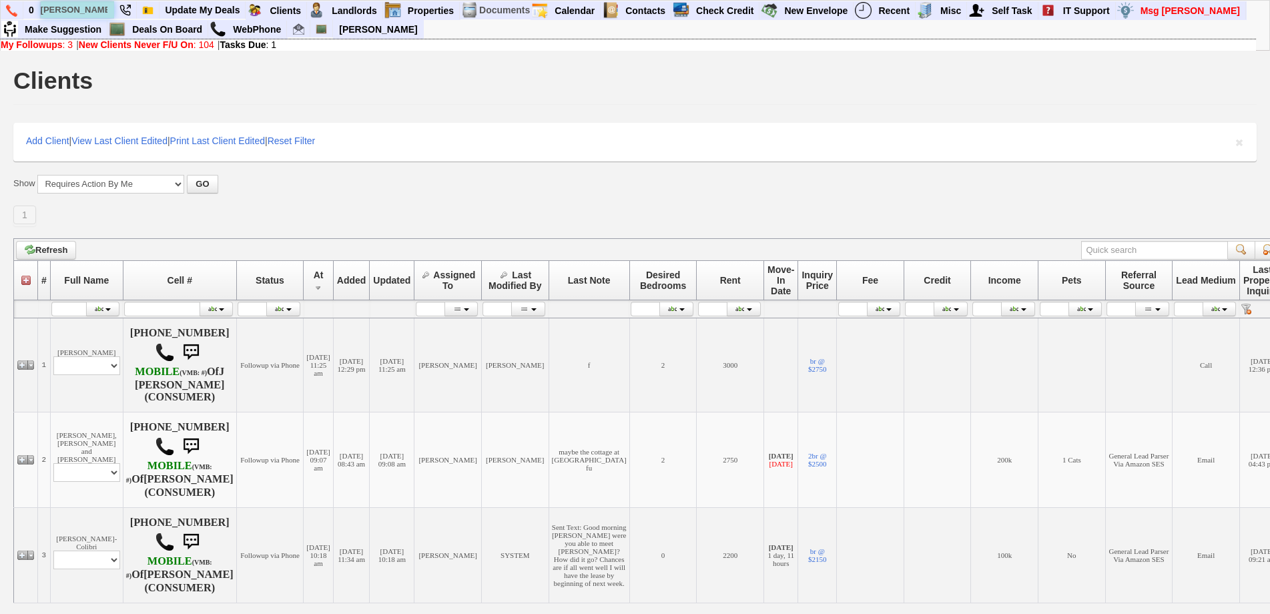
click at [95, 13] on input "aline" at bounding box center [77, 9] width 73 height 17
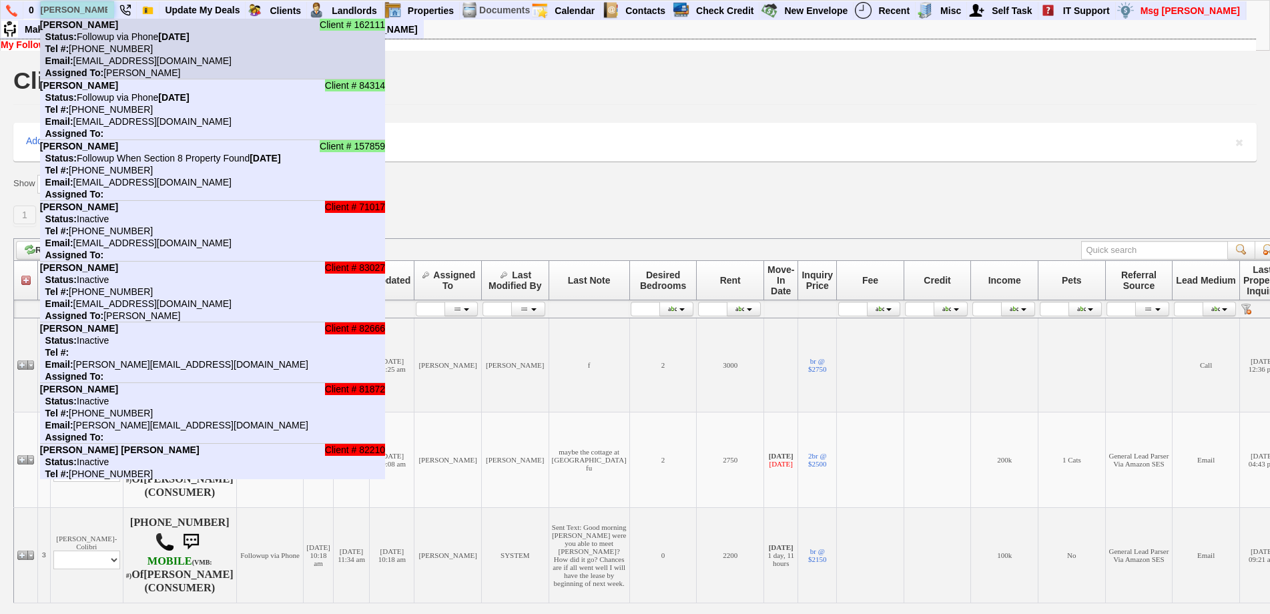
type input "aline"
click at [103, 41] on nobr "Status: Followup via Phone Sunday, August 31st, 2025" at bounding box center [115, 36] width 150 height 11
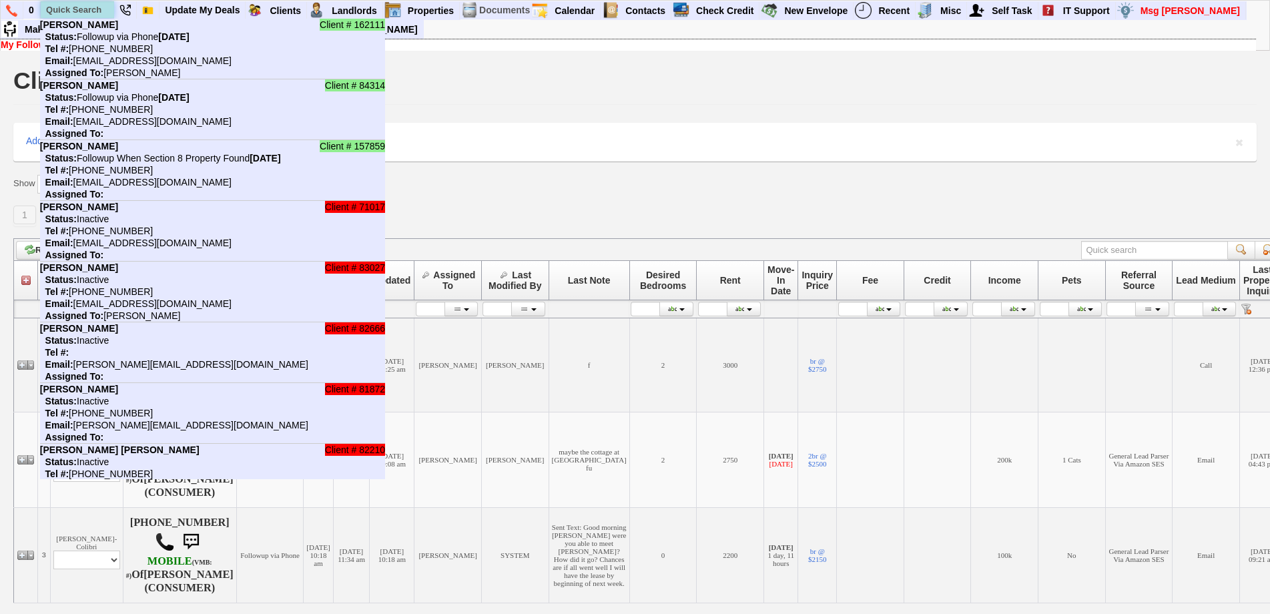
click at [84, 10] on input "text" at bounding box center [77, 9] width 73 height 17
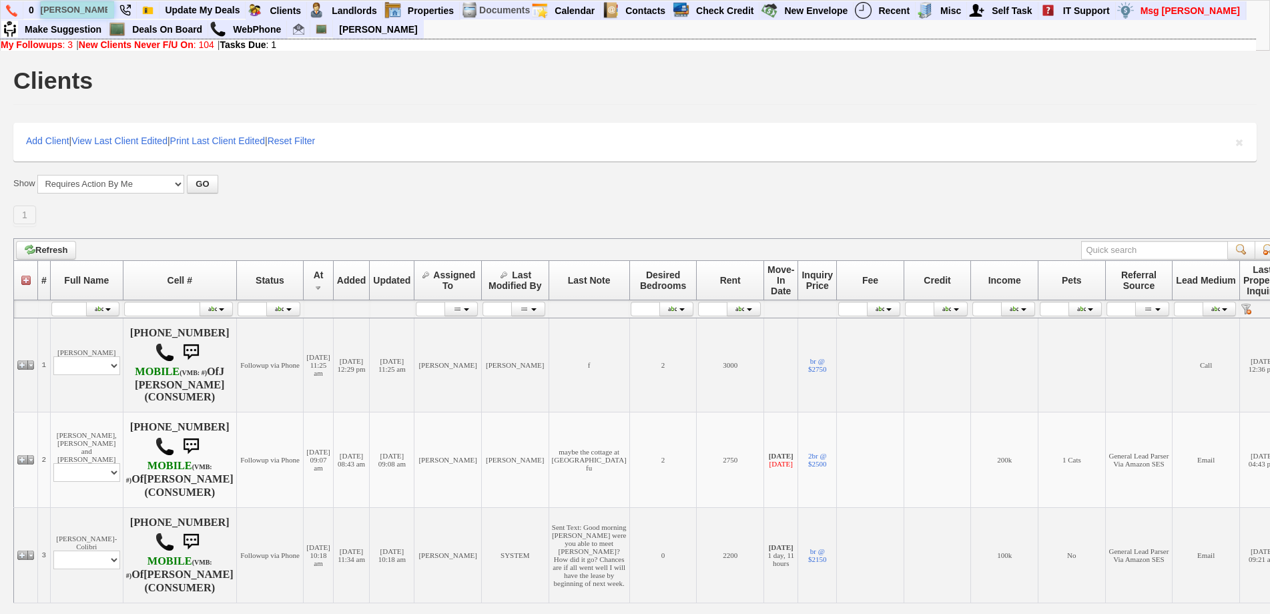
type input "julissa"
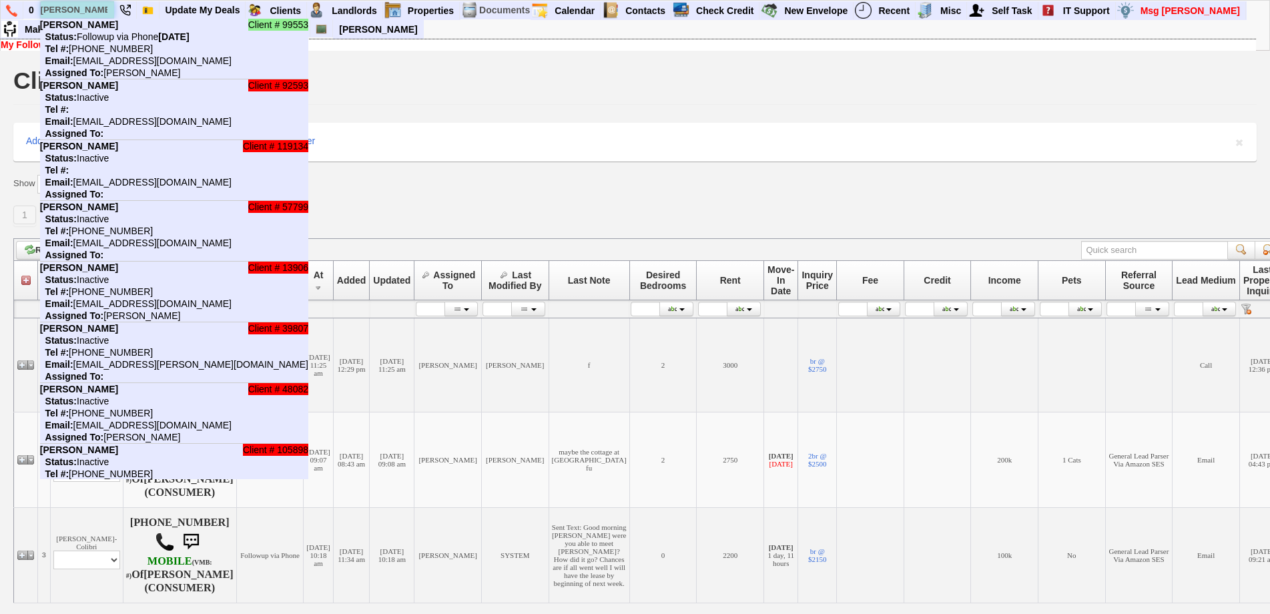
click at [95, 13] on input "julissa" at bounding box center [77, 9] width 73 height 17
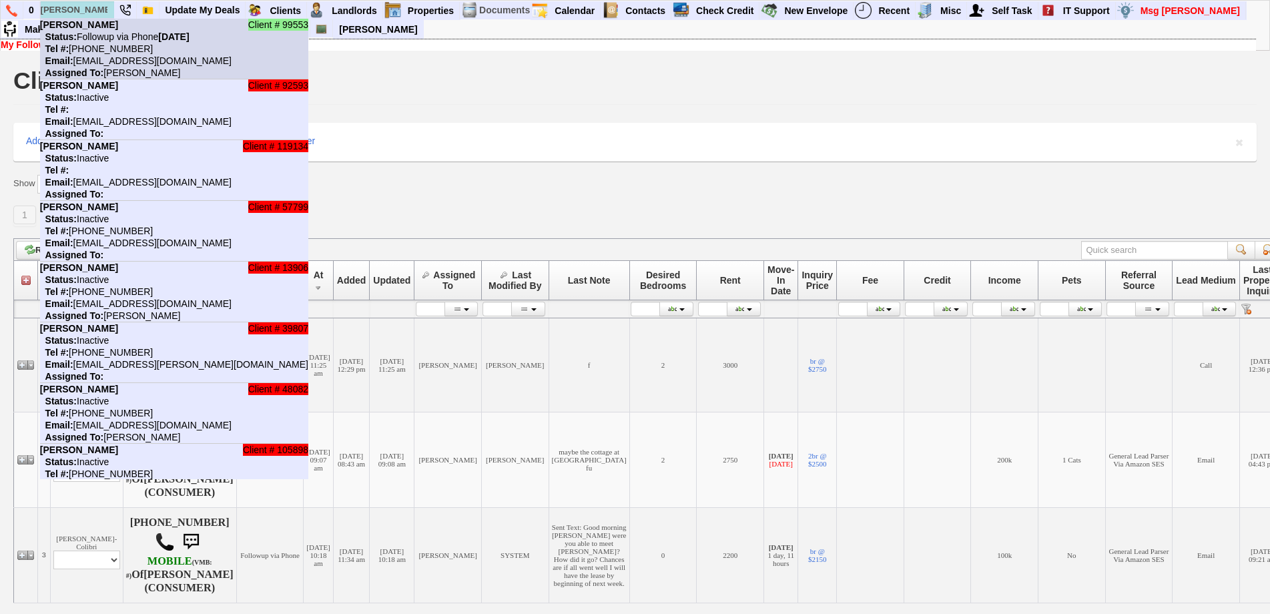
click at [118, 56] on nobr "Email: julissasxm07@hotmail.com" at bounding box center [136, 60] width 192 height 11
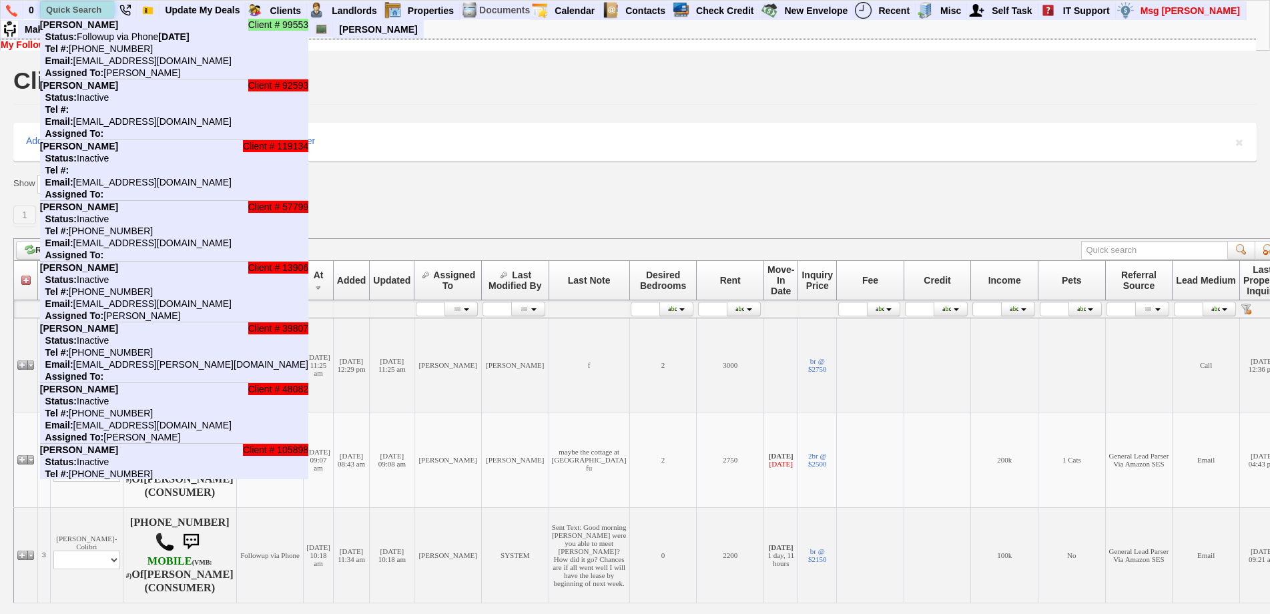
click at [85, 9] on input "text" at bounding box center [77, 9] width 73 height 17
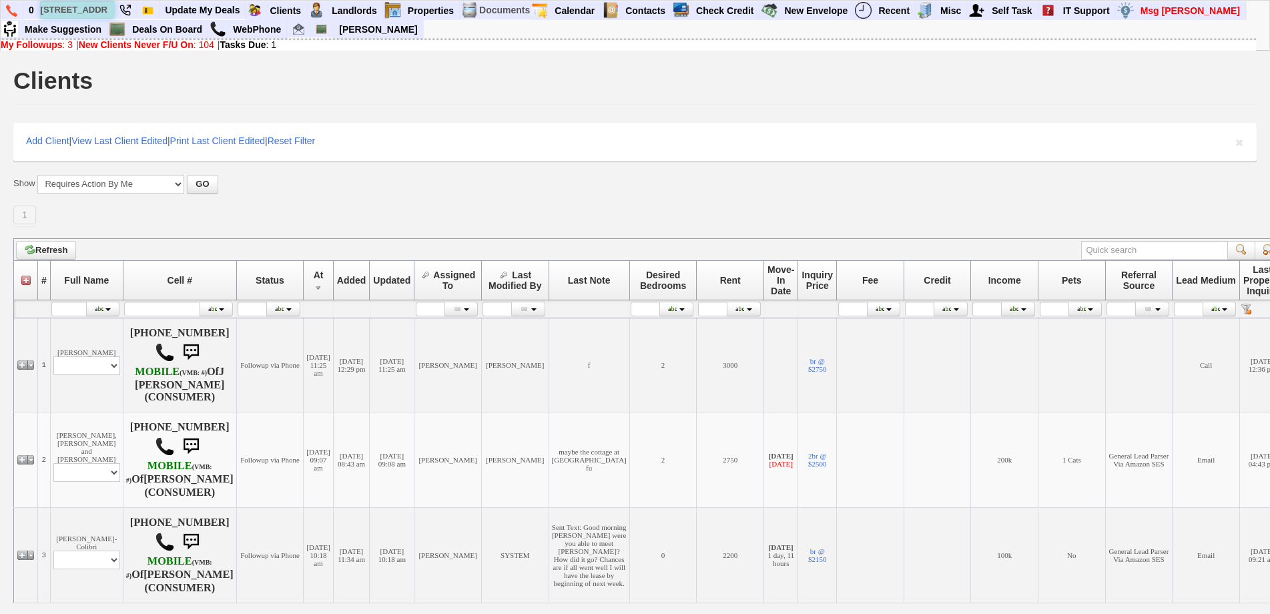
click at [107, 11] on input "64 hillside ave" at bounding box center [77, 9] width 73 height 17
click at [104, 11] on input "64 hillside ave" at bounding box center [77, 9] width 73 height 17
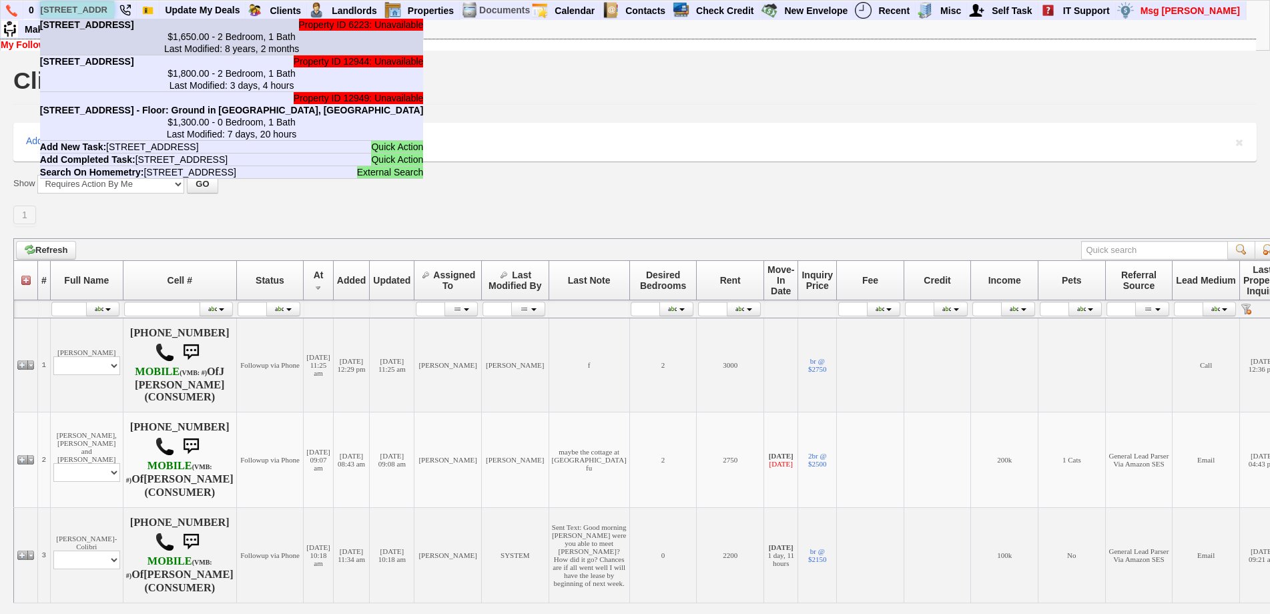
type input "64 hillside ave"
click at [114, 30] on b "64 Hillside Ave - Floor: 1st in Yonkers, NY" at bounding box center [87, 24] width 94 height 11
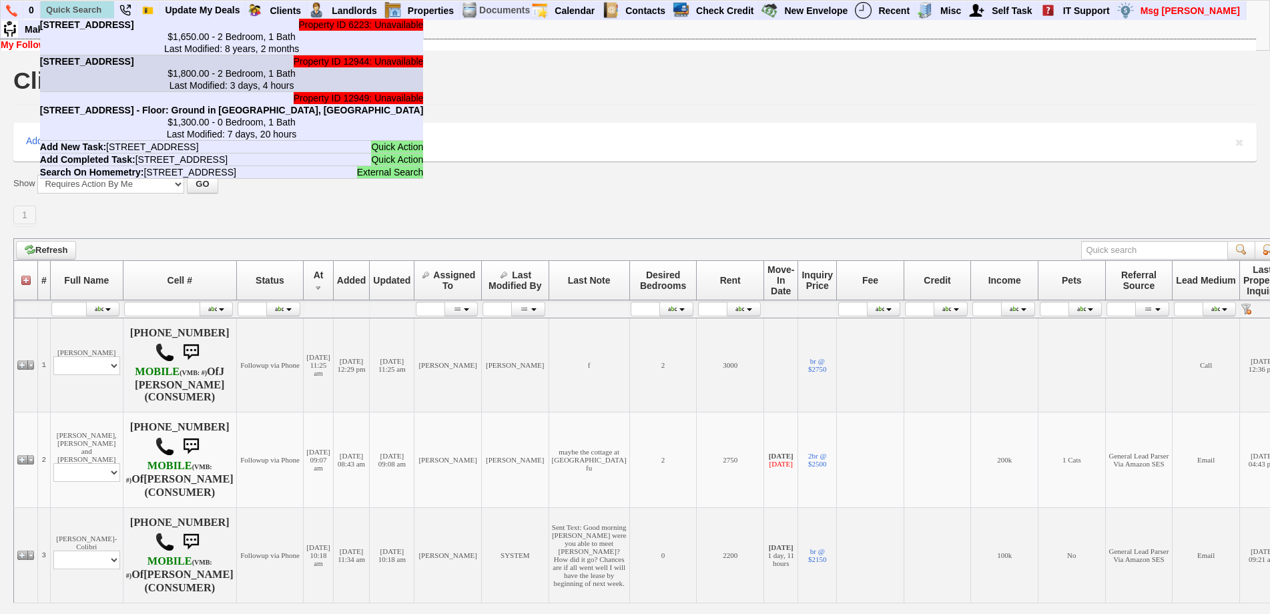
click at [133, 91] on center "$1,800.00 - 2 Bedroom, 1 Bath Last Modified: 3 days, 4 hours" at bounding box center [232, 79] width 384 height 24
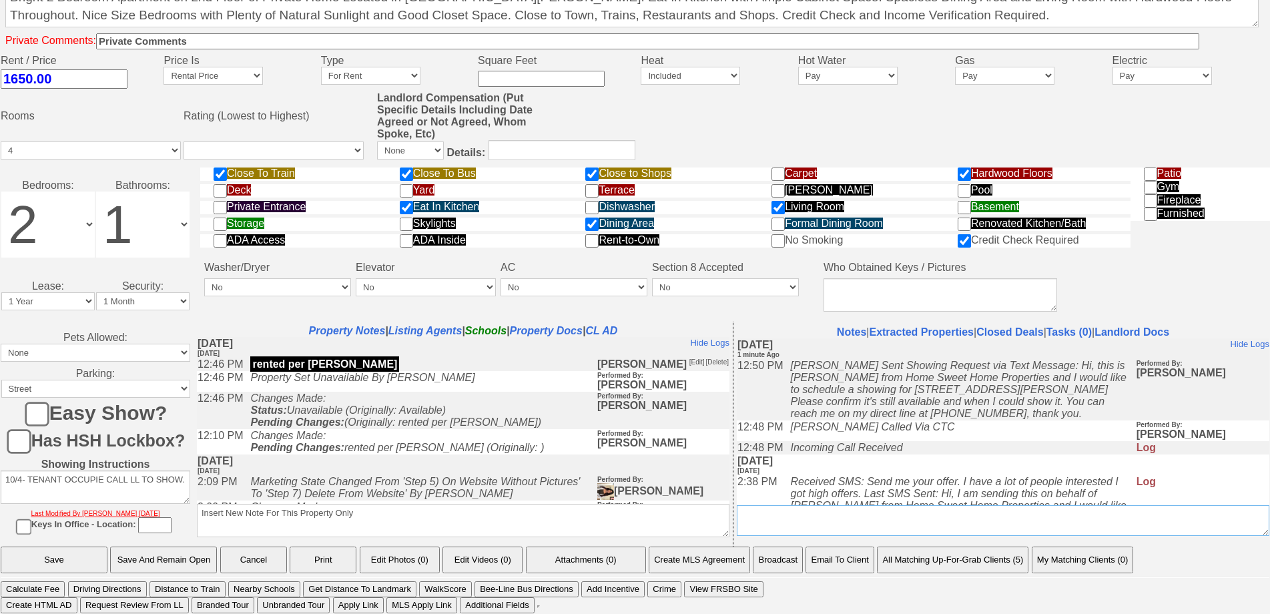
click at [834, 522] on textarea "Insert New Conversation Note Here" at bounding box center [1003, 520] width 533 height 31
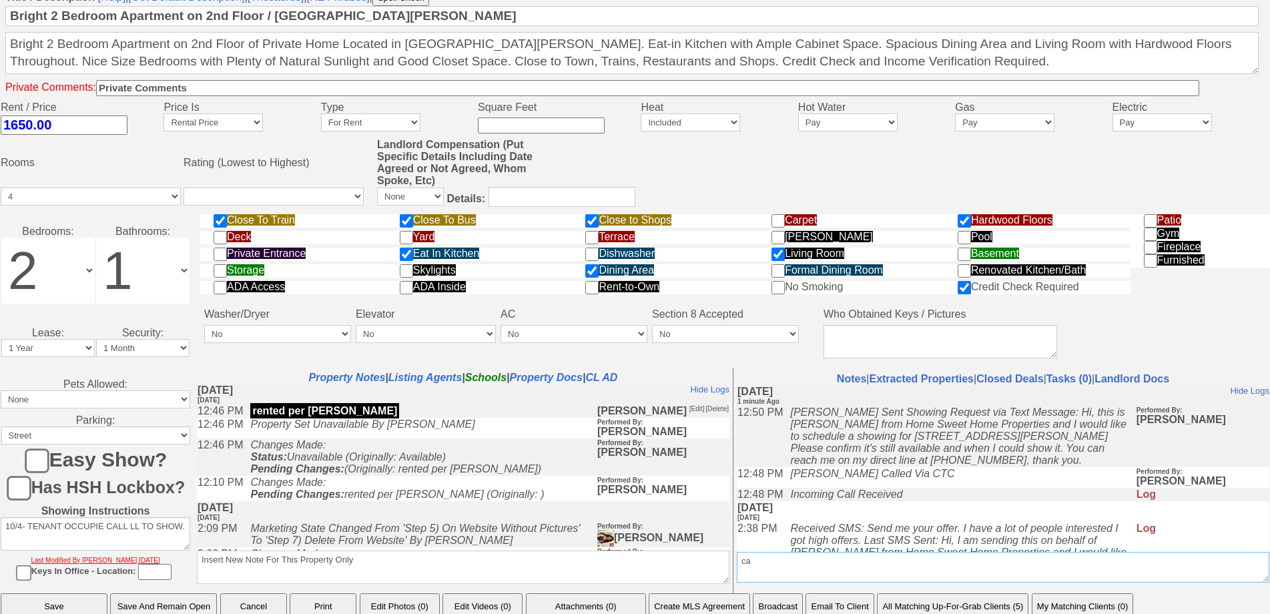
scroll to position [479, 0]
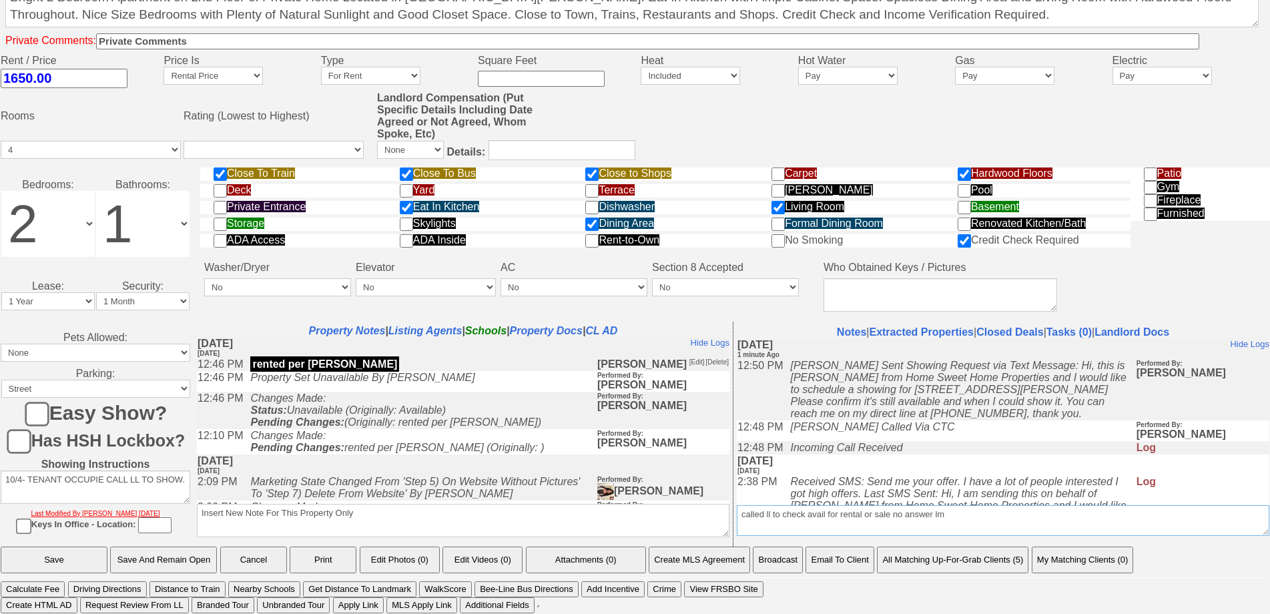
type textarea "called ll to check avail for rental or sale no answer lm"
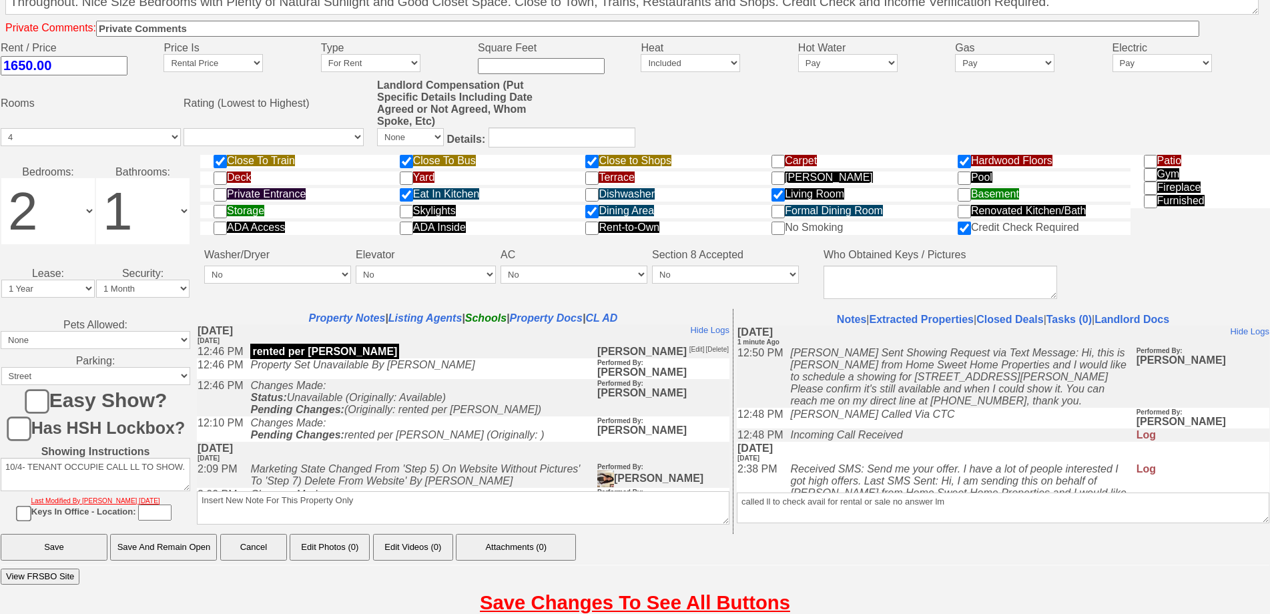
click at [1, 534] on input "Save" at bounding box center [54, 547] width 107 height 27
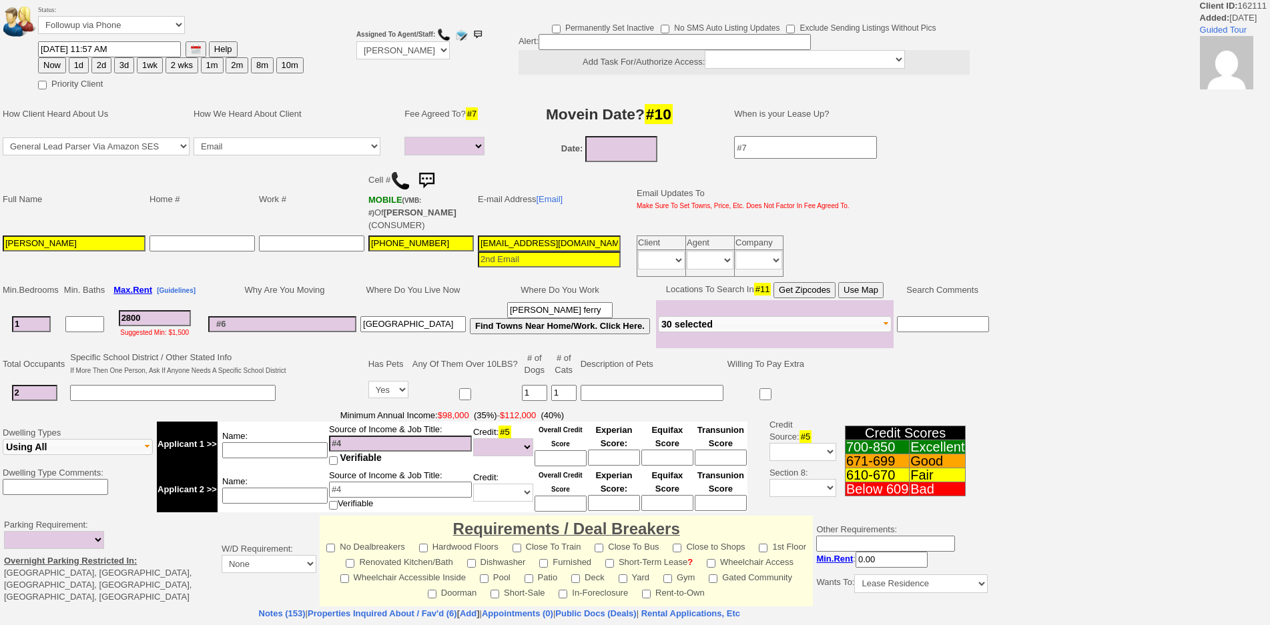
select select
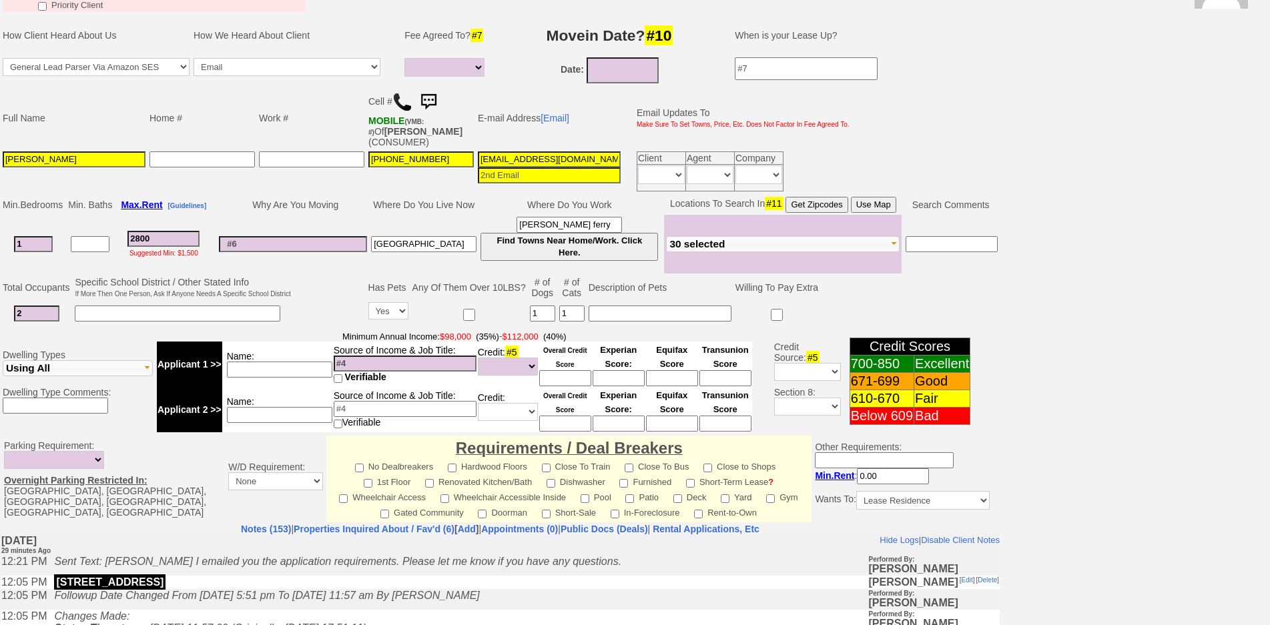
scroll to position [188, 0]
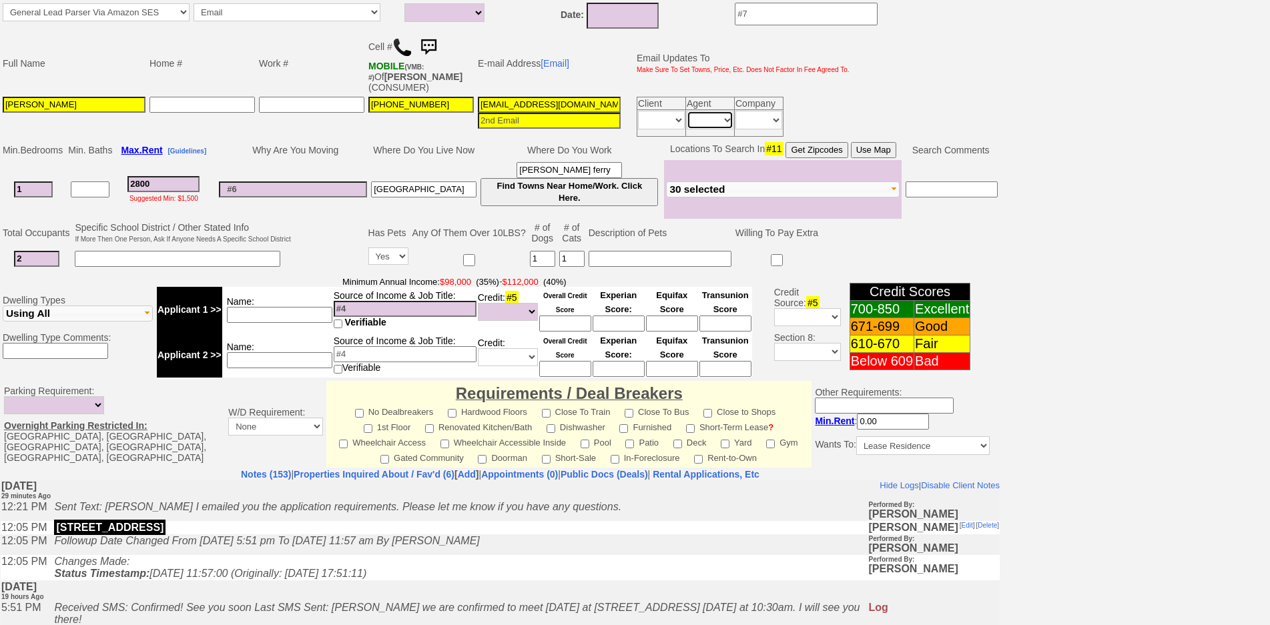
click at [714, 118] on select "Immediately Daily" at bounding box center [710, 120] width 47 height 19
select select "Immediately"
click at [687, 111] on select "Immediately Daily" at bounding box center [710, 120] width 47 height 19
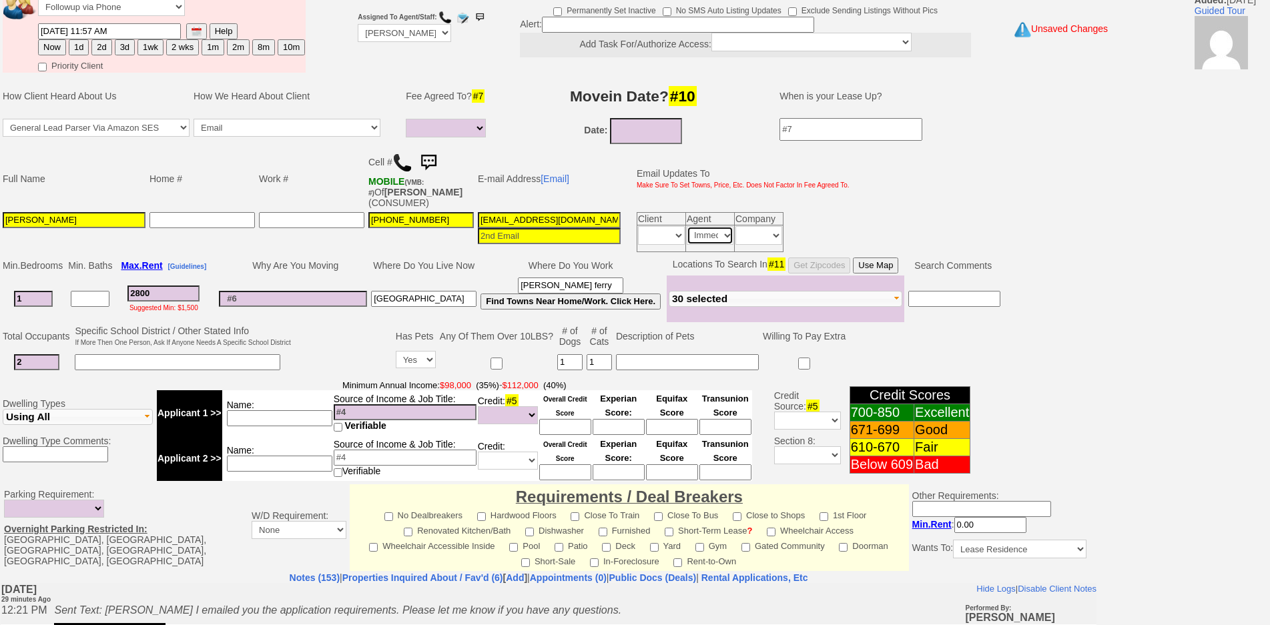
scroll to position [0, 0]
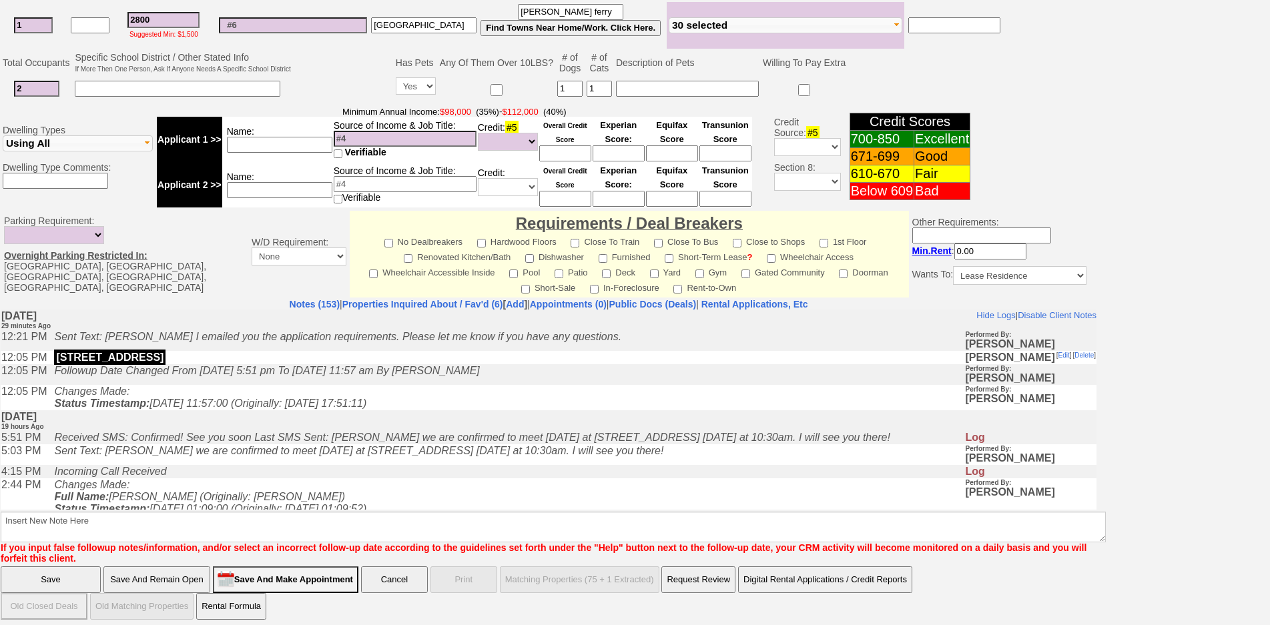
click at [156, 574] on input "Save And Remain Open" at bounding box center [156, 580] width 107 height 27
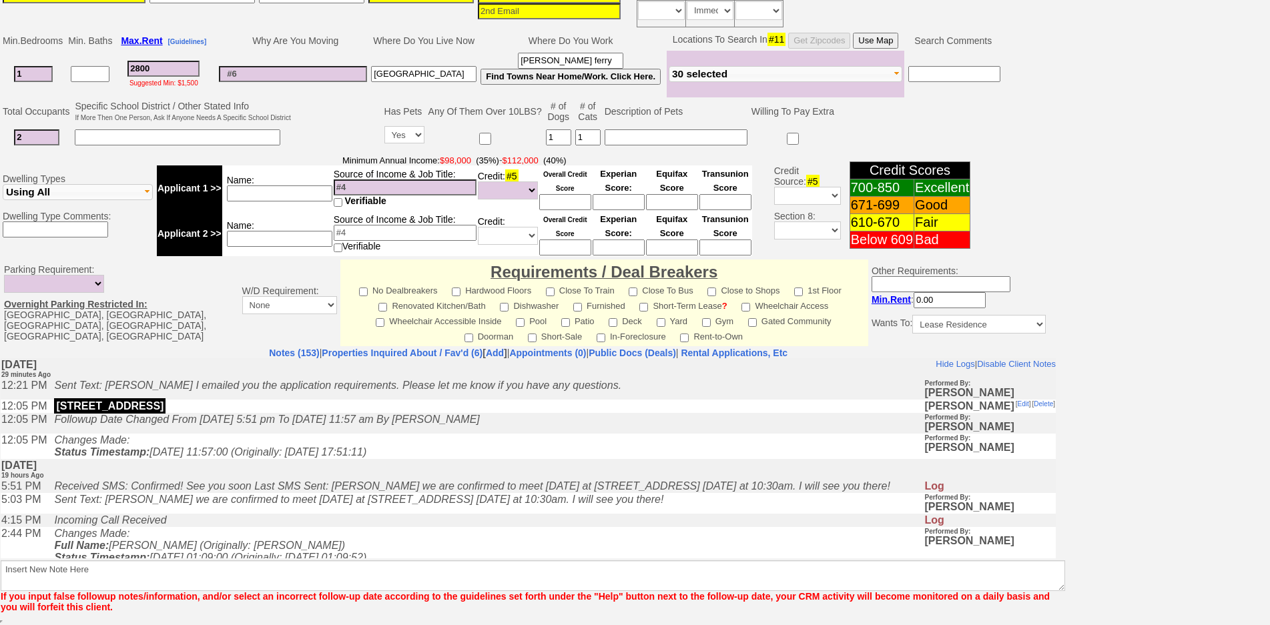
scroll to position [298, 0]
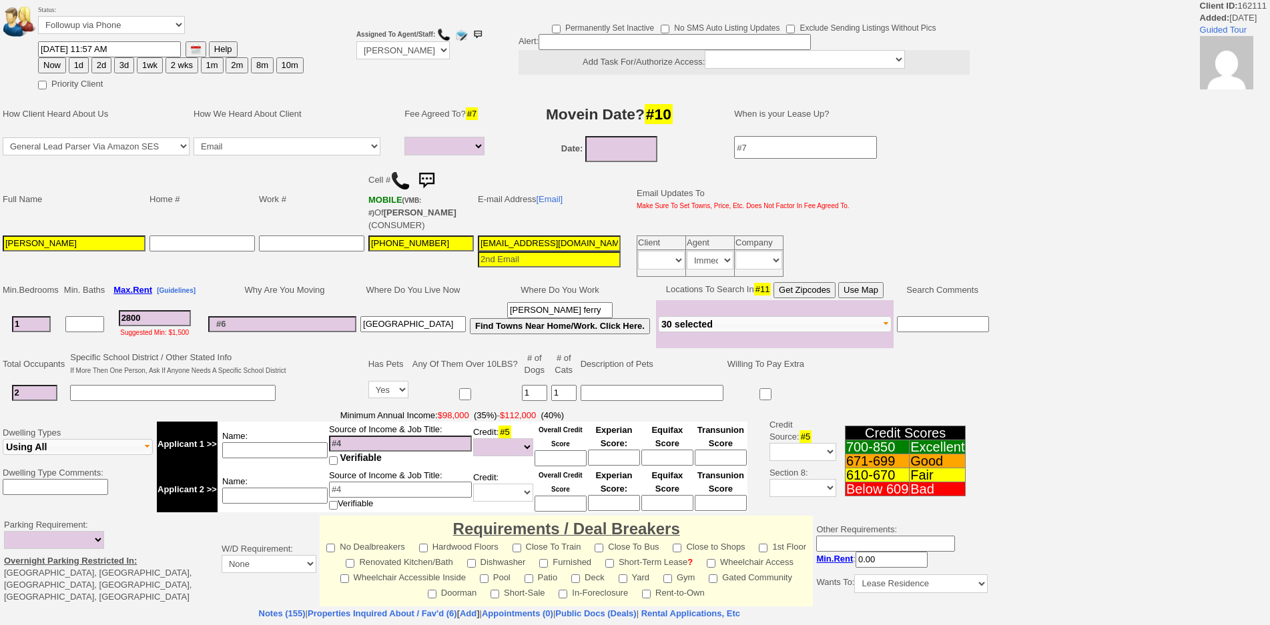
select select
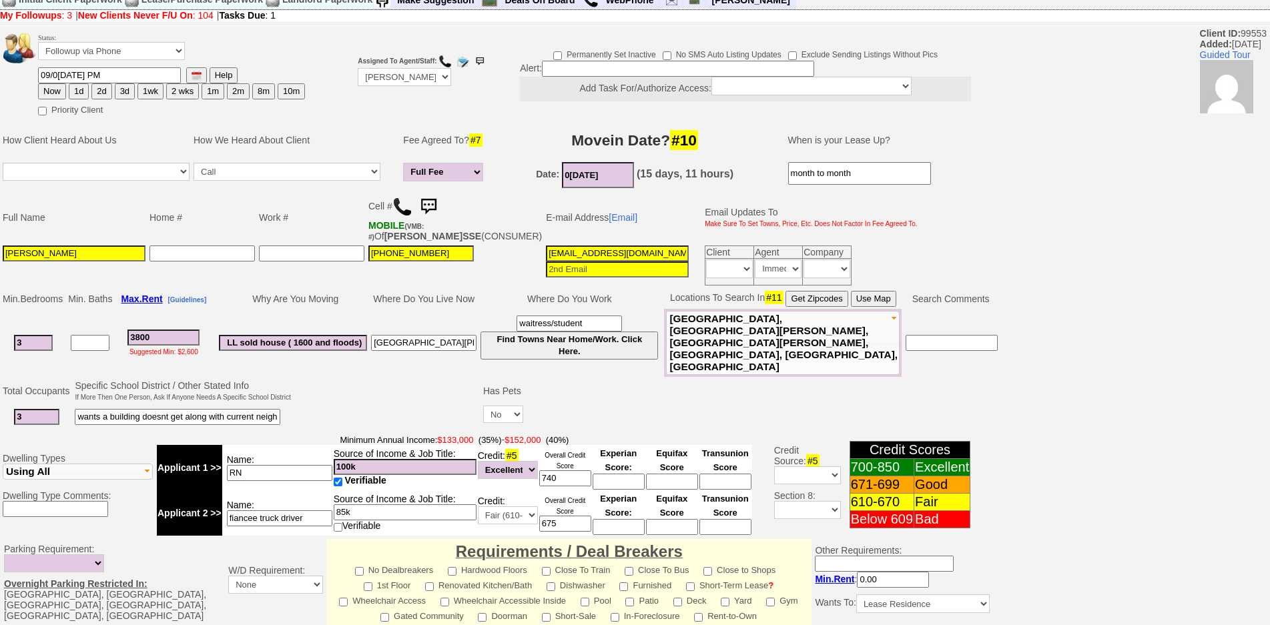
scroll to position [365, 0]
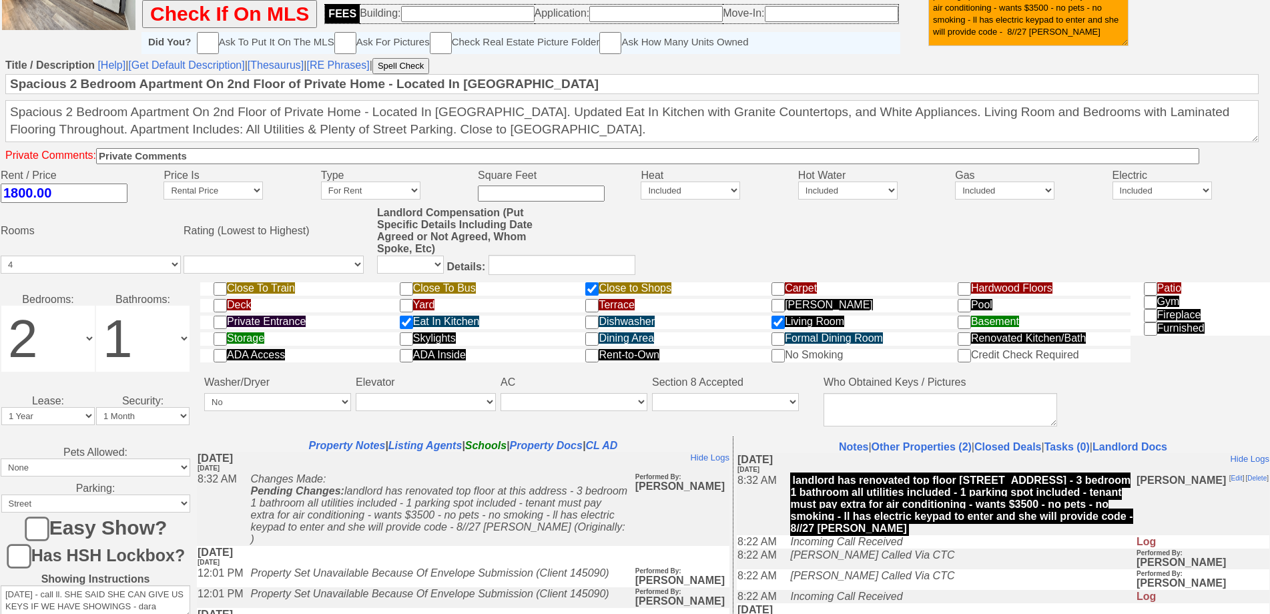
scroll to position [479, 0]
